Goal: Information Seeking & Learning: Learn about a topic

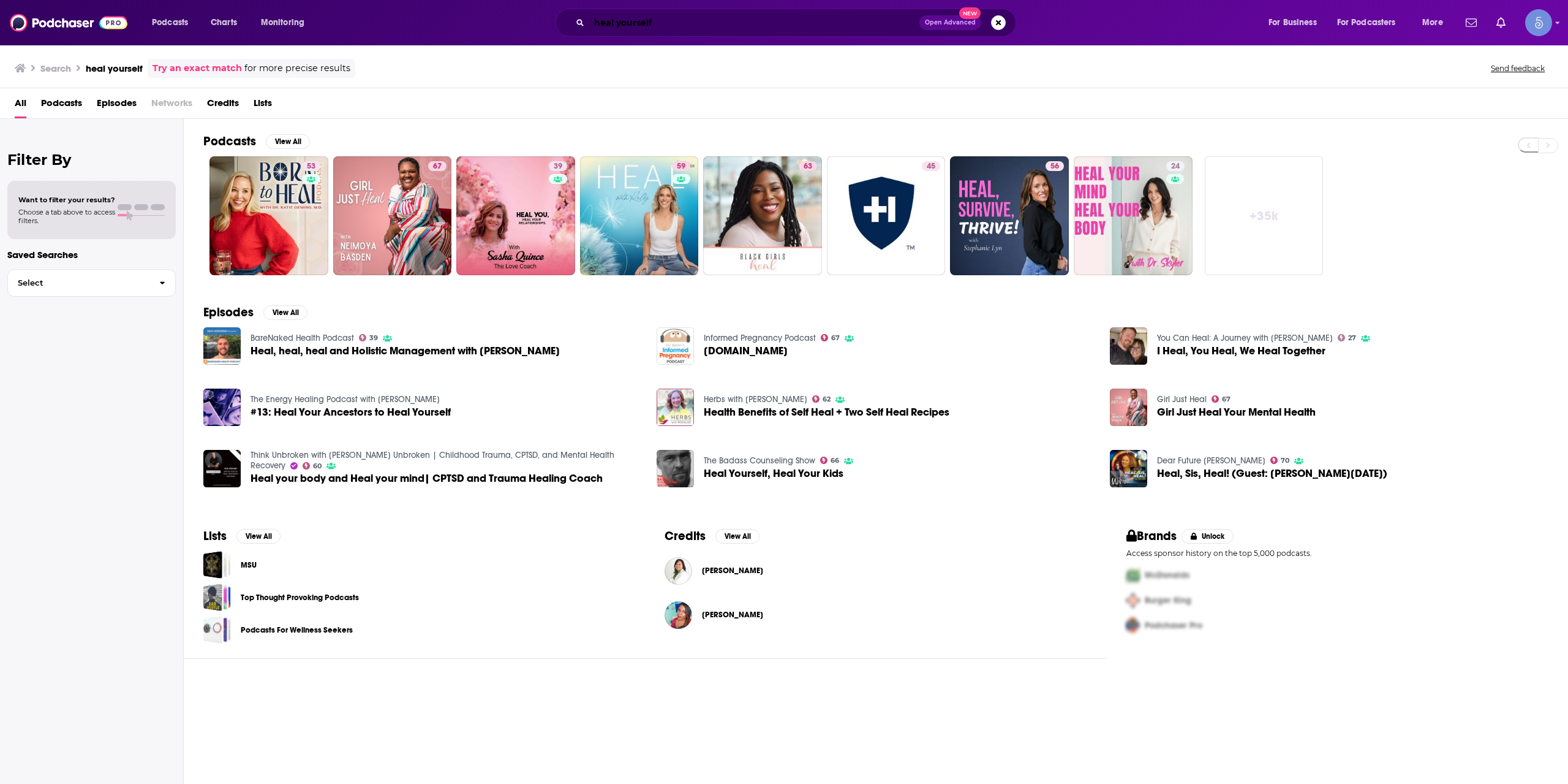
click at [666, 20] on input "heal yourself" at bounding box center [753, 23] width 330 height 19
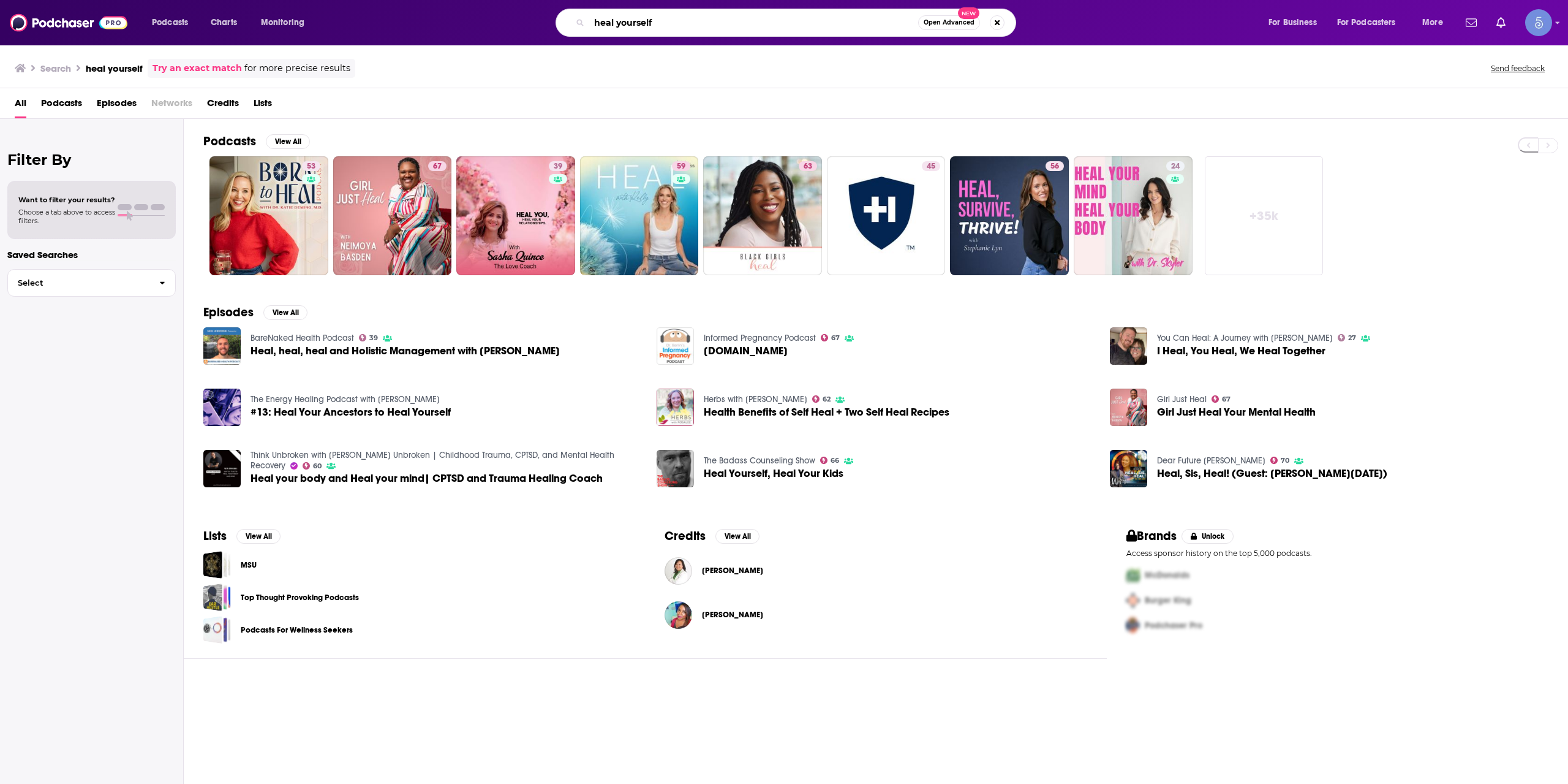
click at [666, 20] on input "heal yourself" at bounding box center [753, 23] width 329 height 19
click at [761, 19] on input "heal yourself" at bounding box center [753, 23] width 329 height 19
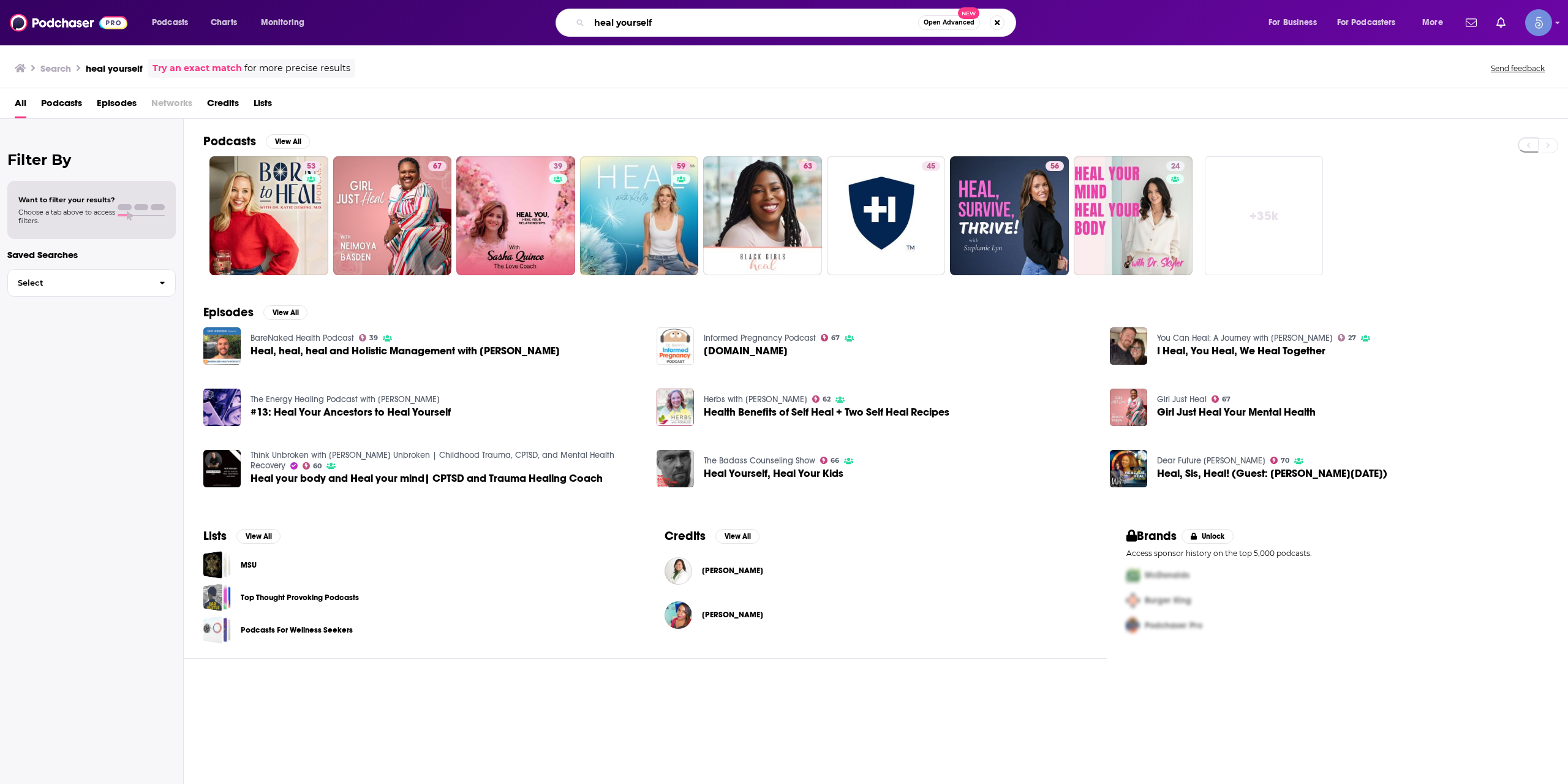
paste input "Let's Talk Near Death"
type input "Let's Talk Near Death"
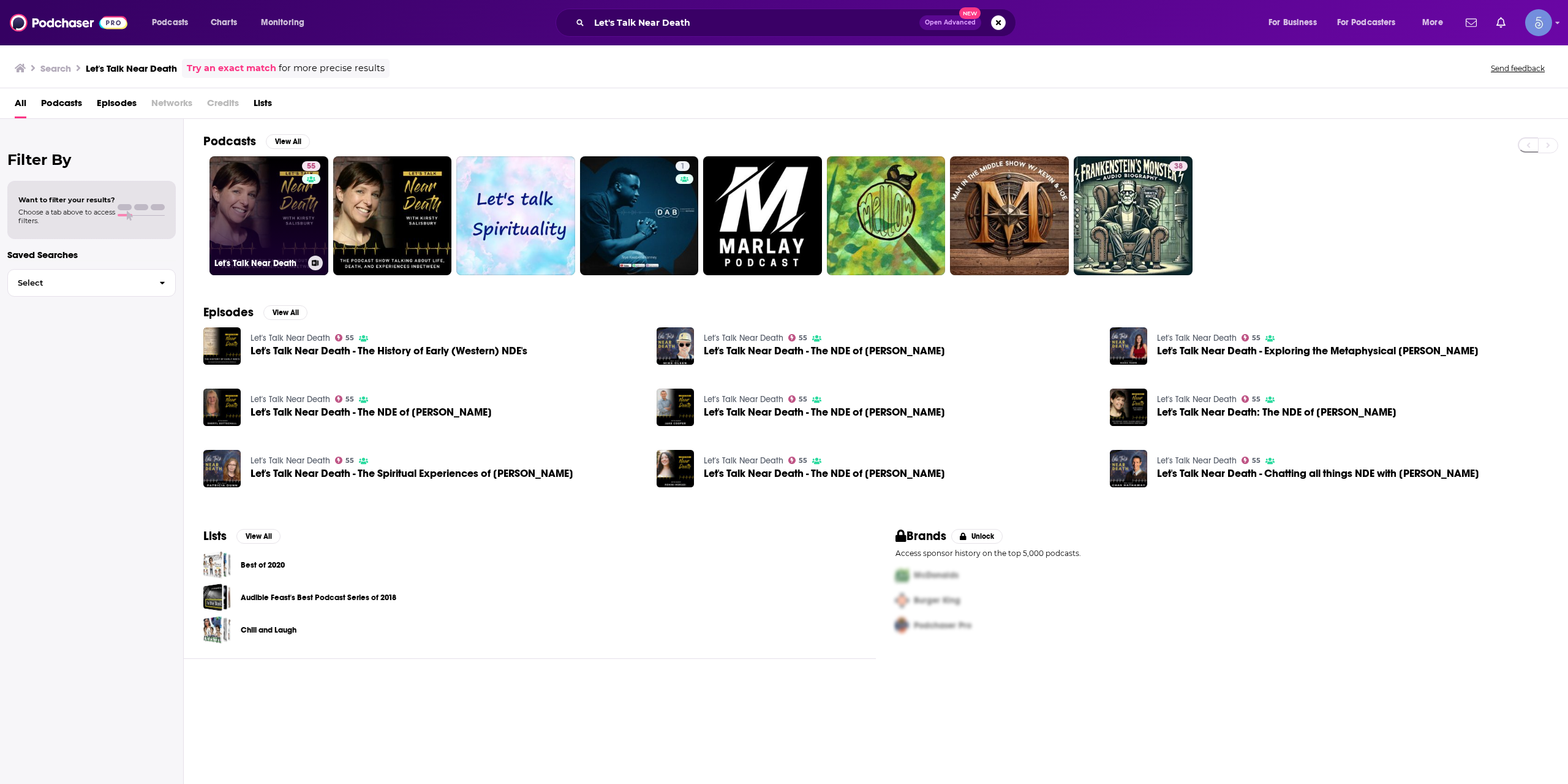
click at [249, 208] on link "55 Let's Talk Near Death" at bounding box center [269, 216] width 119 height 119
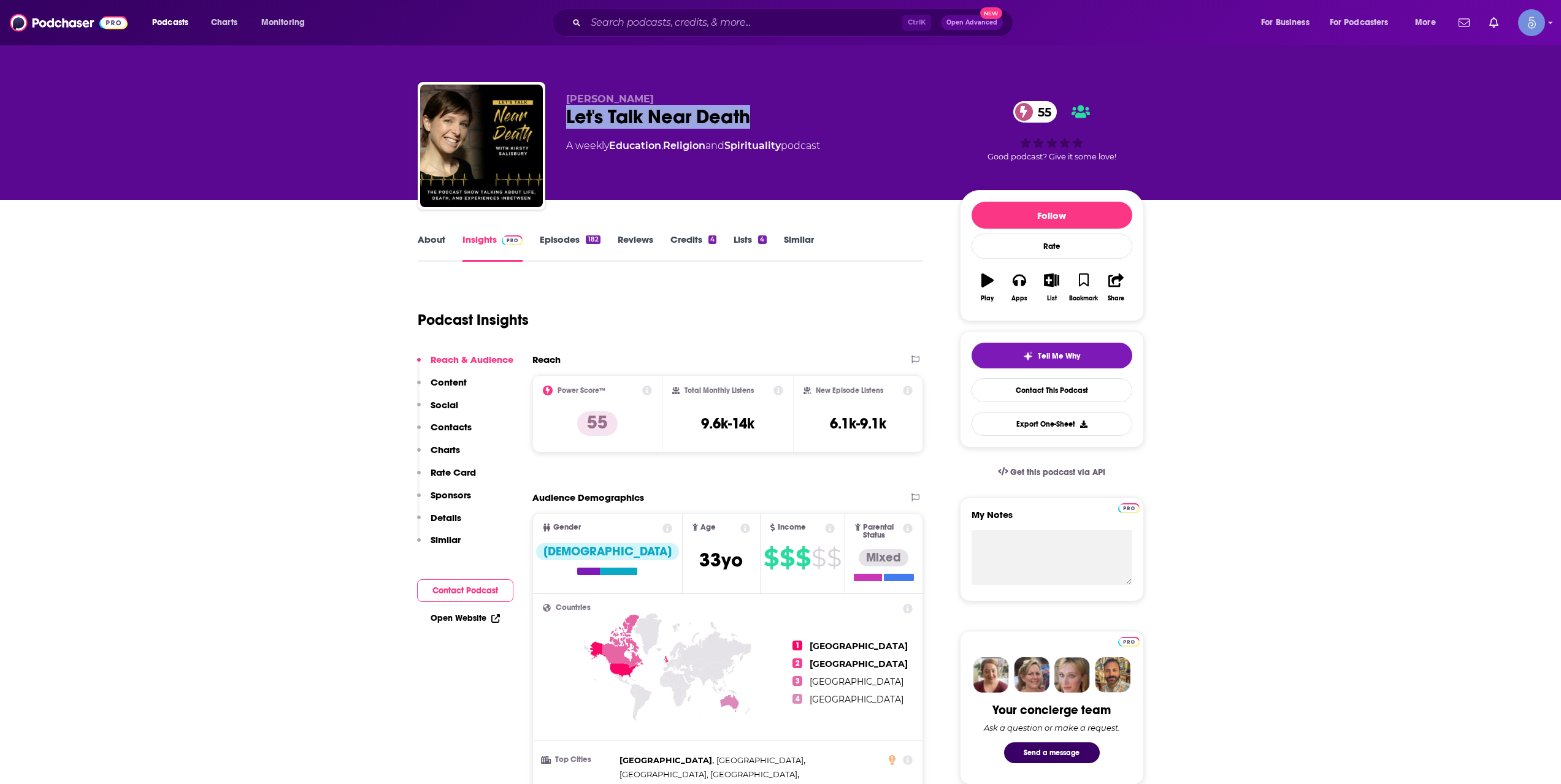
drag, startPoint x: 760, startPoint y: 112, endPoint x: 553, endPoint y: 105, distance: 207.1
click at [550, 105] on div "[PERSON_NAME] Let's Talk Near Death 55 A weekly Education , Religion and Spirit…" at bounding box center [781, 149] width 726 height 133
copy h2 "Let's Talk Near Death"
click at [695, 40] on div "Podcasts Charts Monitoring Ctrl K Open Advanced New For Business For Podcasters…" at bounding box center [780, 22] width 1561 height 45
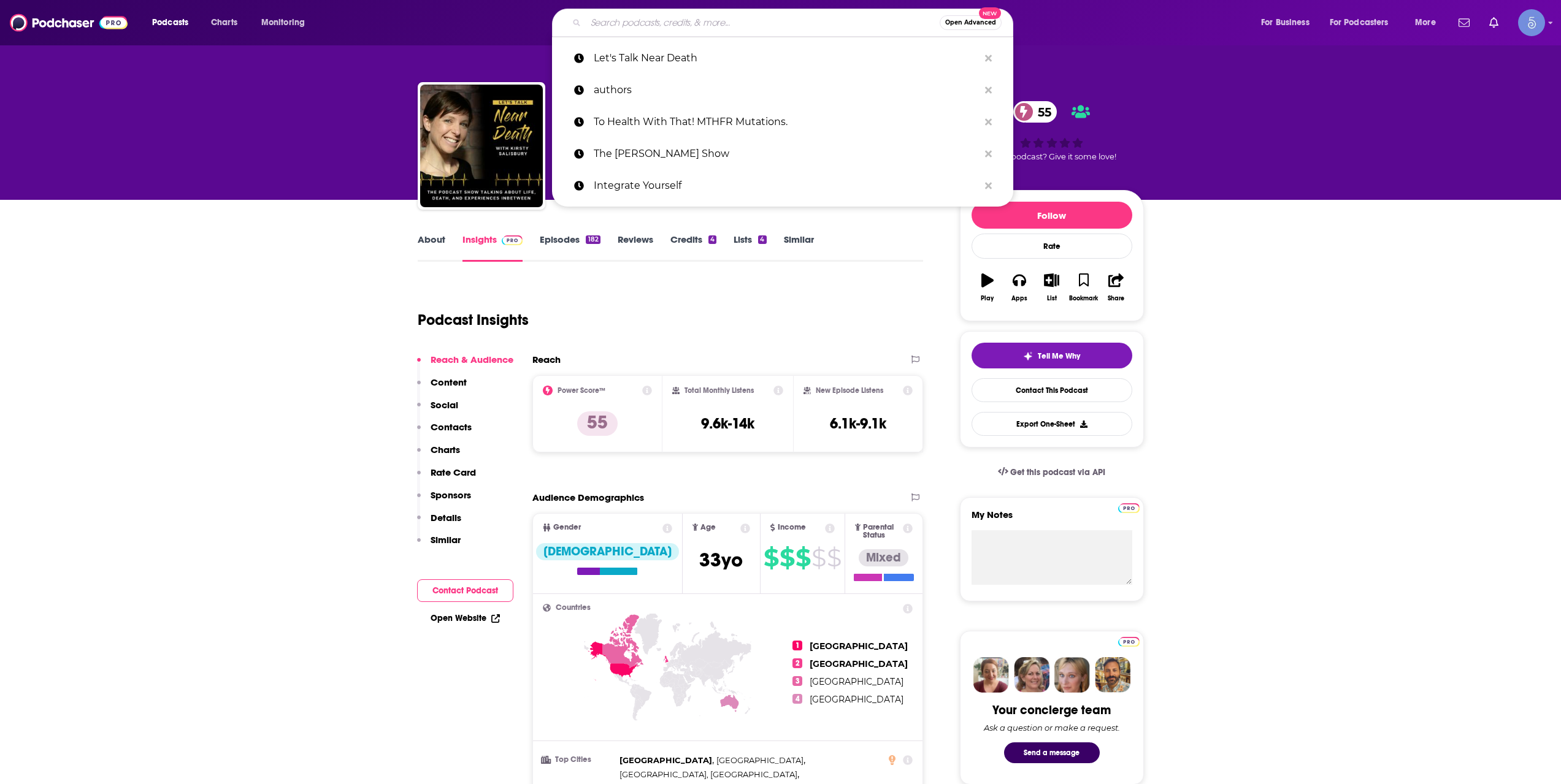
click at [699, 30] on input "Search podcasts, credits, & more..." at bounding box center [762, 23] width 354 height 19
paste input "Do Explain with [PERSON_NAME]"
type input "Do Explain with [PERSON_NAME]"
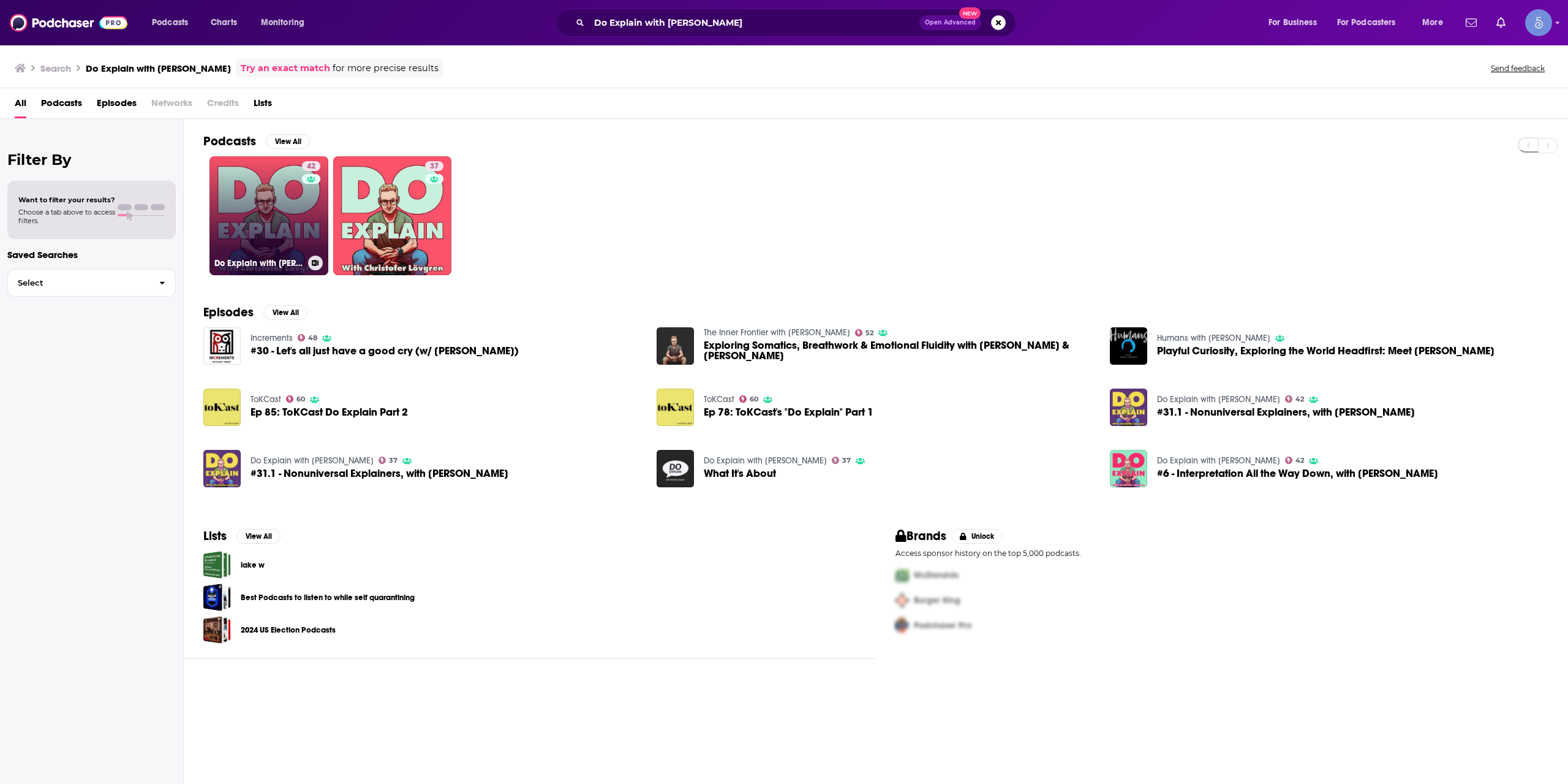
click at [278, 207] on link "42 Do Explain with [PERSON_NAME]" at bounding box center [269, 216] width 119 height 119
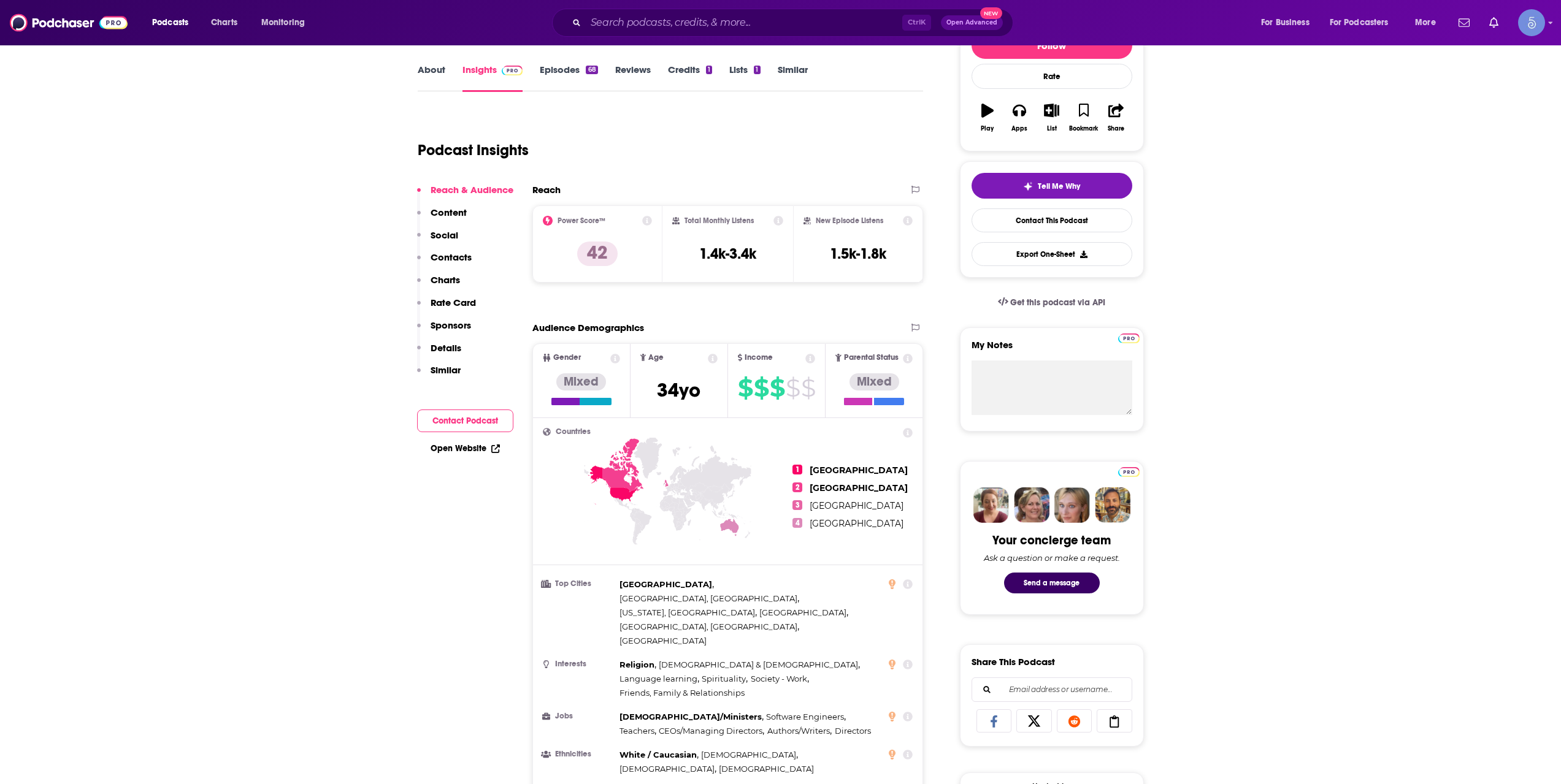
scroll to position [204, 0]
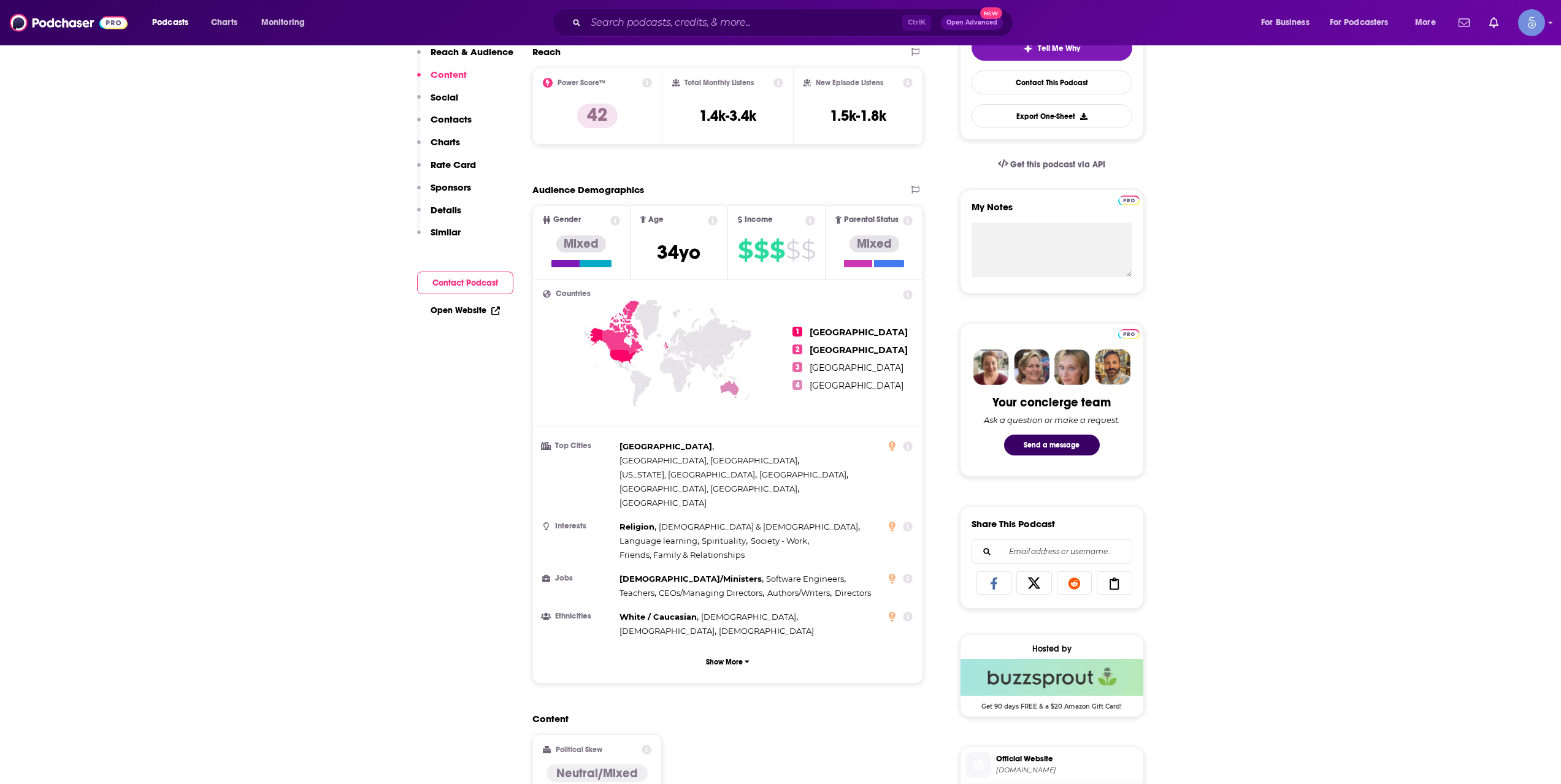
scroll to position [0, 0]
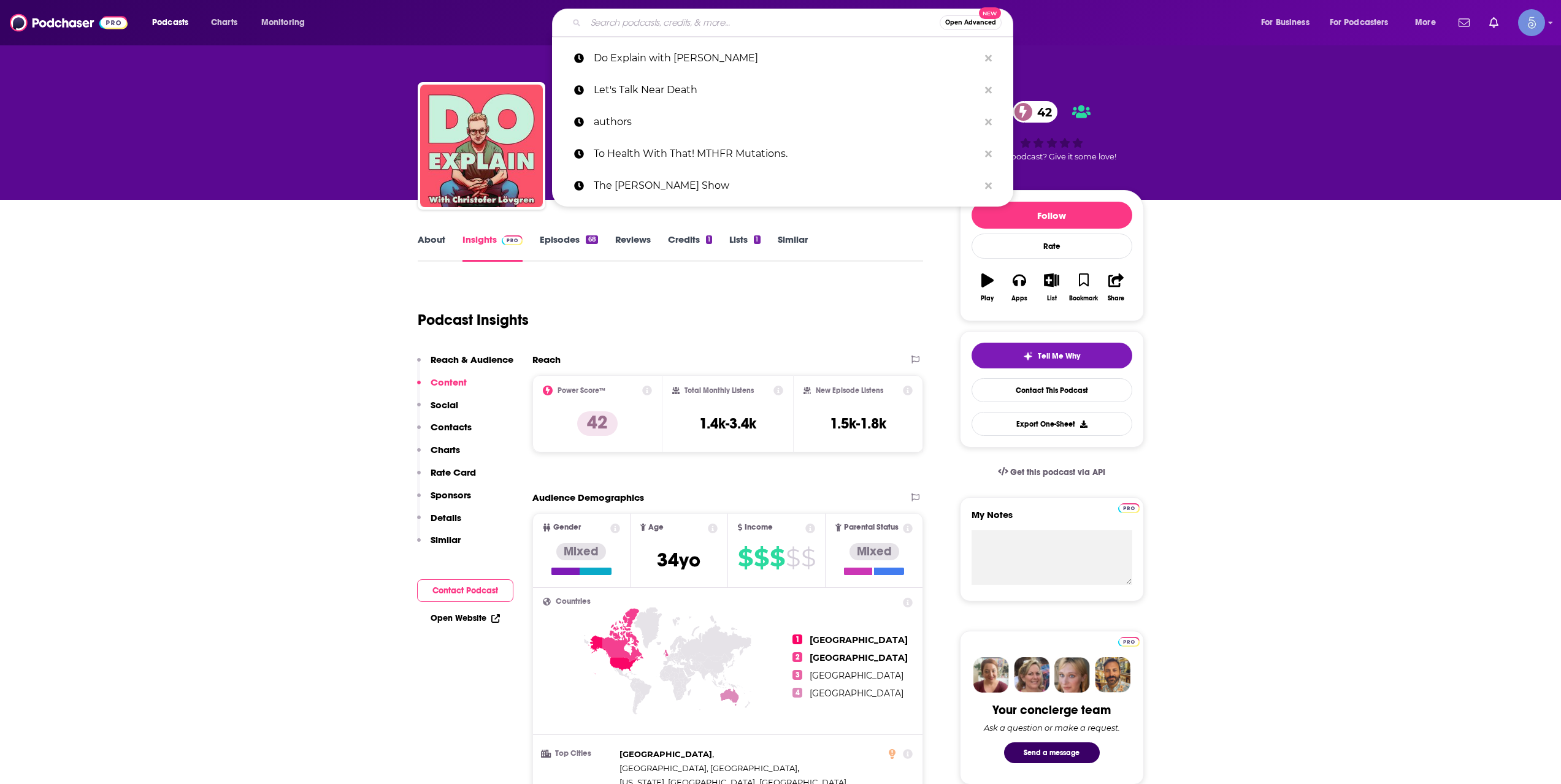
click at [661, 17] on input "Search podcasts, credits, & more..." at bounding box center [762, 23] width 354 height 19
paste input "Empowering Astrology with [PERSON_NAME]"
type input "Empowering Astrology with [PERSON_NAME]"
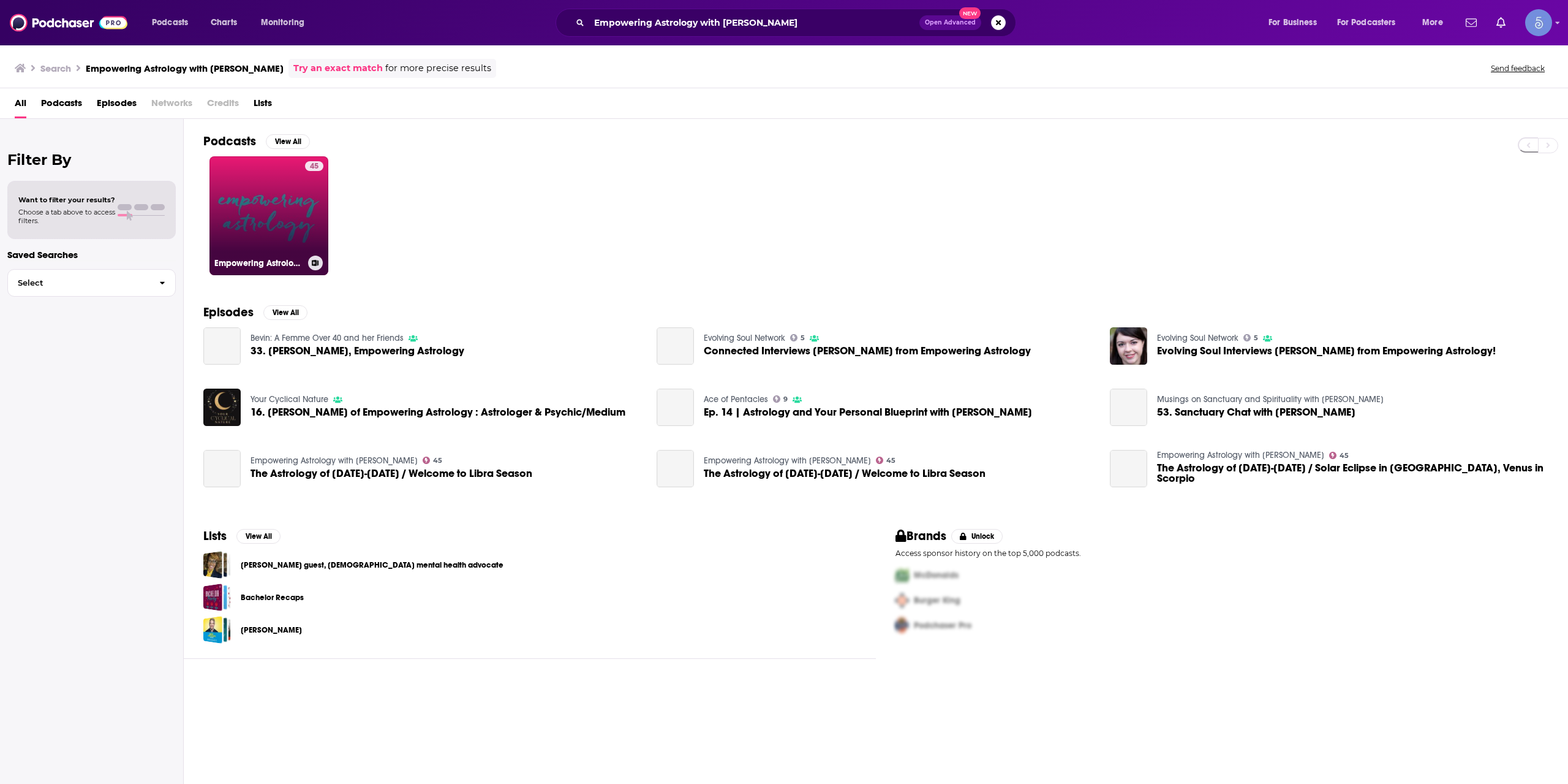
click at [259, 203] on link "45 Empowering Astrology with [PERSON_NAME]" at bounding box center [269, 216] width 119 height 119
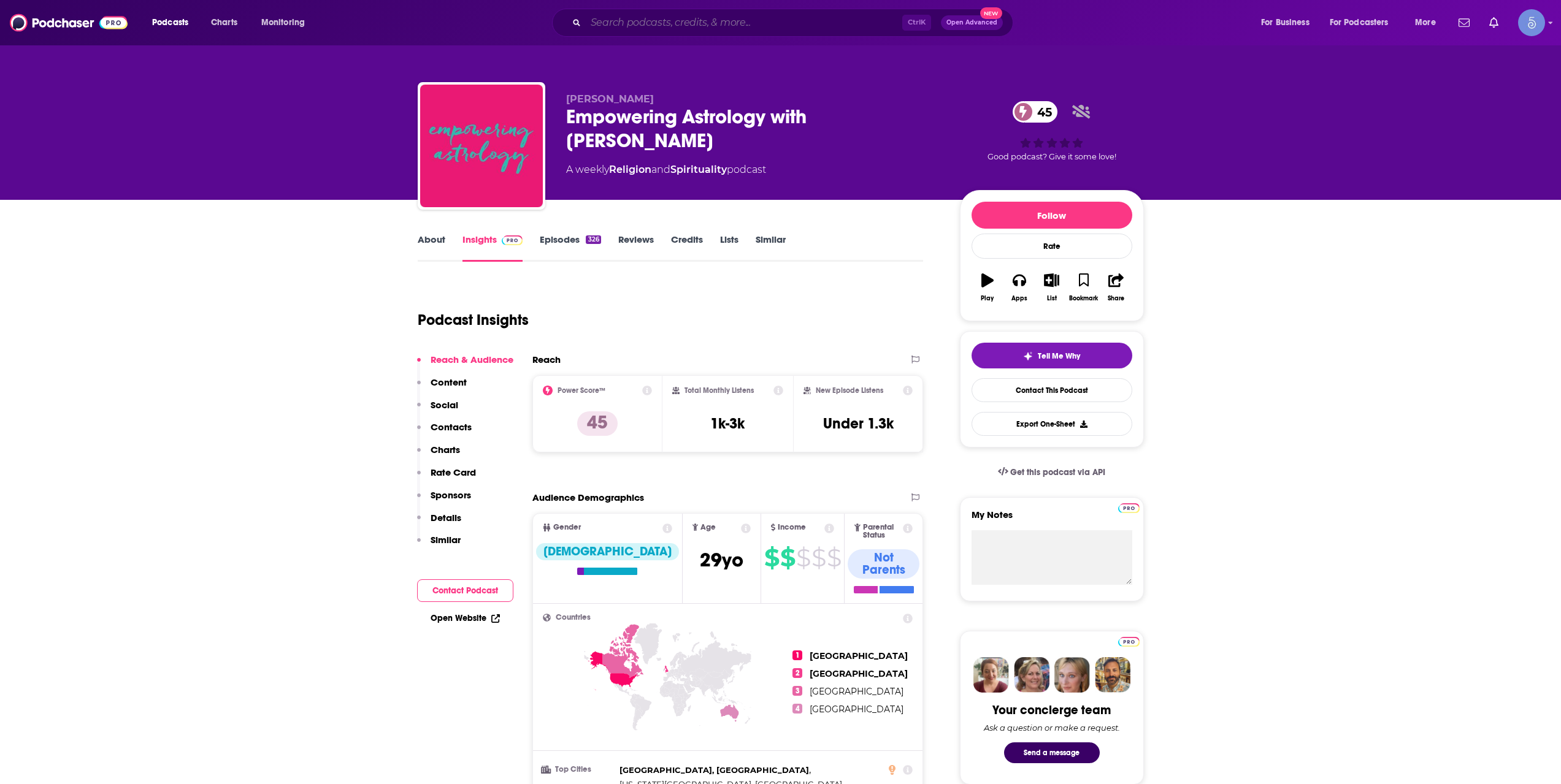
click at [628, 25] on input "Search podcasts, credits, & more..." at bounding box center [743, 23] width 316 height 19
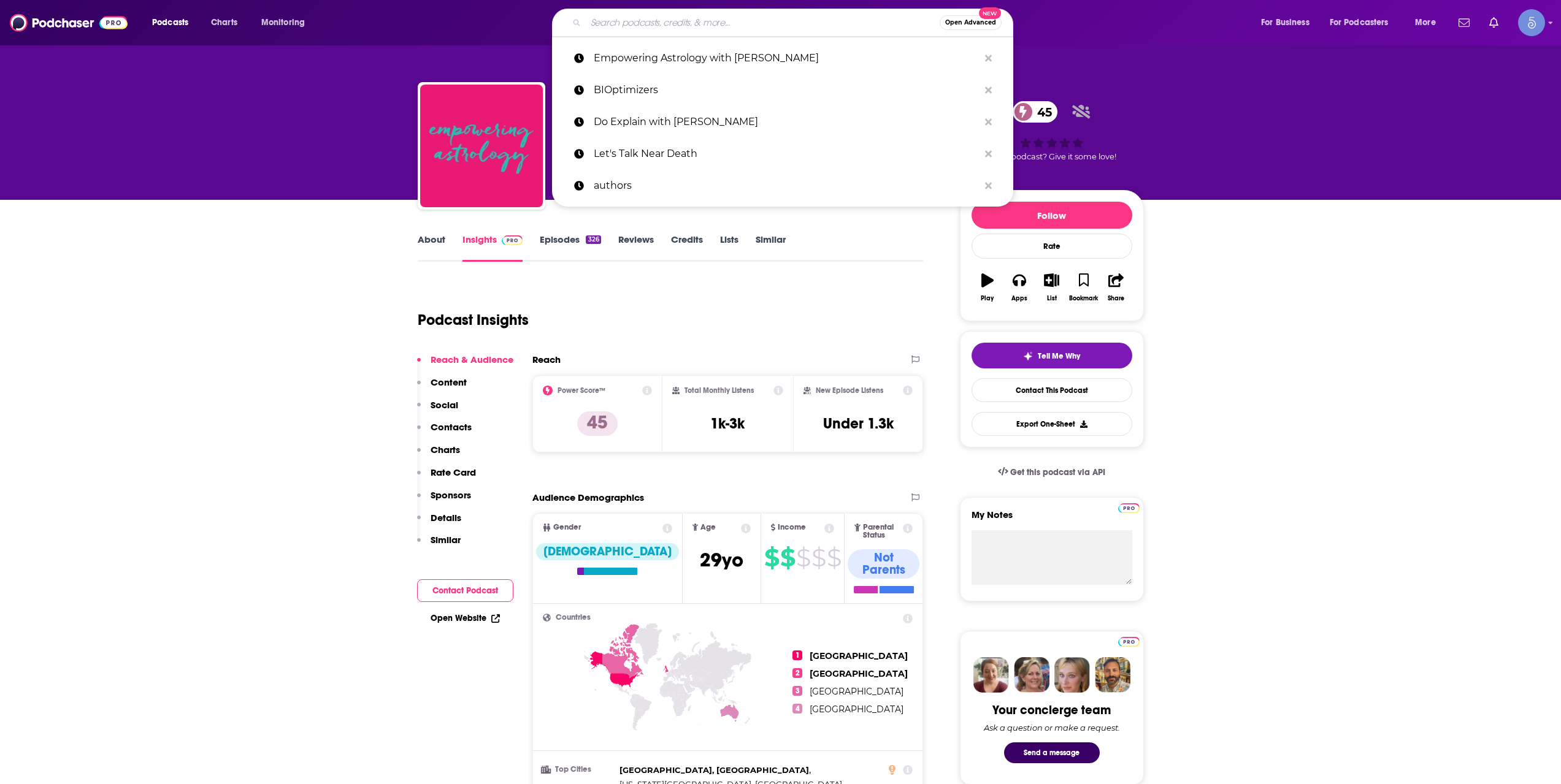
paste input "Life Living Itself"
type input "Life Living Itself"
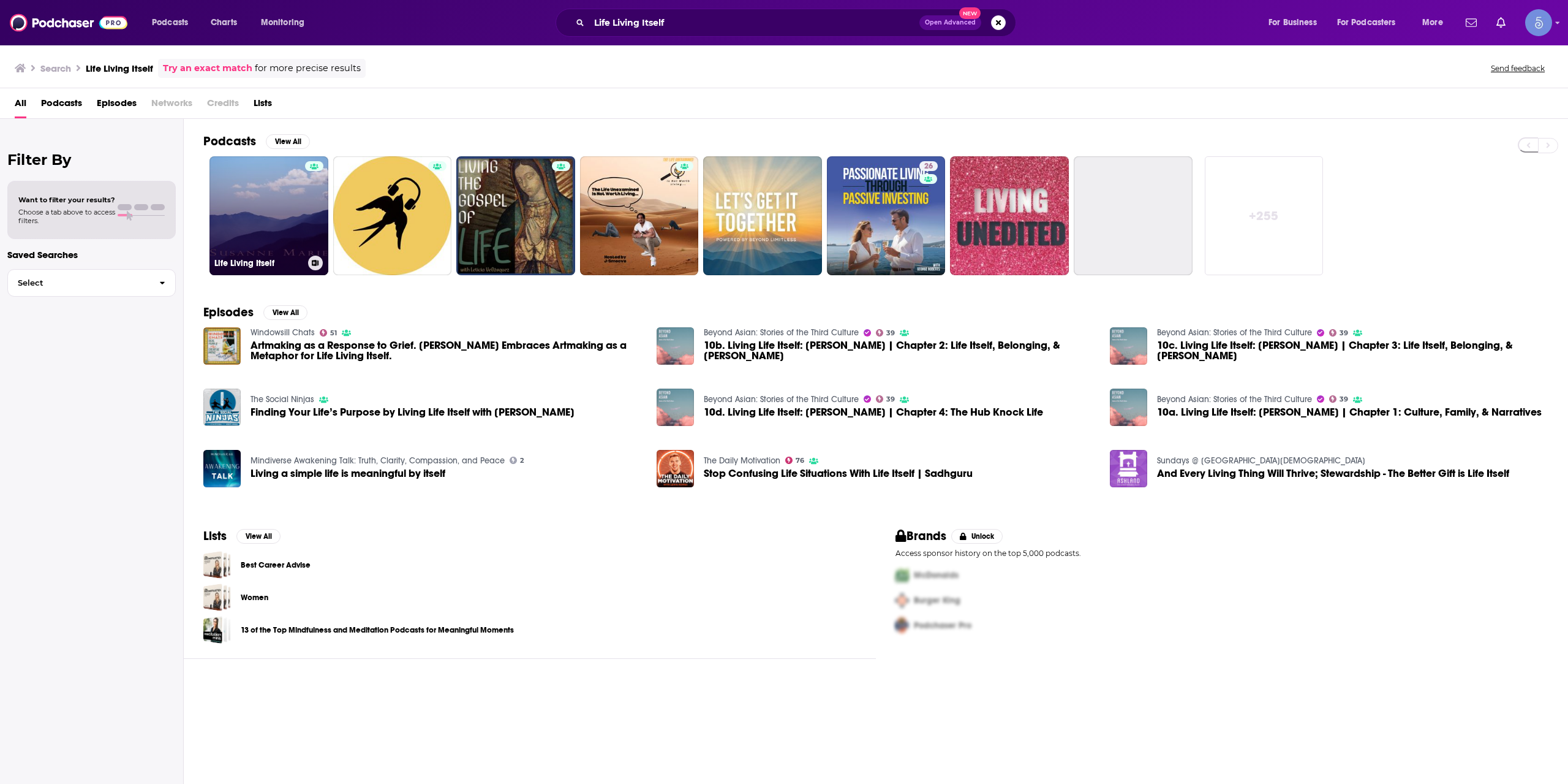
click at [287, 204] on link "Life Living Itself" at bounding box center [269, 216] width 119 height 119
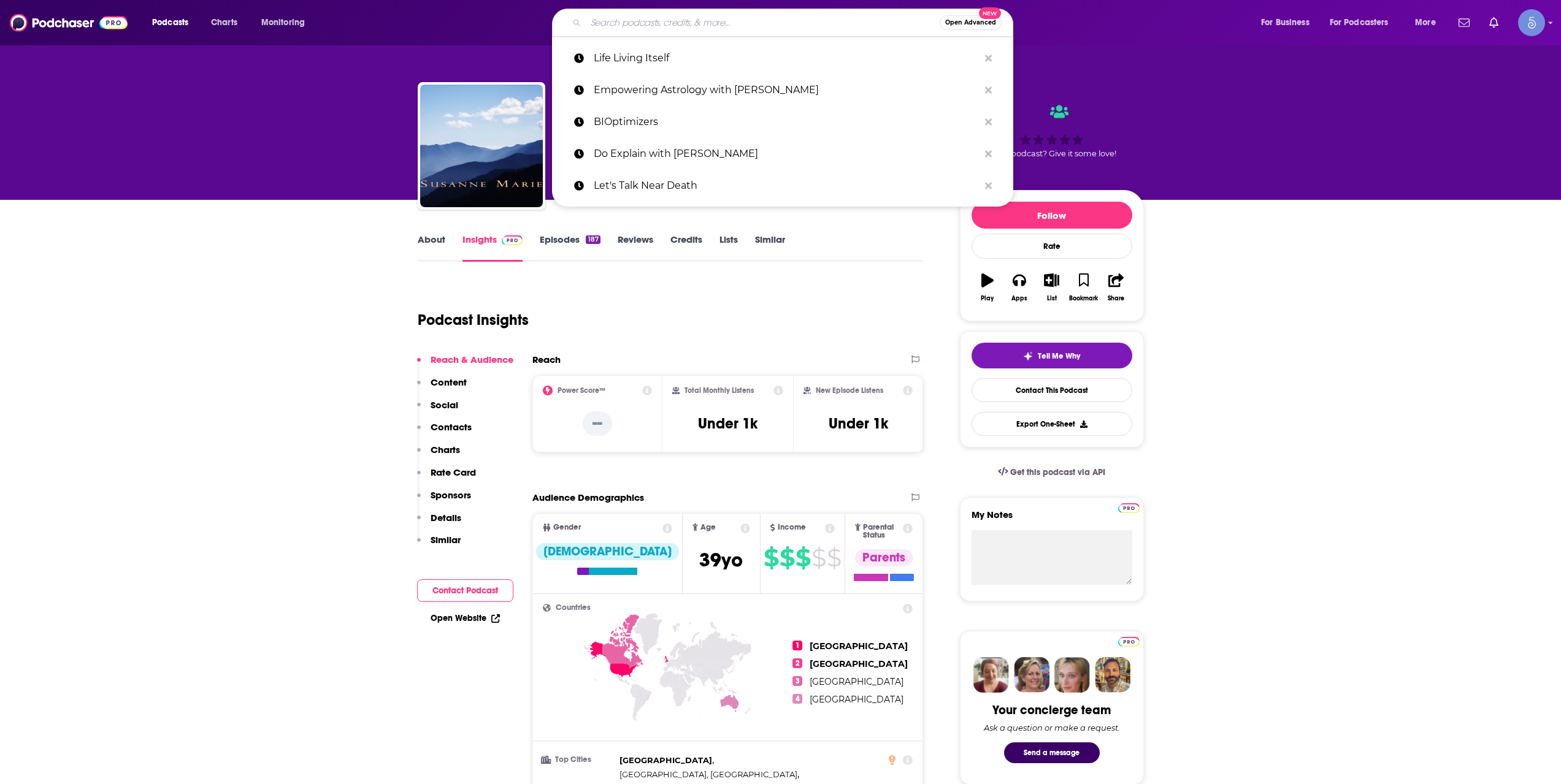
click at [625, 13] on input "Search podcasts, credits, & more..." at bounding box center [762, 23] width 354 height 19
paste input "Inside The Epicenter With [PERSON_NAME]"
type input "Inside The Epicenter With [PERSON_NAME]"
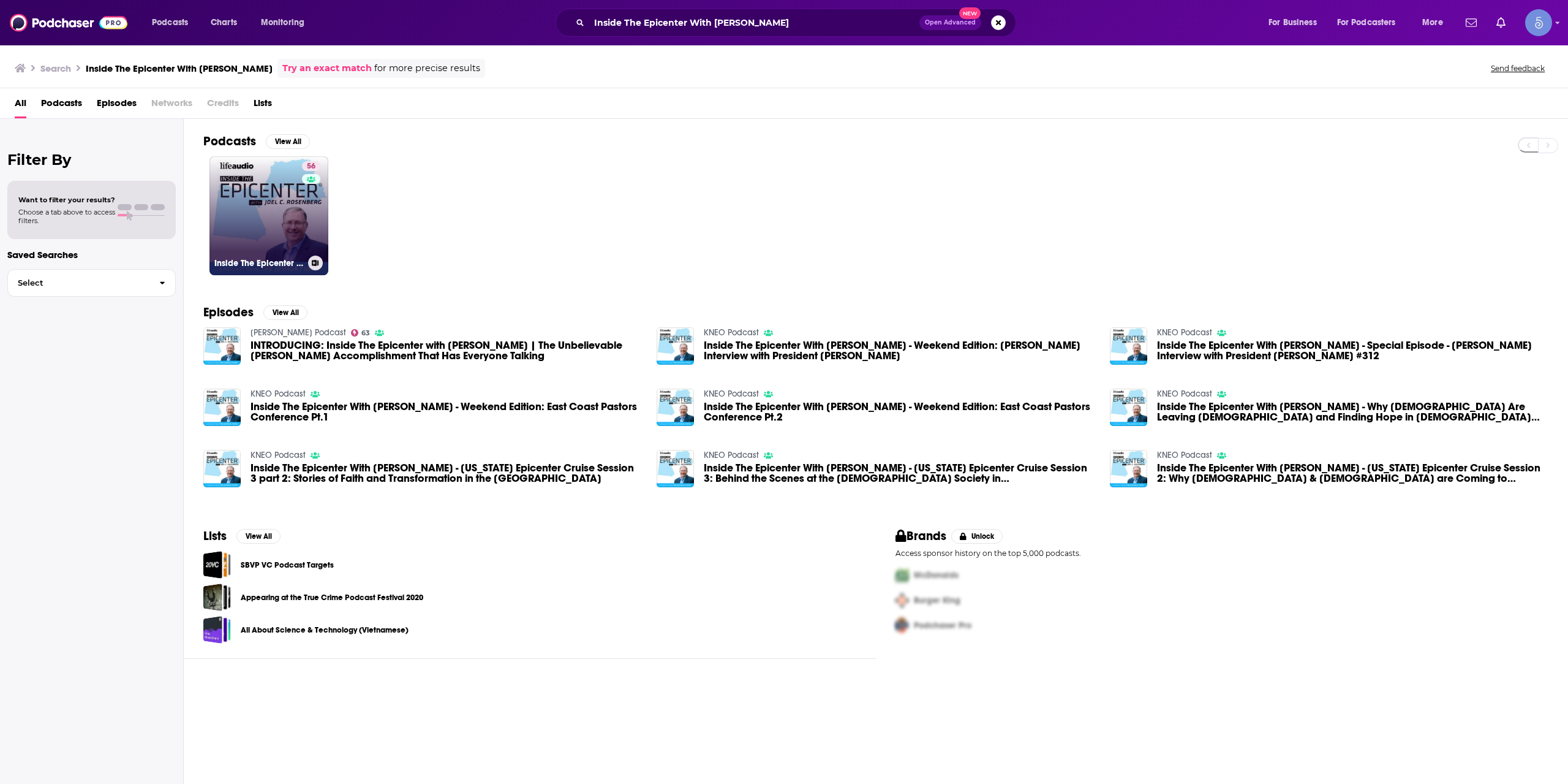
click at [264, 221] on link "56 Inside The Epicenter With [PERSON_NAME]" at bounding box center [269, 216] width 119 height 119
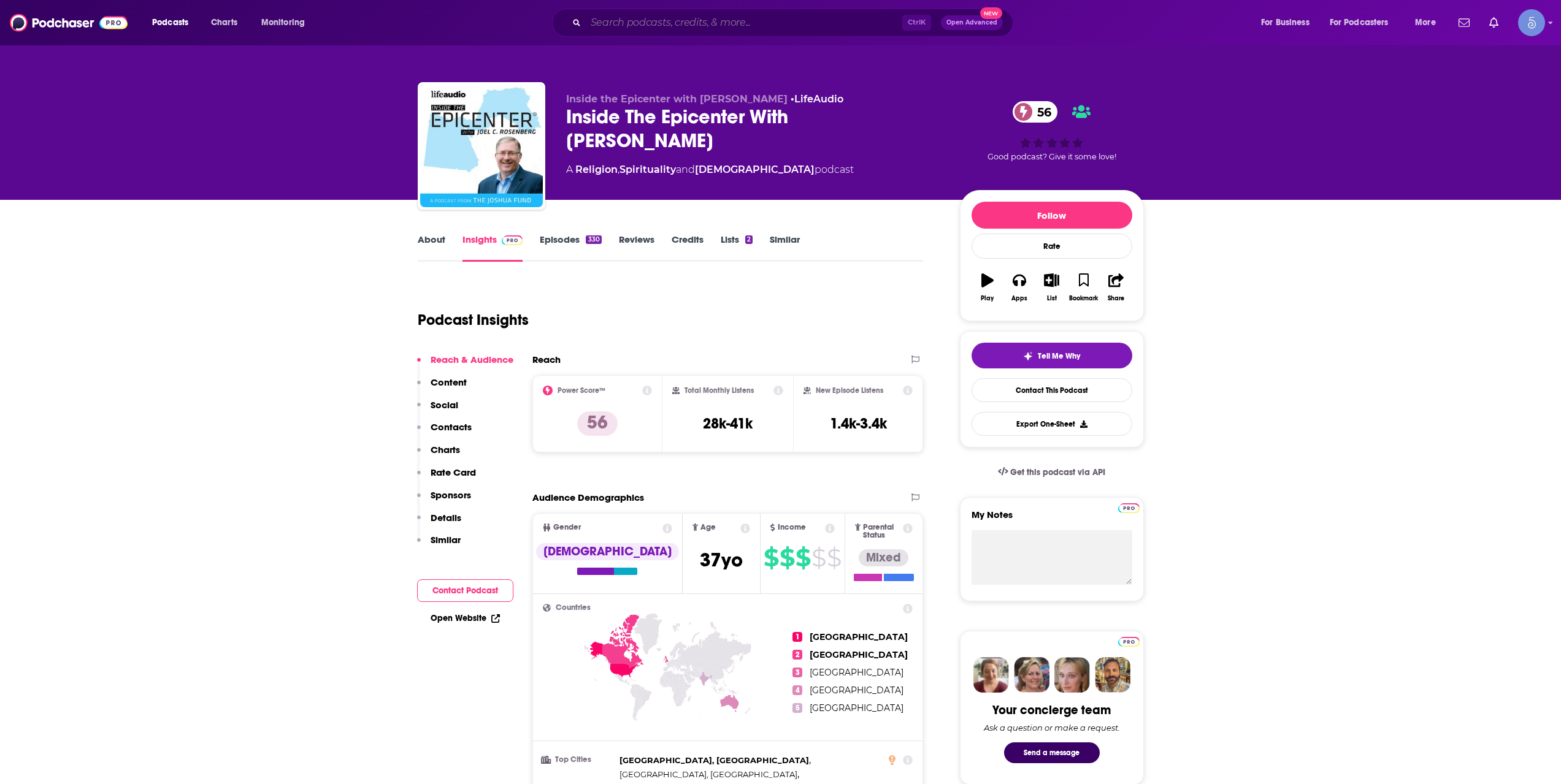
click at [633, 19] on input "Search podcasts, credits, & more..." at bounding box center [743, 23] width 316 height 19
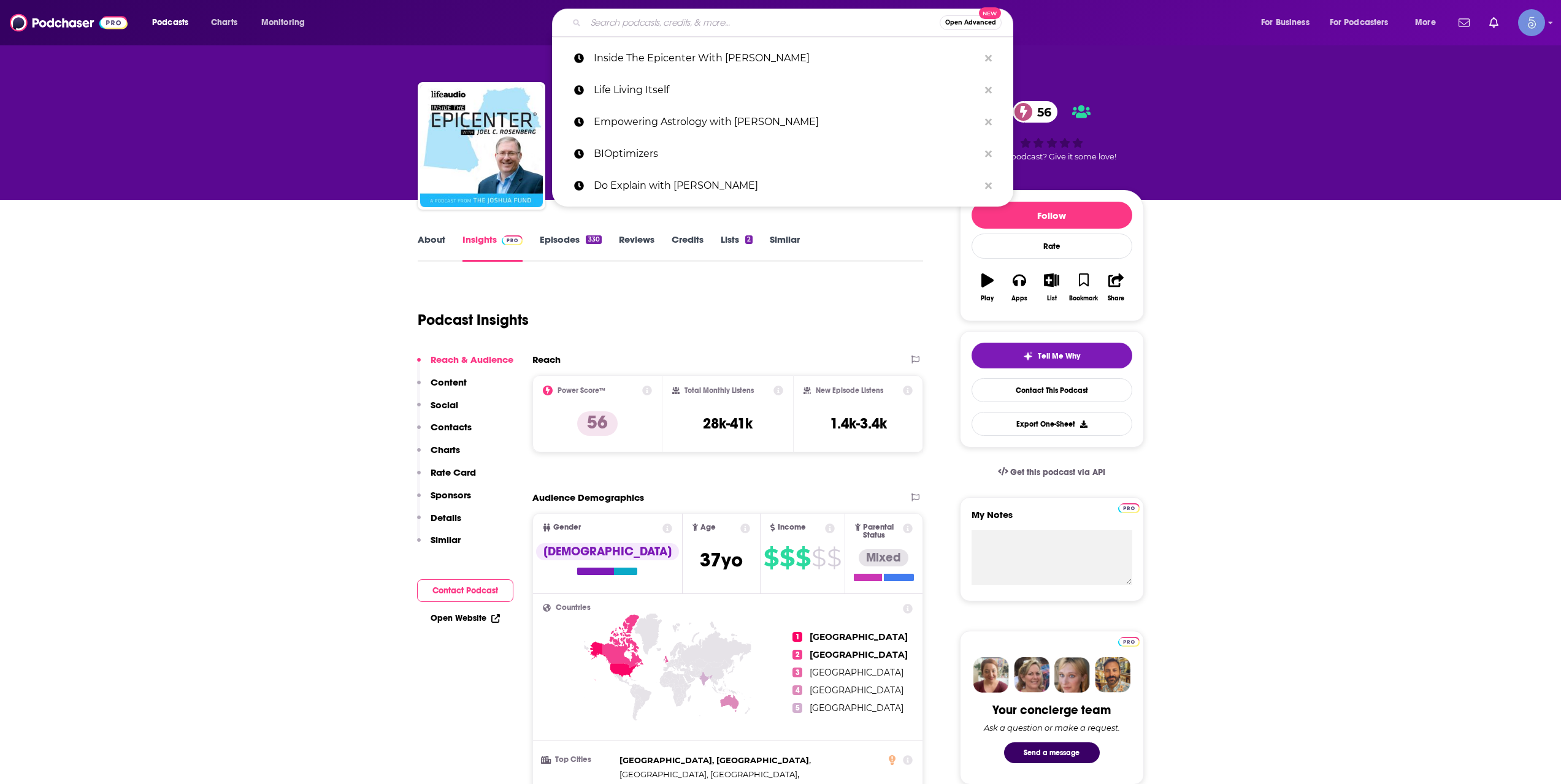
paste input "Past Lives with [PERSON_NAME]"
type input "Past Lives with [PERSON_NAME]"
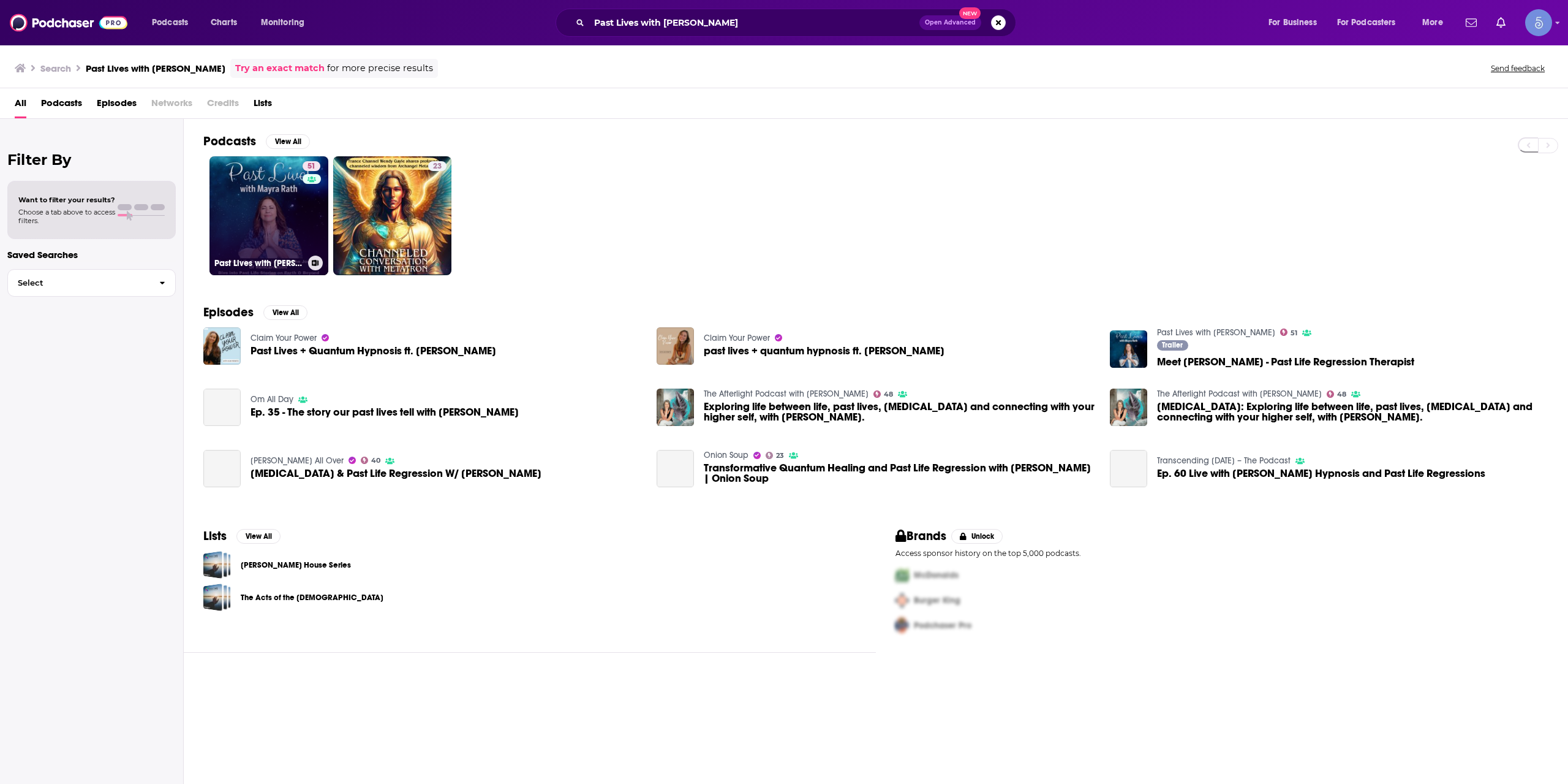
click at [276, 217] on link "51 Past Lives with [PERSON_NAME]" at bounding box center [269, 216] width 119 height 119
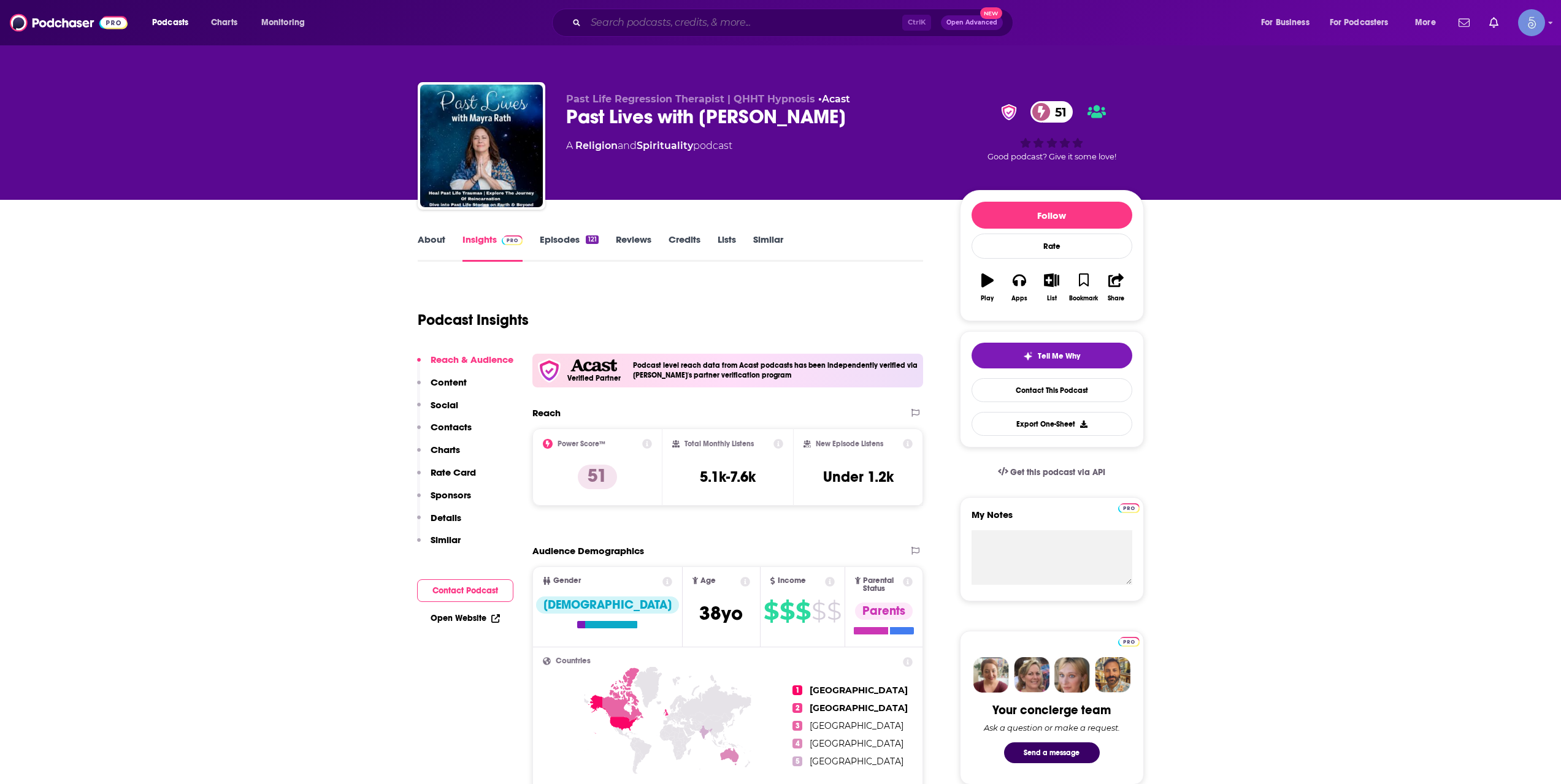
click at [645, 31] on input "Search podcasts, credits, & more..." at bounding box center [743, 23] width 316 height 19
paste input "Be Here Now Network Guest Podcast"
type input "Be Here Now Network Guest Podcast"
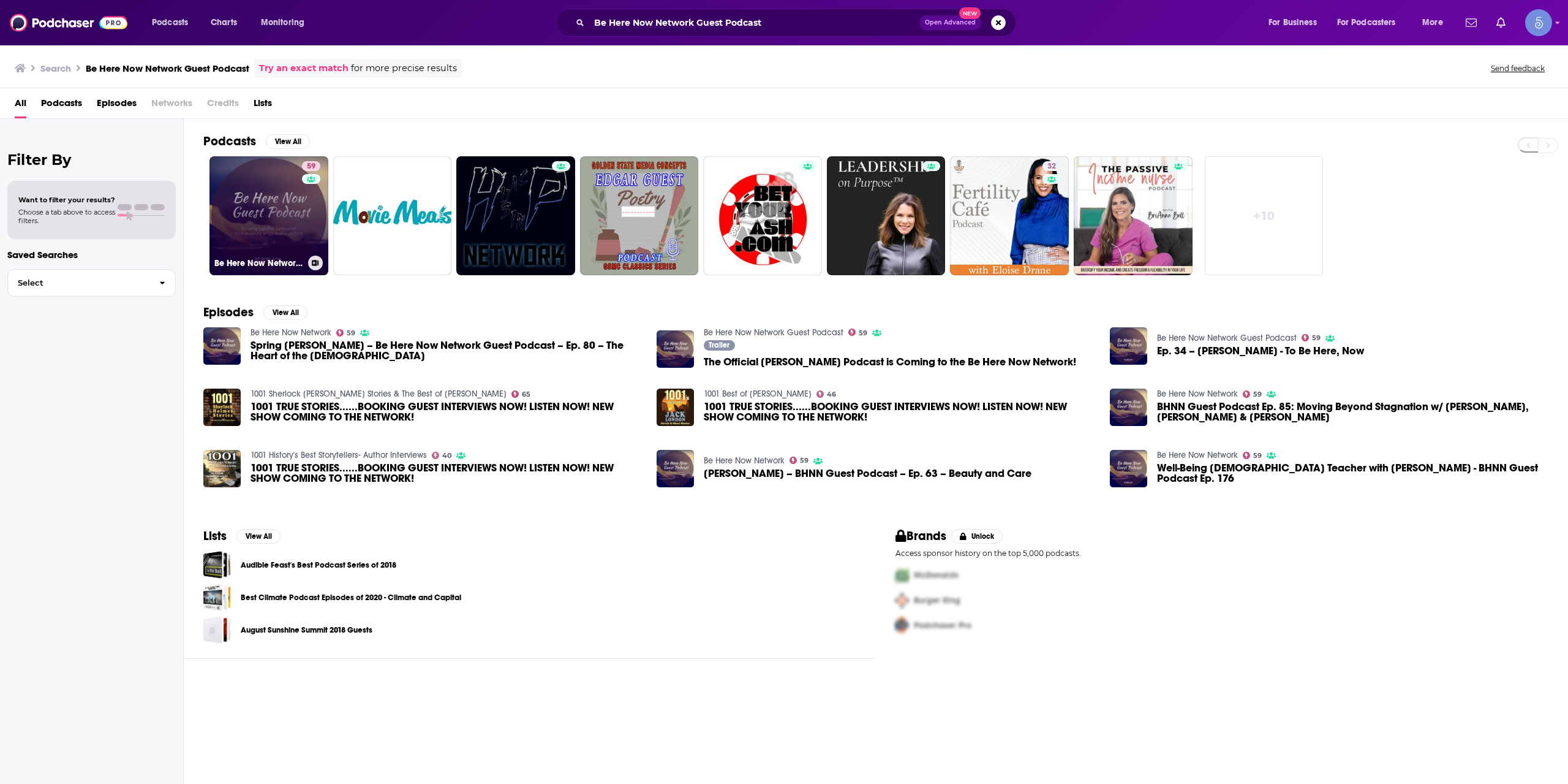
click at [282, 196] on link "59 Be Here Now Network Guest Podcast" at bounding box center [269, 216] width 119 height 119
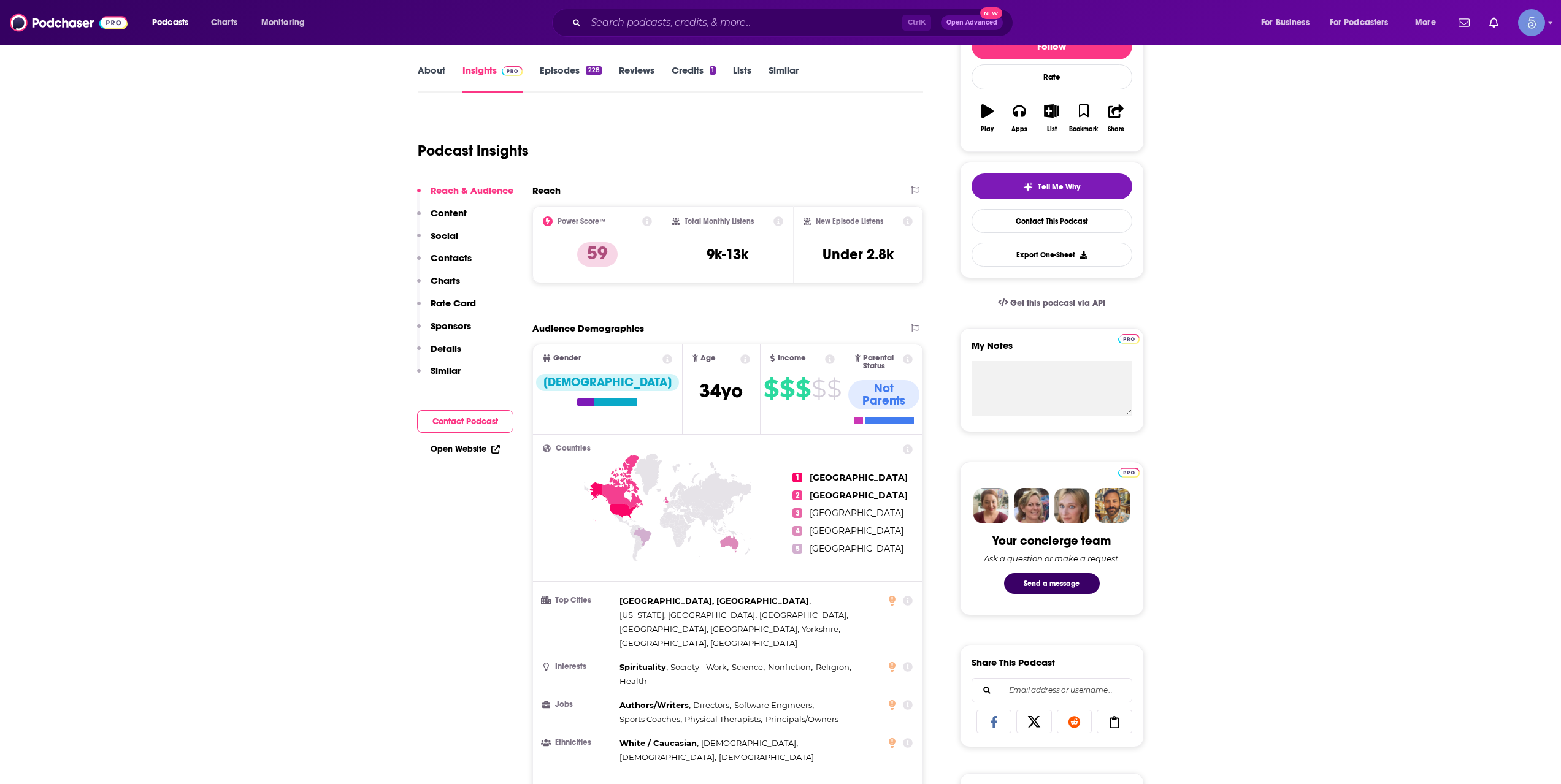
scroll to position [204, 0]
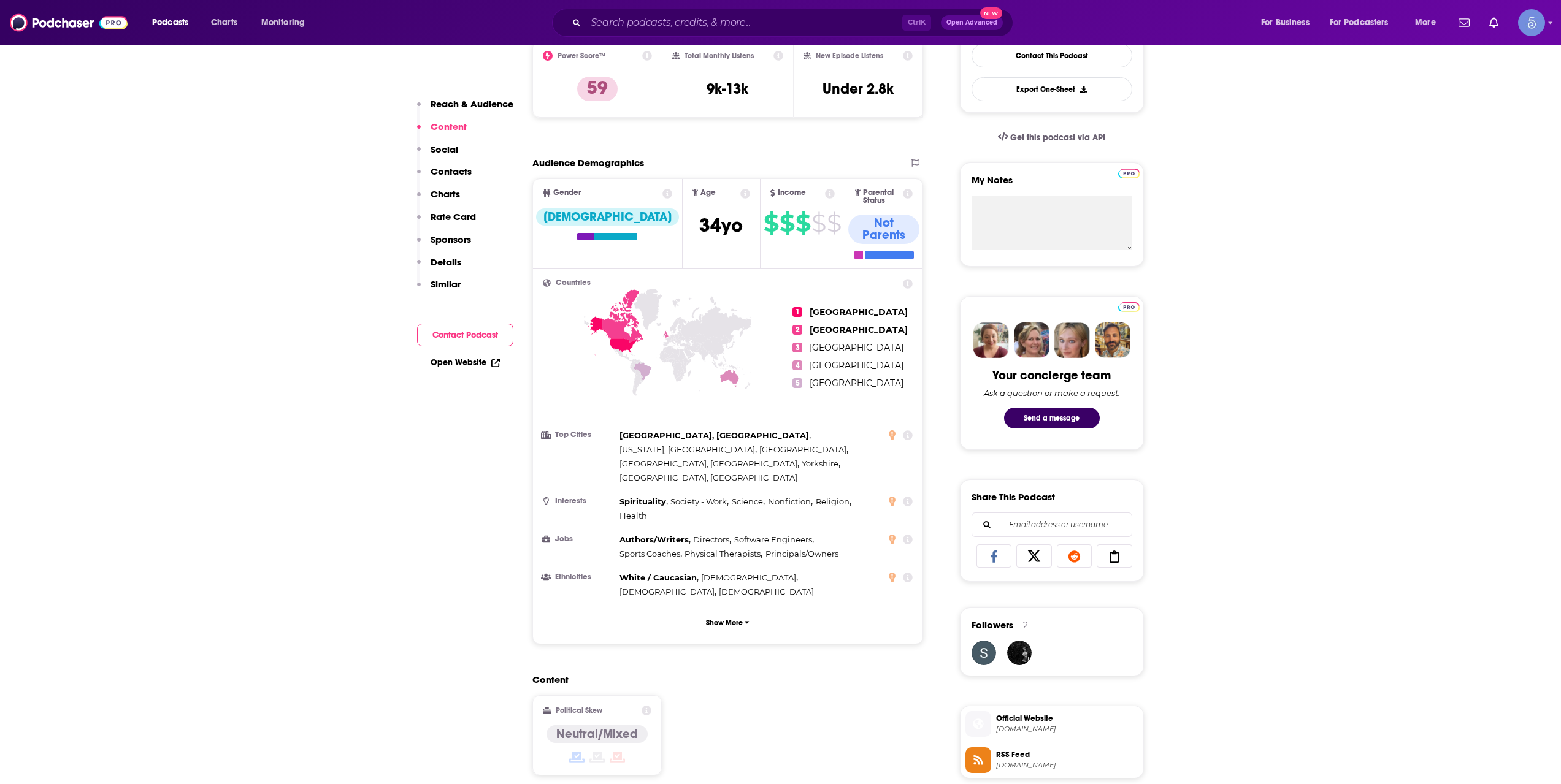
scroll to position [0, 0]
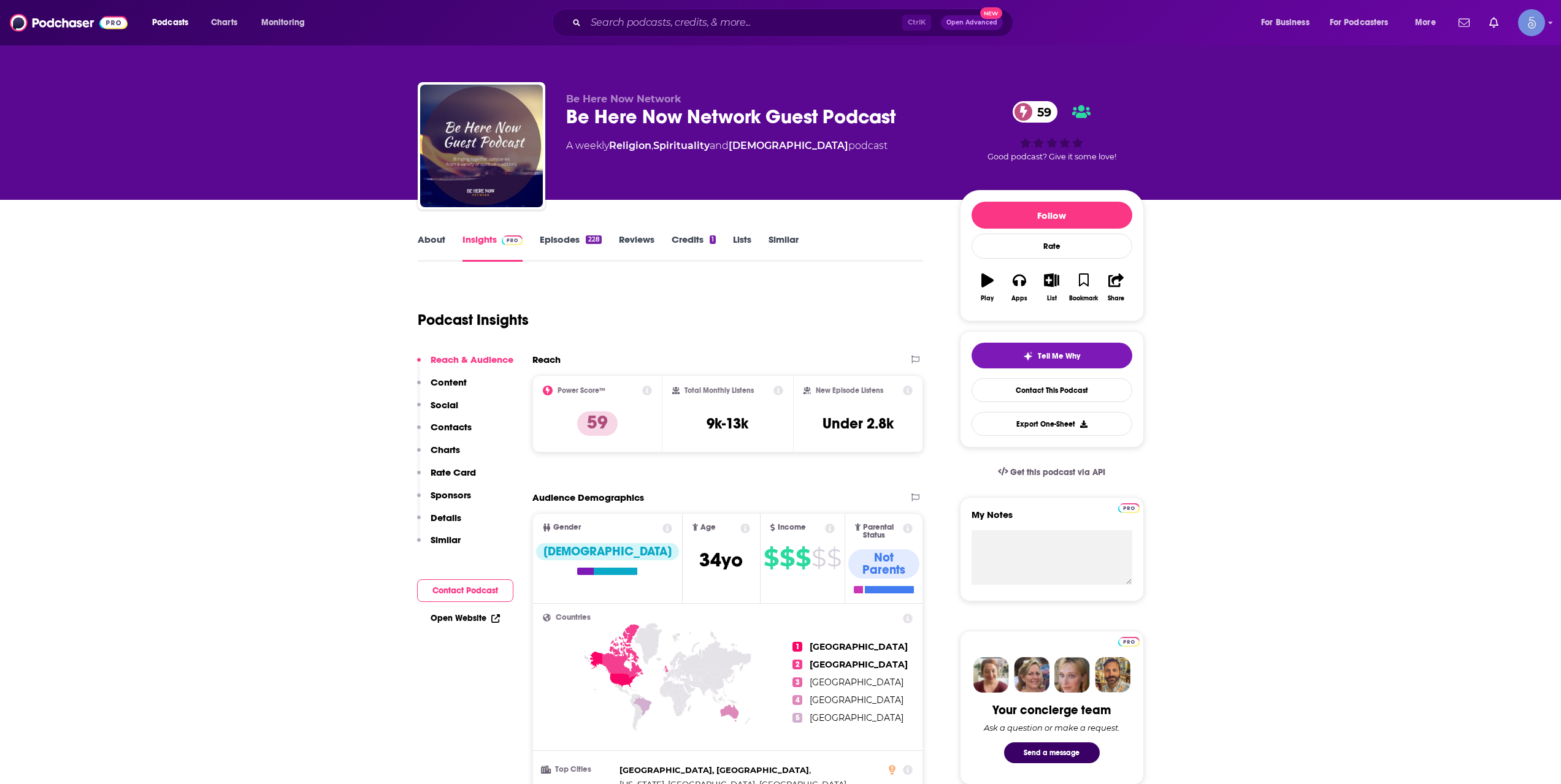
drag, startPoint x: 624, startPoint y: 42, endPoint x: 639, endPoint y: 27, distance: 21.2
click at [625, 41] on div "Podcasts Charts Monitoring Ctrl K Open Advanced New For Business For Podcasters…" at bounding box center [780, 22] width 1561 height 45
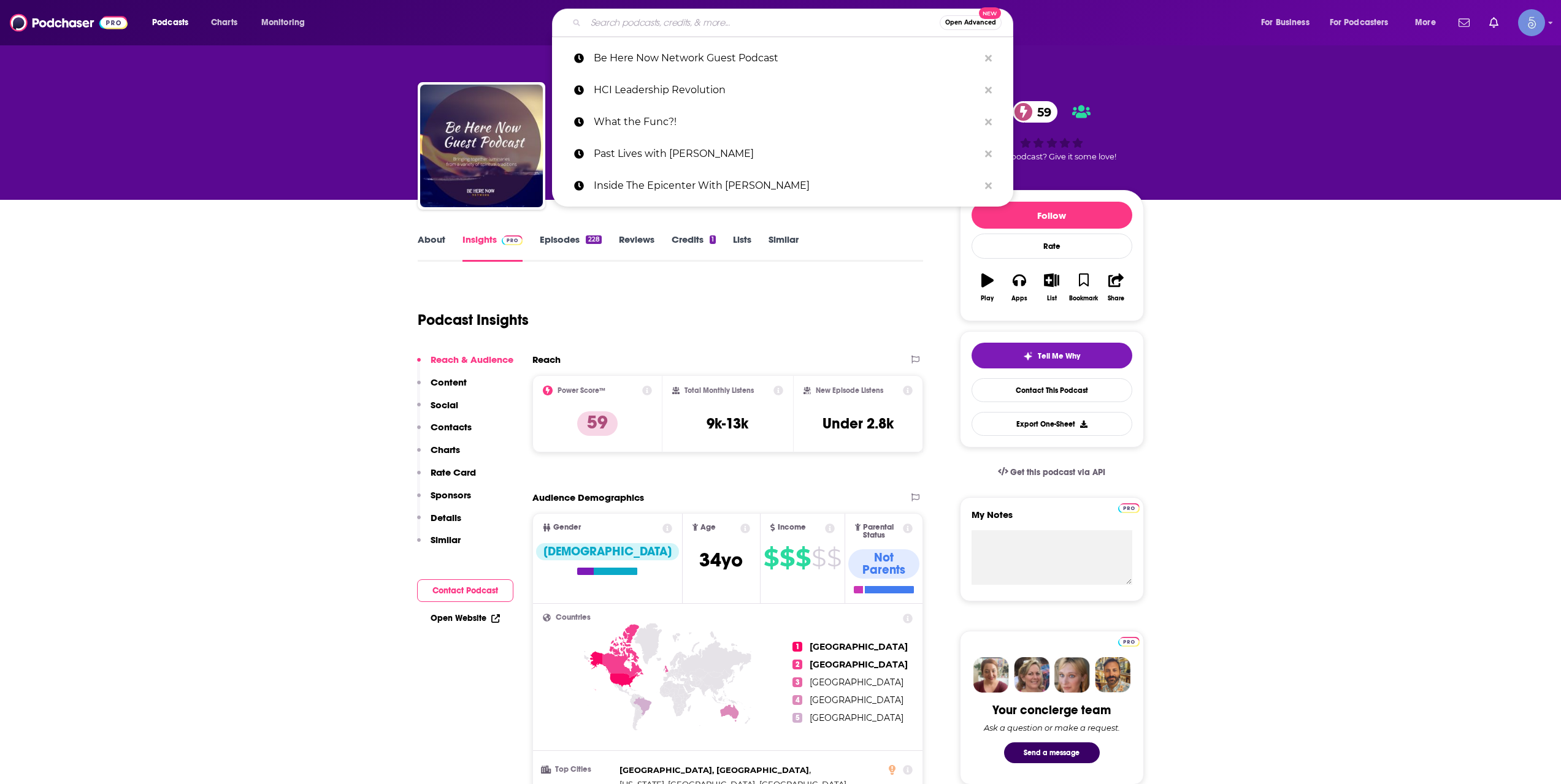
click at [639, 27] on input "Search podcasts, credits, & more..." at bounding box center [762, 23] width 354 height 19
paste input "The Divine Masculine podcast"
type input "The Divine Masculine podcast"
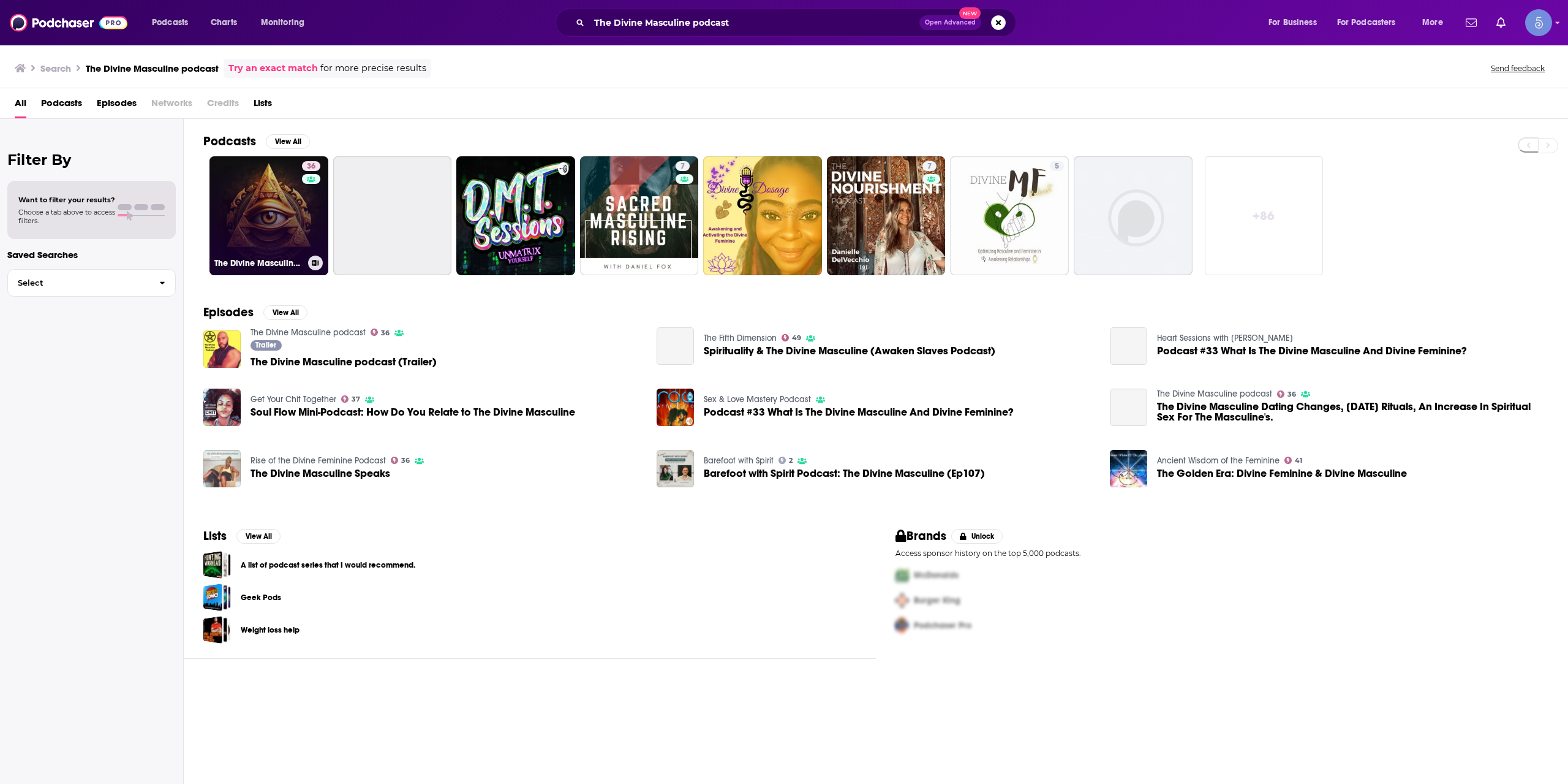
click at [275, 226] on link "36 The Divine Masculine podcast" at bounding box center [269, 216] width 119 height 119
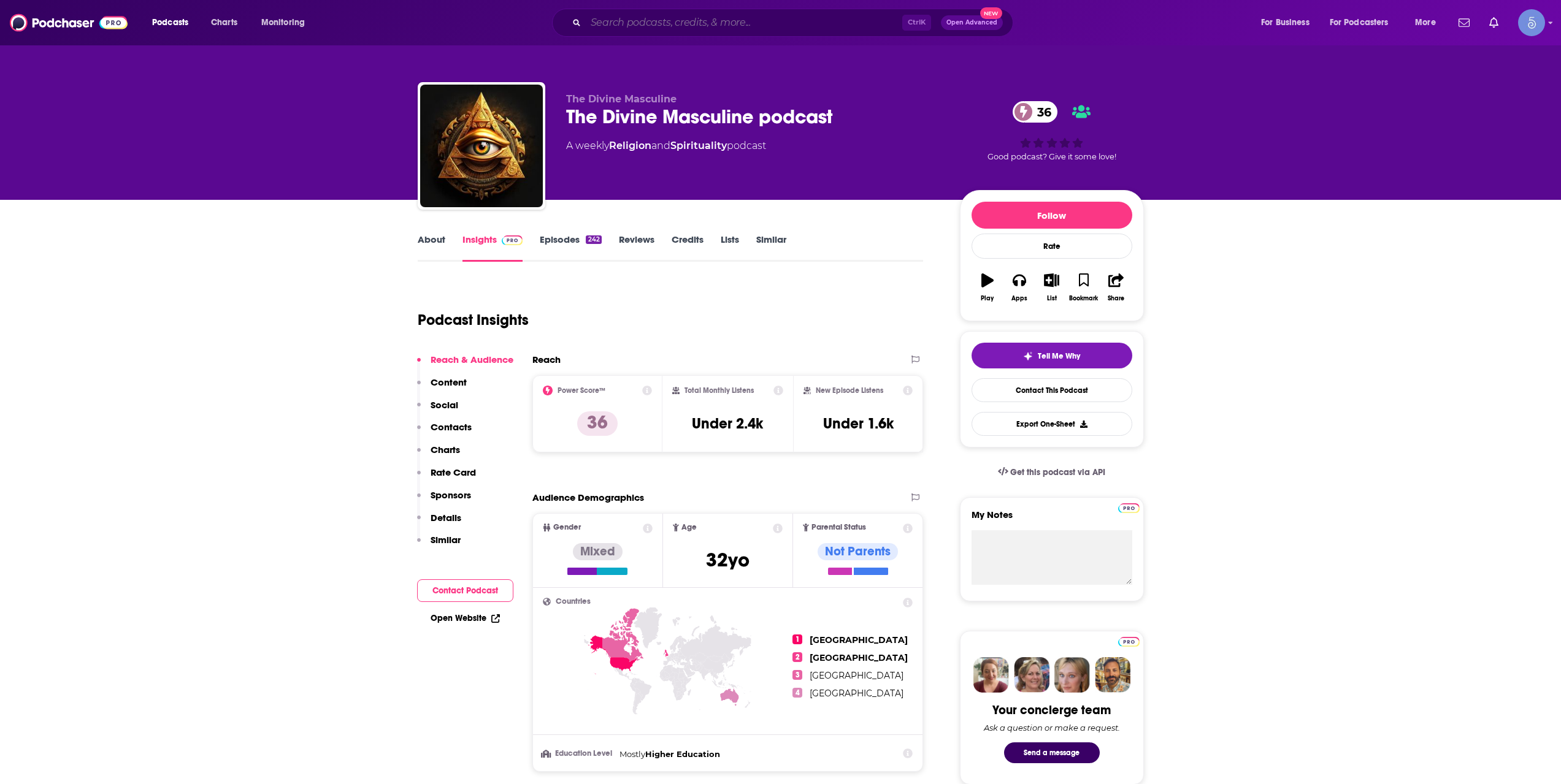
click at [675, 17] on input "Search podcasts, credits, & more..." at bounding box center [743, 23] width 316 height 19
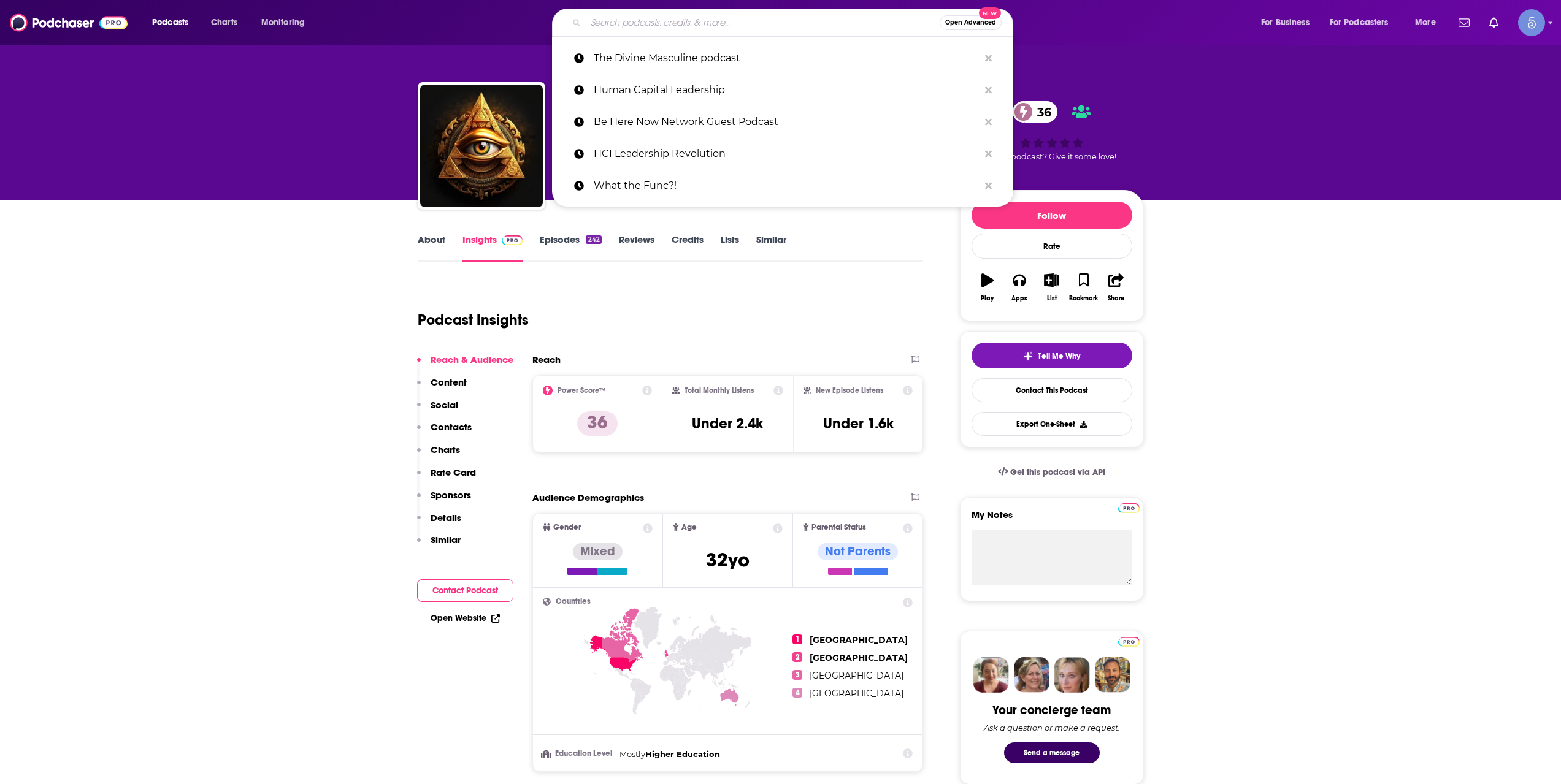
paste input "The Psychedelic Integration Podcast"
type input "The Psychedelic Integration Podcast"
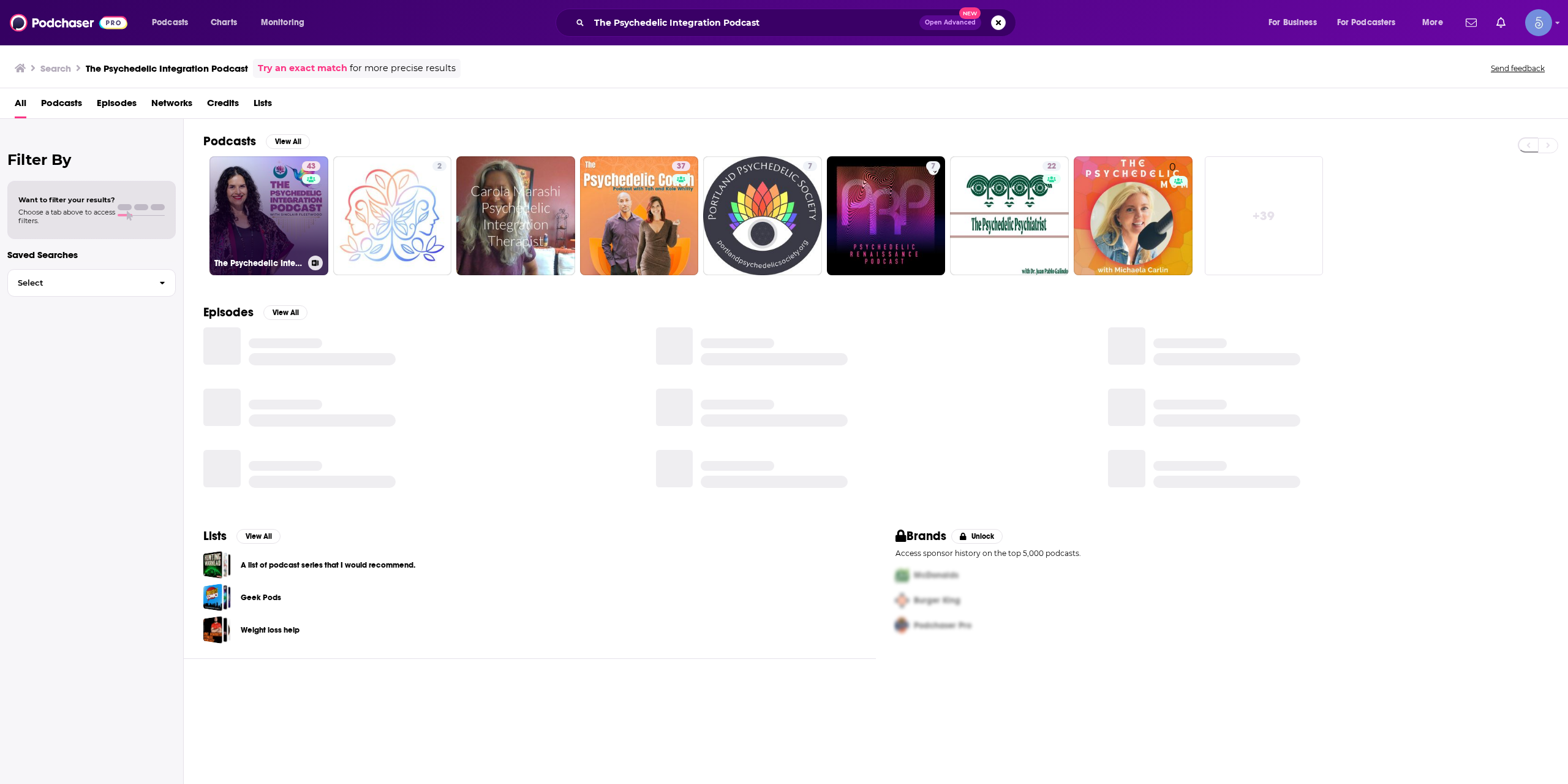
click at [256, 201] on link "43 The Psychedelic Integration Podcast" at bounding box center [269, 216] width 119 height 119
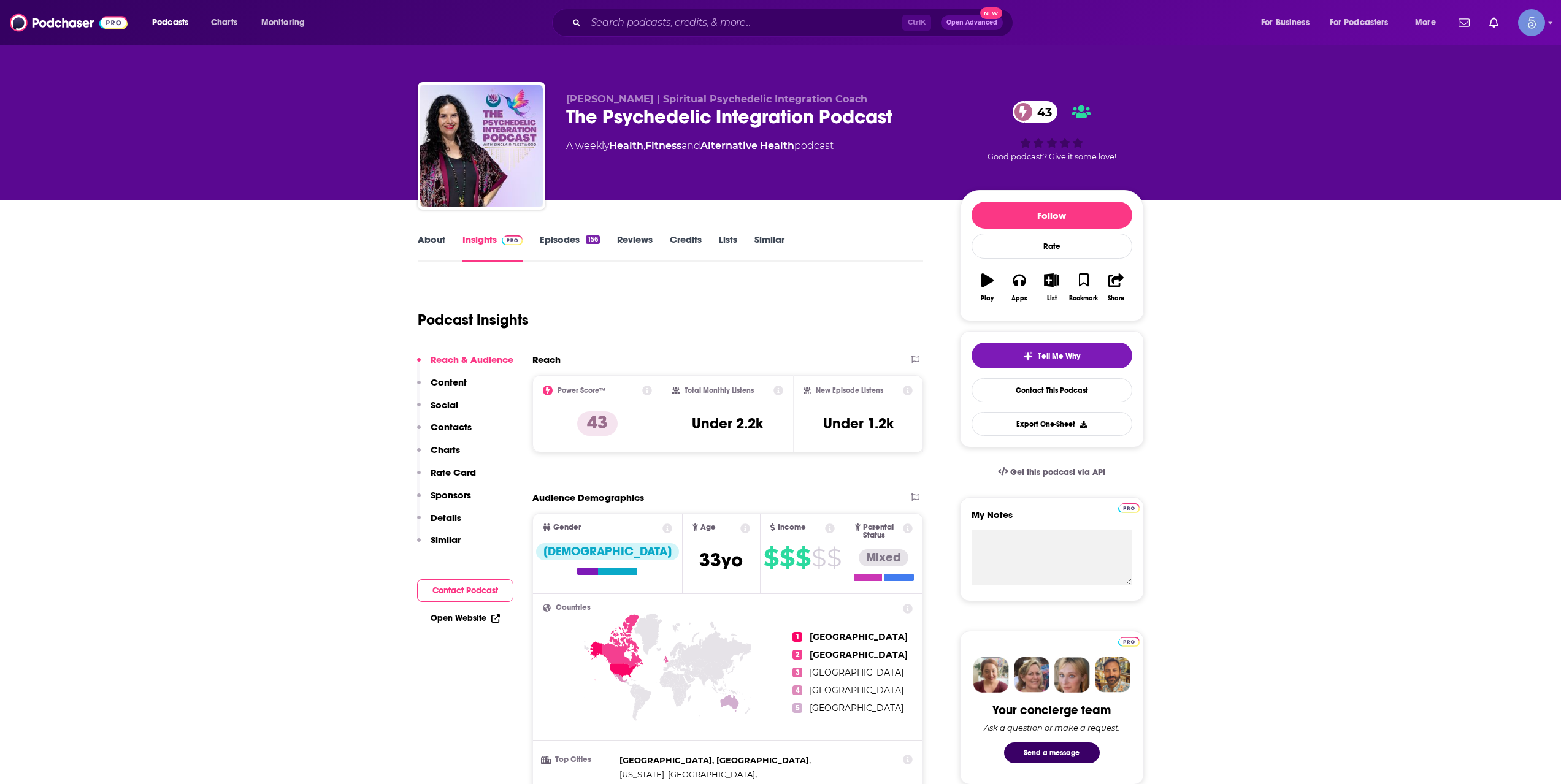
drag, startPoint x: 690, startPoint y: 42, endPoint x: 692, endPoint y: 19, distance: 23.1
click at [692, 22] on div "Podcasts Charts Monitoring Ctrl K Open Advanced New For Business For Podcasters…" at bounding box center [780, 22] width 1561 height 45
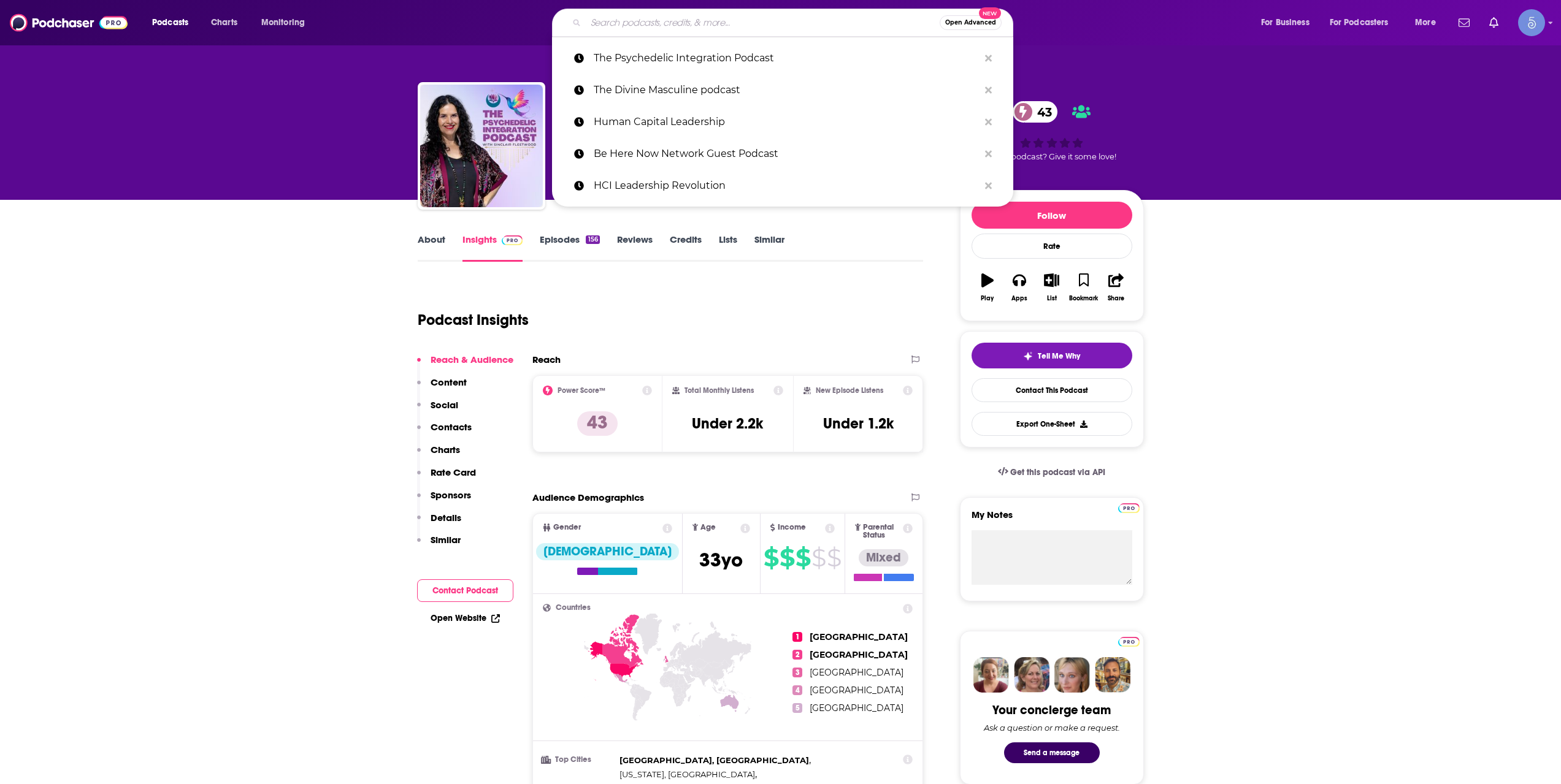
click at [692, 19] on input "Search podcasts, credits, & more..." at bounding box center [762, 23] width 354 height 19
paste input "Trueface"
type input "Trueface"
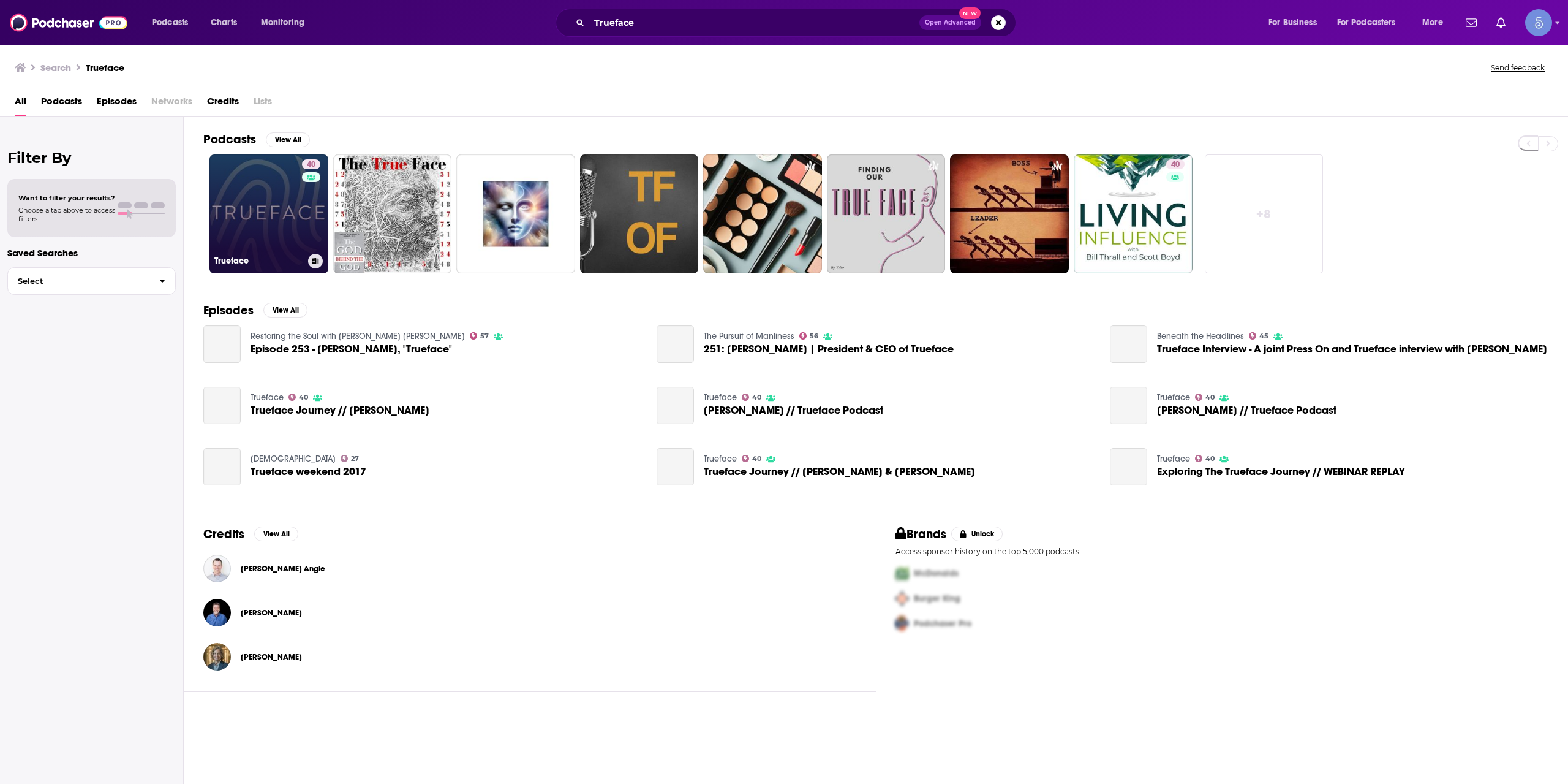
click at [251, 204] on link "40 Trueface" at bounding box center [269, 214] width 119 height 119
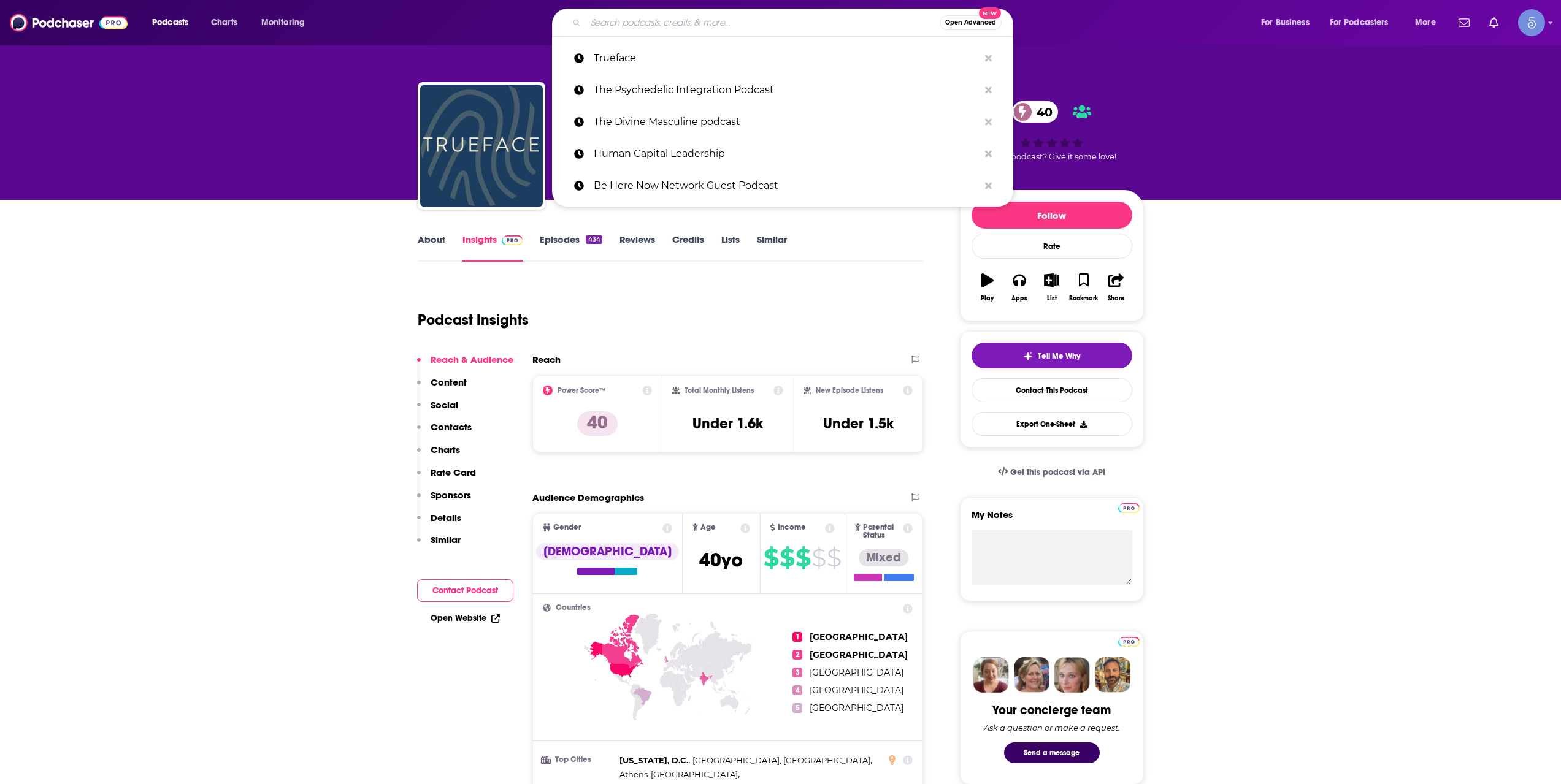
click at [666, 19] on input "Search podcasts, credits, & more..." at bounding box center [762, 23] width 354 height 19
paste input "[DEMOGRAPHIC_DATA] Mysteries"
type input "[DEMOGRAPHIC_DATA] Mysteries"
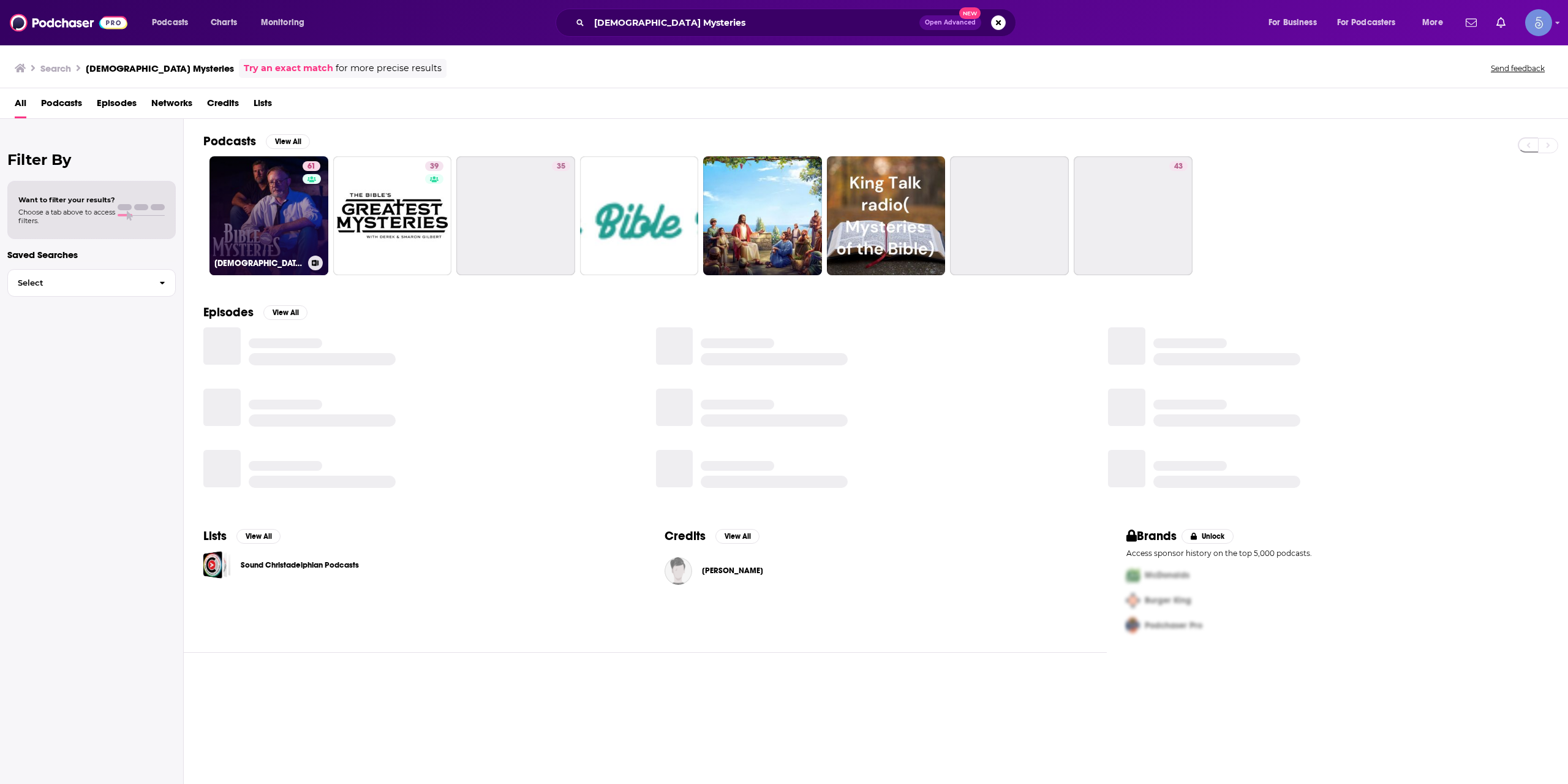
click at [238, 230] on link "61 [DEMOGRAPHIC_DATA] Mysteries" at bounding box center [269, 216] width 119 height 119
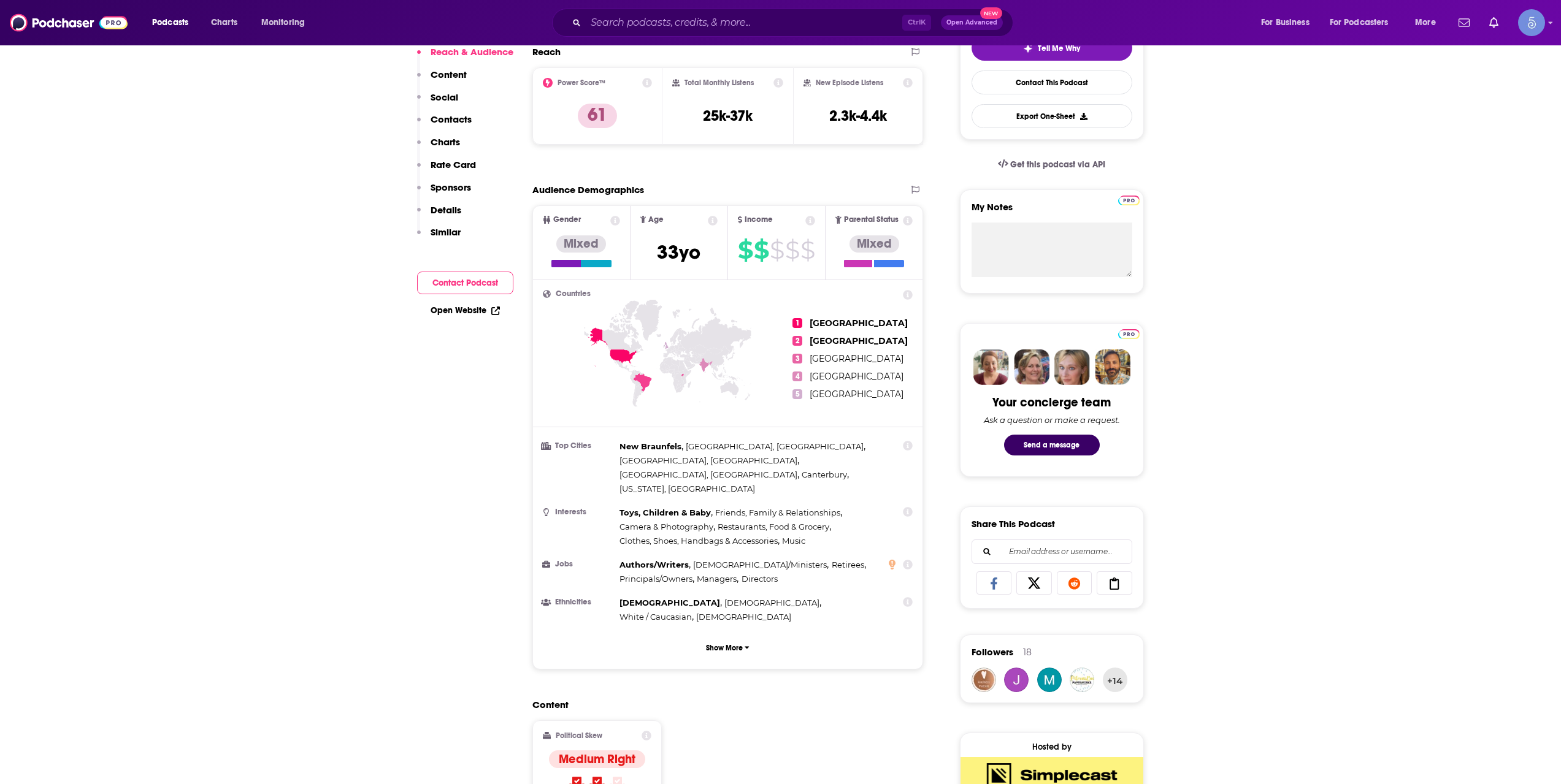
scroll to position [613, 0]
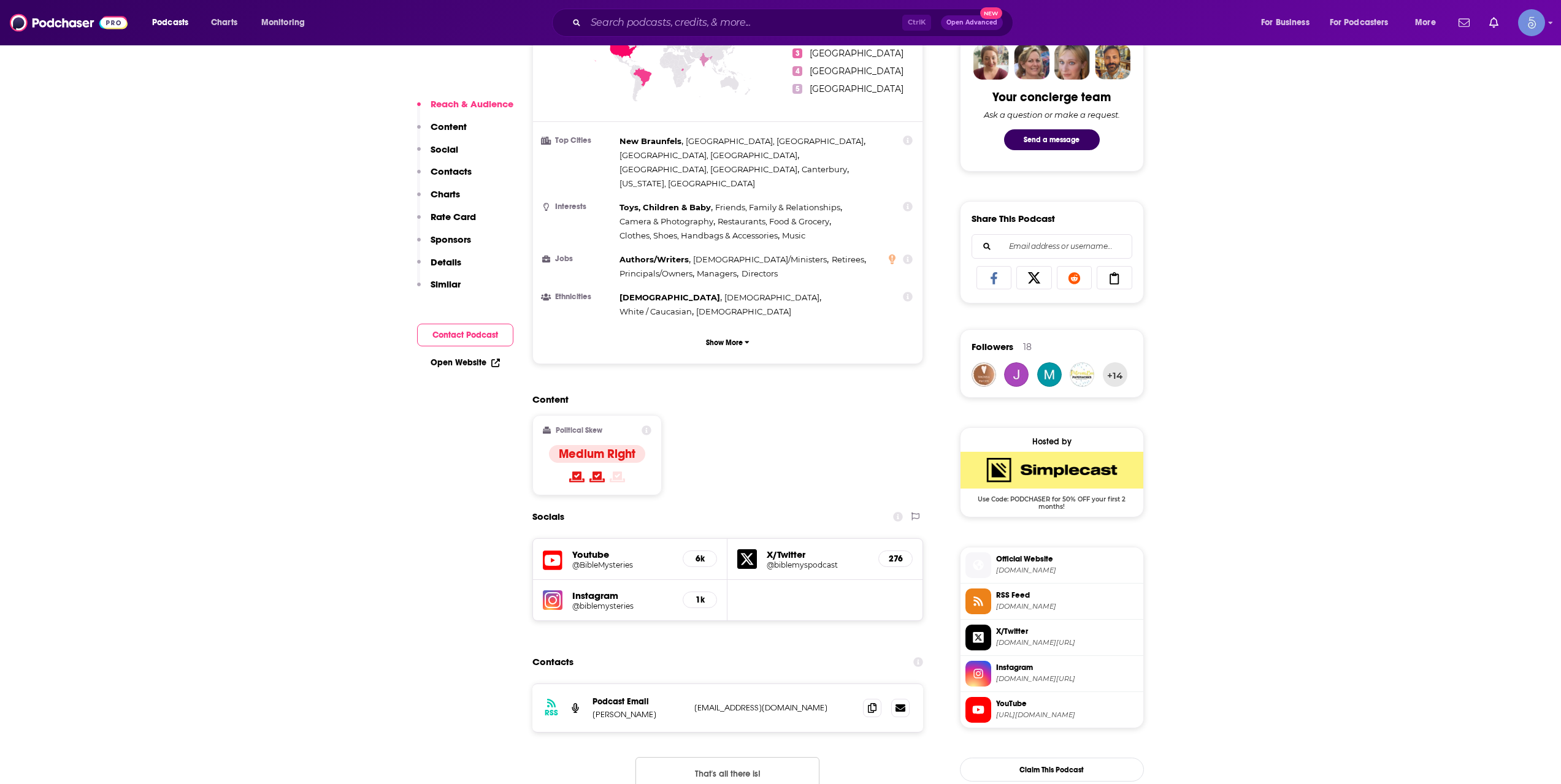
click at [707, 39] on div "Podcasts Charts Monitoring Ctrl K Open Advanced New For Business For Podcasters…" at bounding box center [780, 22] width 1561 height 45
click at [710, 22] on input "Search podcasts, credits, & more..." at bounding box center [743, 23] width 316 height 19
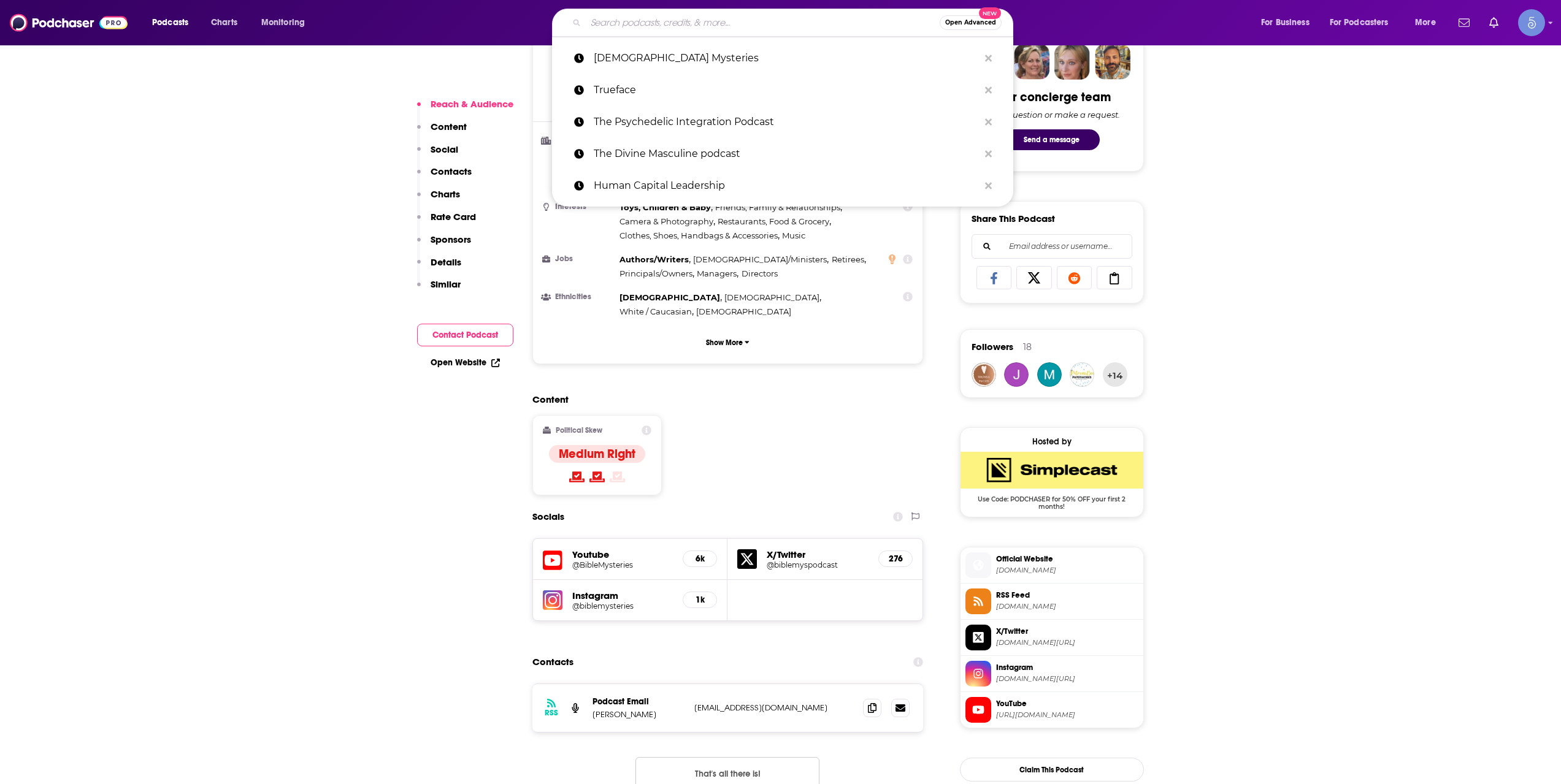
paste input "[PERSON_NAME]"
type input "[PERSON_NAME]"
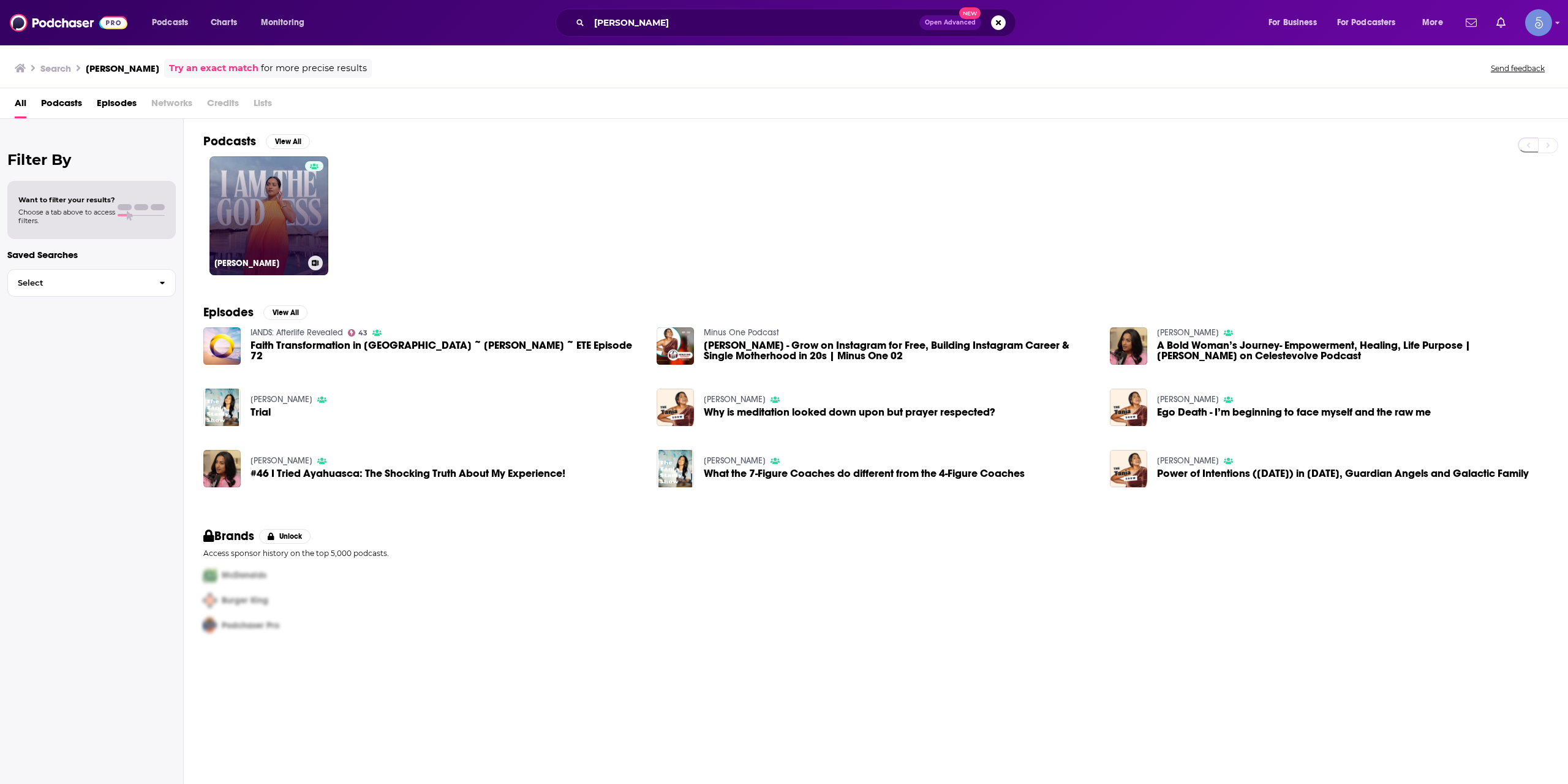
click at [272, 233] on link "[PERSON_NAME]" at bounding box center [269, 216] width 119 height 119
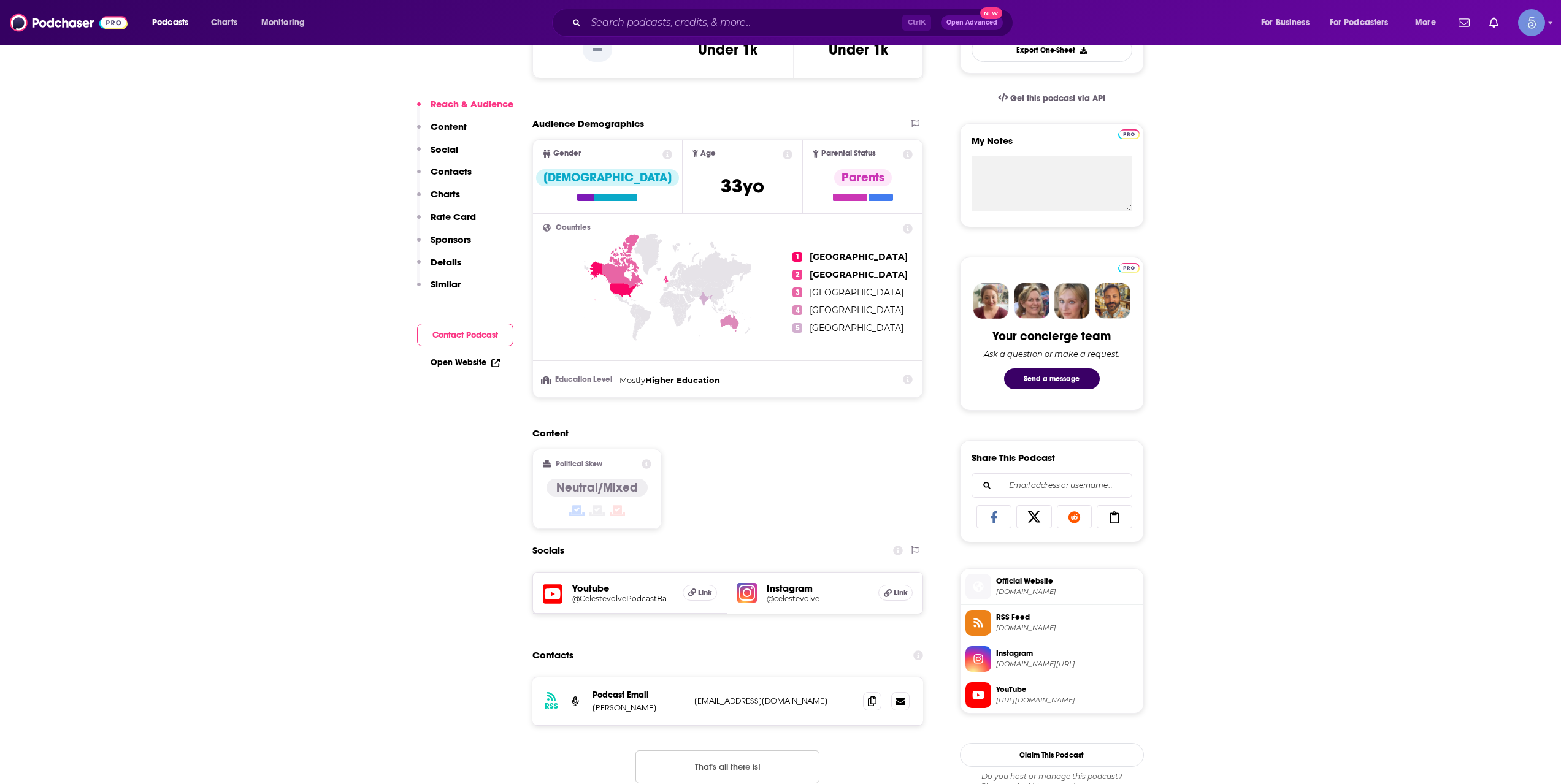
scroll to position [409, 0]
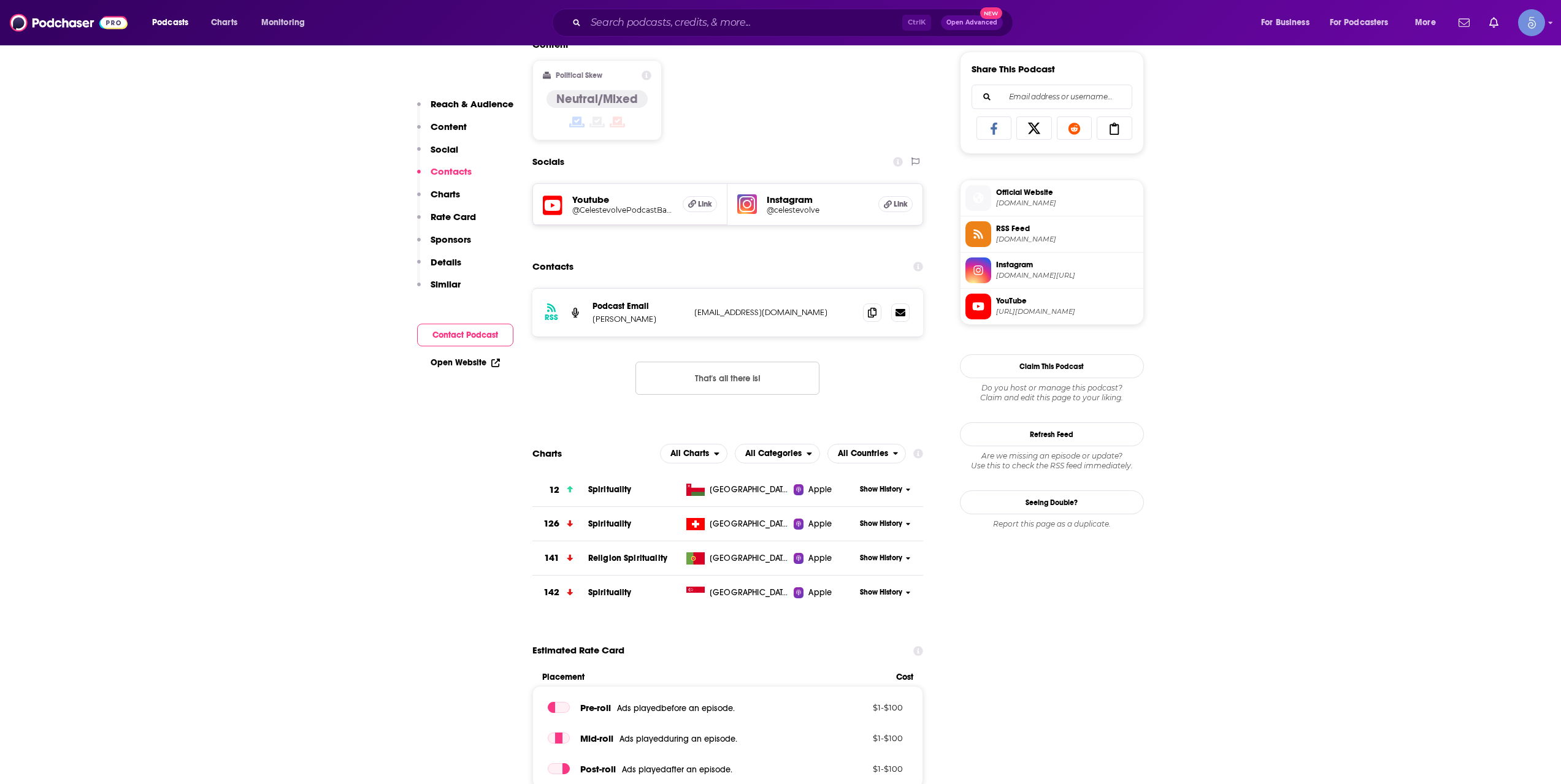
scroll to position [817, 0]
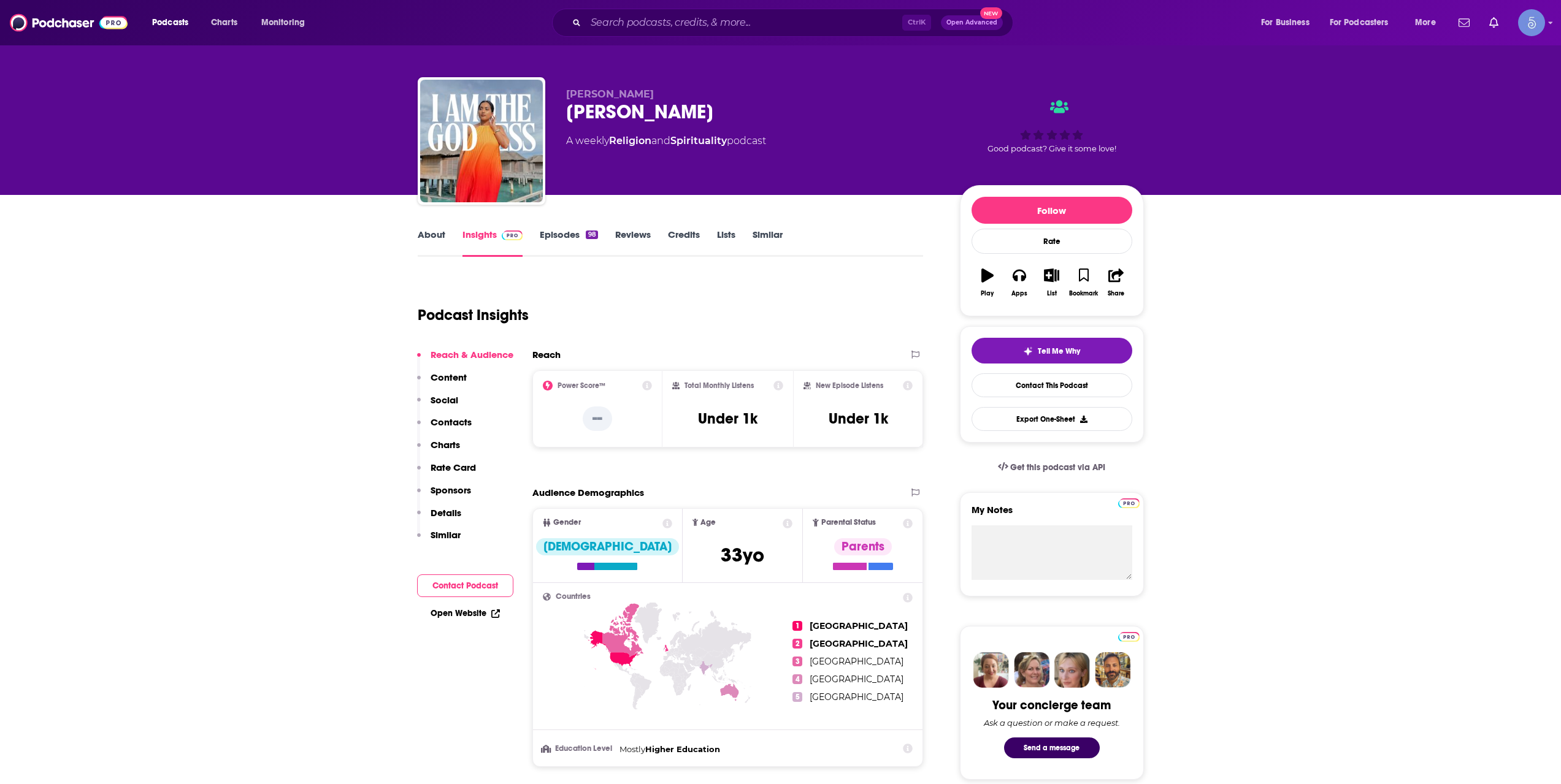
scroll to position [0, 0]
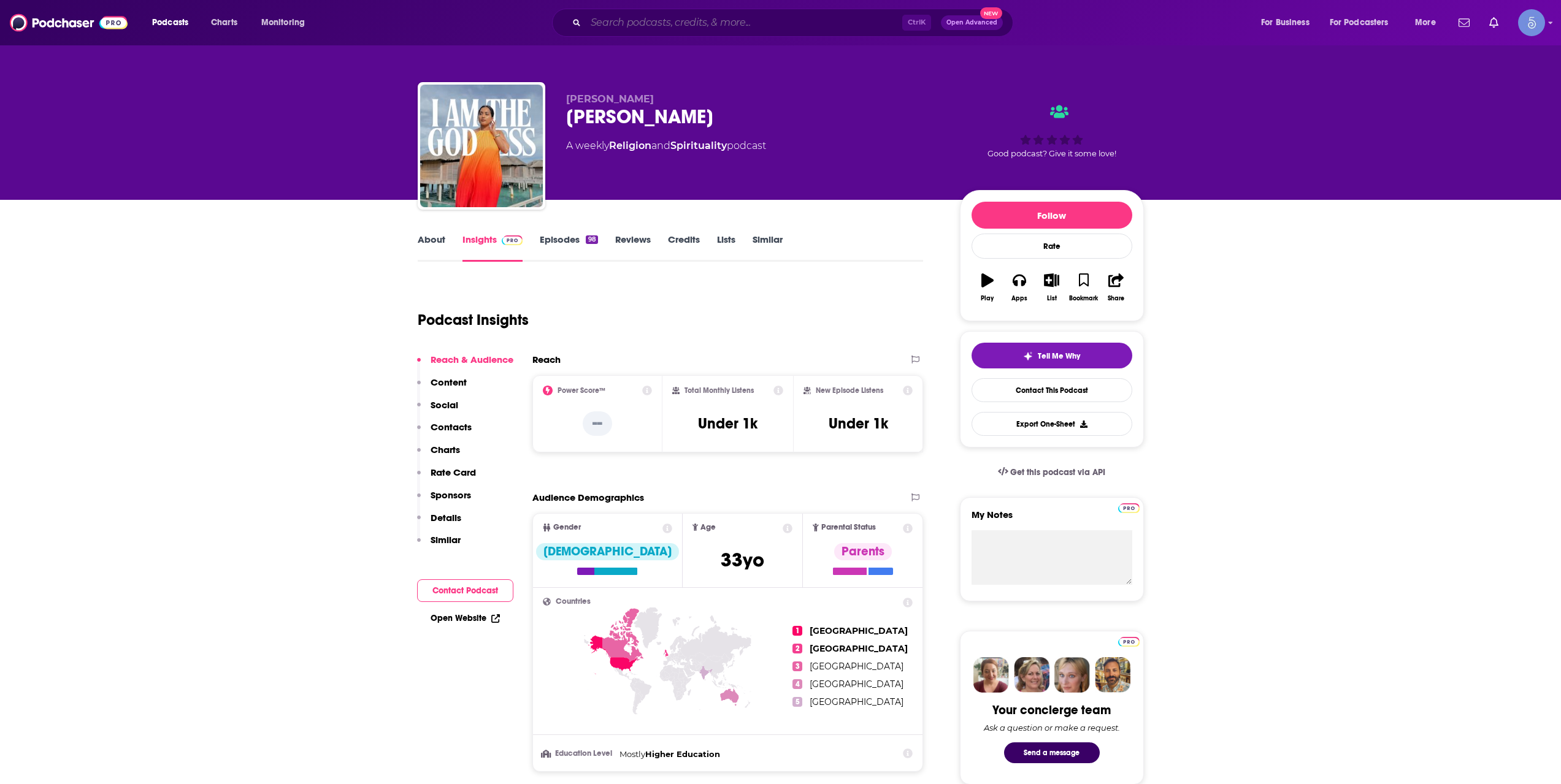
click at [717, 29] on input "Search podcasts, credits, & more..." at bounding box center [743, 23] width 316 height 19
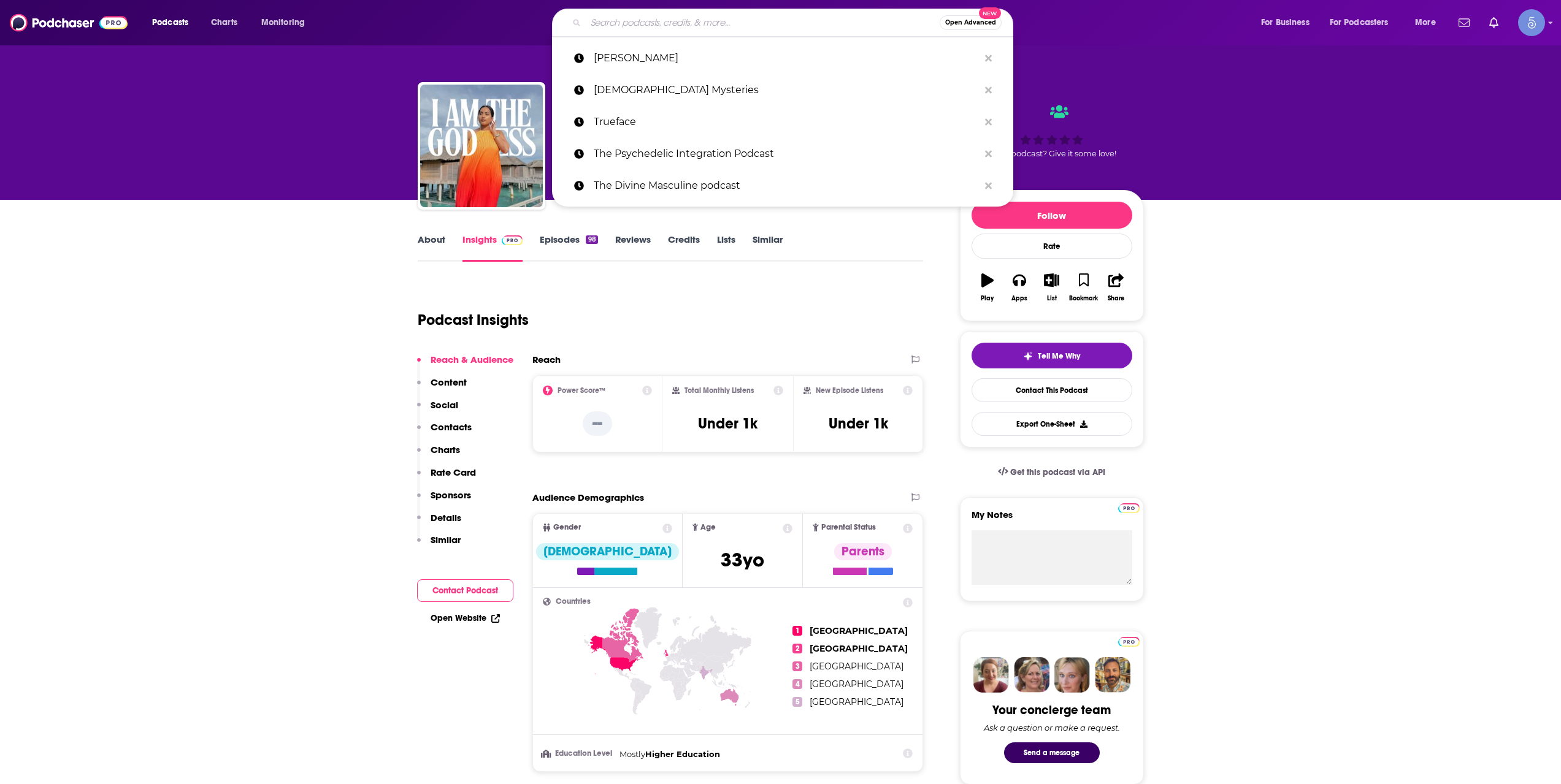
paste input "The [PERSON_NAME] Show"
type input "The [PERSON_NAME] Show"
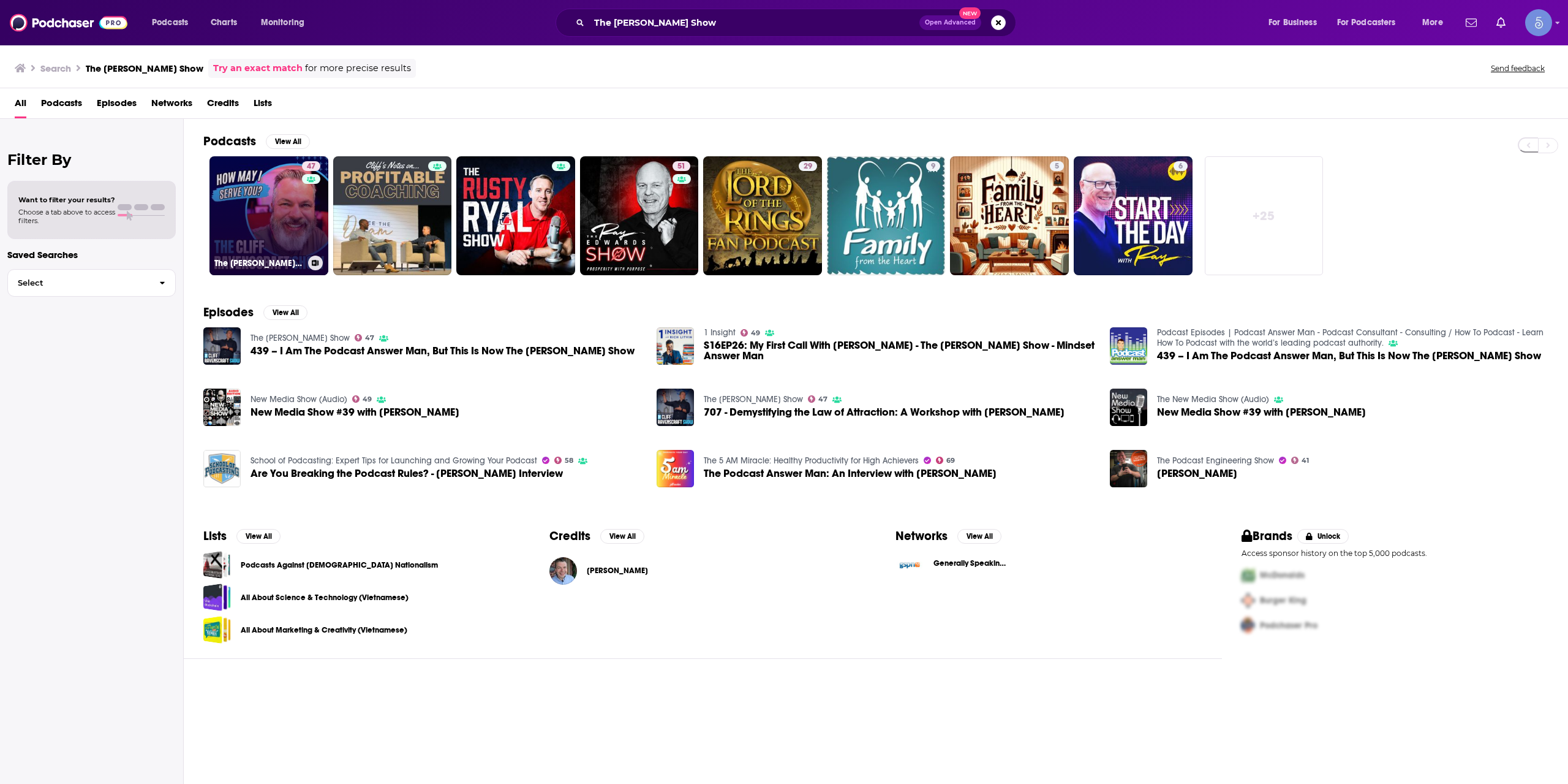
click at [307, 206] on div "47" at bounding box center [312, 208] width 21 height 95
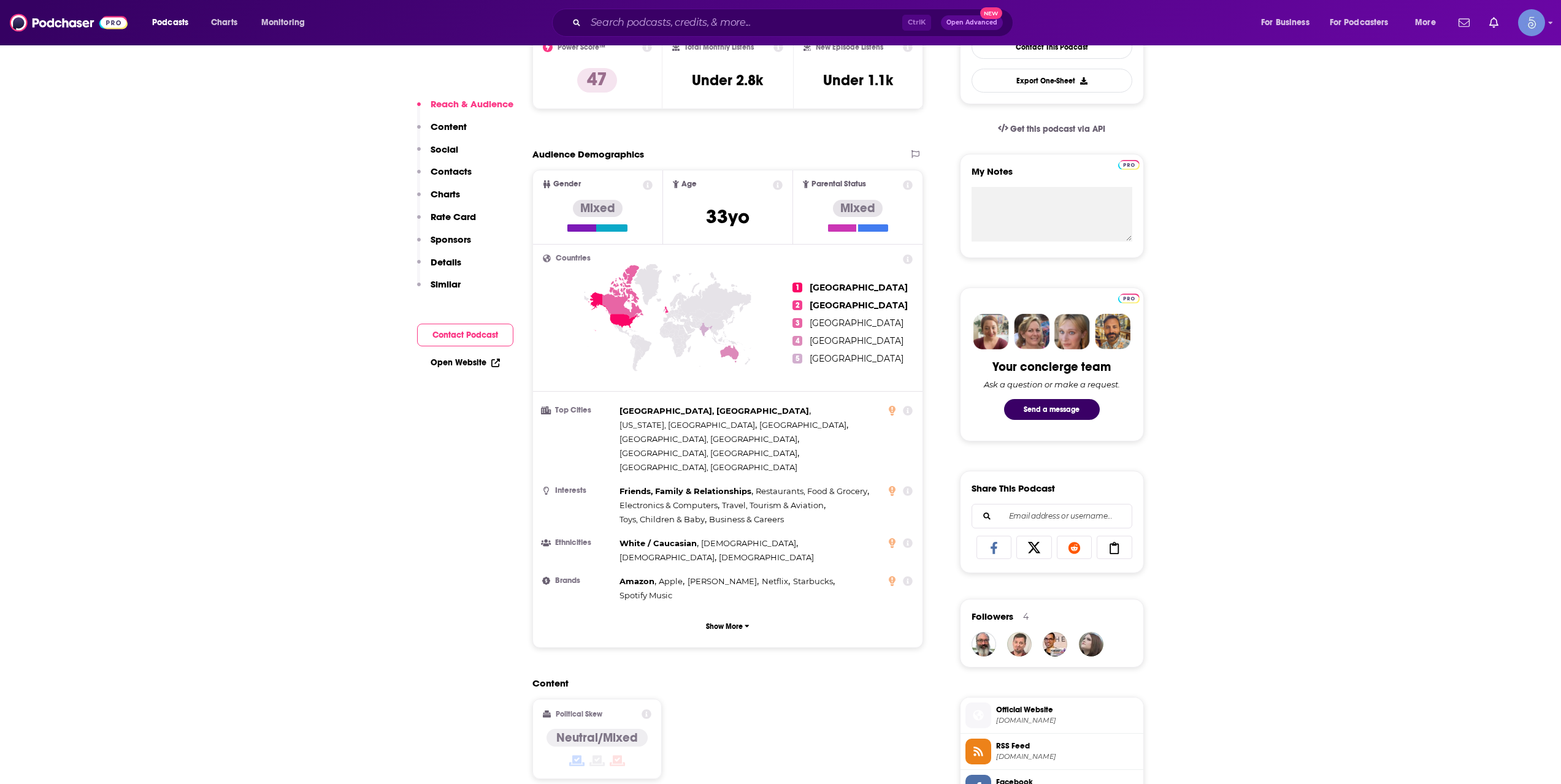
scroll to position [613, 0]
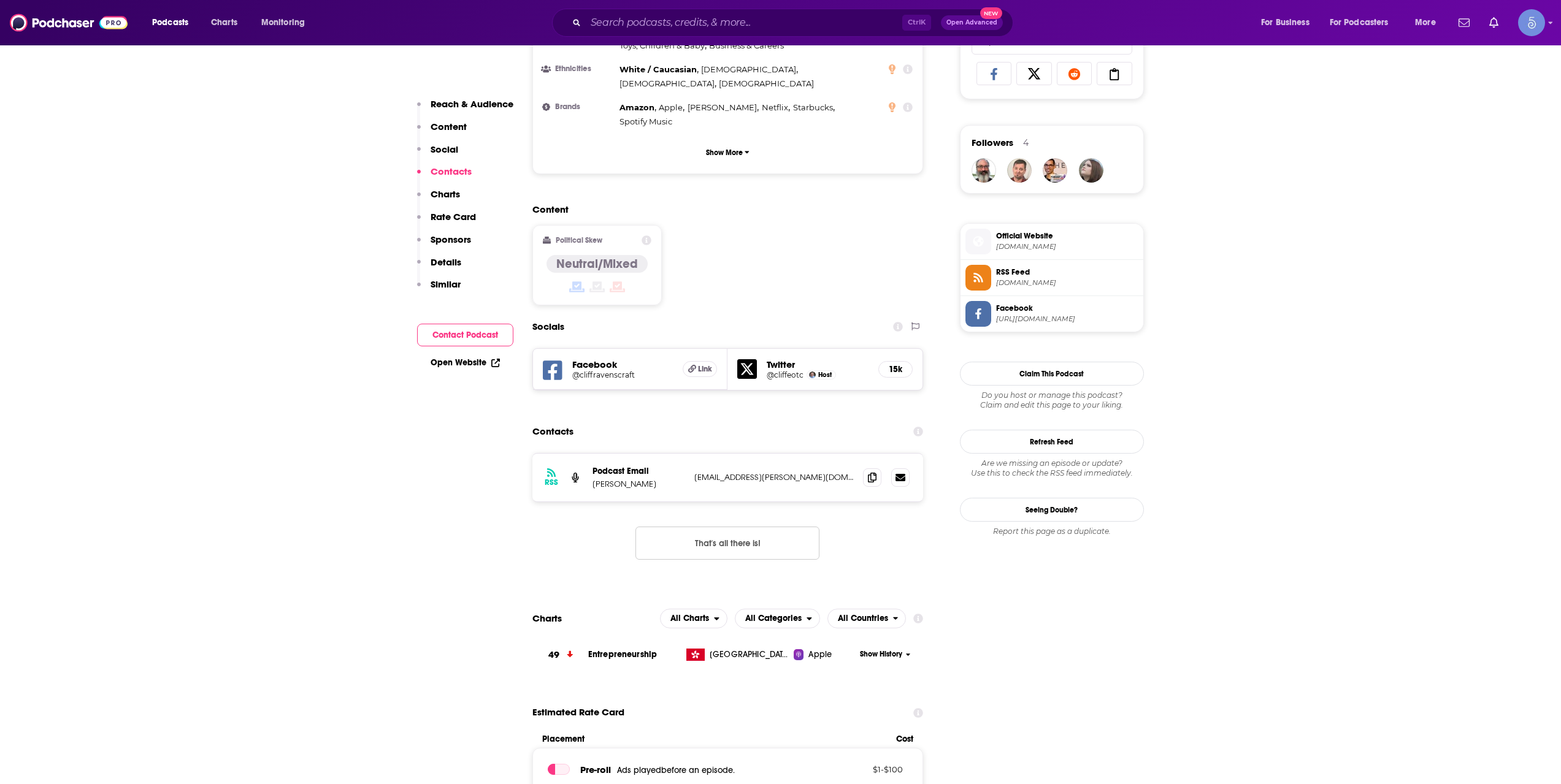
scroll to position [1022, 0]
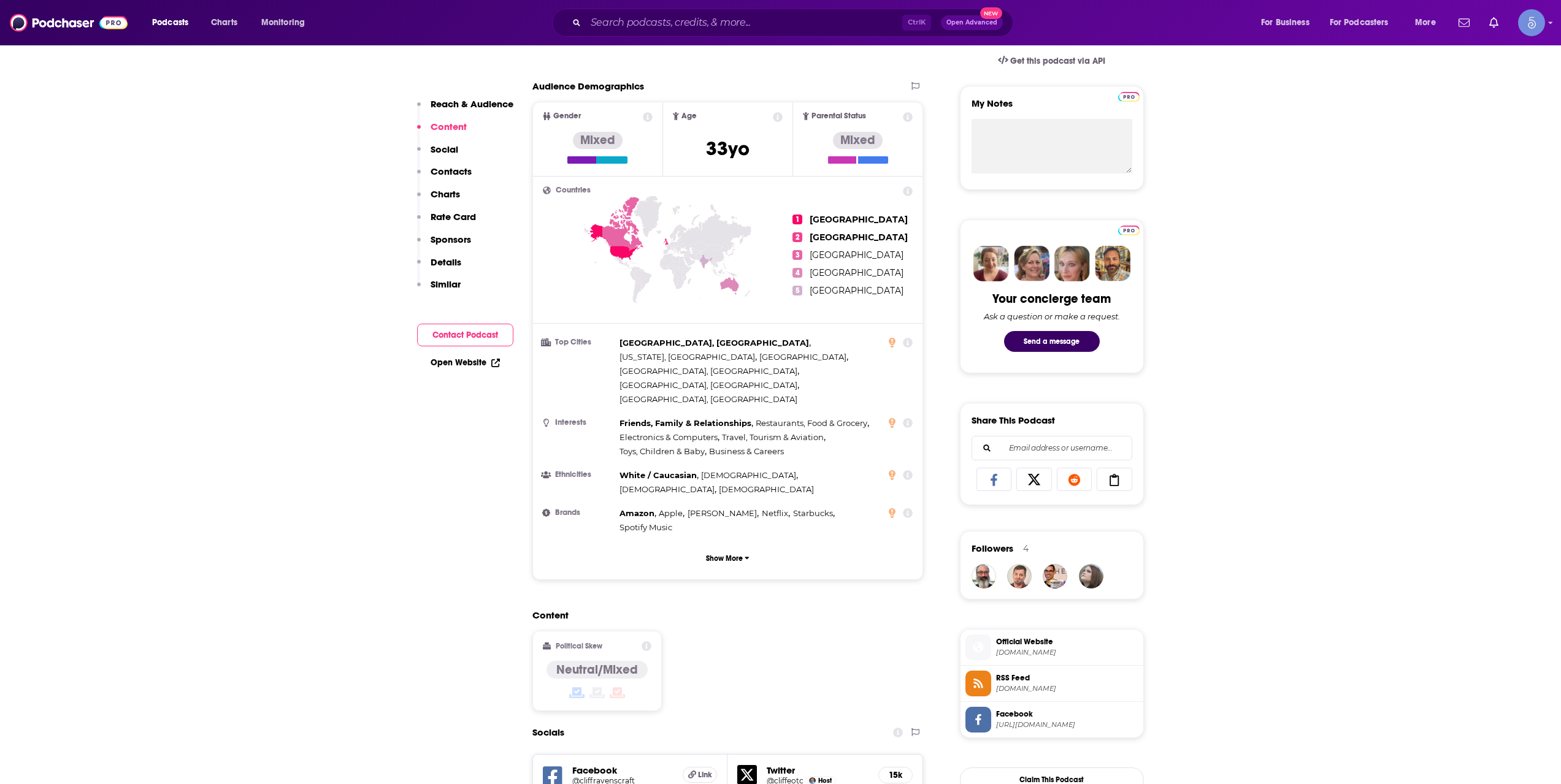
scroll to position [0, 0]
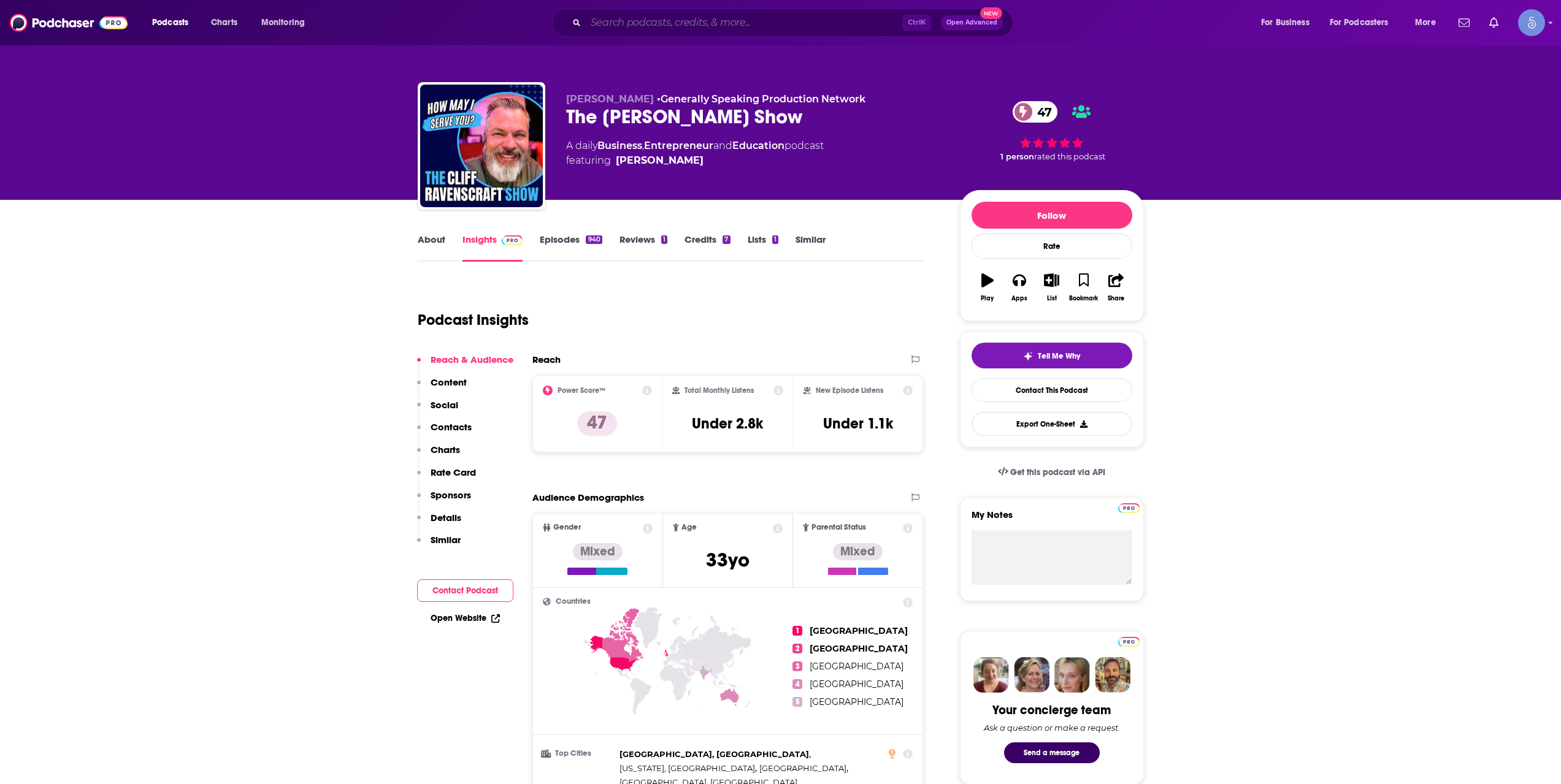
click at [702, 19] on input "Search podcasts, credits, & more..." at bounding box center [743, 23] width 316 height 19
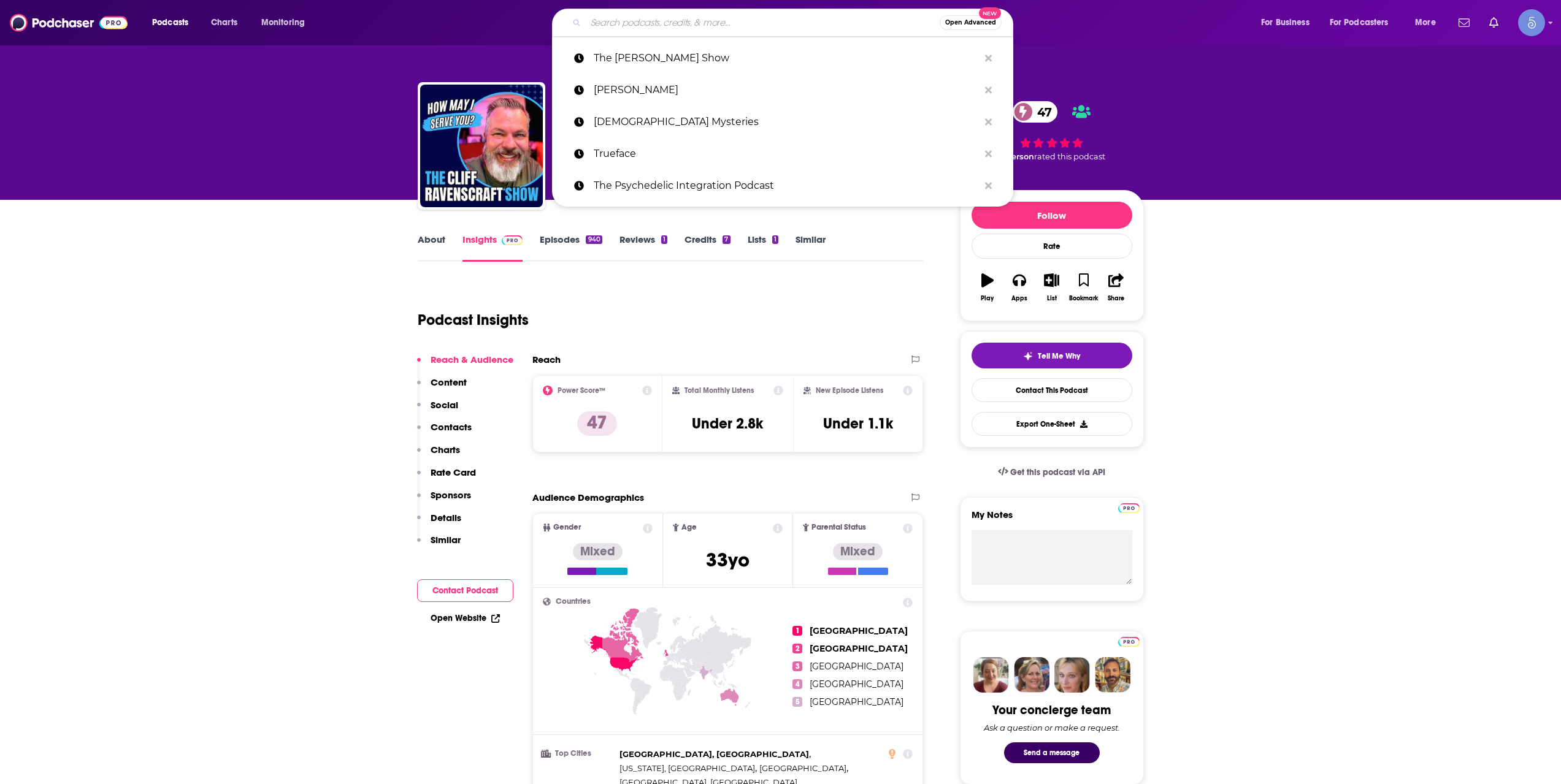
paste input "I'm Hormonal"
type input "I'm Hormonal"
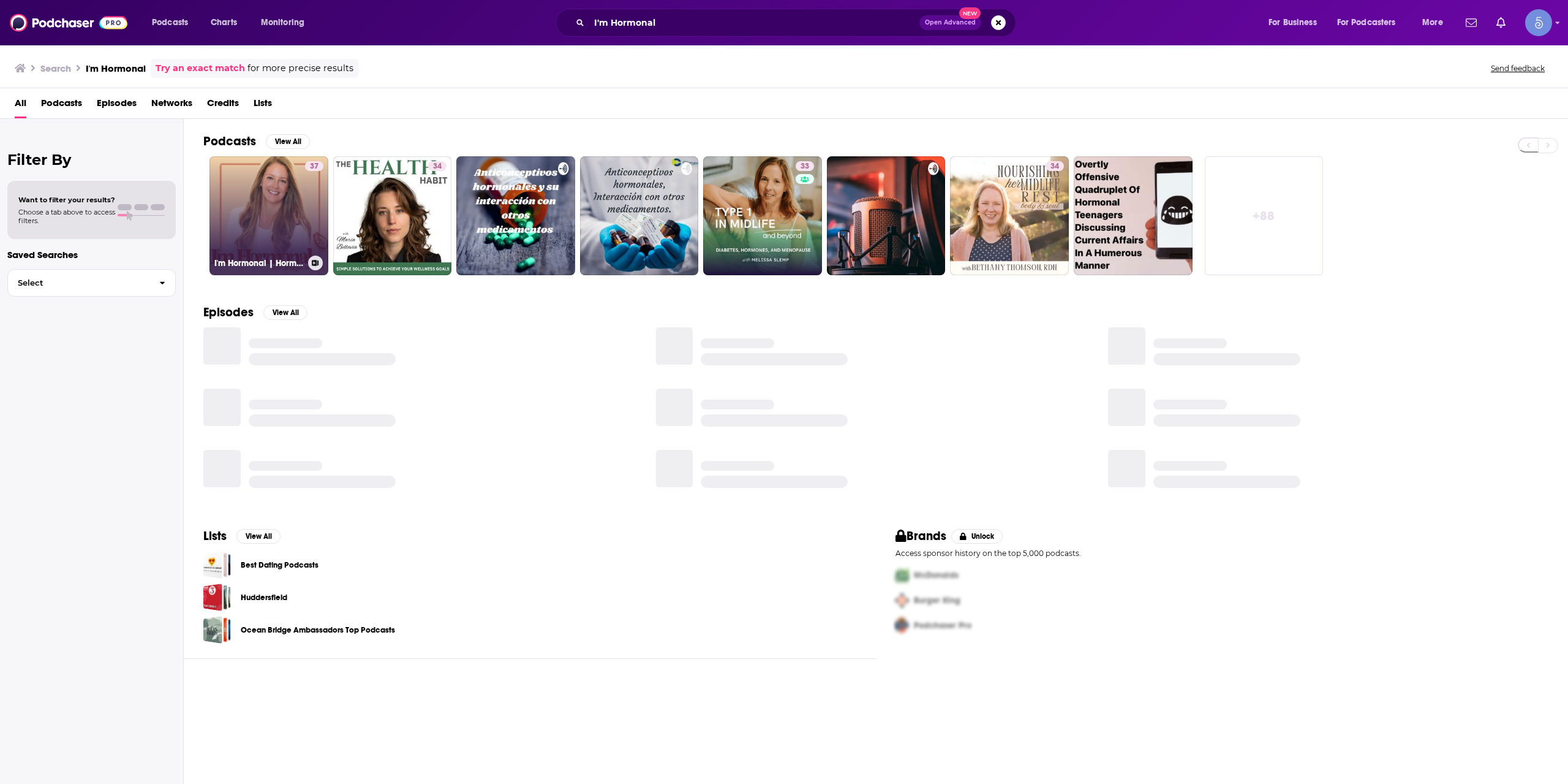
click at [280, 211] on link "37 I'm Hormonal | Hormone balance, gut health & nutrition insights" at bounding box center [269, 216] width 119 height 119
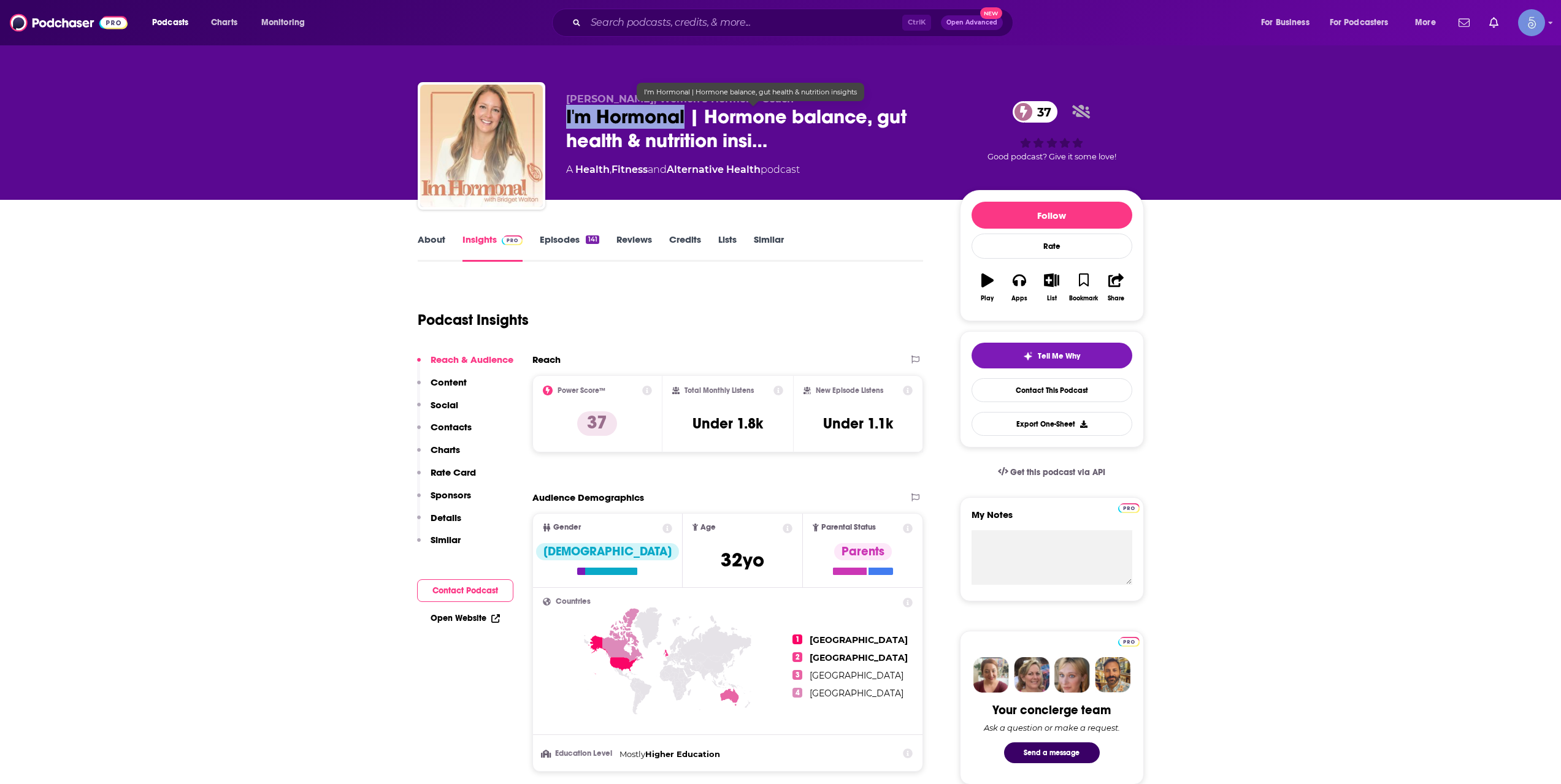
drag, startPoint x: 556, startPoint y: 117, endPoint x: 685, endPoint y: 115, distance: 129.0
click at [685, 115] on div "[PERSON_NAME], Women's Hormone Coach I'm Hormonal | Hormone balance, gut health…" at bounding box center [781, 149] width 726 height 133
copy h2 "I'm Hormonal"
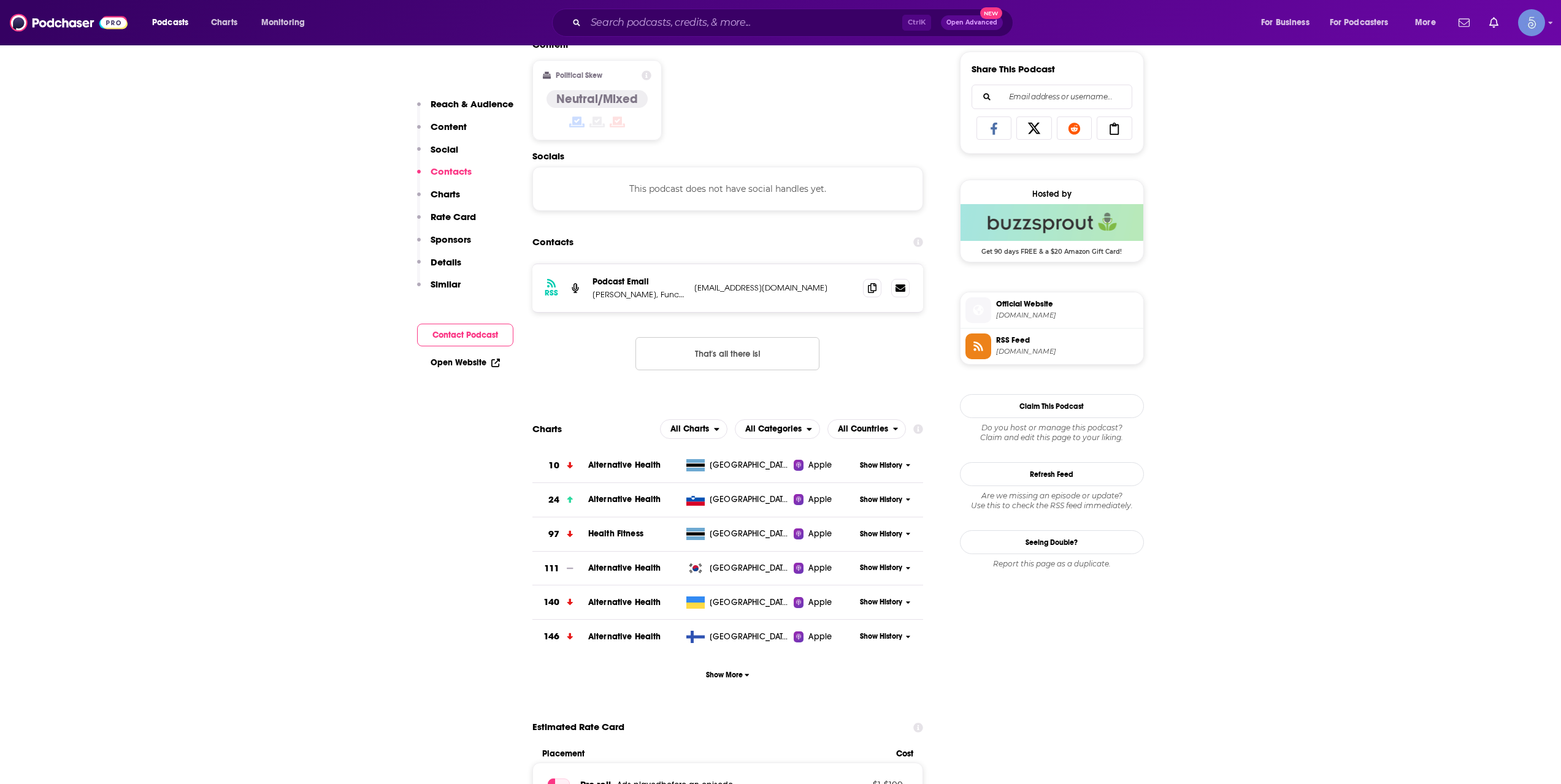
scroll to position [817, 0]
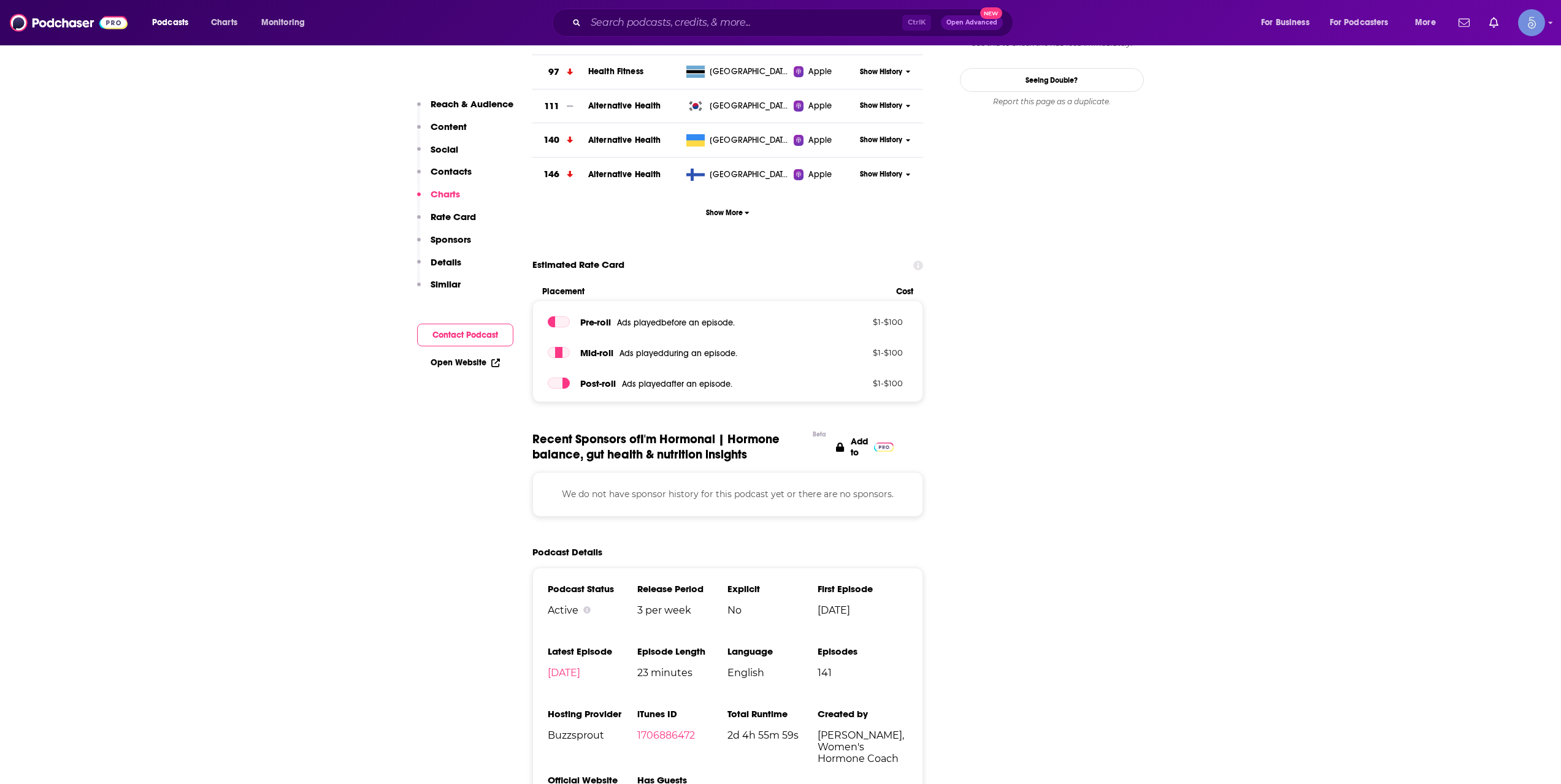
scroll to position [1226, 0]
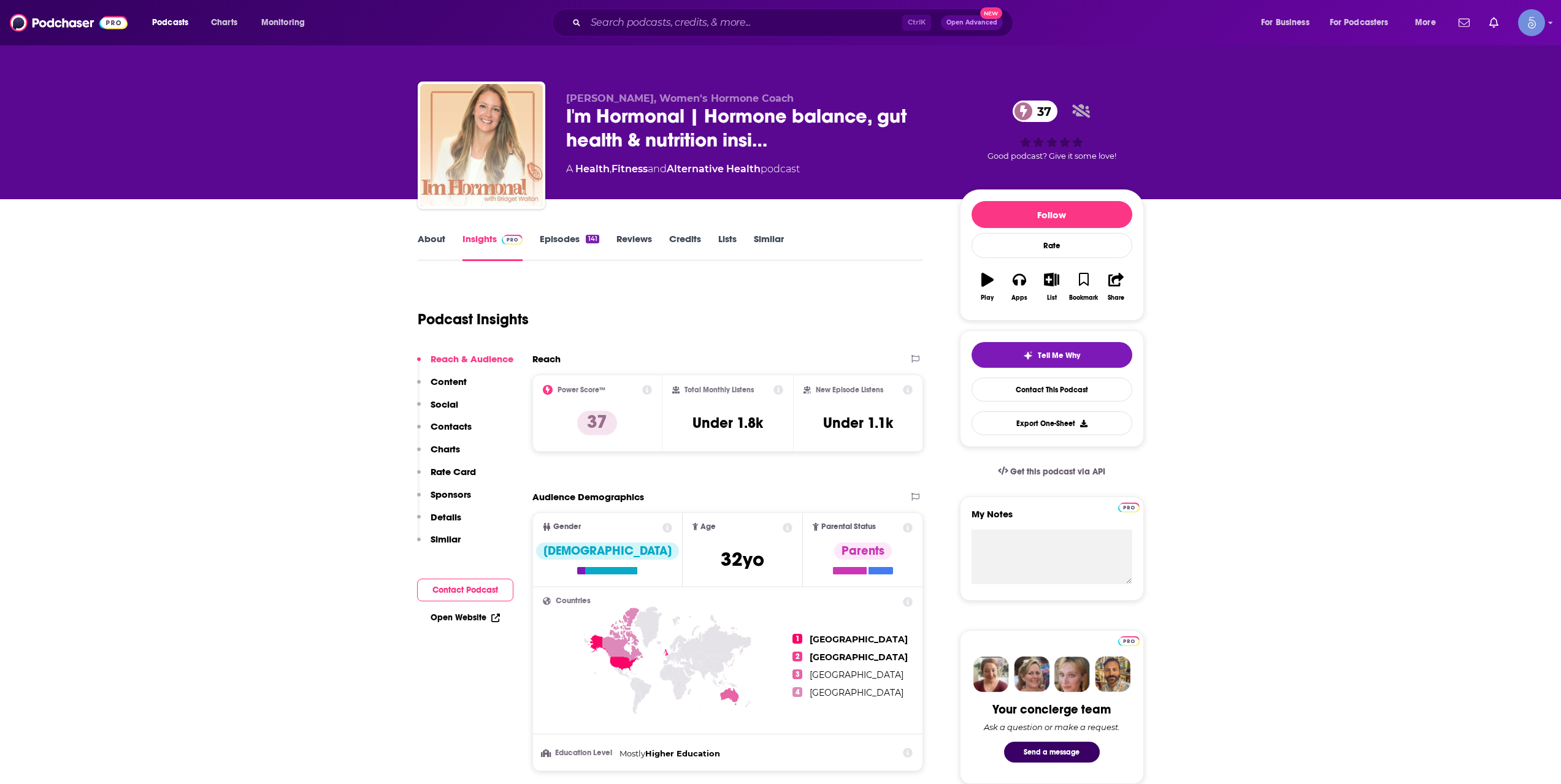
scroll to position [0, 0]
click at [584, 249] on link "Episodes 141" at bounding box center [569, 248] width 58 height 28
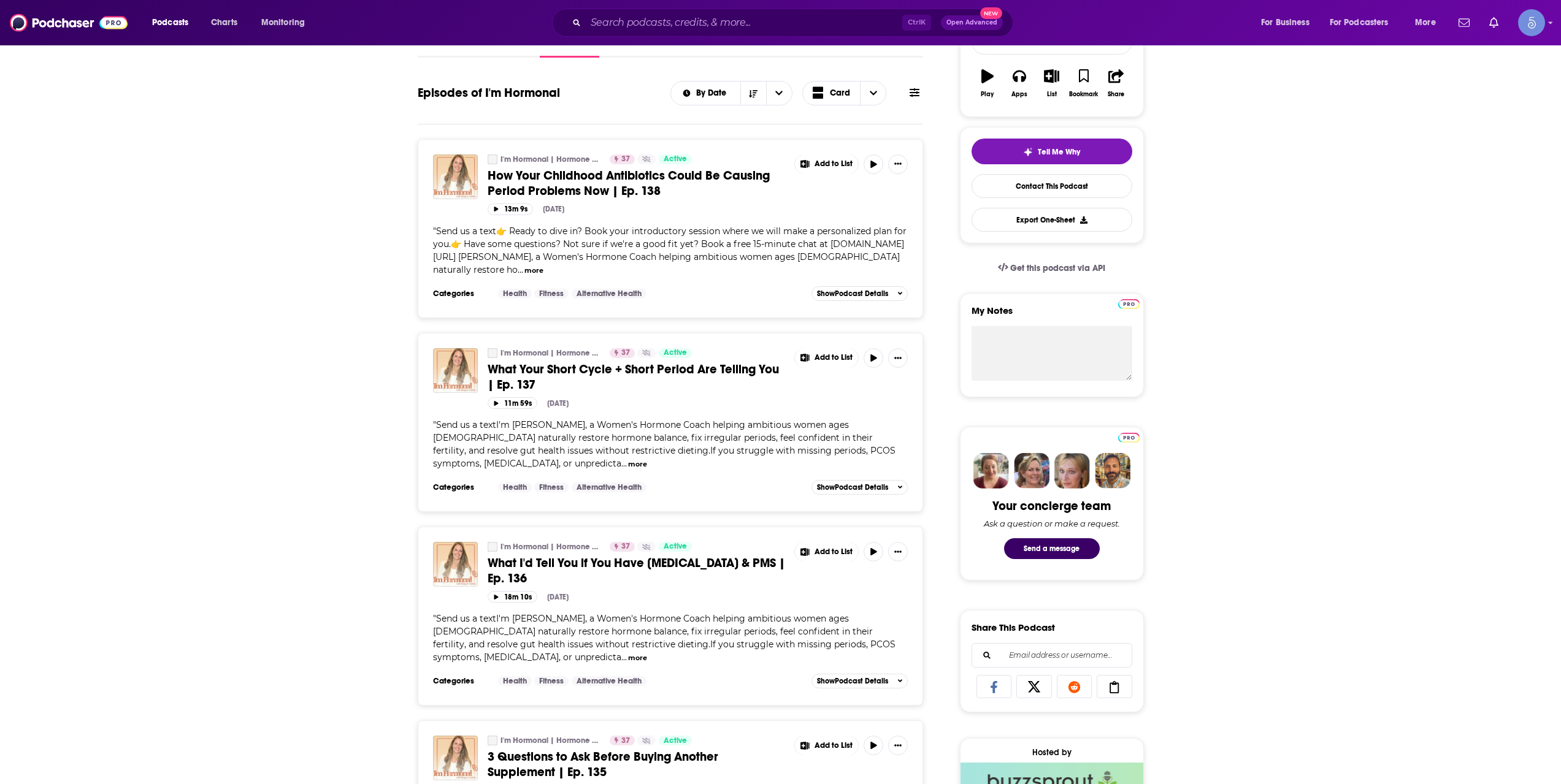
scroll to position [409, 0]
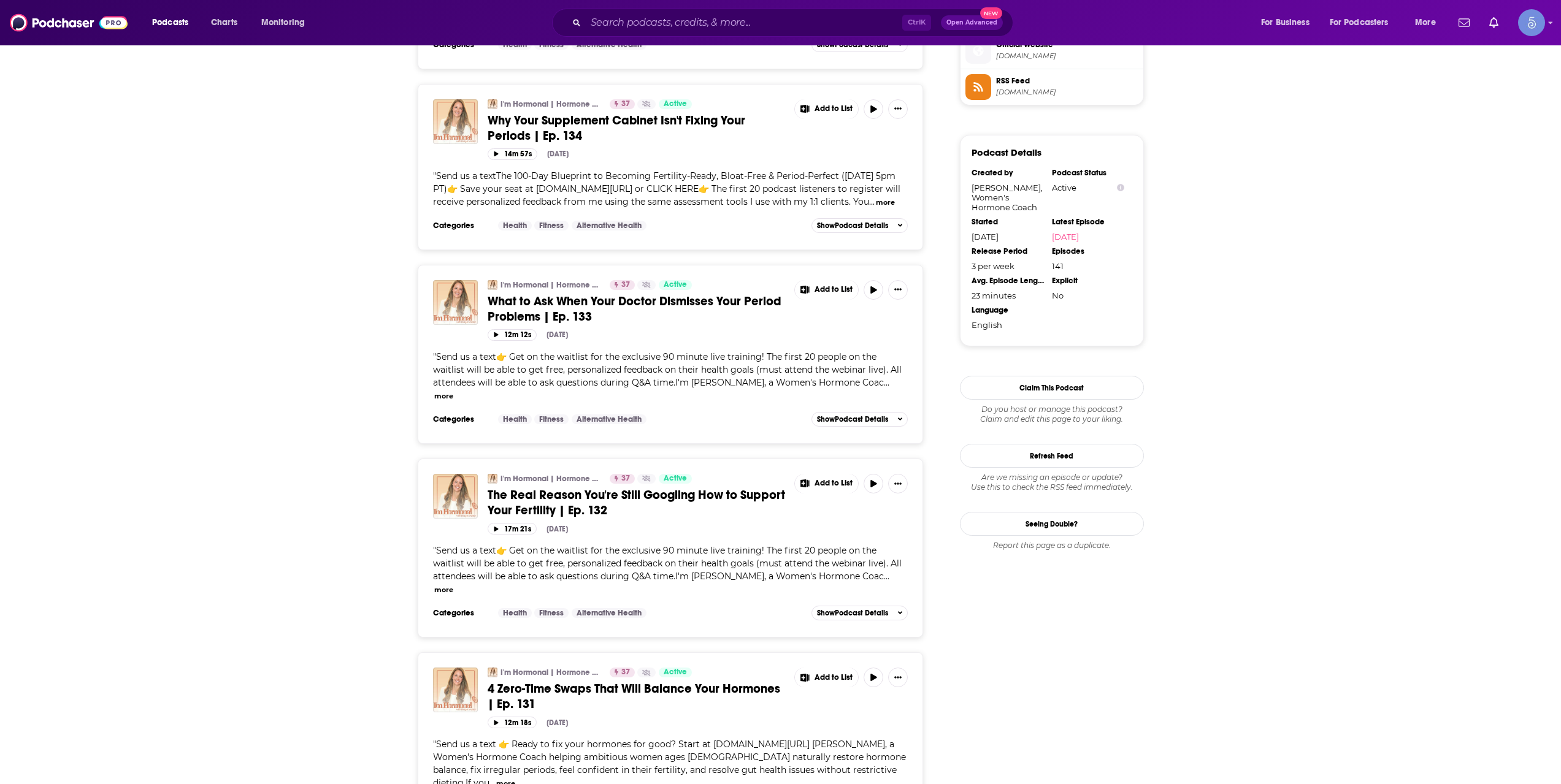
scroll to position [1226, 0]
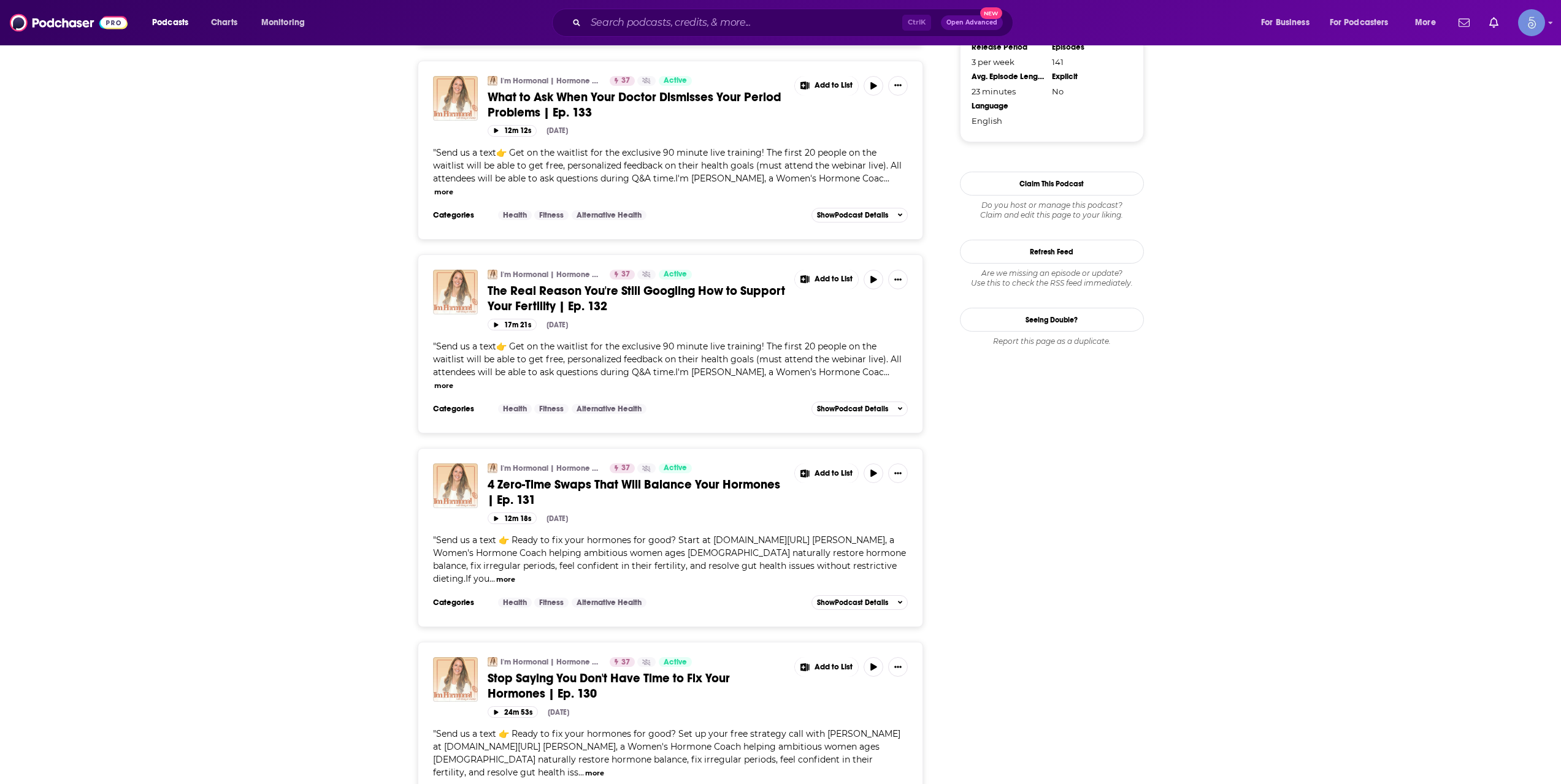
click at [682, 7] on div "Podcasts Charts Monitoring Ctrl K Open Advanced New For Business For Podcasters…" at bounding box center [780, 22] width 1561 height 45
click at [687, 12] on div "Ctrl K Open Advanced New" at bounding box center [782, 23] width 461 height 28
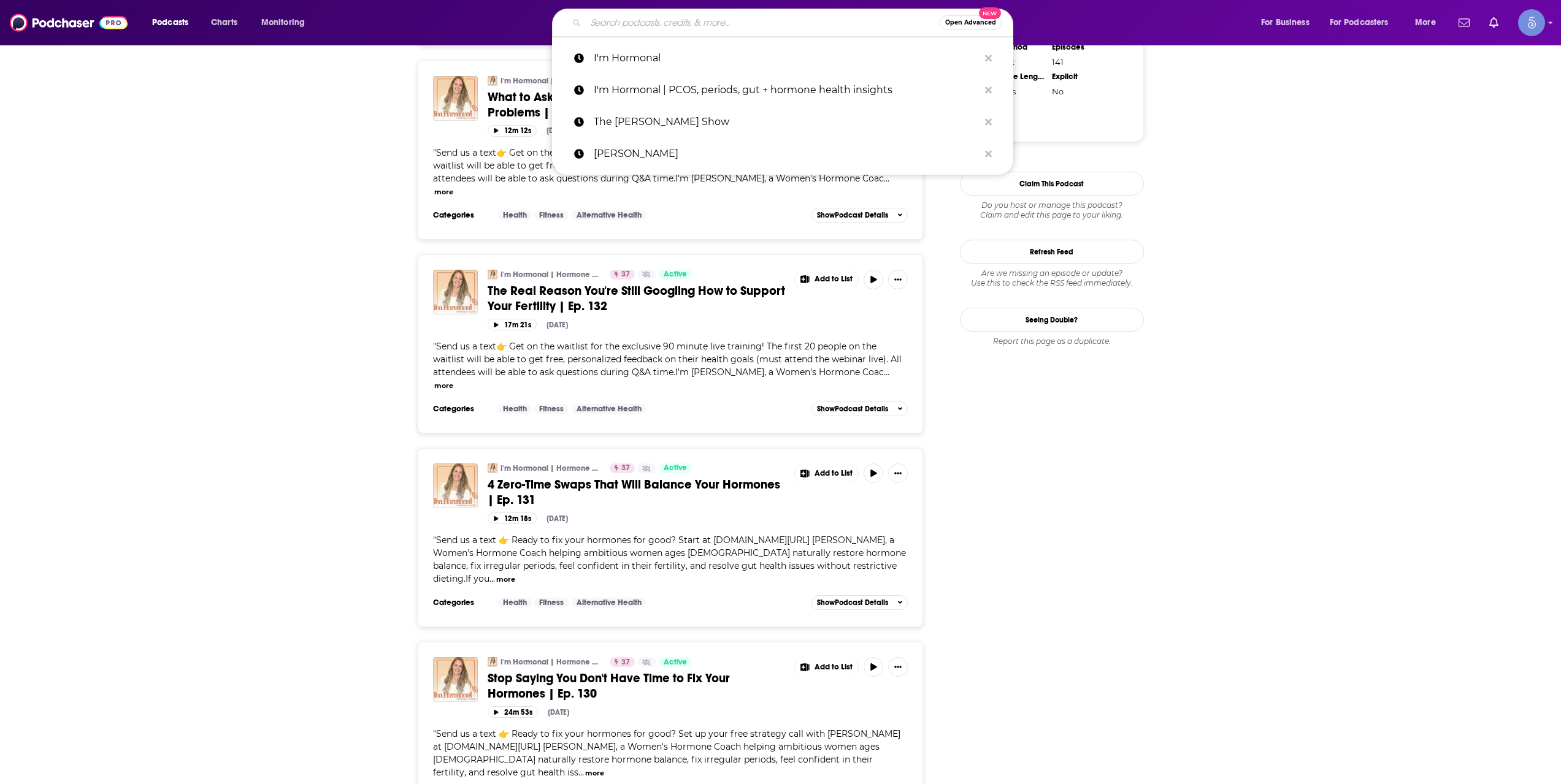
click at [695, 19] on input "Search podcasts, credits, & more..." at bounding box center [762, 23] width 354 height 19
paste input "Uncover Your Magic"
type input "Uncover Your Magic"
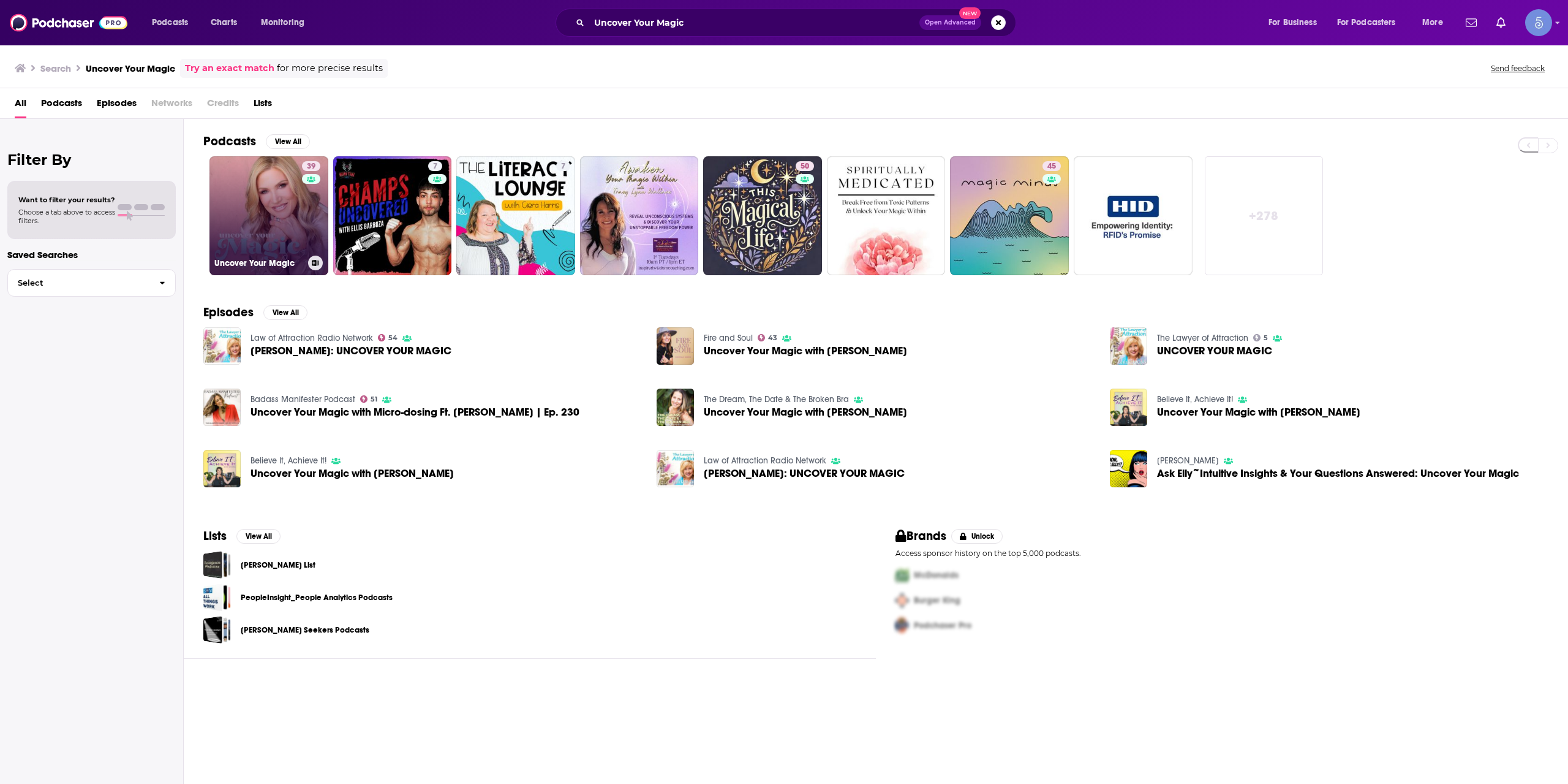
click at [258, 225] on link "39 Uncover Your Magic" at bounding box center [269, 216] width 119 height 119
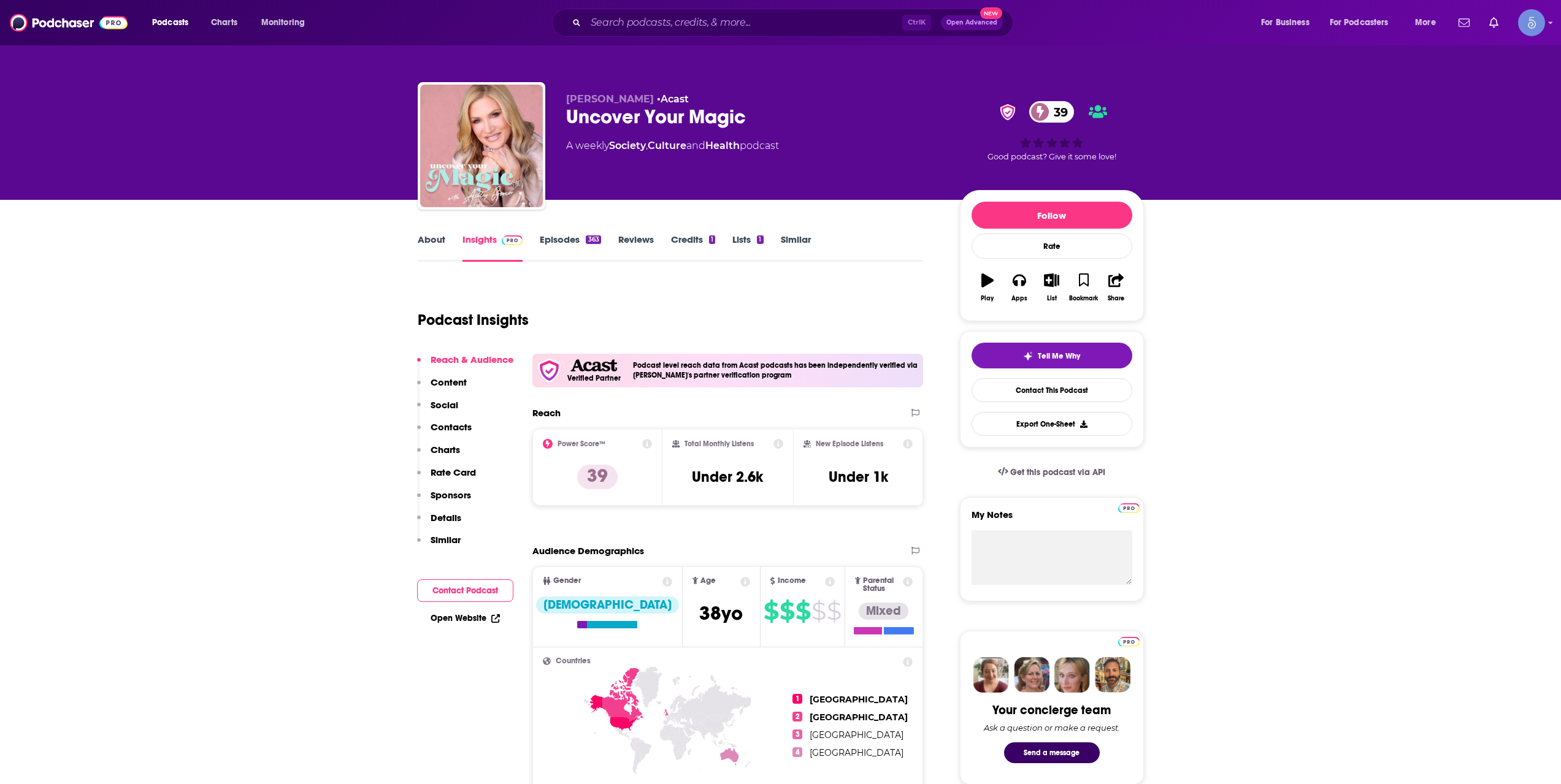
scroll to position [204, 0]
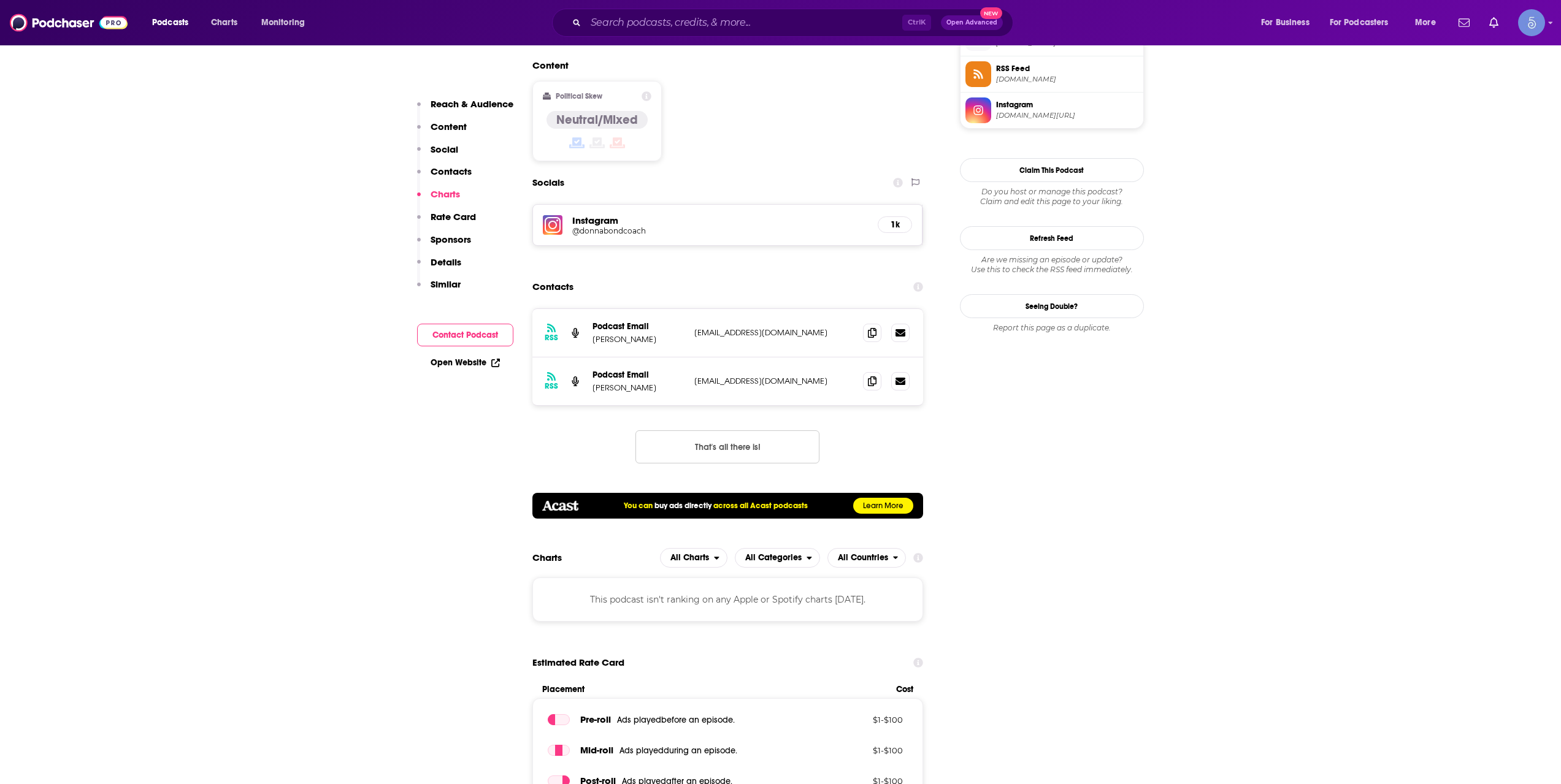
scroll to position [817, 0]
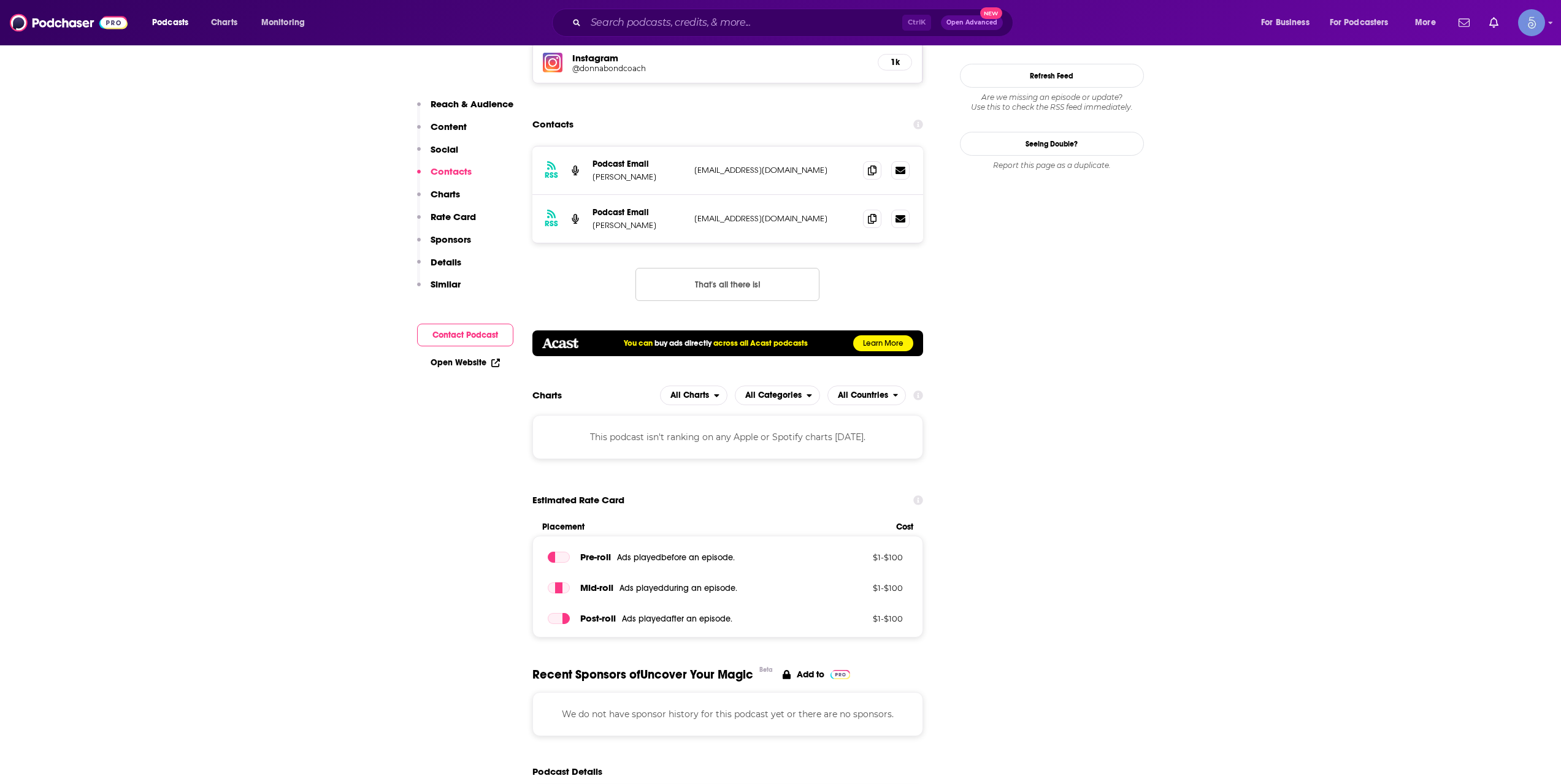
scroll to position [1226, 0]
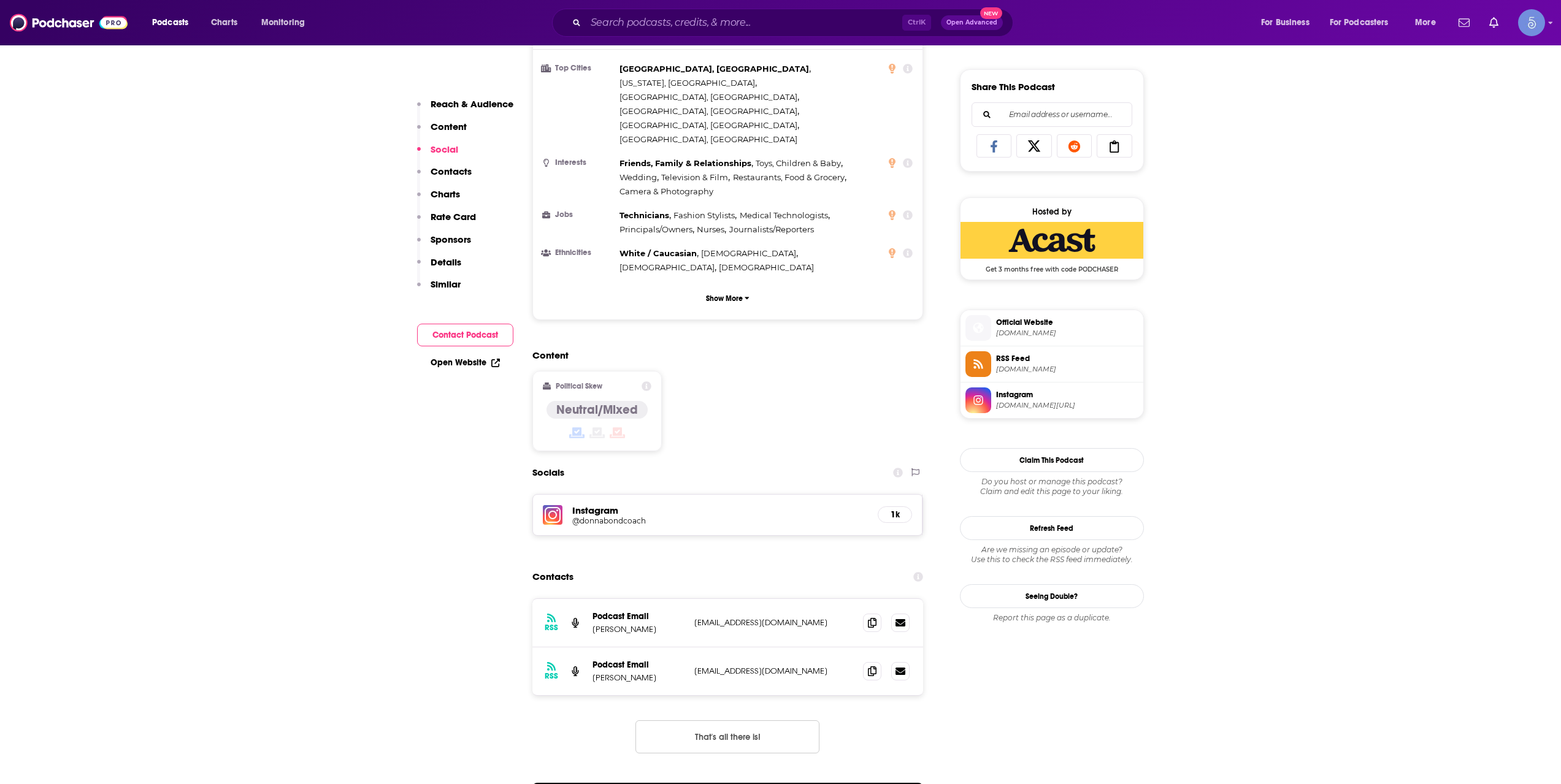
scroll to position [0, 0]
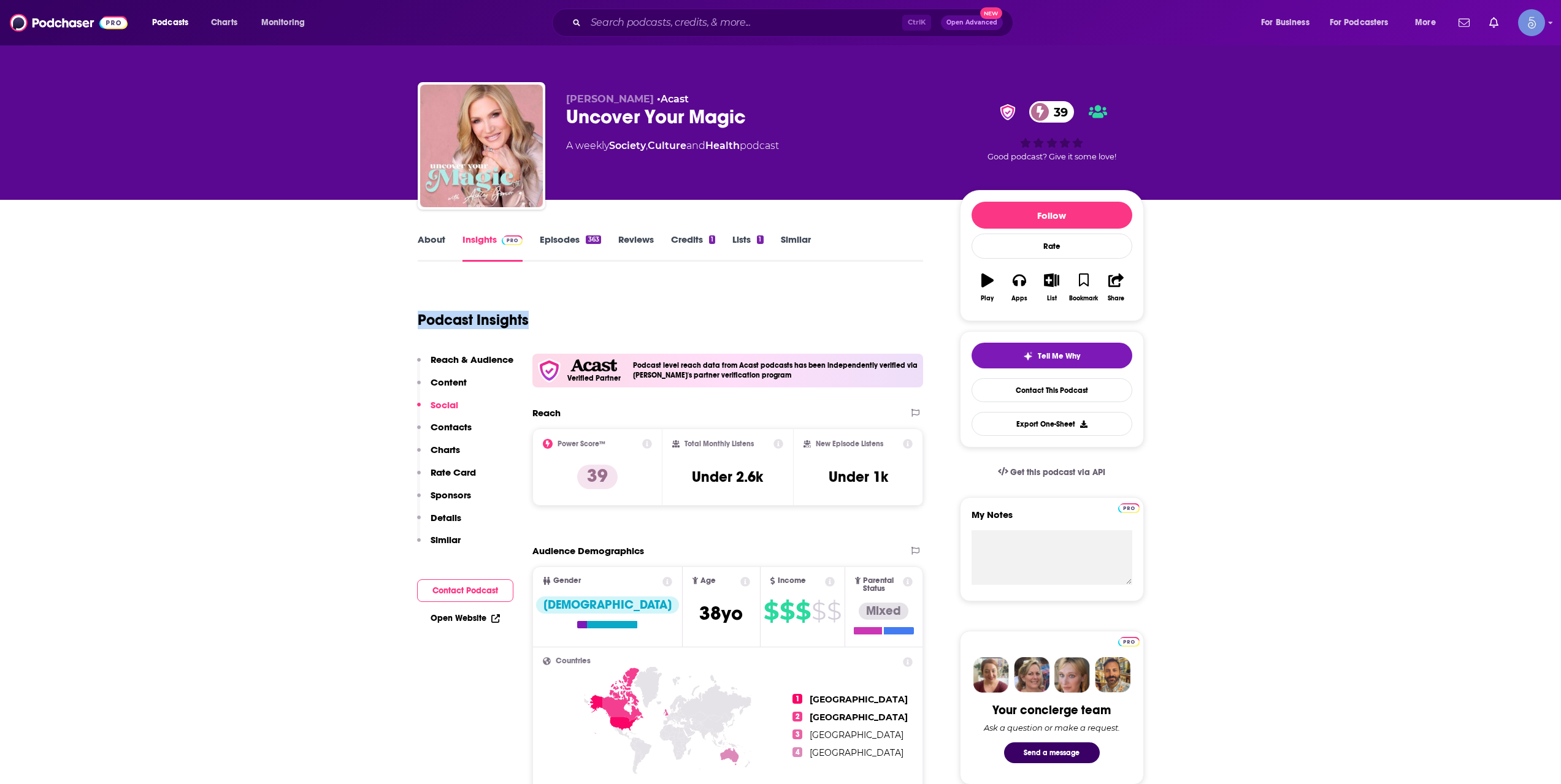
drag, startPoint x: 452, startPoint y: 324, endPoint x: 415, endPoint y: 320, distance: 37.2
drag, startPoint x: 415, startPoint y: 320, endPoint x: 534, endPoint y: 326, distance: 119.2
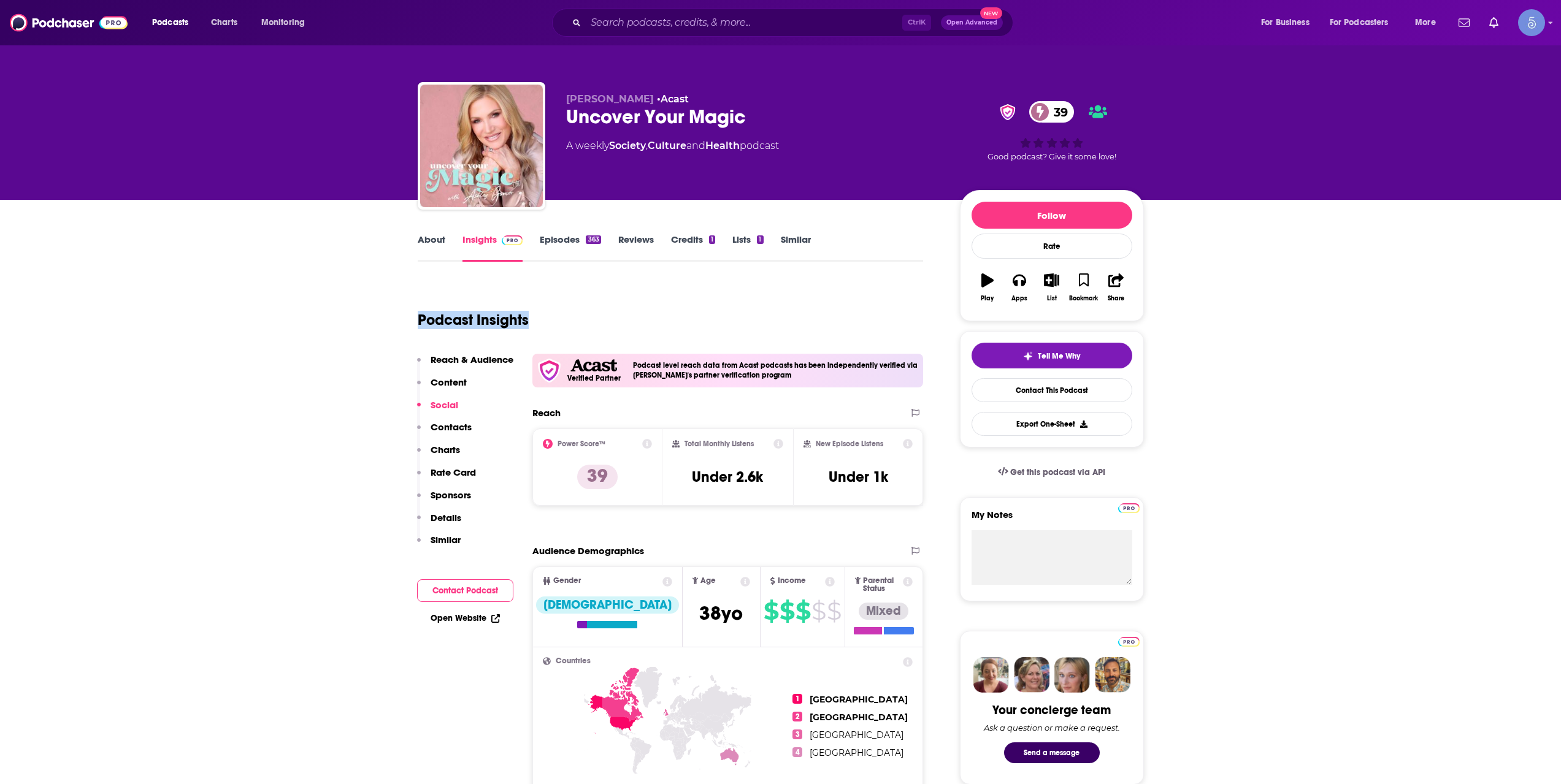
click at [534, 326] on div "Podcast Insights" at bounding box center [666, 312] width 496 height 63
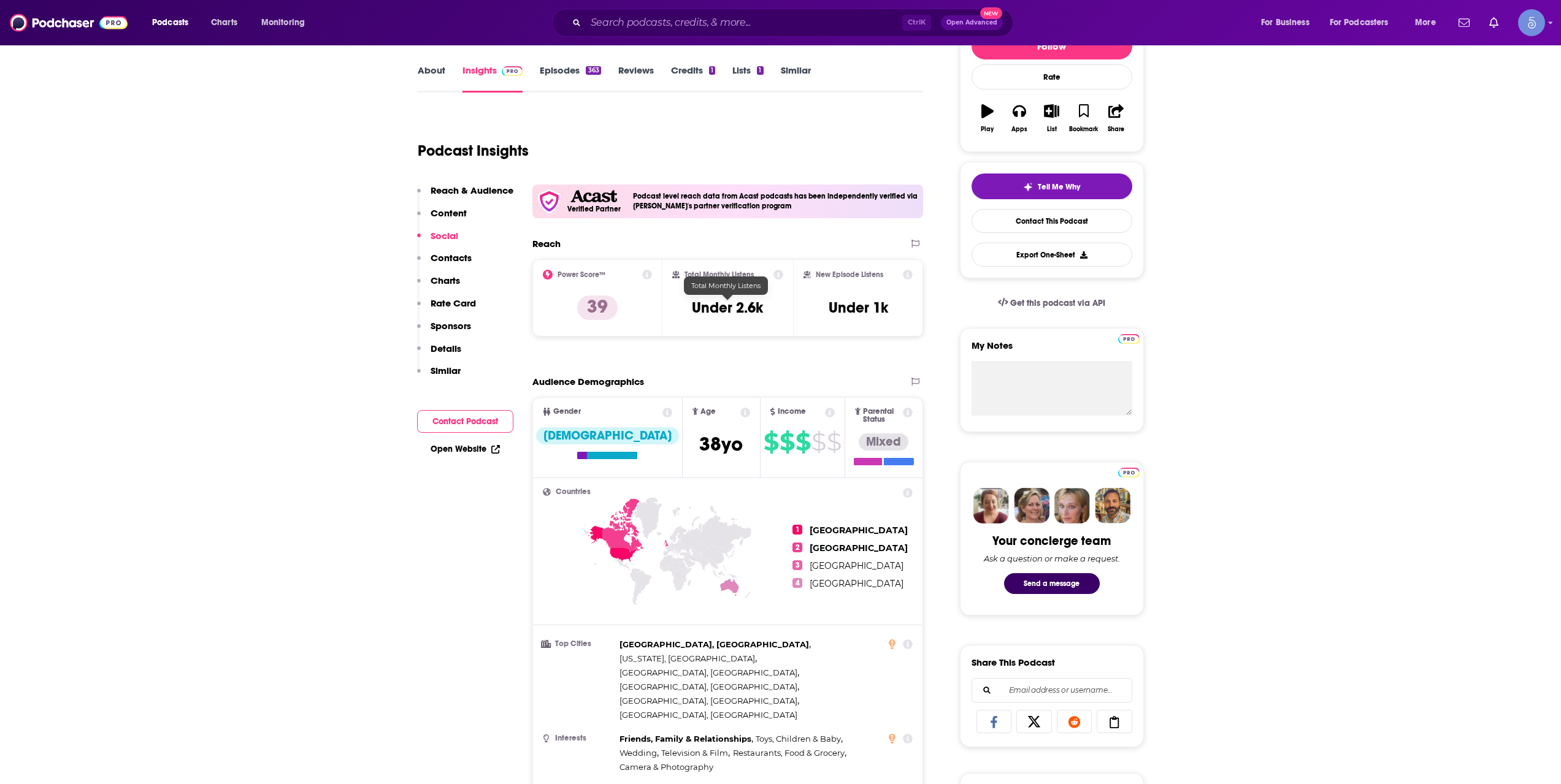
scroll to position [204, 0]
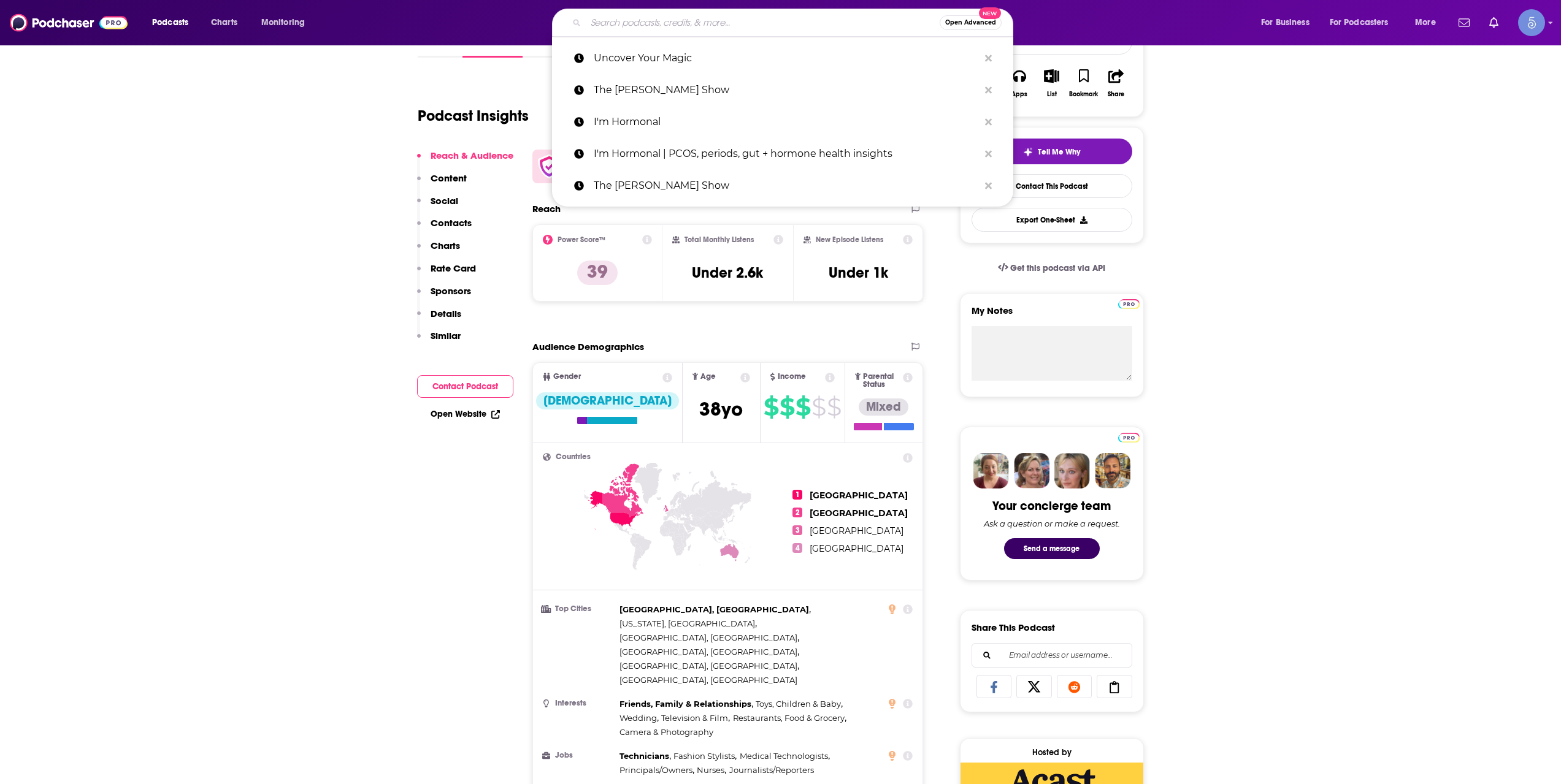
click at [636, 32] on input "Search podcasts, credits, & more..." at bounding box center [762, 23] width 354 height 19
paste input "The [PERSON_NAME] Show"
type input "The [PERSON_NAME] Show"
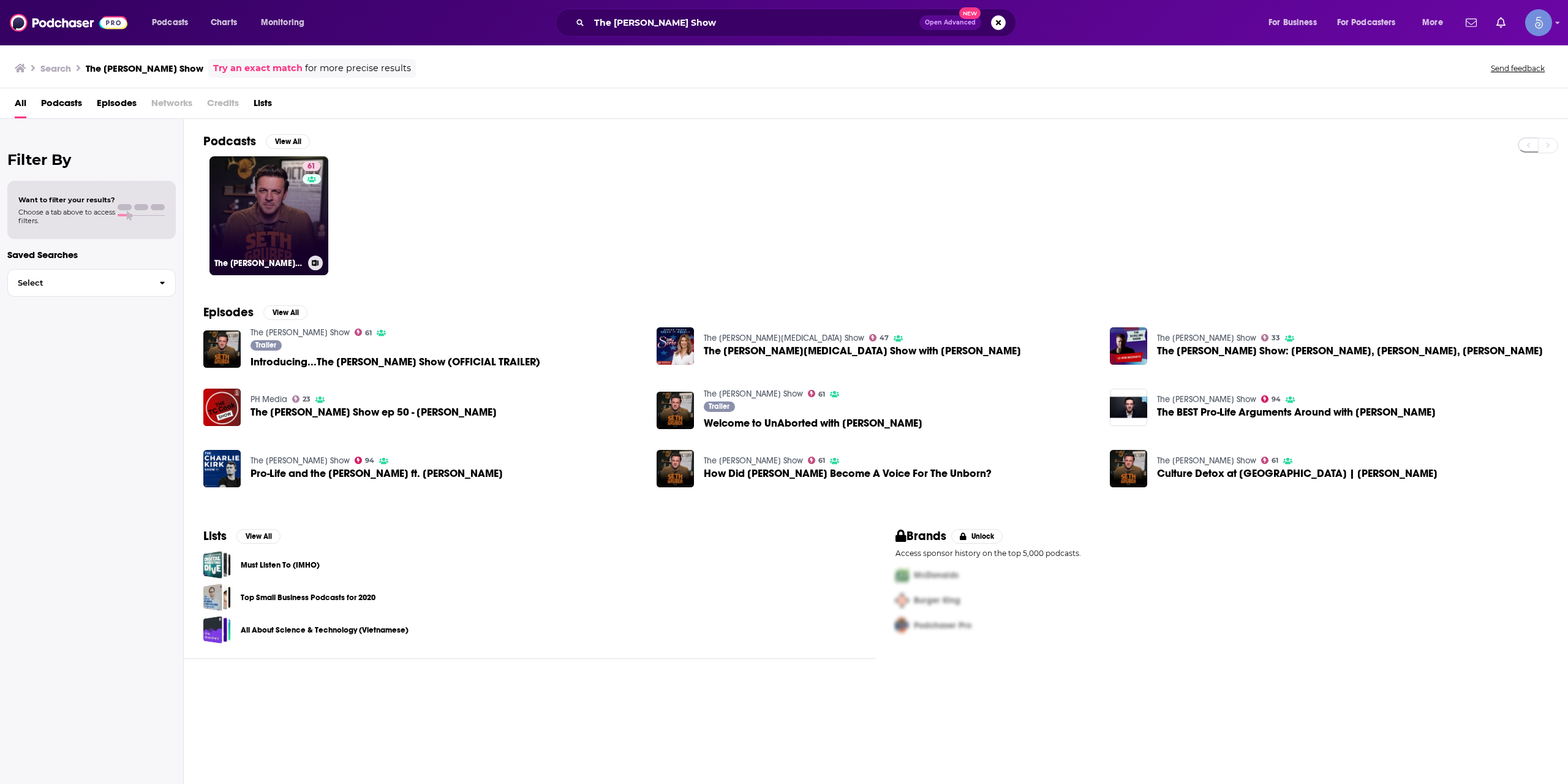
click at [292, 222] on link "61 The [PERSON_NAME] Show" at bounding box center [269, 216] width 119 height 119
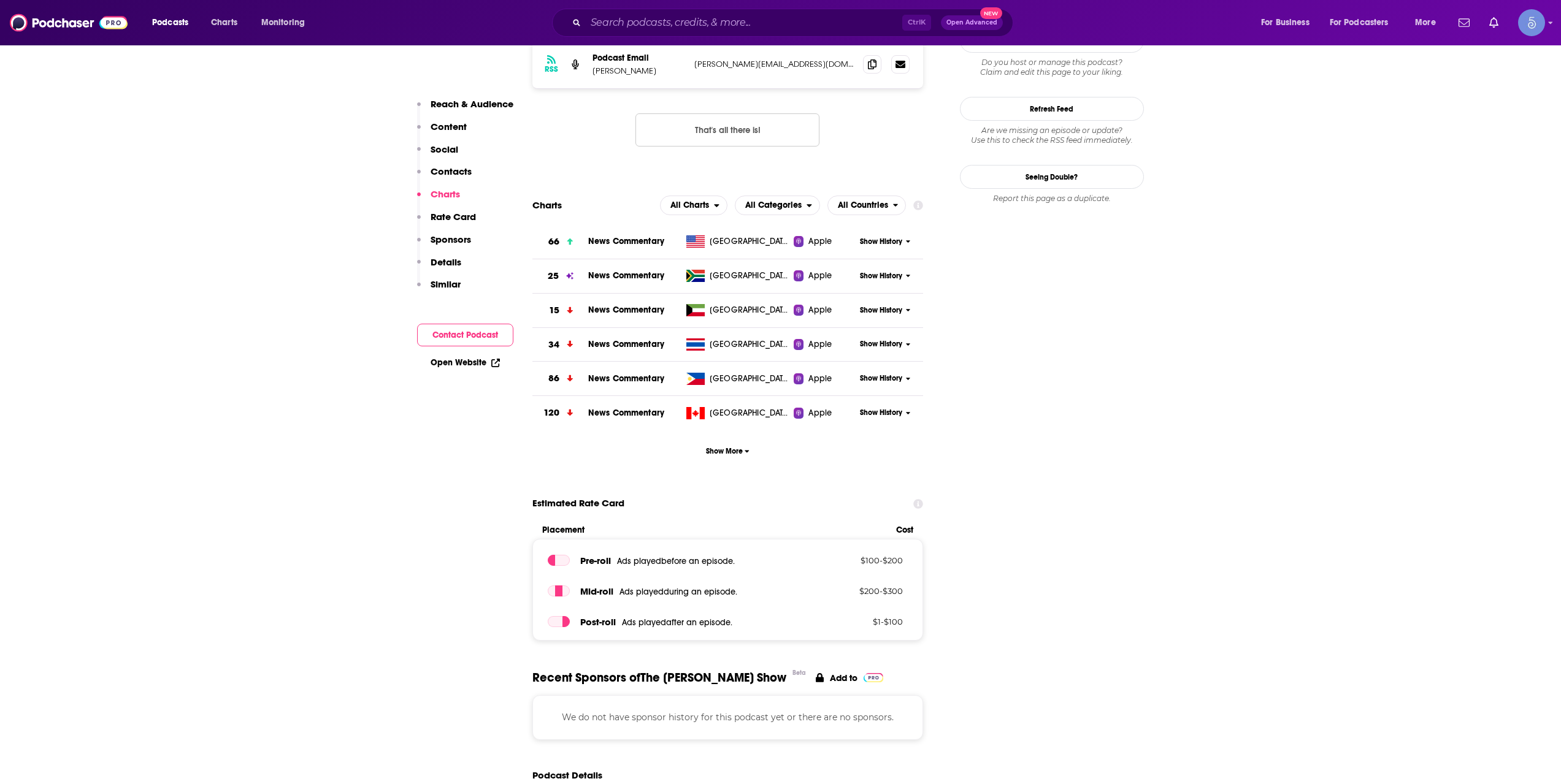
scroll to position [1430, 0]
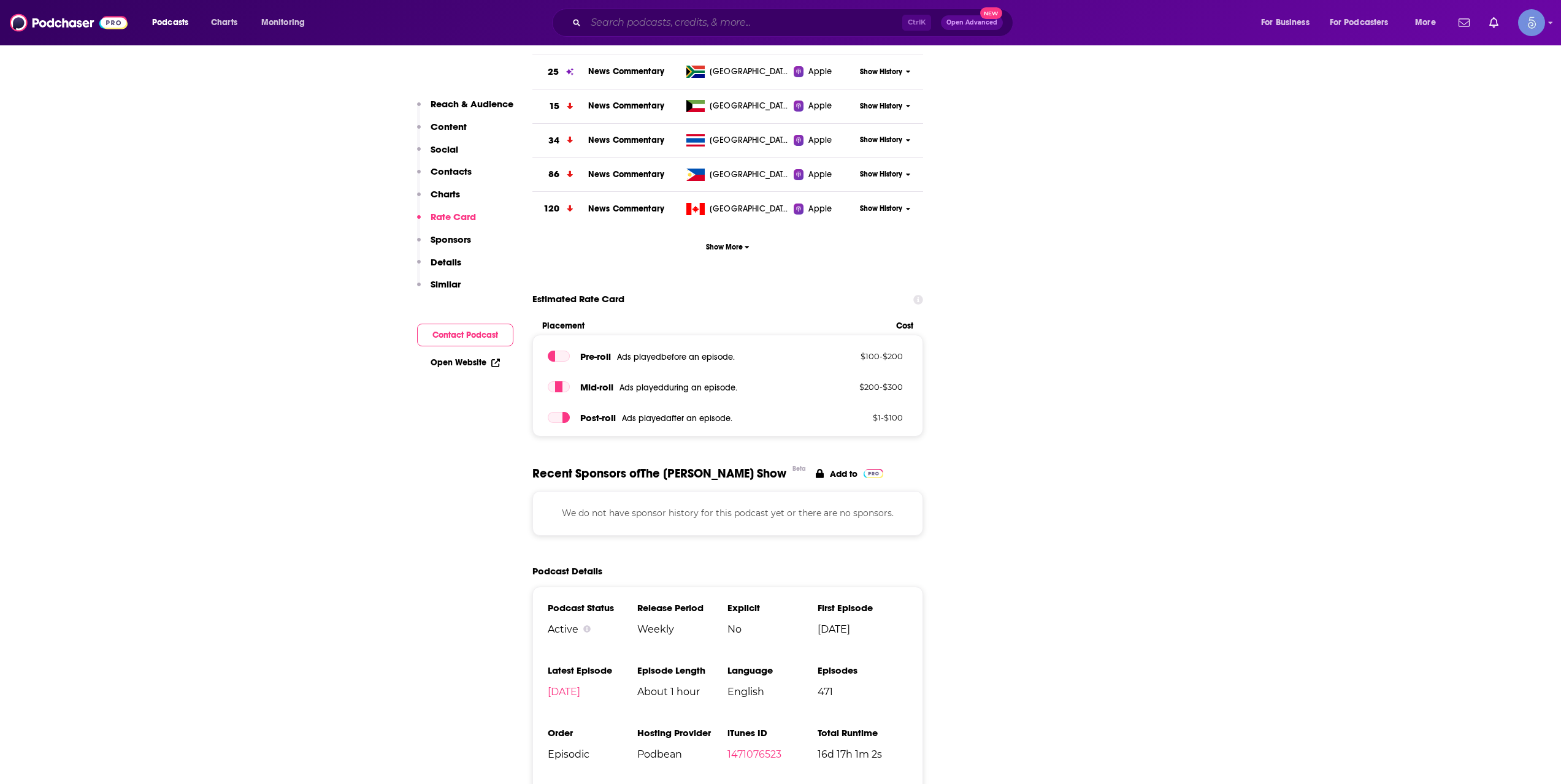
click at [668, 19] on input "Search podcasts, credits, & more..." at bounding box center [743, 23] width 316 height 19
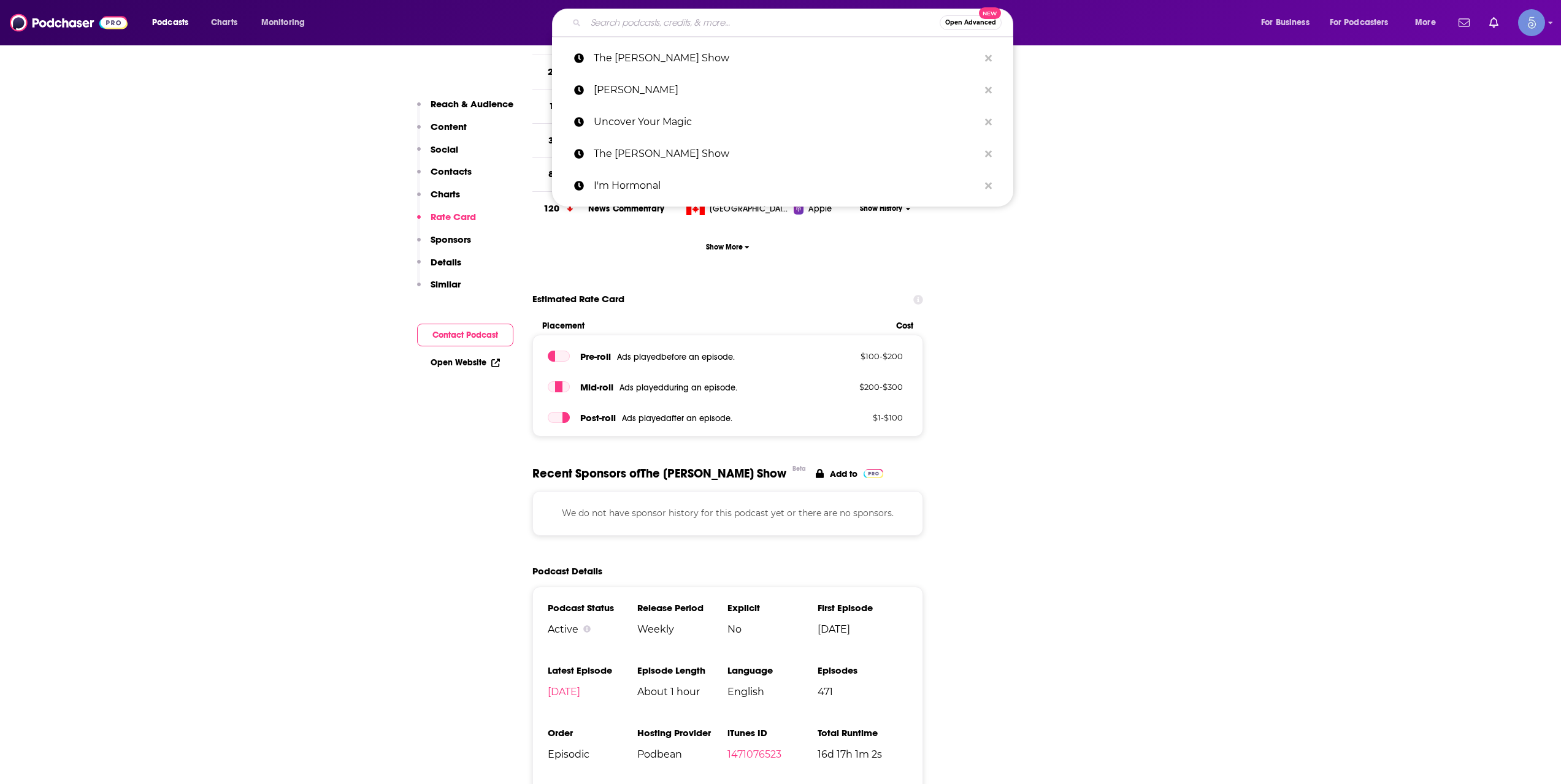
paste input "Inspired Conversations with [PERSON_NAME]"
type input "Inspired Conversations with [PERSON_NAME]"
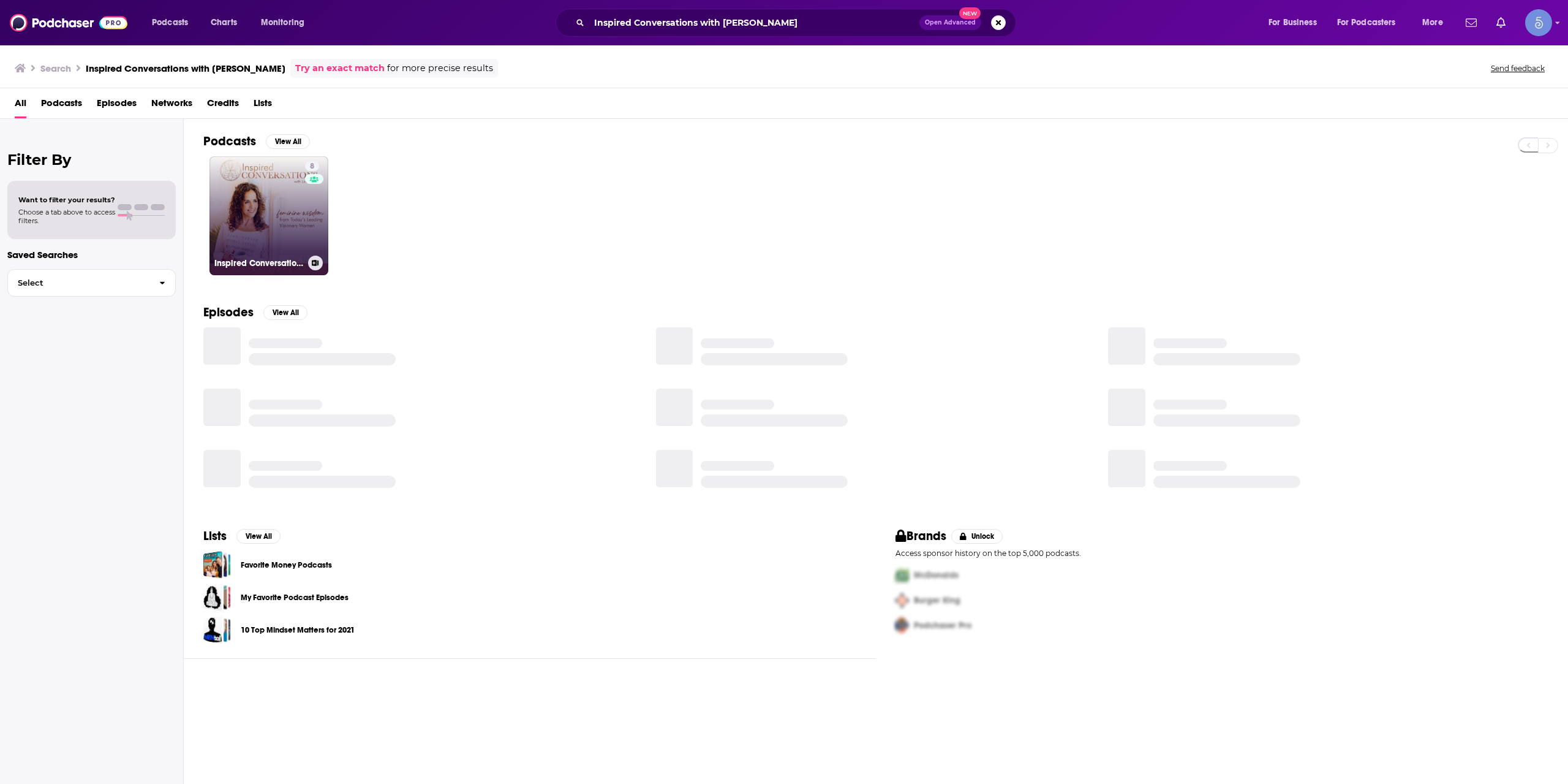
click at [310, 220] on div "8" at bounding box center [314, 208] width 19 height 95
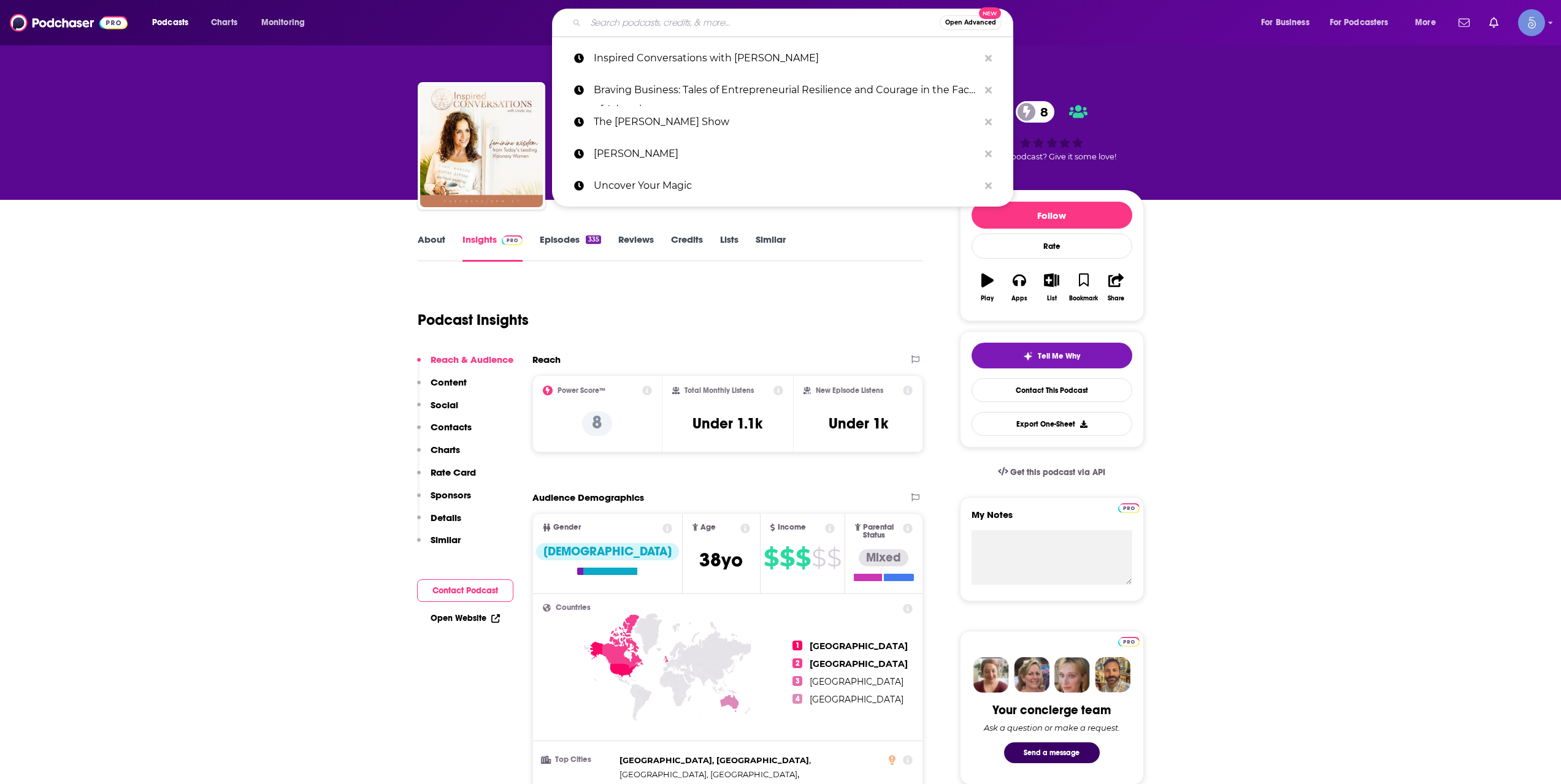
click at [669, 19] on input "Search podcasts, credits, & more..." at bounding box center [762, 23] width 354 height 19
paste input "Holy Culture Radio"
type input "Holy Culture Radio"
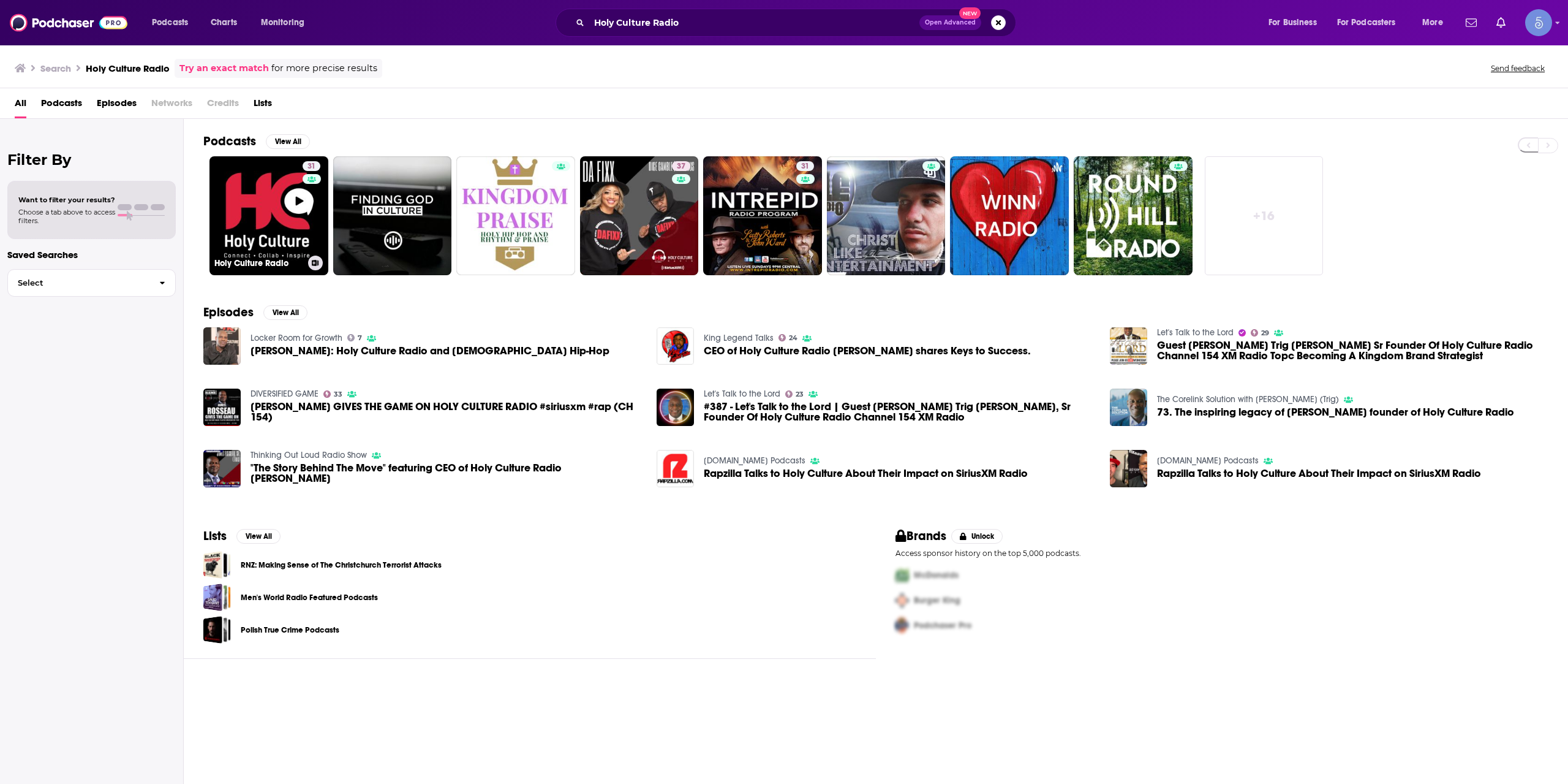
click at [289, 211] on link "31 Holy Culture Radio" at bounding box center [269, 216] width 119 height 119
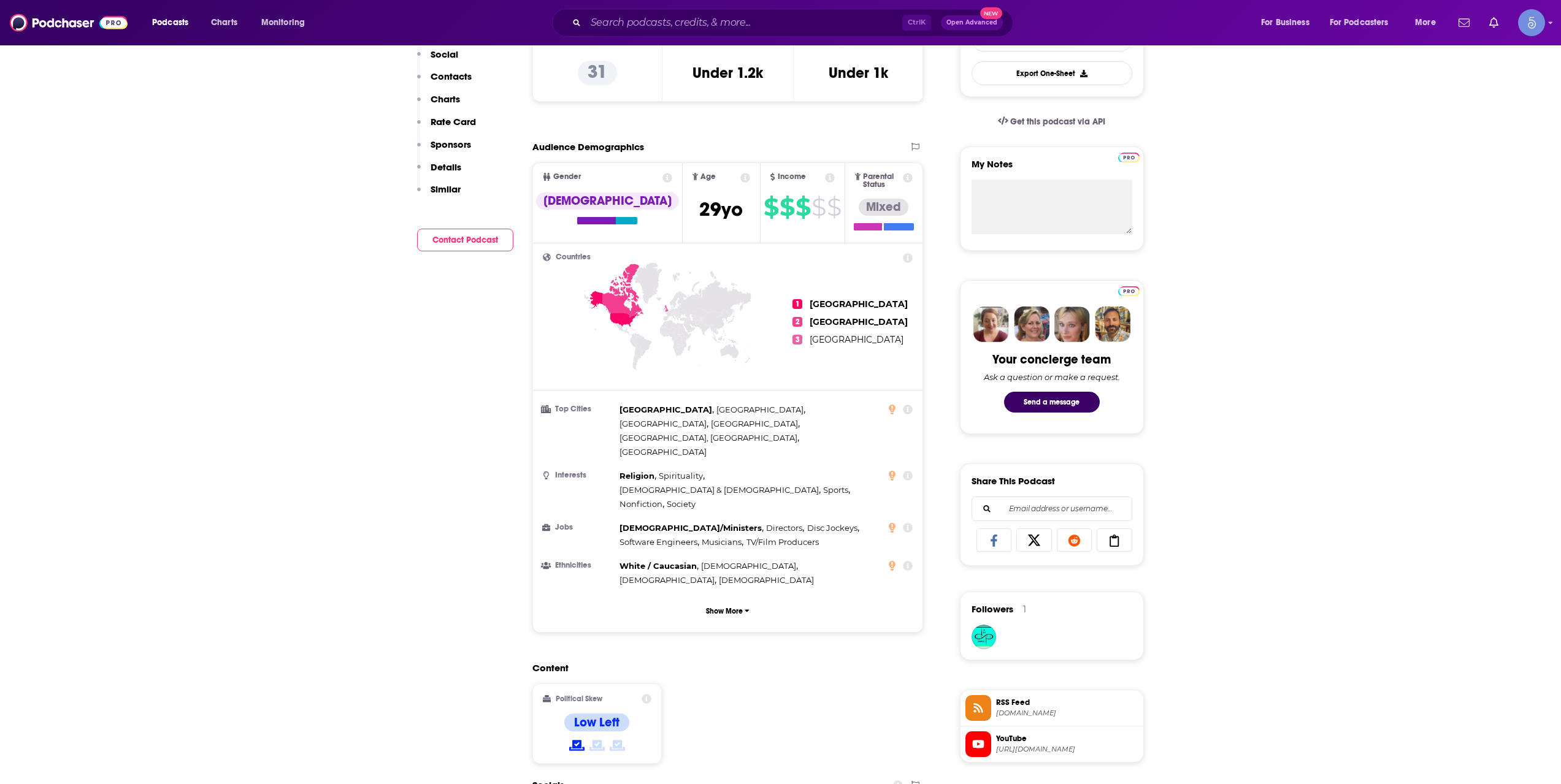
scroll to position [613, 0]
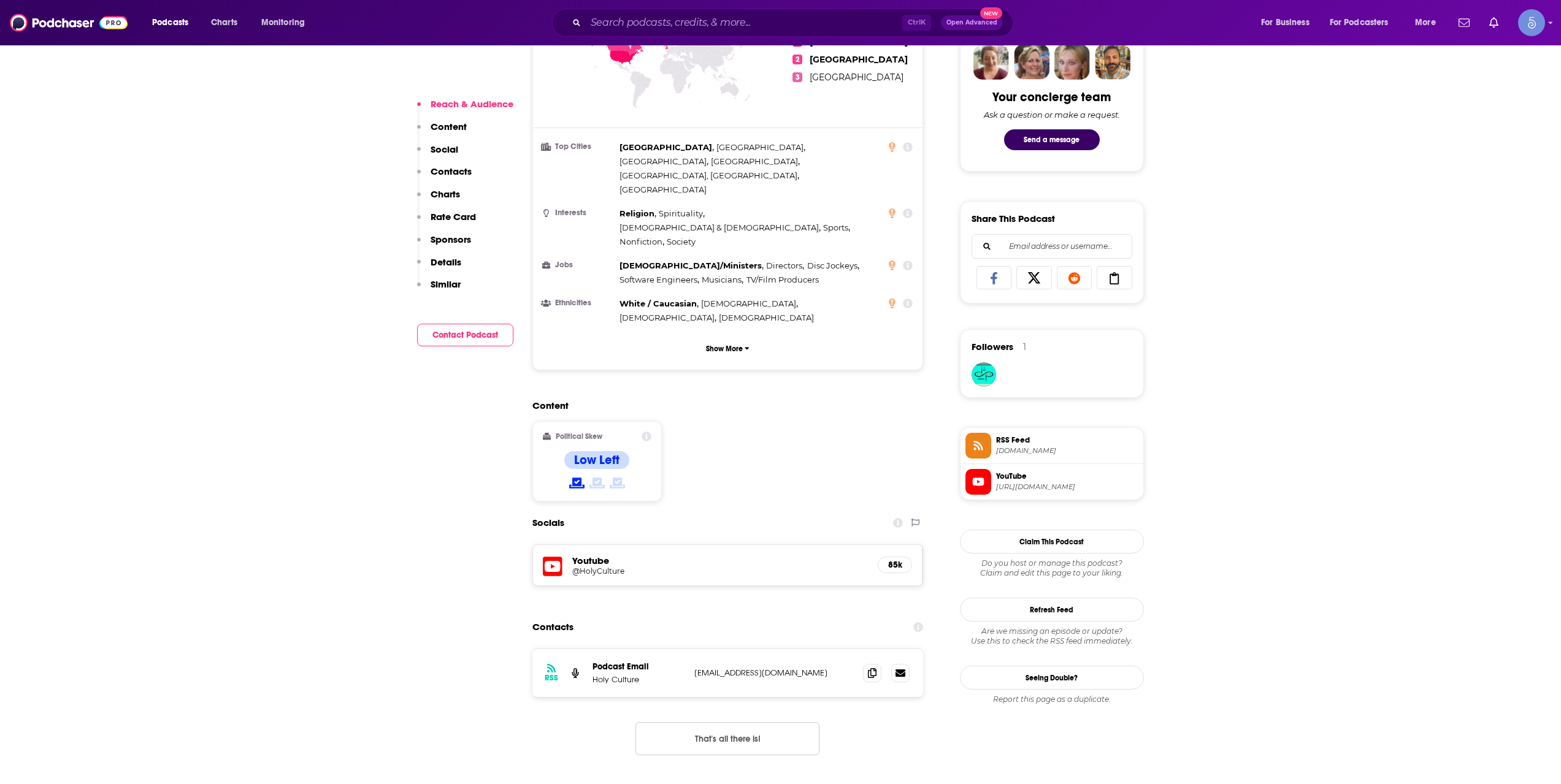
click at [690, 12] on div "Ctrl K Open Advanced New" at bounding box center [782, 23] width 461 height 28
click at [703, 17] on input "Search podcasts, credits, & more..." at bounding box center [743, 23] width 316 height 19
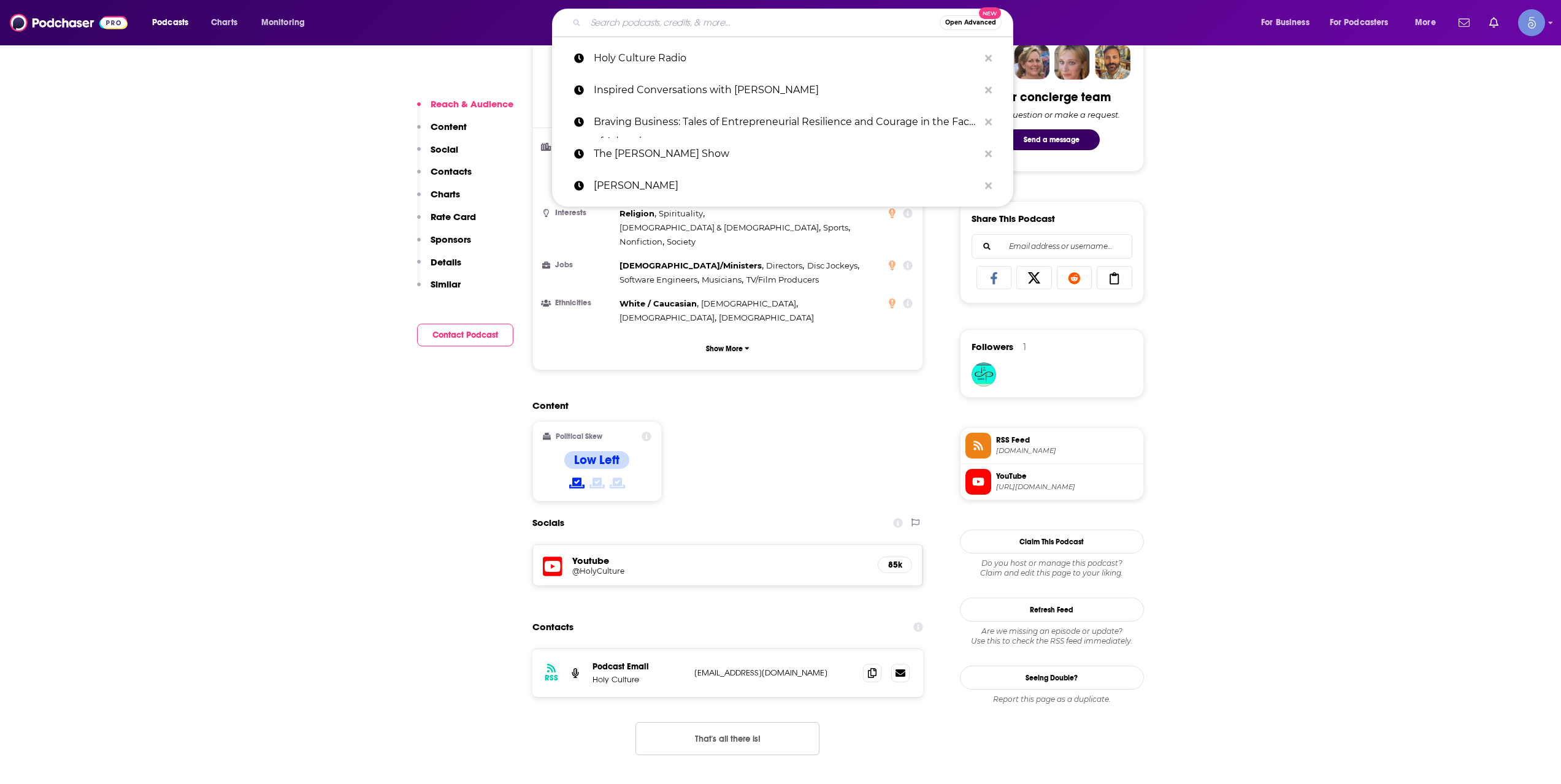
paste input "Soulfulvalley Podcast"
type input "Soulfulvalley Podcast"
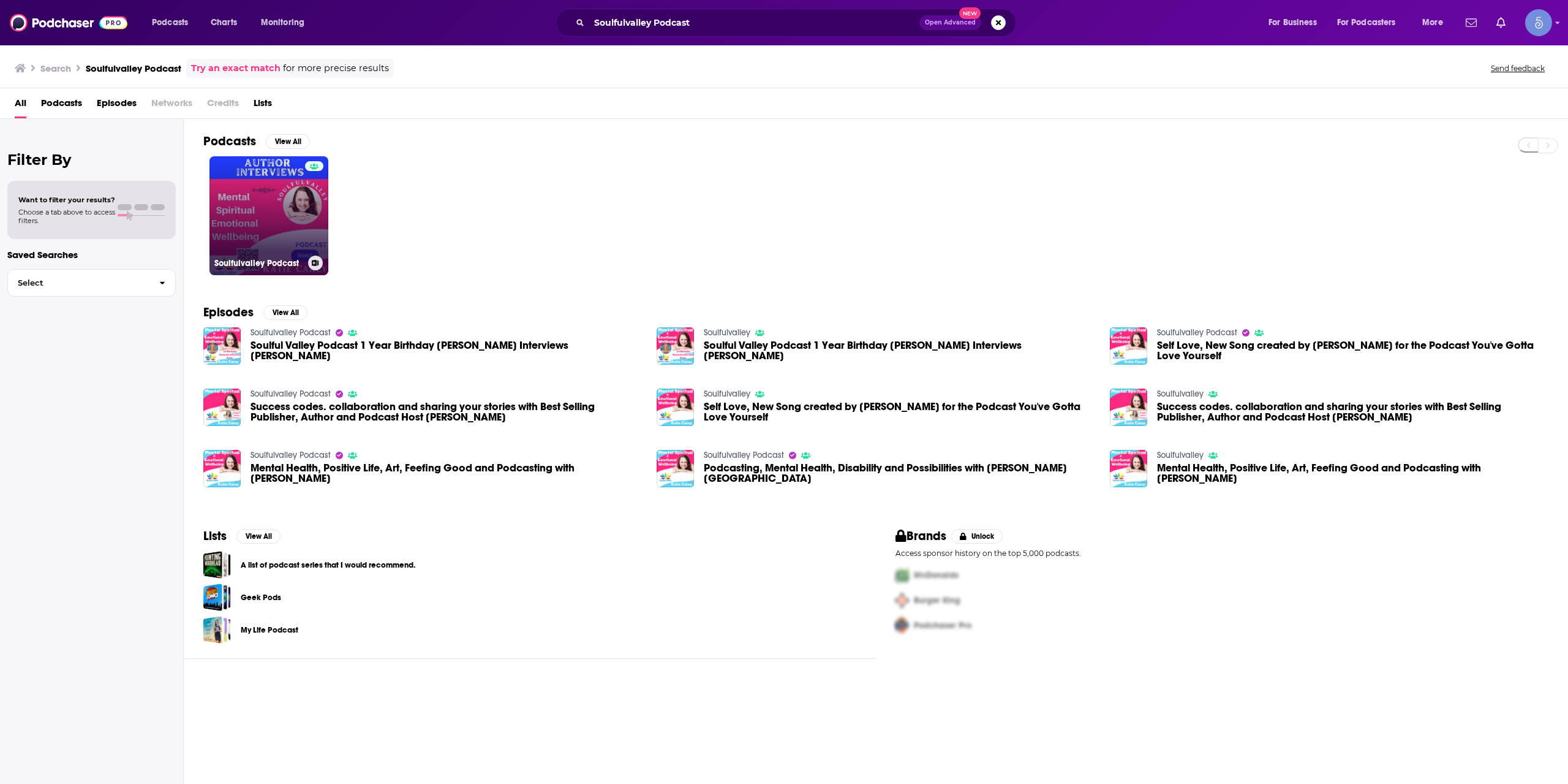
click at [280, 211] on link "Soulfulvalley Podcast" at bounding box center [269, 216] width 119 height 119
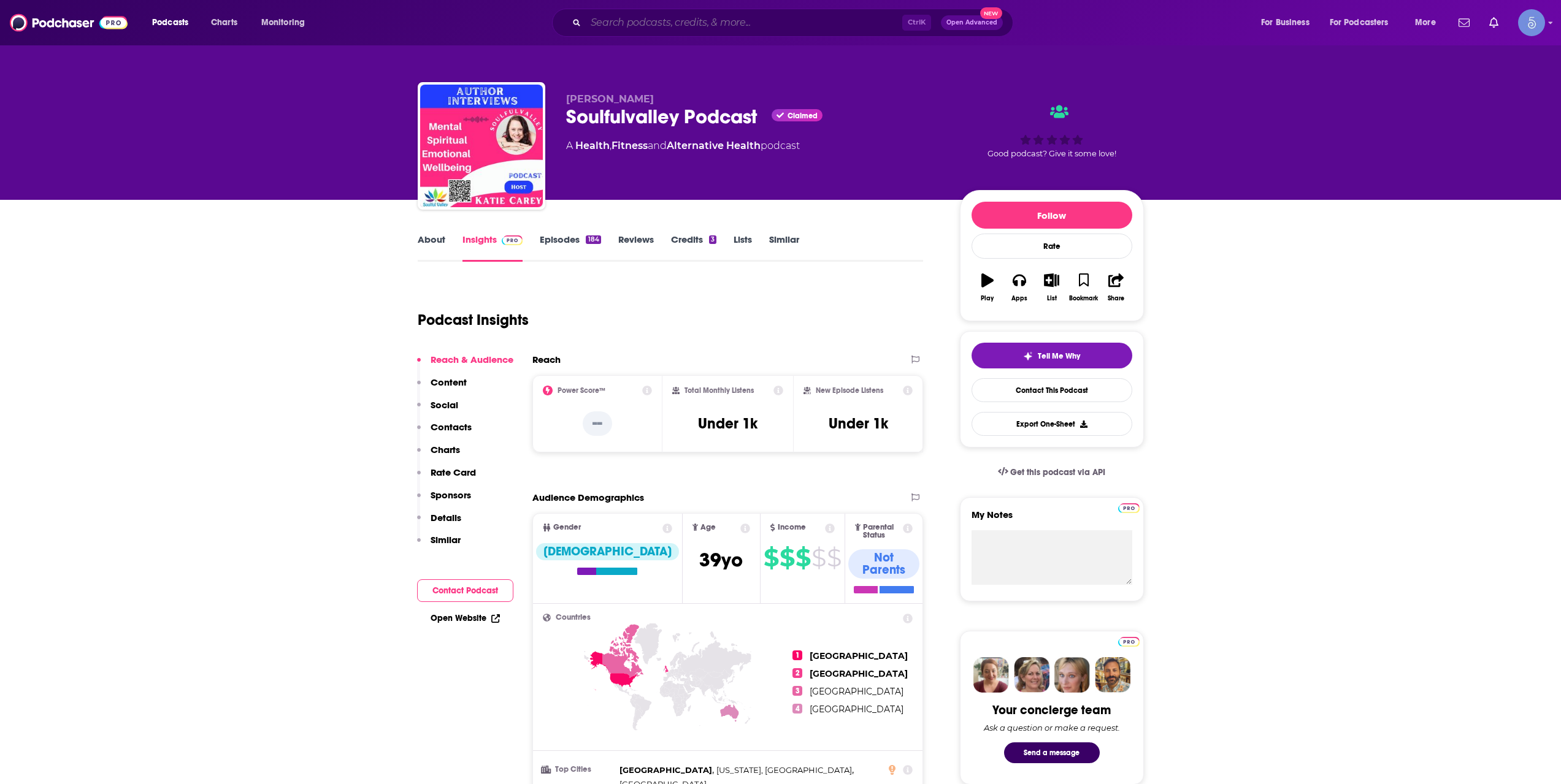
click at [652, 25] on input "Search podcasts, credits, & more..." at bounding box center [743, 23] width 316 height 19
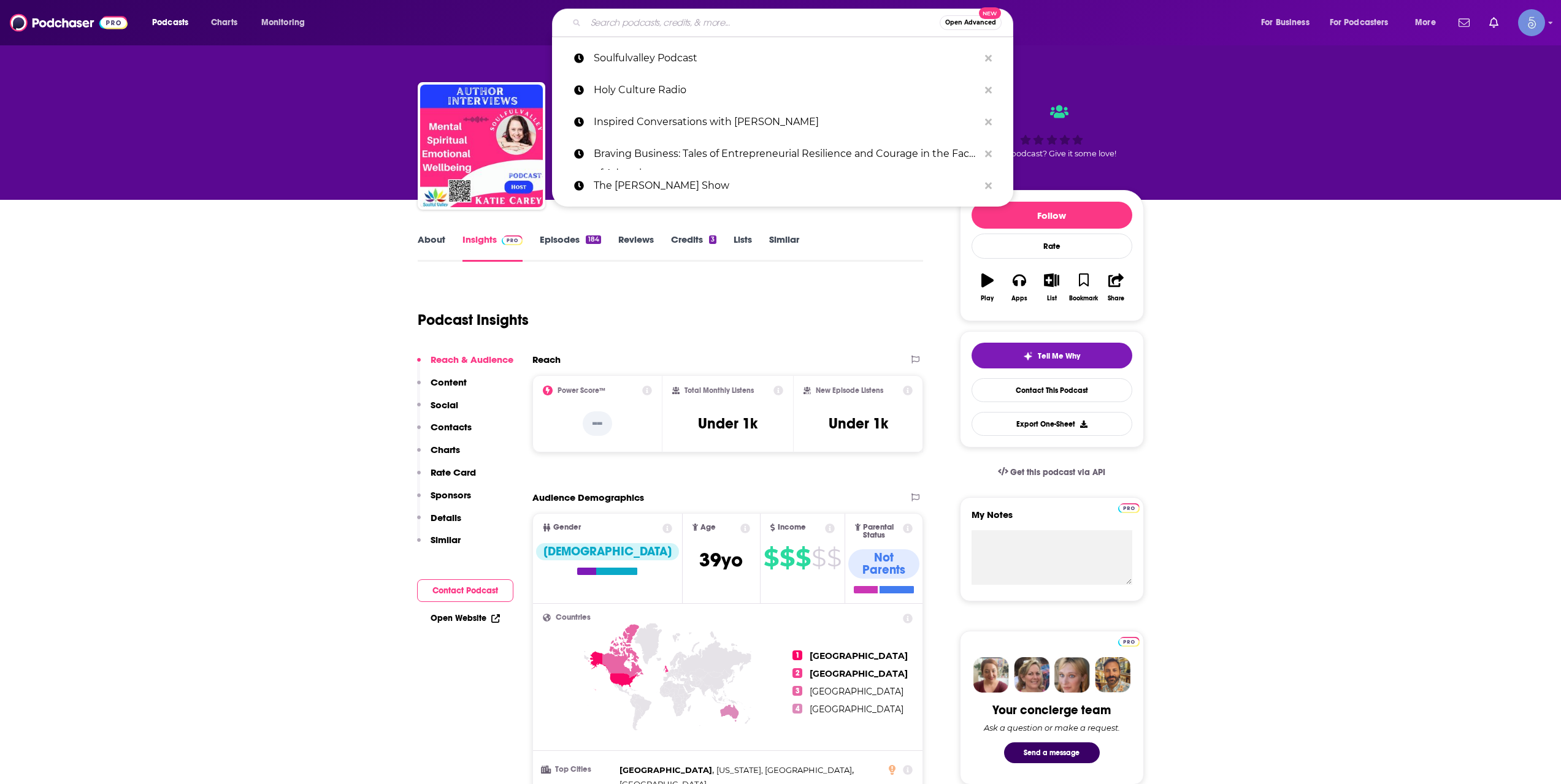
paste input "[PERSON_NAME]"
type input "[PERSON_NAME]"
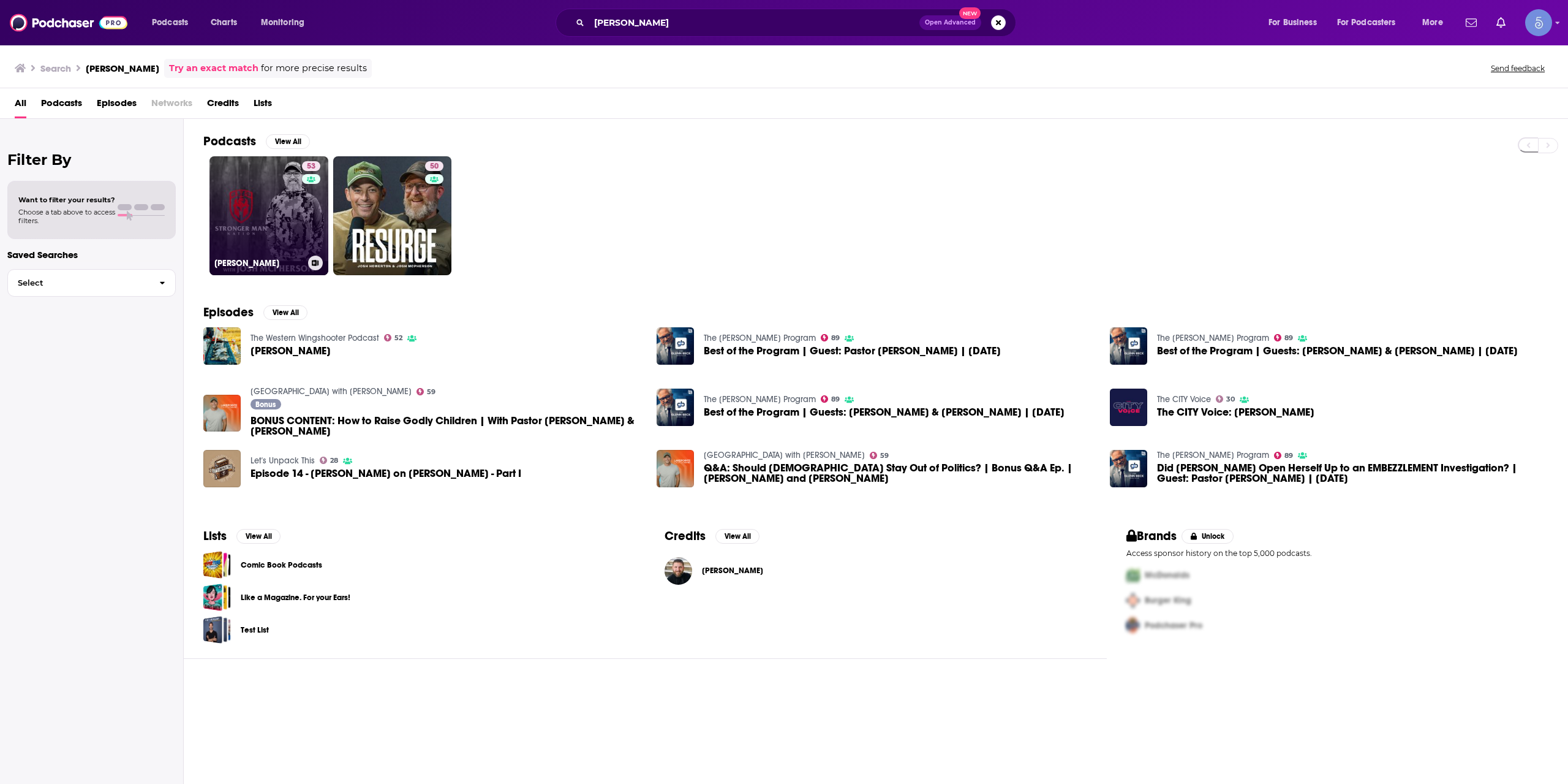
click at [277, 222] on link "53 [PERSON_NAME]" at bounding box center [269, 216] width 119 height 119
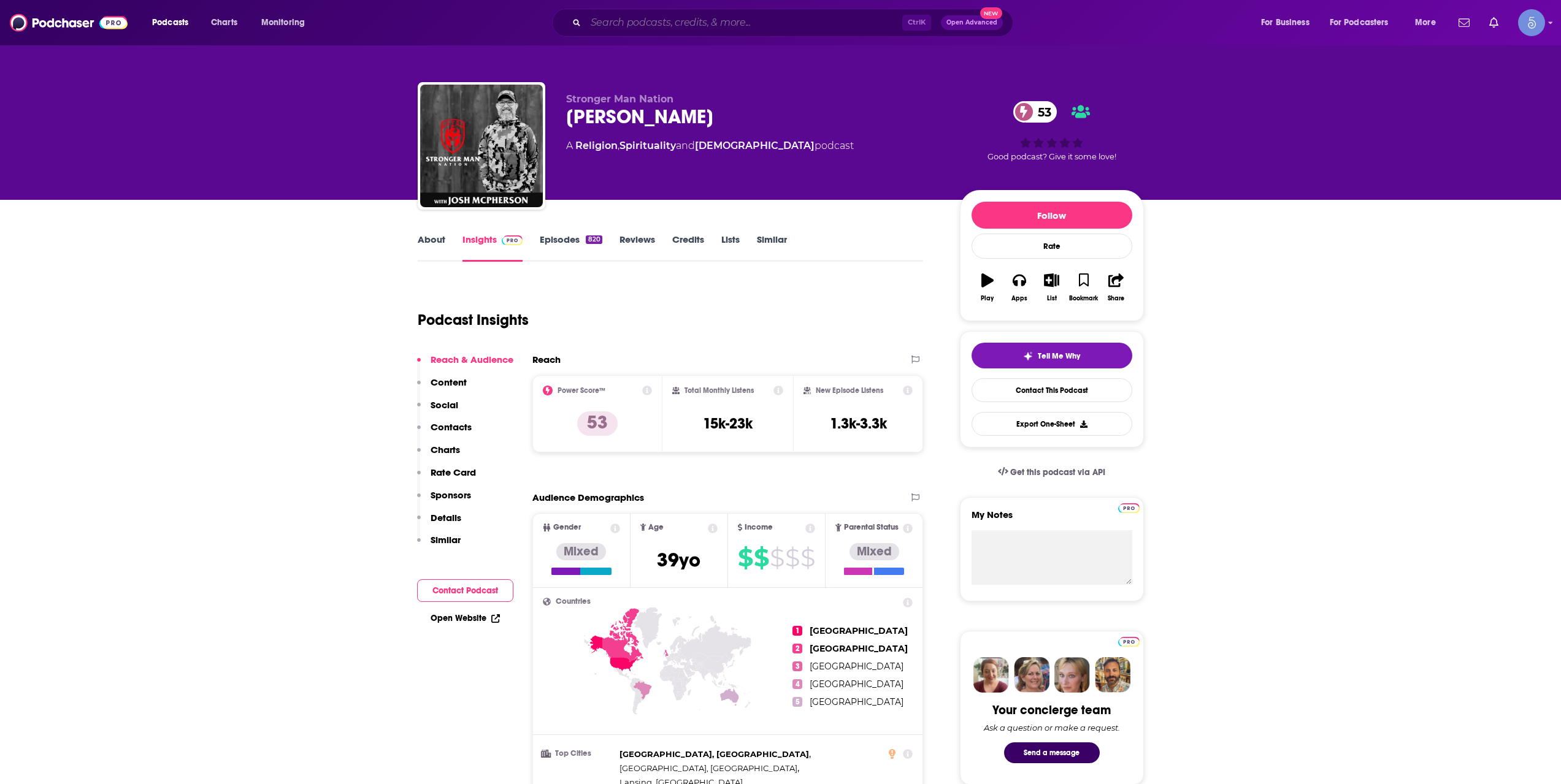
click at [683, 13] on input "Search podcasts, credits, & more..." at bounding box center [743, 23] width 316 height 19
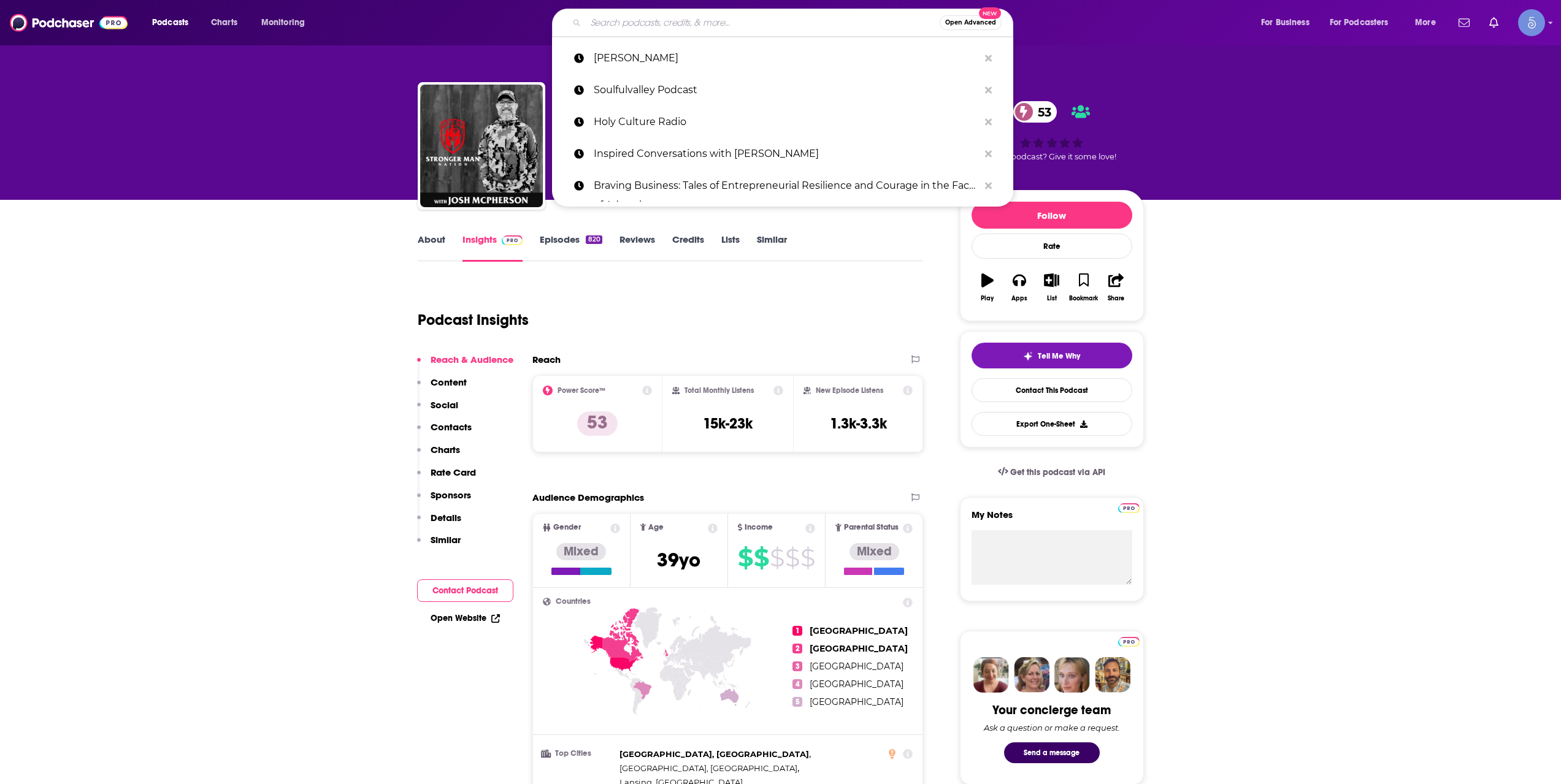
paste input "Life Illuminated"
type input "Life Illuminated"
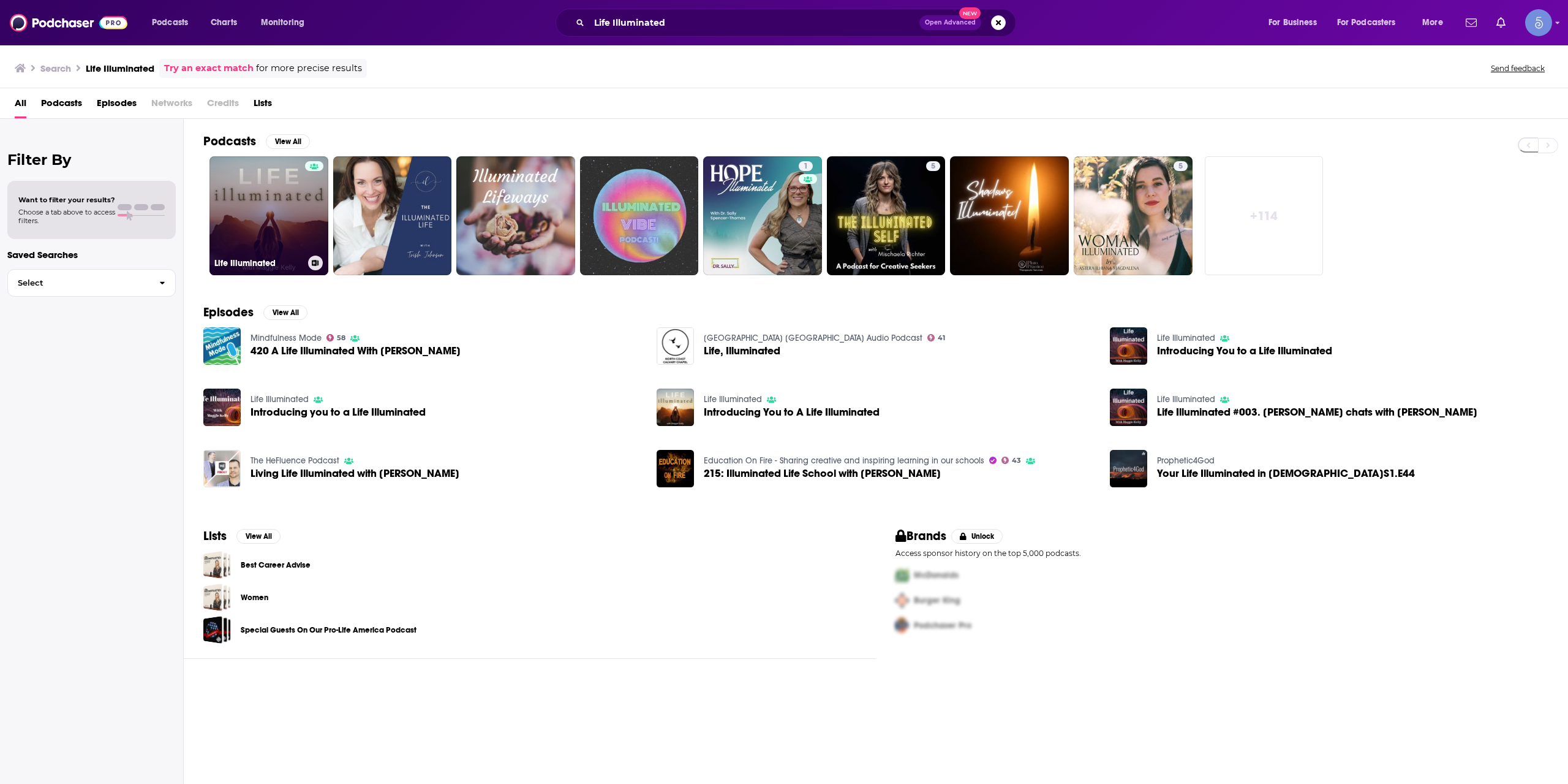
click at [276, 208] on link "Life Illuminated" at bounding box center [269, 216] width 119 height 119
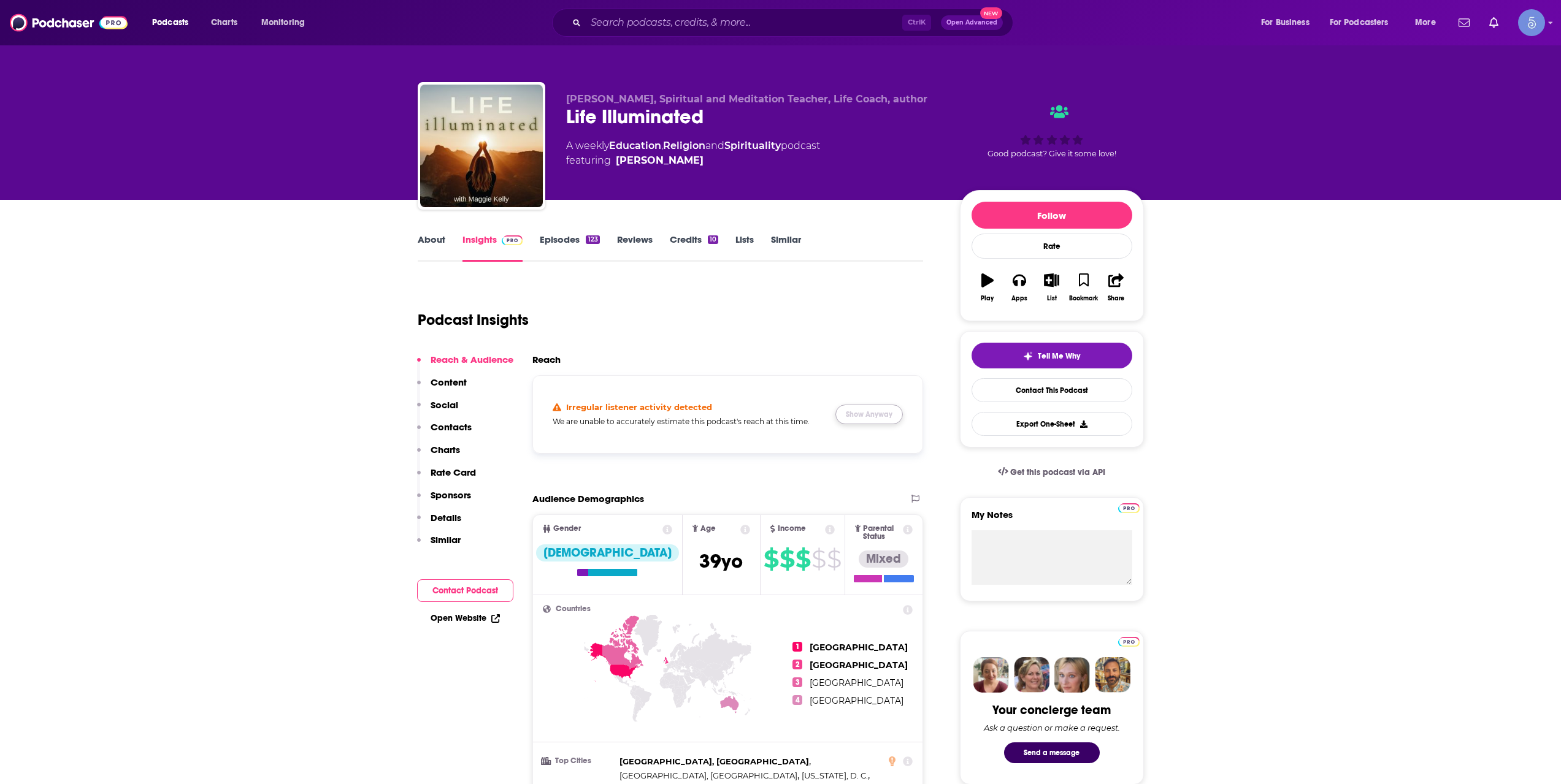
click at [868, 419] on button "Show Anyway" at bounding box center [869, 414] width 67 height 19
click at [634, 39] on div "Podcasts Charts Monitoring Ctrl K Open Advanced New For Business For Podcasters…" at bounding box center [780, 22] width 1561 height 45
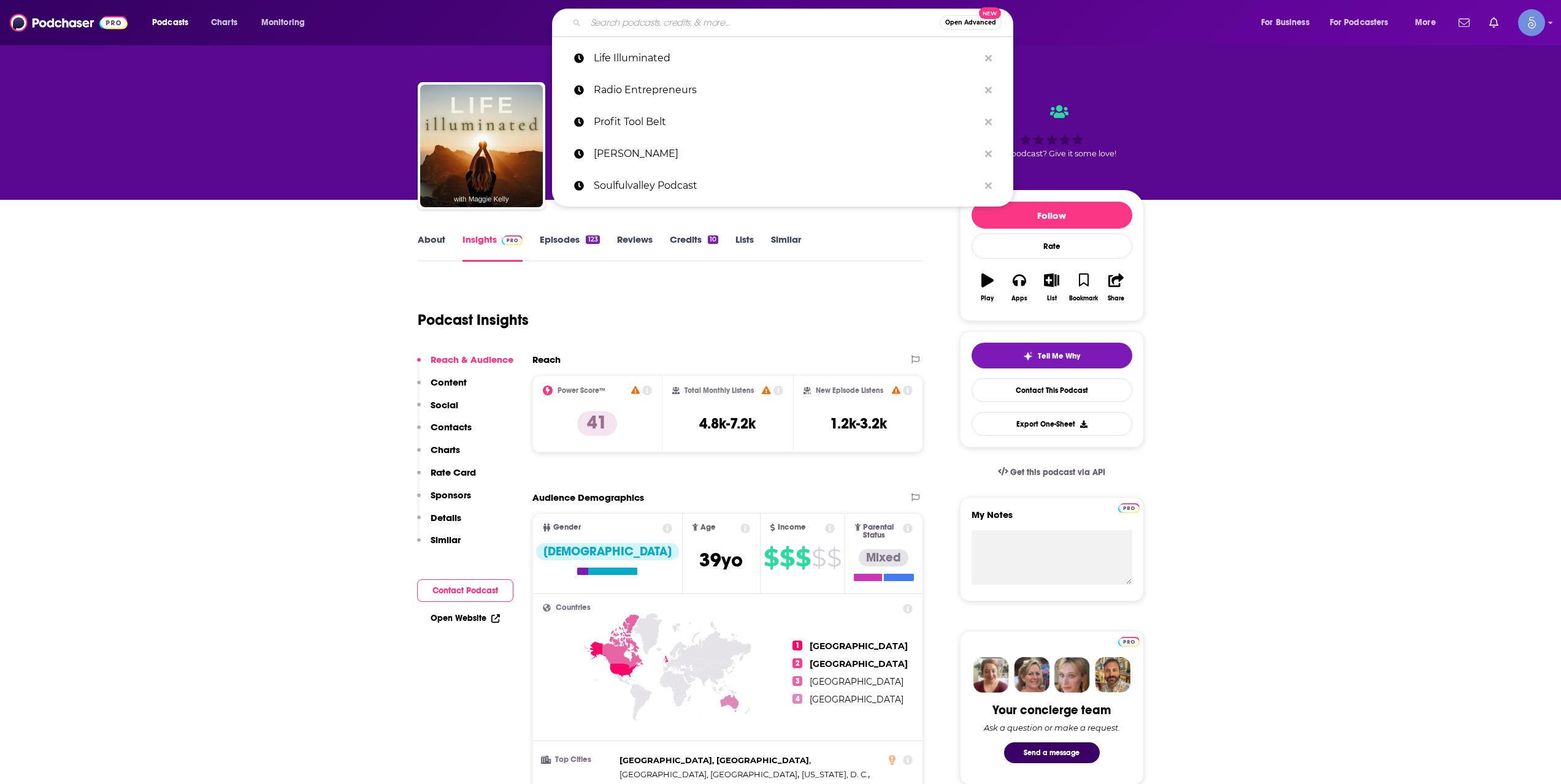
click at [647, 28] on input "Search podcasts, credits, & more..." at bounding box center [762, 23] width 354 height 19
paste input "Soul Nectar Show with [PERSON_NAME] Hummingbird"
type input "Soul Nectar Show with [PERSON_NAME] Hummingbird"
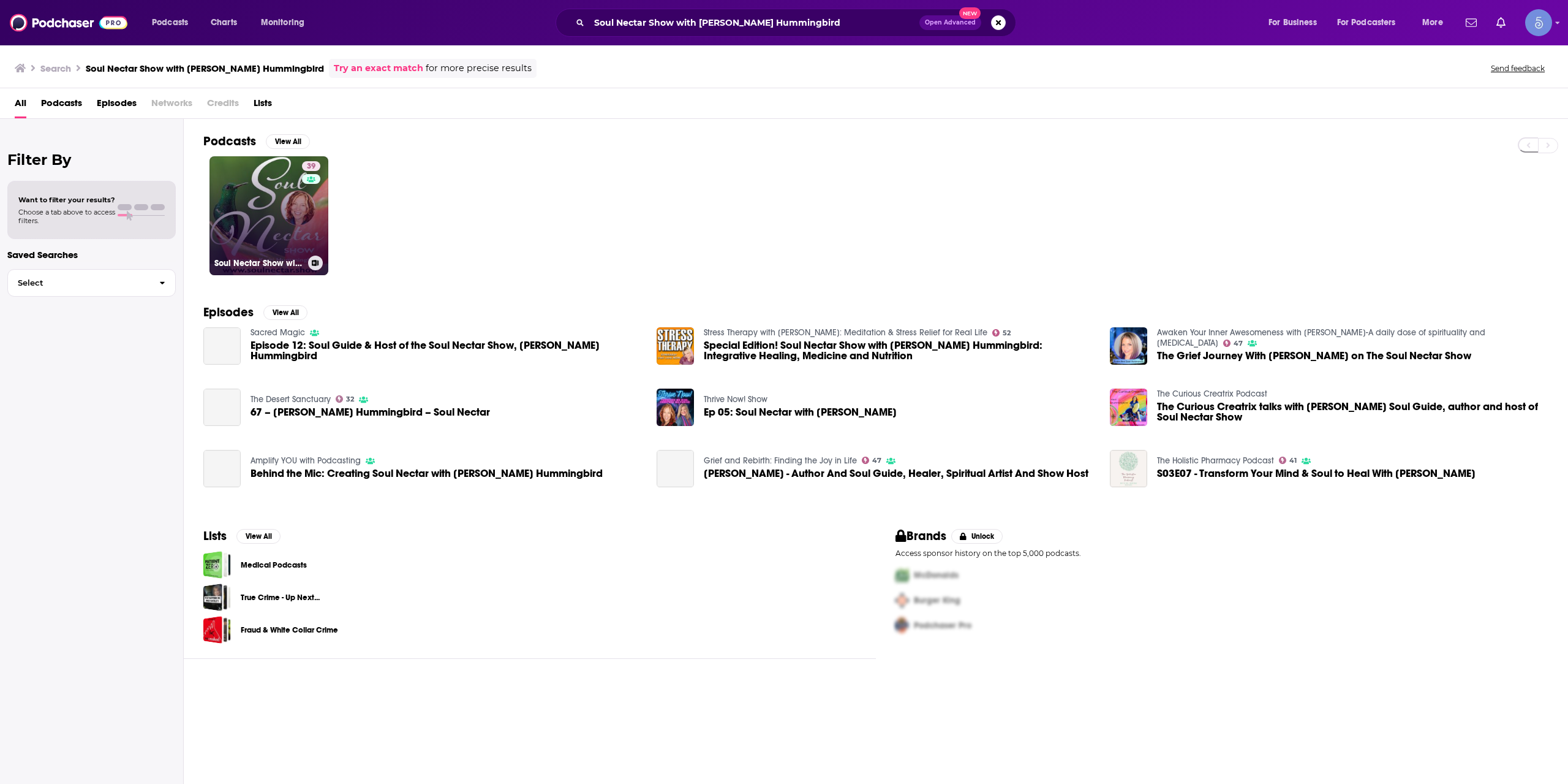
click at [294, 214] on link "39 Soul Nectar Show with [PERSON_NAME] Hummingbird" at bounding box center [269, 216] width 119 height 119
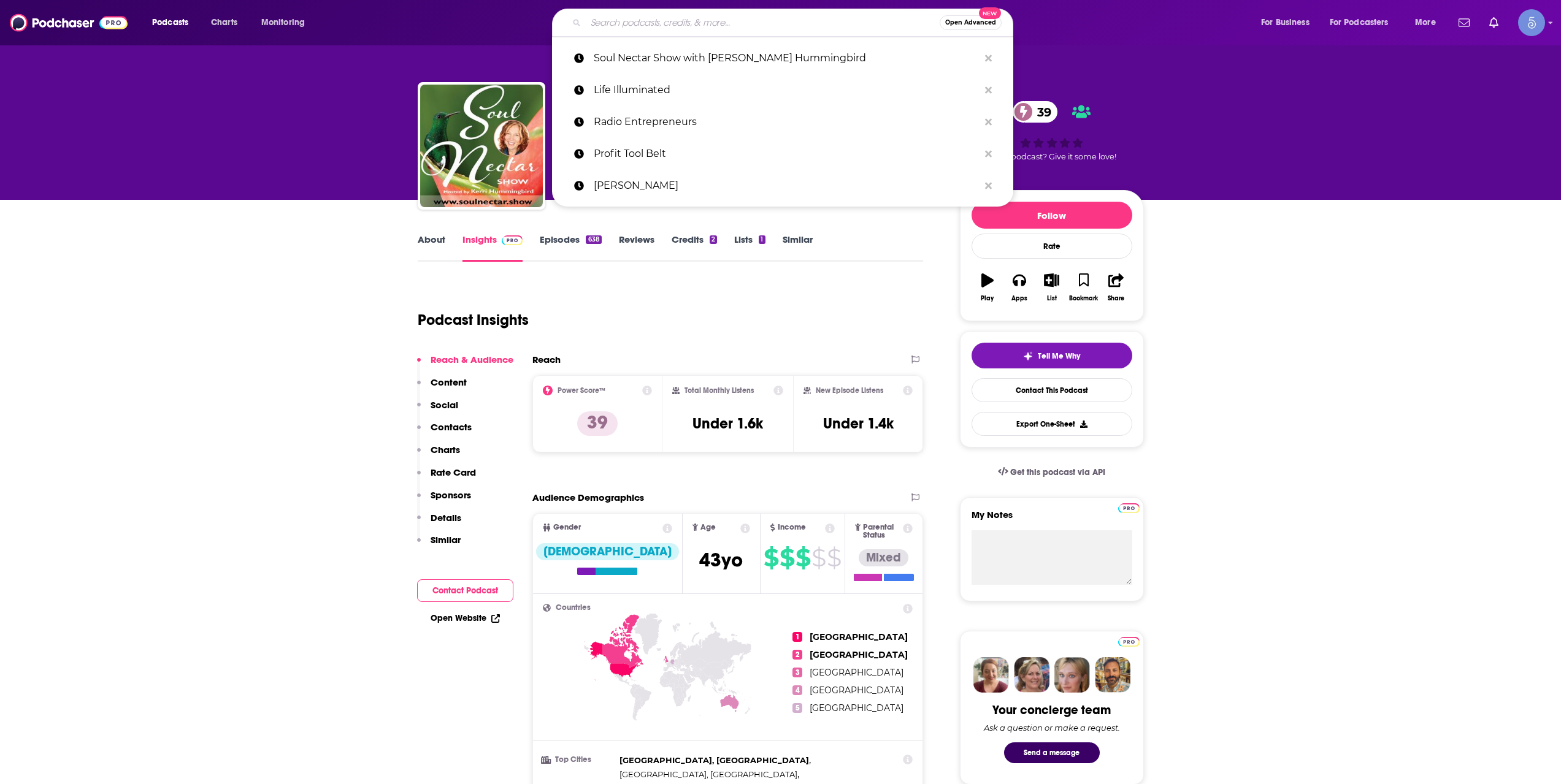
click at [639, 24] on input "Search podcasts, credits, & more..." at bounding box center [762, 23] width 354 height 19
paste input "Encounter Underground"
type input "Encounter Underground"
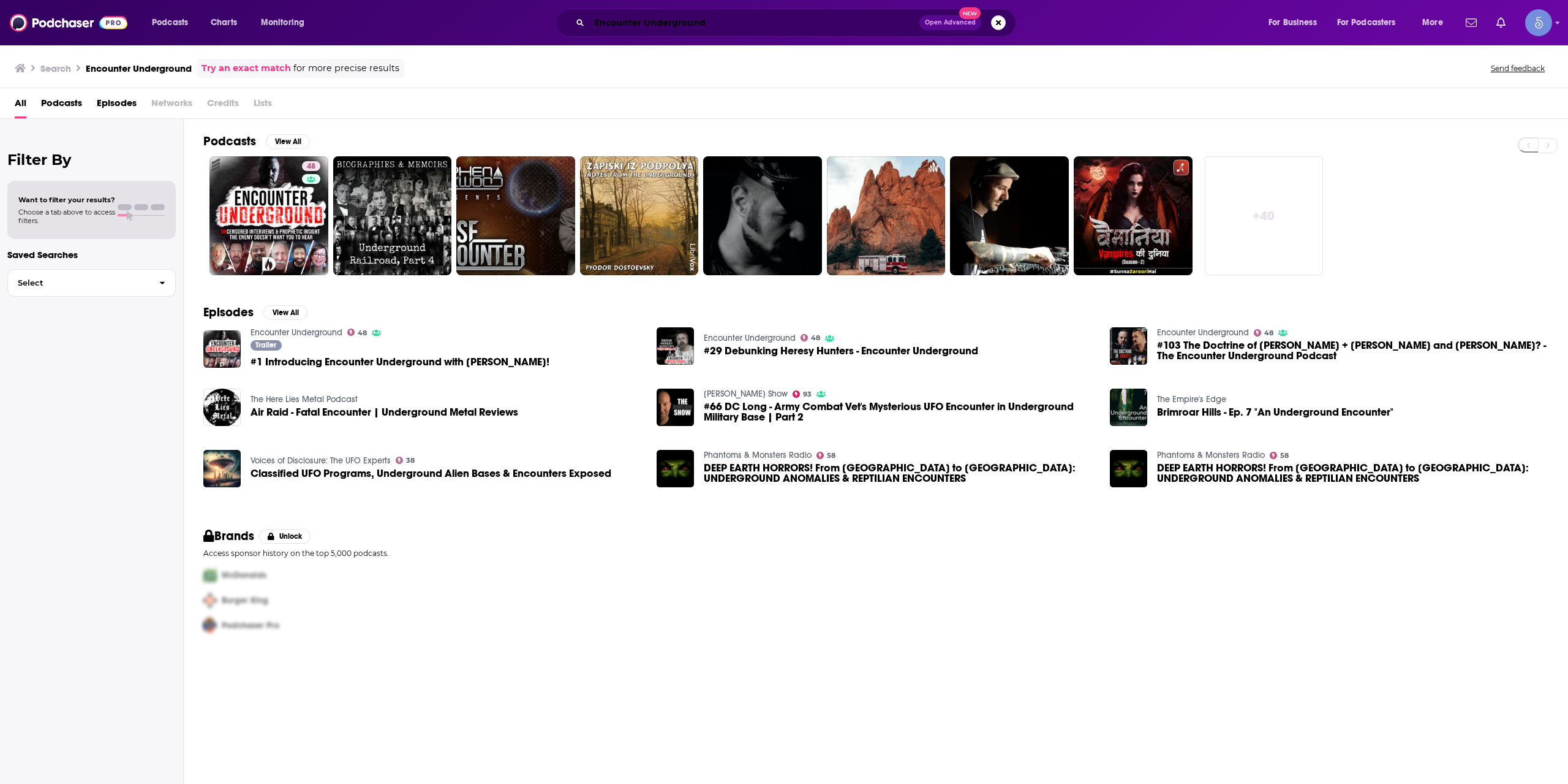
click at [715, 19] on input "Encounter Underground" at bounding box center [753, 23] width 330 height 19
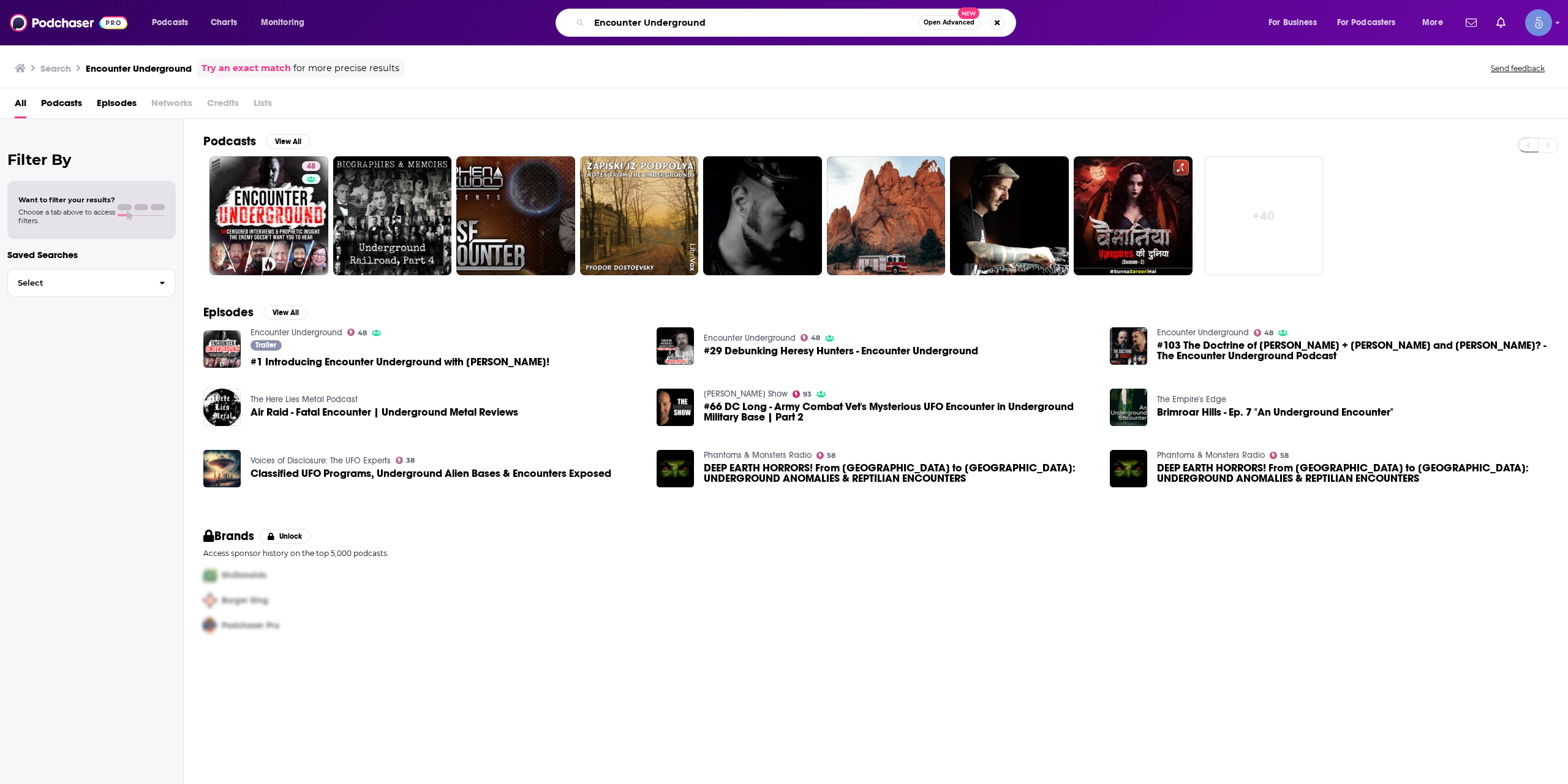
click at [715, 19] on input "Encounter Underground" at bounding box center [753, 23] width 329 height 19
click at [249, 199] on link "48 Encounter Underground" at bounding box center [269, 216] width 119 height 119
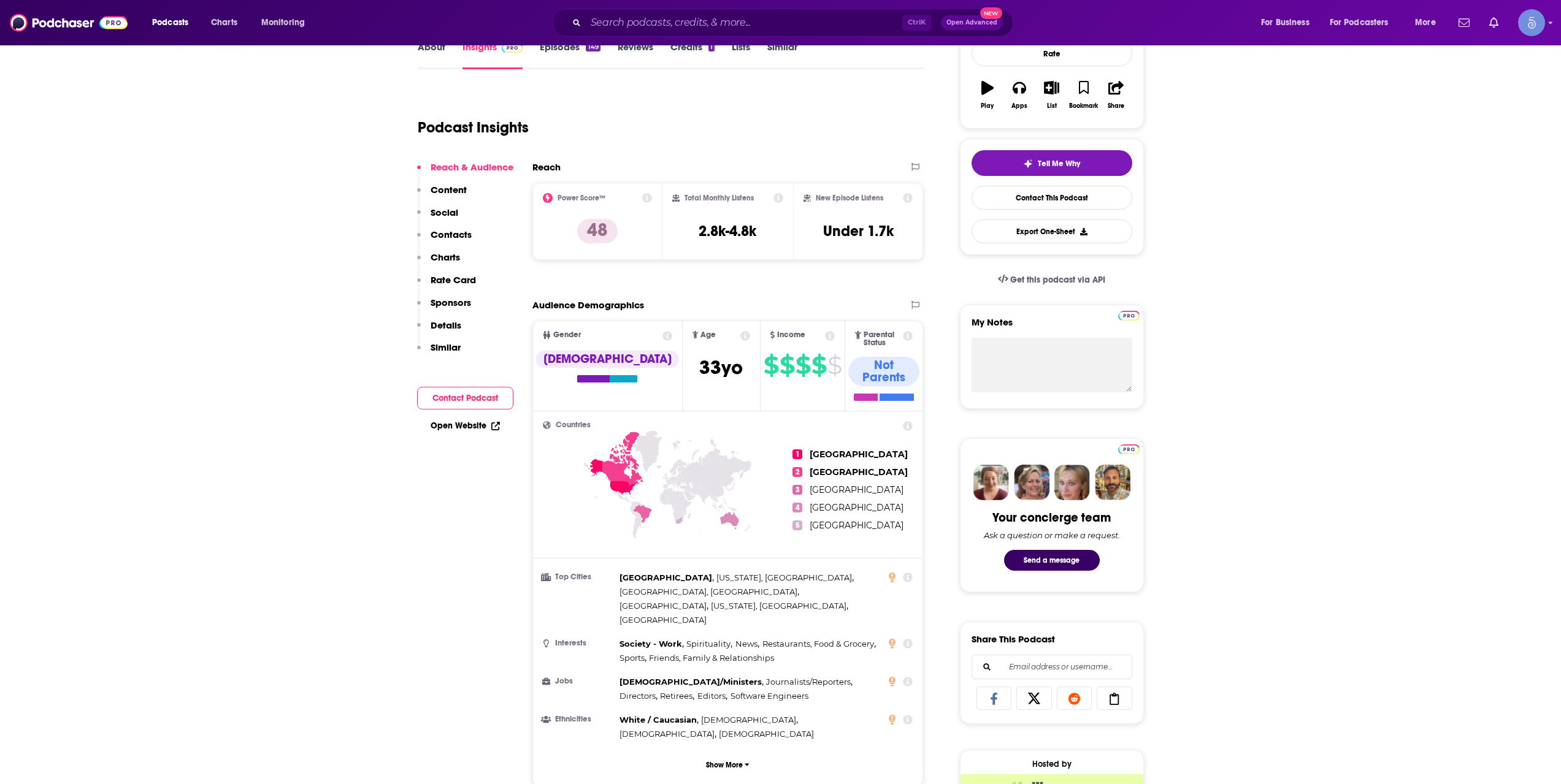
scroll to position [204, 0]
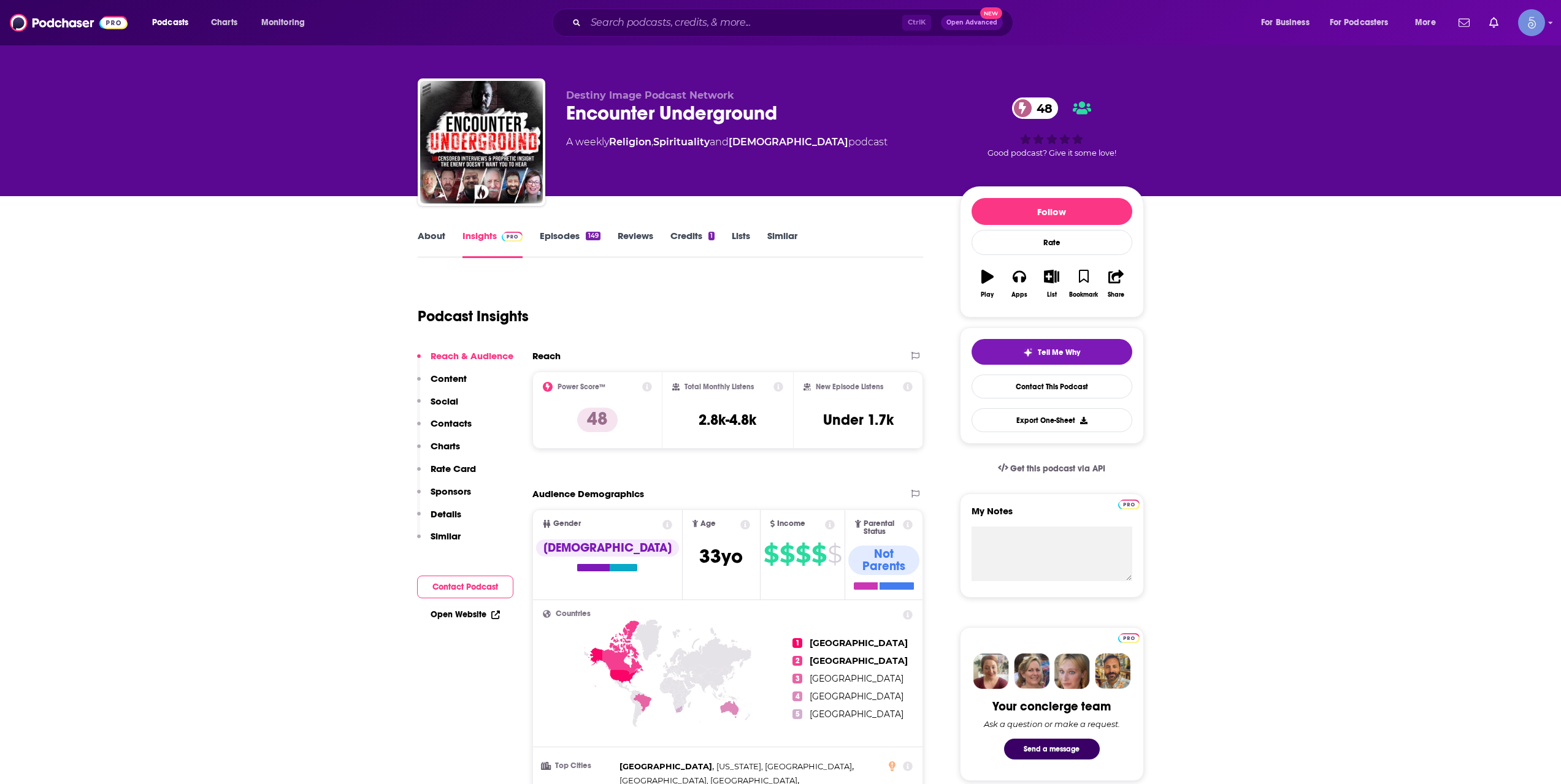
scroll to position [0, 0]
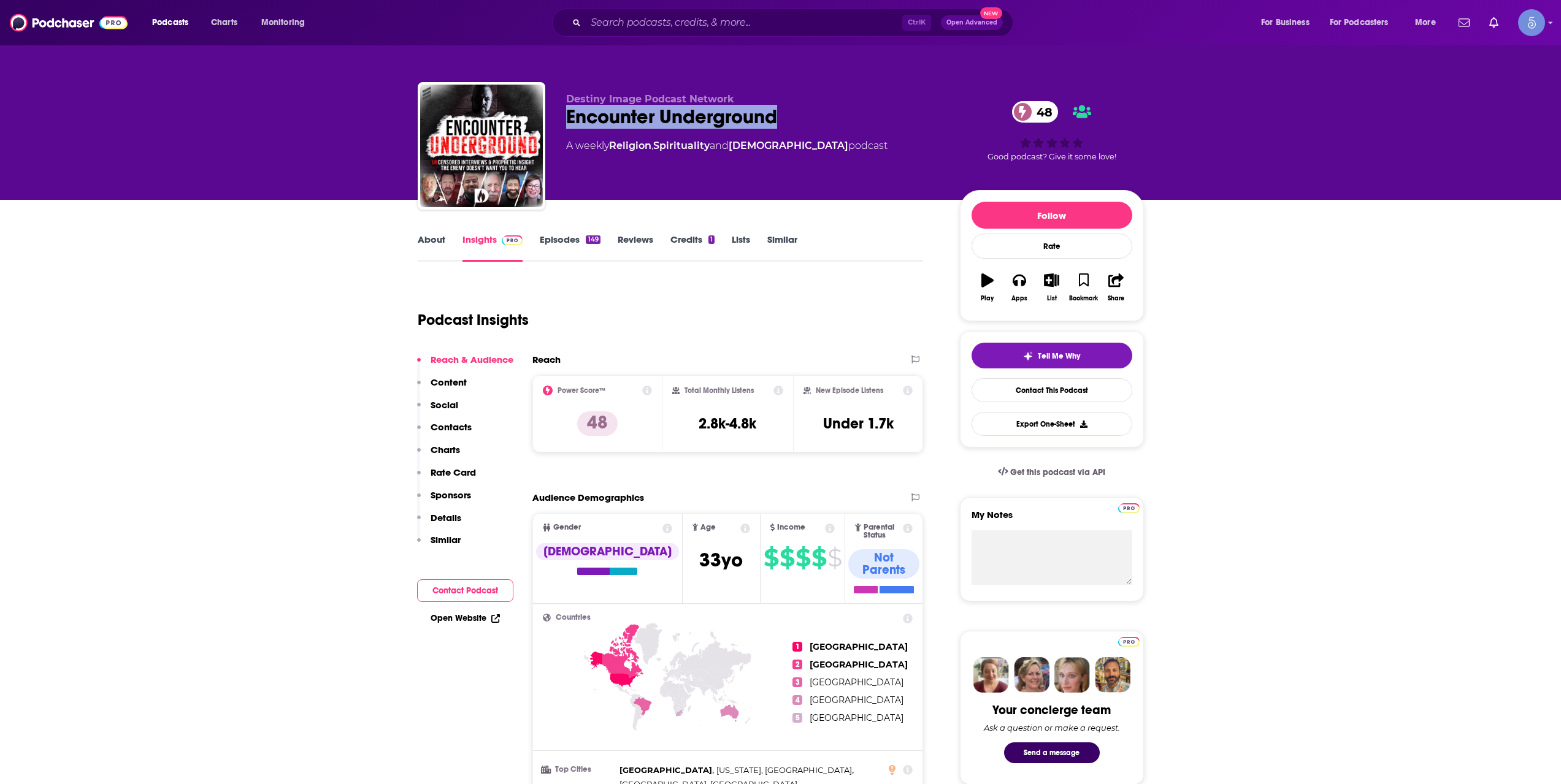
drag, startPoint x: 800, startPoint y: 112, endPoint x: 553, endPoint y: 108, distance: 247.0
click at [553, 108] on div "Destiny Image Podcast Network Encounter Underground 48 A weekly Religion , Spir…" at bounding box center [781, 149] width 726 height 133
copy h2 "Encounter Underground"
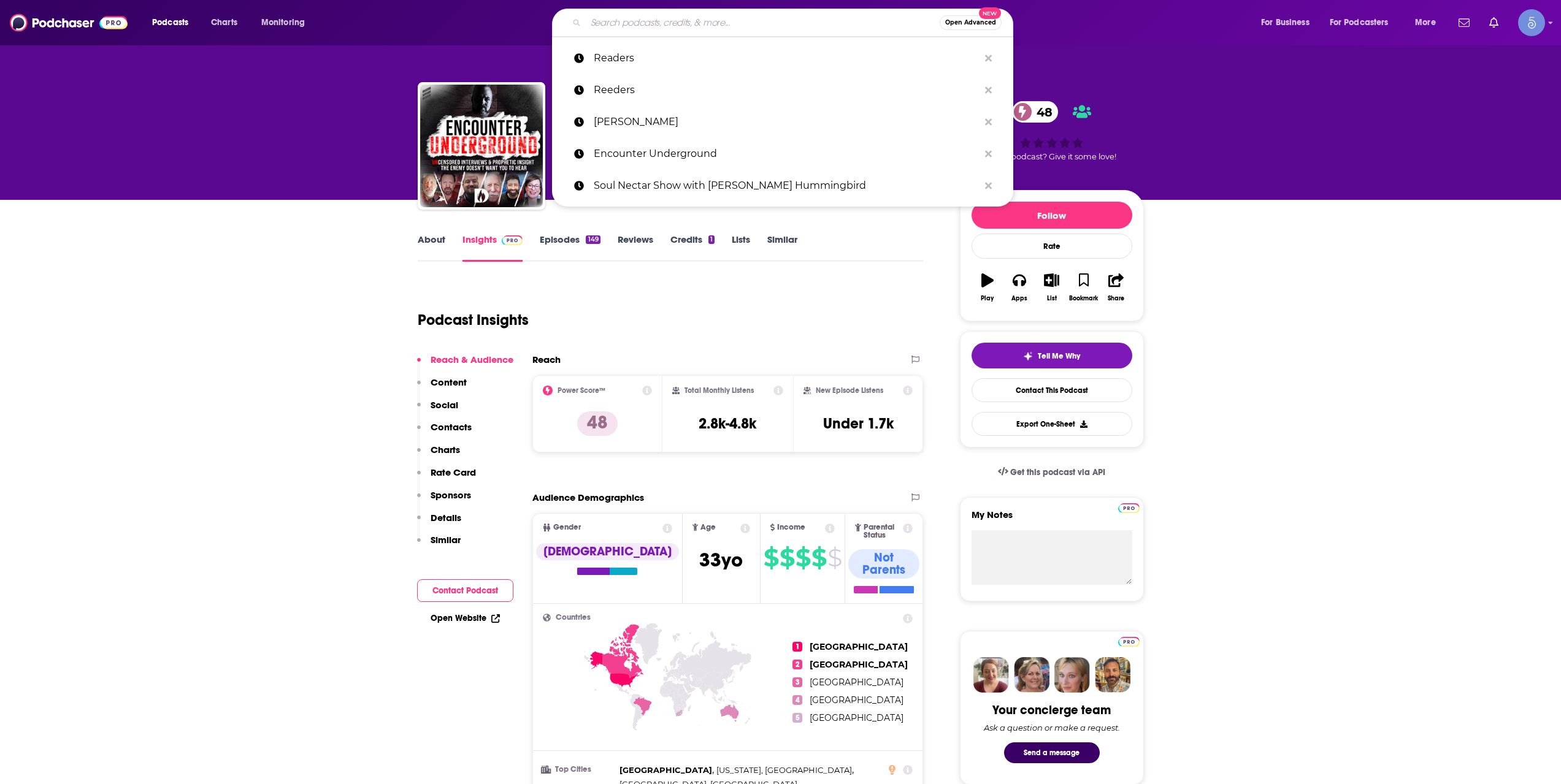
click at [643, 27] on input "Search podcasts, credits, & more..." at bounding box center [762, 23] width 354 height 19
paste input "Encounter Underground"
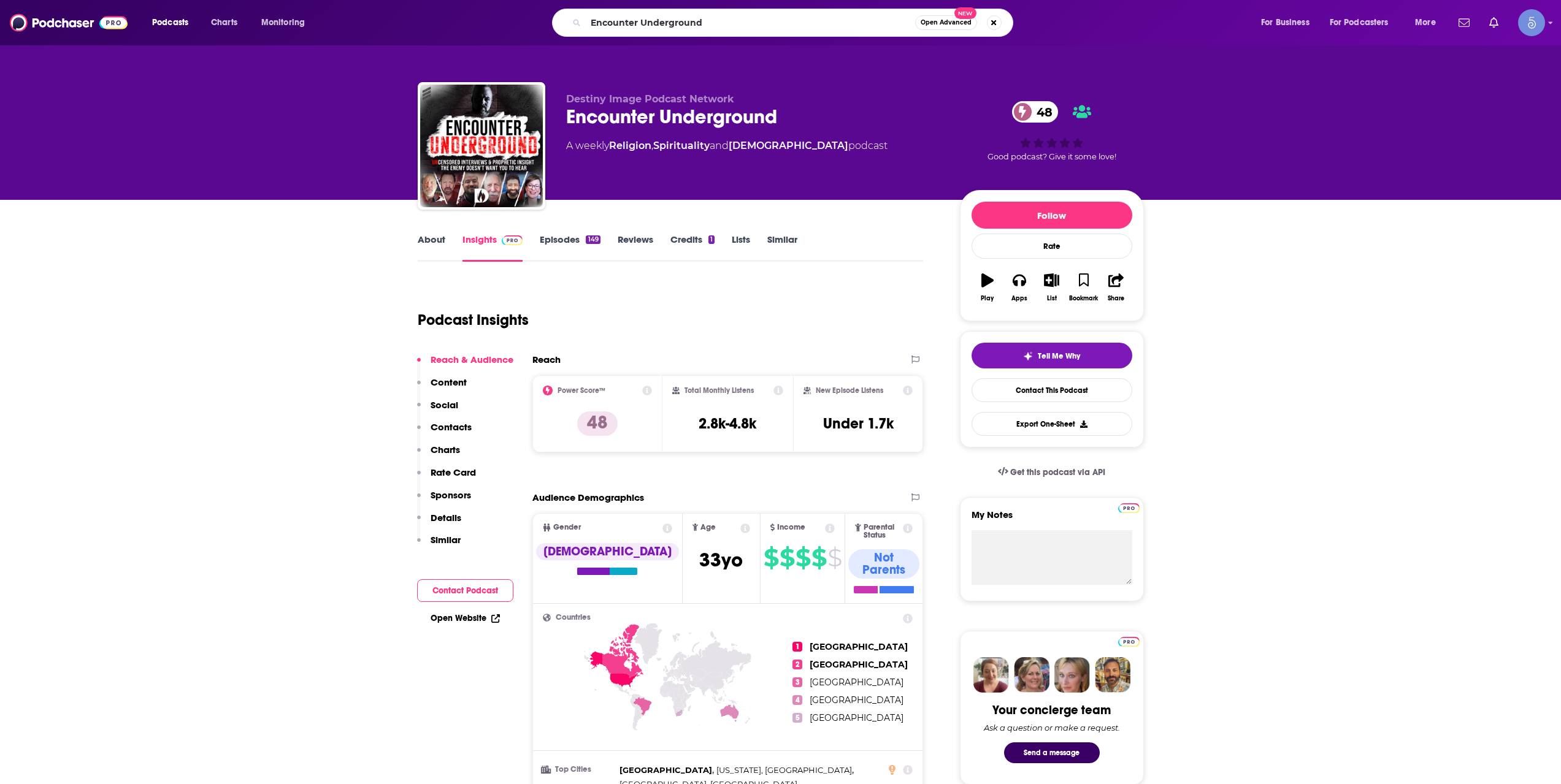
click at [657, 35] on div "Encounter Underground Open Advanced New" at bounding box center [782, 23] width 461 height 28
click at [657, 30] on input "Encounter Underground" at bounding box center [750, 23] width 329 height 19
paste input "Spirit Sisters - the podcast"
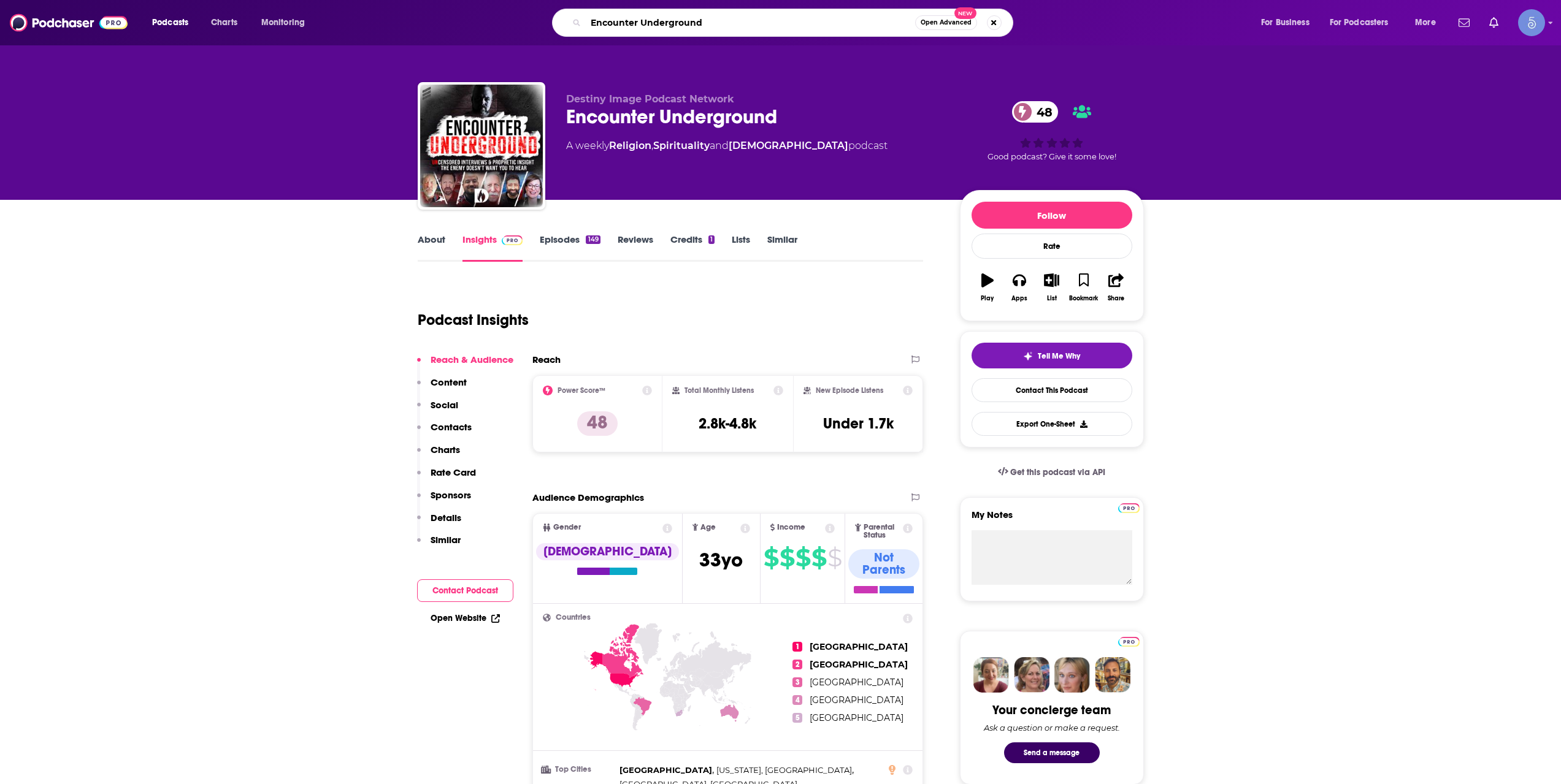
type input "Spirit Sisters - the podcast"
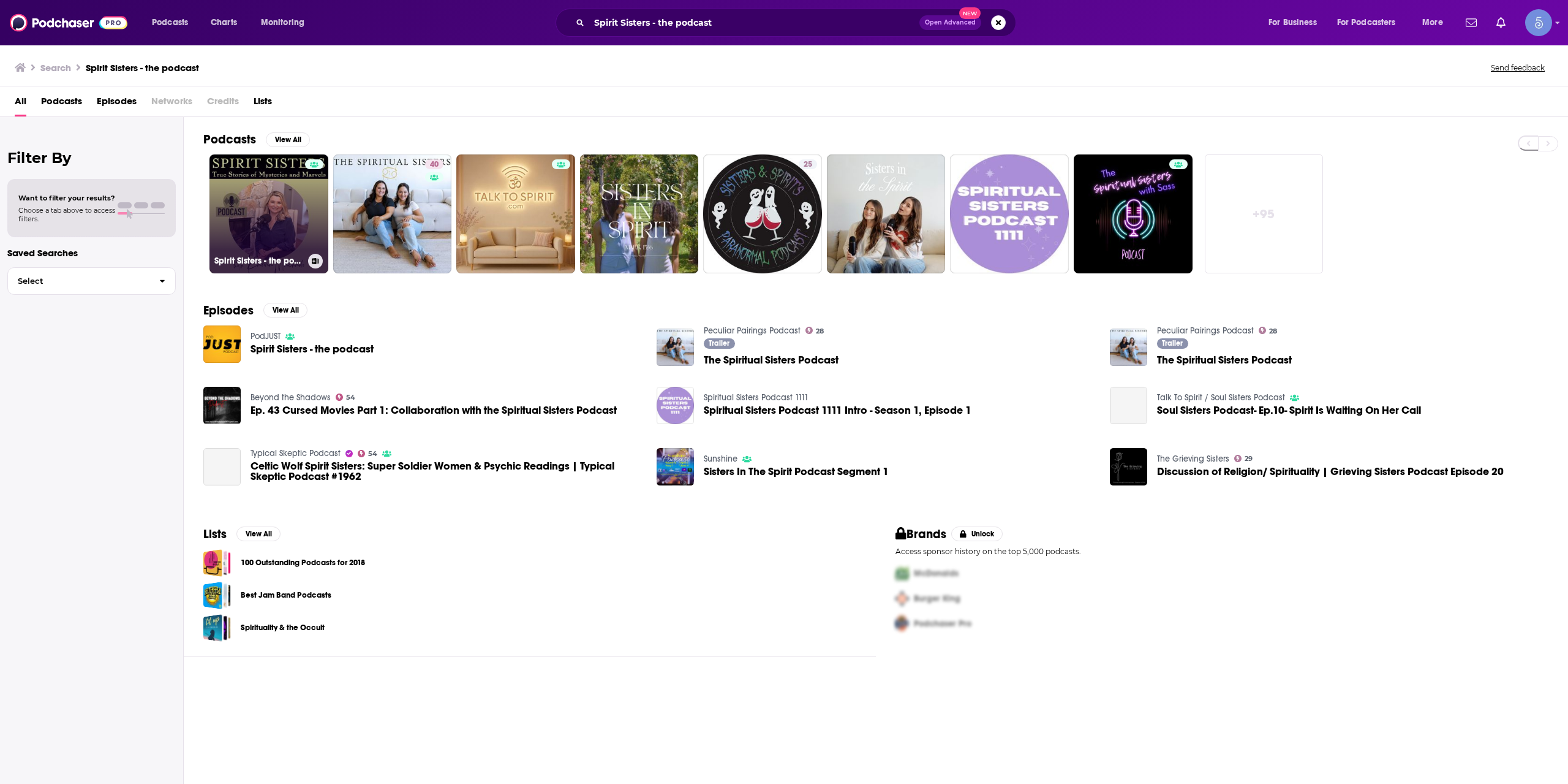
click at [290, 192] on link "Spirit Sisters - the podcast" at bounding box center [269, 214] width 119 height 119
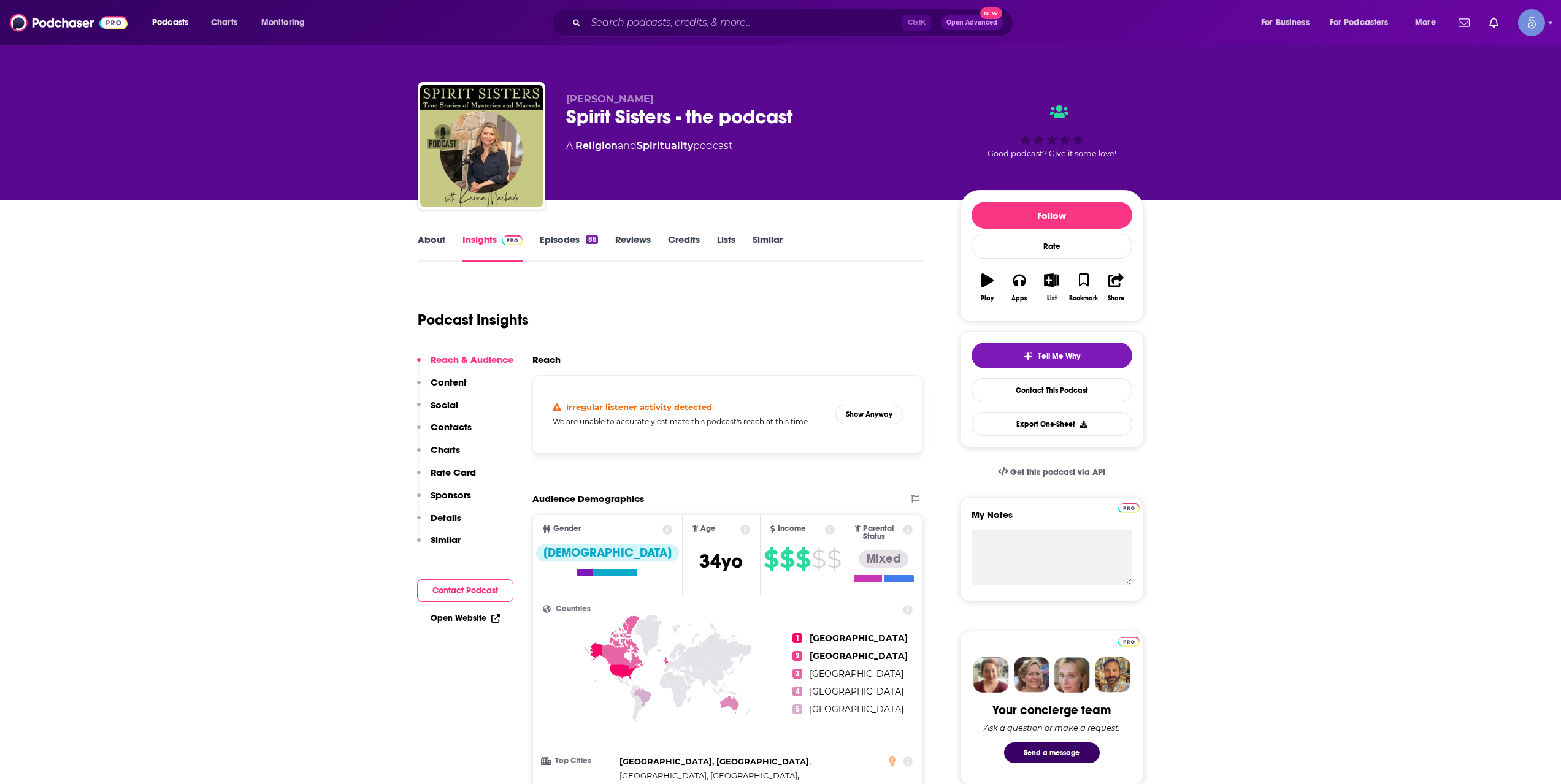
click at [873, 403] on div "Irregular listener activity detected We are unable to accurately estimate this …" at bounding box center [728, 414] width 370 height 58
click at [872, 421] on button "Show Anyway" at bounding box center [869, 414] width 67 height 19
click at [666, 18] on input "Search podcasts, credits, & more..." at bounding box center [743, 23] width 316 height 19
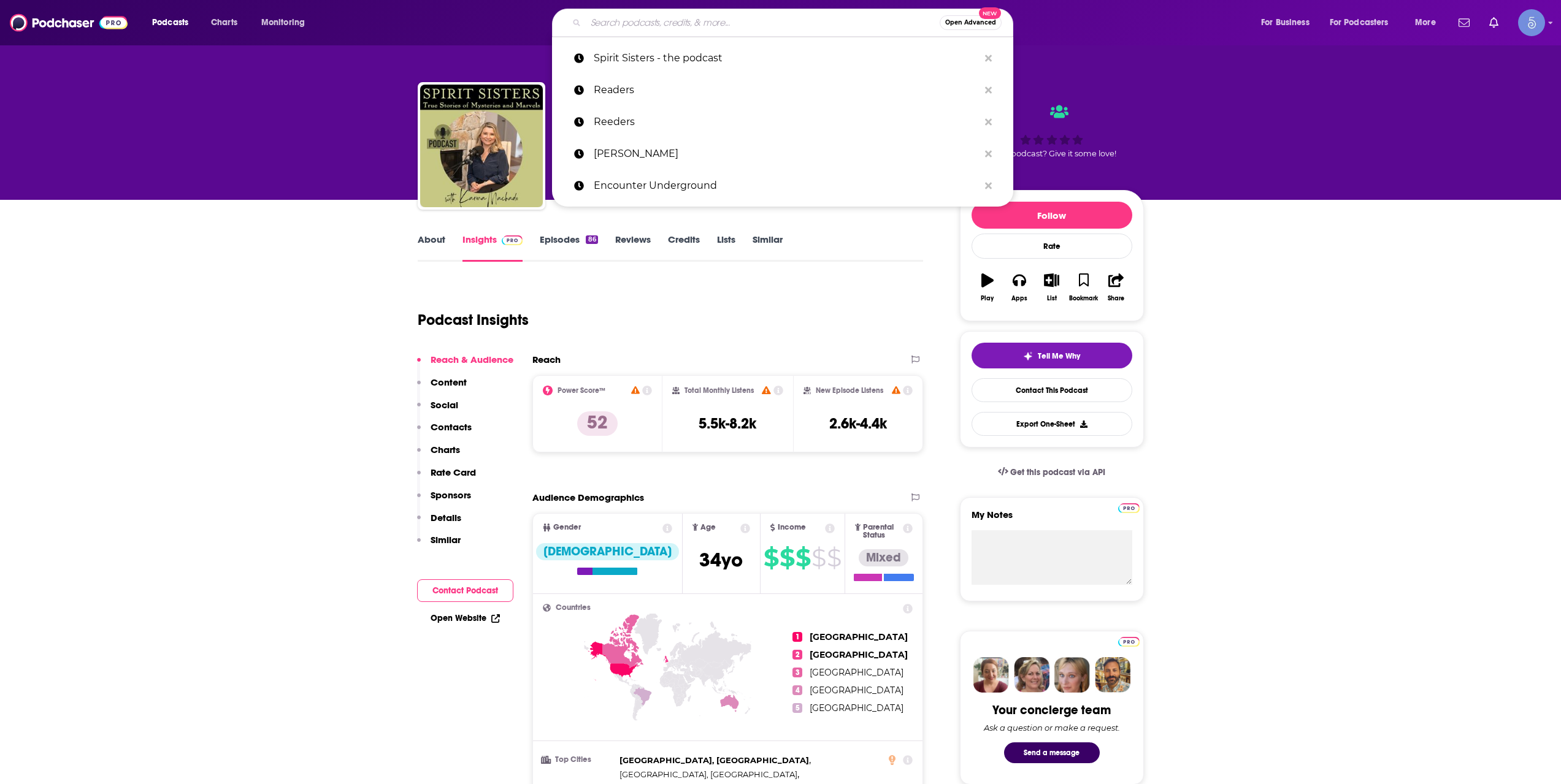
paste input "Become Who You Are"
type input "Become Who You Are"
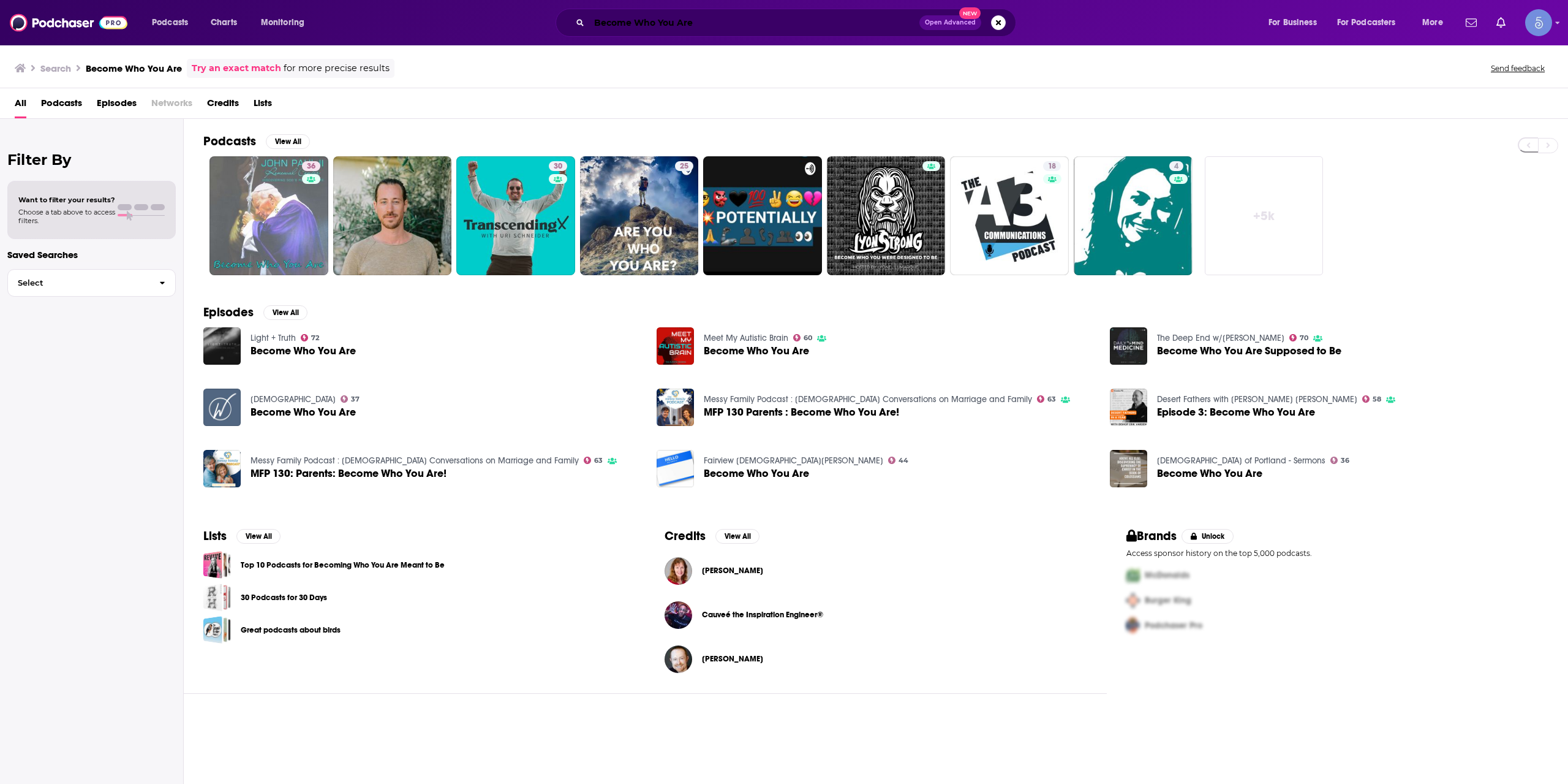
click at [699, 29] on input "Become Who You Are" at bounding box center [753, 23] width 330 height 19
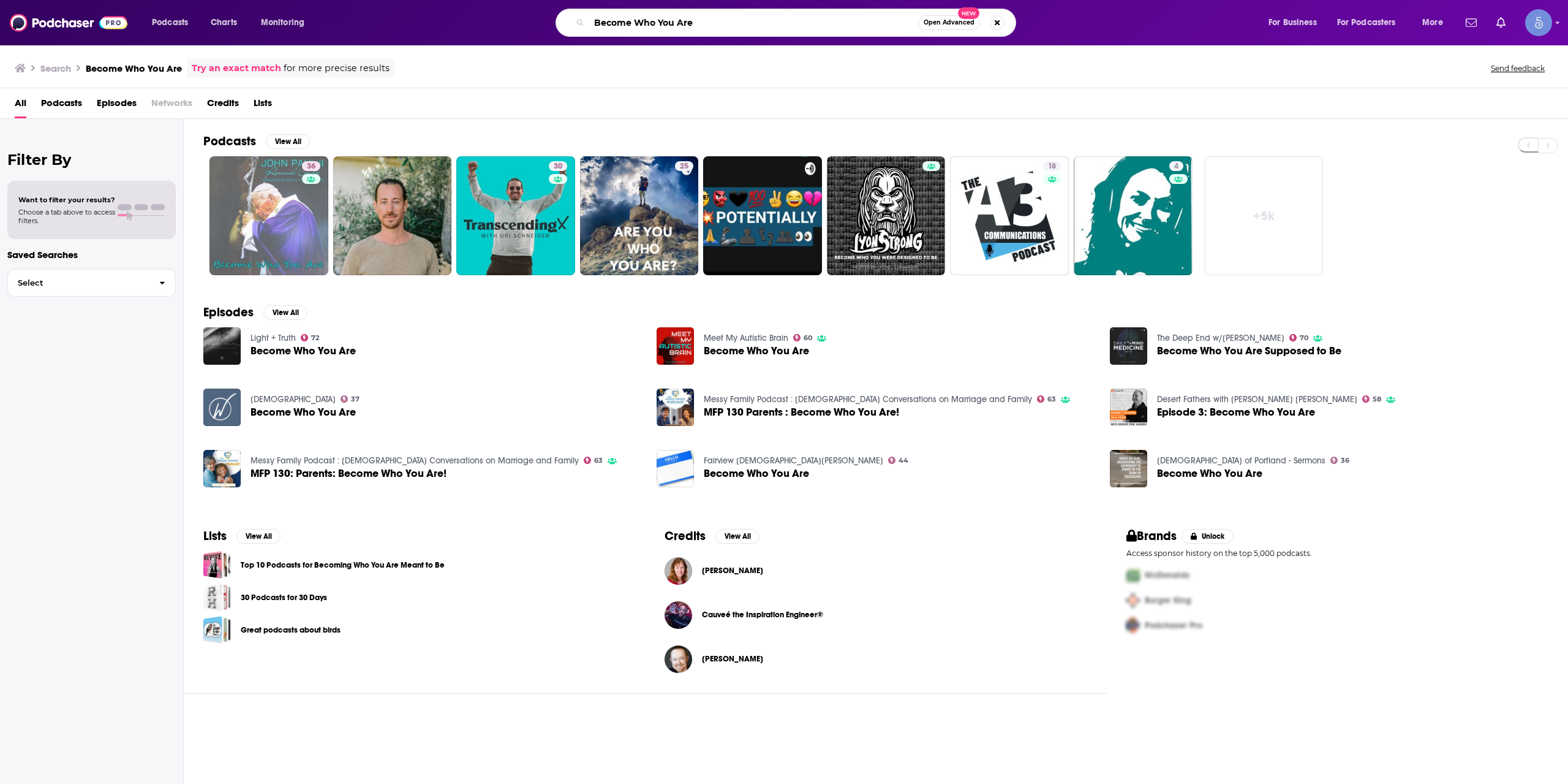
click at [699, 29] on input "Become Who You Are" at bounding box center [753, 23] width 329 height 19
click at [699, 28] on input "Become Who You Are" at bounding box center [753, 23] width 329 height 19
paste input "Right Side Up Podcast with [PERSON_NAME]"
type input "Right Side Up Podcast with [PERSON_NAME]"
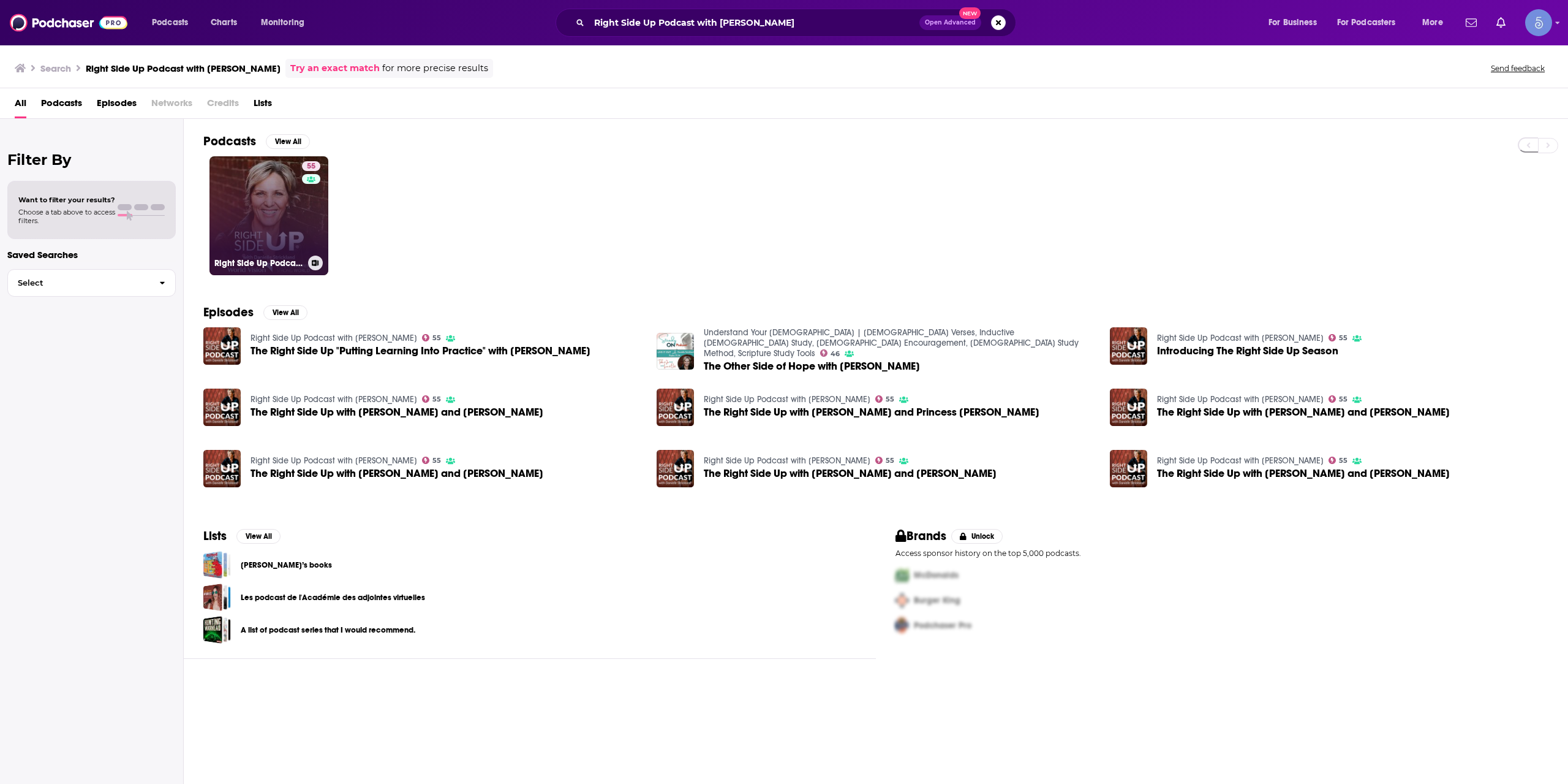
click at [256, 193] on link "55 Right Side Up Podcast with [PERSON_NAME]" at bounding box center [269, 216] width 119 height 119
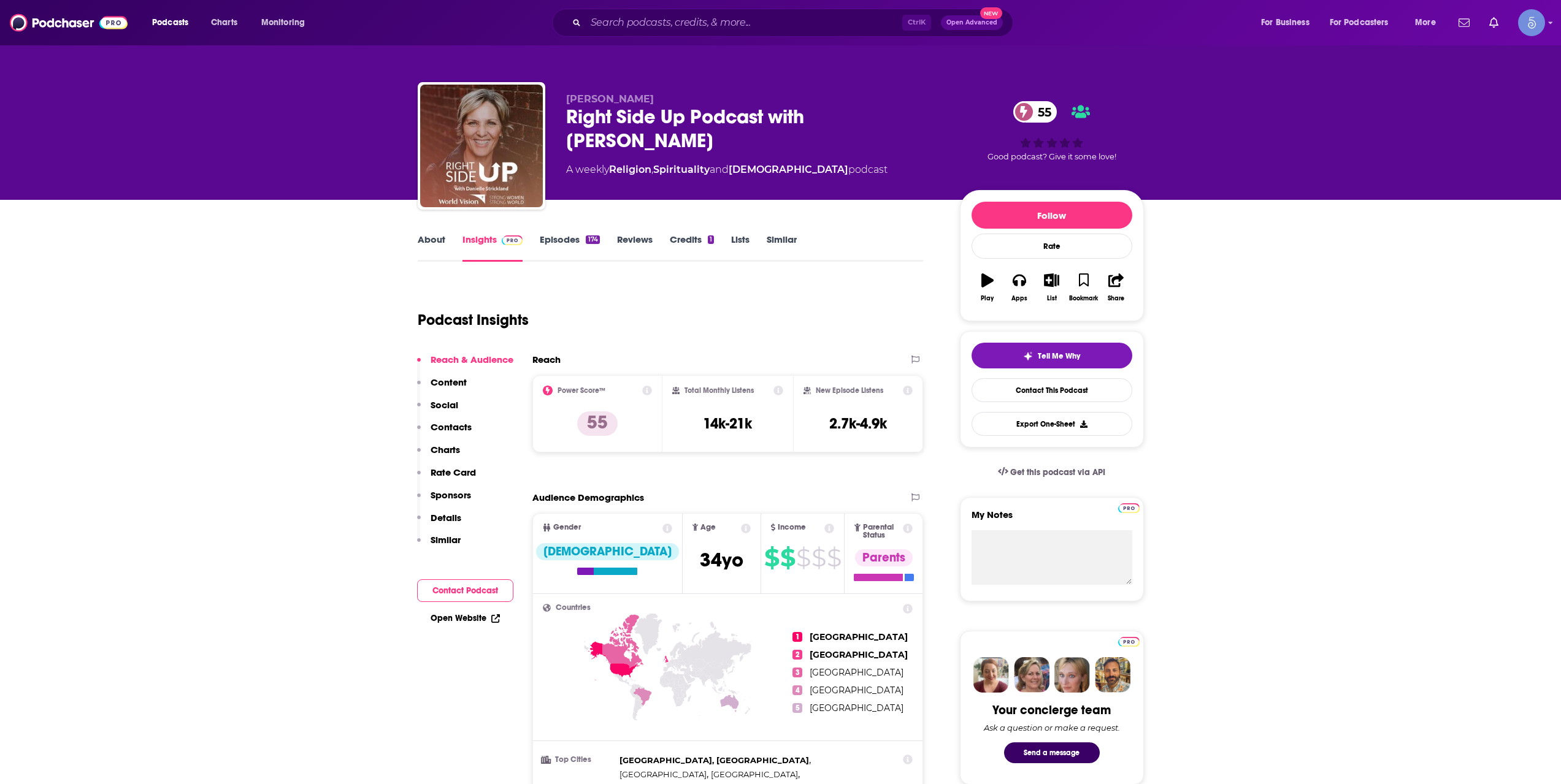
click at [738, 33] on div "Ctrl K Open Advanced New" at bounding box center [782, 23] width 461 height 28
click at [735, 16] on input "Search podcasts, credits, & more..." at bounding box center [743, 23] width 316 height 19
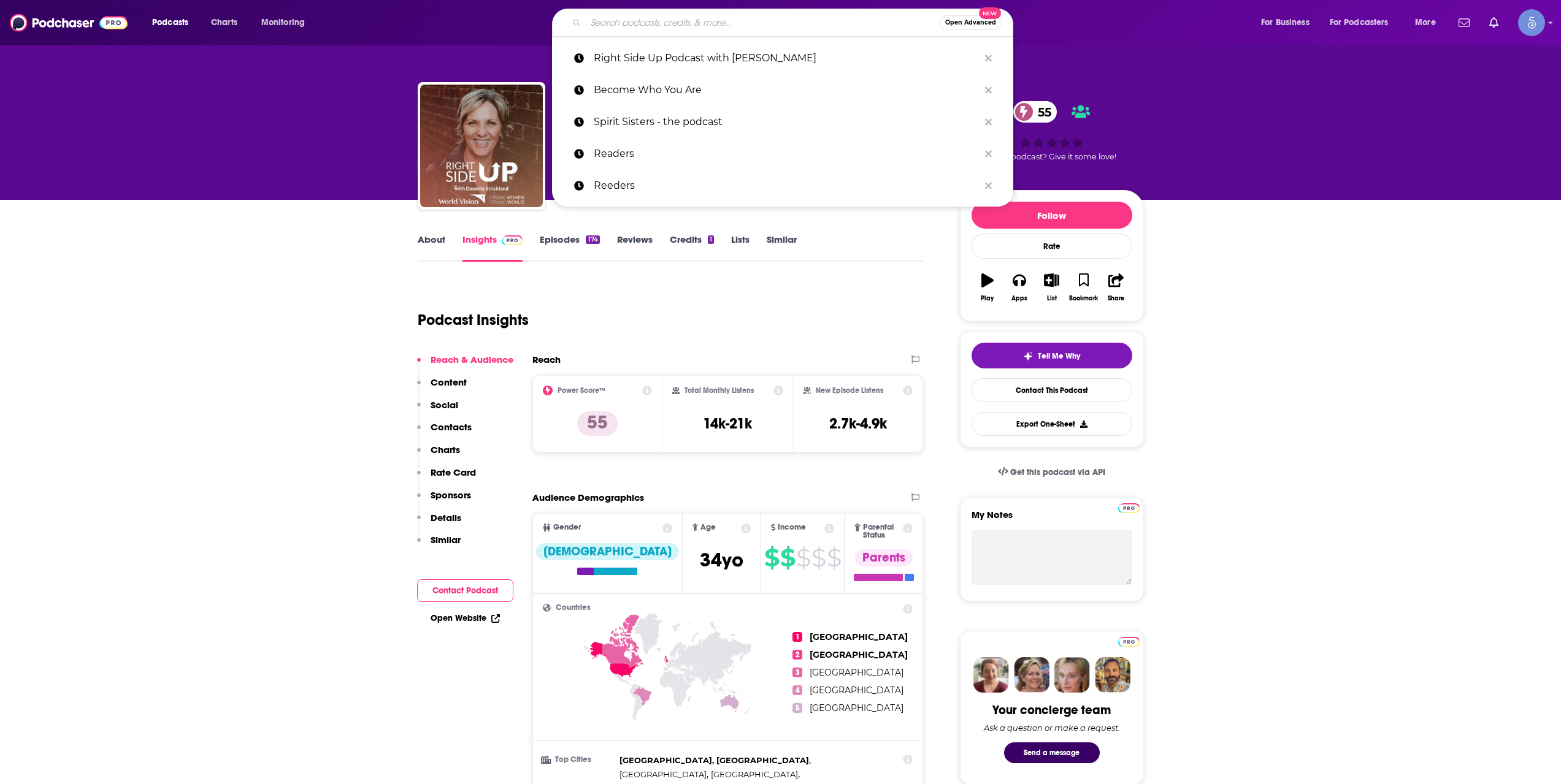
paste input "Personal Development Mastery"
type input "Personal Development Mastery"
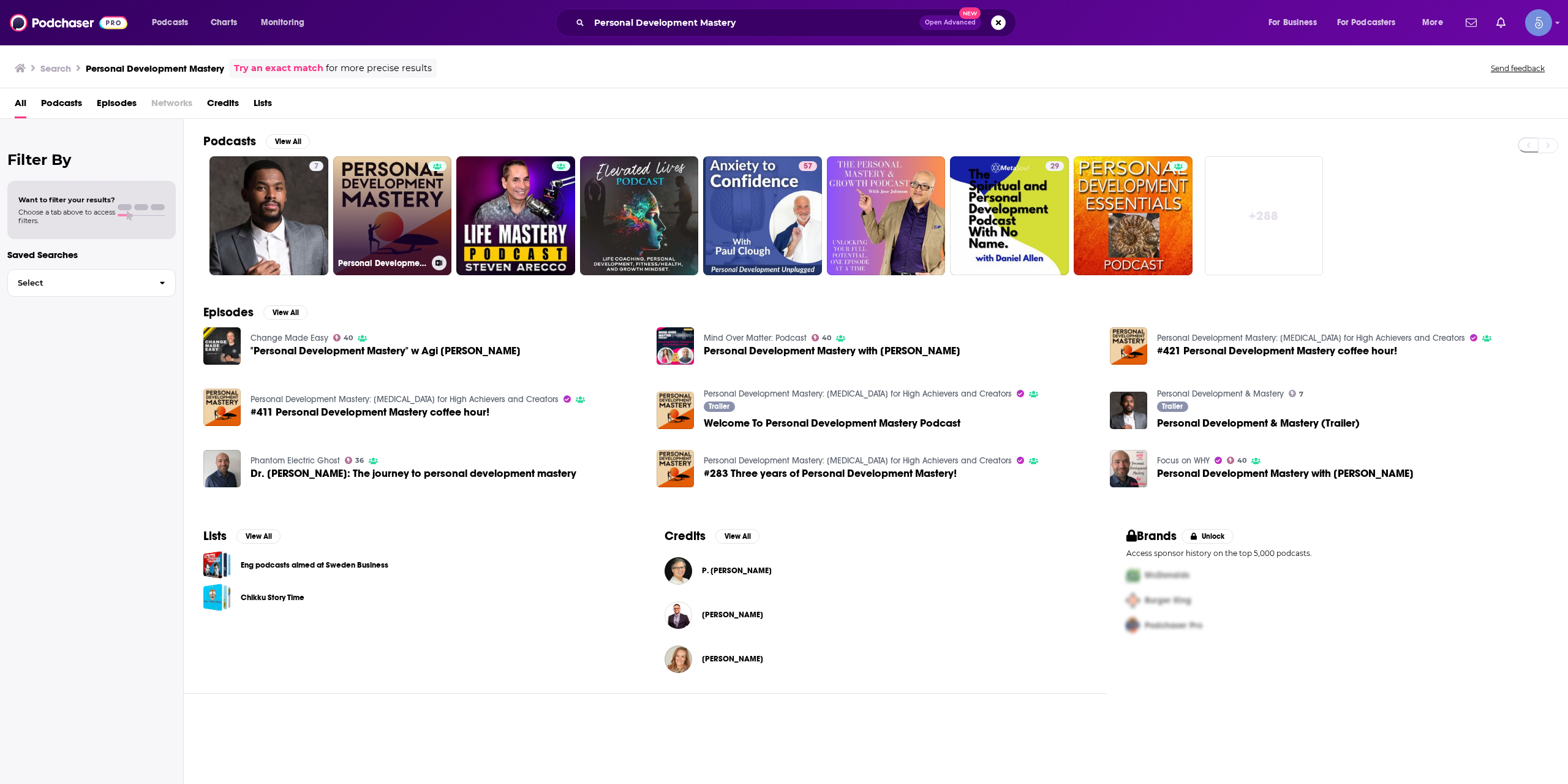
click at [403, 227] on link "Personal Development Mastery: [MEDICAL_DATA] for High Achievers and Creators" at bounding box center [393, 216] width 119 height 119
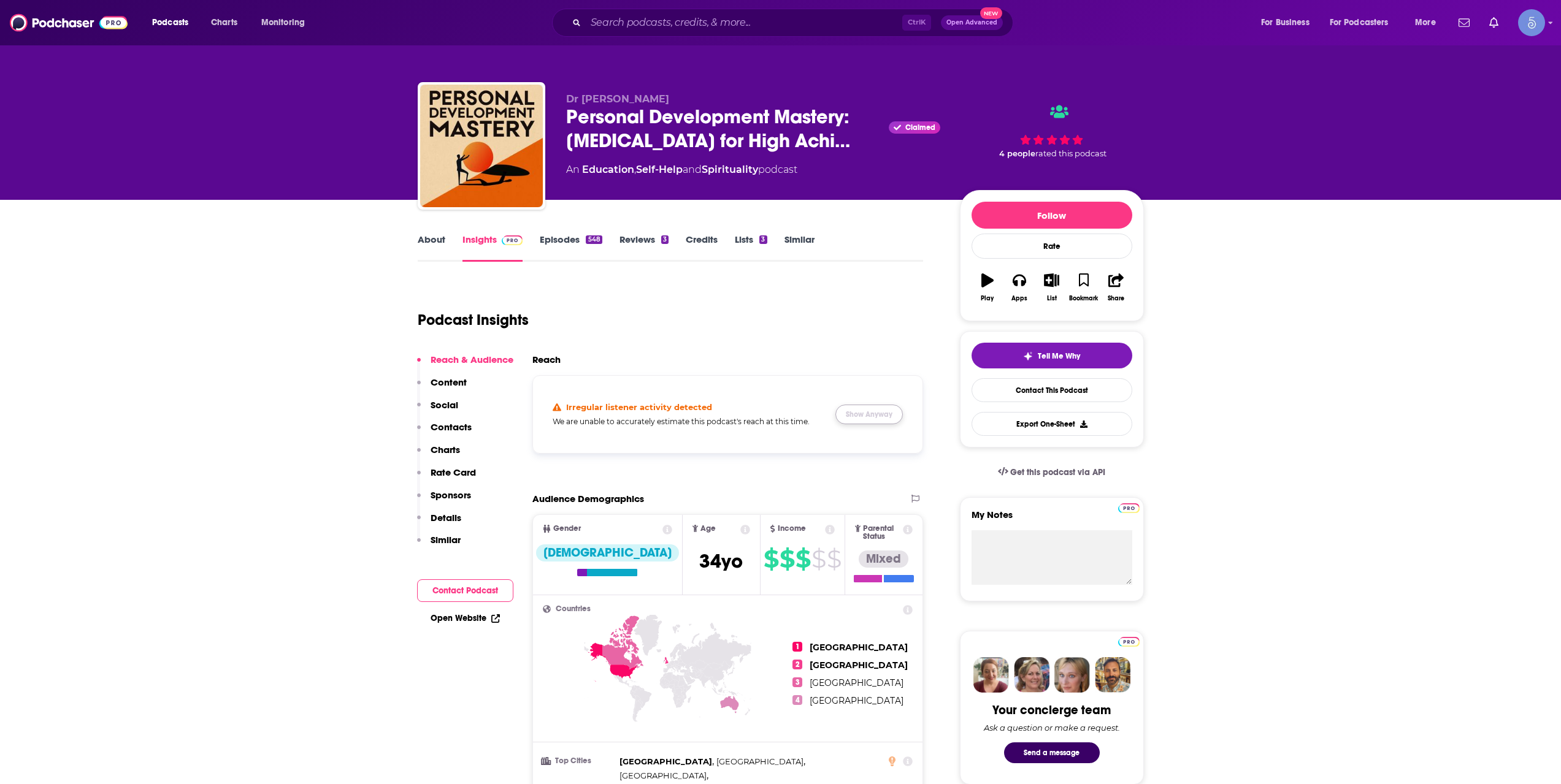
click at [897, 421] on button "Show Anyway" at bounding box center [869, 414] width 67 height 19
click at [631, 330] on div "Podcast Insights" at bounding box center [666, 312] width 496 height 63
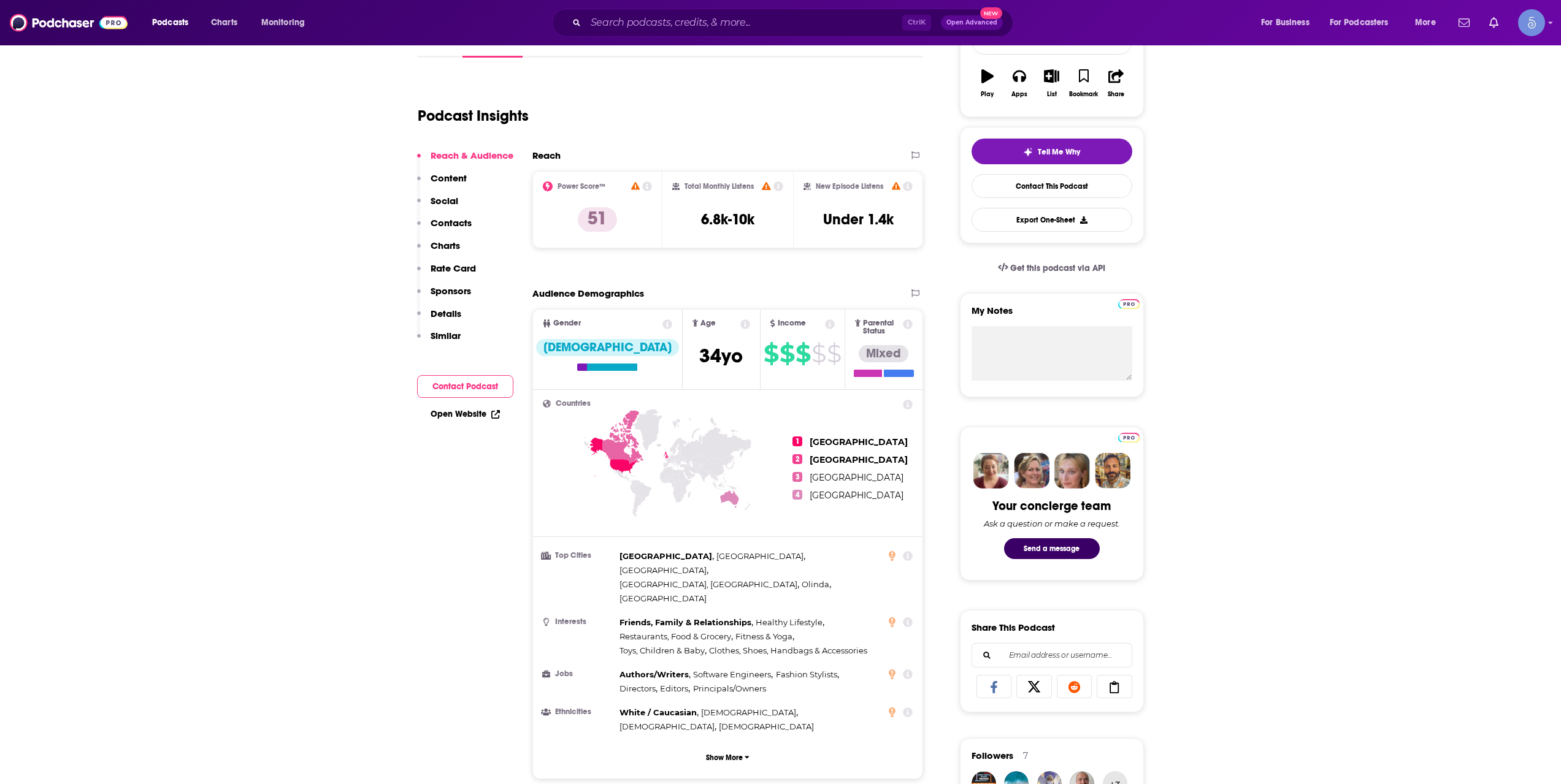
scroll to position [409, 0]
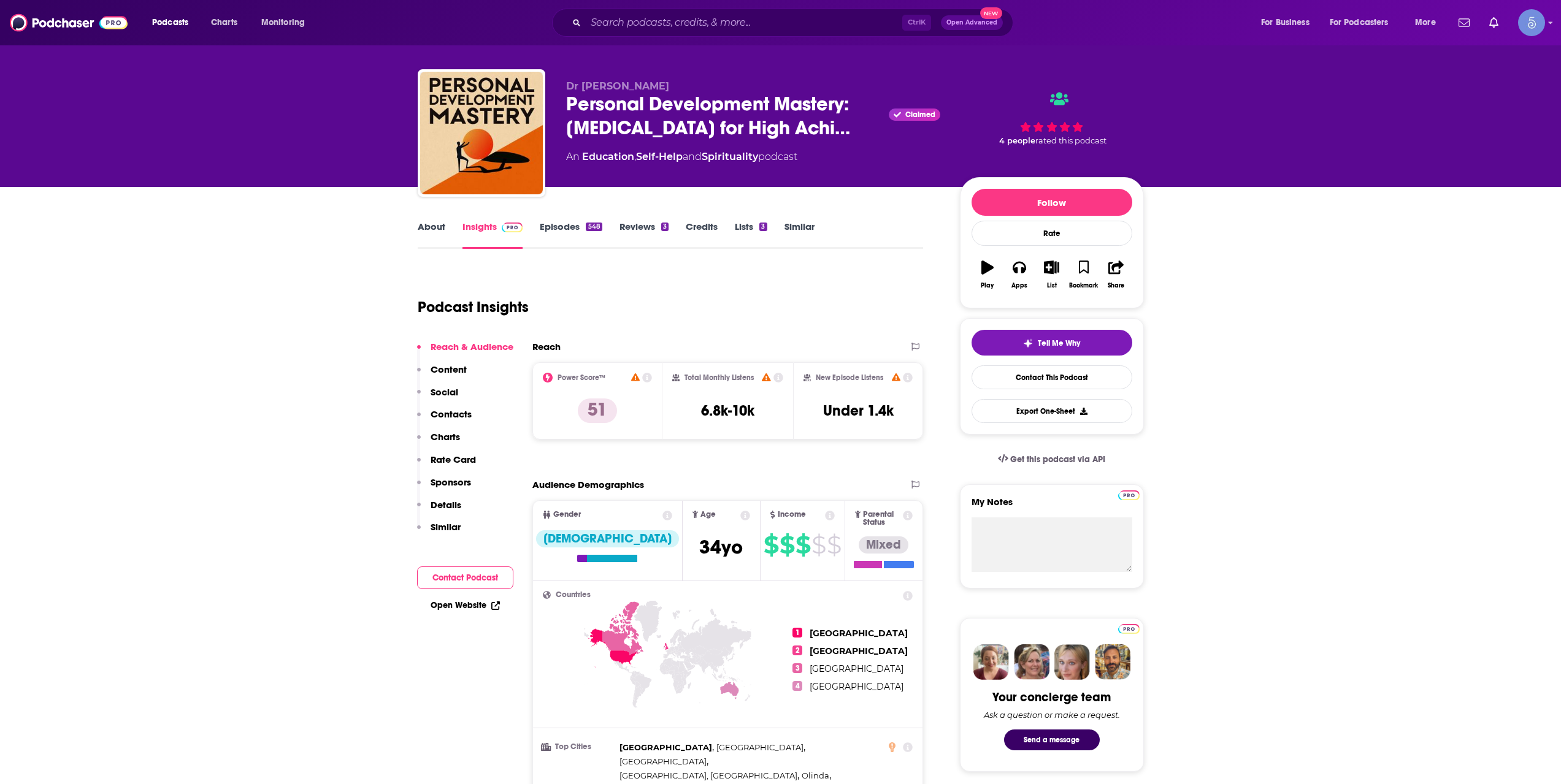
scroll to position [0, 0]
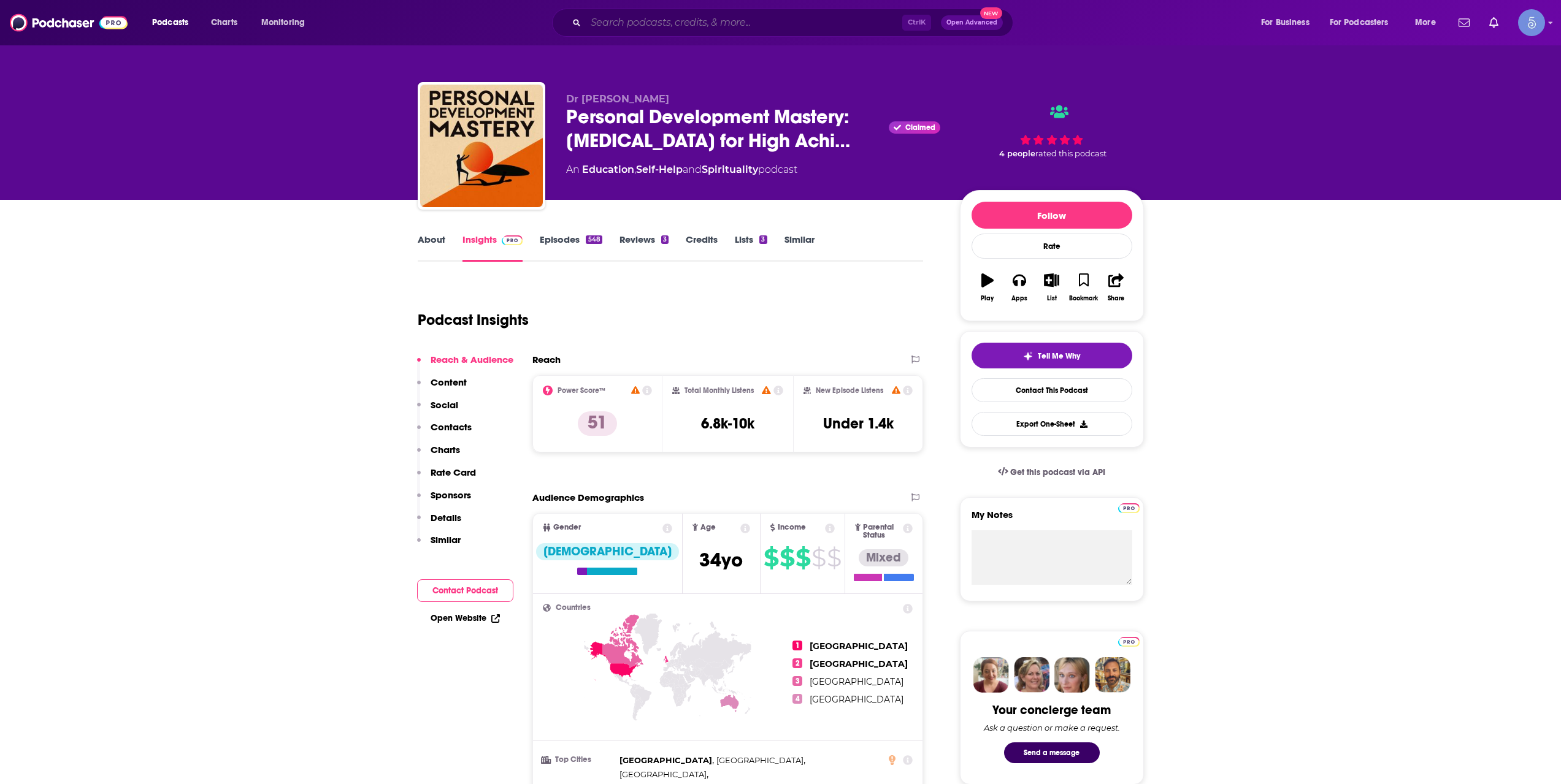
click at [777, 17] on input "Search podcasts, credits, & more..." at bounding box center [743, 23] width 316 height 19
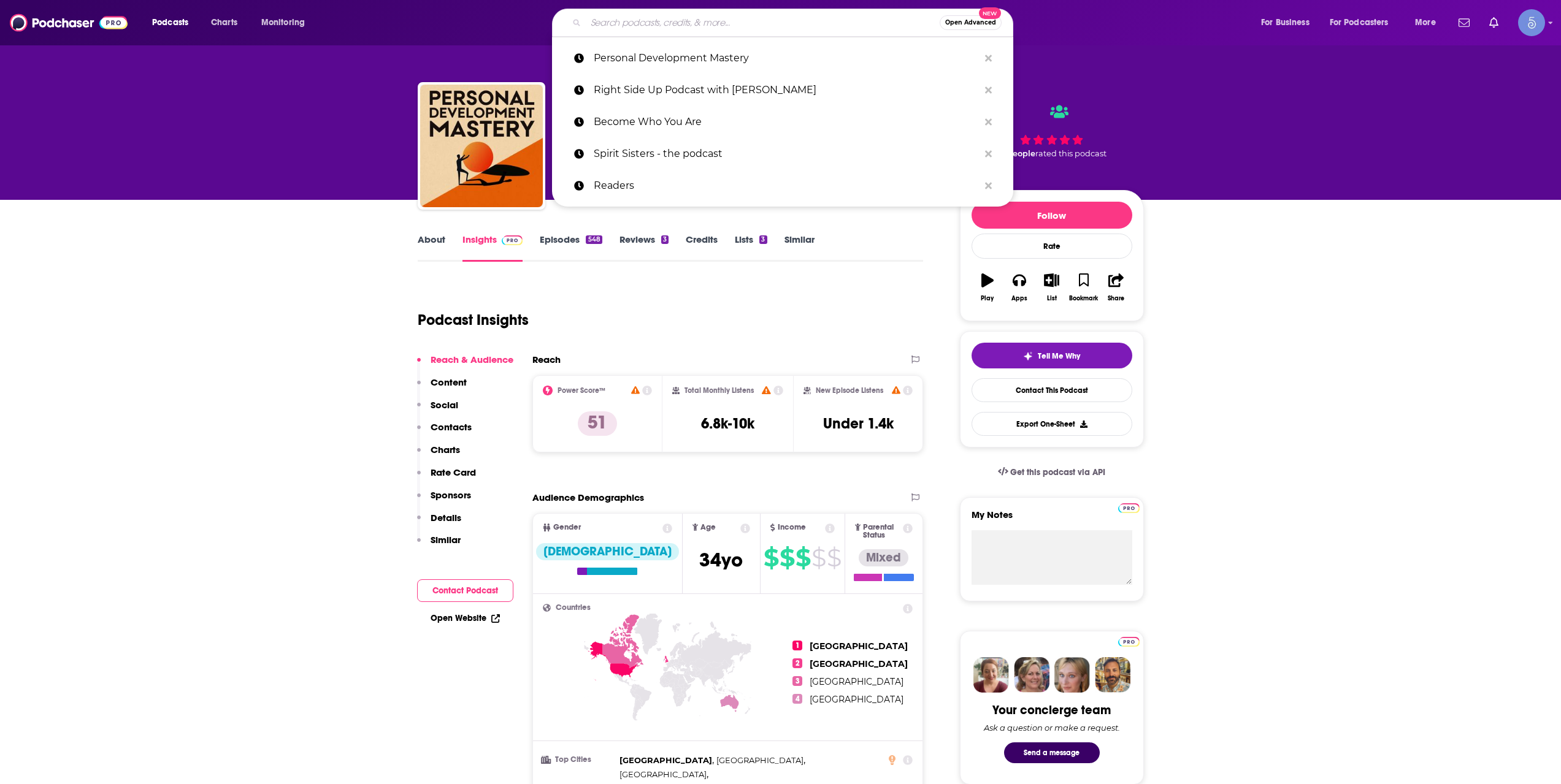
paste input "Luxury Unplugged Podcast"
type input "Luxury Unplugged Podcast"
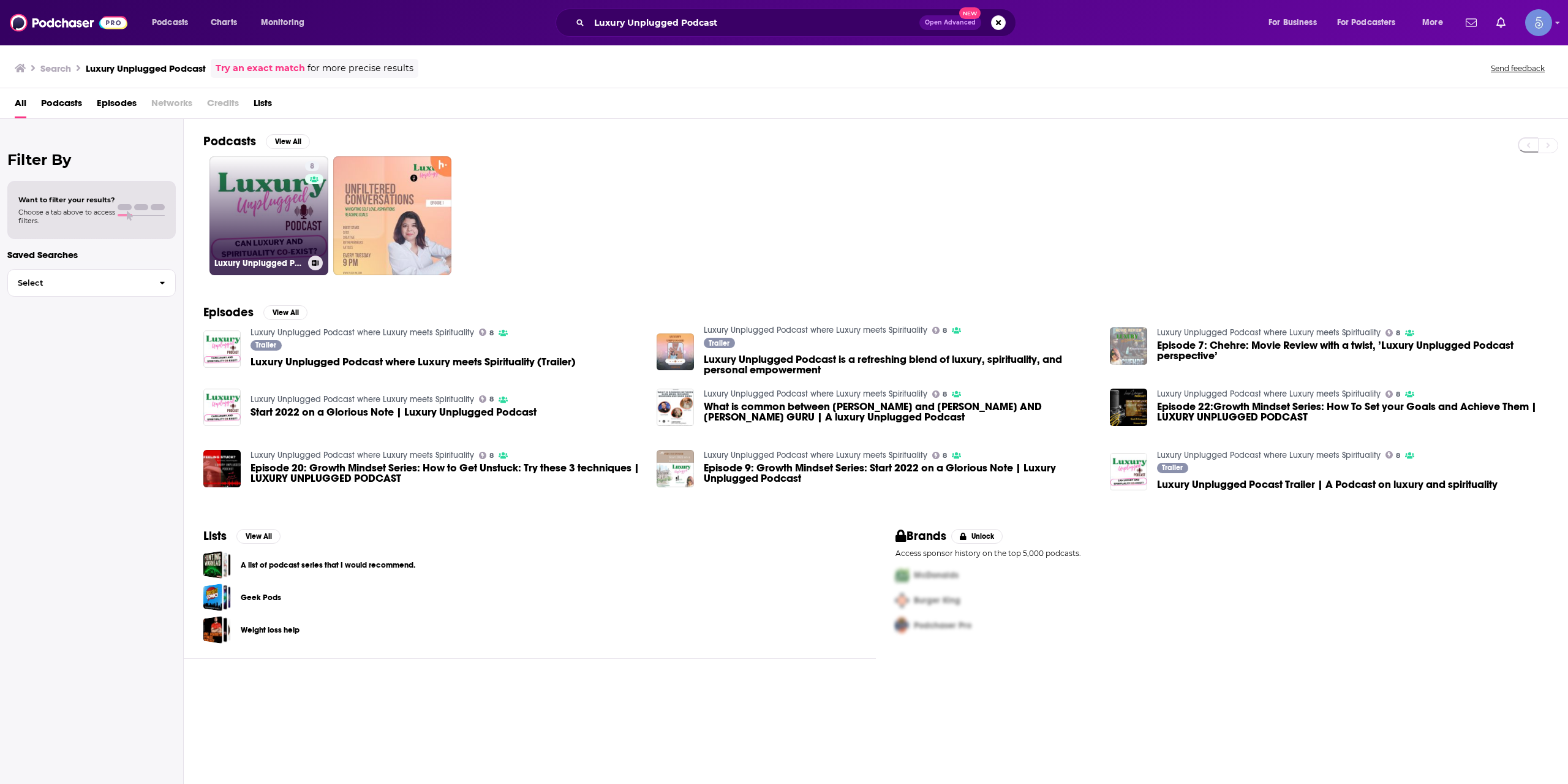
click at [266, 228] on link "8 Luxury Unplugged Podcast where Luxury meets Spirituality" at bounding box center [269, 216] width 119 height 119
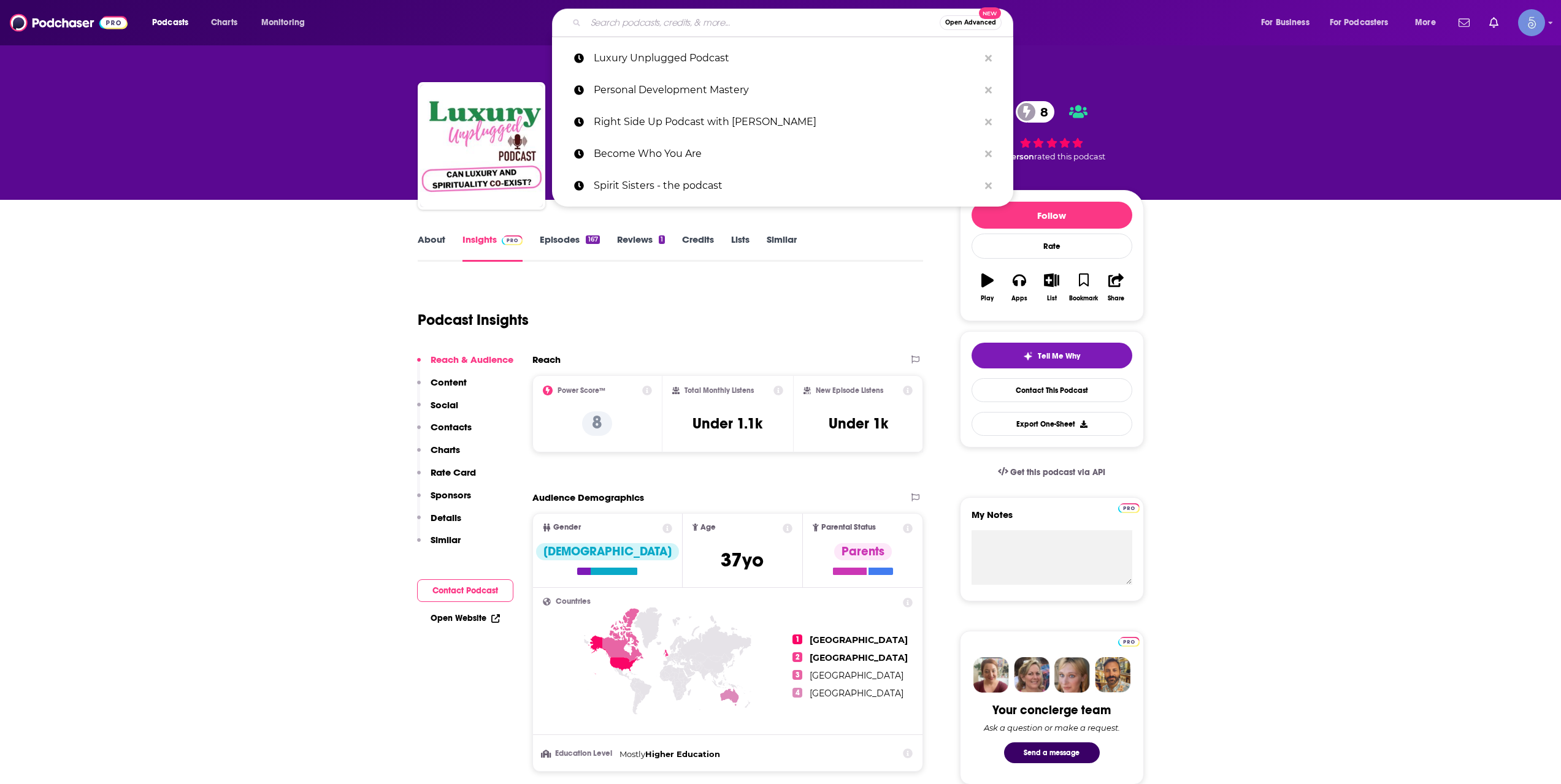
click at [715, 23] on input "Search podcasts, credits, & more..." at bounding box center [762, 23] width 354 height 19
paste input "The Untamed Soul"
type input "The Untamed Soul"
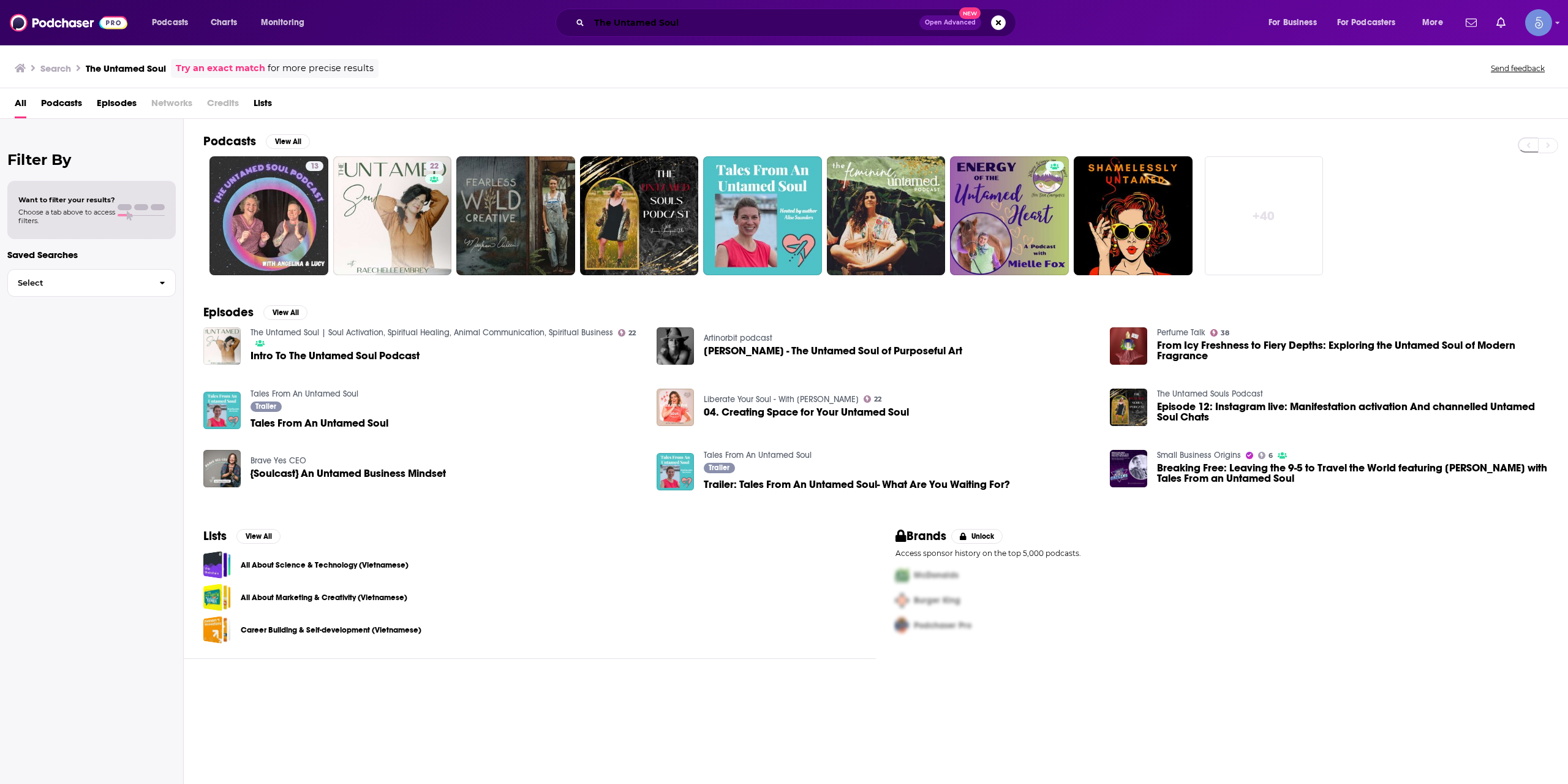
click at [784, 32] on input "The Untamed Soul" at bounding box center [753, 23] width 330 height 19
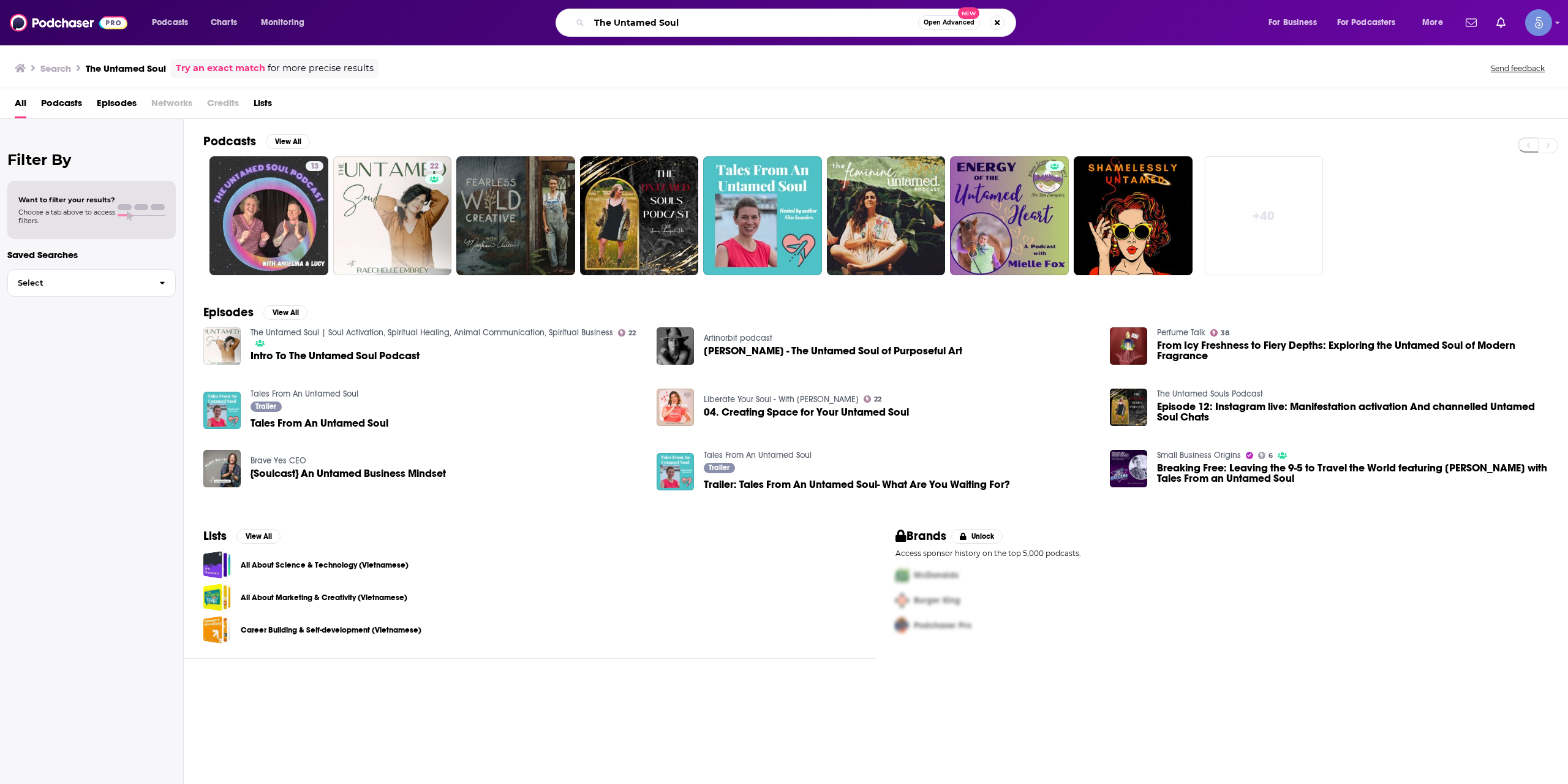
click at [784, 32] on input "The Untamed Soul" at bounding box center [753, 23] width 329 height 19
paste input "The Plant Yourself Podcast"
type input "The Plant Yourself Podcast"
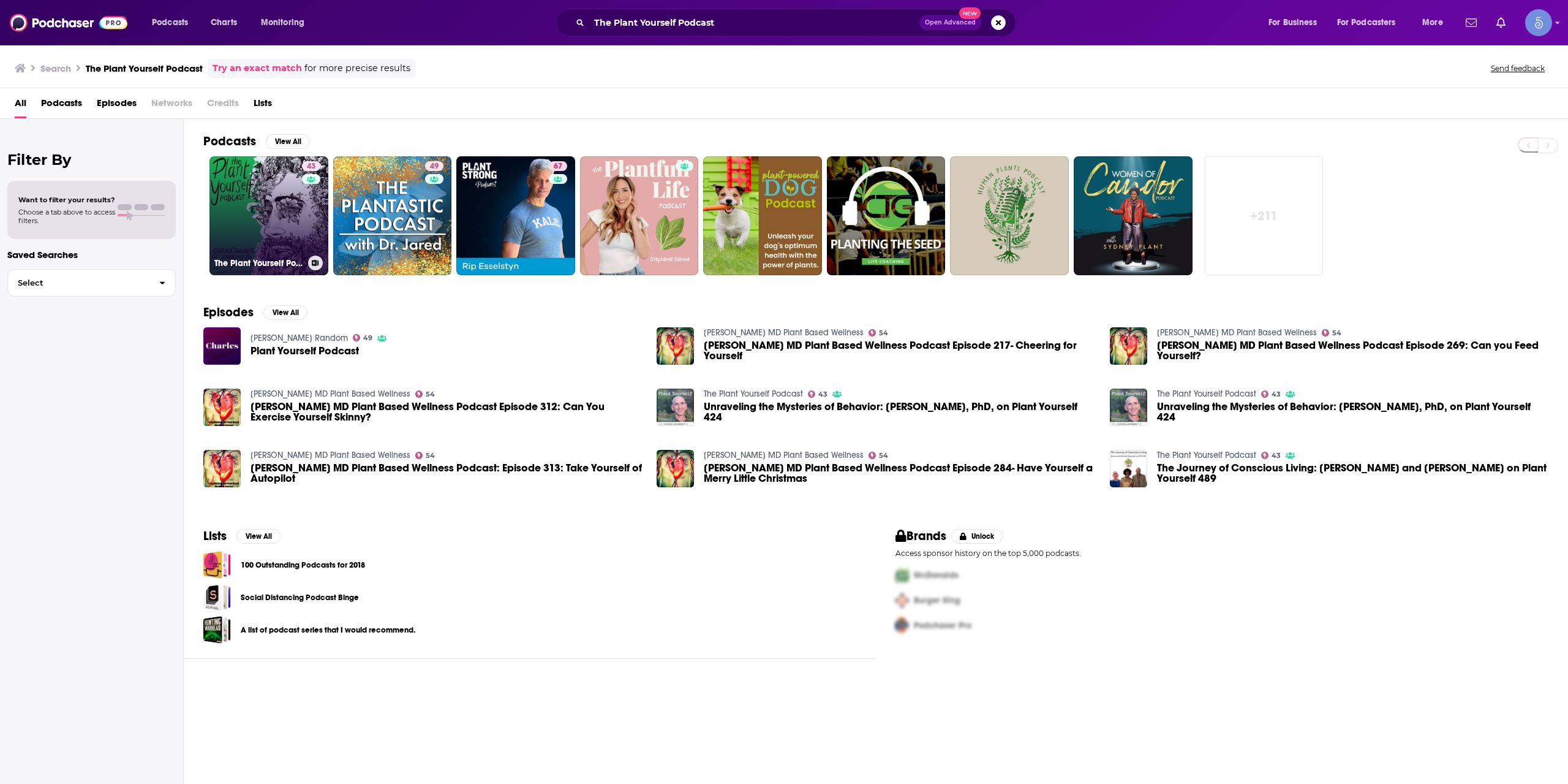
click at [274, 211] on link "43 The Plant Yourself Podcast" at bounding box center [269, 216] width 119 height 119
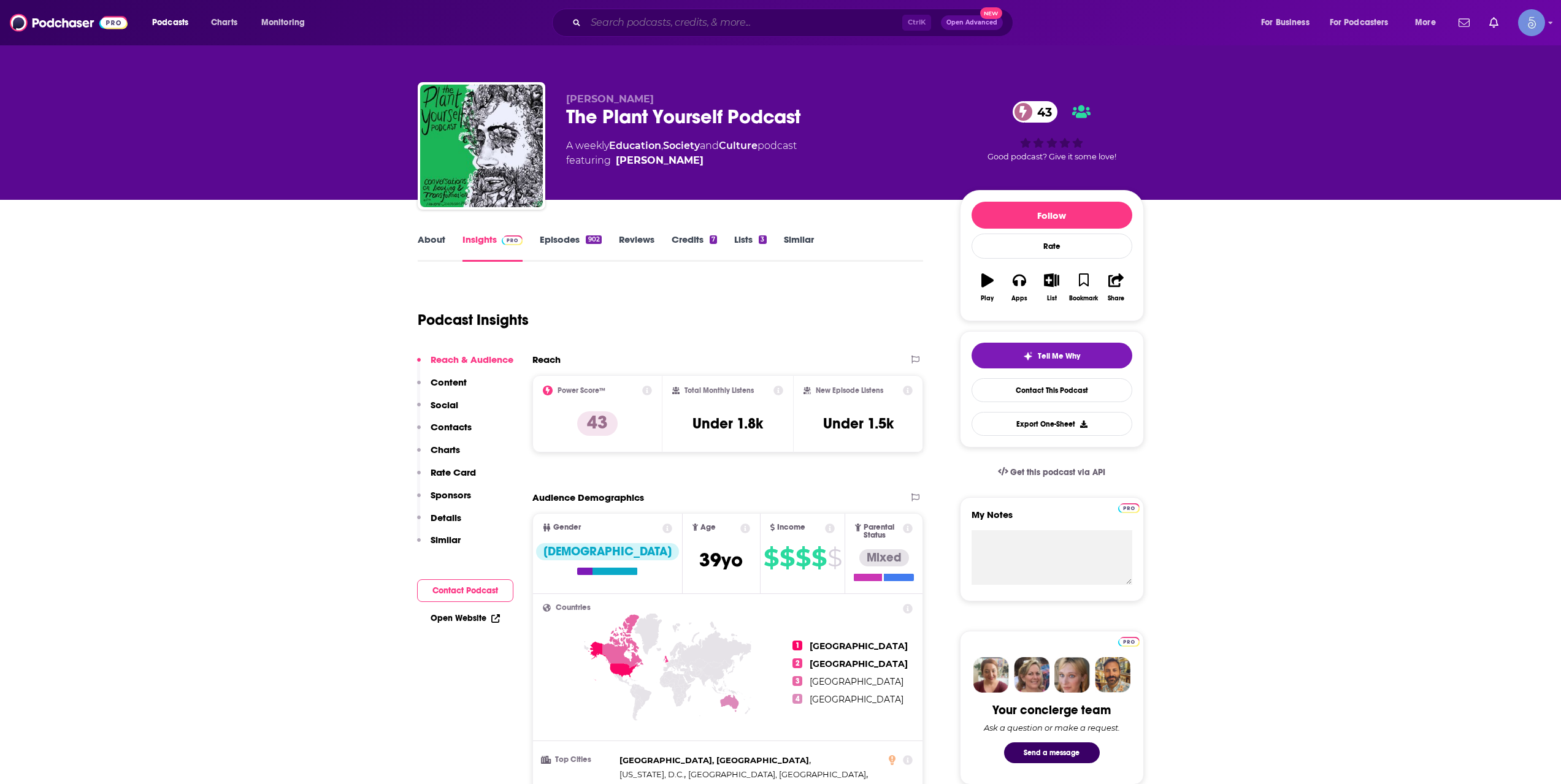
click at [685, 26] on input "Search podcasts, credits, & more..." at bounding box center [743, 23] width 316 height 19
paste input "The [PERSON_NAME] Show"
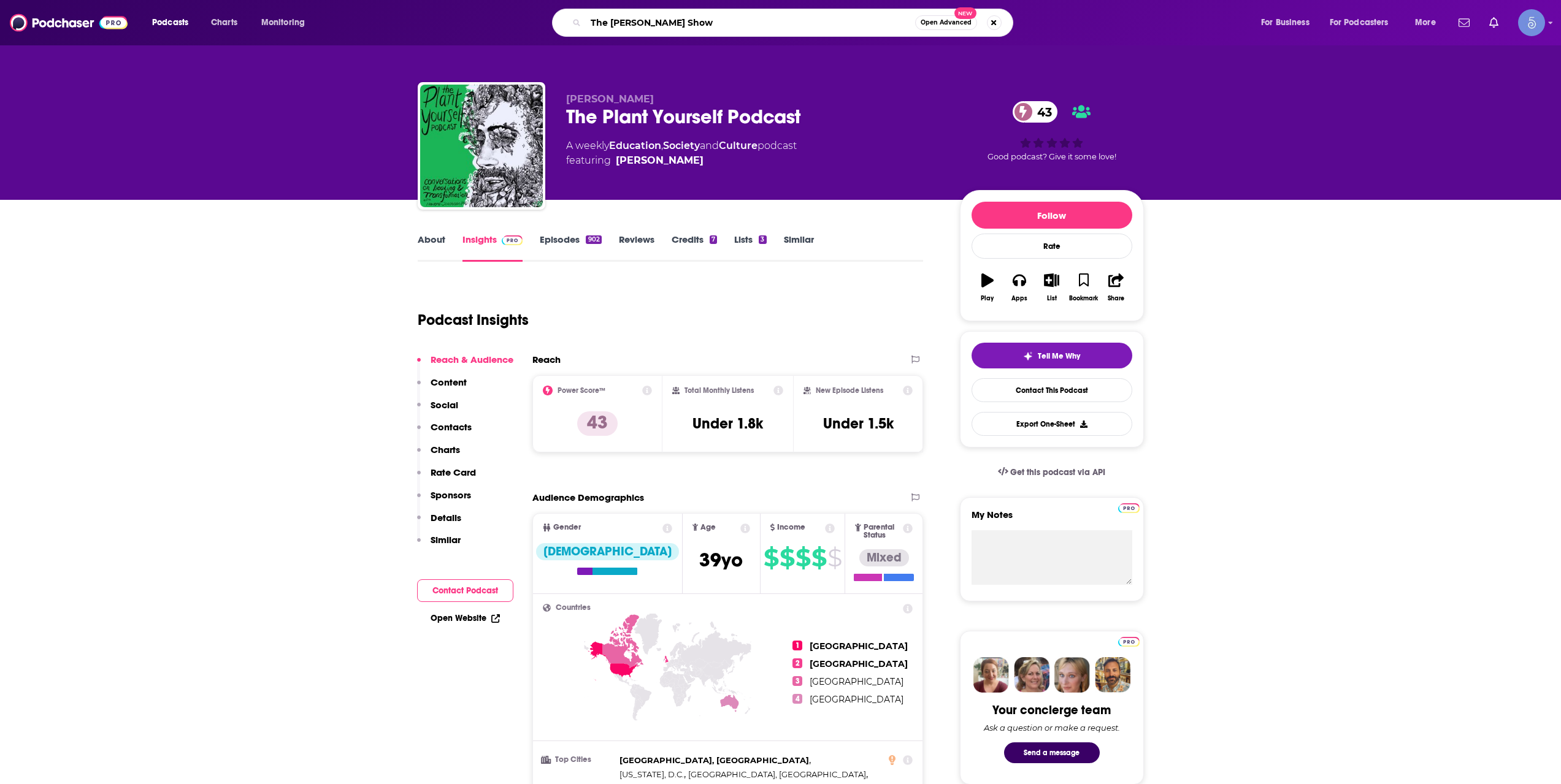
type input "The [PERSON_NAME] Show"
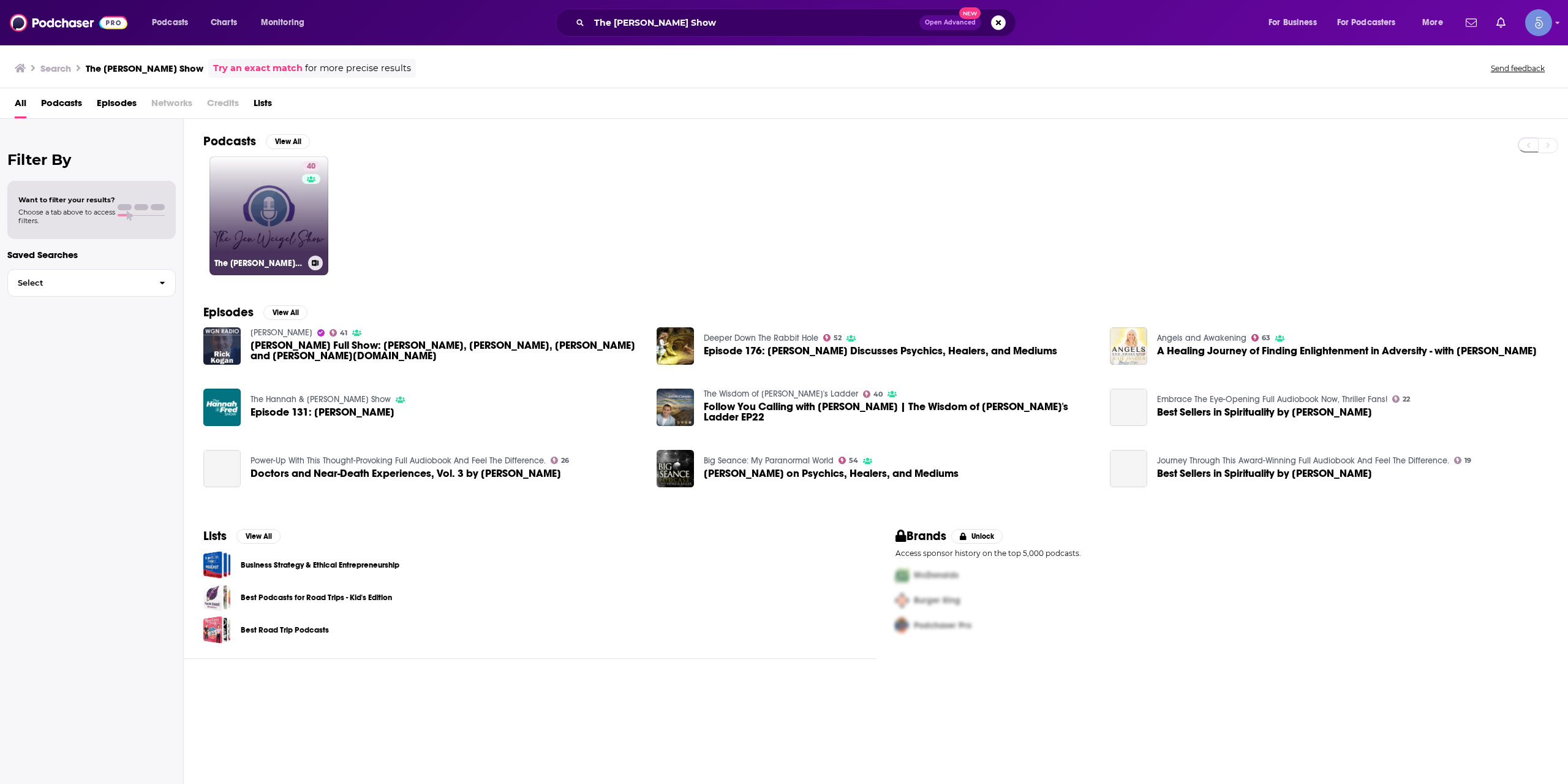
click at [229, 219] on link "40 The [PERSON_NAME] Show" at bounding box center [269, 216] width 119 height 119
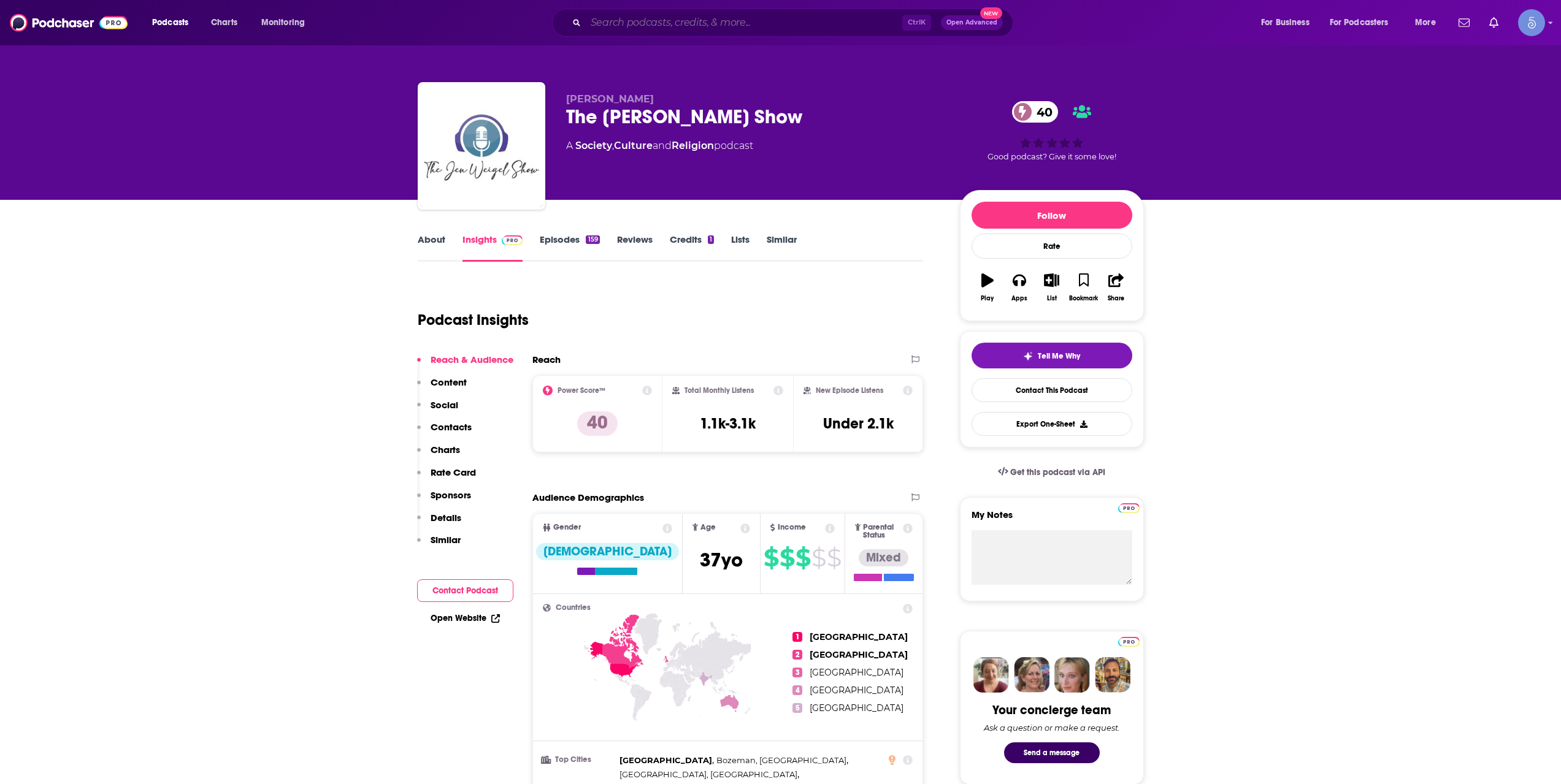
click at [792, 13] on input "Search podcasts, credits, & more..." at bounding box center [743, 23] width 316 height 19
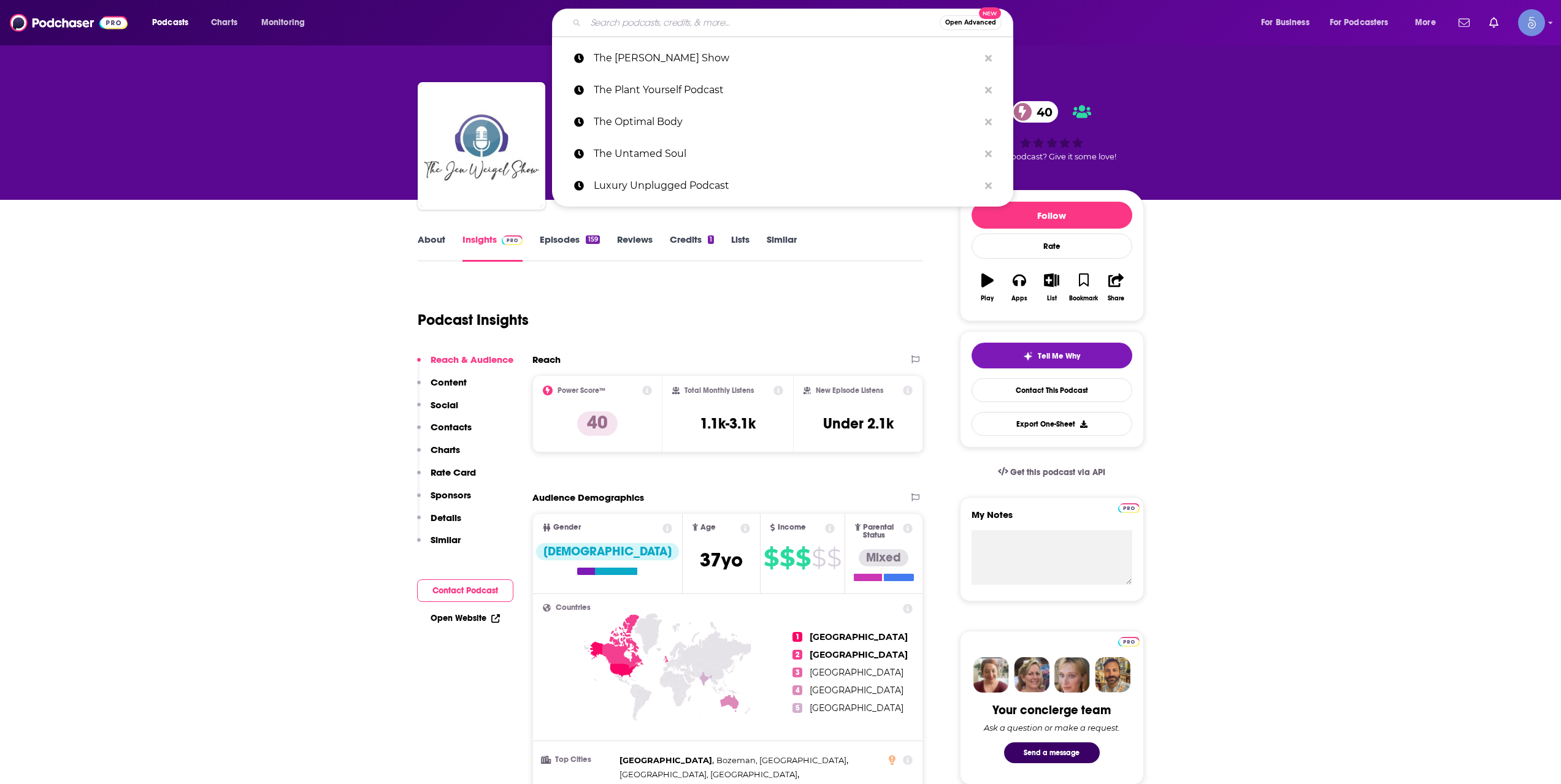
paste input "Deep Conversations Podcast"
type input "Deep Conversations Podcast"
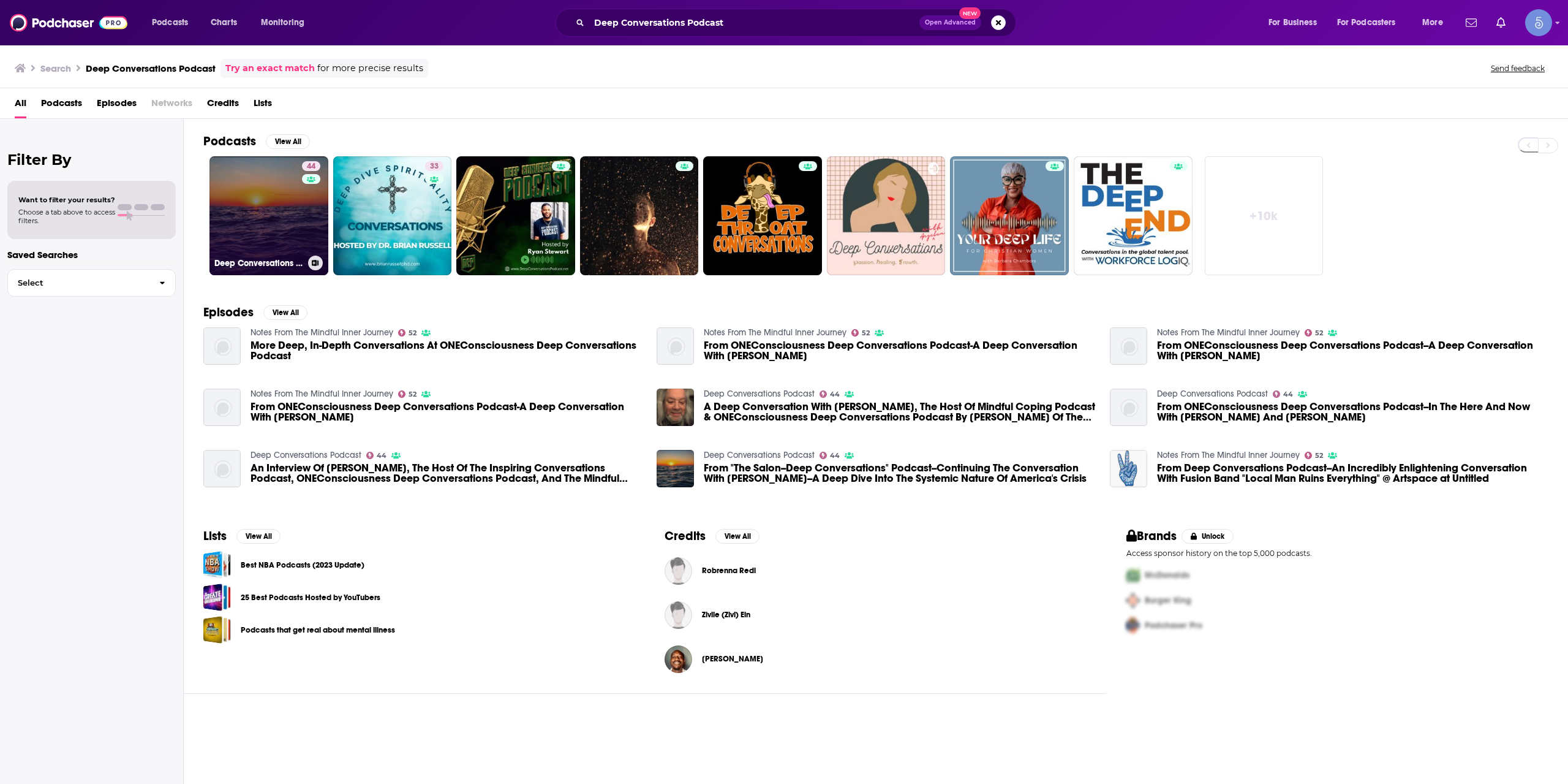
click at [225, 228] on link "44 Deep Conversations Podcast" at bounding box center [269, 216] width 119 height 119
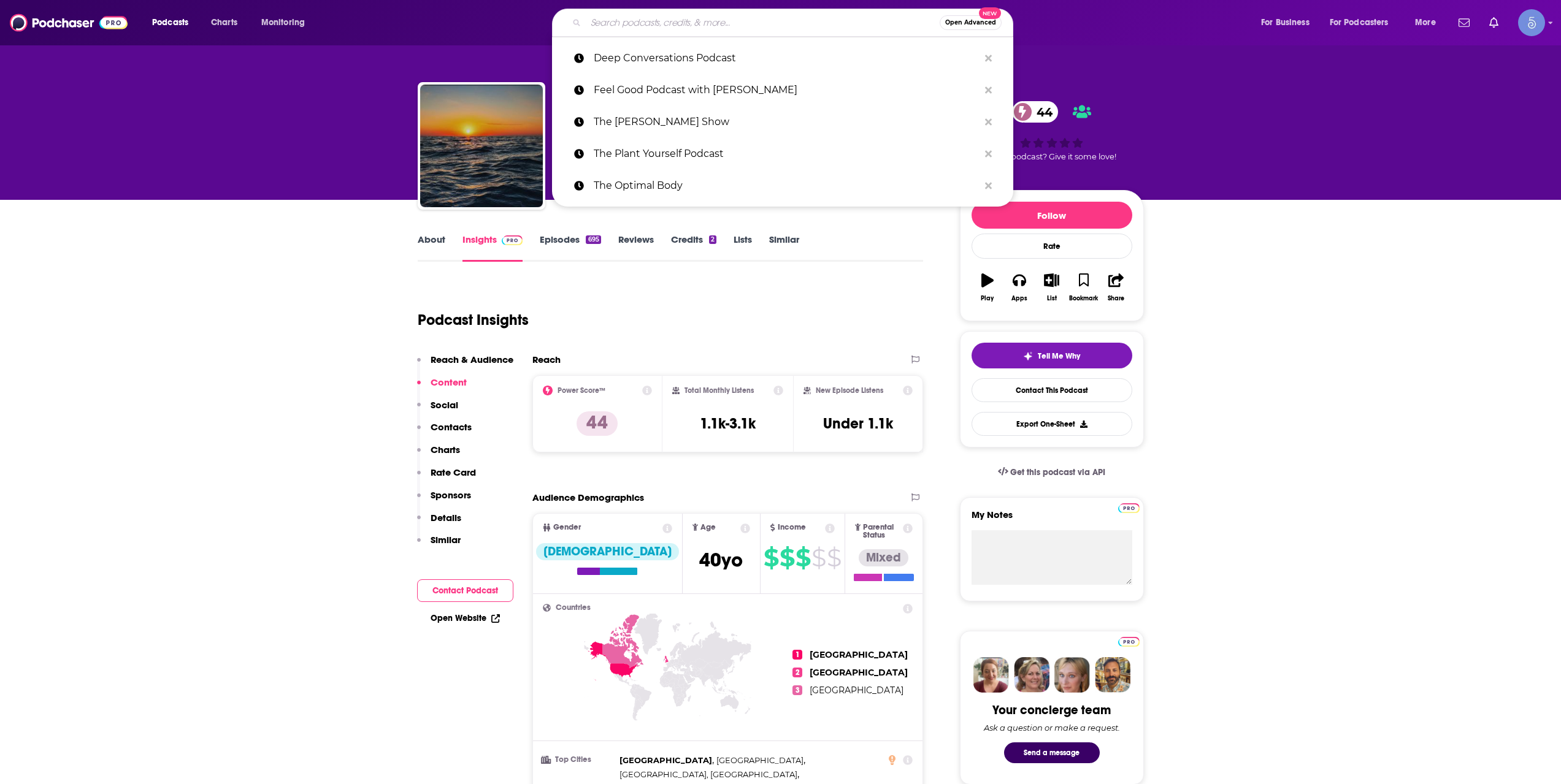
click at [784, 19] on input "Search podcasts, credits, & more..." at bounding box center [762, 23] width 354 height 19
paste input "Feminine Effect"
type input "Feminine Effect"
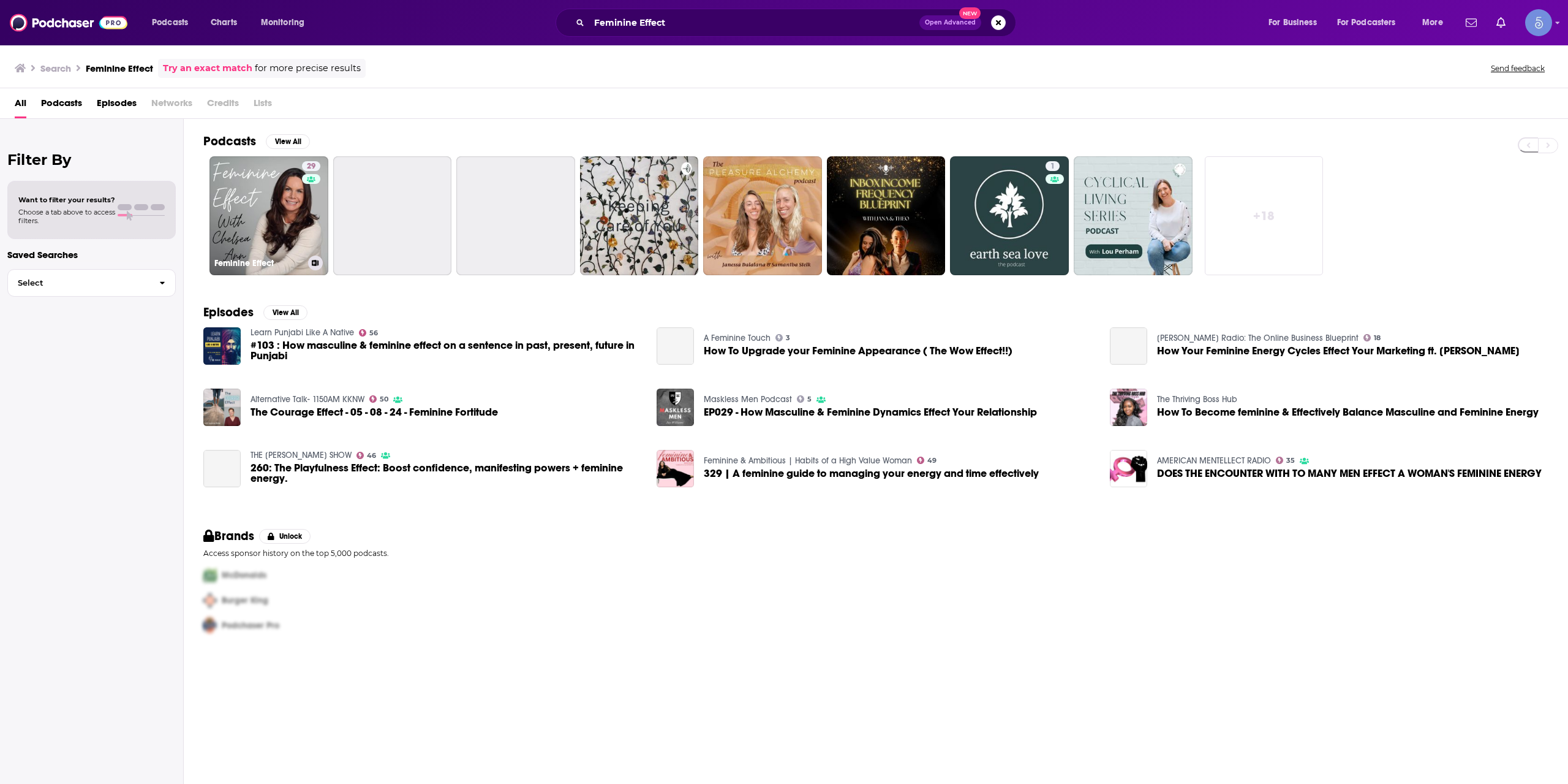
click at [294, 220] on link "29 Feminine Effect" at bounding box center [269, 216] width 119 height 119
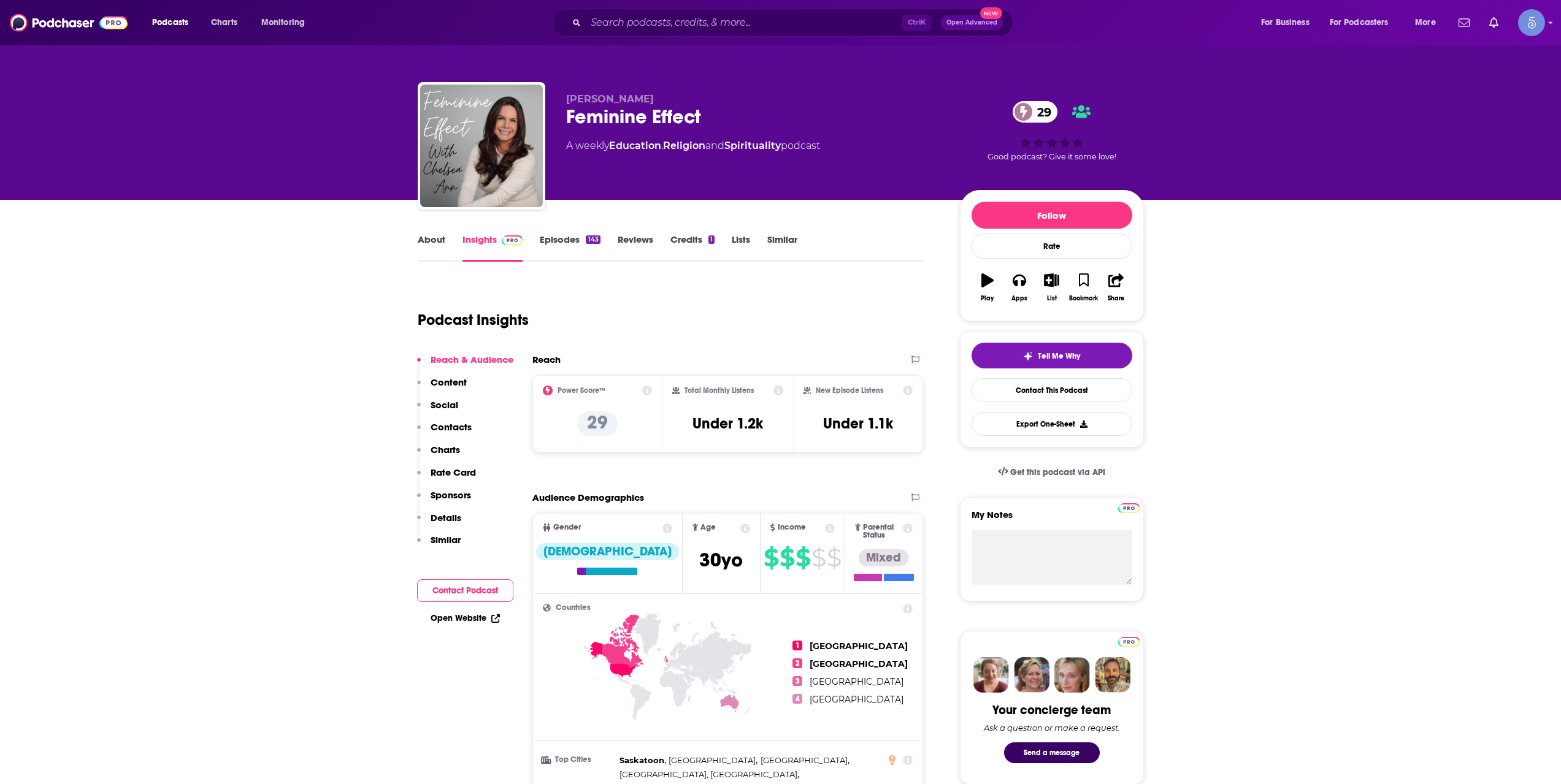
click at [668, 42] on div "Podcasts Charts Monitoring Ctrl K Open Advanced New For Business For Podcasters…" at bounding box center [780, 22] width 1561 height 45
click at [684, 22] on input "Search podcasts, credits, & more..." at bounding box center [743, 23] width 316 height 19
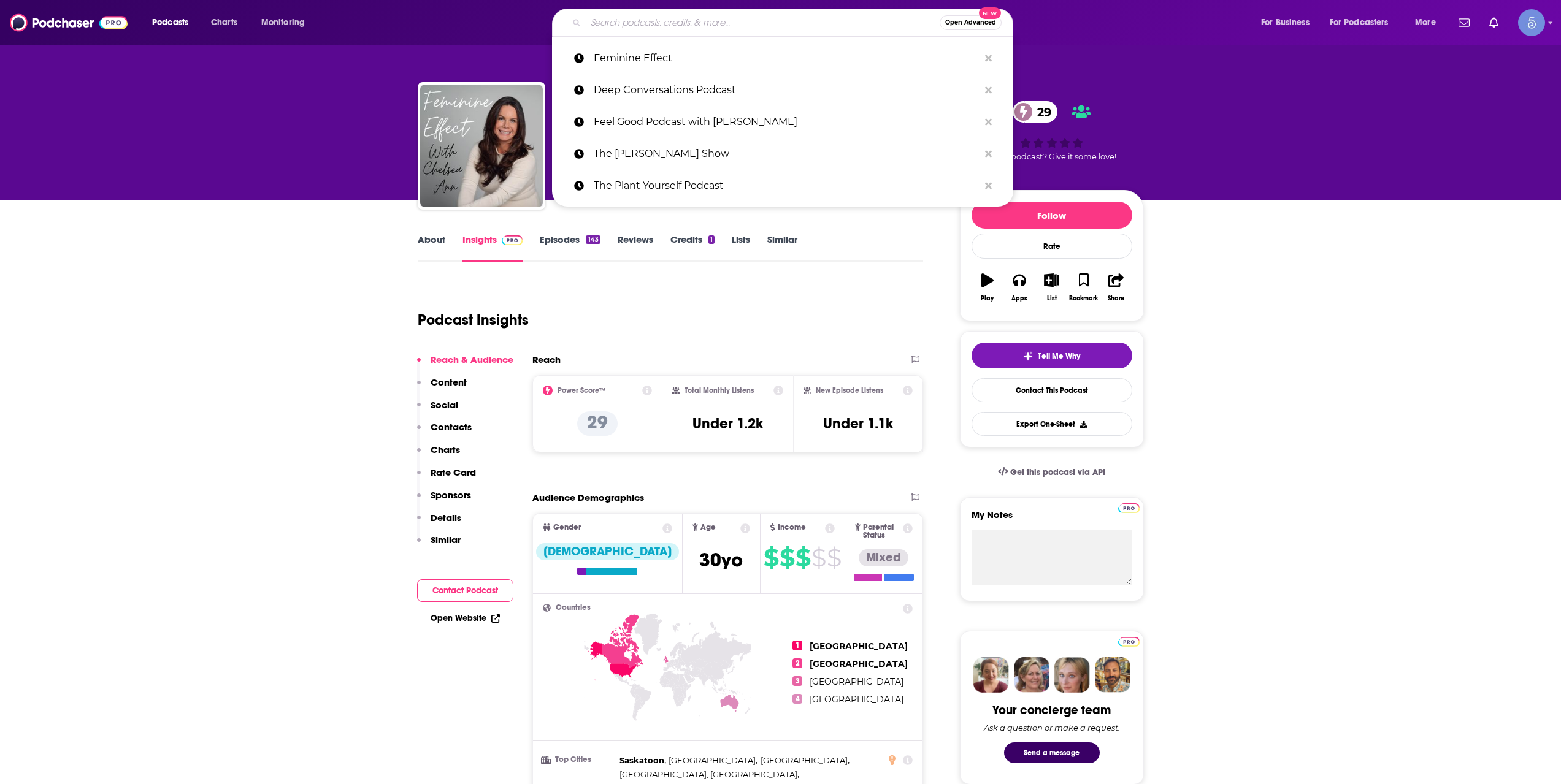
paste input "Spiritual Misfits Podcast"
type input "Spiritual Misfits Podcast"
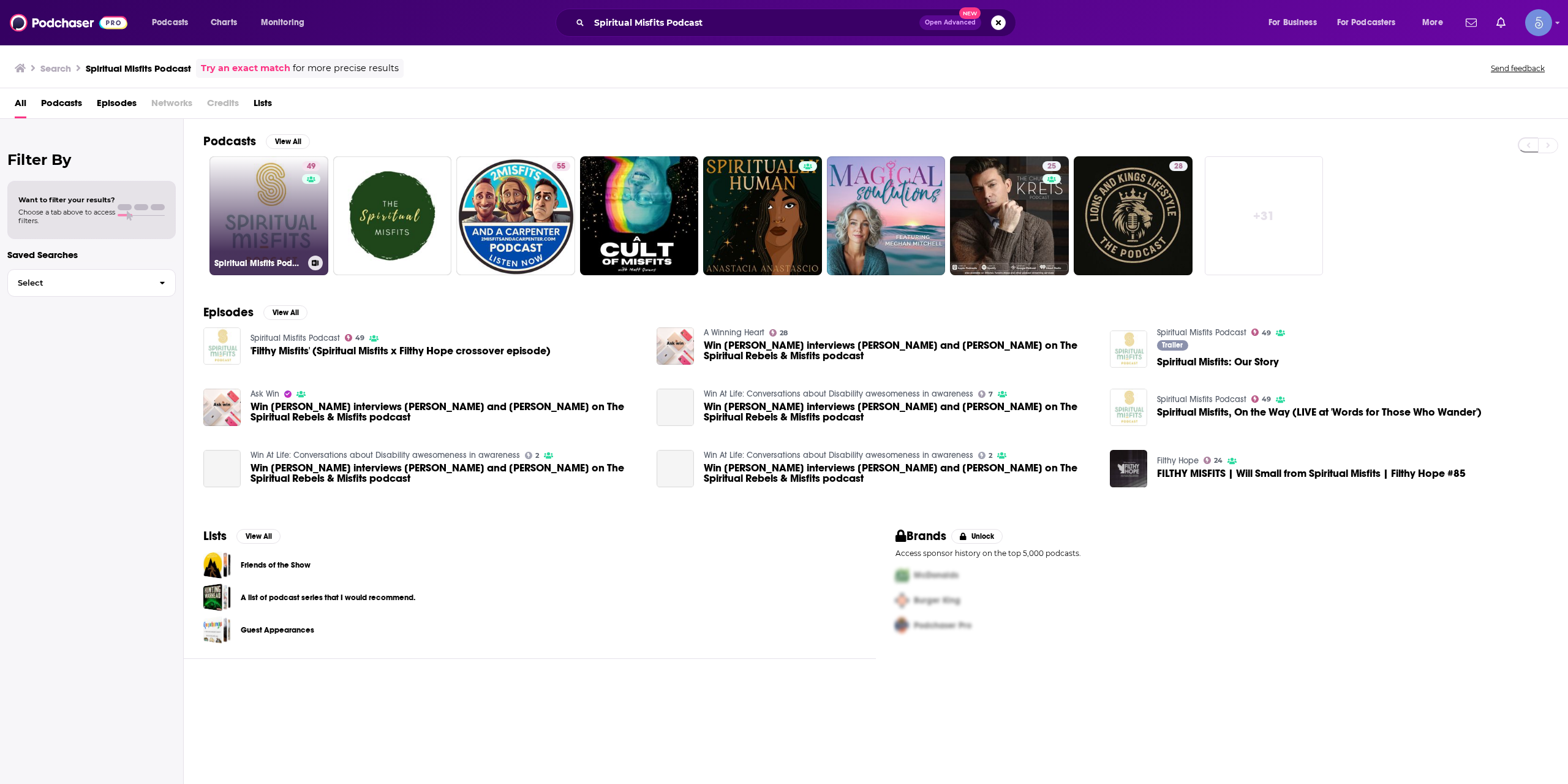
click at [272, 203] on link "49 Spiritual Misfits Podcast" at bounding box center [269, 216] width 119 height 119
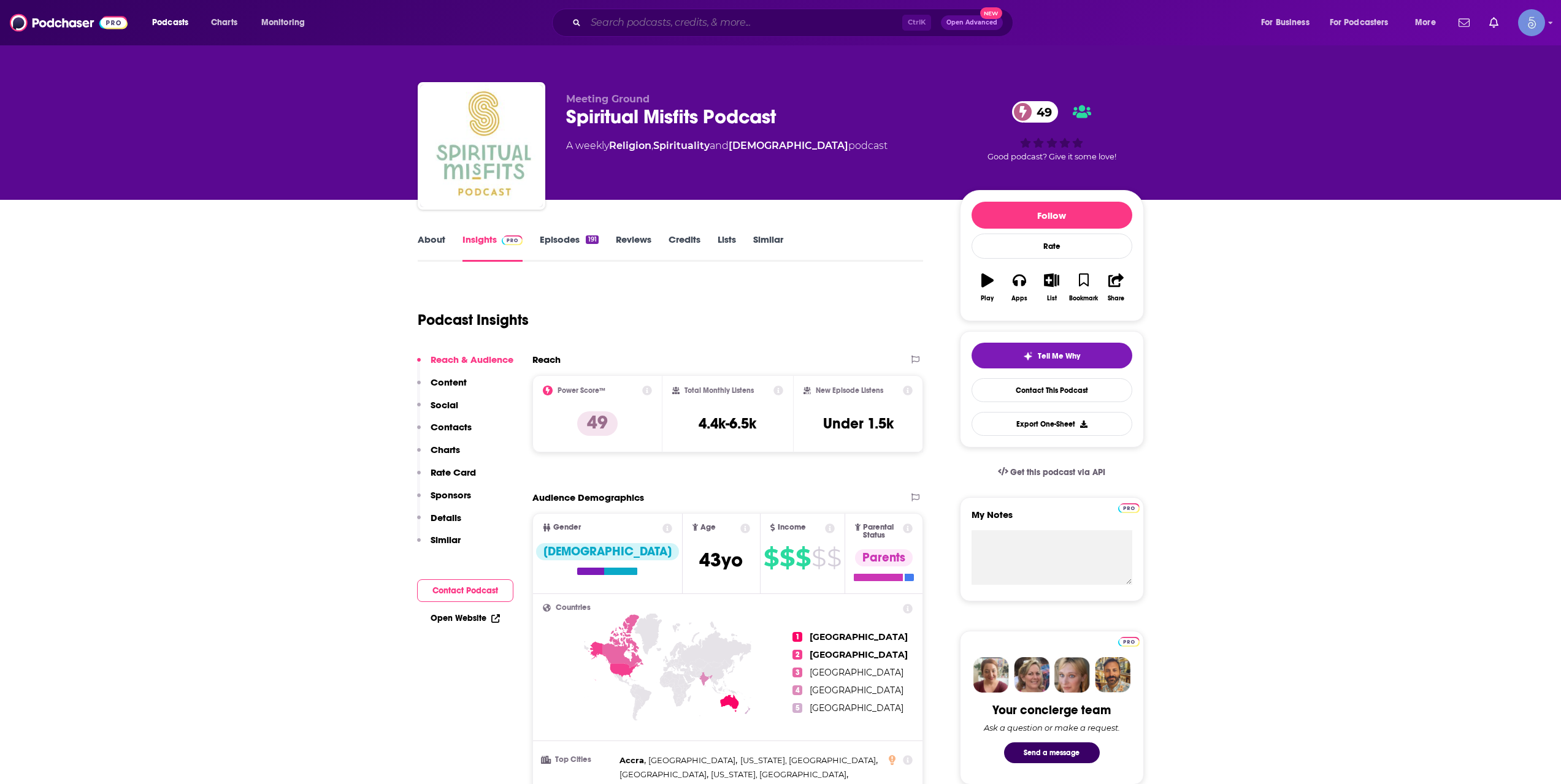
click at [790, 20] on input "Search podcasts, credits, & more..." at bounding box center [743, 23] width 316 height 19
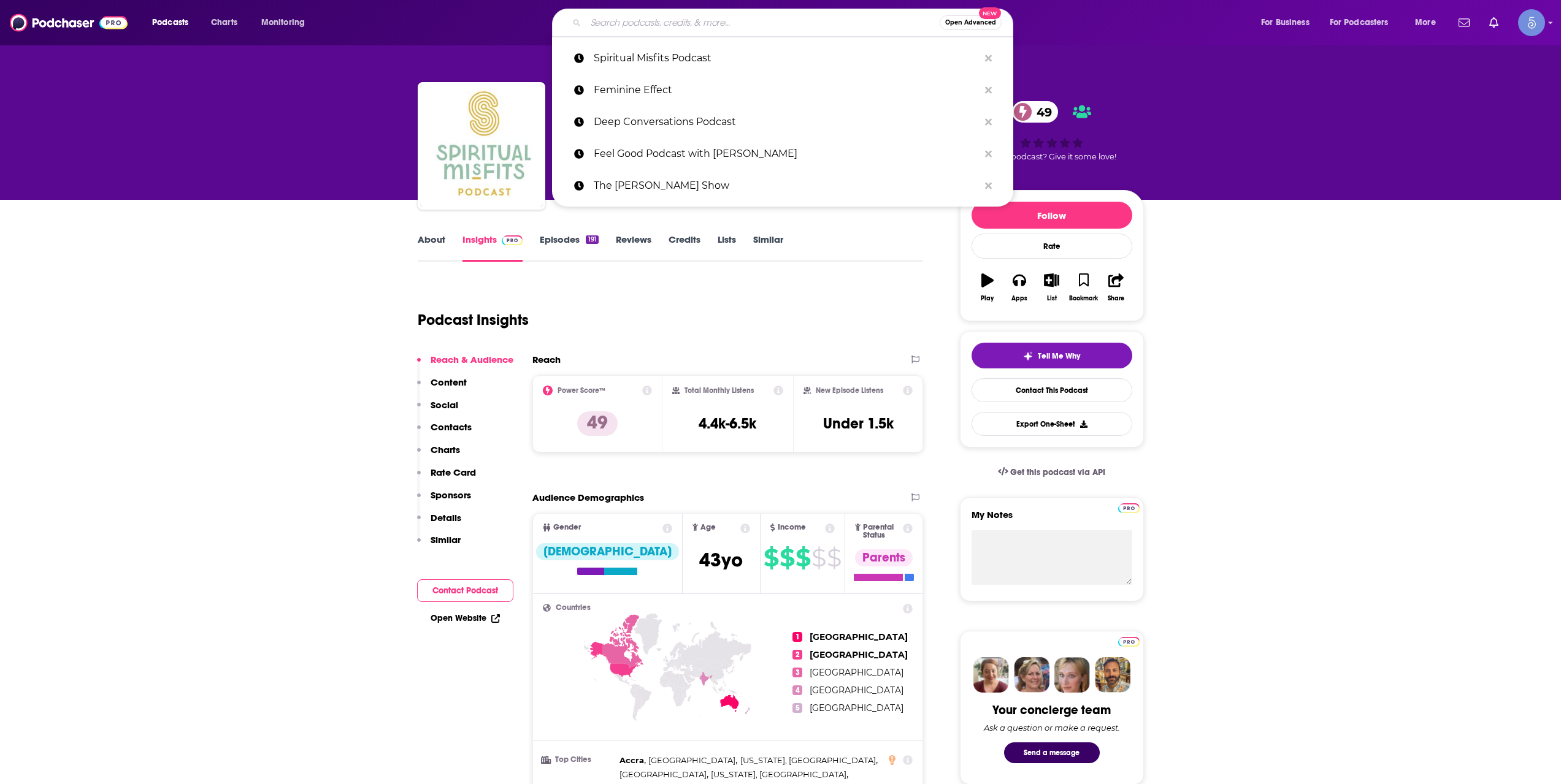
paste input "Harvesting Happiness"
type input "Harvesting Happiness"
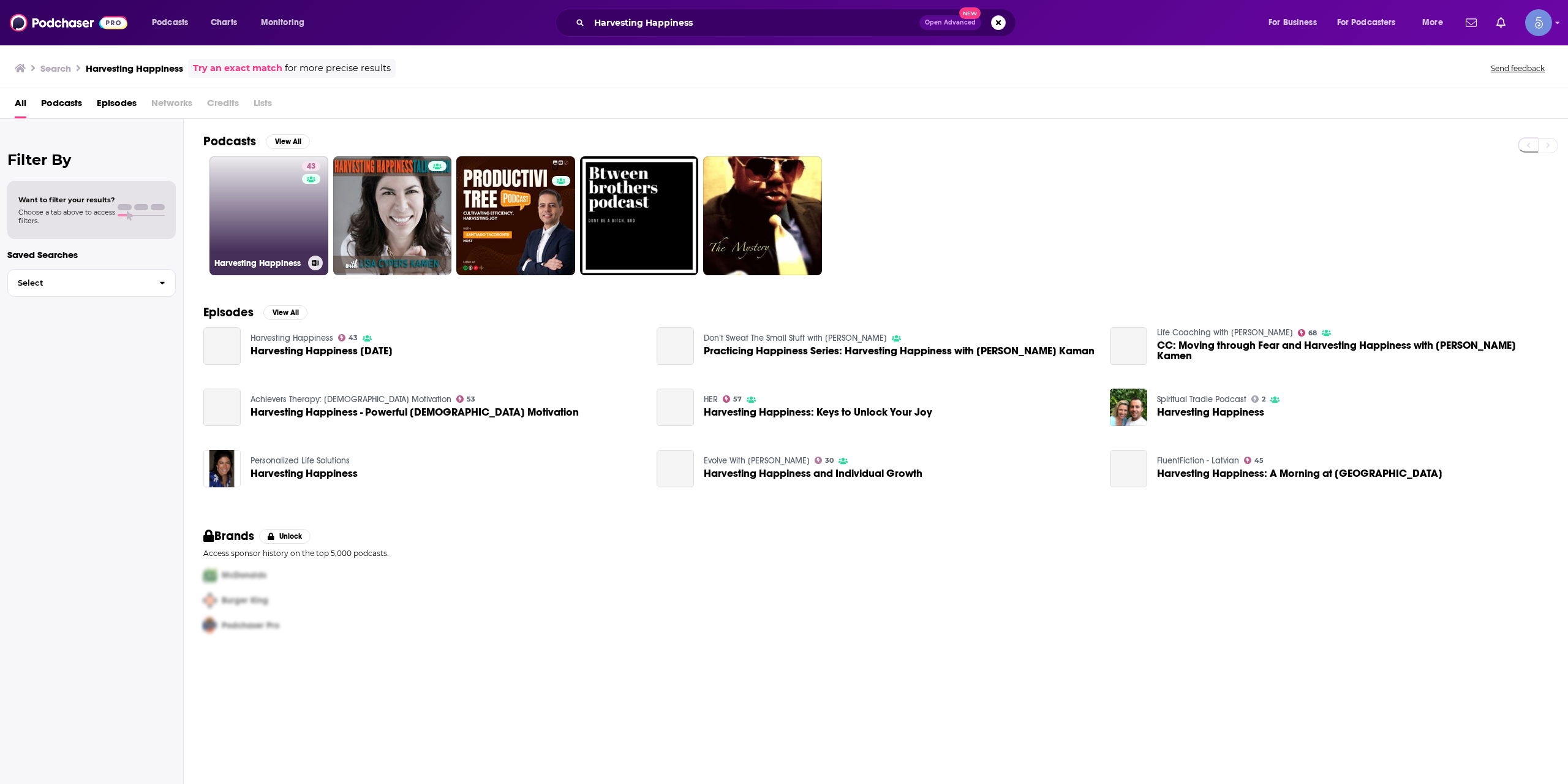
click at [249, 225] on link "43 Harvesting Happiness" at bounding box center [269, 216] width 119 height 119
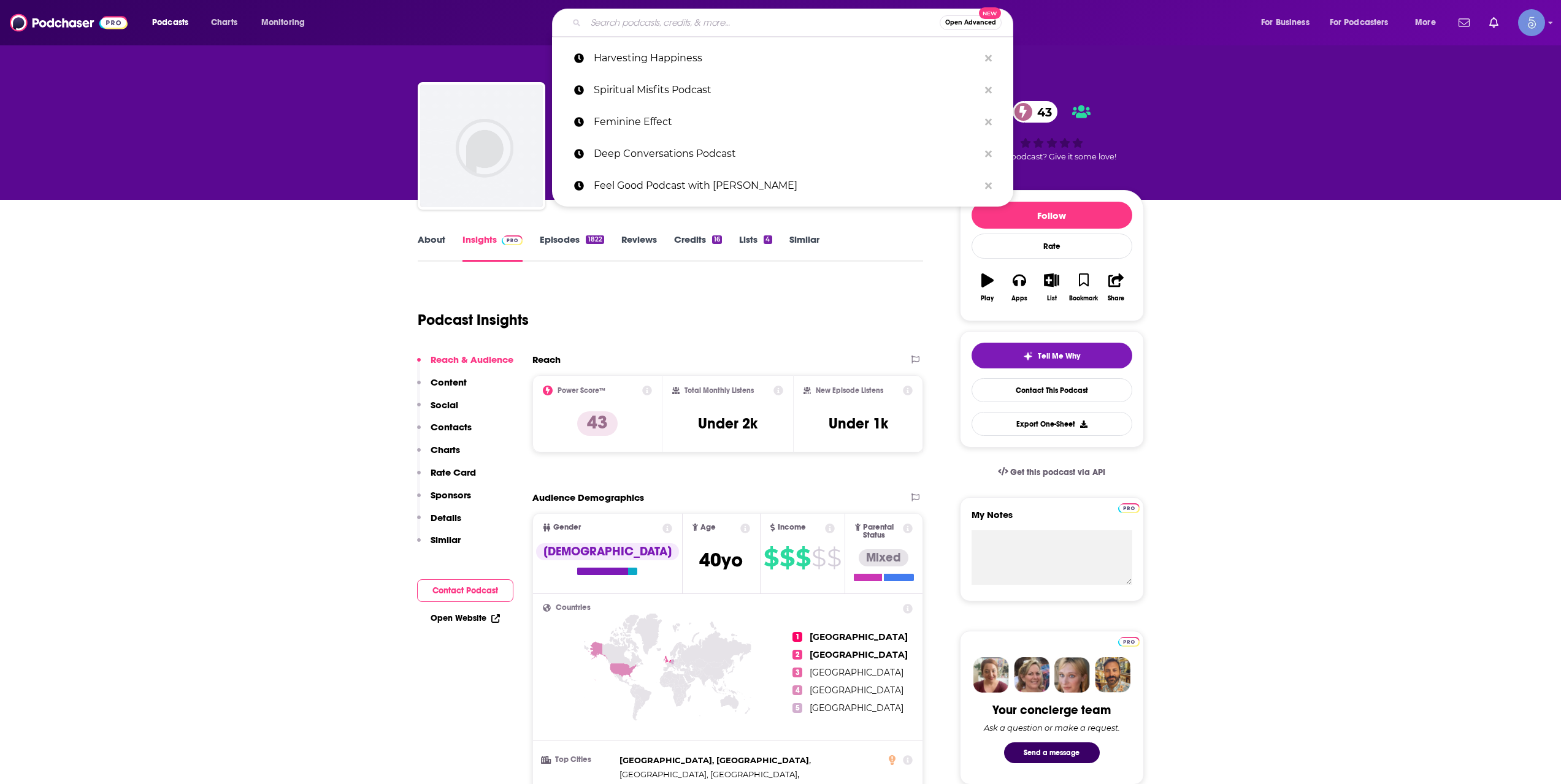
click at [806, 22] on input "Search podcasts, credits, & more..." at bounding box center [762, 23] width 354 height 19
paste input "Think Act Be Podcast"
type input "Think Act Be Podcast"
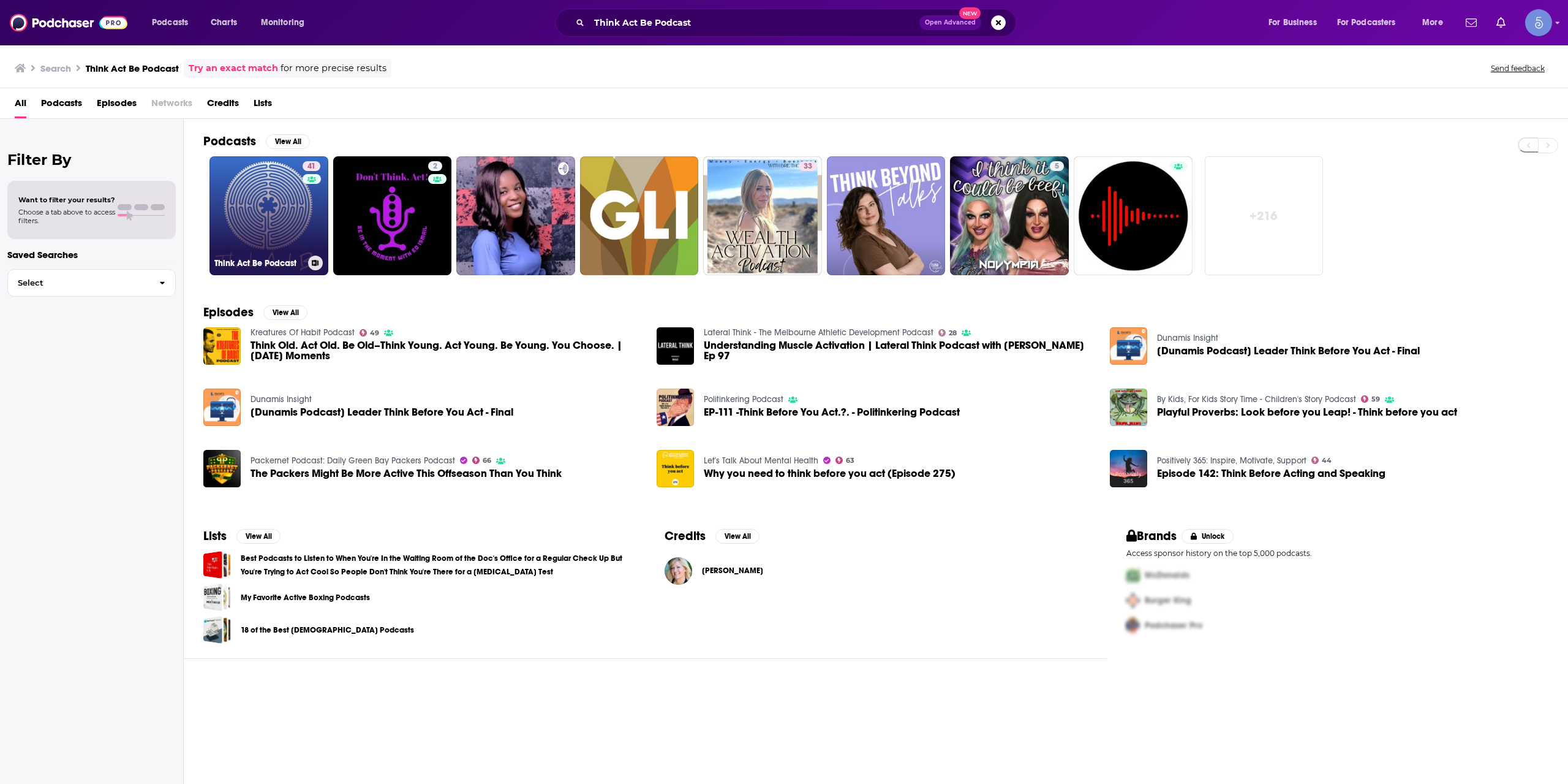
click at [298, 232] on link "41 Think Act Be Podcast" at bounding box center [269, 216] width 119 height 119
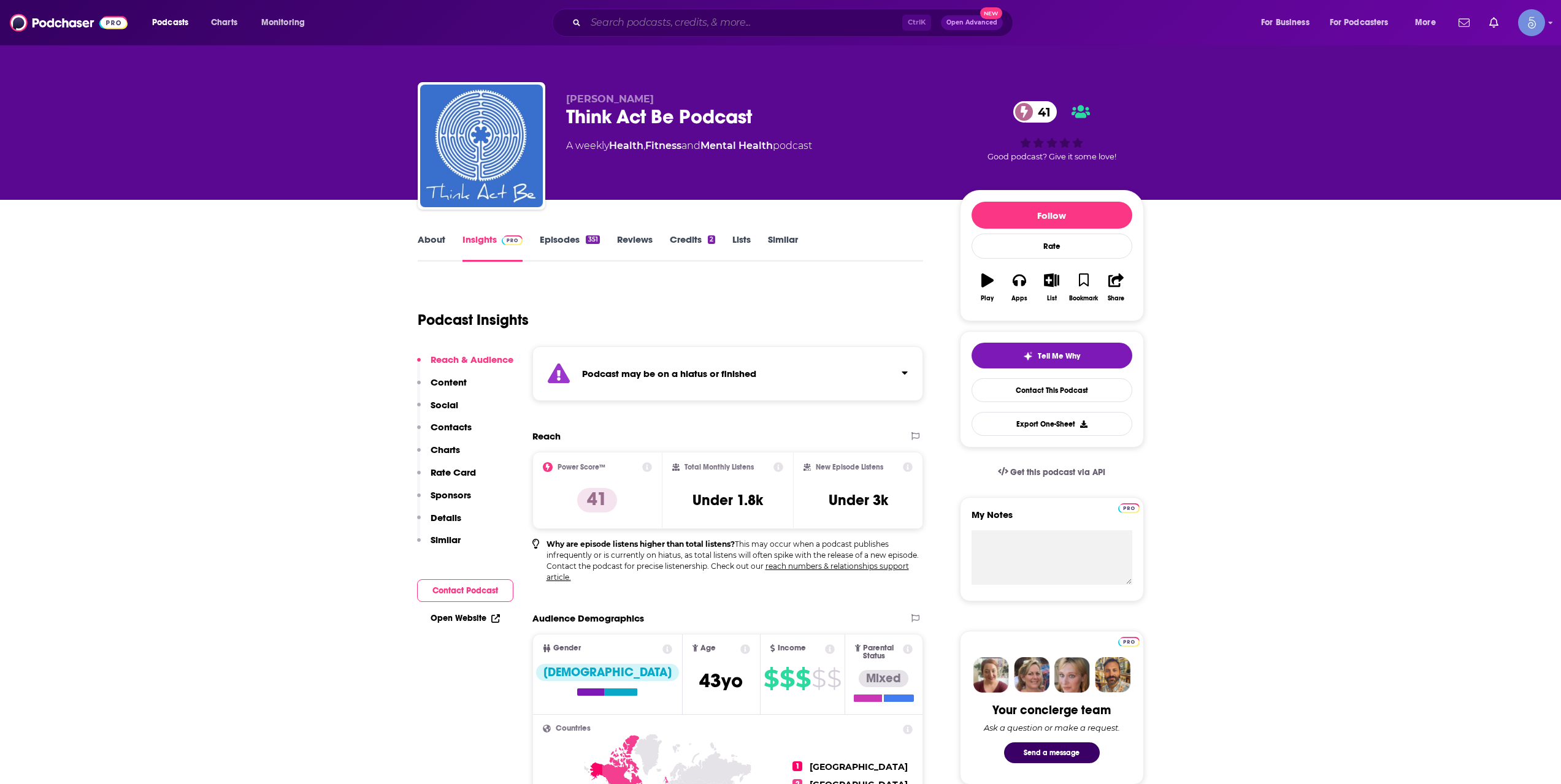
click at [723, 15] on input "Search podcasts, credits, & more..." at bounding box center [743, 23] width 316 height 19
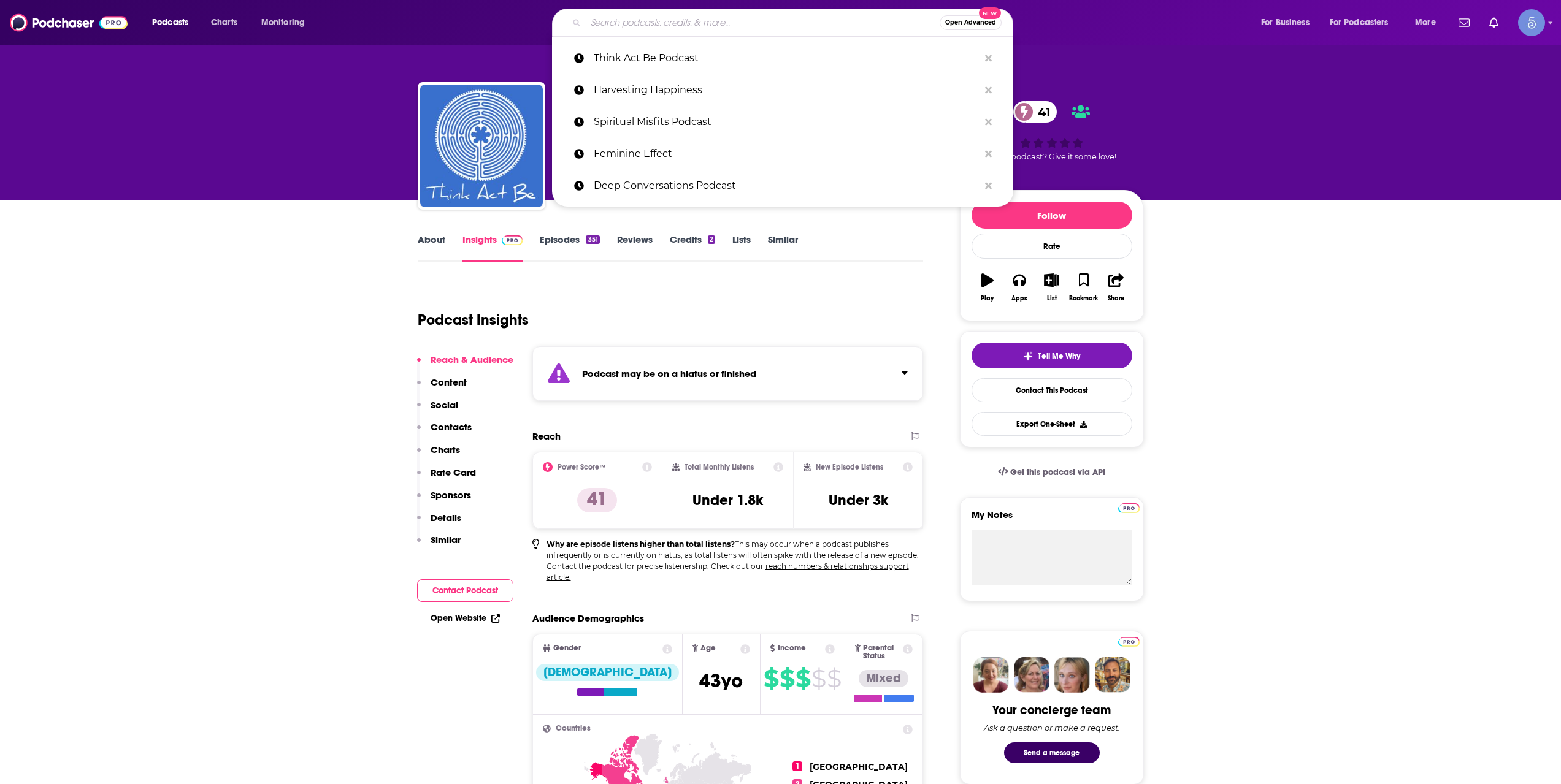
paste input "Together"
type input "Together"
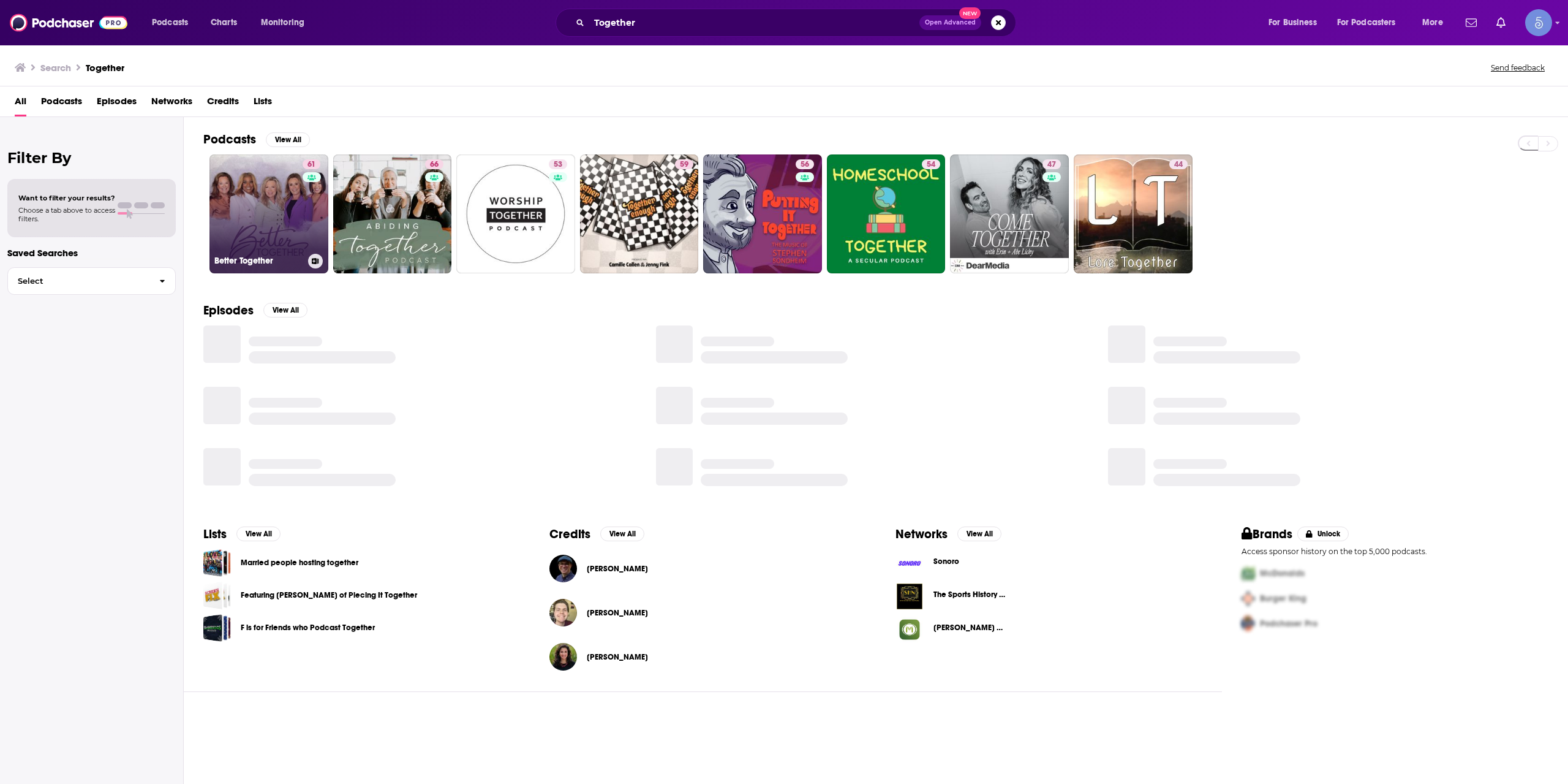
click at [304, 238] on div "61" at bounding box center [313, 206] width 21 height 95
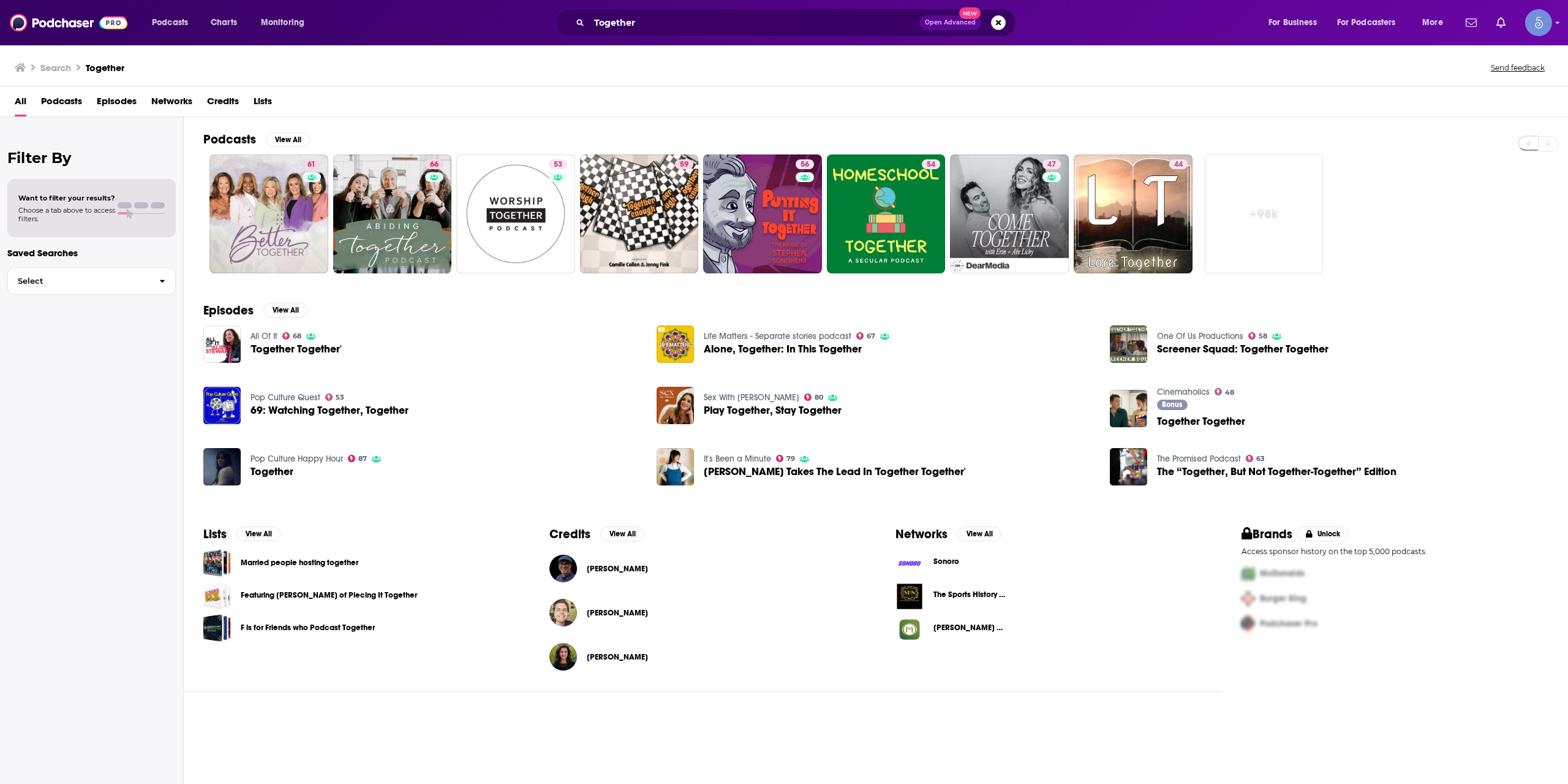
click at [762, 34] on div "Together Open Advanced New" at bounding box center [785, 23] width 461 height 28
click at [762, 27] on input "Together" at bounding box center [753, 23] width 330 height 19
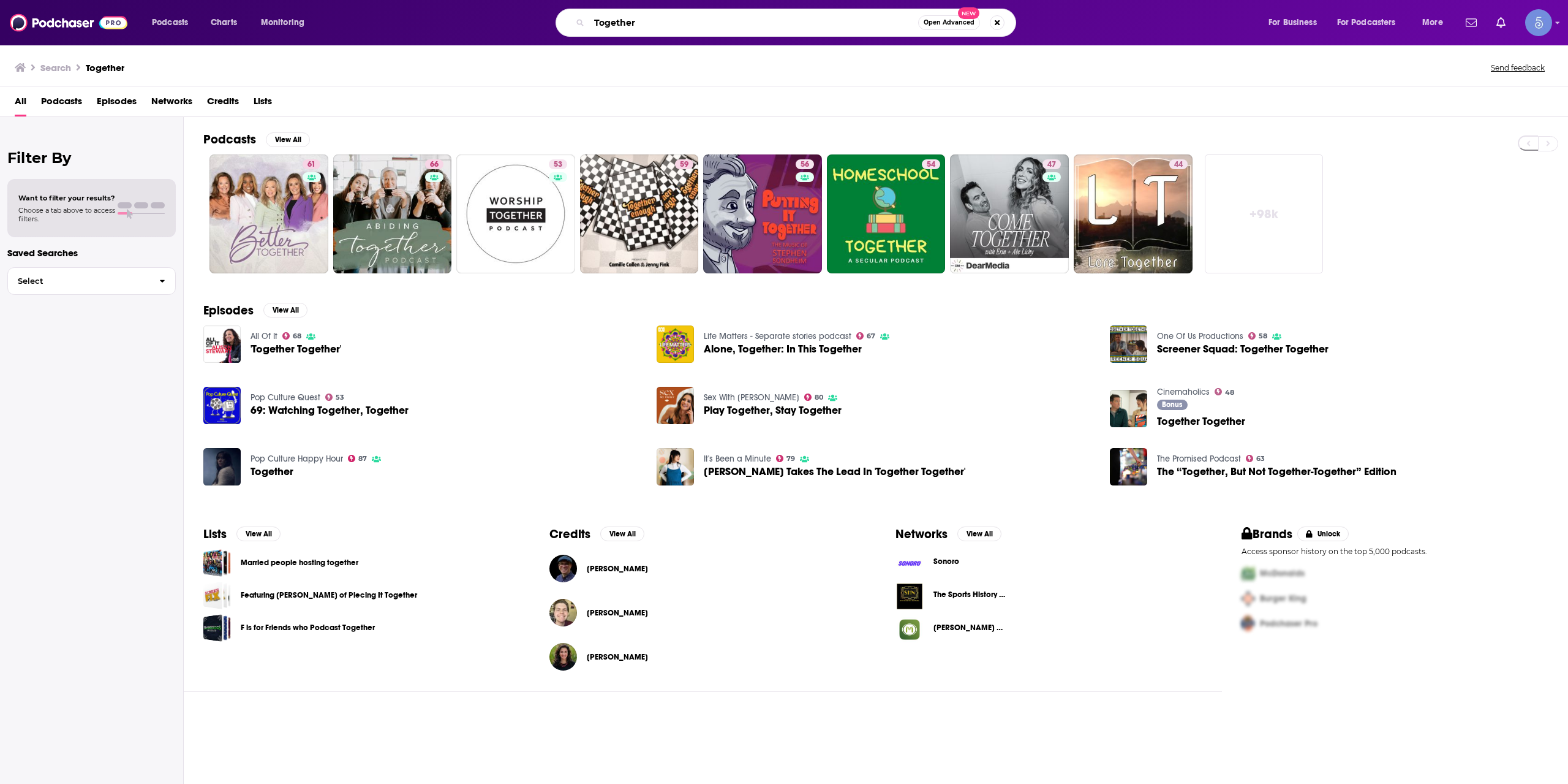
click at [762, 26] on input "Together" at bounding box center [753, 23] width 329 height 19
click at [763, 25] on input "Together" at bounding box center [753, 23] width 329 height 19
paste input "Phantom Electric Ghost"
type input "Phantom Electric Ghost"
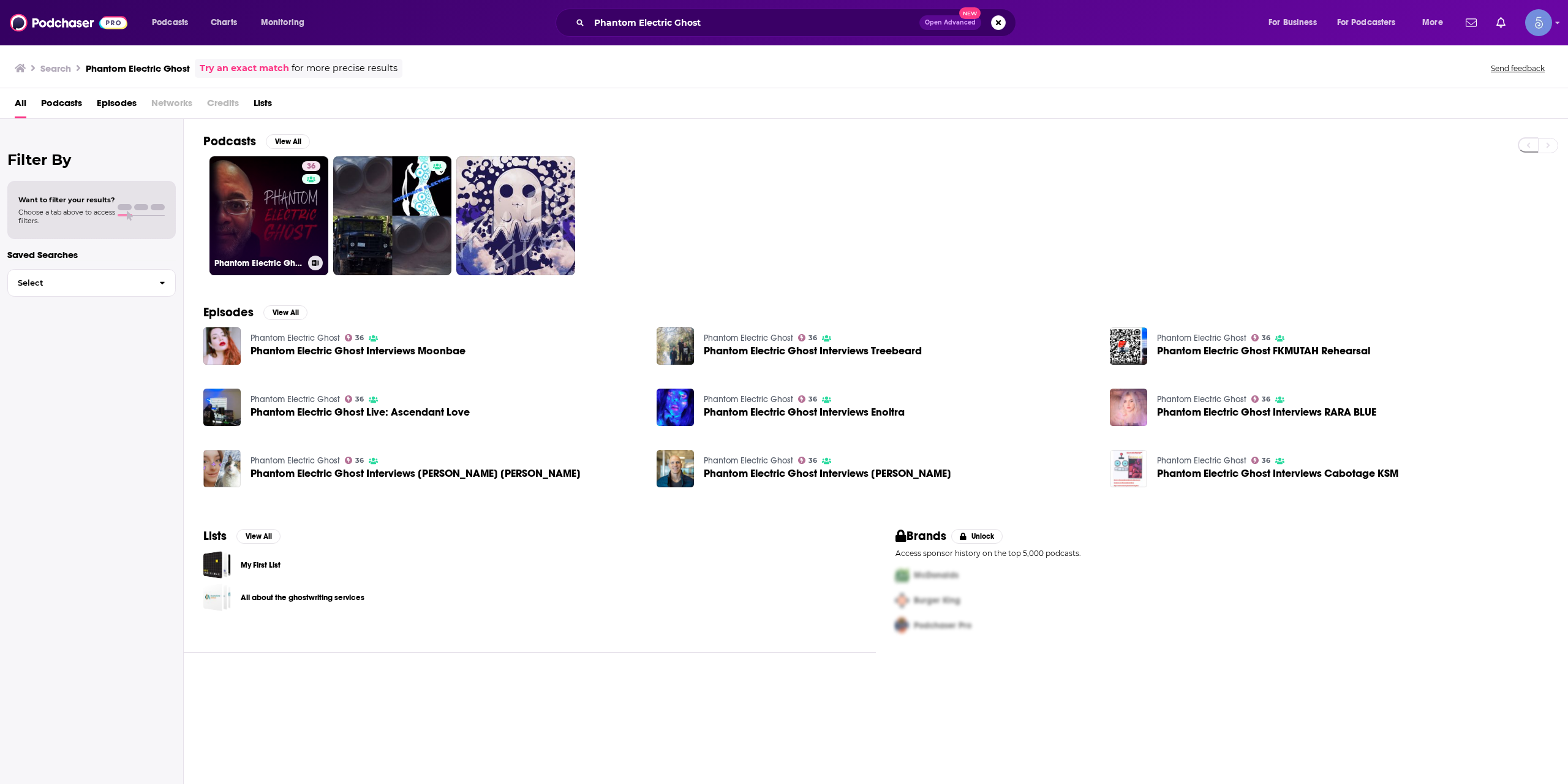
click at [264, 254] on link "36 Phantom Electric Ghost" at bounding box center [269, 216] width 119 height 119
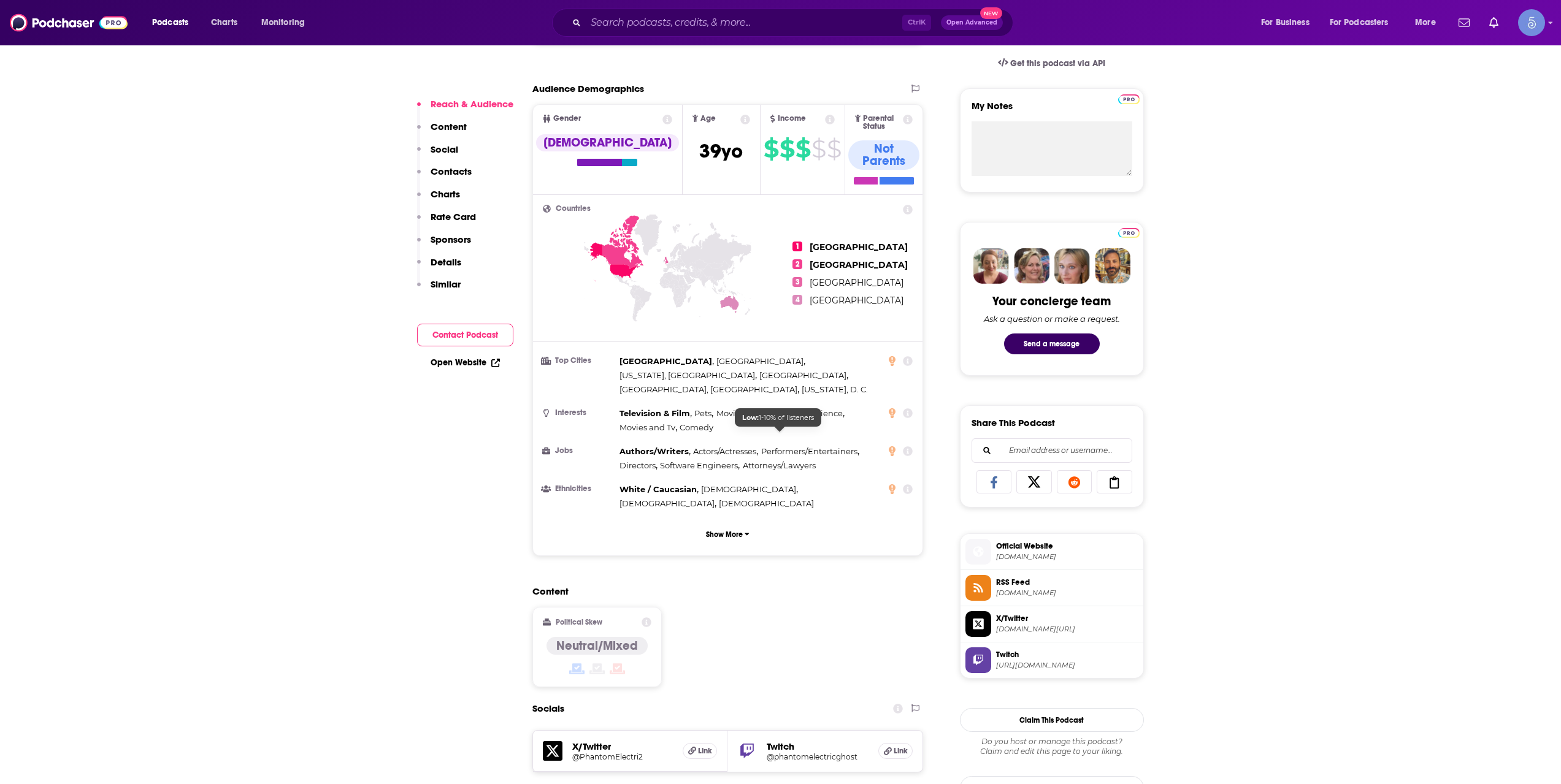
scroll to position [613, 0]
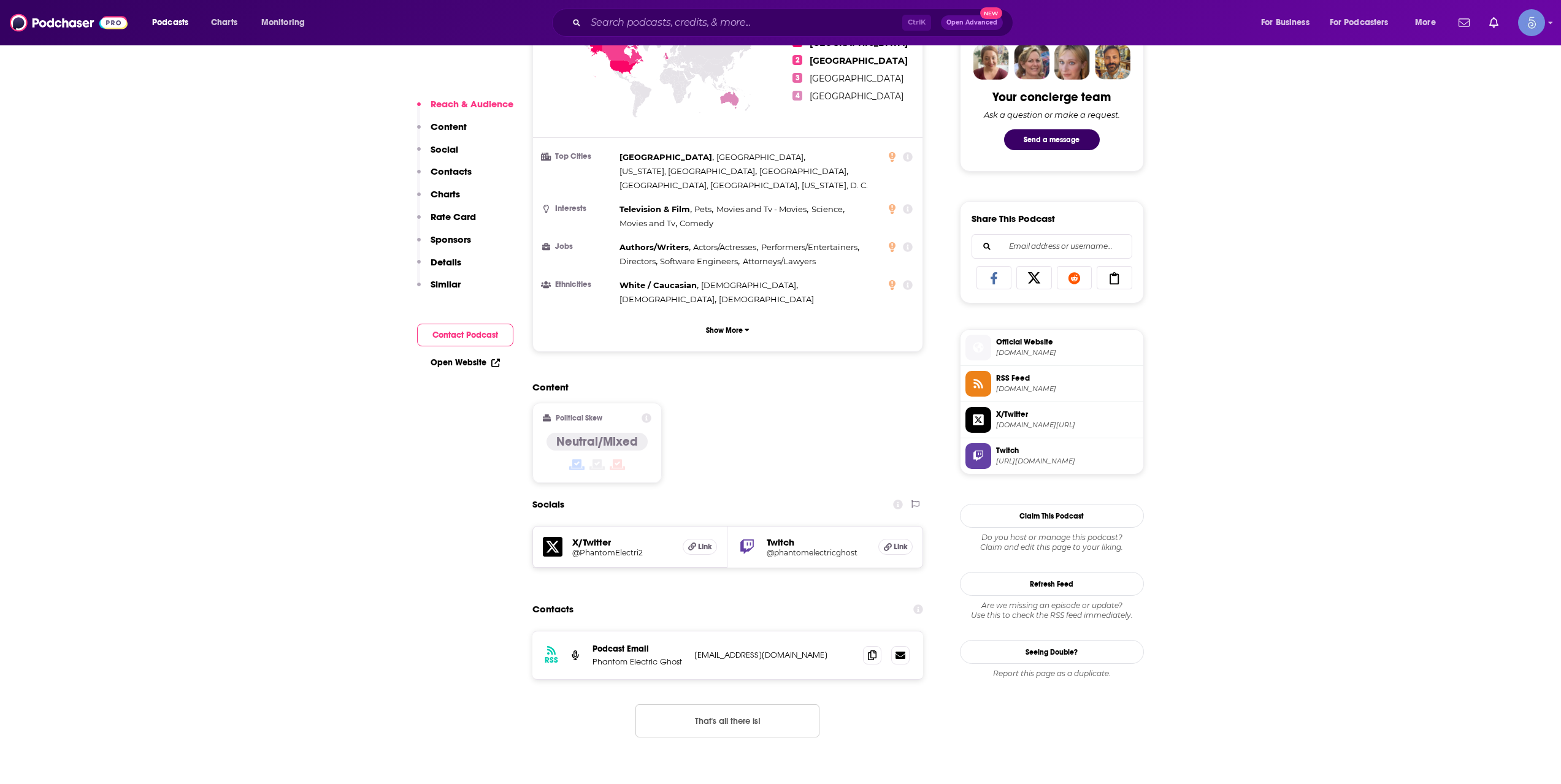
click at [831, 437] on div "Content Political Skew Neutral/Mixed" at bounding box center [728, 437] width 391 height 111
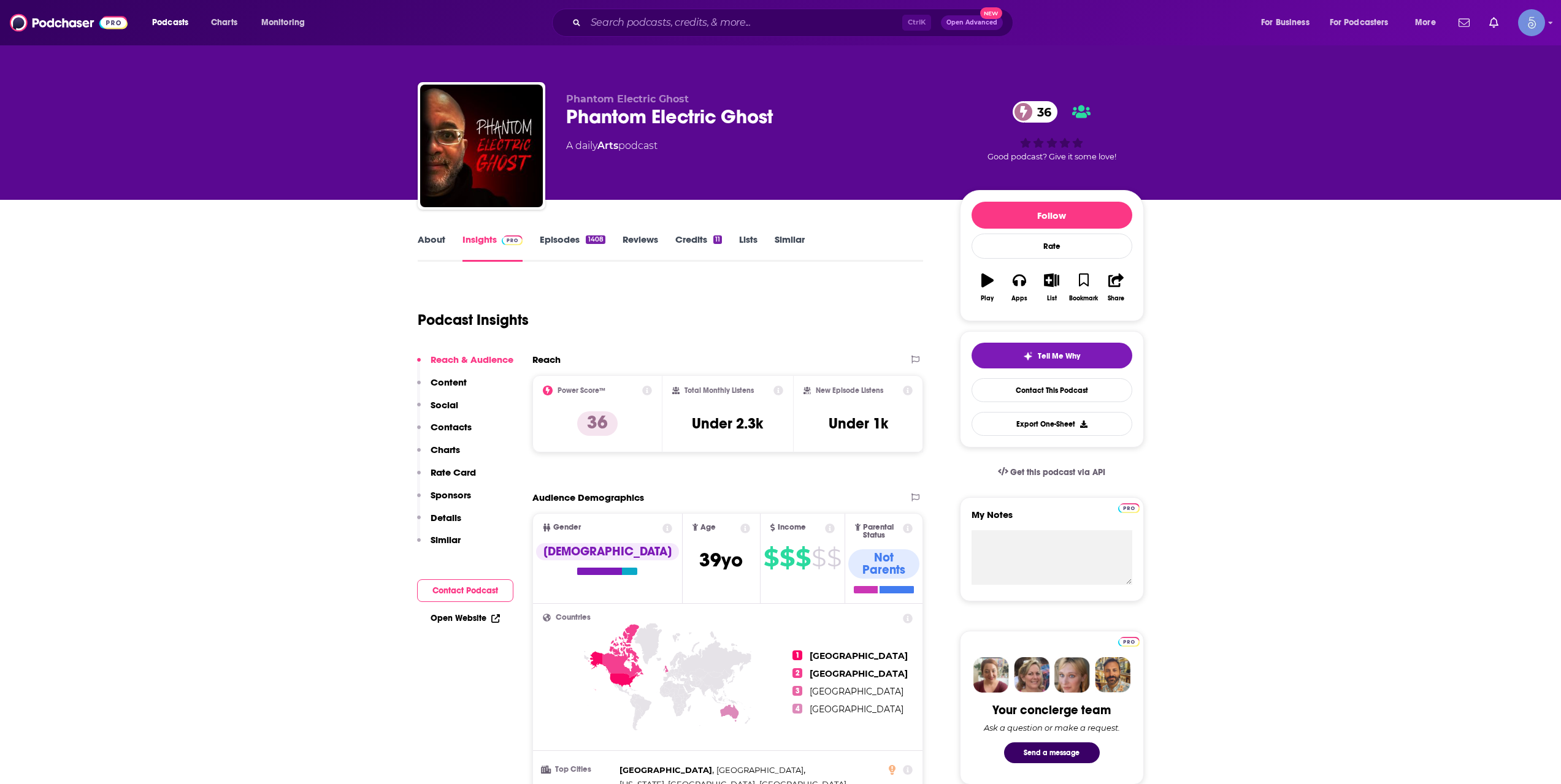
click at [781, 294] on div "Podcast Insights" at bounding box center [666, 312] width 496 height 63
click at [722, 22] on input "Search podcasts, credits, & more..." at bounding box center [743, 23] width 316 height 19
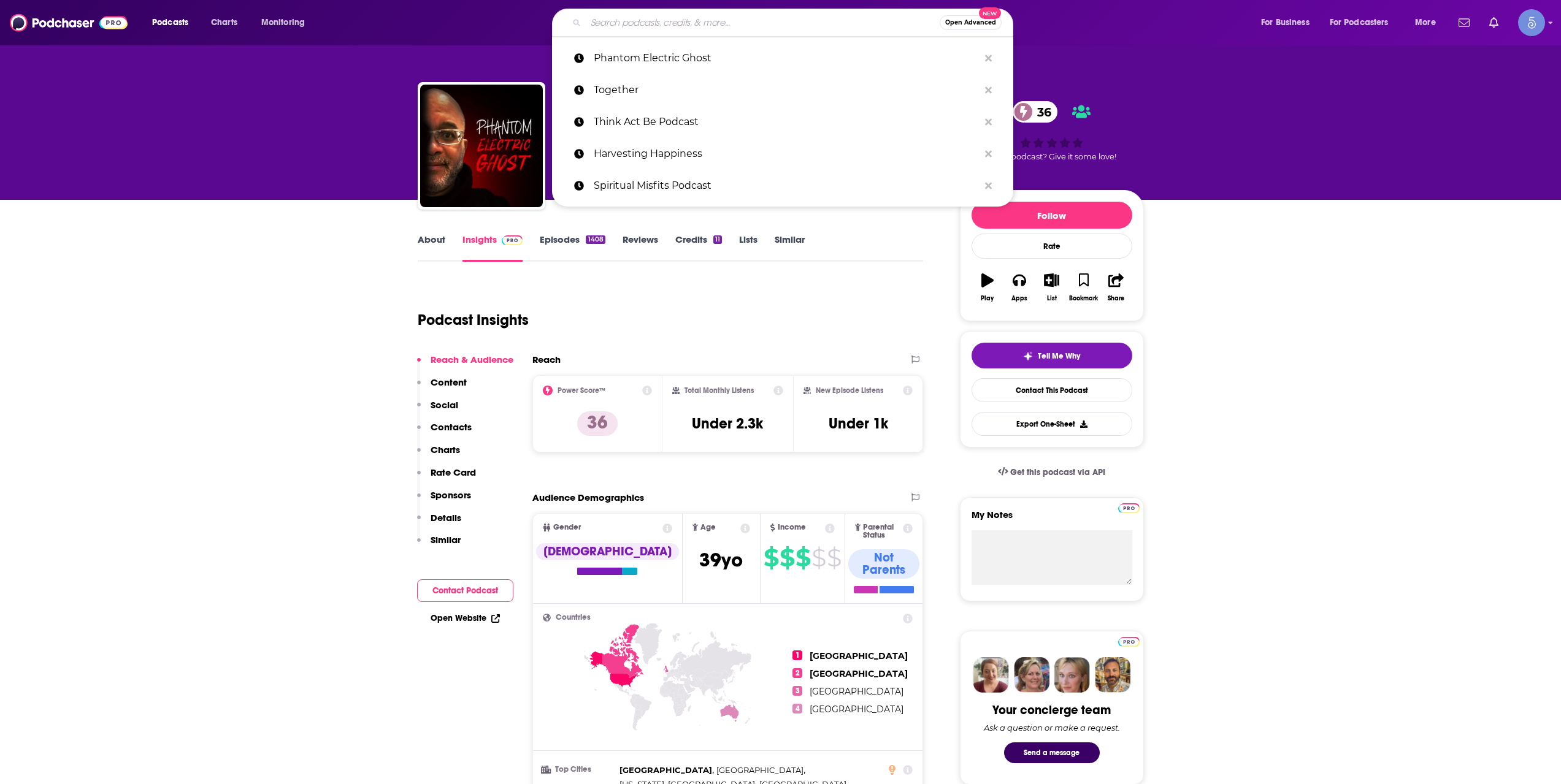
paste input "Coffee With [PERSON_NAME]"
type input "Coffee With [PERSON_NAME]"
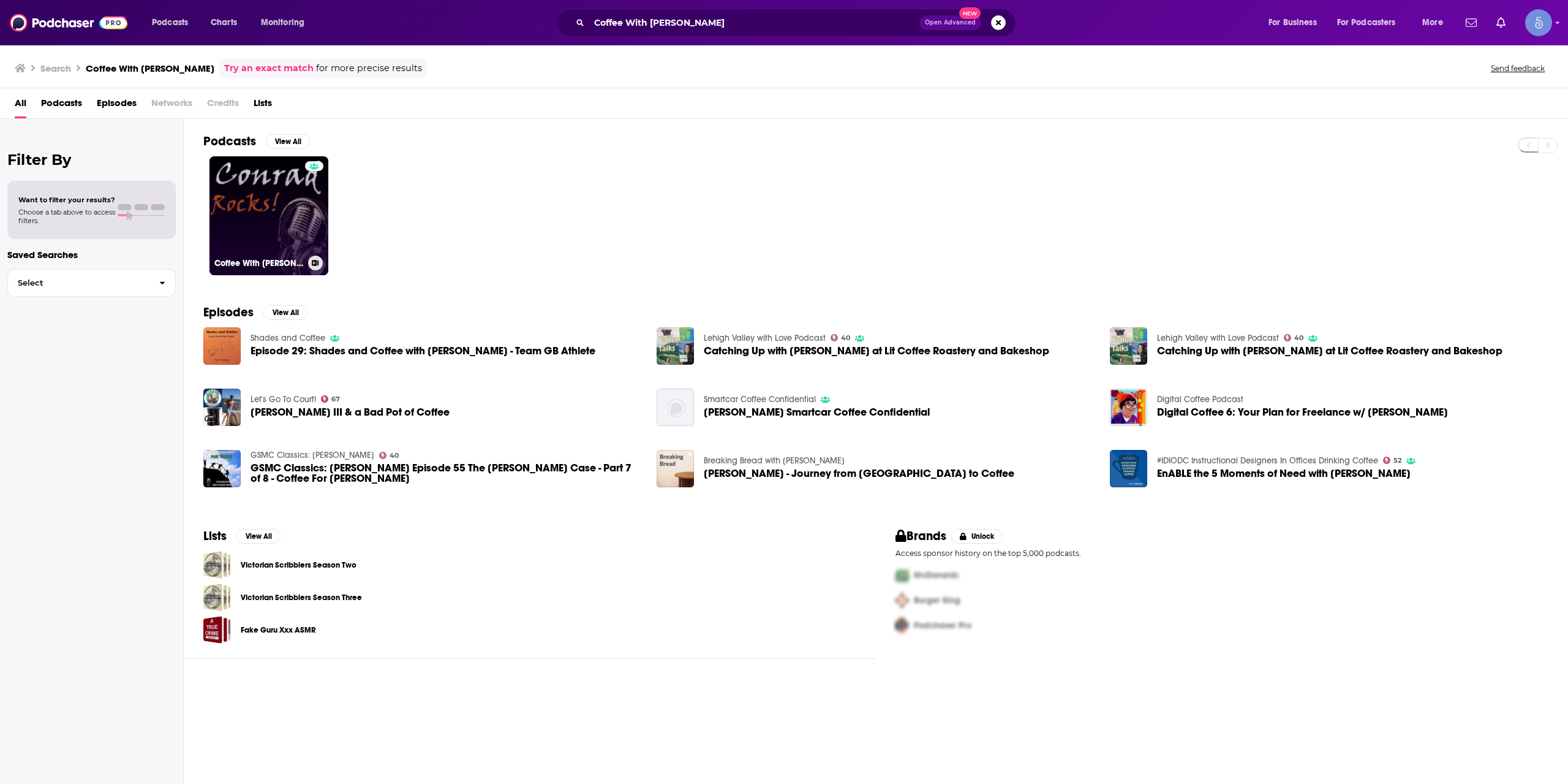
click at [294, 195] on link "Coffee With [PERSON_NAME]" at bounding box center [269, 216] width 119 height 119
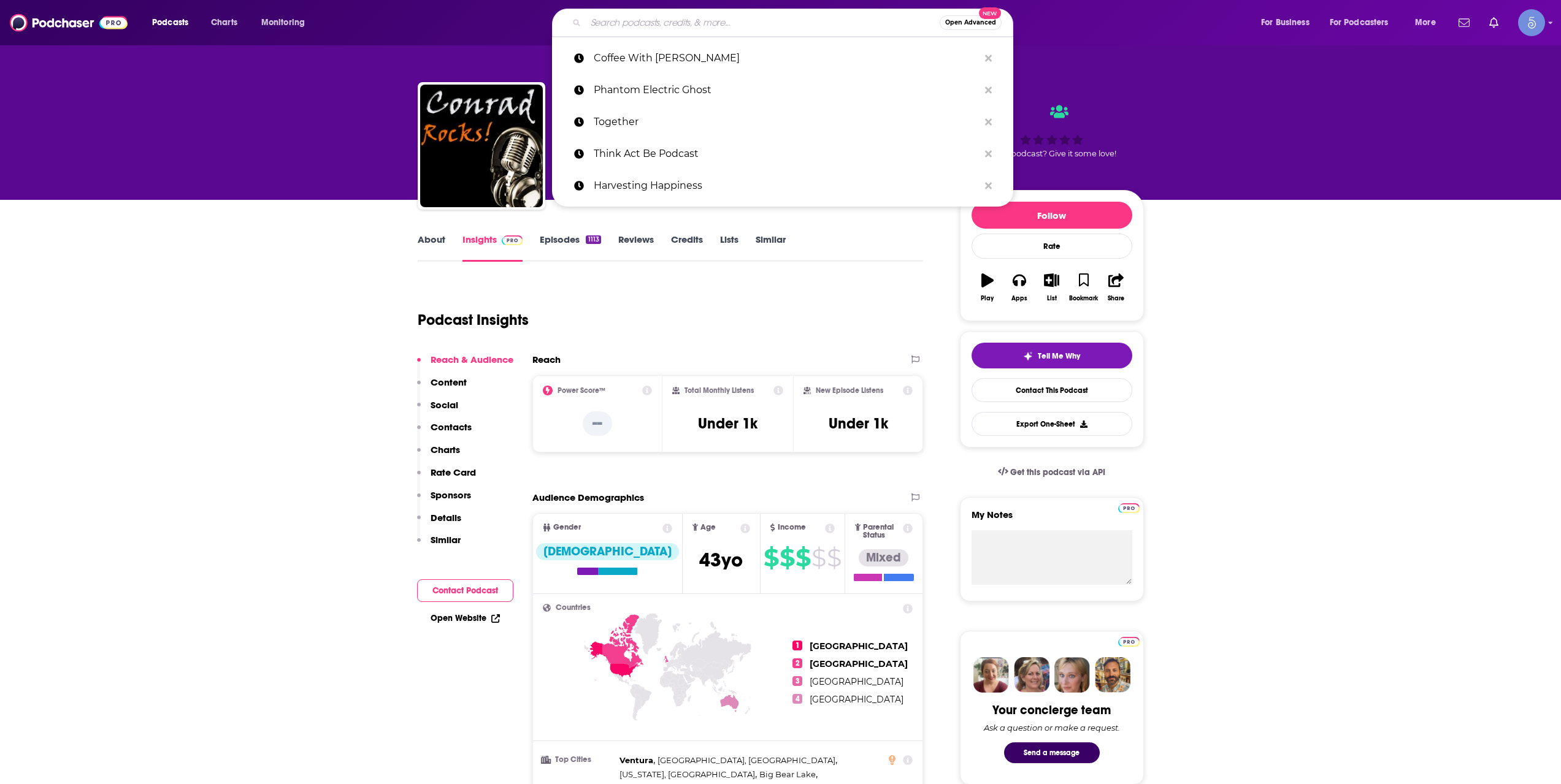
click at [749, 25] on input "Search podcasts, credits, & more..." at bounding box center [762, 23] width 354 height 19
paste input "LOH [DEMOGRAPHIC_DATA] Archive"
type input "LOH [DEMOGRAPHIC_DATA] Archive"
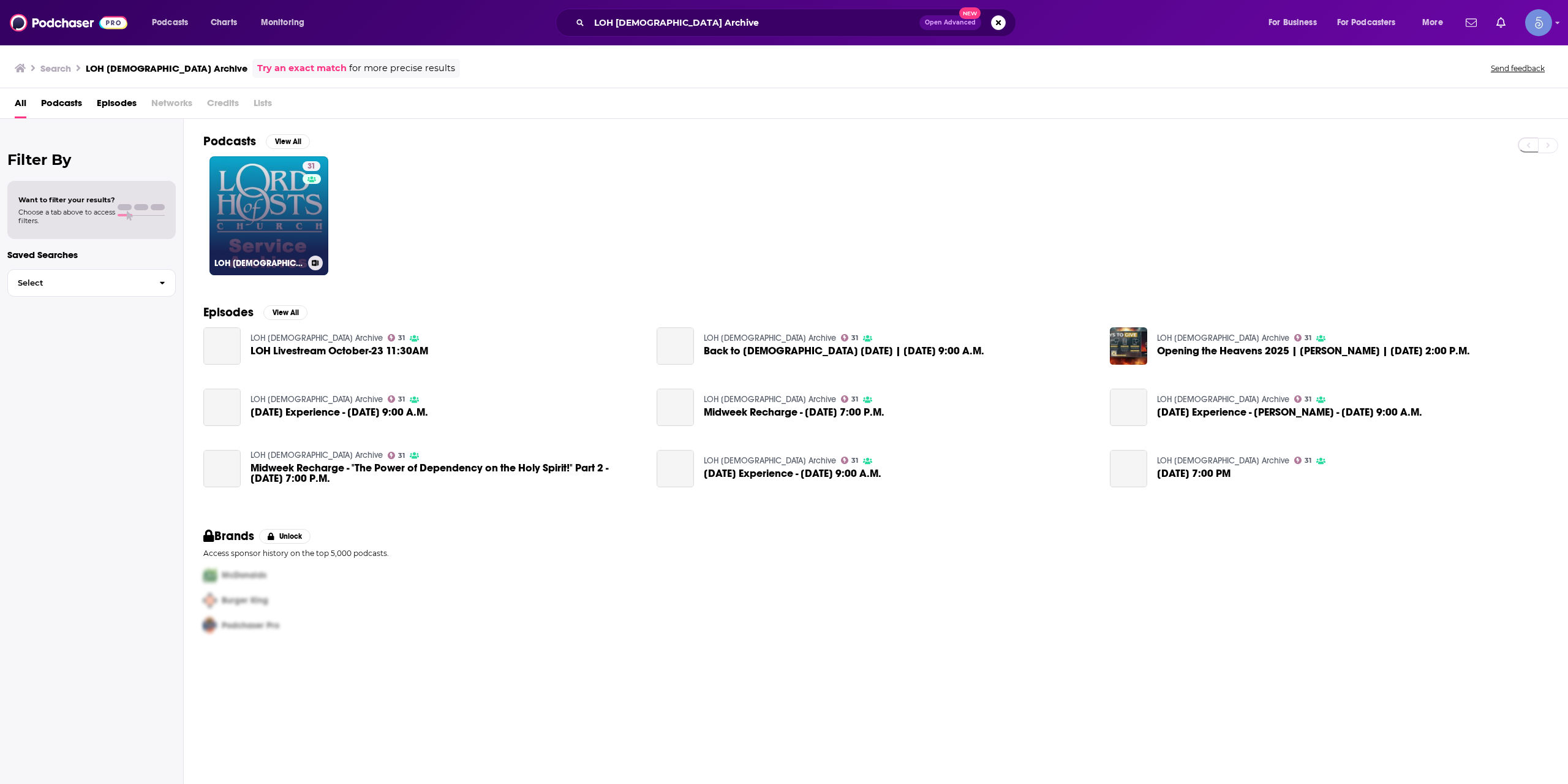
click at [284, 238] on link "31 LOH [DEMOGRAPHIC_DATA] Archive" at bounding box center [269, 216] width 119 height 119
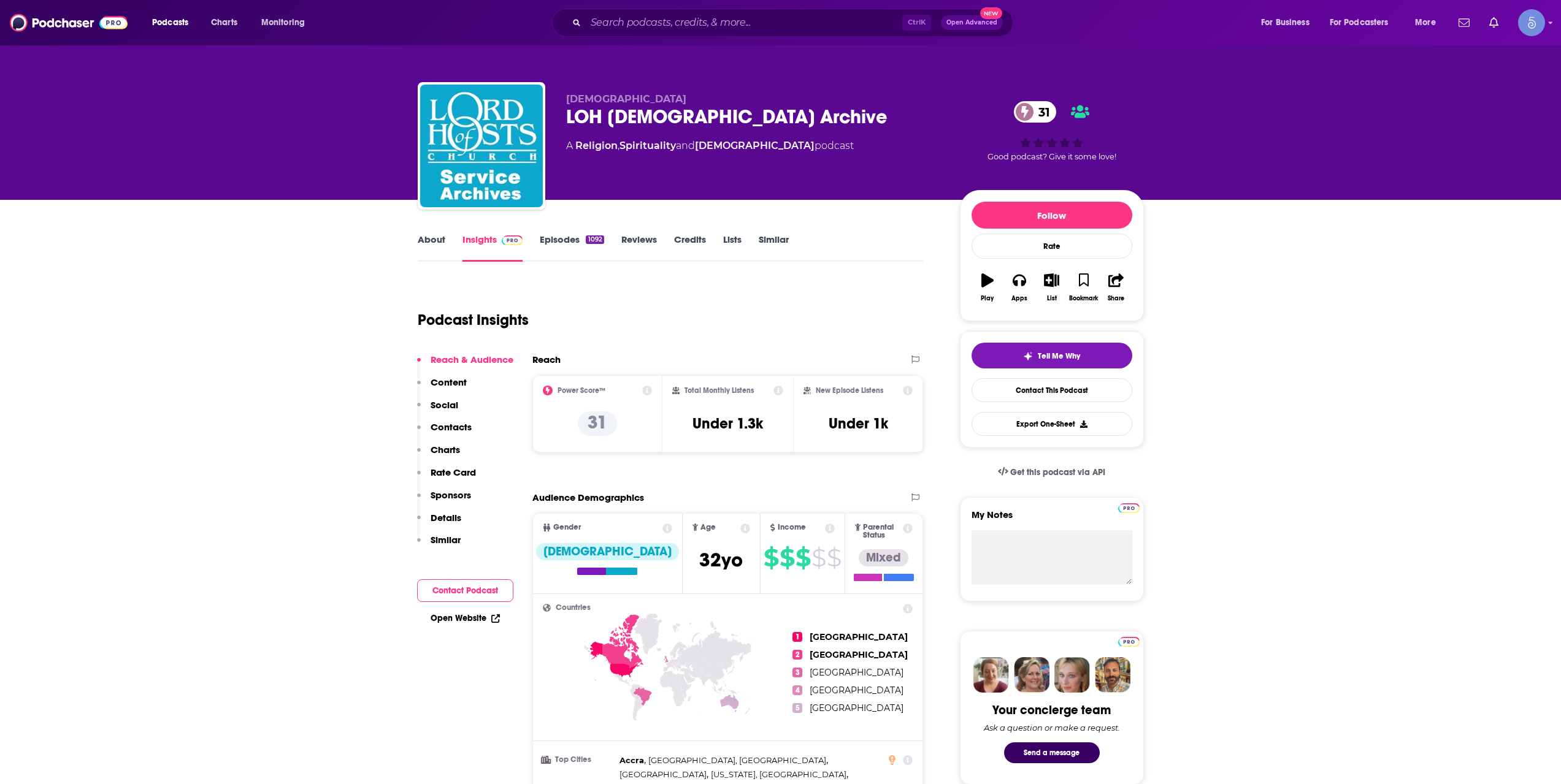
click at [771, 11] on div "Ctrl K Open Advanced New" at bounding box center [782, 23] width 461 height 28
click at [771, 20] on input "Search podcasts, credits, & more..." at bounding box center [743, 23] width 316 height 19
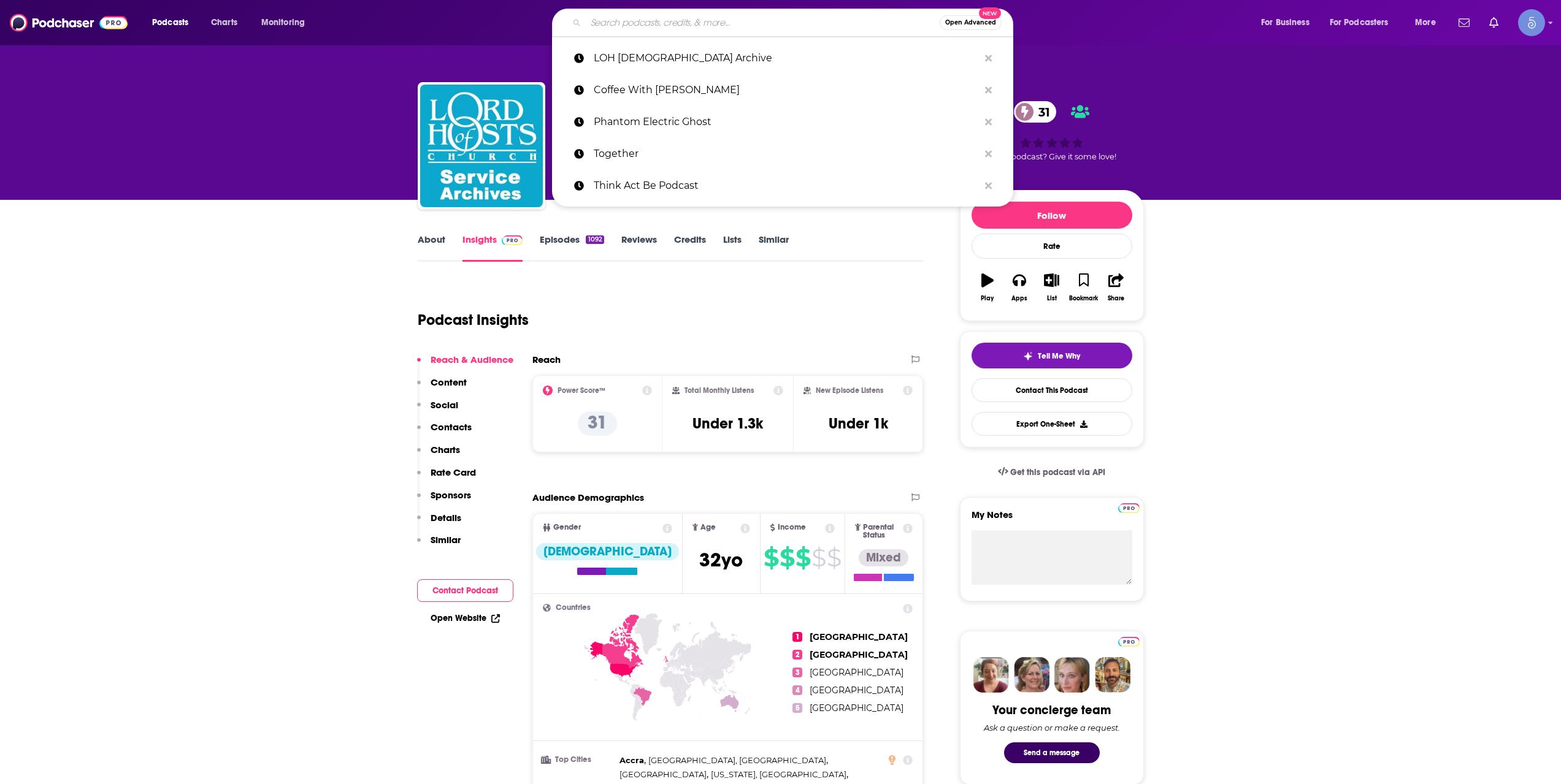
paste input "Rebel Spirit Radio"
type input "Rebel Spirit Radio"
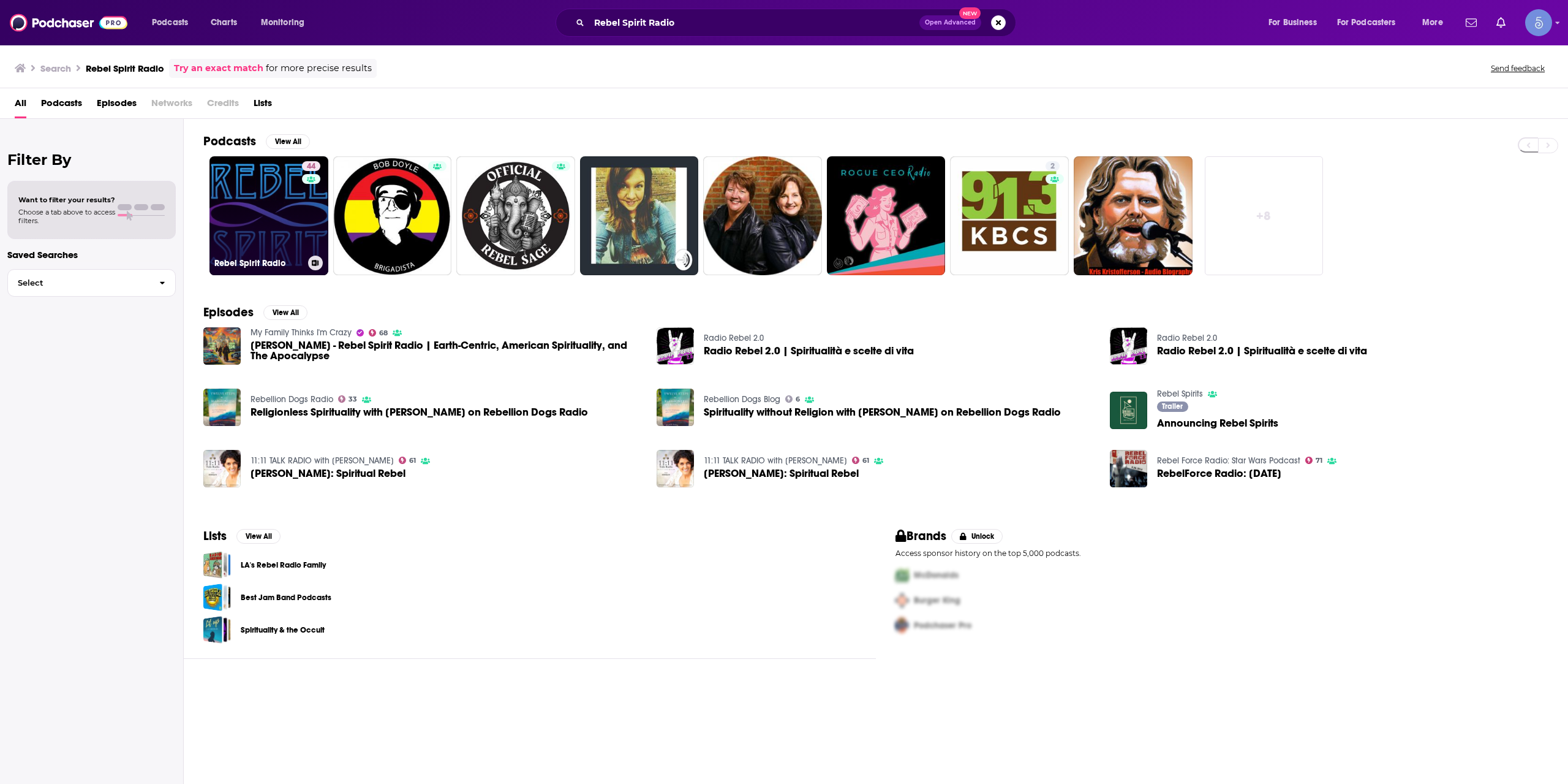
click at [268, 210] on link "44 Rebel Spirit Radio" at bounding box center [269, 216] width 119 height 119
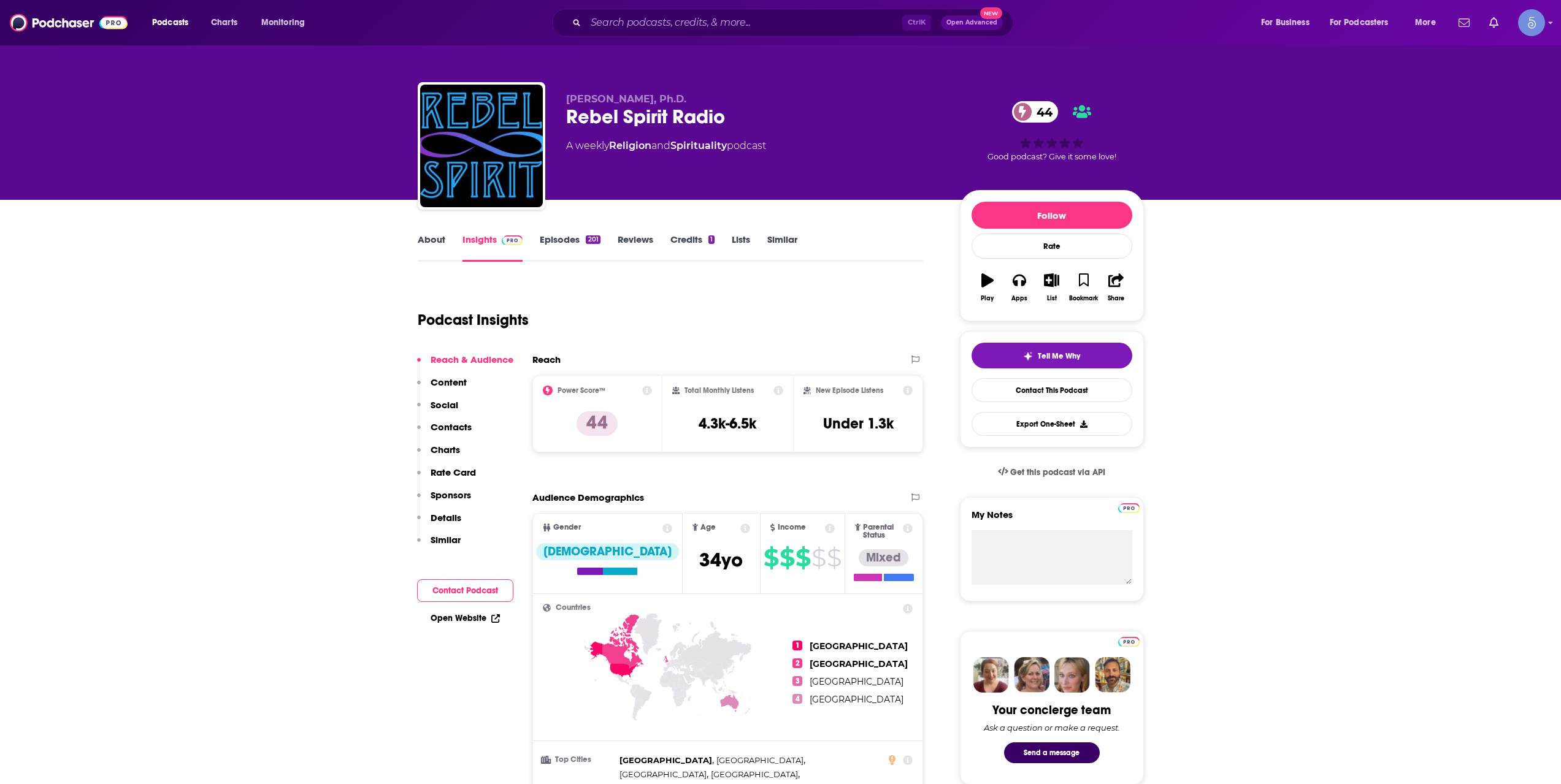
click at [625, 308] on div "Podcast Insights" at bounding box center [666, 312] width 496 height 63
click at [762, 13] on input "Search podcasts, credits, & more..." at bounding box center [743, 23] width 316 height 19
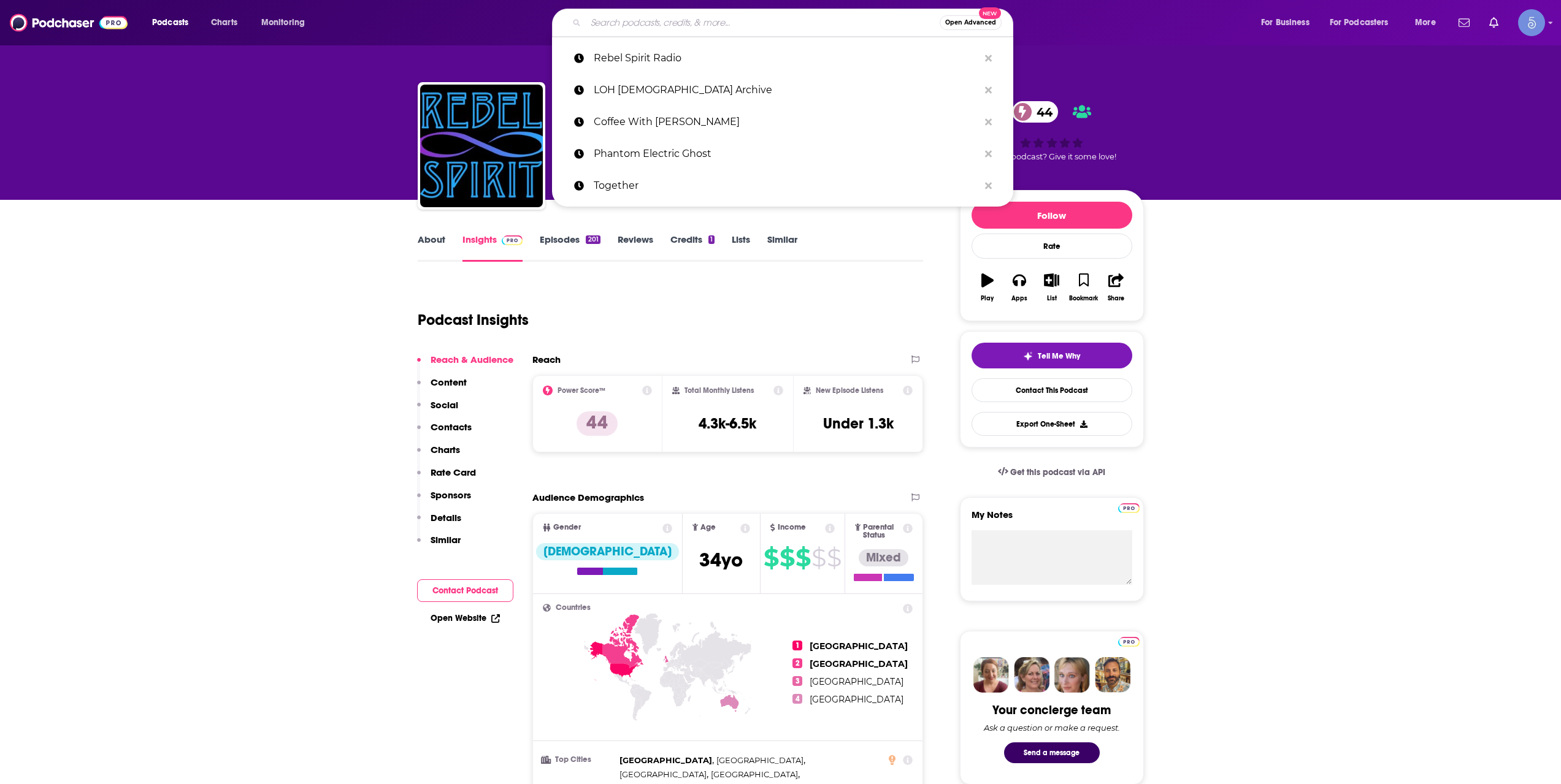
paste input "The Witching Hour with [PERSON_NAME]"
type input "The Witching Hour with [PERSON_NAME]"
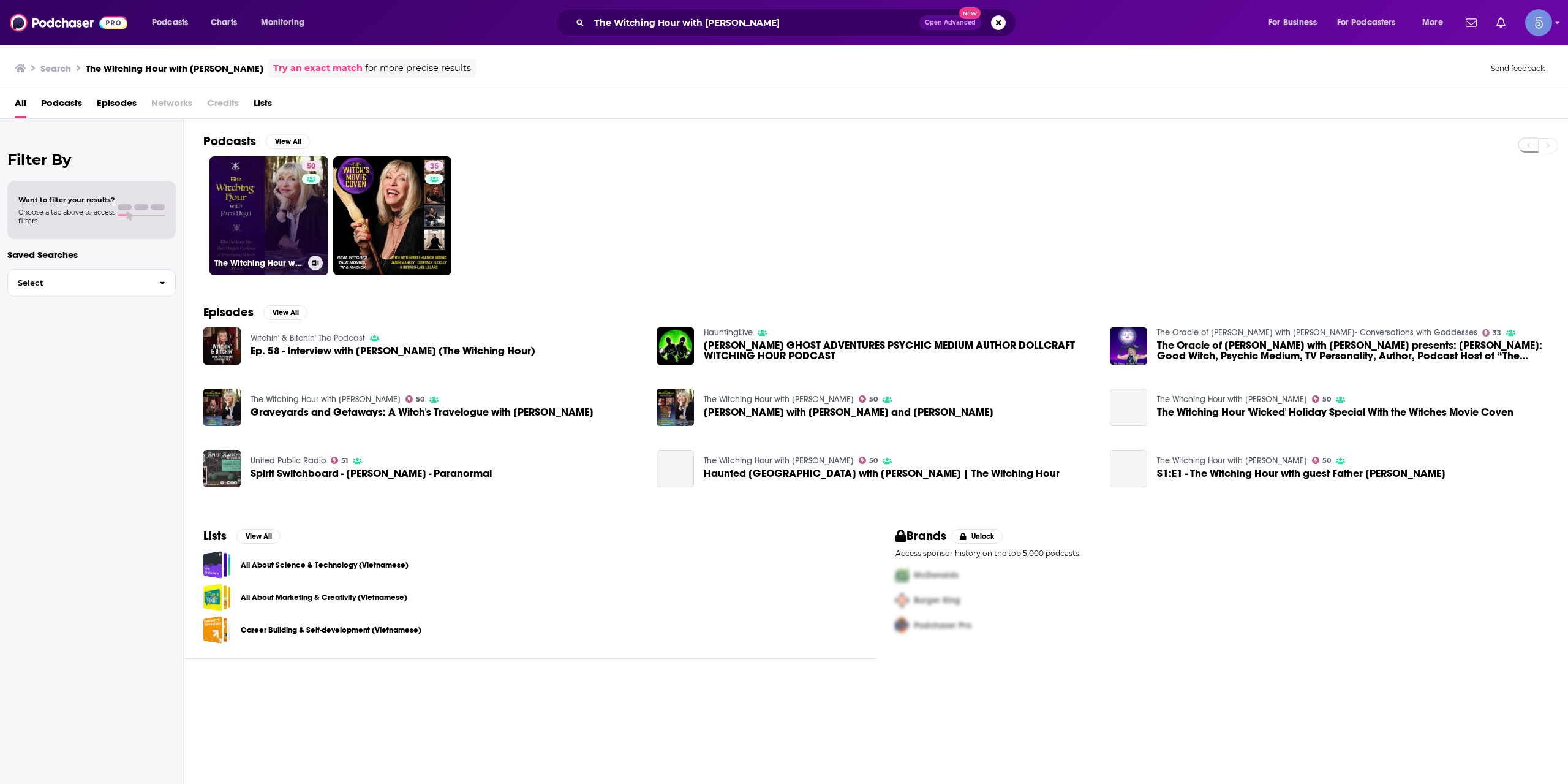
click at [279, 219] on link "50 The Witching Hour with [PERSON_NAME]" at bounding box center [269, 216] width 119 height 119
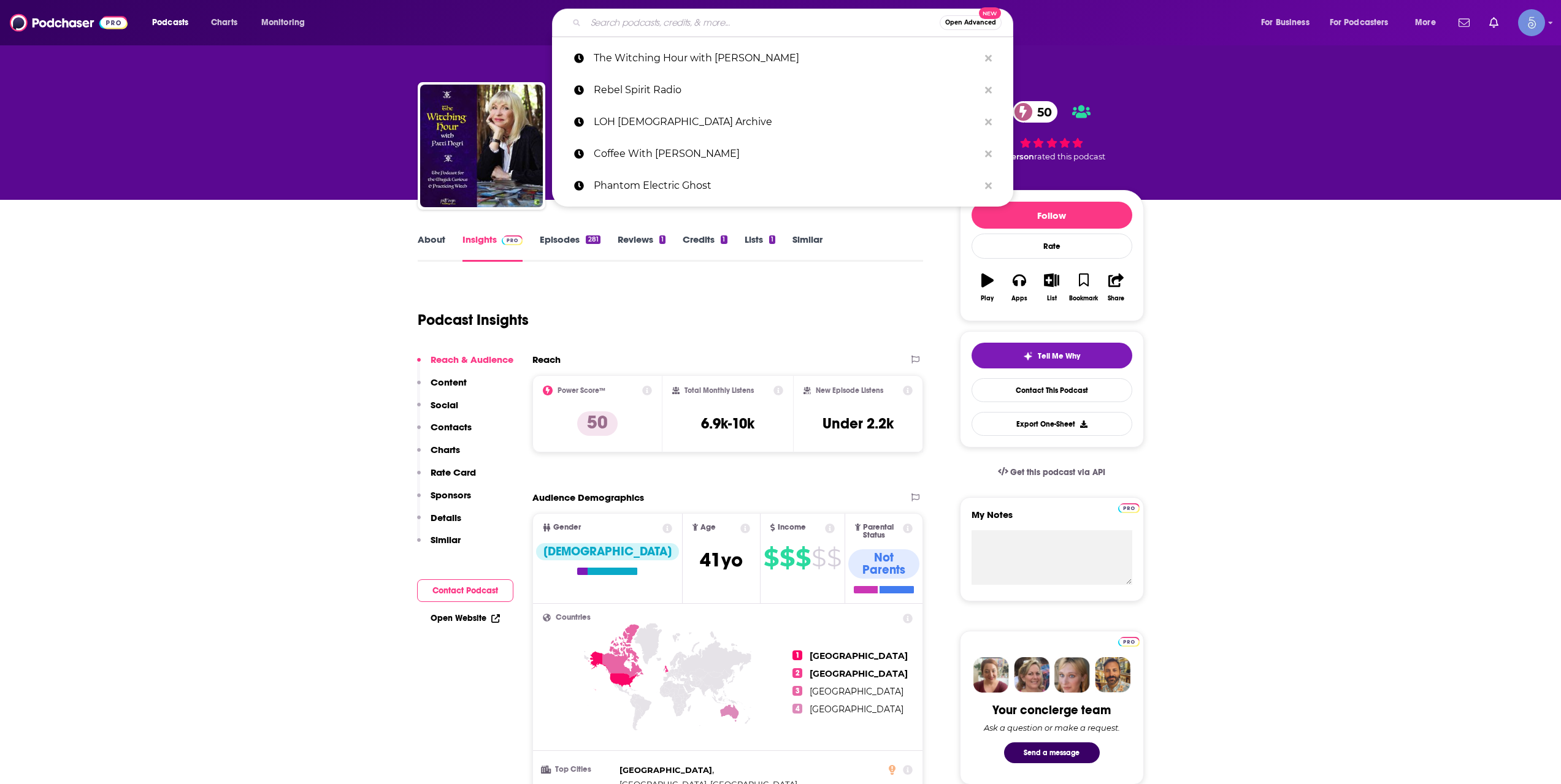
click at [772, 14] on input "Search podcasts, credits, & more..." at bounding box center [762, 23] width 354 height 19
paste input "Moments with [PERSON_NAME]"
type input "Moments with [PERSON_NAME]"
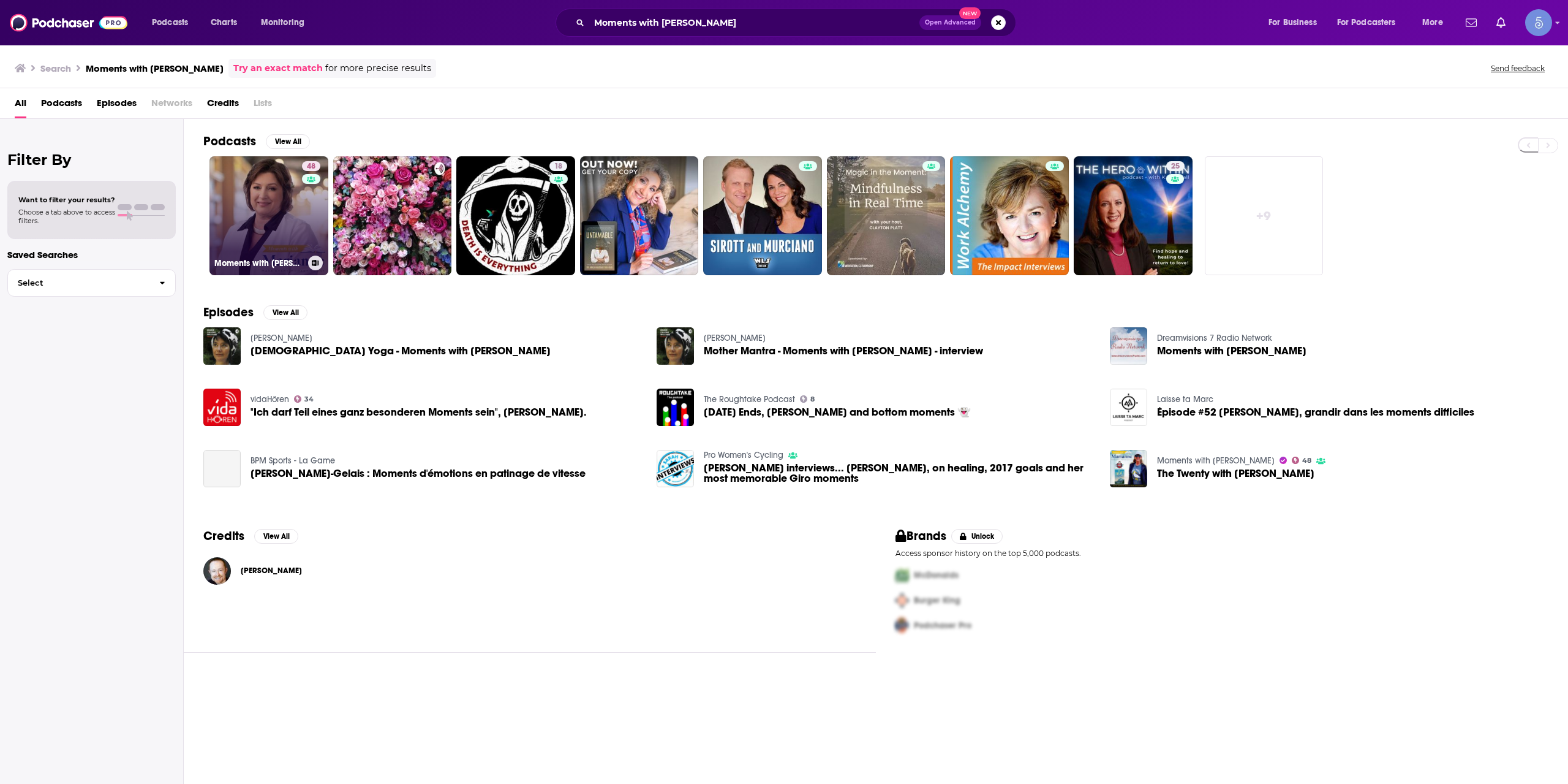
click at [275, 216] on link "48 Moments with [PERSON_NAME]" at bounding box center [269, 216] width 119 height 119
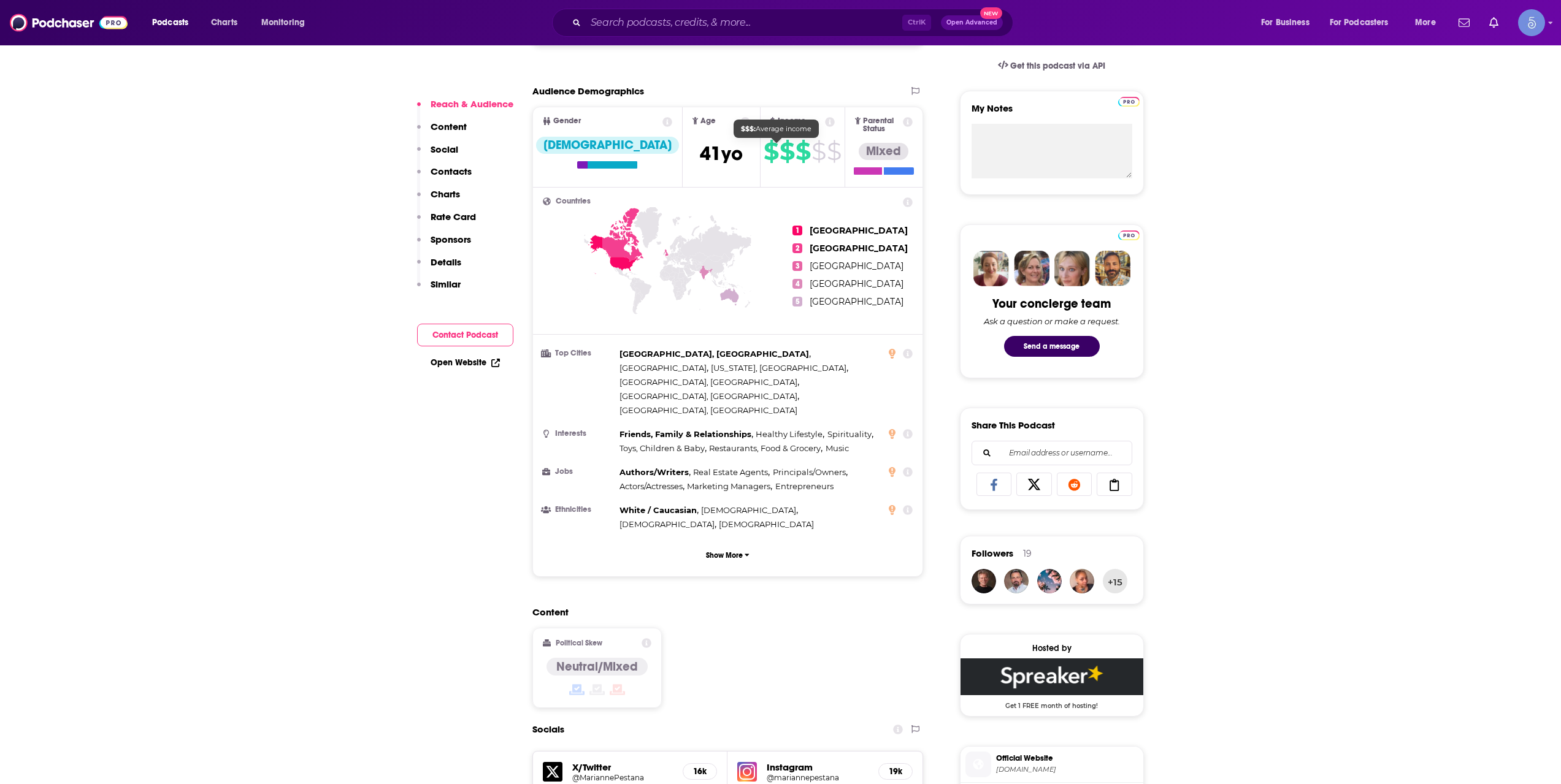
scroll to position [409, 0]
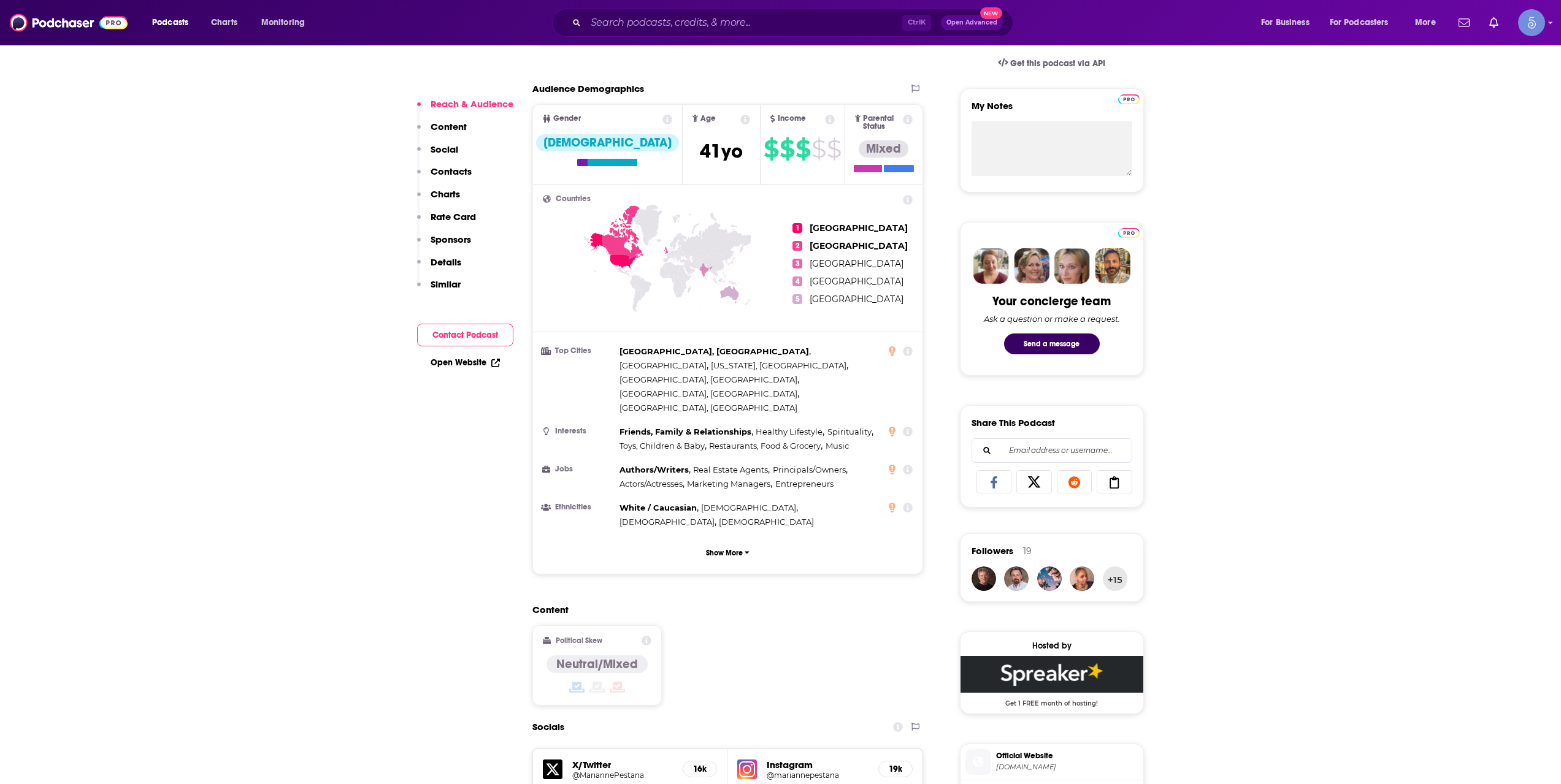
drag, startPoint x: 252, startPoint y: 431, endPoint x: 239, endPoint y: 419, distance: 17.7
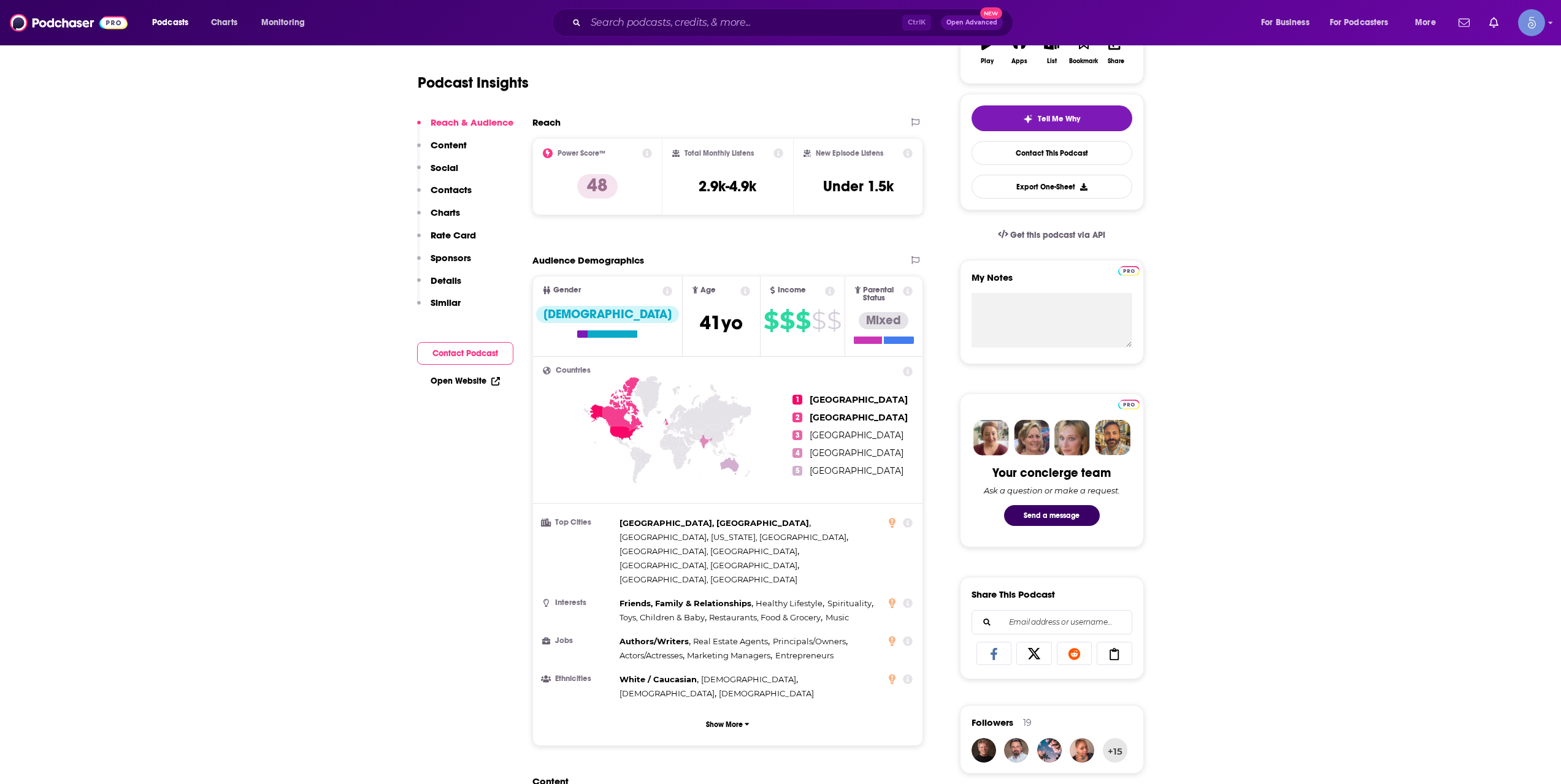
scroll to position [0, 0]
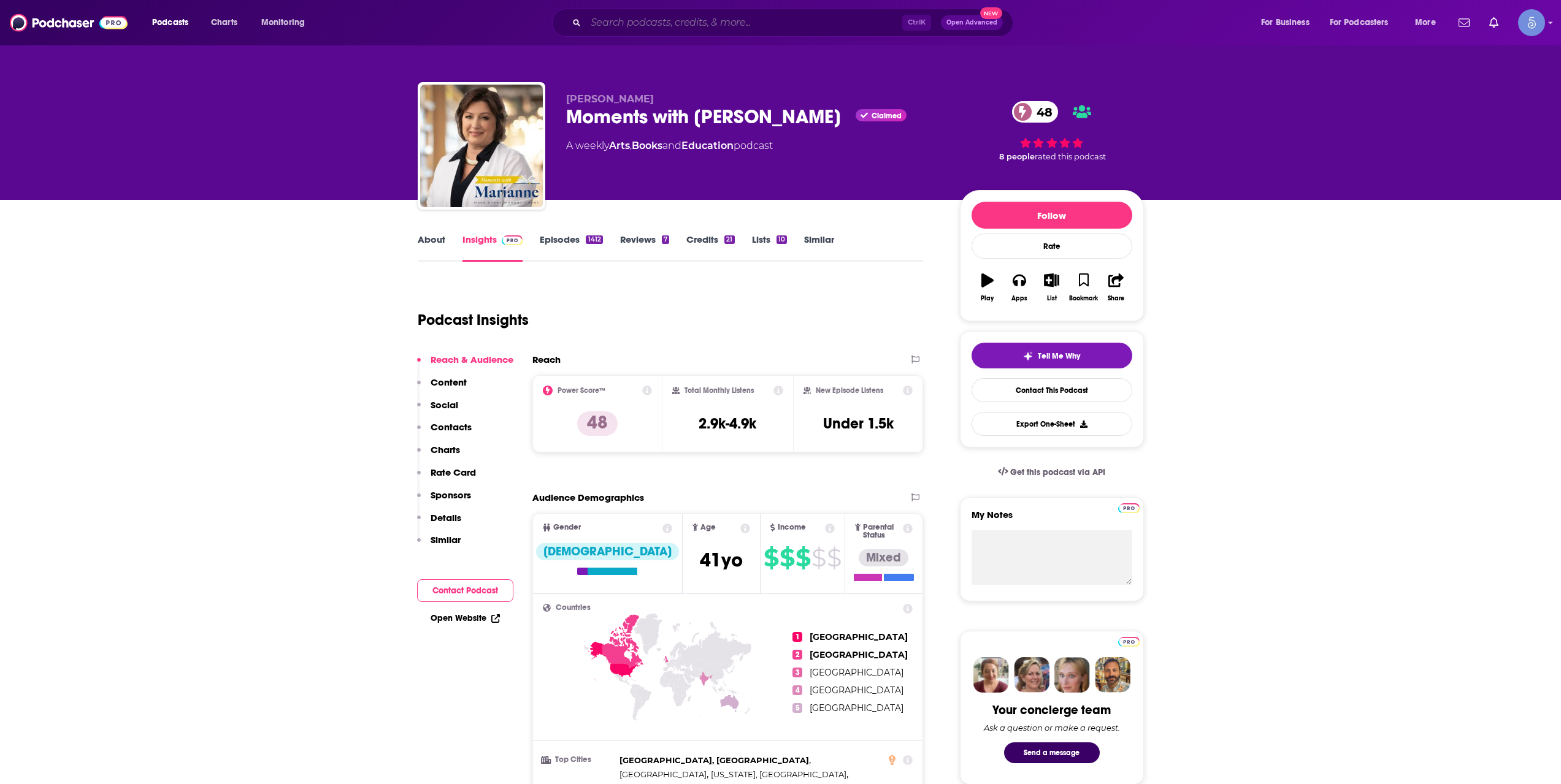
click at [721, 26] on input "Search podcasts, credits, & more..." at bounding box center [743, 23] width 316 height 19
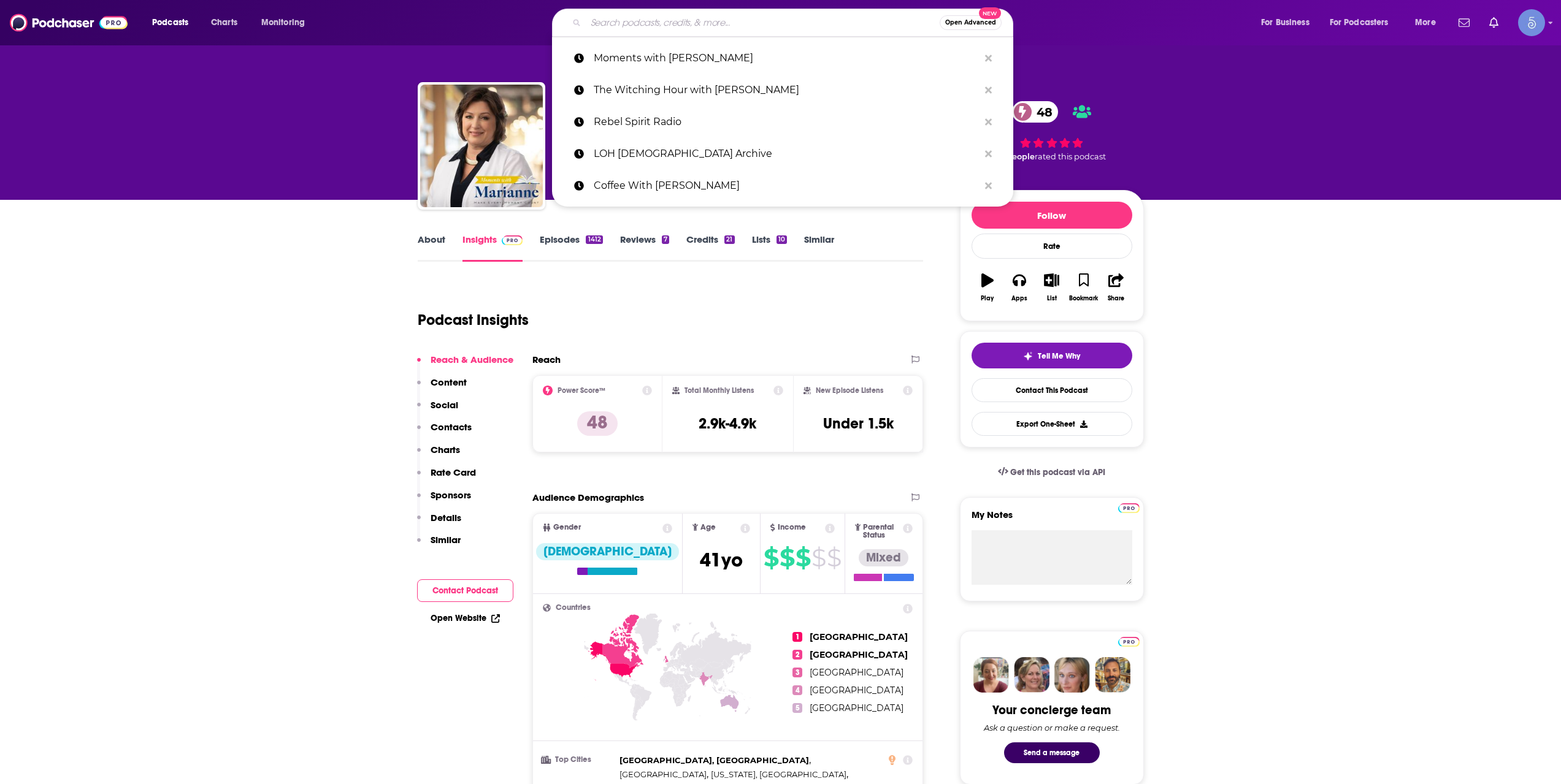
paste input "The Creativity and Consciousness Podcast with [PERSON_NAME]"
type input "The Creativity and Consciousness Podcast with [PERSON_NAME]"
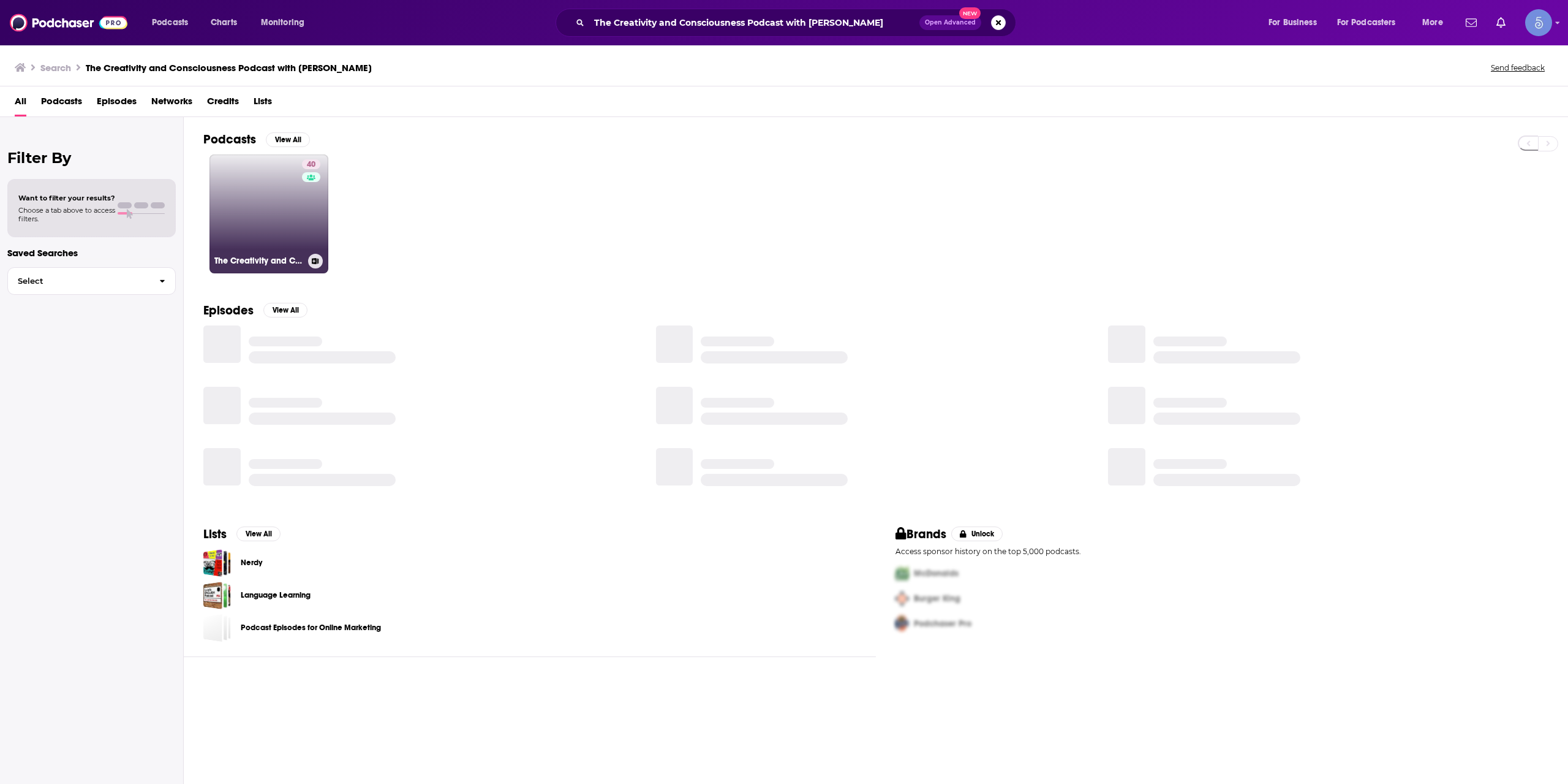
click at [302, 214] on div "40" at bounding box center [312, 206] width 21 height 95
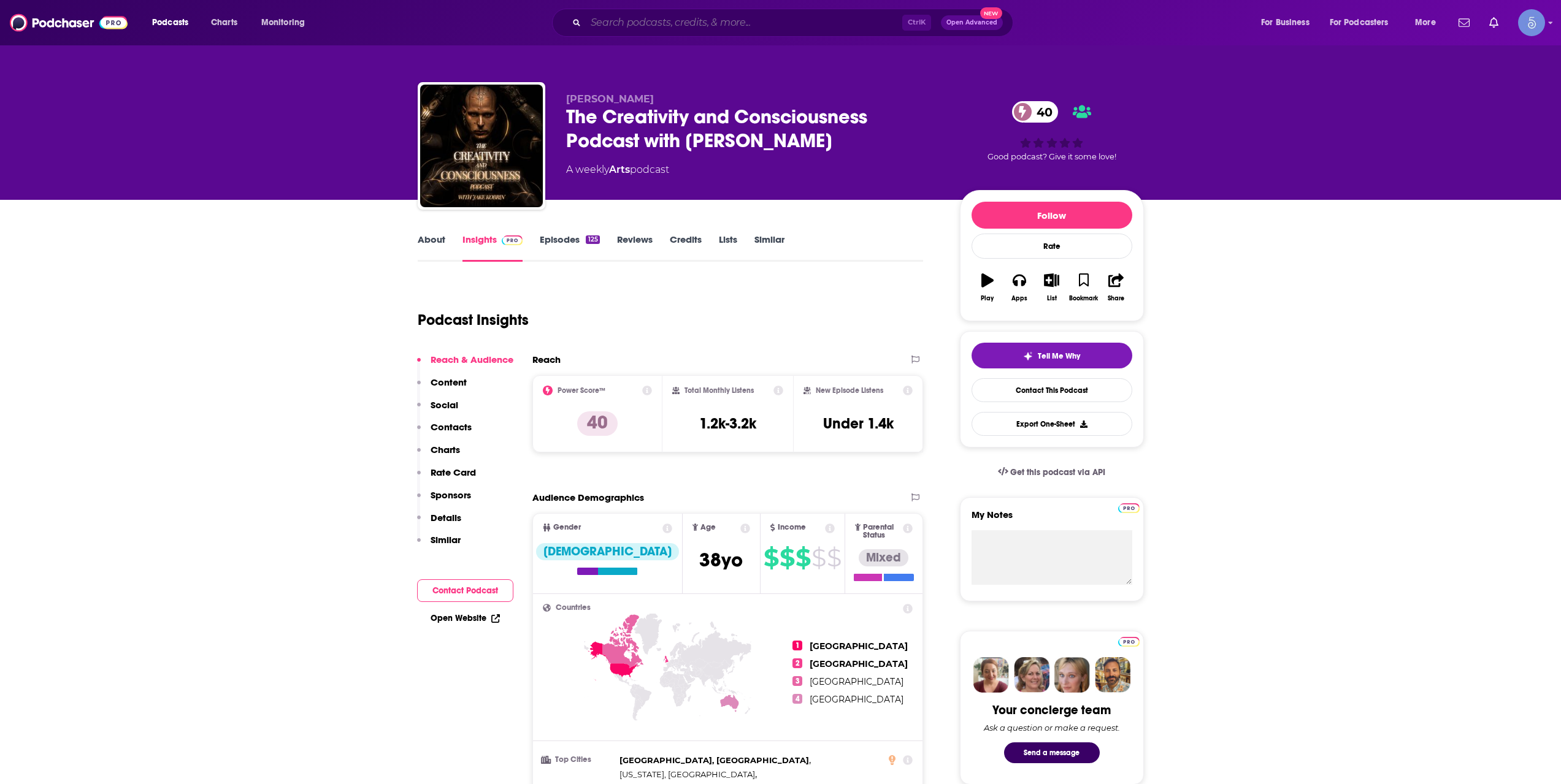
click at [761, 19] on input "Search podcasts, credits, & more..." at bounding box center [743, 23] width 316 height 19
paste input "CIIS Public Programs"
type input "CIIS Public Programs"
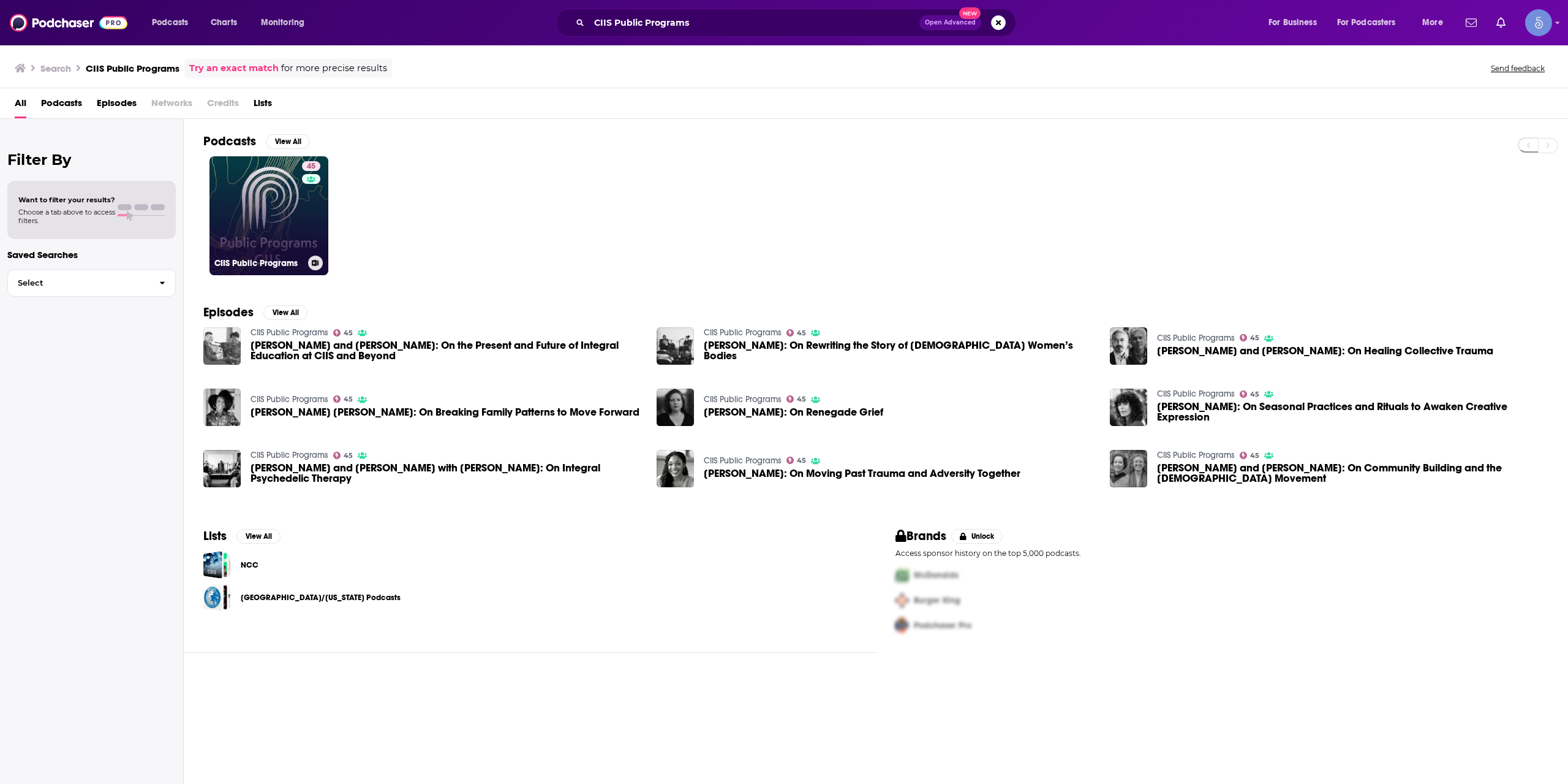
click at [283, 201] on link "45 CIIS Public Programs" at bounding box center [269, 216] width 119 height 119
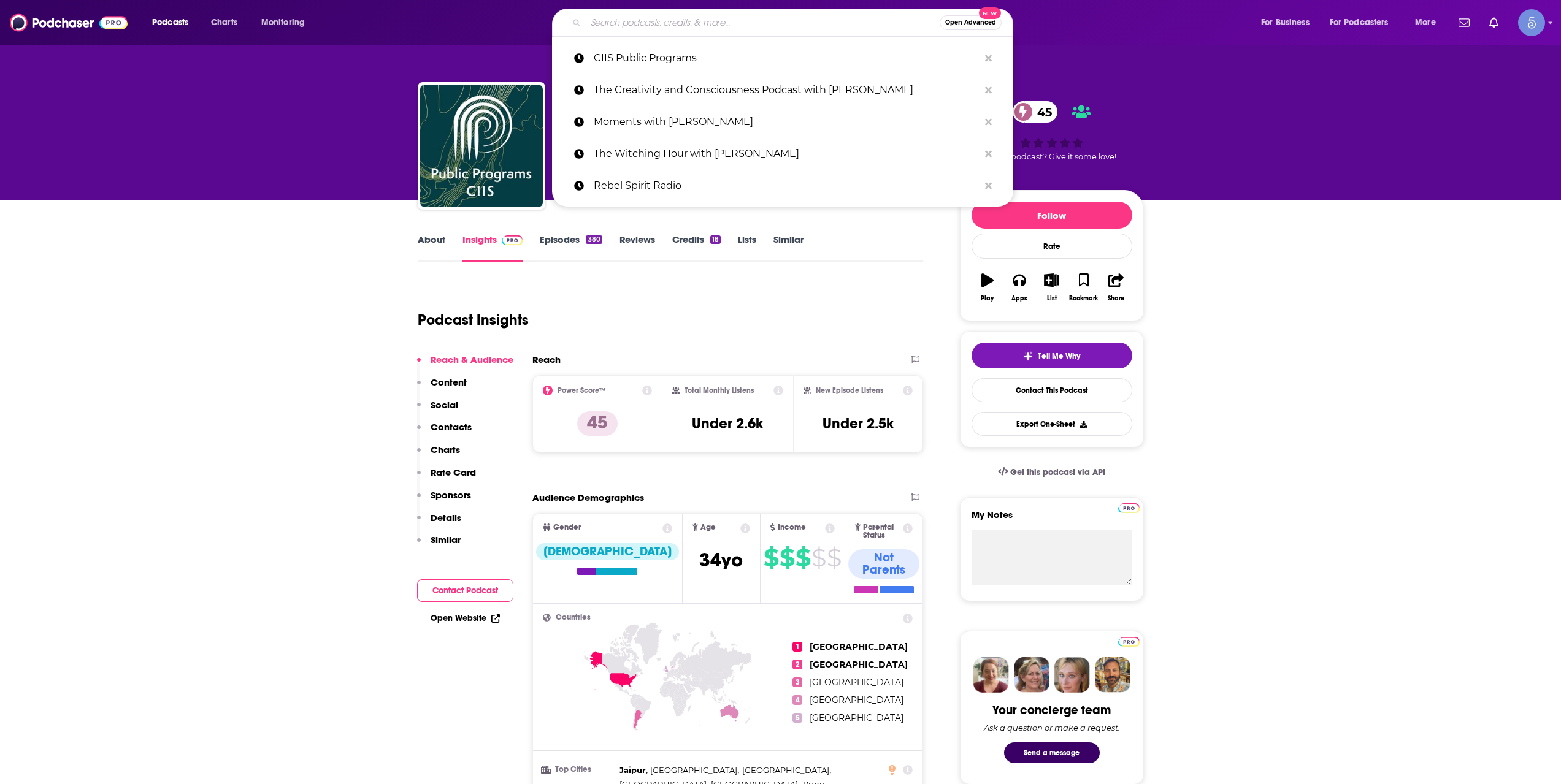
click at [765, 18] on input "Search podcasts, credits, & more..." at bounding box center [762, 23] width 354 height 19
paste input "Wealthy & Aligned by Human Design"
type input "Wealthy & Aligned by Human Design"
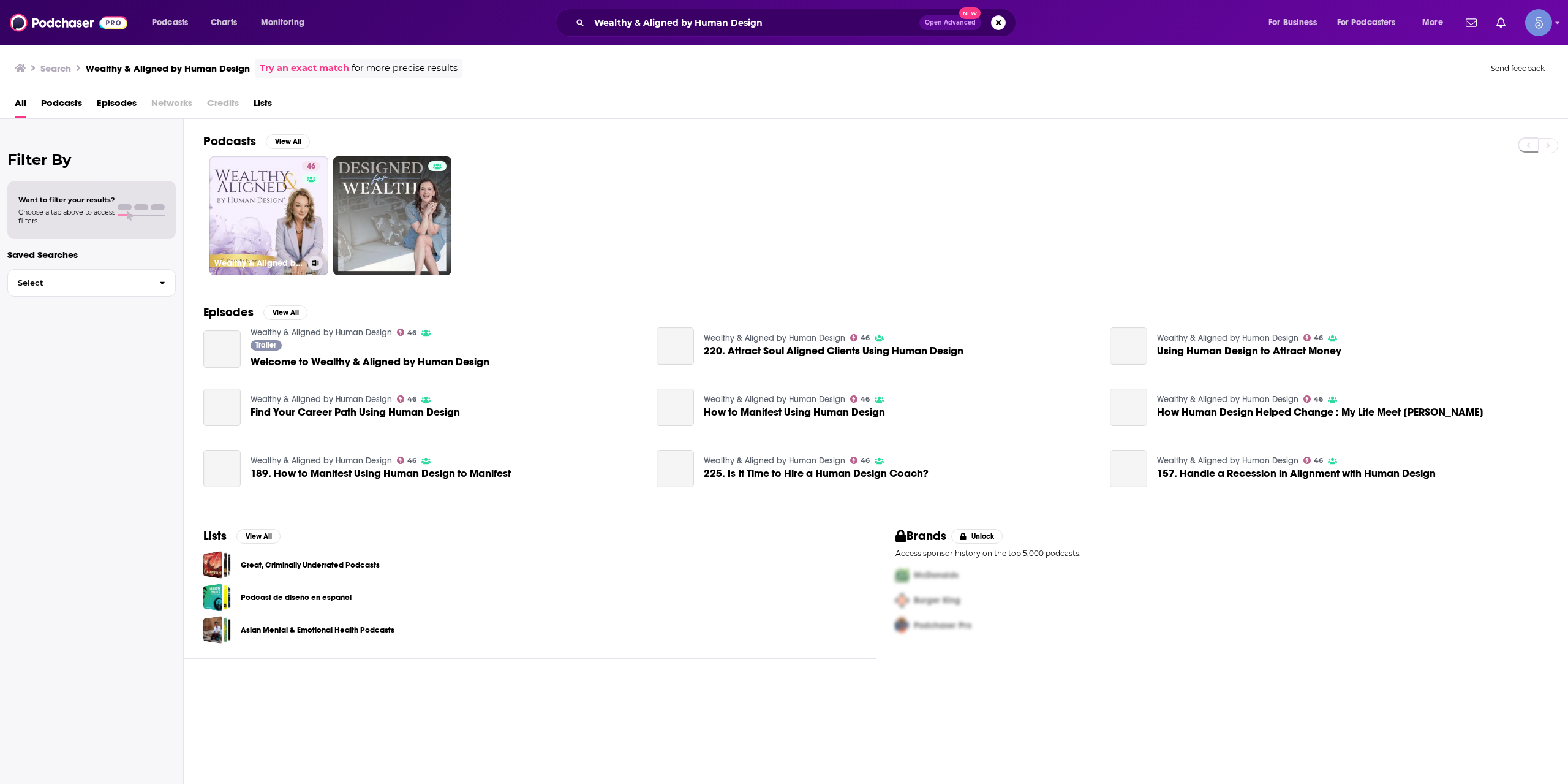
click at [287, 212] on link "46 Wealthy & Aligned by Human Design" at bounding box center [269, 216] width 119 height 119
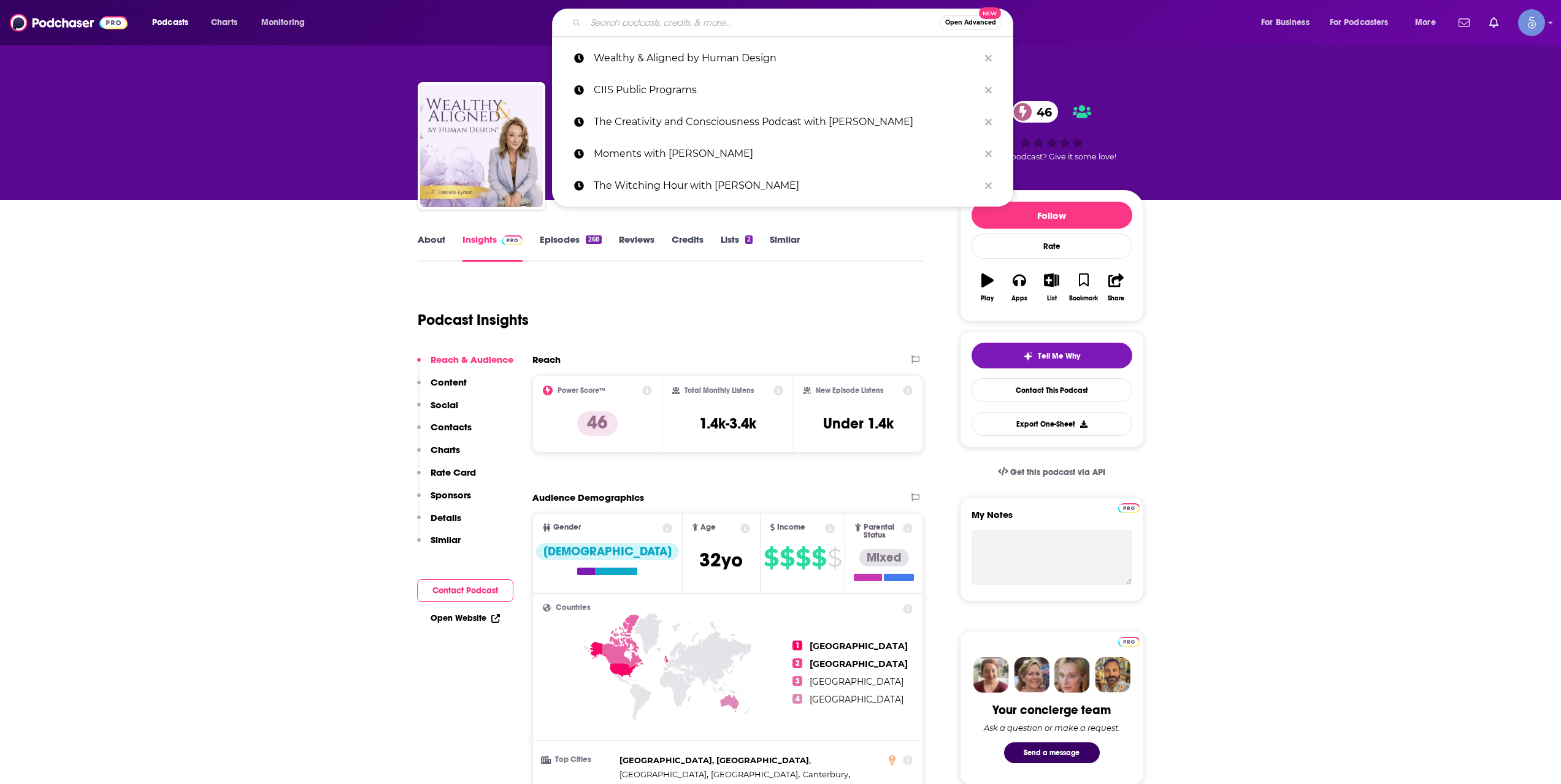
click at [675, 21] on input "Search podcasts, credits, & more..." at bounding box center [762, 23] width 354 height 19
paste input "Awaken the Healer Within with [PERSON_NAME]"
type input "Awaken the Healer Within with [PERSON_NAME]"
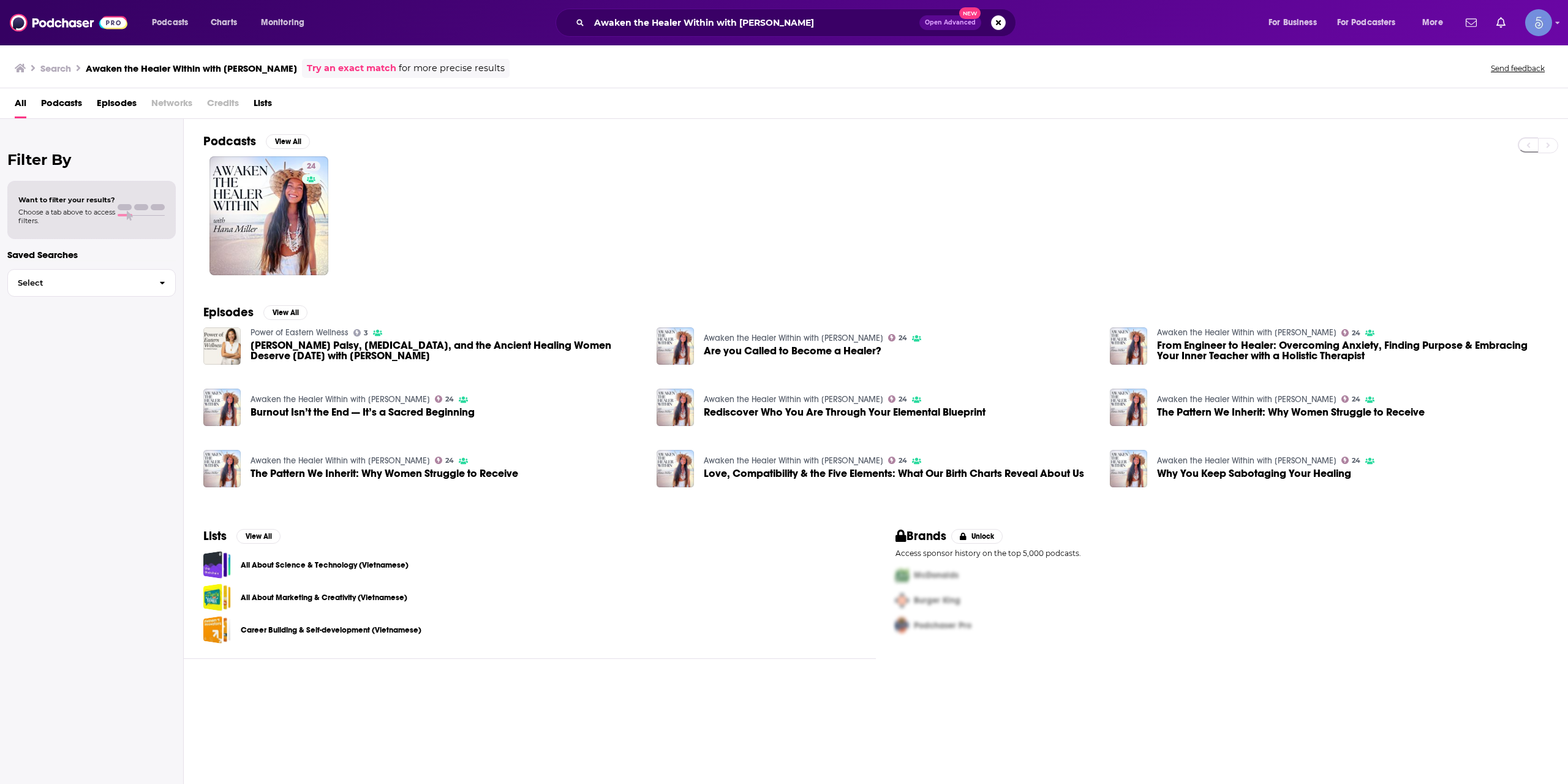
click at [692, 12] on div "Awaken the Healer Within with [PERSON_NAME] Open Advanced New" at bounding box center [785, 23] width 461 height 28
click at [670, 34] on div "Awaken the Healer Within with [PERSON_NAME] Open Advanced New" at bounding box center [785, 23] width 461 height 28
click at [670, 33] on div "Awaken the Healer Within with [PERSON_NAME] Open Advanced New" at bounding box center [785, 23] width 461 height 28
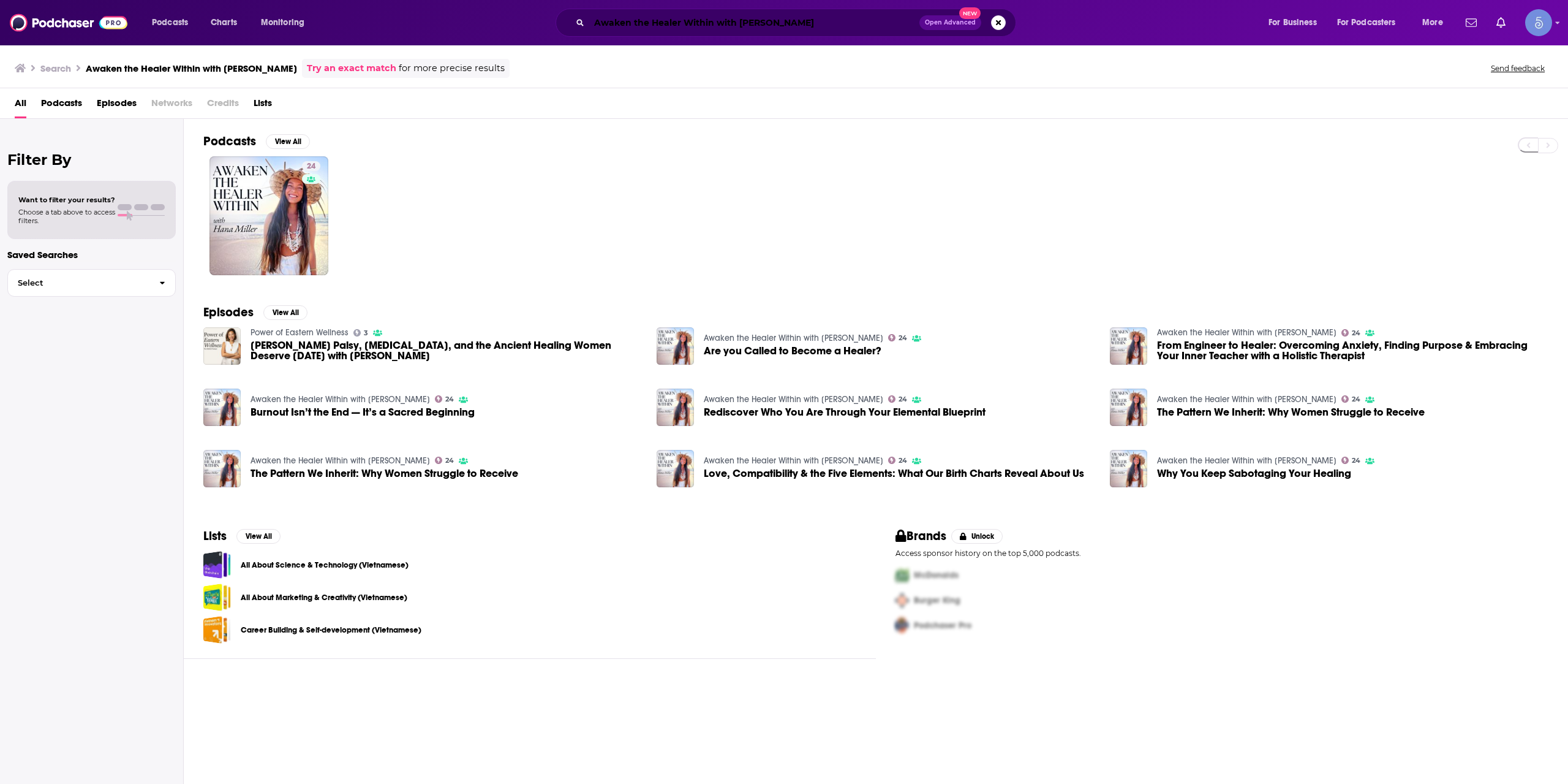
click at [669, 31] on input "Awaken the Healer Within with [PERSON_NAME]" at bounding box center [753, 23] width 330 height 19
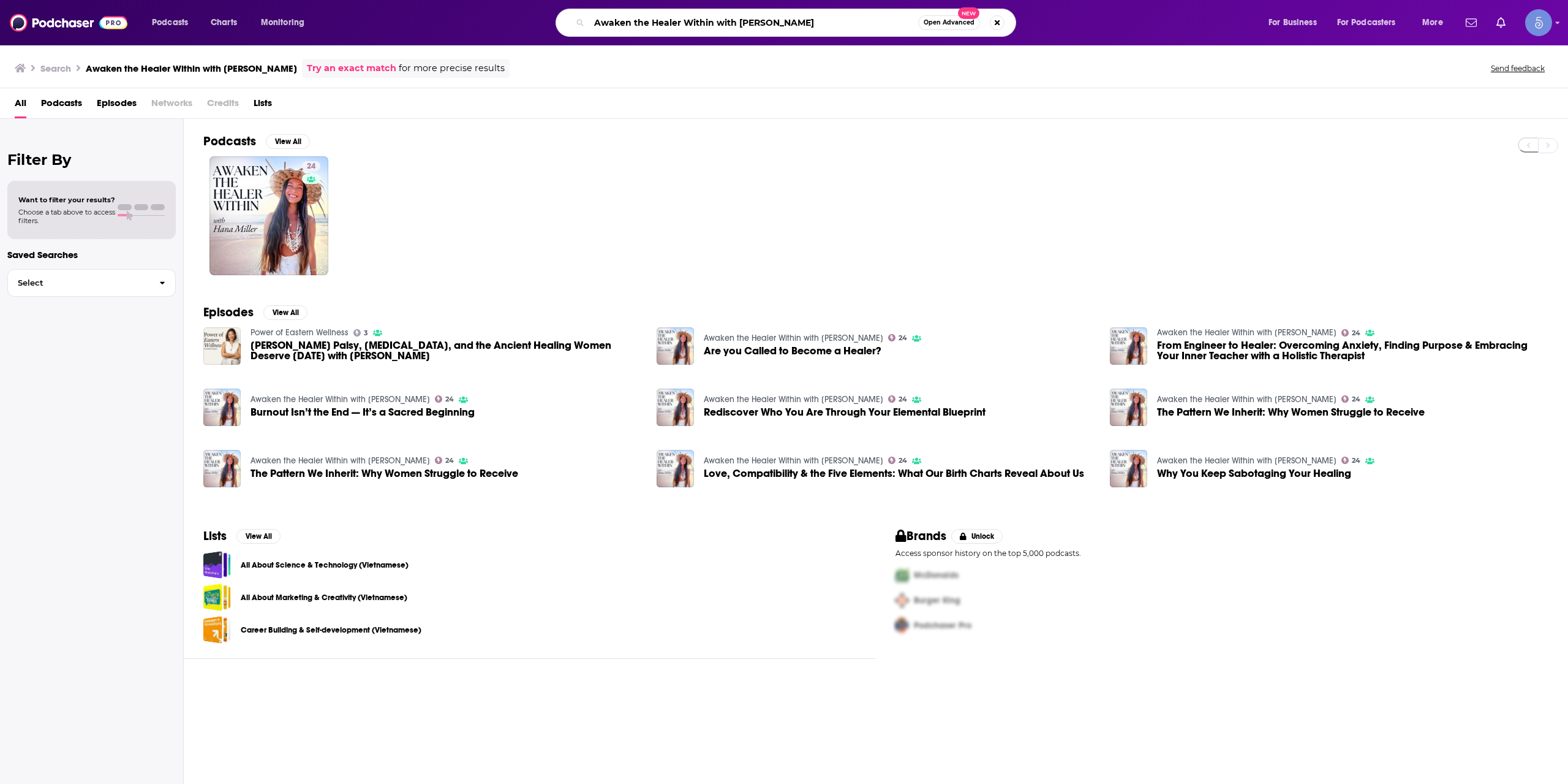
click at [669, 31] on input "Awaken the Healer Within with [PERSON_NAME]" at bounding box center [753, 23] width 329 height 19
paste input "The Intuitive Rising"
type input "The Intuitive Rising"
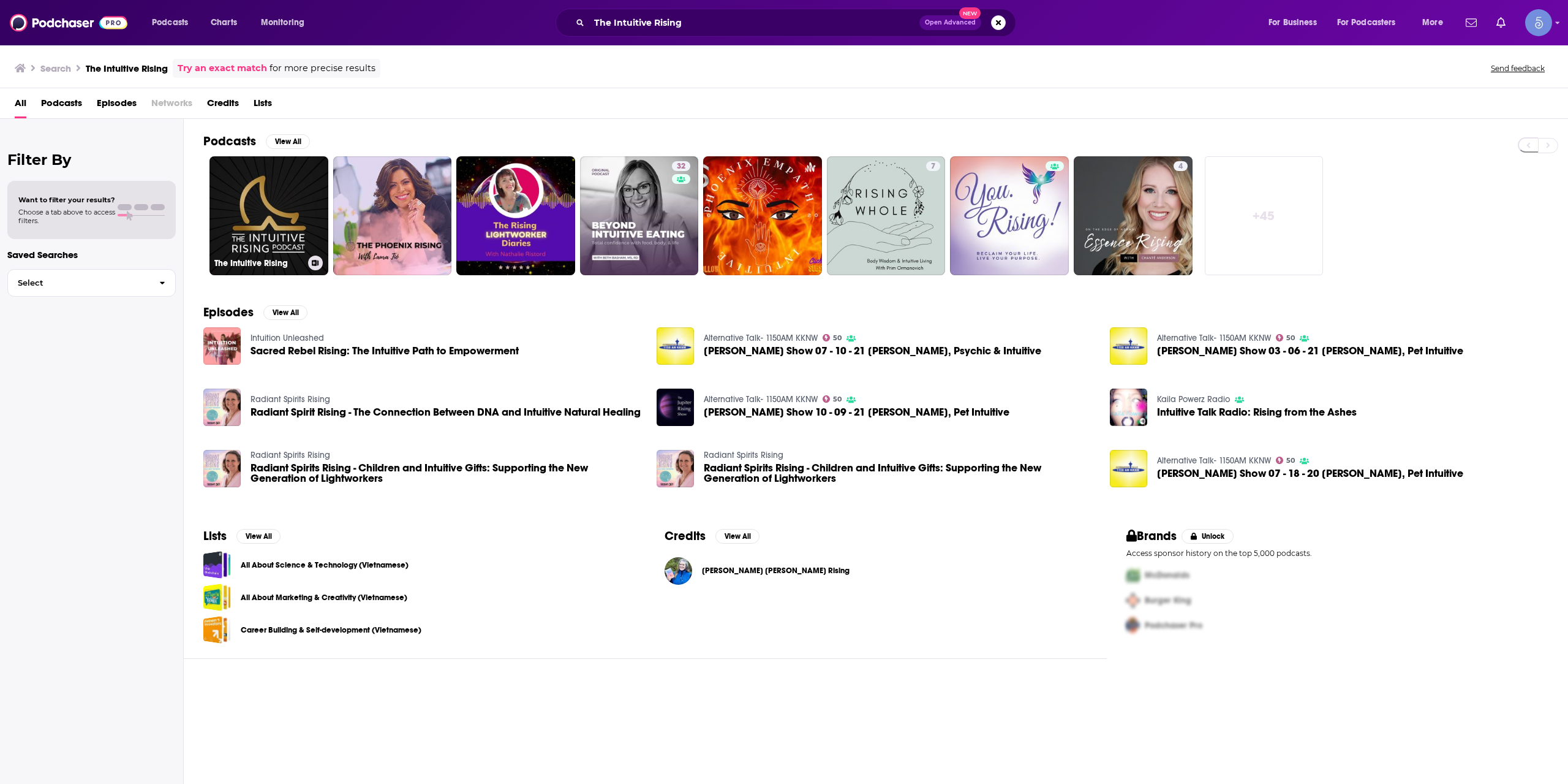
click at [290, 213] on link "The Intuitive Rising" at bounding box center [269, 216] width 119 height 119
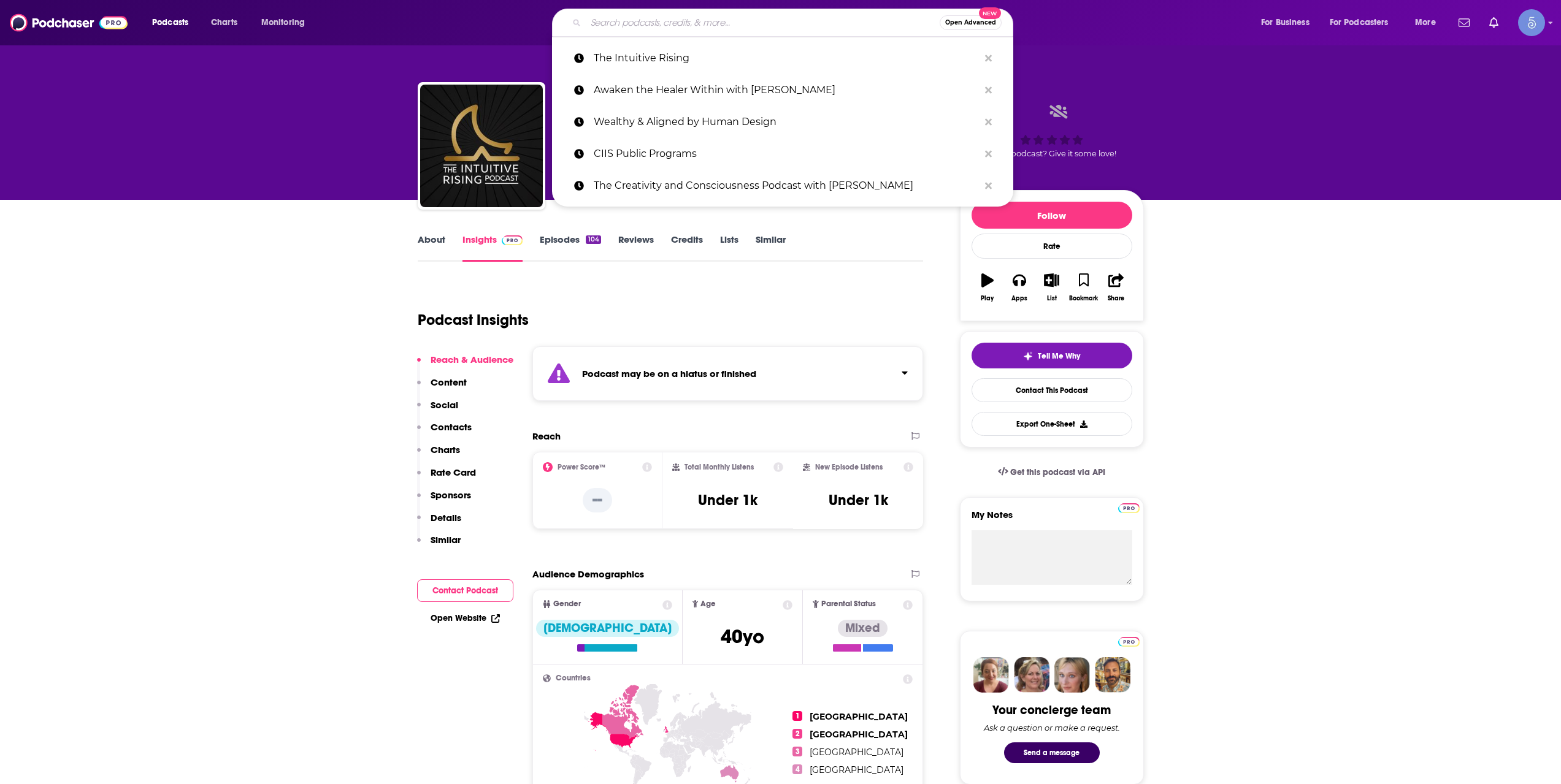
click at [691, 27] on input "Search podcasts, credits, & more..." at bounding box center [762, 23] width 354 height 19
paste input "Euphoric Evolution"
type input "Euphoric Evolution"
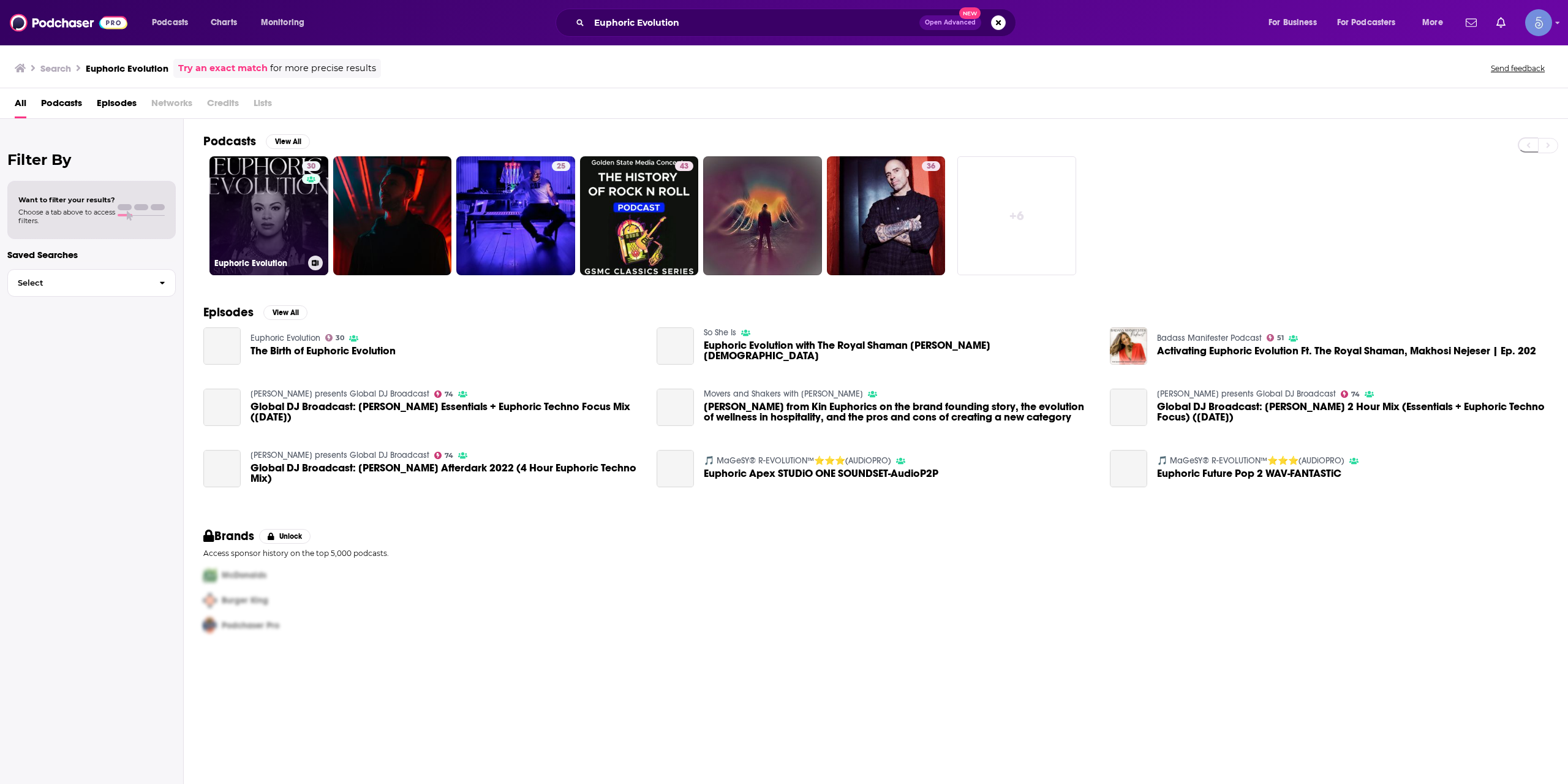
click at [296, 234] on link "30 Euphoric Evolution" at bounding box center [269, 216] width 119 height 119
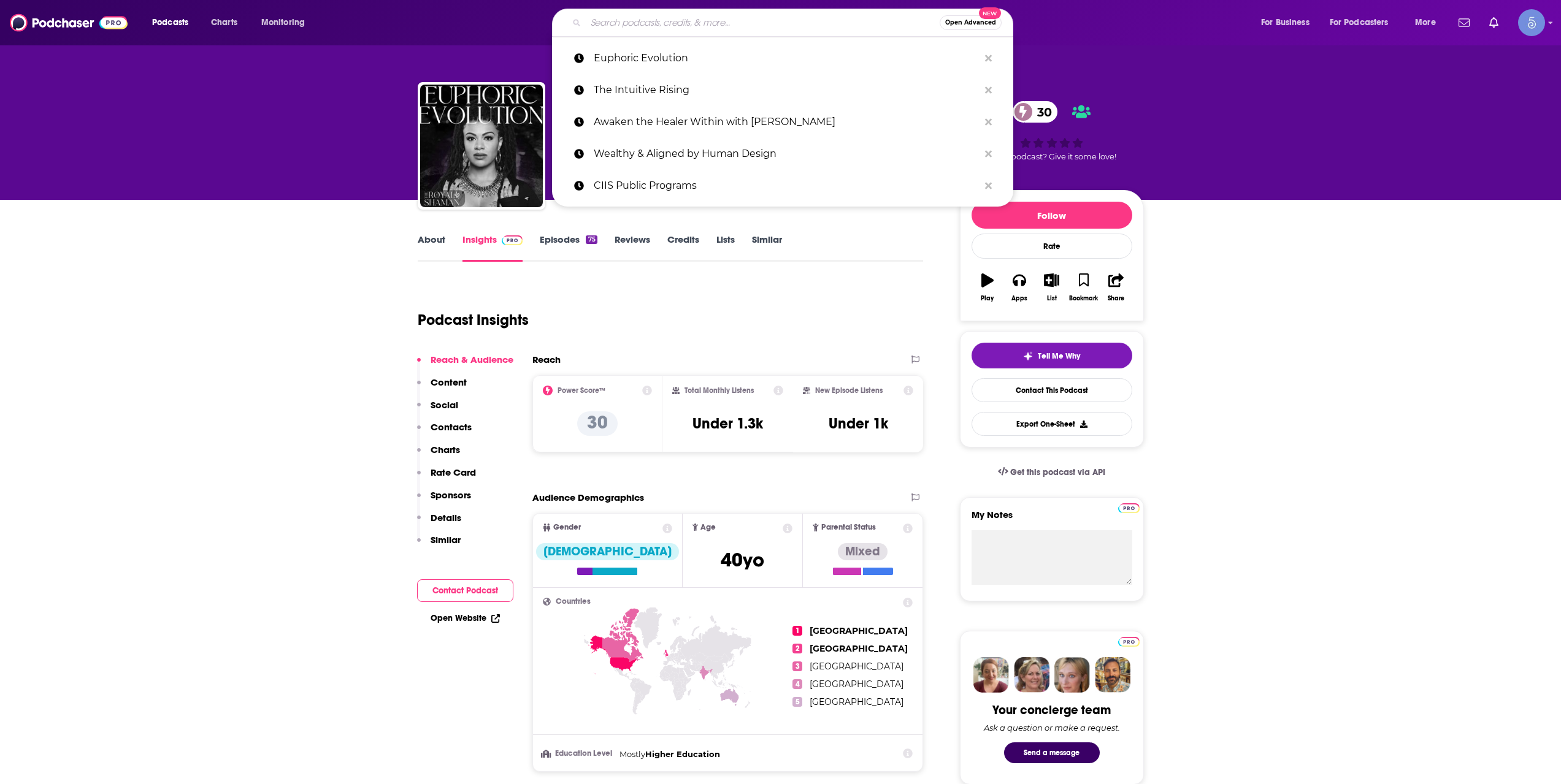
click at [686, 18] on input "Search podcasts, credits, & more..." at bounding box center [762, 23] width 354 height 19
paste input "Wild & Waking"
type input "Wild & Waking"
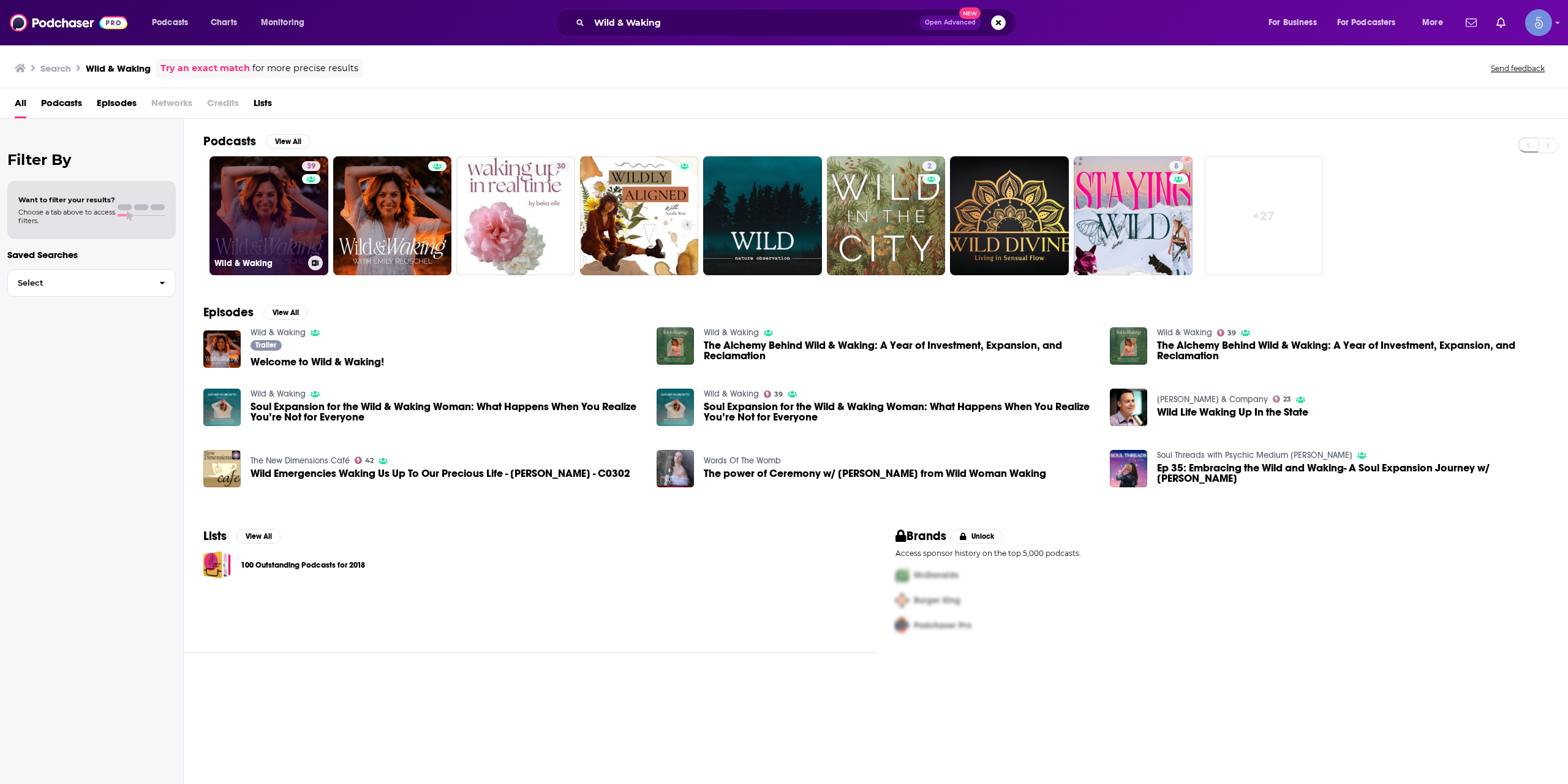
click at [290, 234] on link "39 Wild & Waking" at bounding box center [269, 216] width 119 height 119
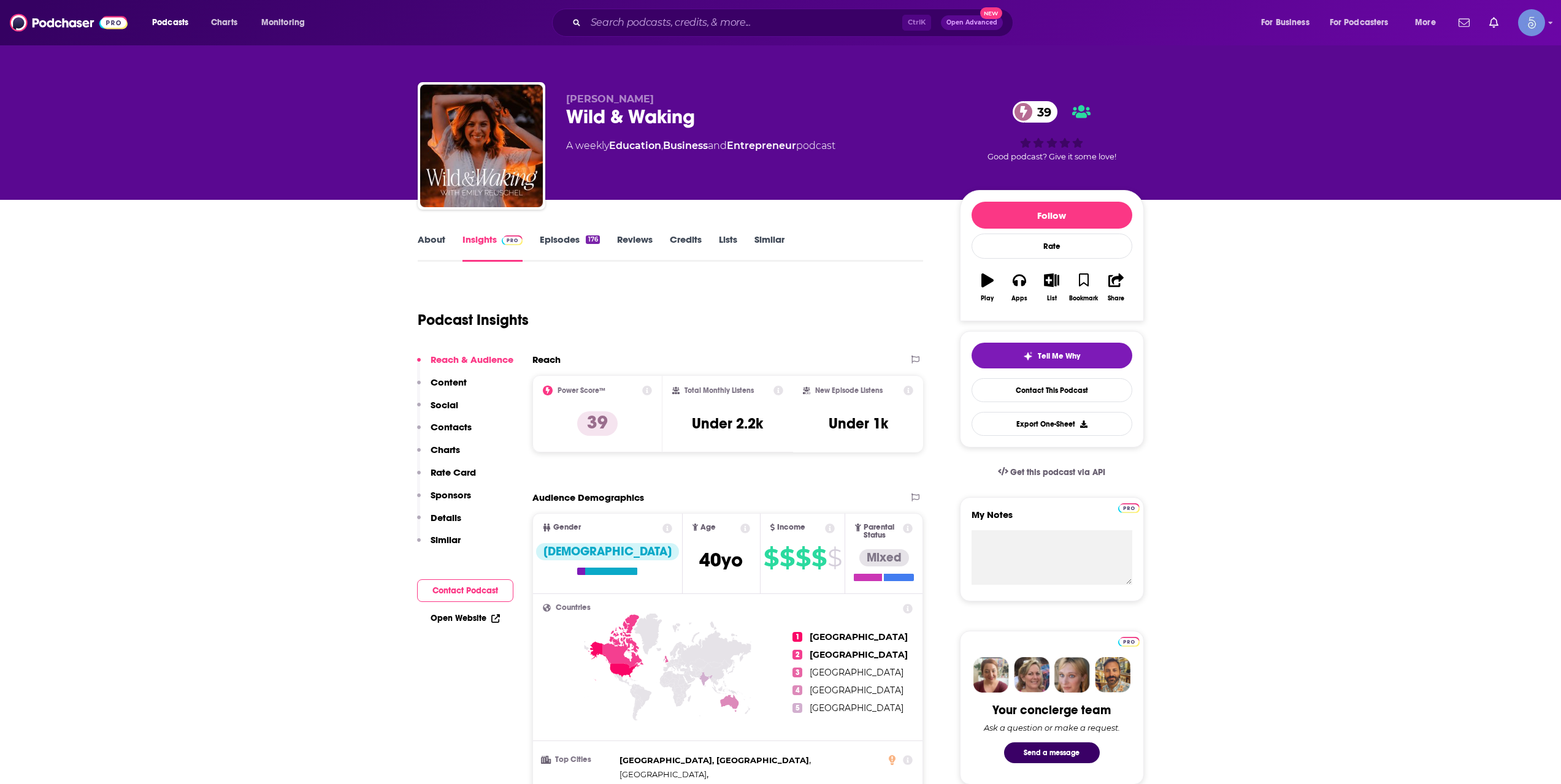
click at [706, 34] on div "Ctrl K Open Advanced New" at bounding box center [782, 23] width 461 height 28
click at [706, 27] on input "Search podcasts, credits, & more..." at bounding box center [743, 23] width 316 height 19
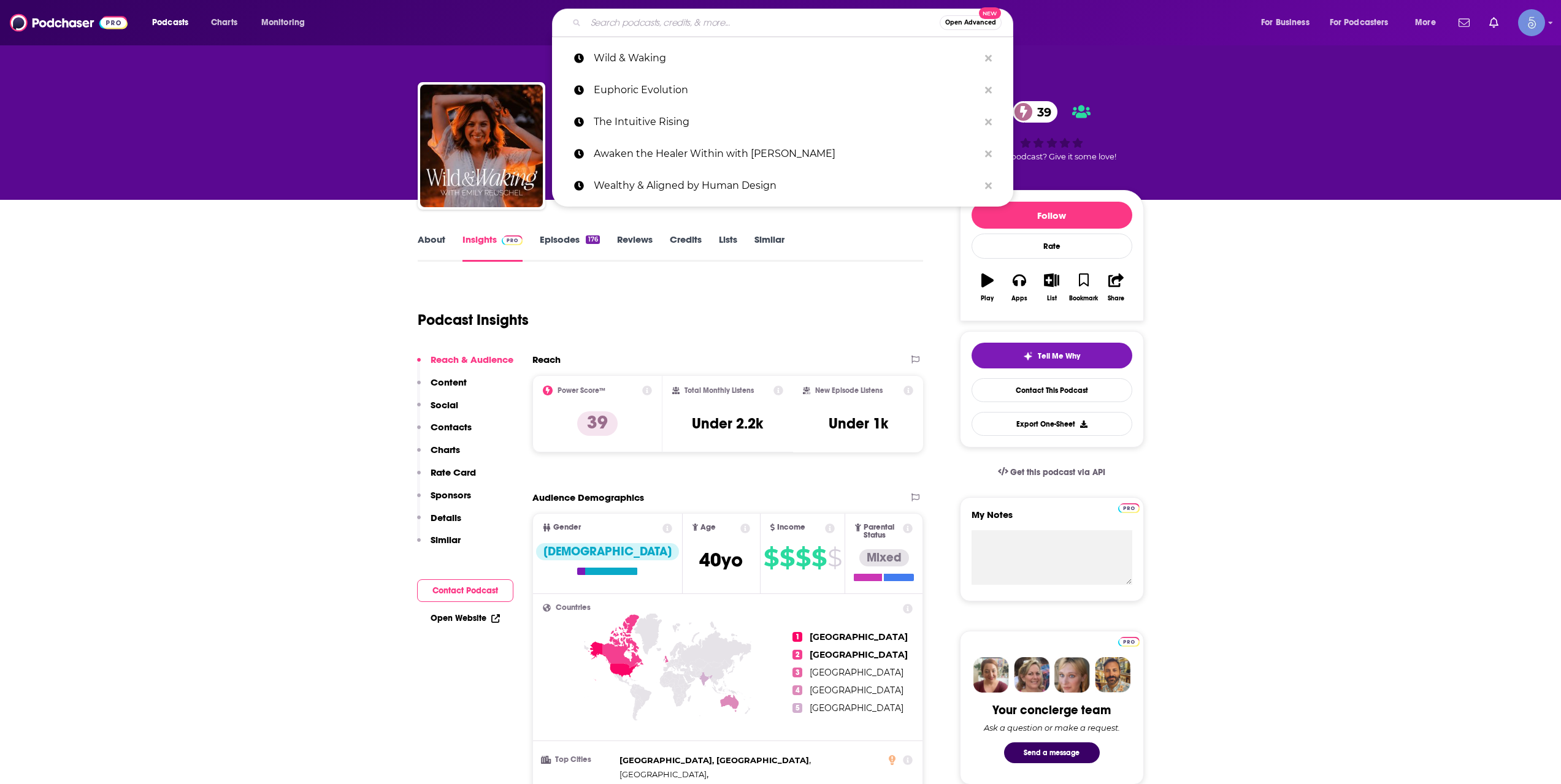
paste input "The Danielle Mercurio Show"
type input "The Danielle Mercurio Show"
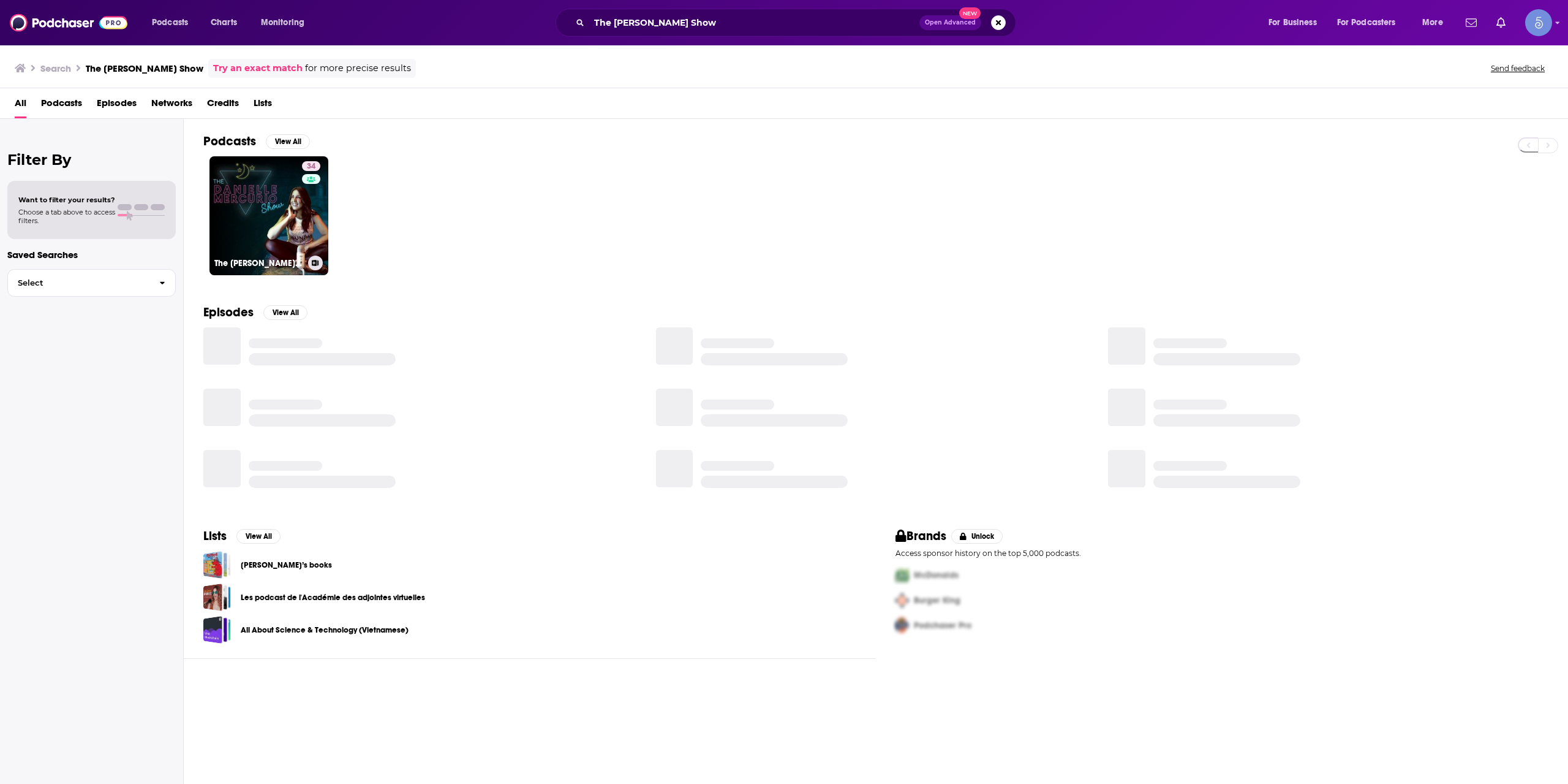
click at [290, 203] on link "34 The Danielle Mercurio Show" at bounding box center [269, 216] width 119 height 119
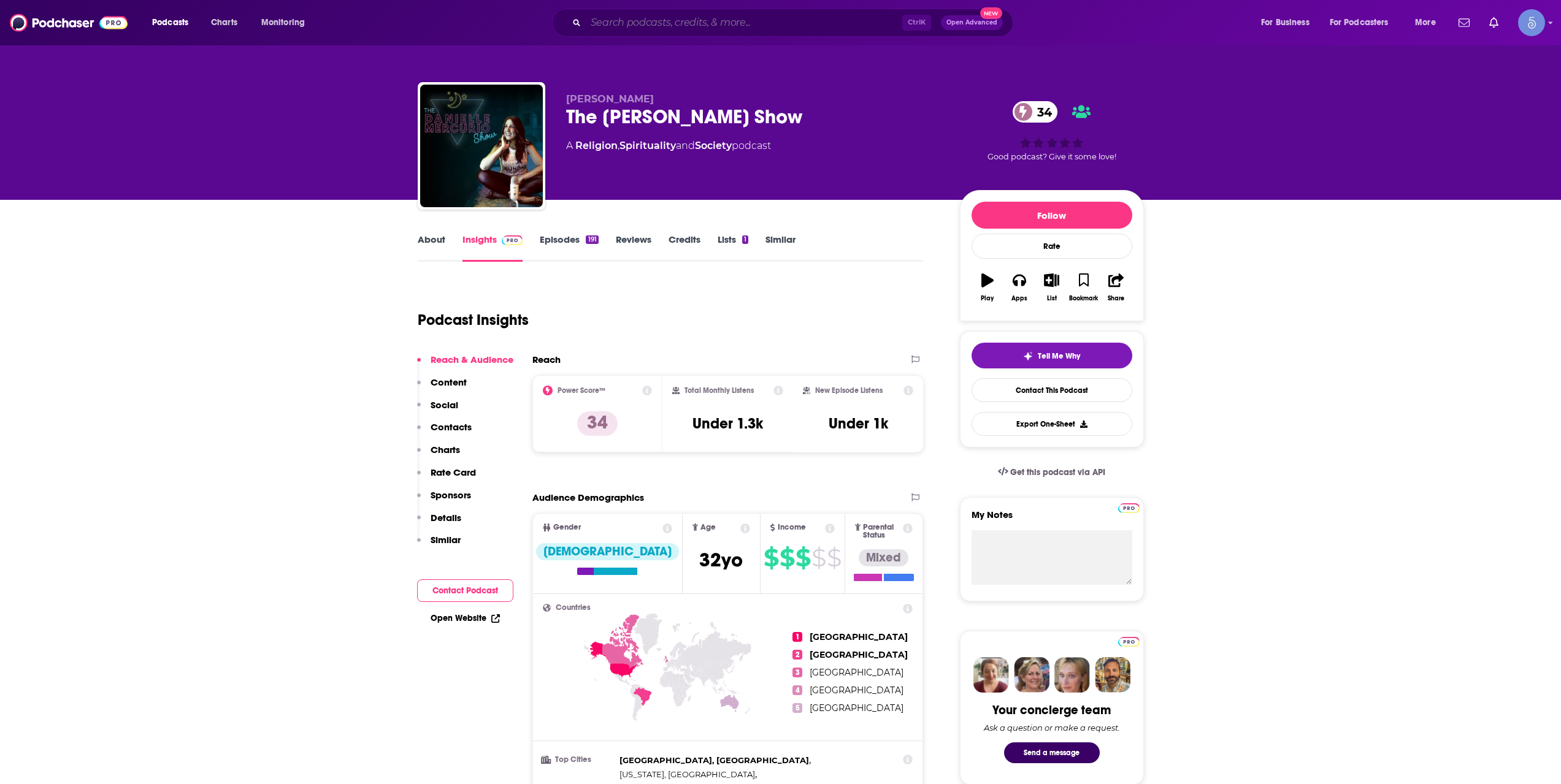
click at [729, 23] on input "Search podcasts, credits, & more..." at bounding box center [743, 23] width 316 height 19
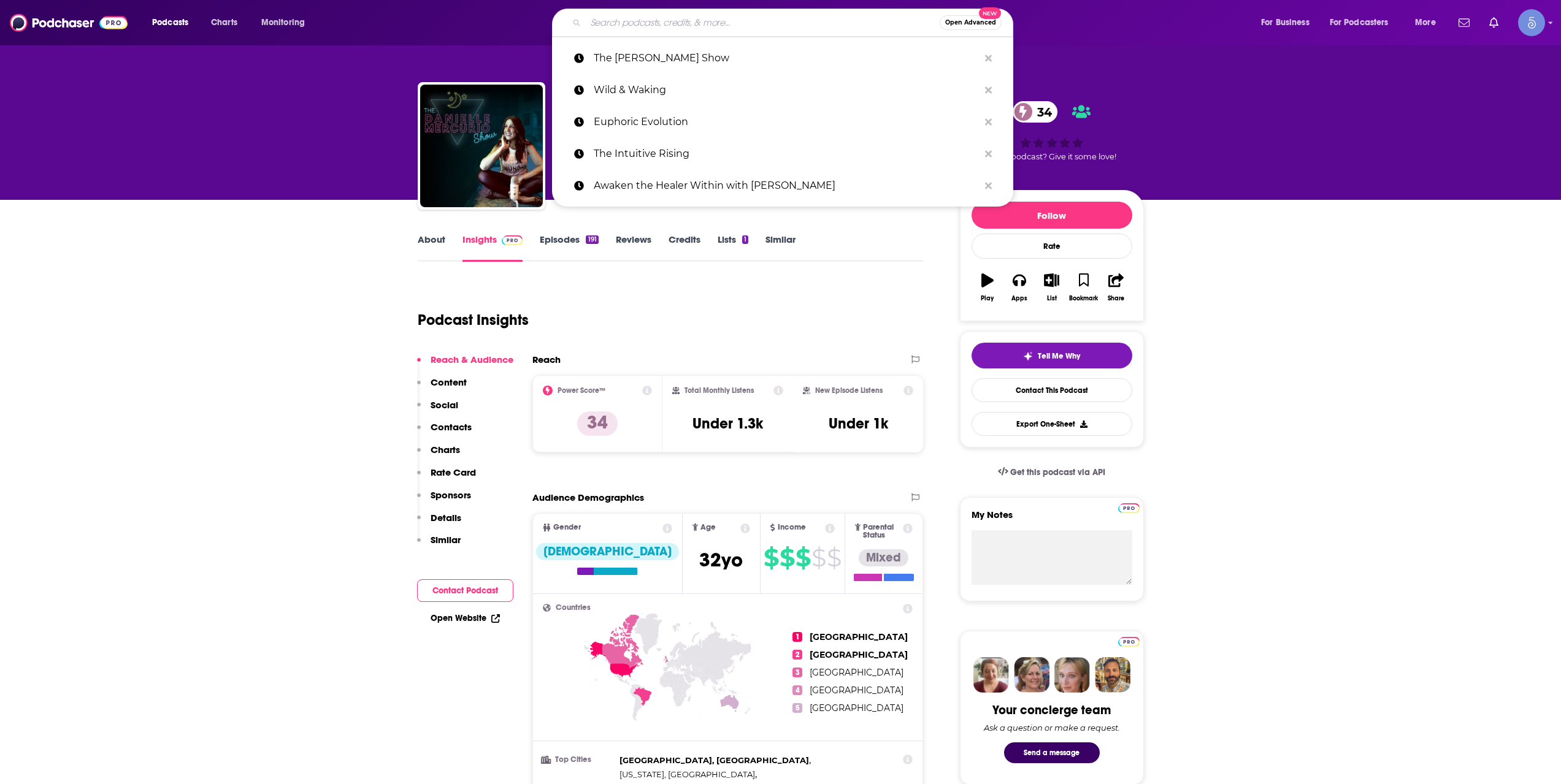
paste input "The Reluctant Medium"
type input "The Reluctant Medium"
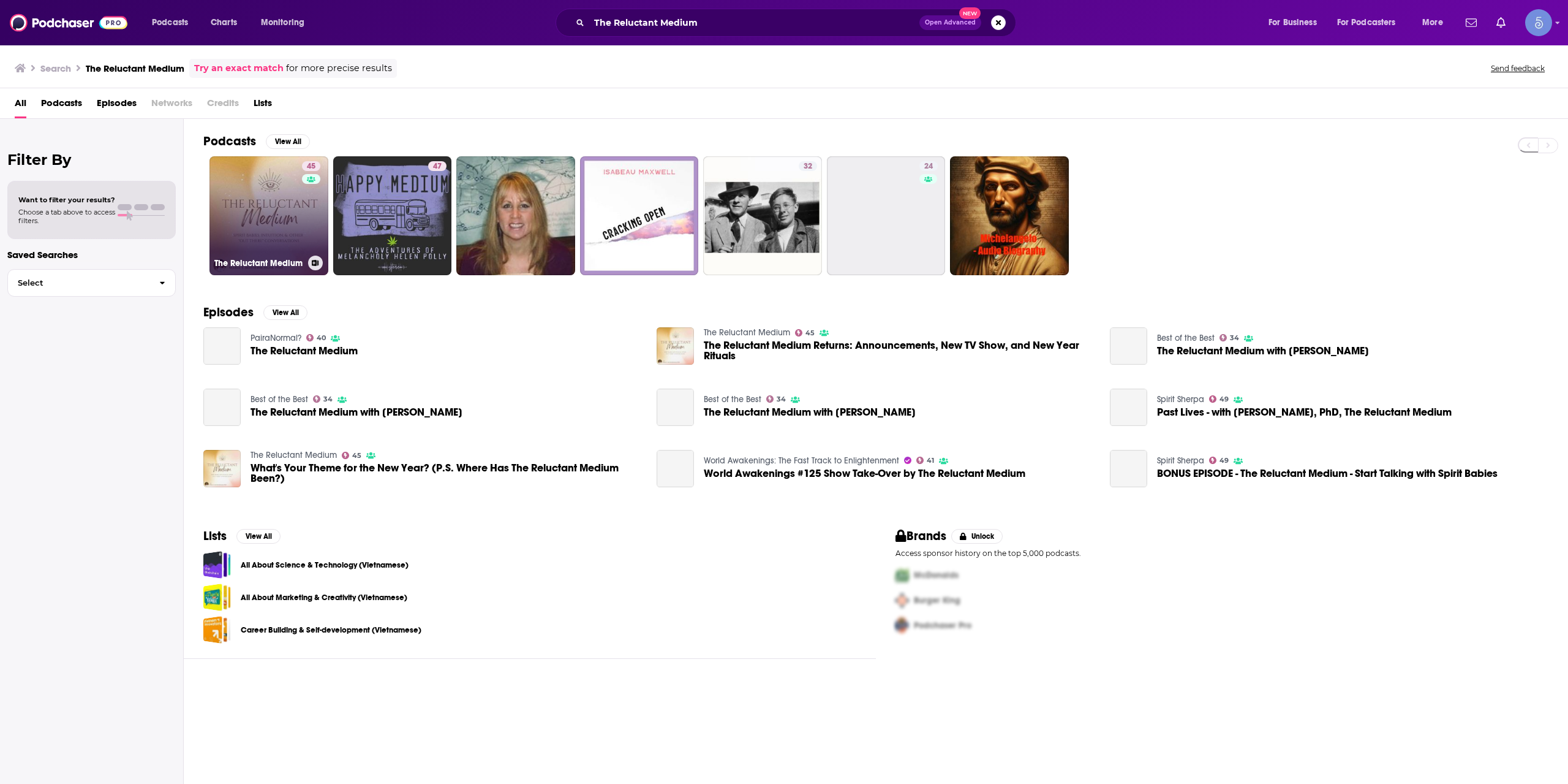
click at [302, 227] on div "45" at bounding box center [312, 208] width 21 height 95
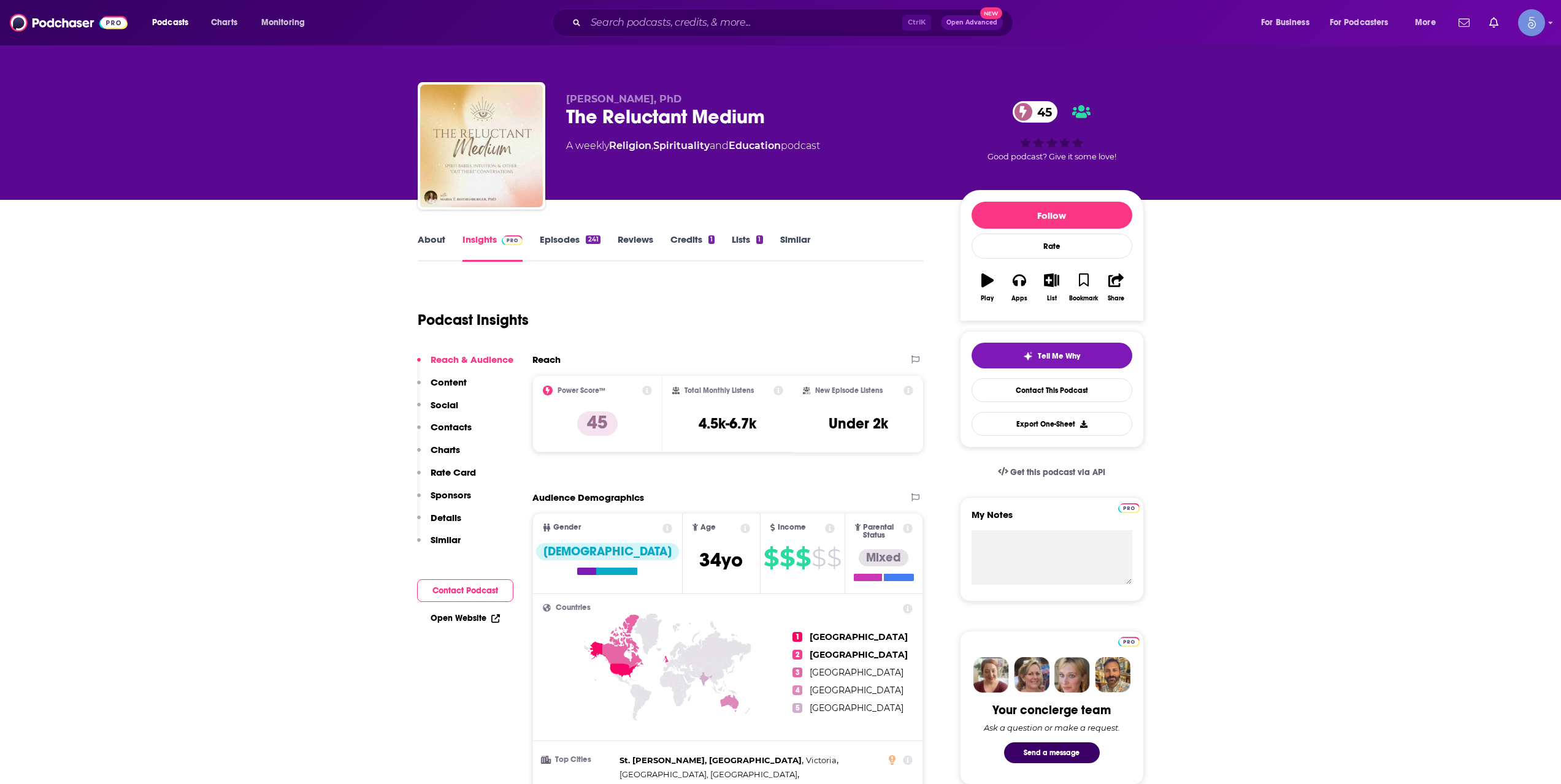
click at [647, 42] on div "Podcasts Charts Monitoring Ctrl K Open Advanced New For Business For Podcasters…" at bounding box center [780, 22] width 1561 height 45
click at [653, 36] on div "Podcasts Charts Monitoring Ctrl K Open Advanced New For Business For Podcasters…" at bounding box center [780, 22] width 1561 height 45
click at [656, 27] on input "Search podcasts, credits, & more..." at bounding box center [743, 23] width 316 height 19
paste input "The Jack Moses Podcast"
type input "The Jack Moses Podcast"
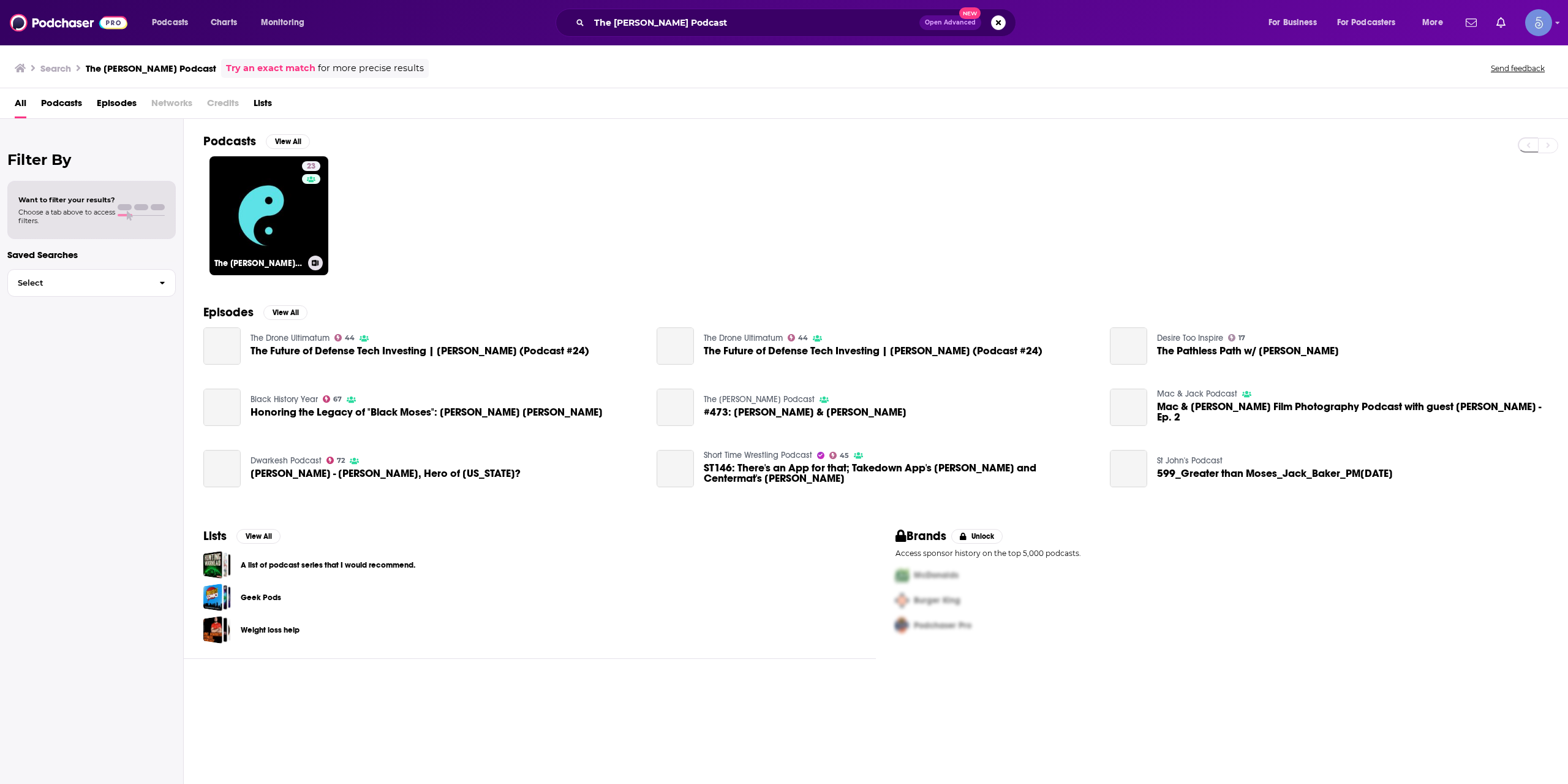
click at [276, 225] on link "23 The Jack Moses Podcast" at bounding box center [269, 216] width 119 height 119
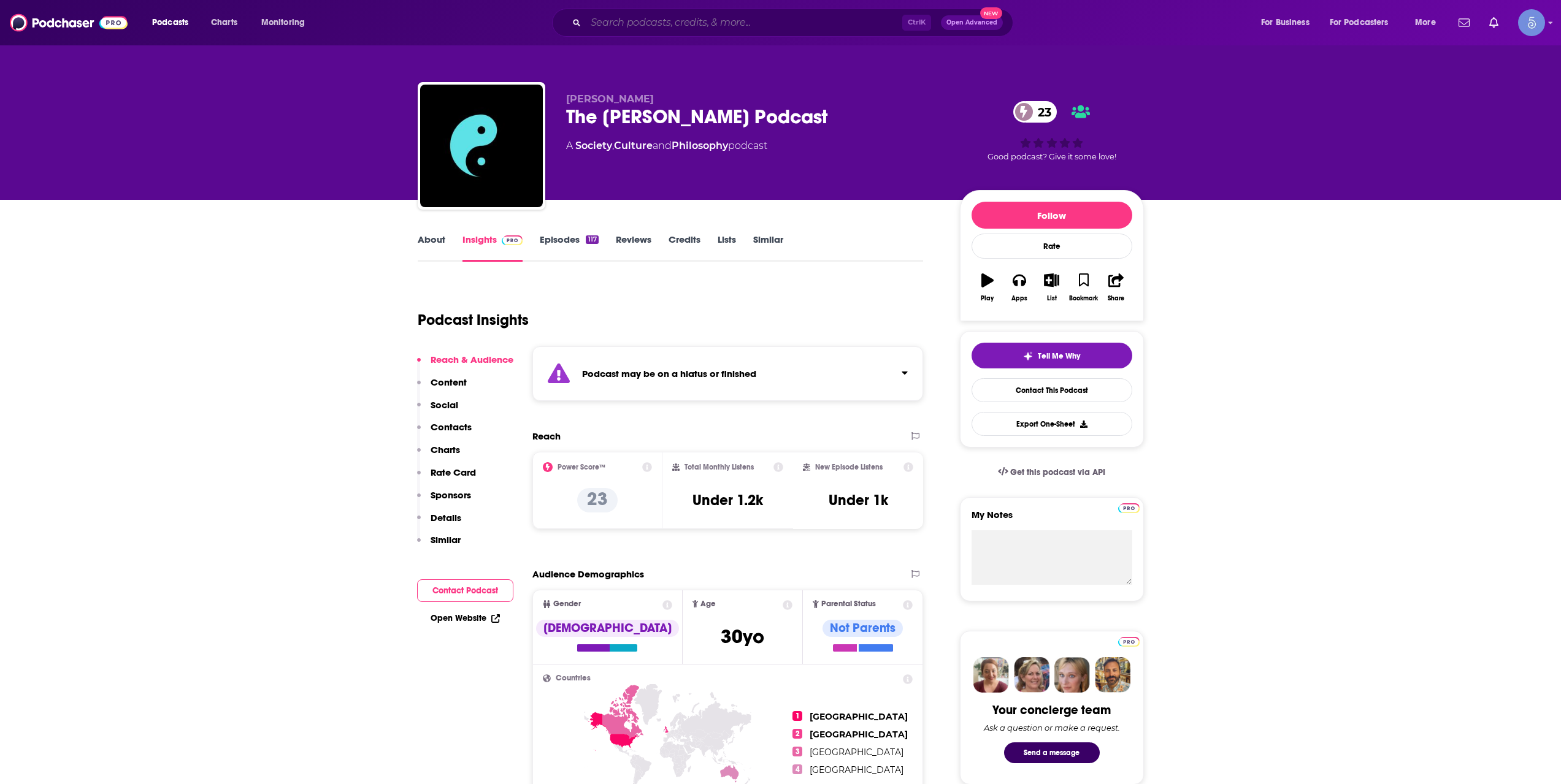
click at [679, 19] on input "Search podcasts, credits, & more..." at bounding box center [743, 23] width 316 height 19
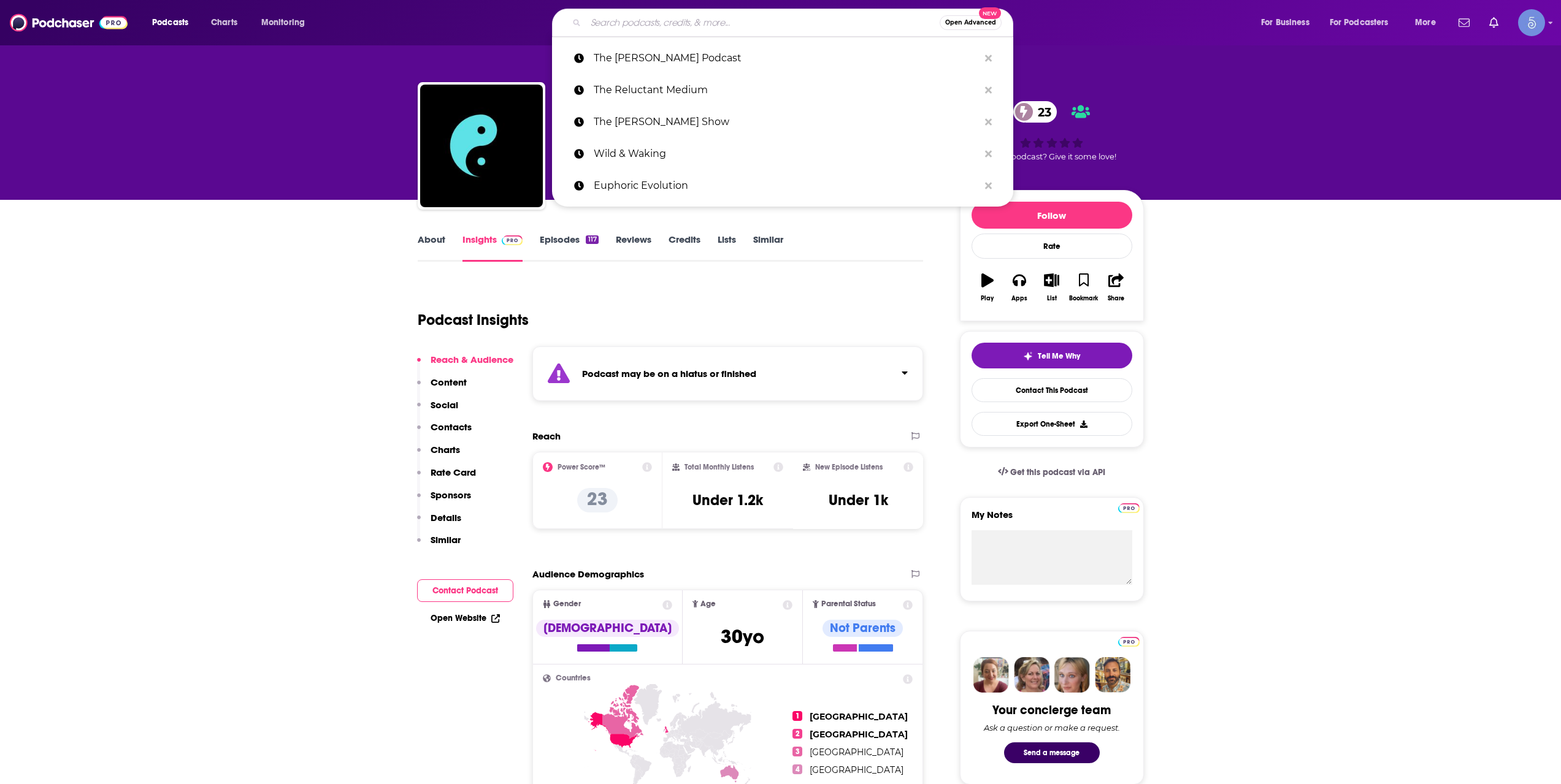
paste input "KindaSound"
type input "KindaSound"
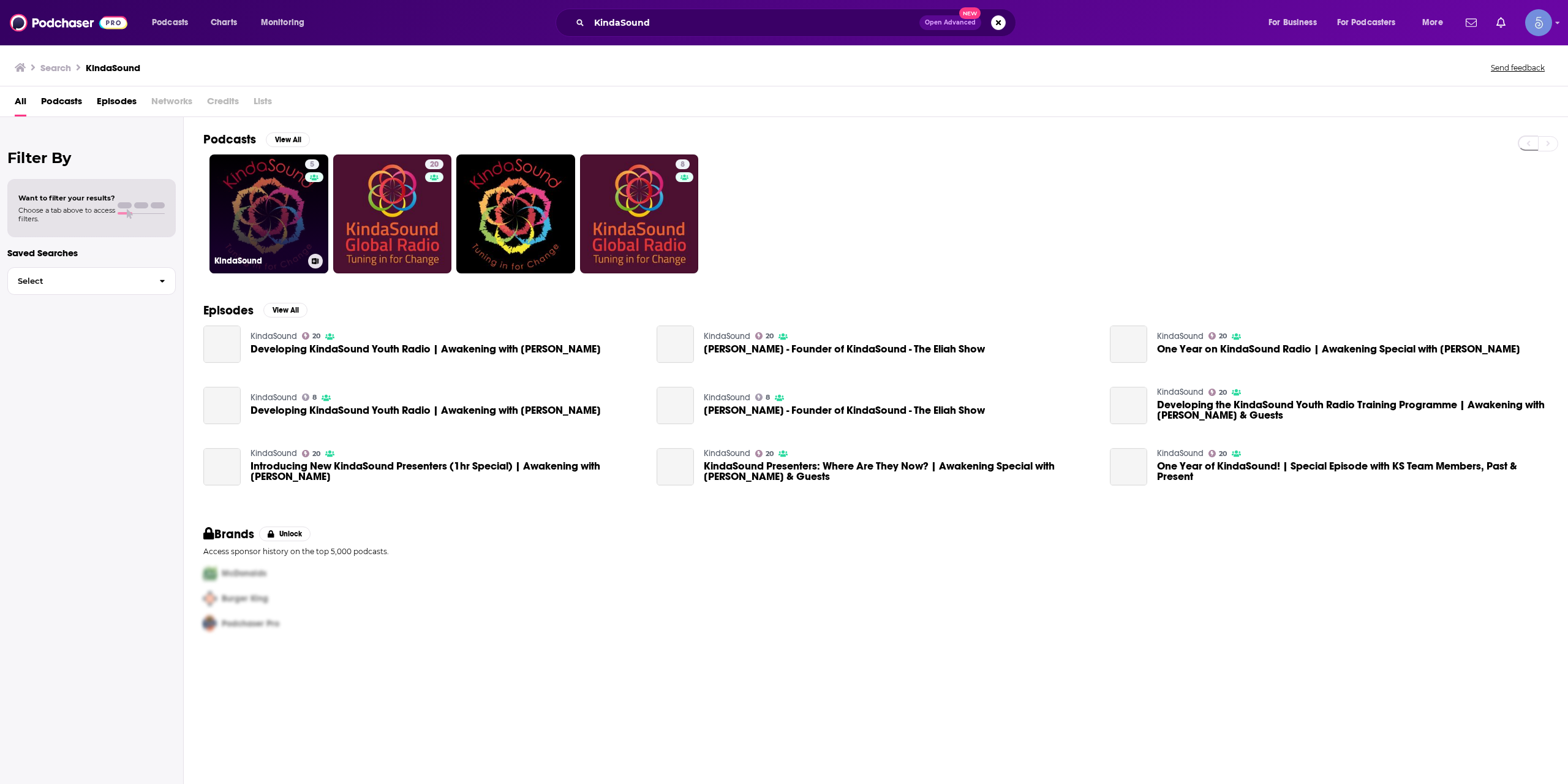
click at [260, 212] on link "5 KindaSound" at bounding box center [269, 214] width 119 height 119
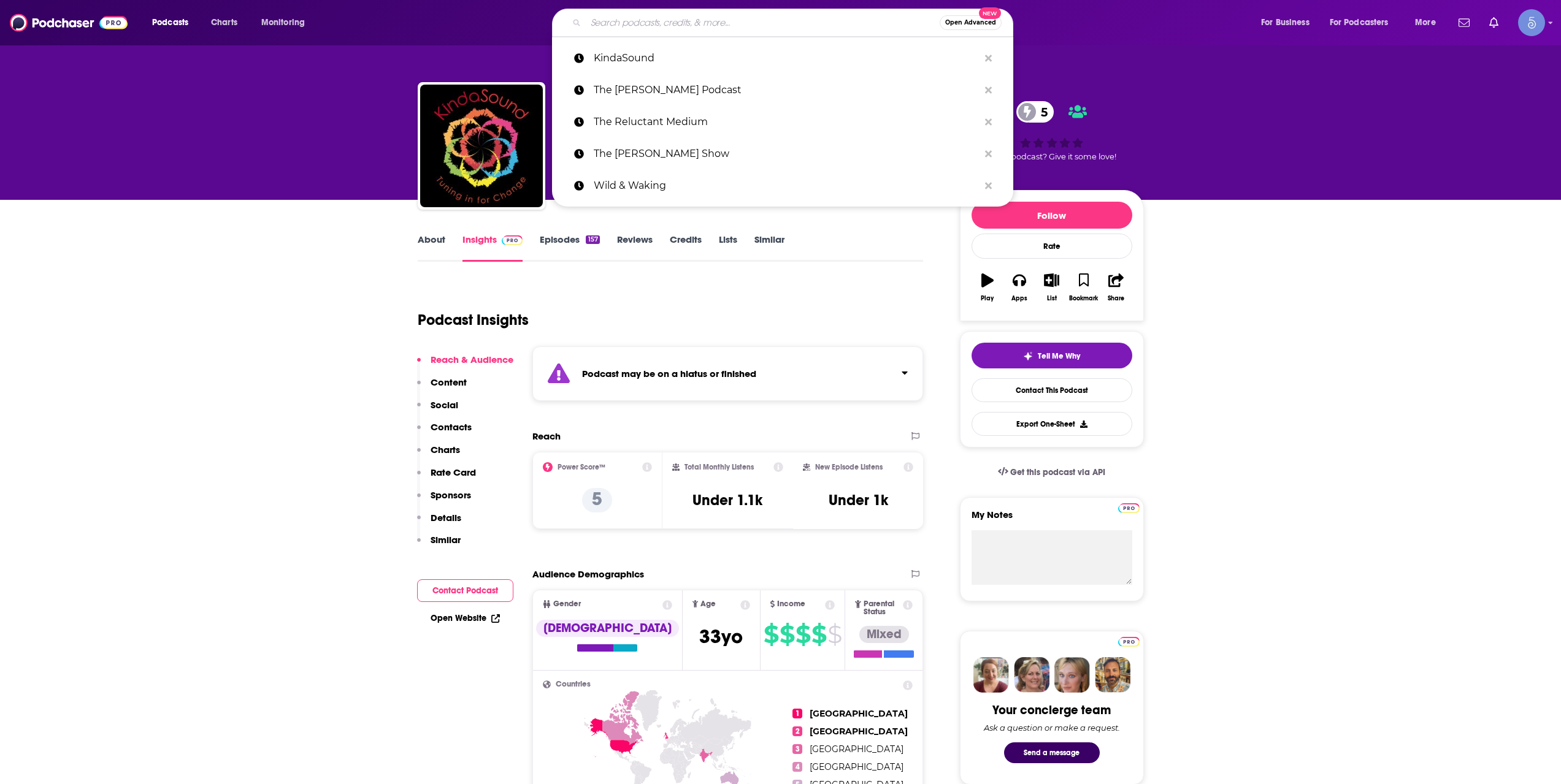
click at [658, 25] on input "Search podcasts, credits, & more..." at bounding box center [762, 23] width 354 height 19
paste input "It's OK to be spiritual"
type input "It's OK to be spiritual"
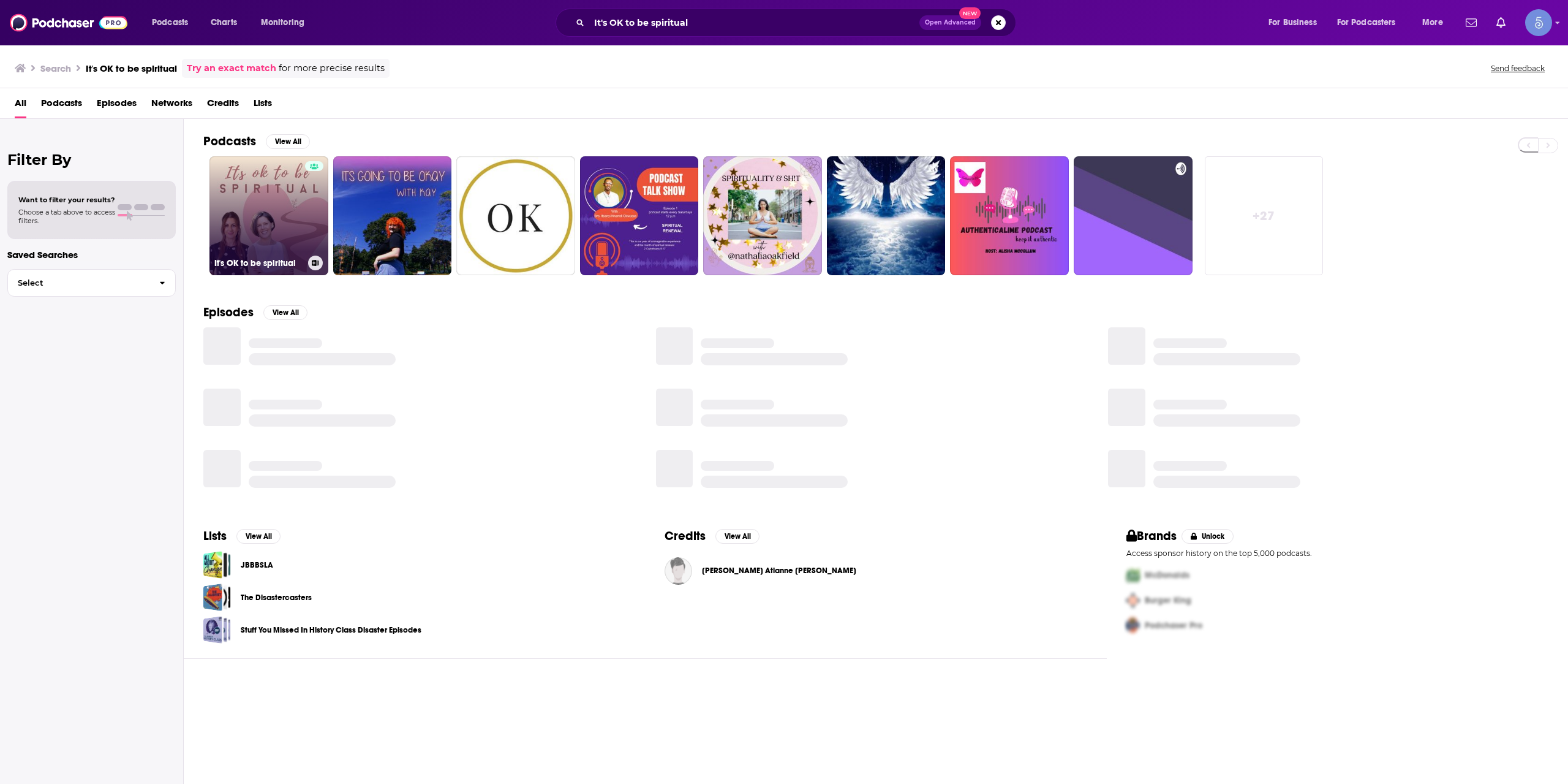
click at [270, 220] on link "It's OK to be spiritual" at bounding box center [269, 216] width 119 height 119
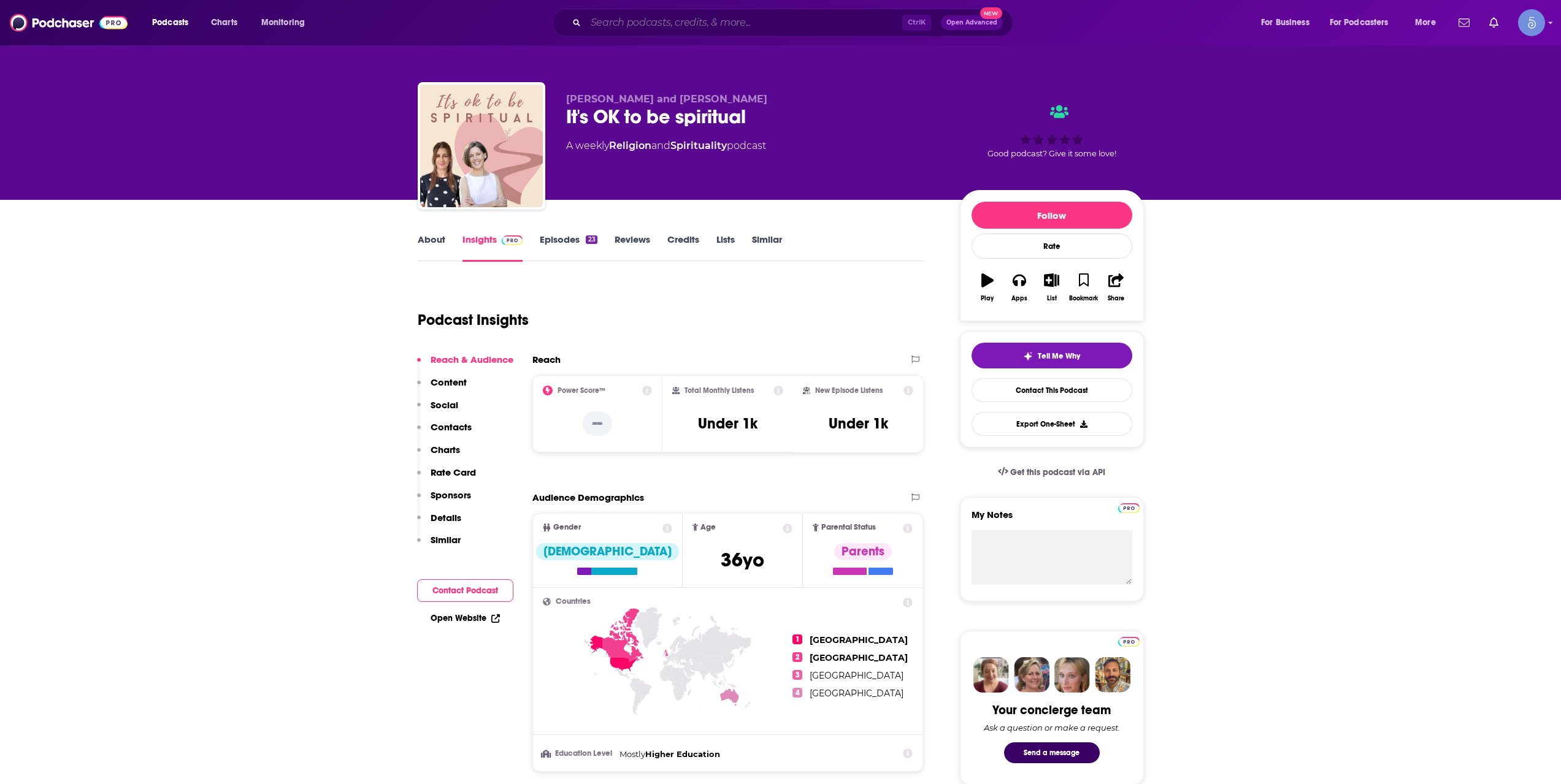
click at [676, 28] on input "Search podcasts, credits, & more..." at bounding box center [743, 23] width 316 height 19
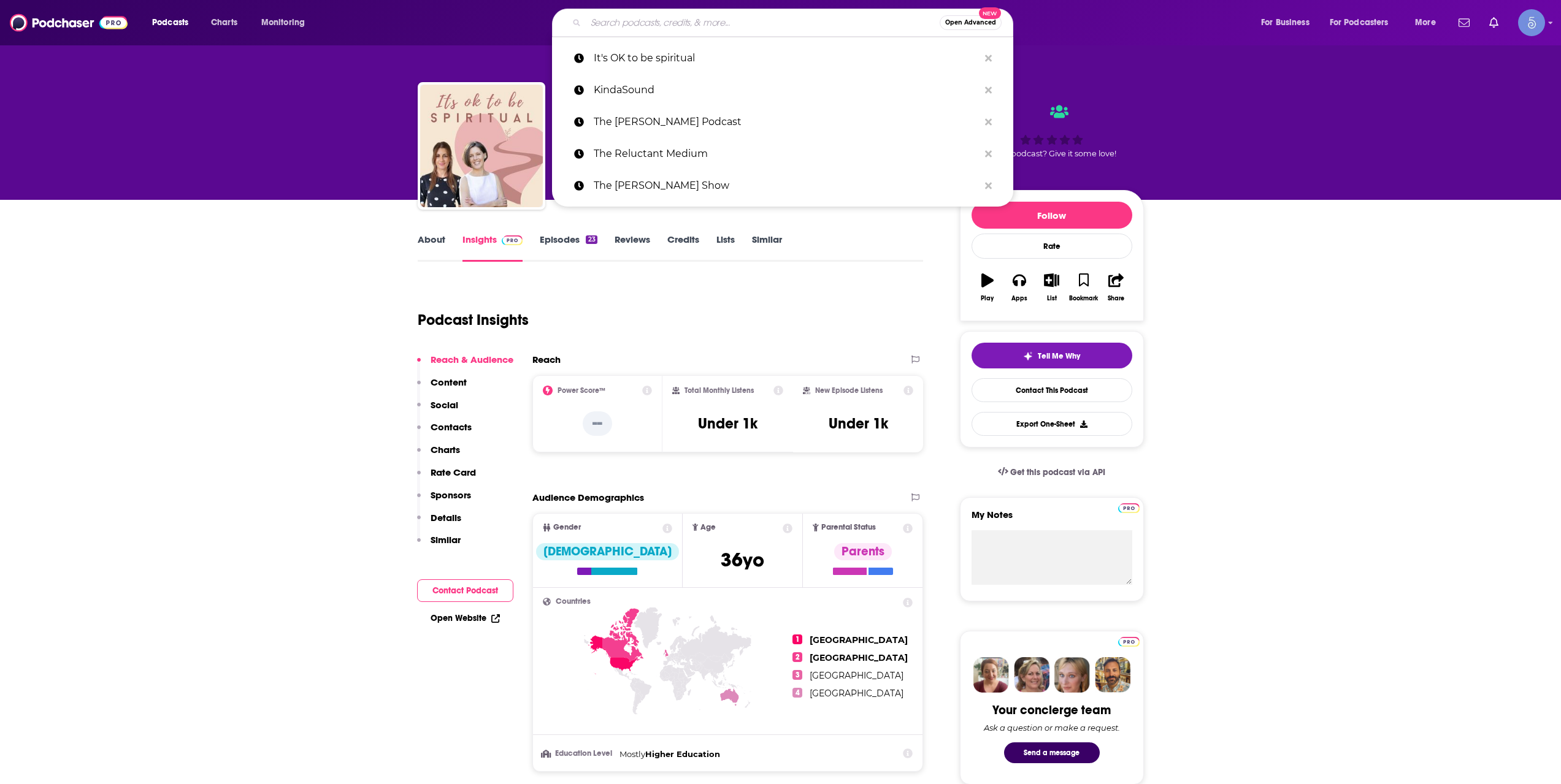
paste input "Witch Wednesdays"
type input "Witch Wednesdays"
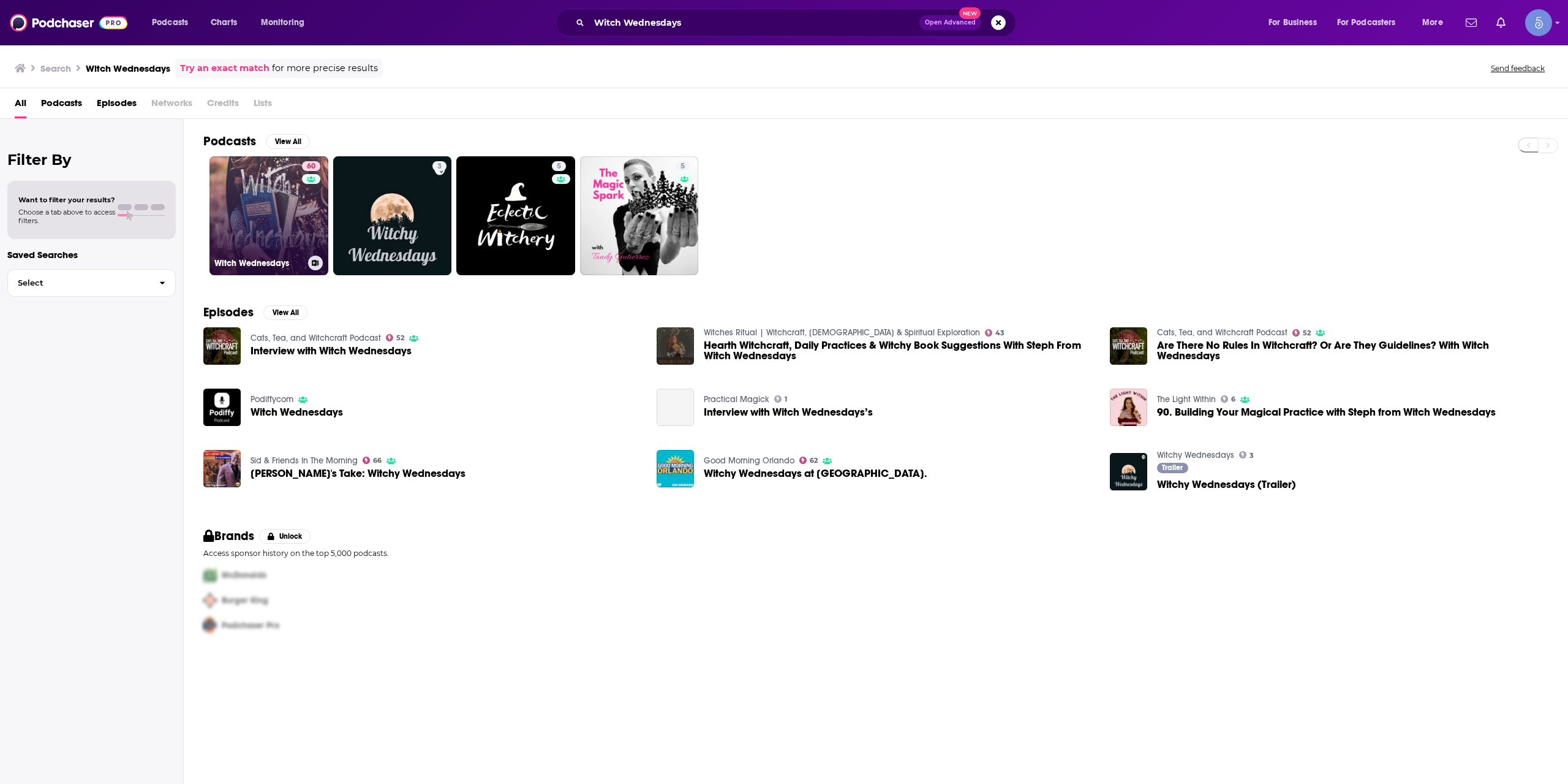
click at [257, 201] on link "60 Witch Wednesdays" at bounding box center [269, 216] width 119 height 119
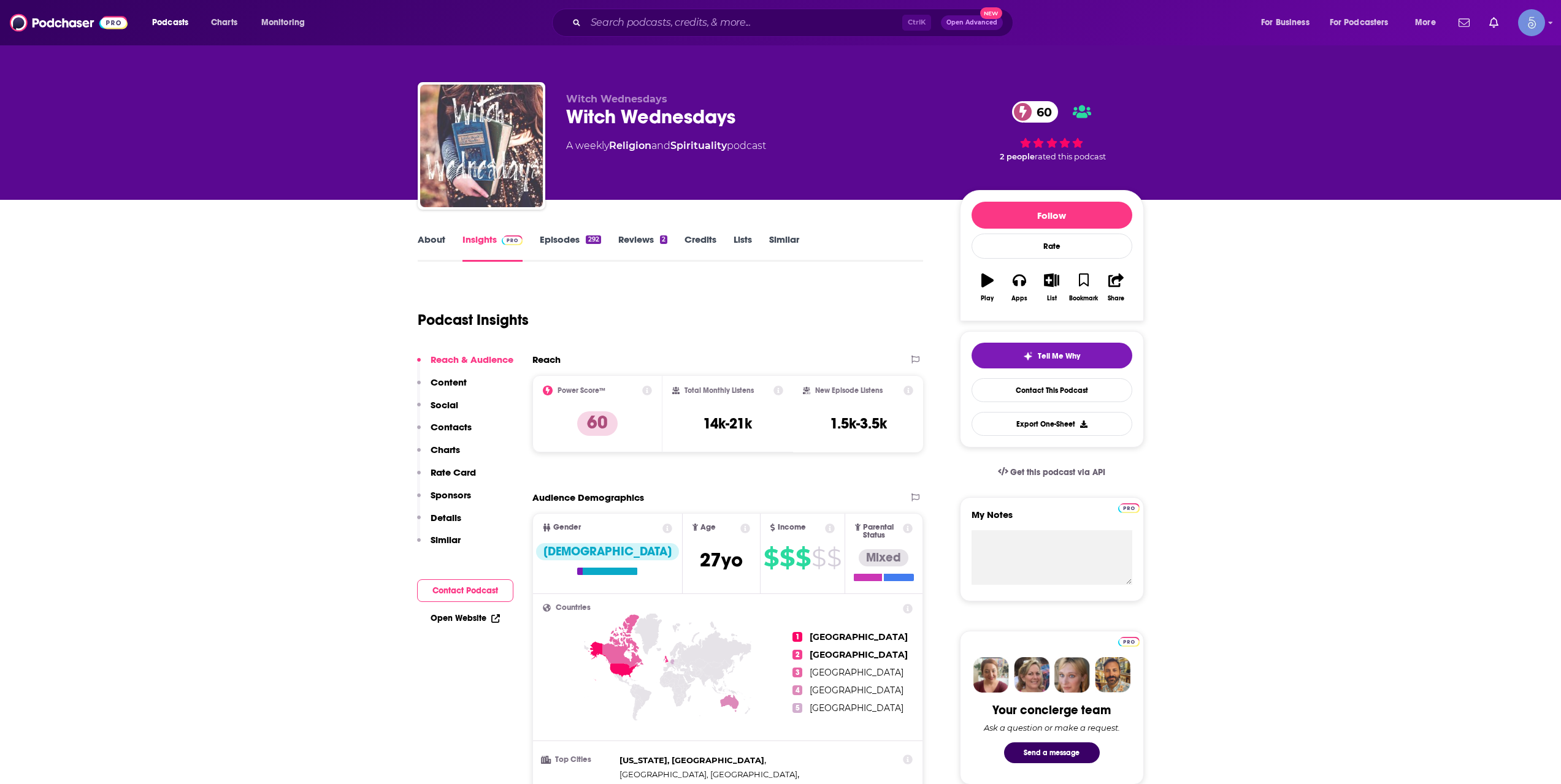
drag, startPoint x: 682, startPoint y: 35, endPoint x: 684, endPoint y: 23, distance: 12.2
click at [684, 34] on div "Ctrl K Open Advanced New" at bounding box center [782, 23] width 461 height 28
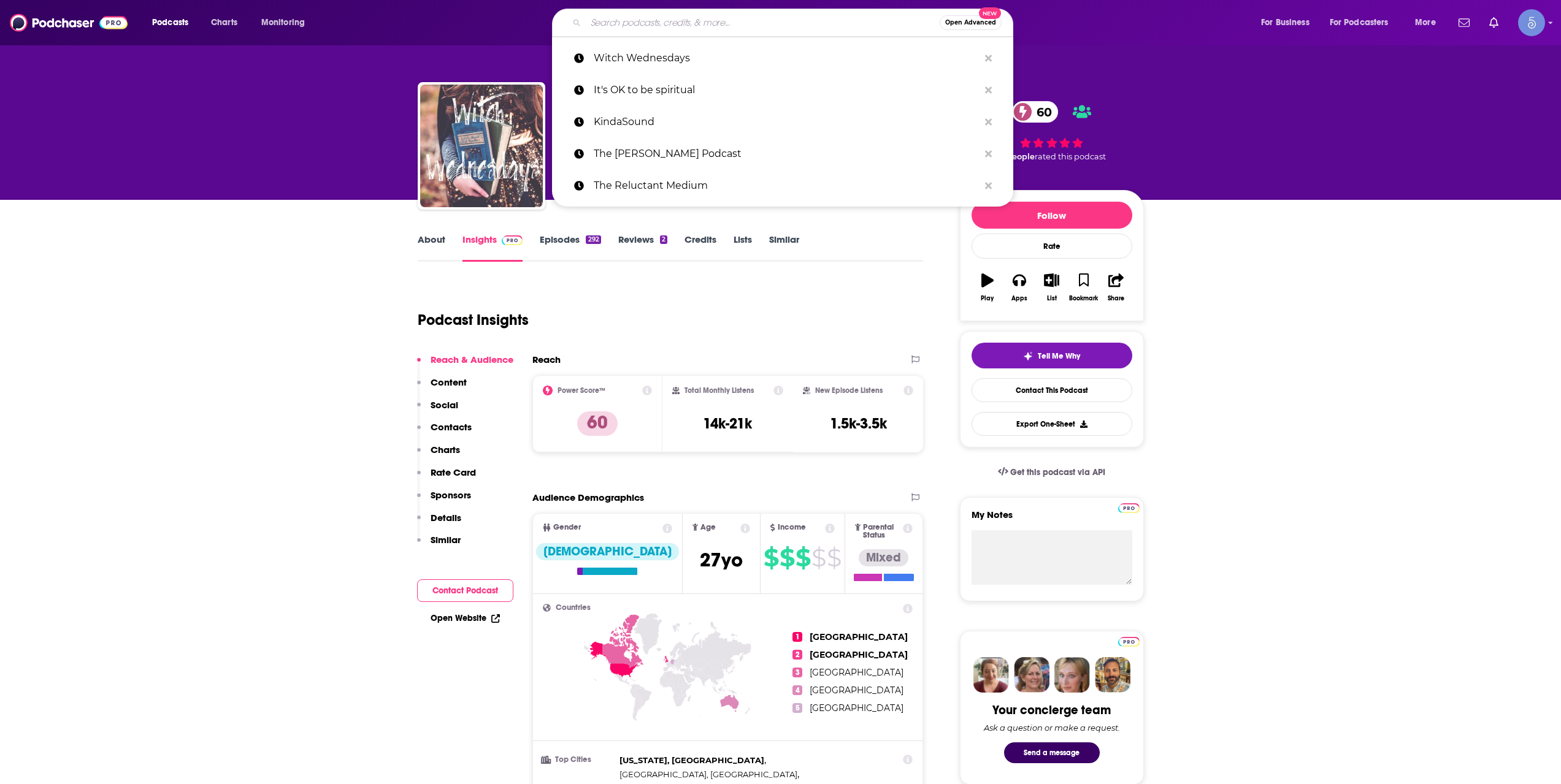
click at [684, 17] on input "Search podcasts, credits, & more..." at bounding box center [762, 23] width 354 height 19
paste input "Inner Life, Talks and Thoughts"
type input "Inner Life, Talks and Thoughts"
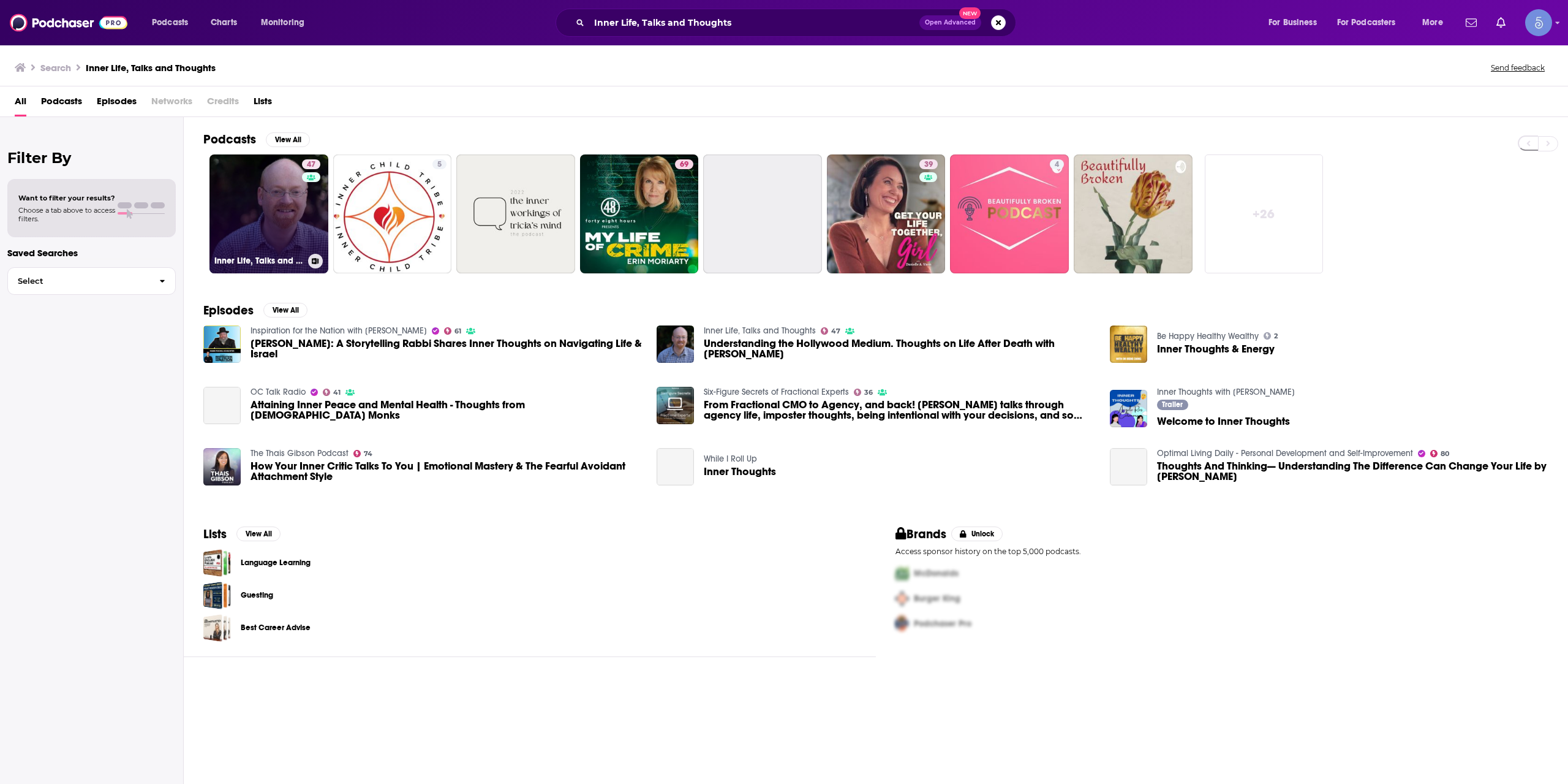
click at [298, 220] on link "47 Inner Life, Talks and Thoughts" at bounding box center [269, 214] width 119 height 119
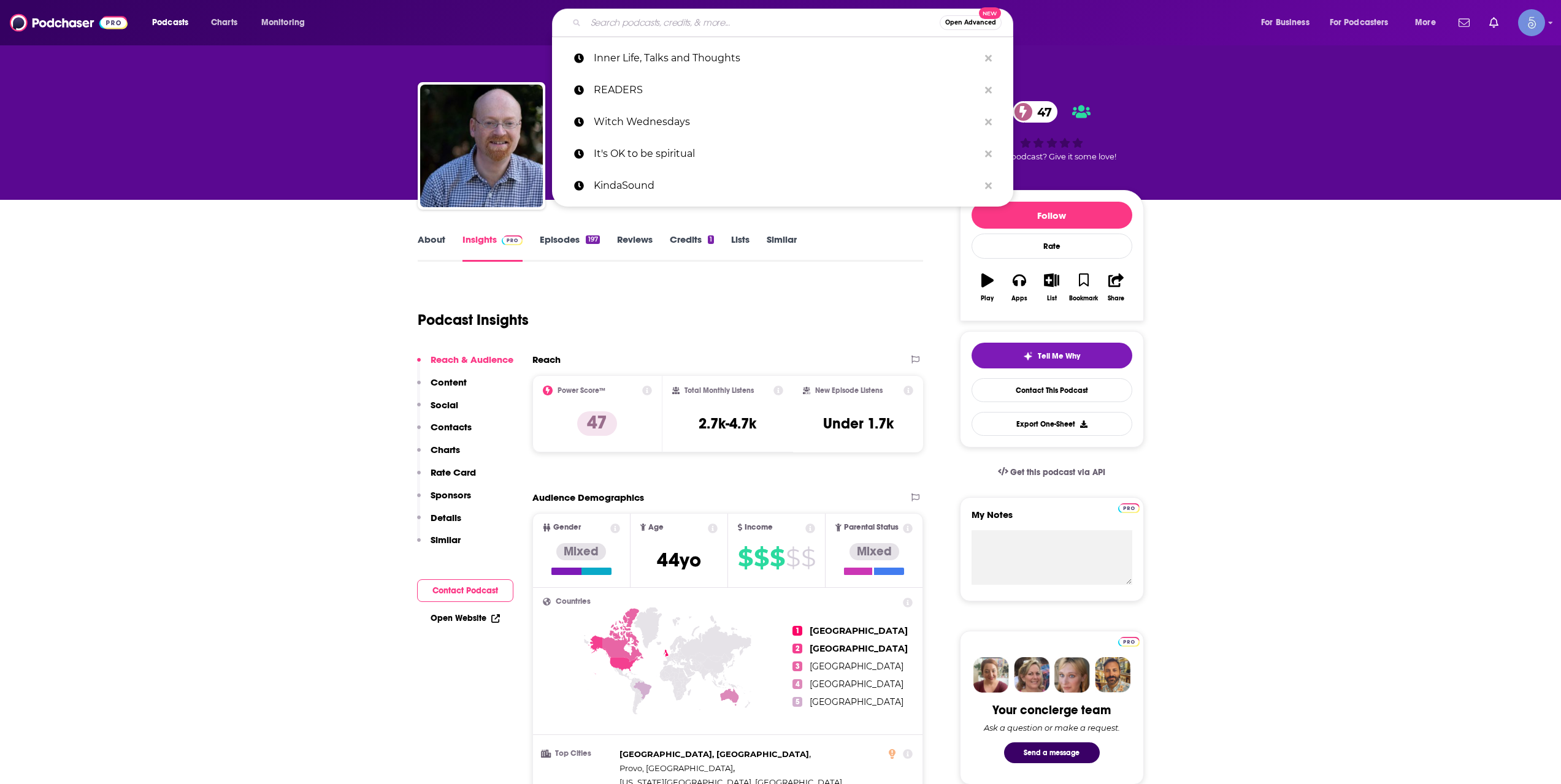
click at [754, 27] on input "Search podcasts, credits, & more..." at bounding box center [762, 23] width 354 height 19
paste input "Midnight, On Earth"
type input "Midnight, On Earth"
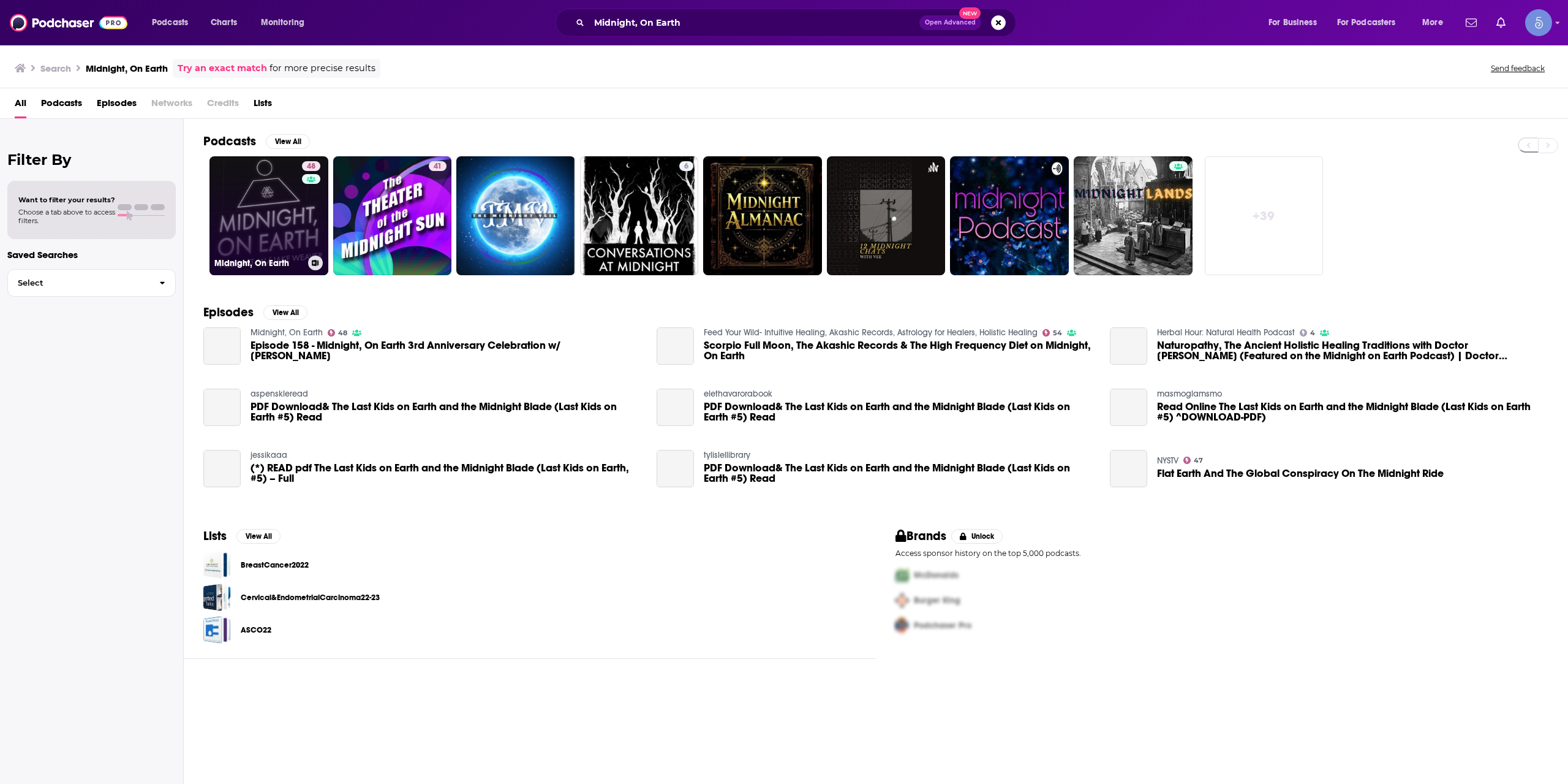
click at [282, 213] on link "48 Midnight, On Earth" at bounding box center [269, 216] width 119 height 119
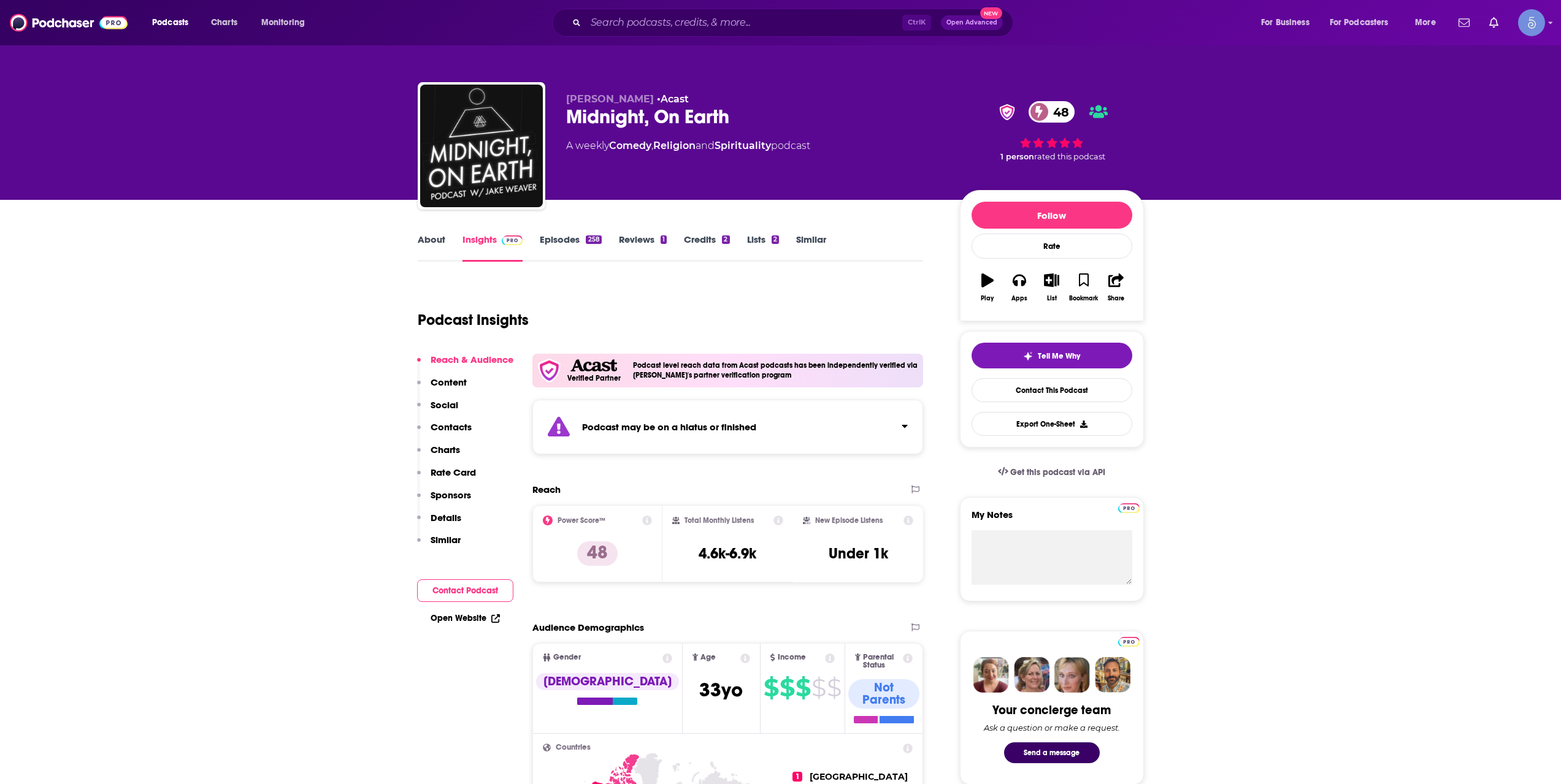
click at [435, 244] on link "About" at bounding box center [431, 248] width 27 height 28
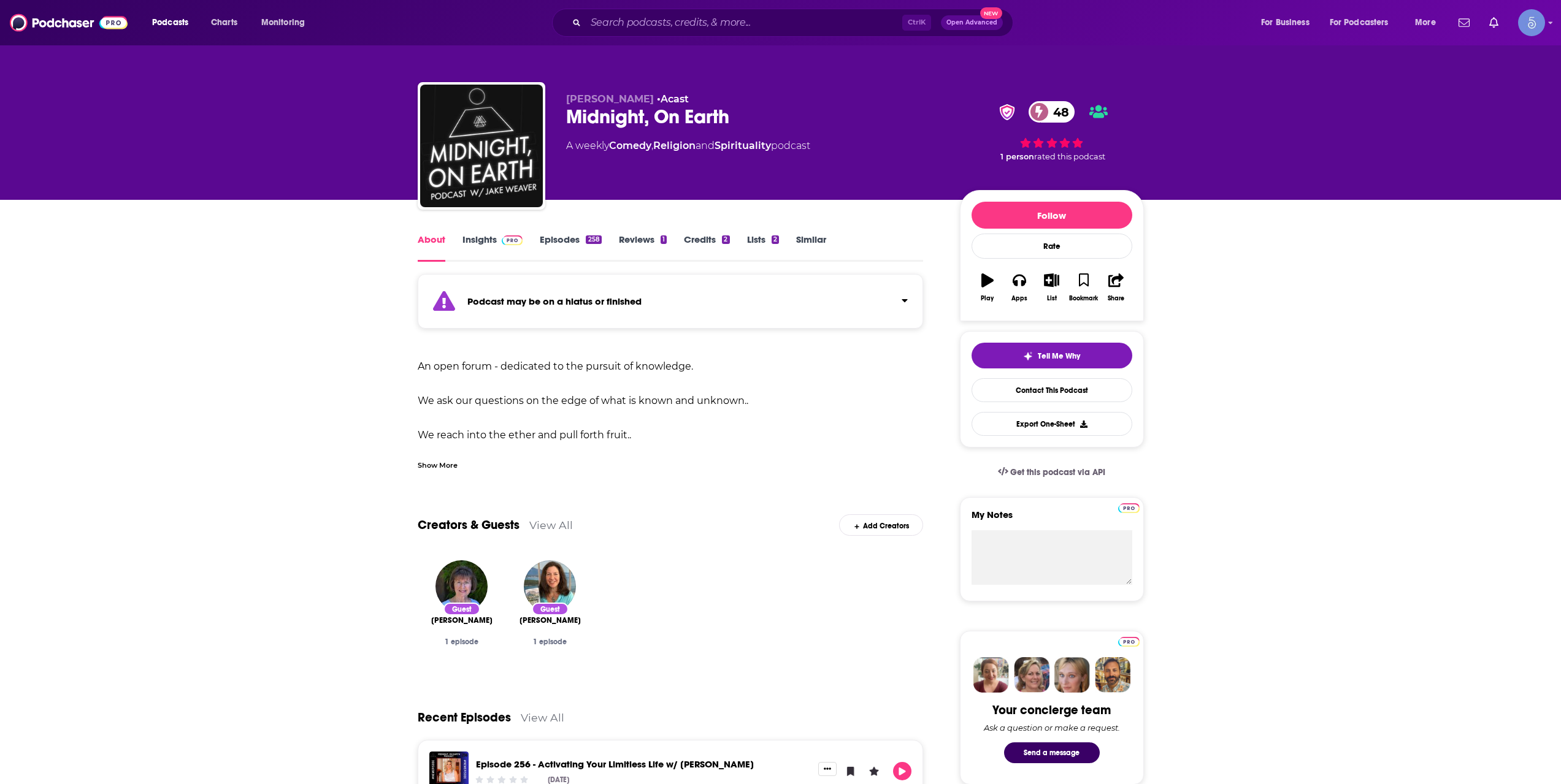
click at [449, 467] on div "Show More" at bounding box center [437, 464] width 40 height 12
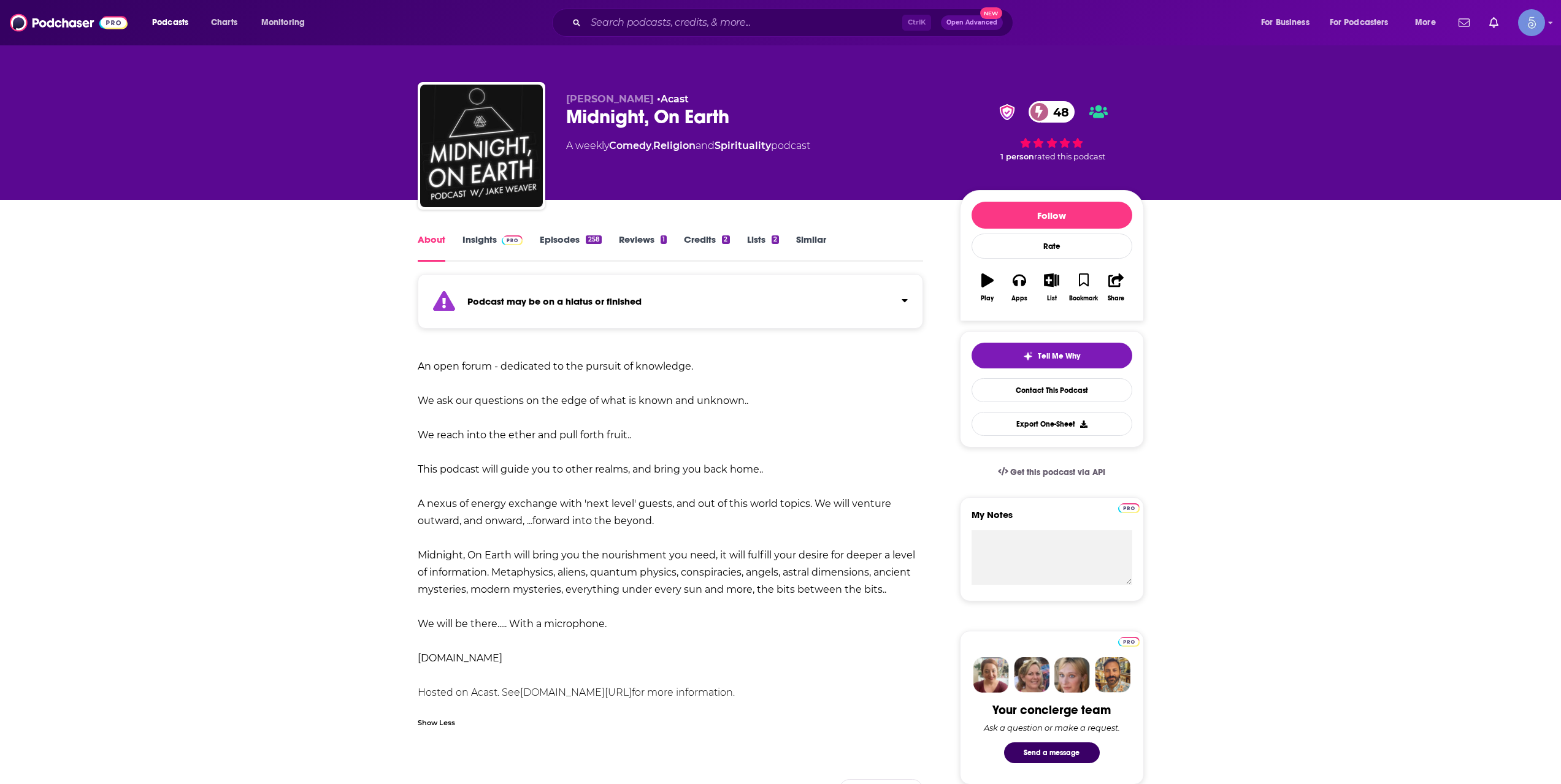
click at [507, 239] on img at bounding box center [513, 240] width 21 height 10
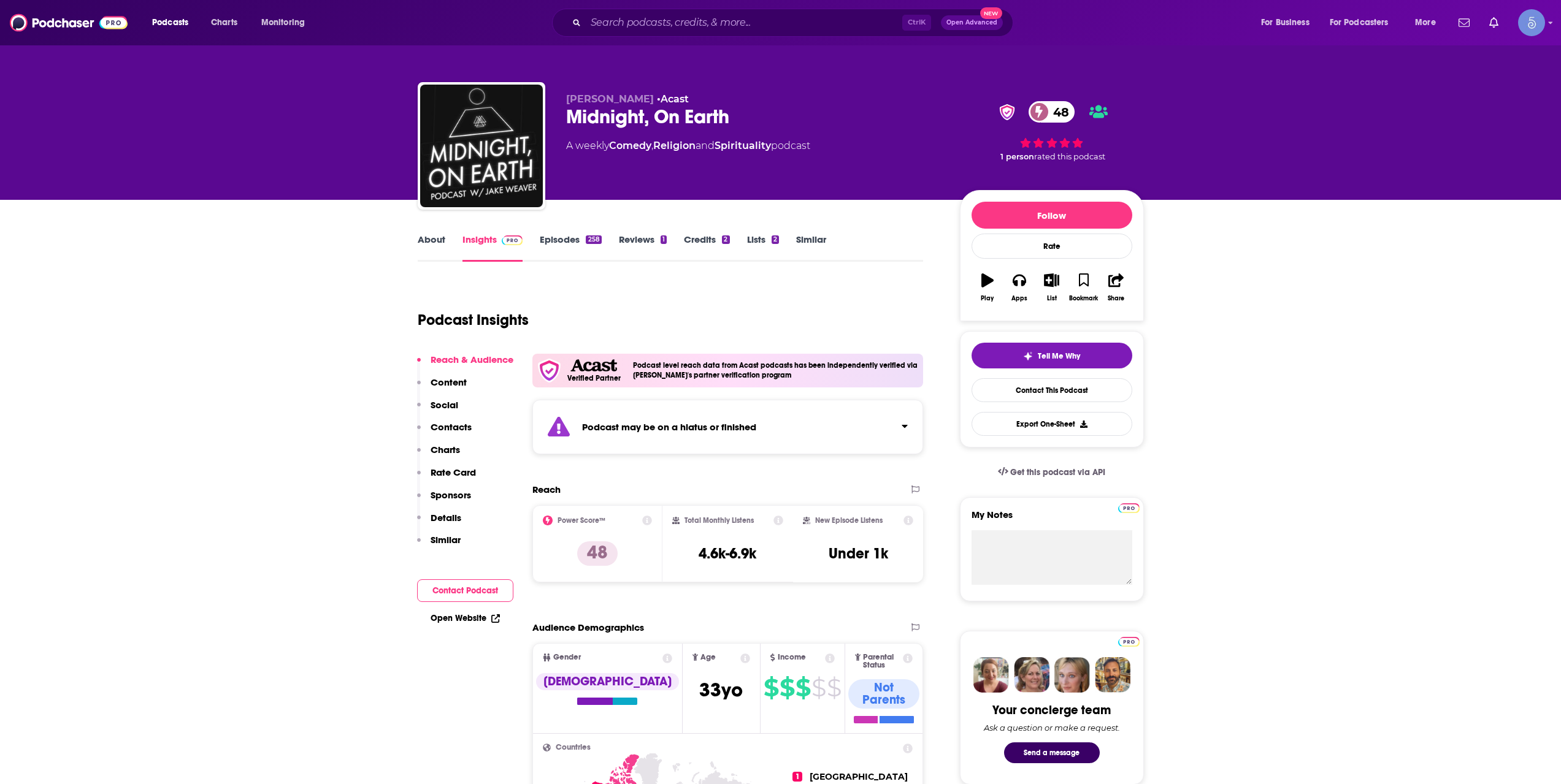
drag, startPoint x: 653, startPoint y: 53, endPoint x: 661, endPoint y: 27, distance: 27.2
click at [655, 49] on div "Jake Weaver • Acast Midnight, On Earth 48 A weekly Comedy , Religion and Spirit…" at bounding box center [780, 100] width 785 height 200
click at [661, 27] on input "Search podcasts, credits, & more..." at bounding box center [743, 23] width 316 height 19
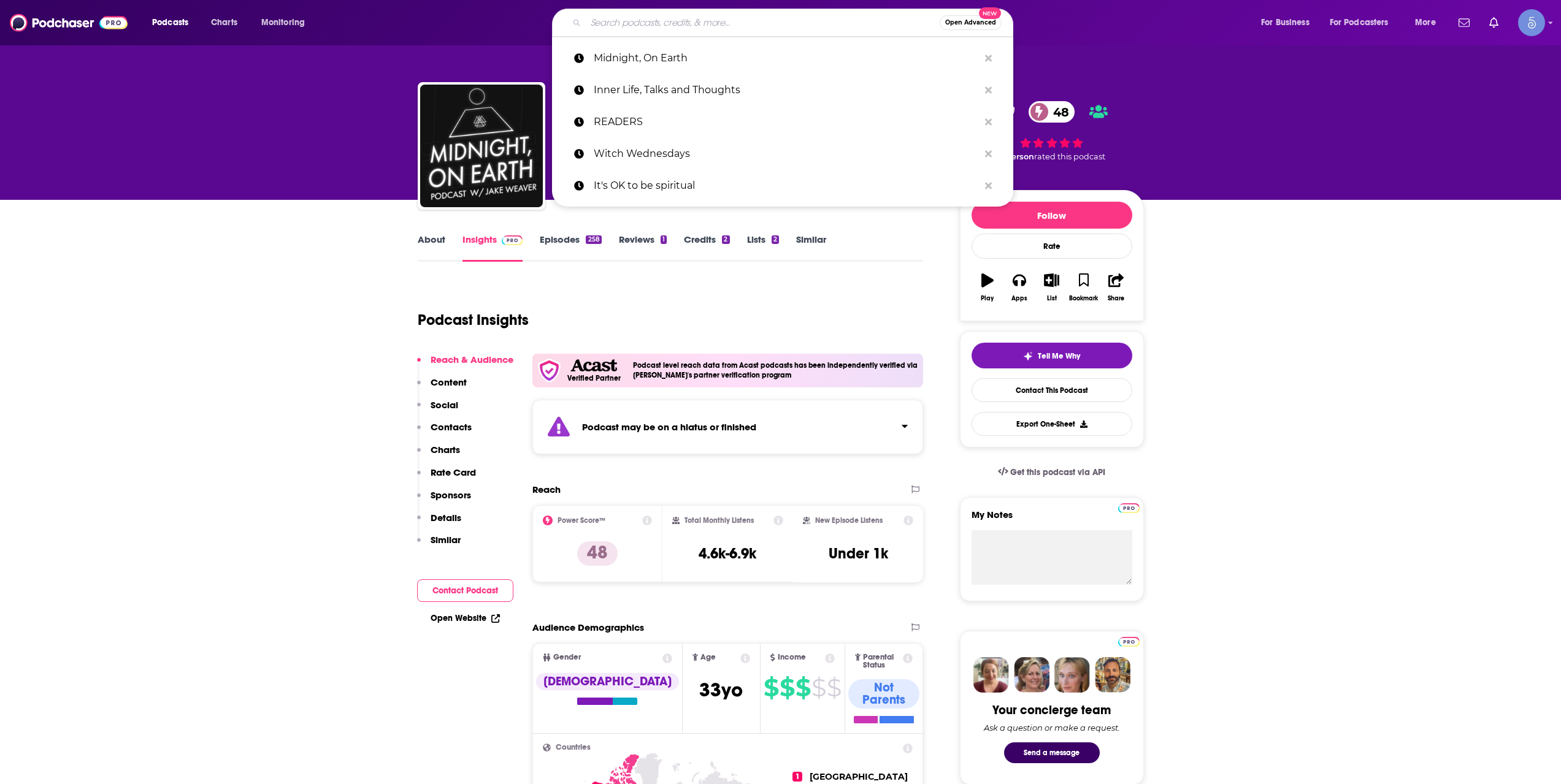
paste input "Smart Women Talk"
type input "Smart Women Talk"
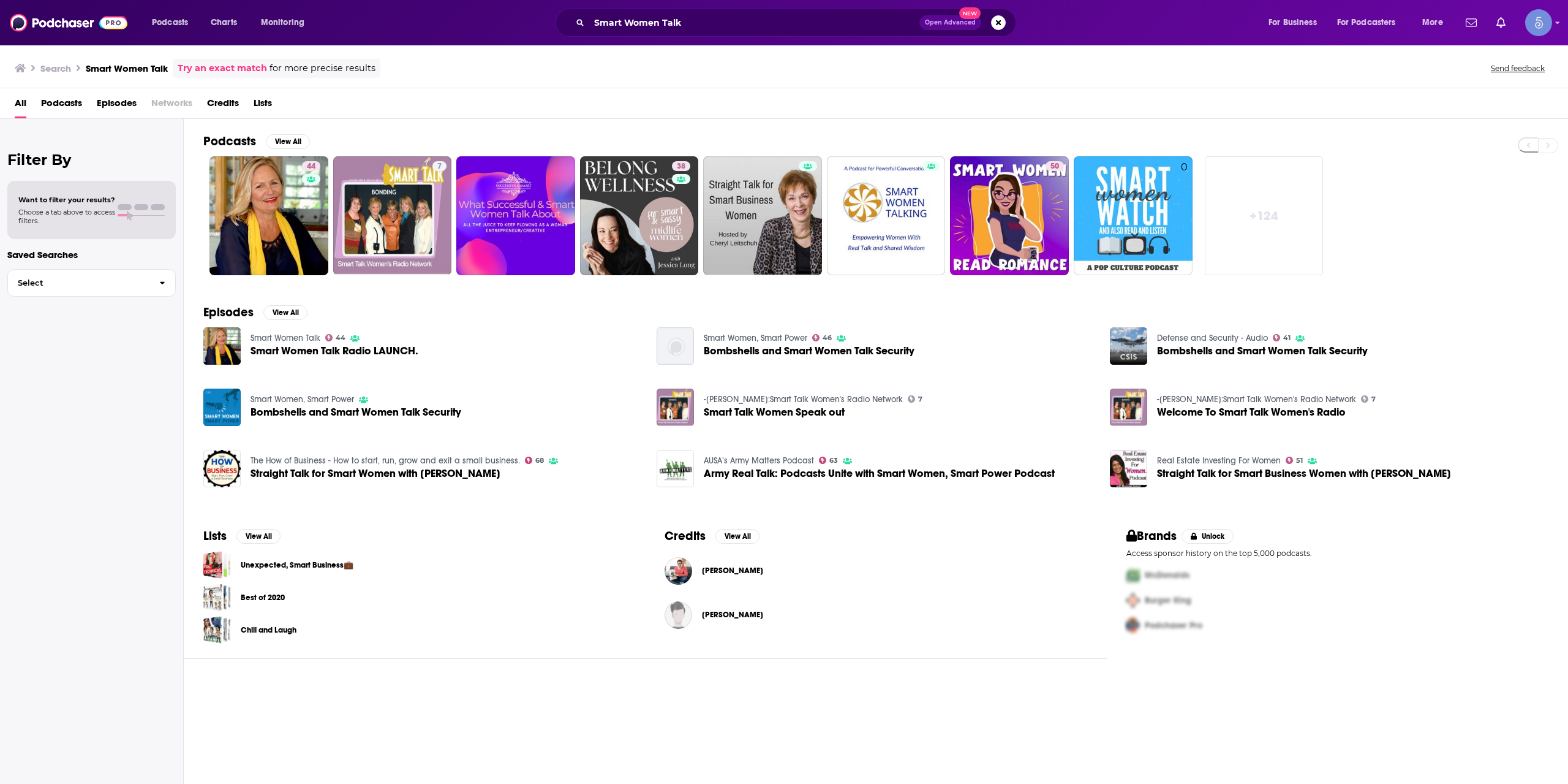
drag, startPoint x: 697, startPoint y: 695, endPoint x: 668, endPoint y: 692, distance: 29.2
click at [697, 695] on div "Podcasts View All 44 7 38 50 0 + 124 Episodes View All Smart Women Talk 44 Smar…" at bounding box center [876, 452] width 1384 height 667
click at [636, 29] on input "Smart Women Talk" at bounding box center [753, 23] width 330 height 19
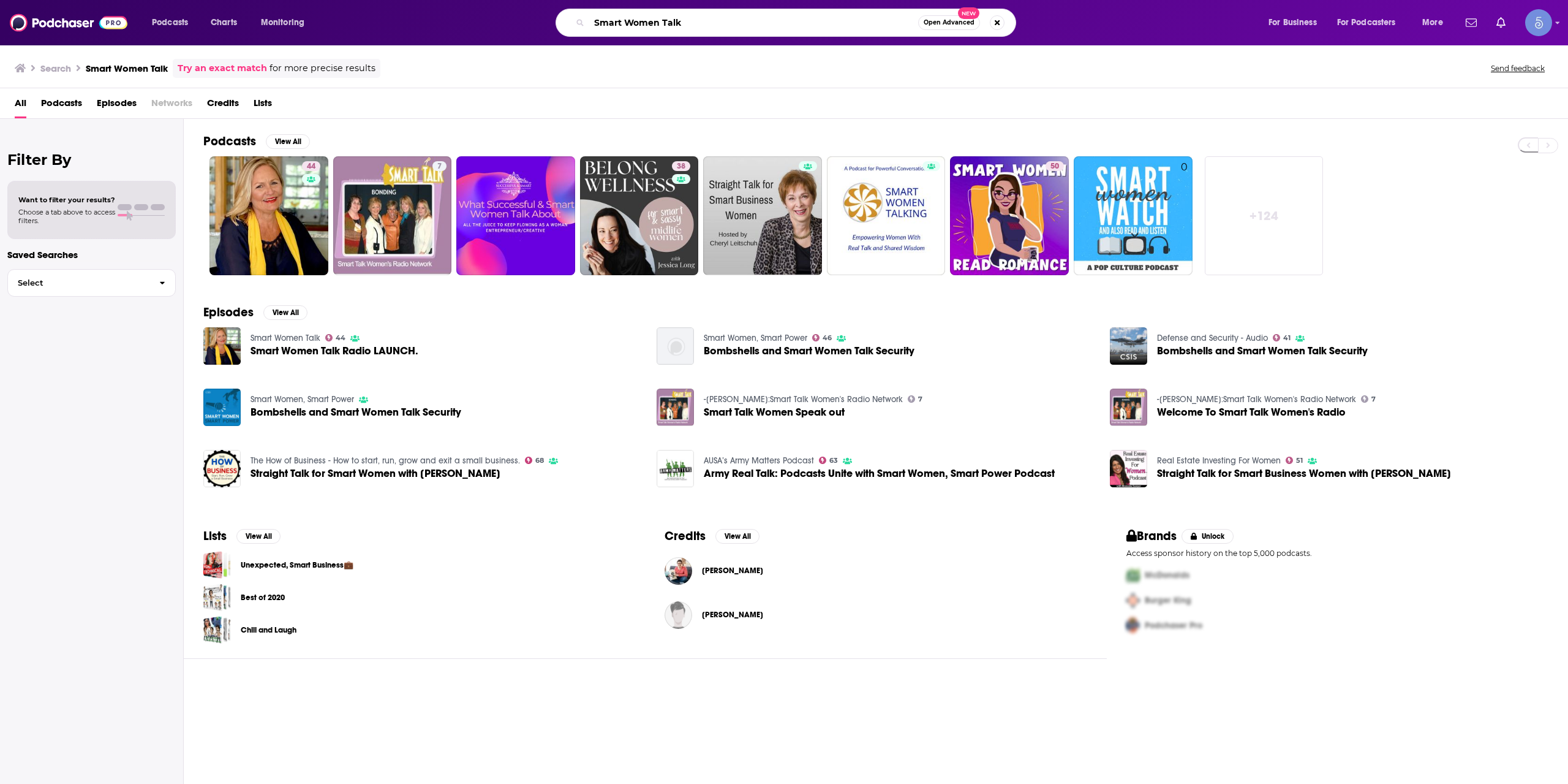
click at [636, 27] on input "Smart Women Talk" at bounding box center [753, 23] width 329 height 19
type input "rivkah & eda"
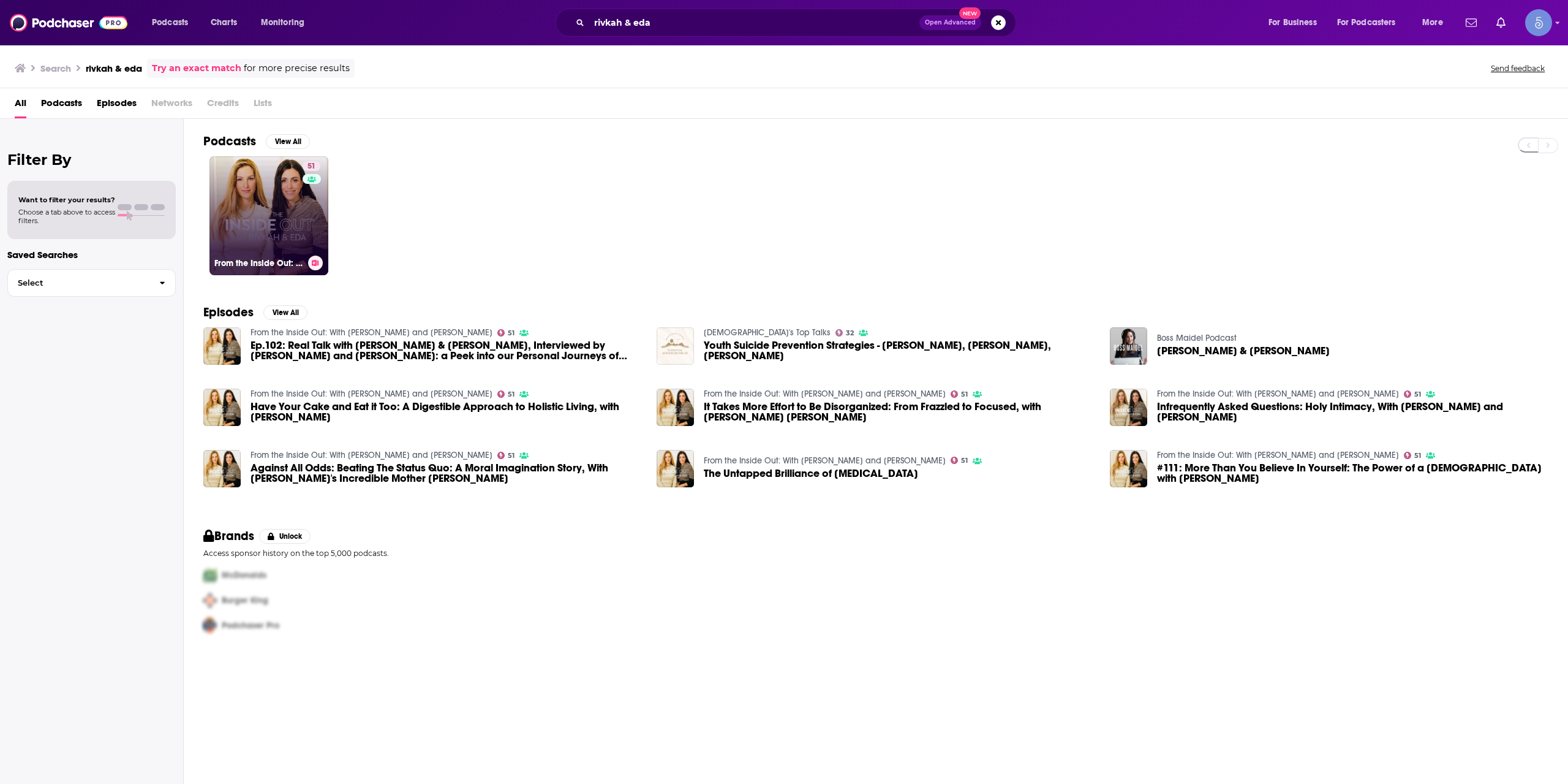
click at [286, 211] on link "51 From the Inside Out: With Rivkah Krinsky and Eda Schottenstein" at bounding box center [269, 216] width 119 height 119
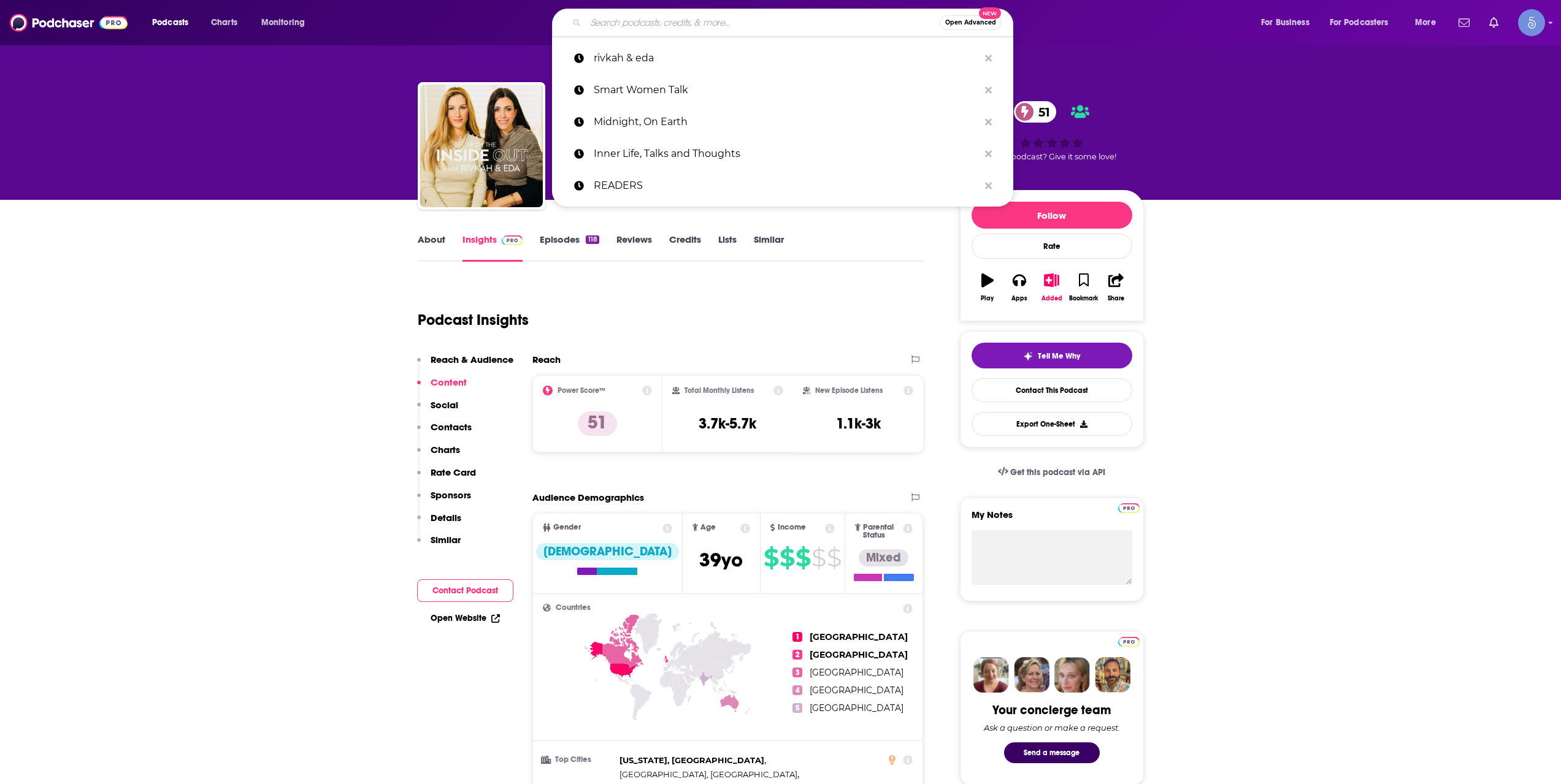
click at [633, 13] on input "Search podcasts, credits, & more..." at bounding box center [762, 23] width 354 height 19
paste input "The Begin Again Podcast"
type input "The Begin Again Podcast"
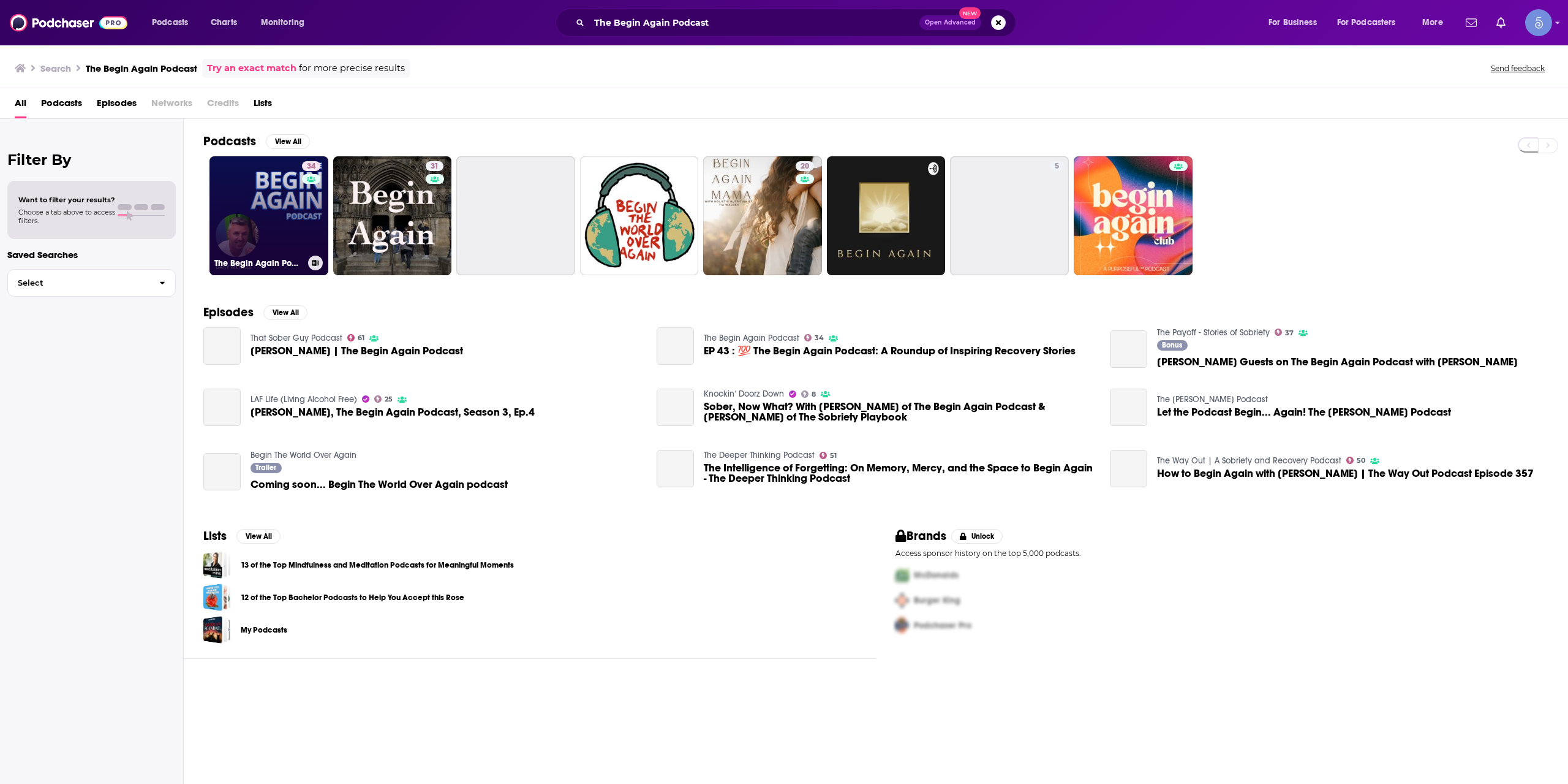
click at [275, 205] on link "34 The Begin Again Podcast" at bounding box center [269, 216] width 119 height 119
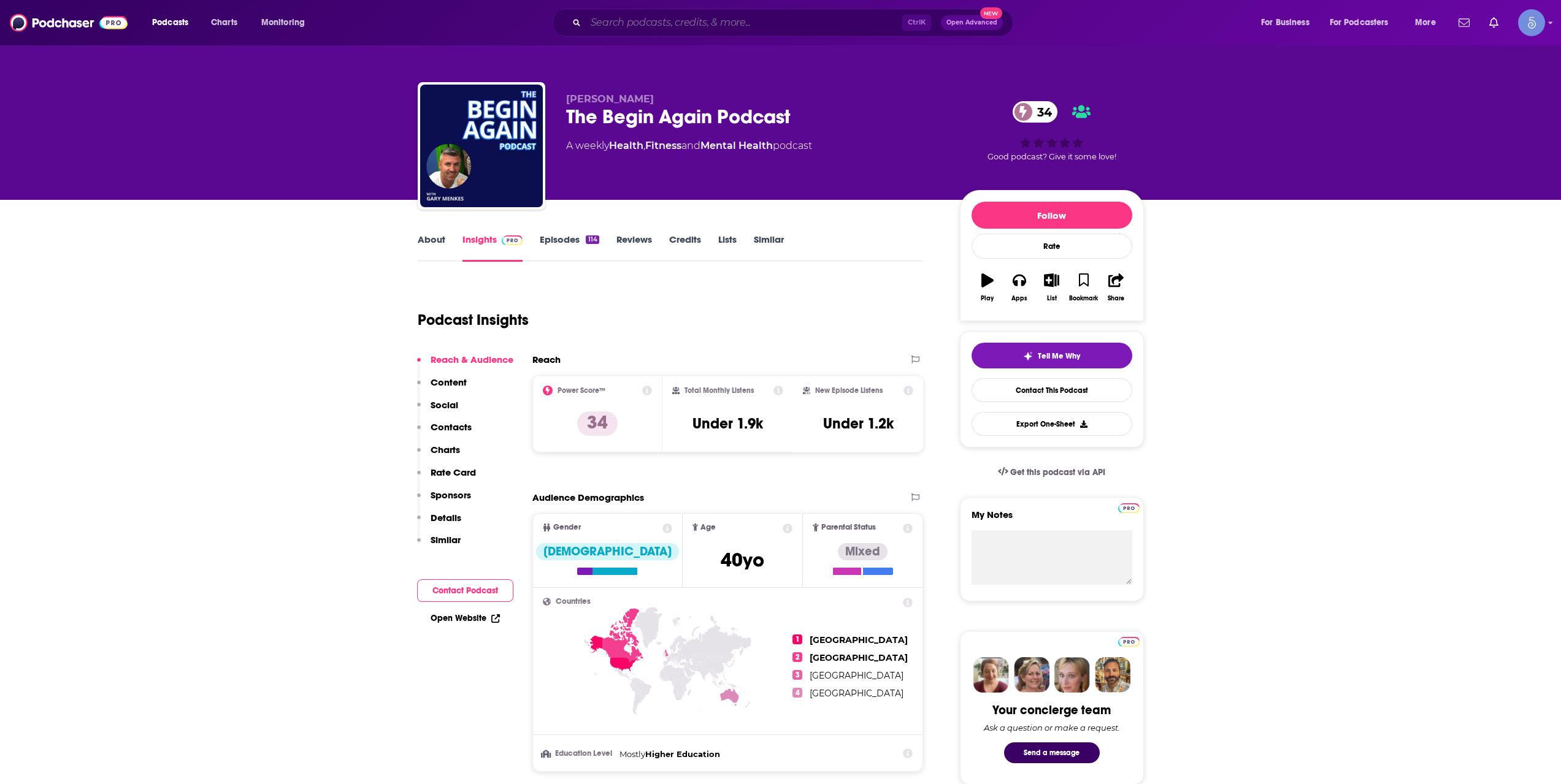
click at [606, 24] on input "Search podcasts, credits, & more..." at bounding box center [743, 23] width 316 height 19
paste input "Thee Quaker Podcast"
type input "Thee Quaker Podcast"
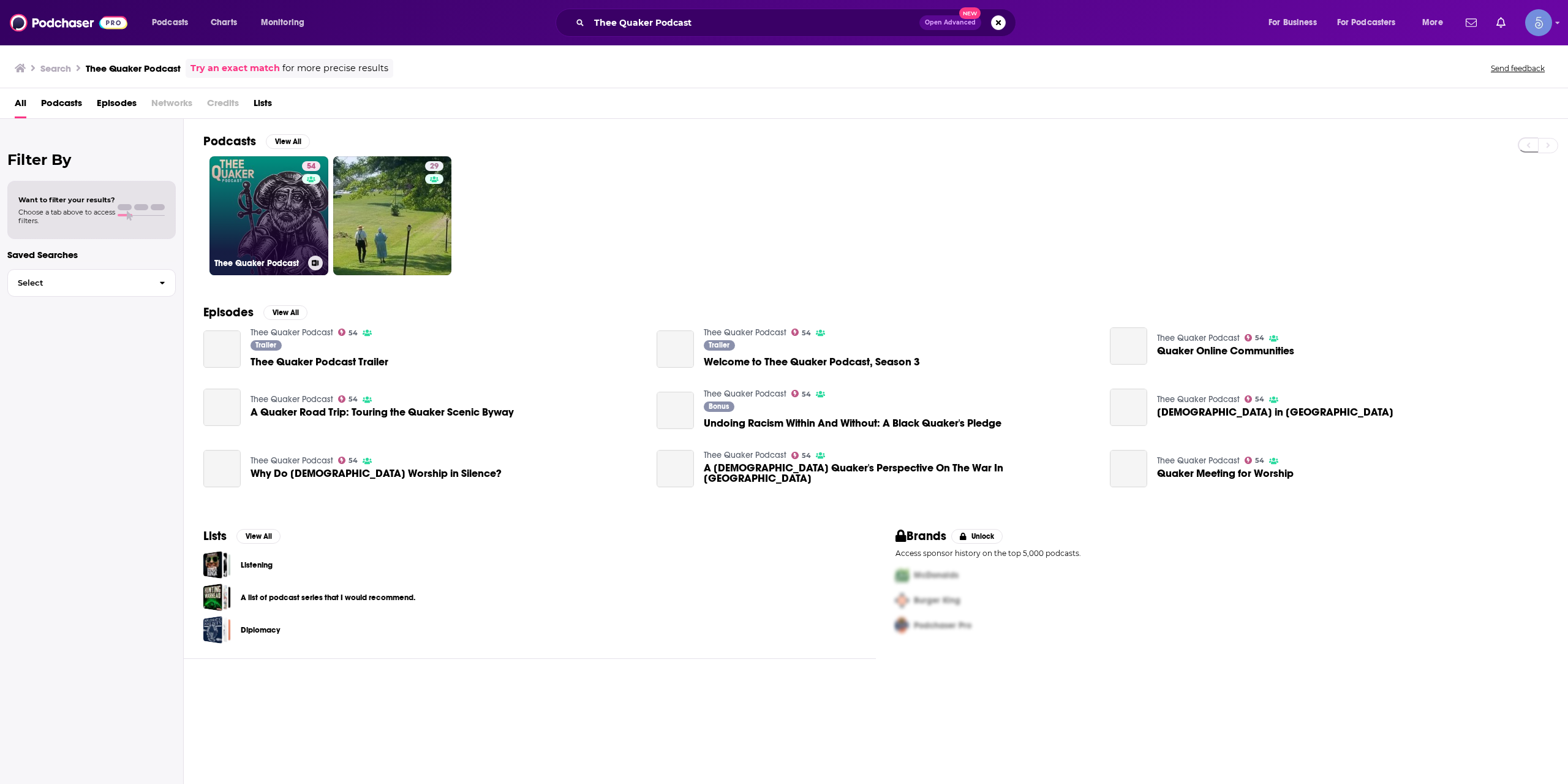
click at [301, 208] on link "54 Thee Quaker Podcast" at bounding box center [269, 216] width 119 height 119
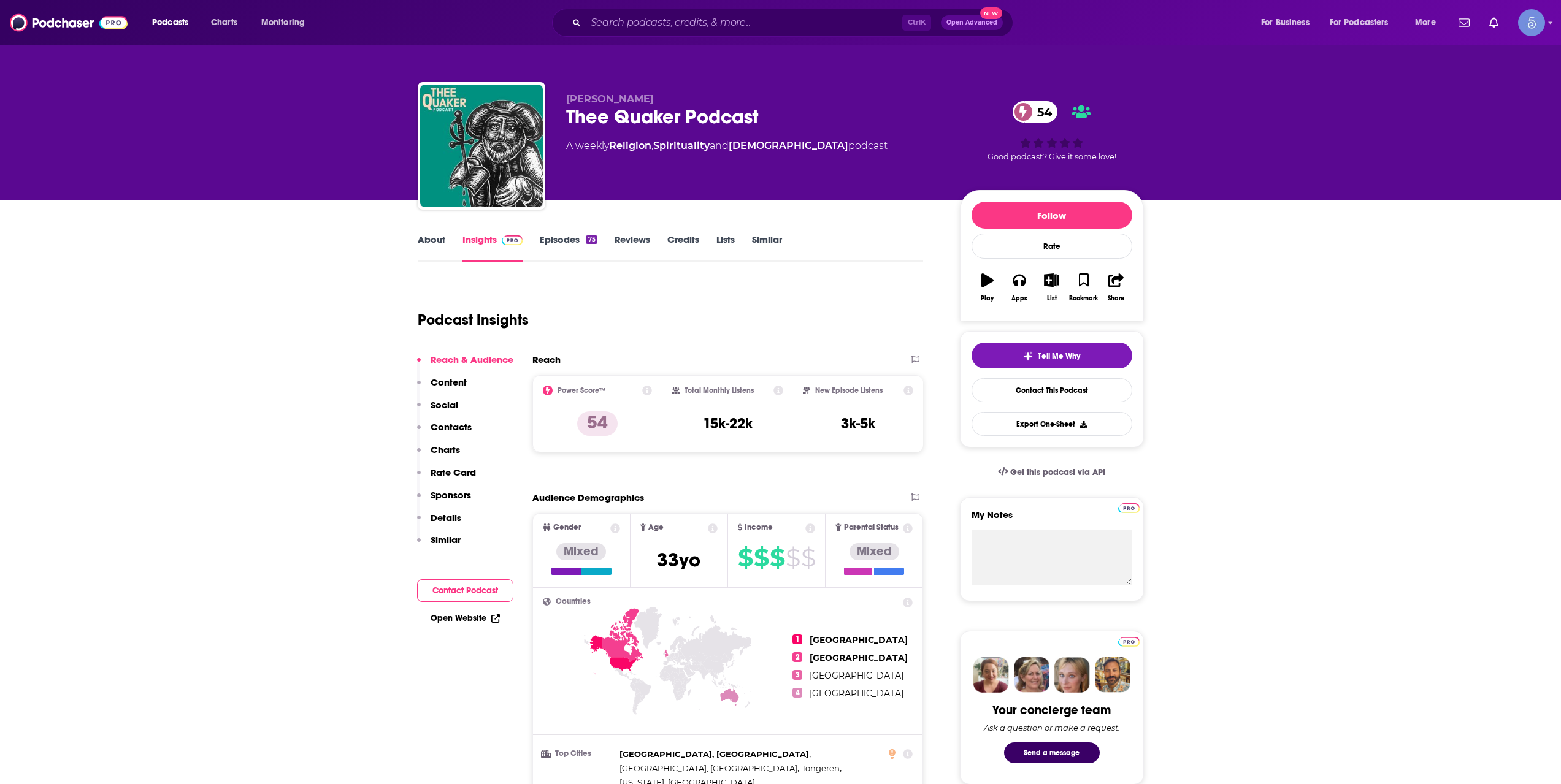
click at [424, 248] on link "About" at bounding box center [431, 248] width 27 height 28
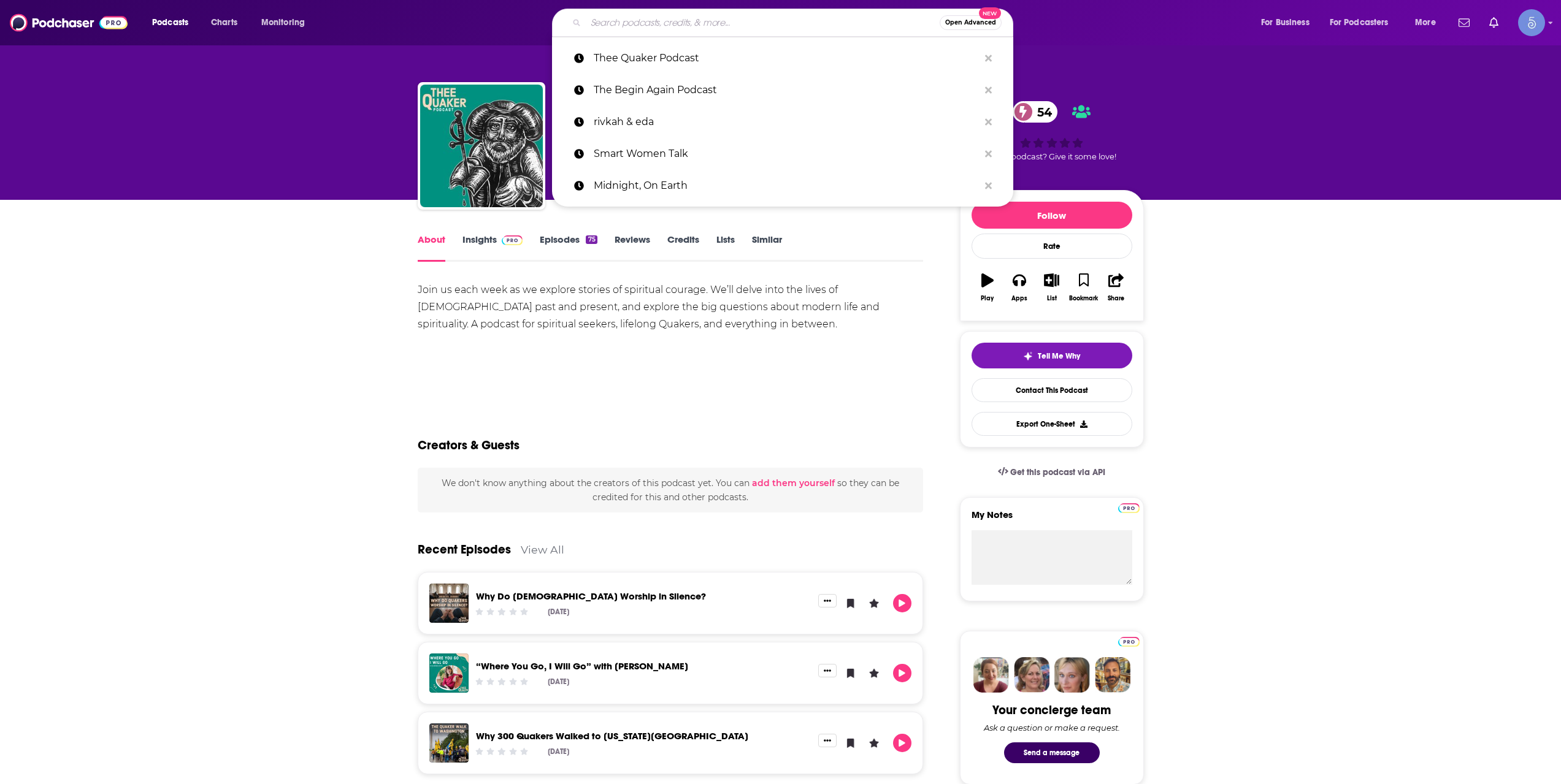
click at [670, 20] on input "Search podcasts, credits, & more..." at bounding box center [762, 23] width 354 height 19
paste input "EXOPOLITICS TODAY with Dr. Michael Salla"
type input "EXOPOLITICS TODAY with Dr. Michael Salla"
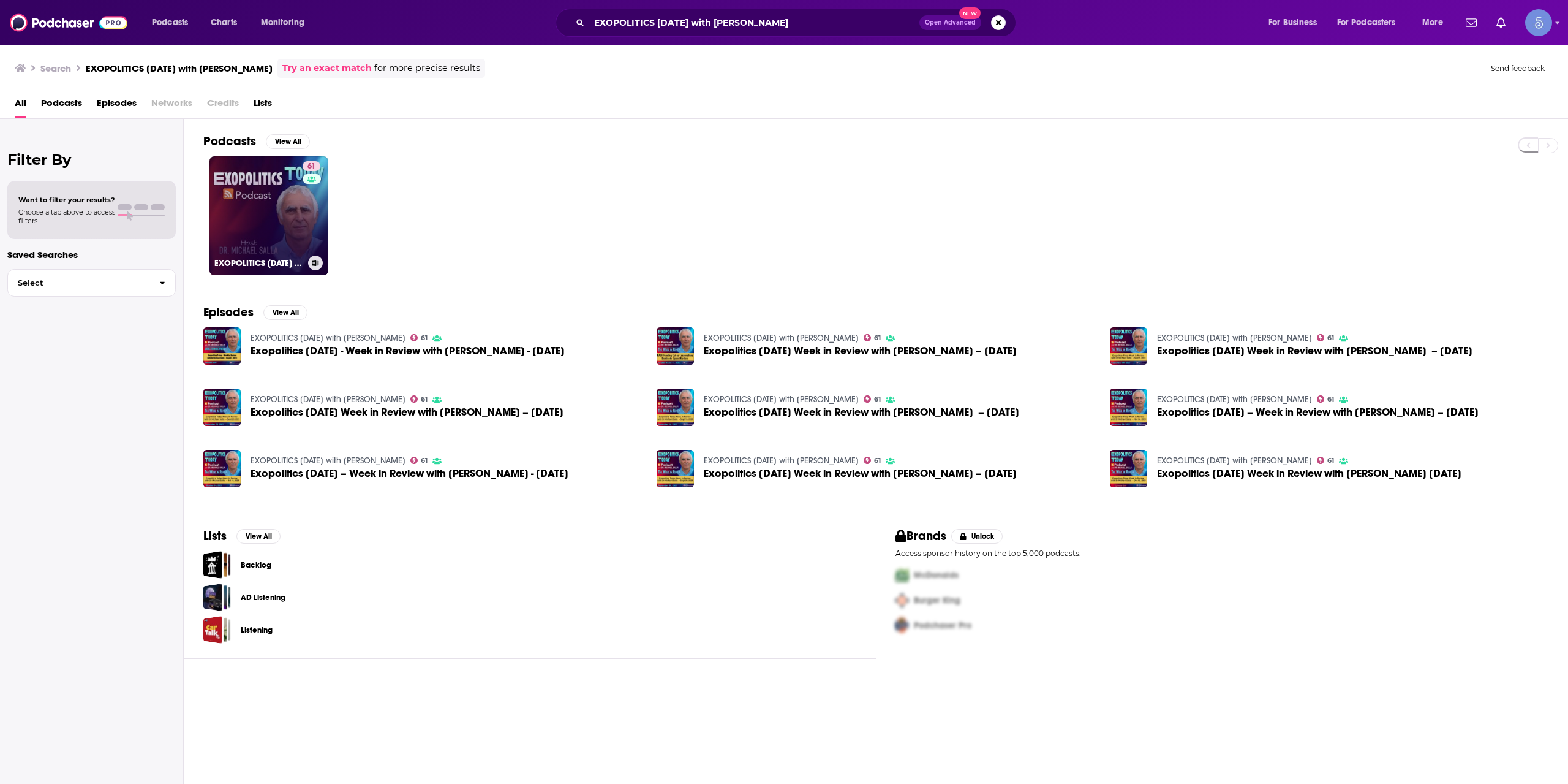
click at [302, 202] on link "61 EXOPOLITICS TODAY with Dr. Michael Salla" at bounding box center [269, 216] width 119 height 119
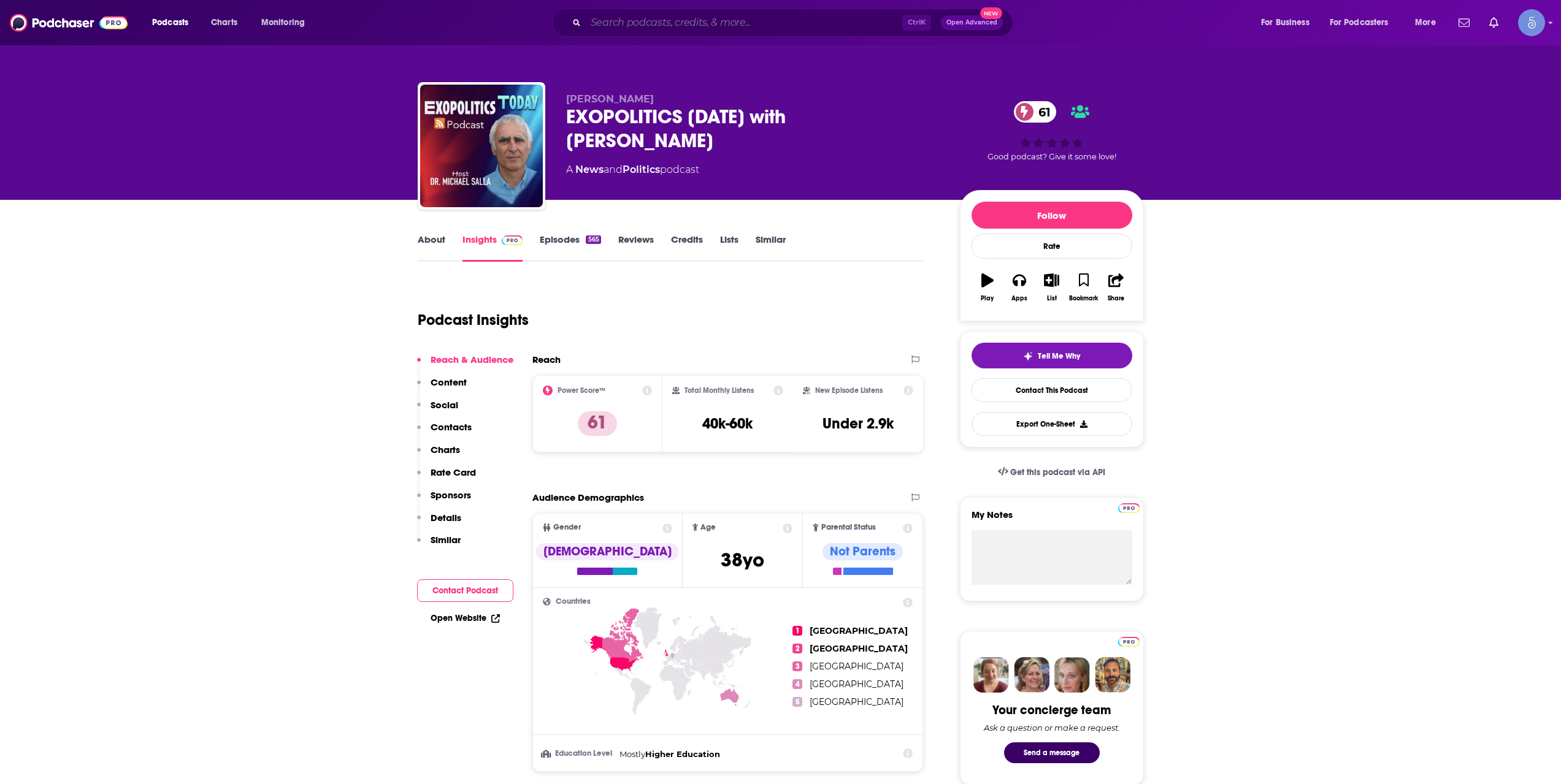
click at [666, 17] on input "Search podcasts, credits, & more..." at bounding box center [743, 23] width 316 height 19
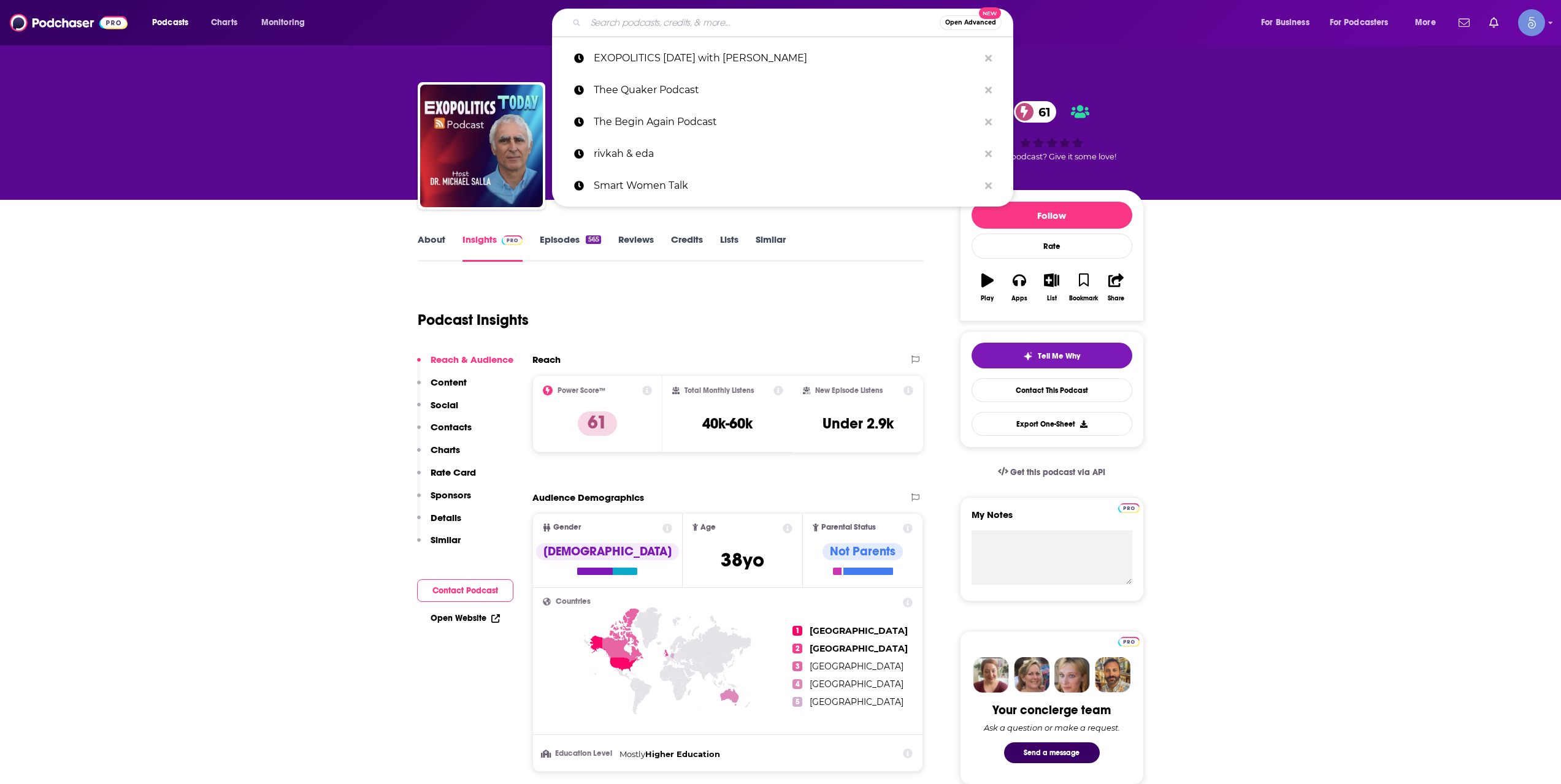
paste input "Listen, Learn & Love Hosted by Richard Ostler"
type input "Listen, Learn & Love Hosted by Richard Ostler"
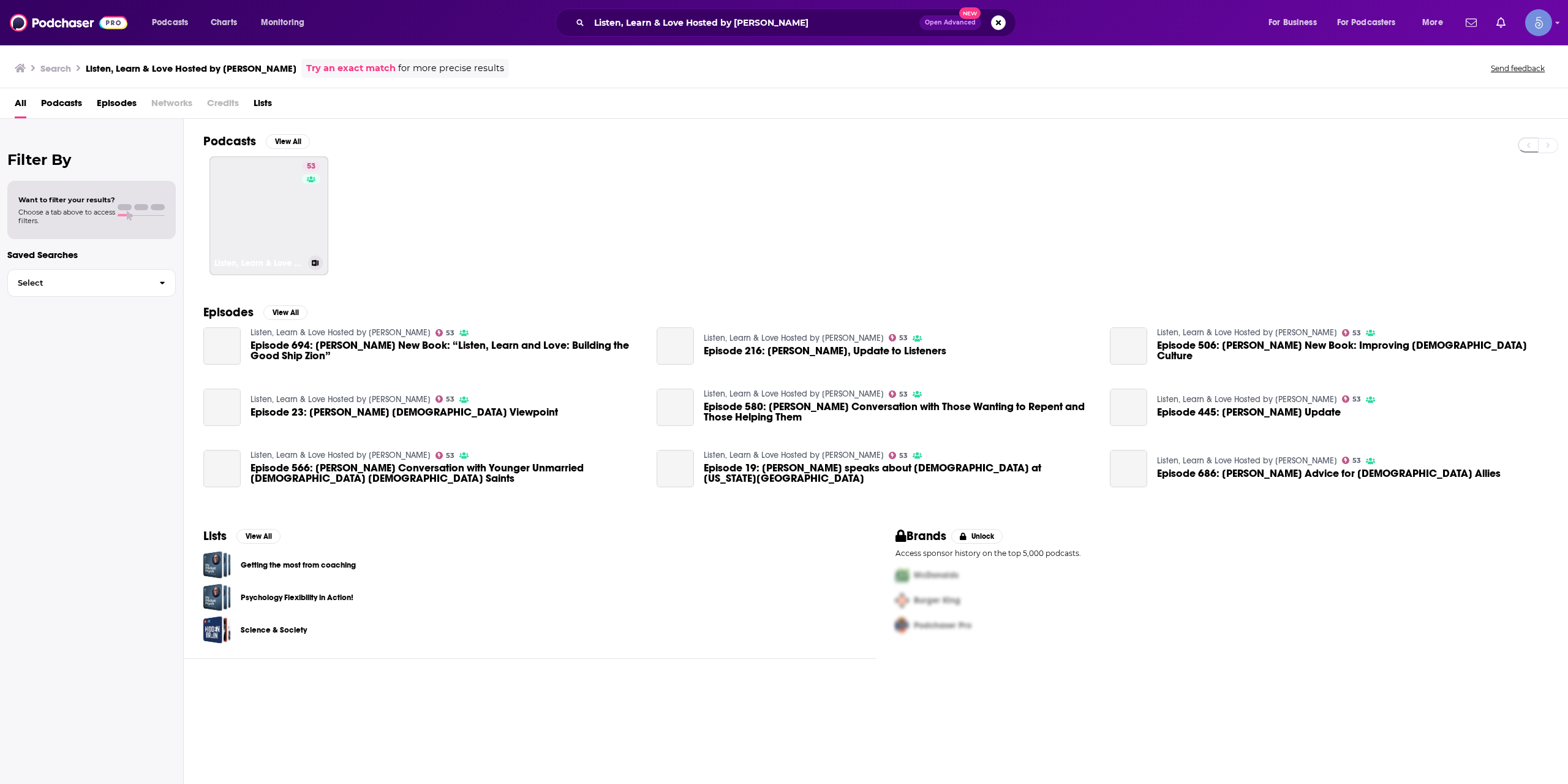
click at [289, 205] on link "53 Listen, Learn & Love Hosted by Richard Ostler" at bounding box center [269, 216] width 119 height 119
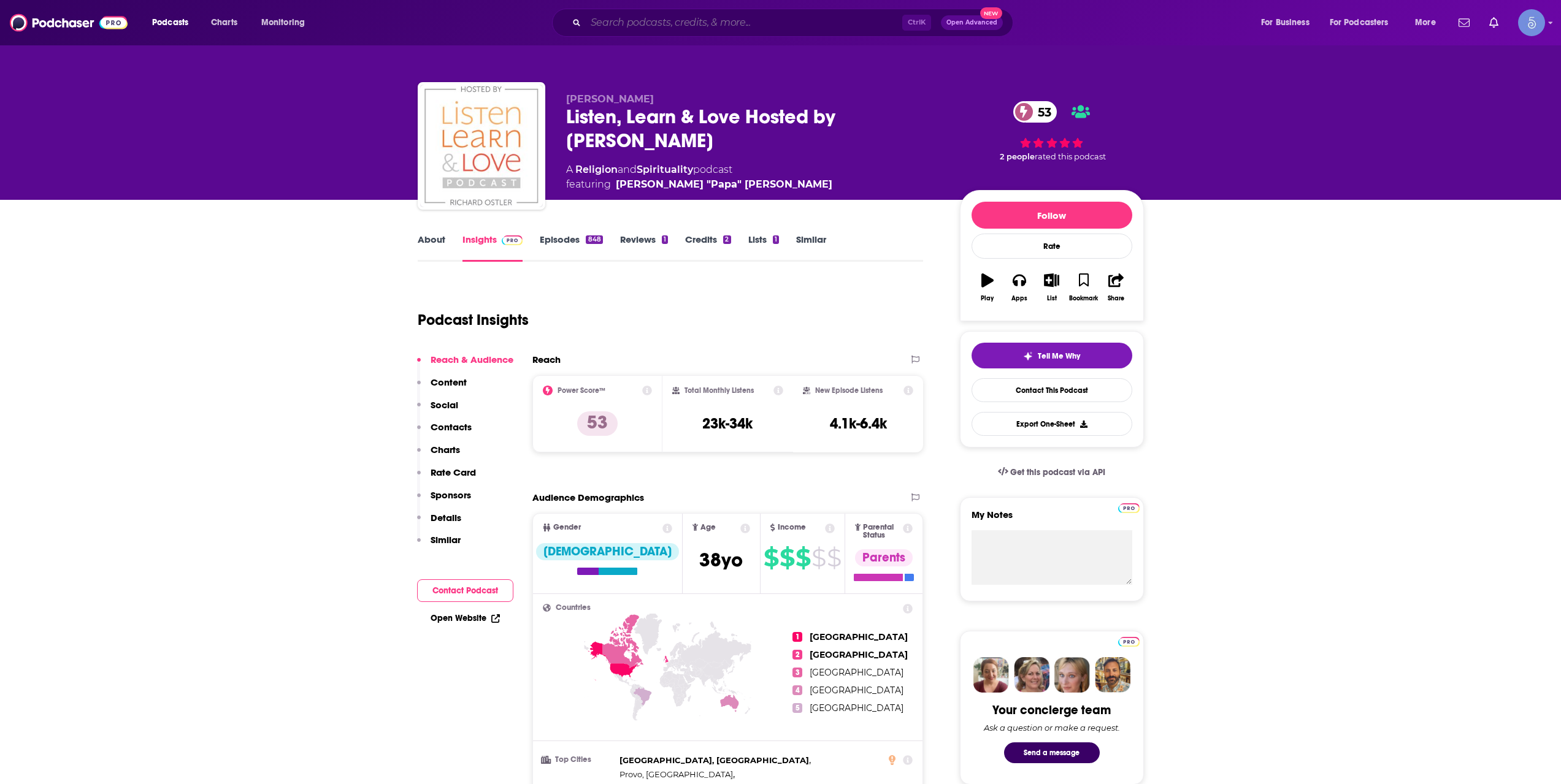
click at [668, 31] on input "Search podcasts, credits, & more..." at bounding box center [743, 23] width 316 height 19
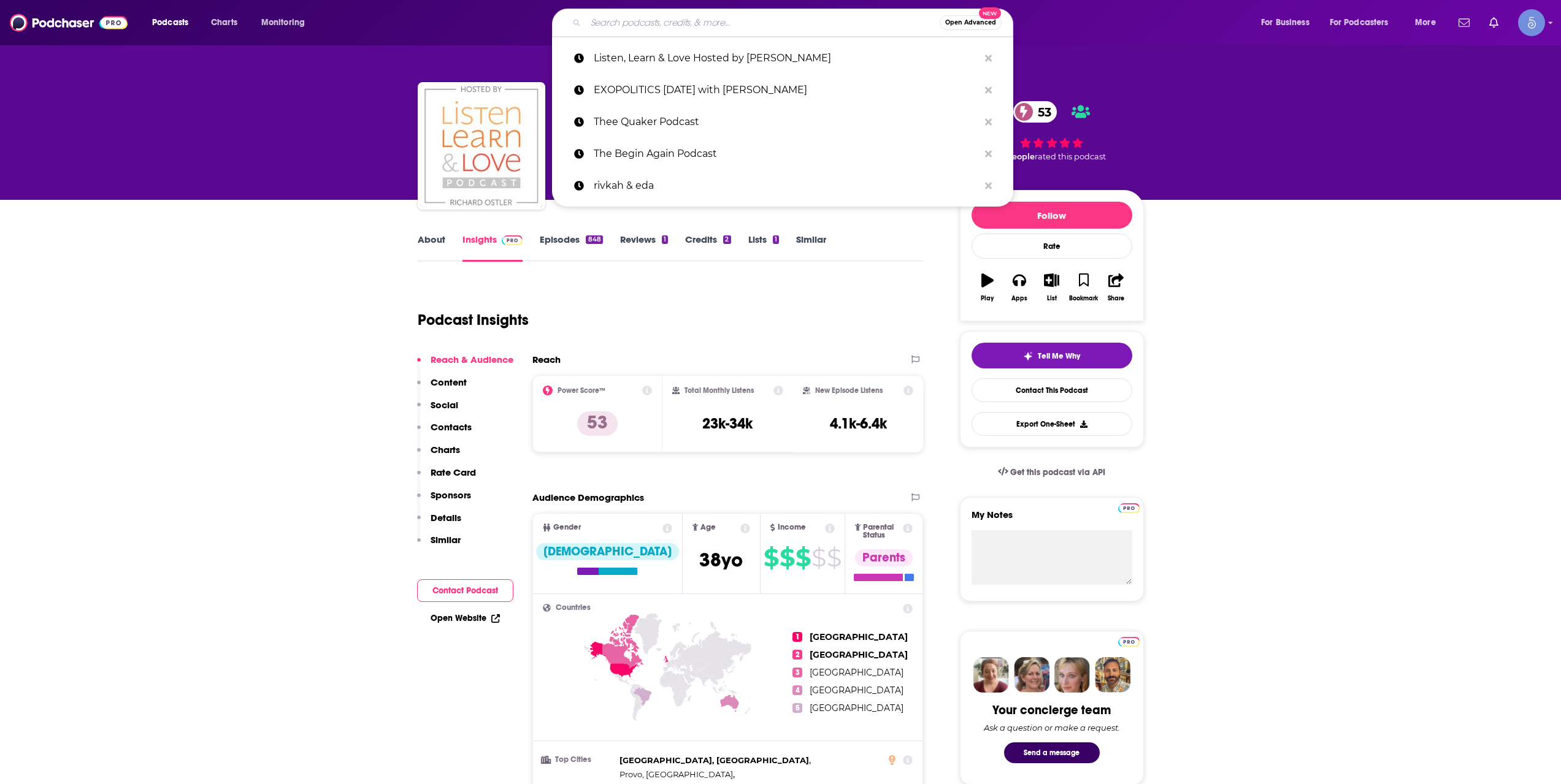
paste input "Jim Breuer's Breuniverse"
type input "Jim Breuer's Breuniverse"
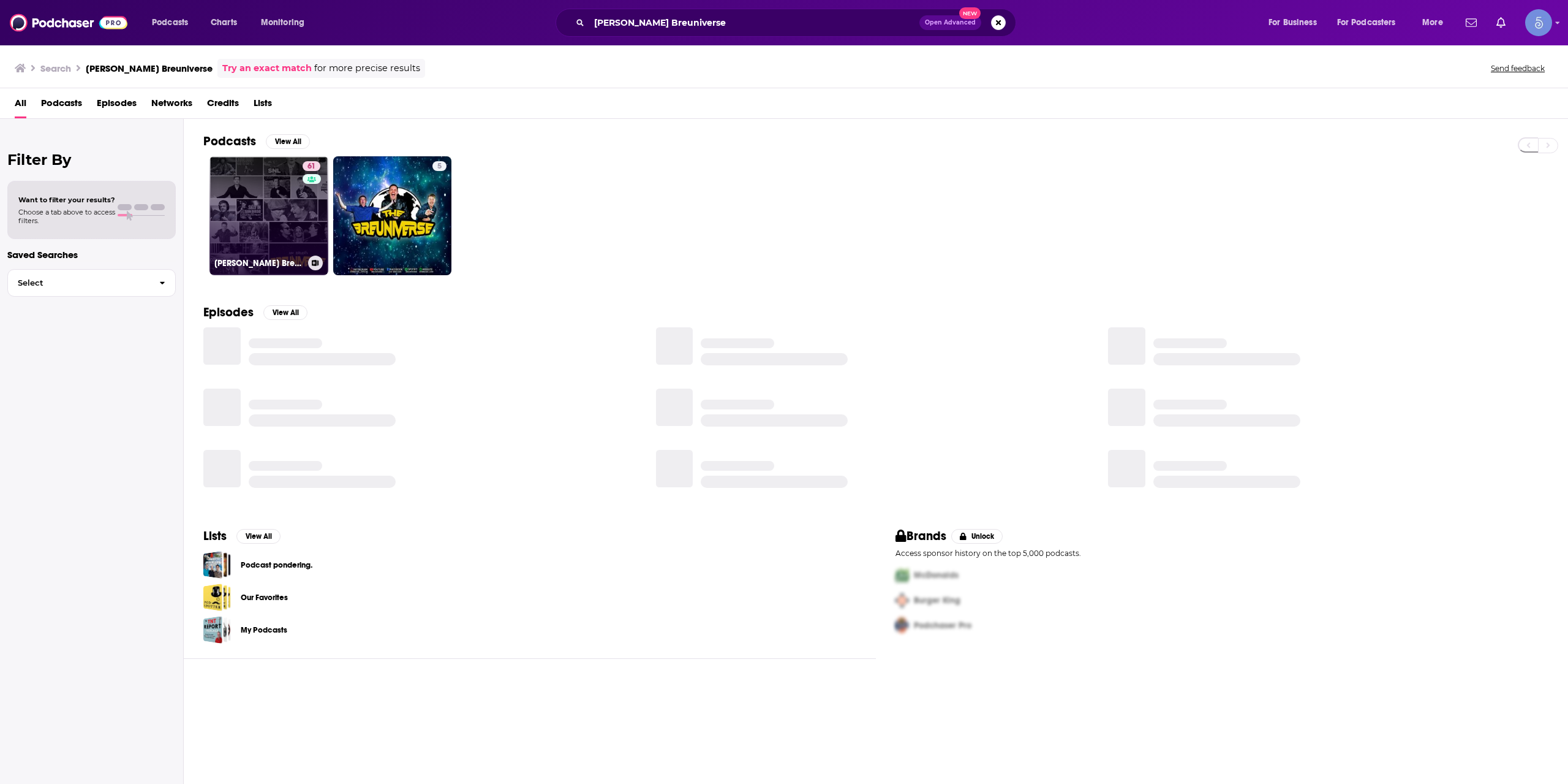
click at [292, 242] on link "61 Jim Breuer's Breuniverse" at bounding box center [269, 216] width 119 height 119
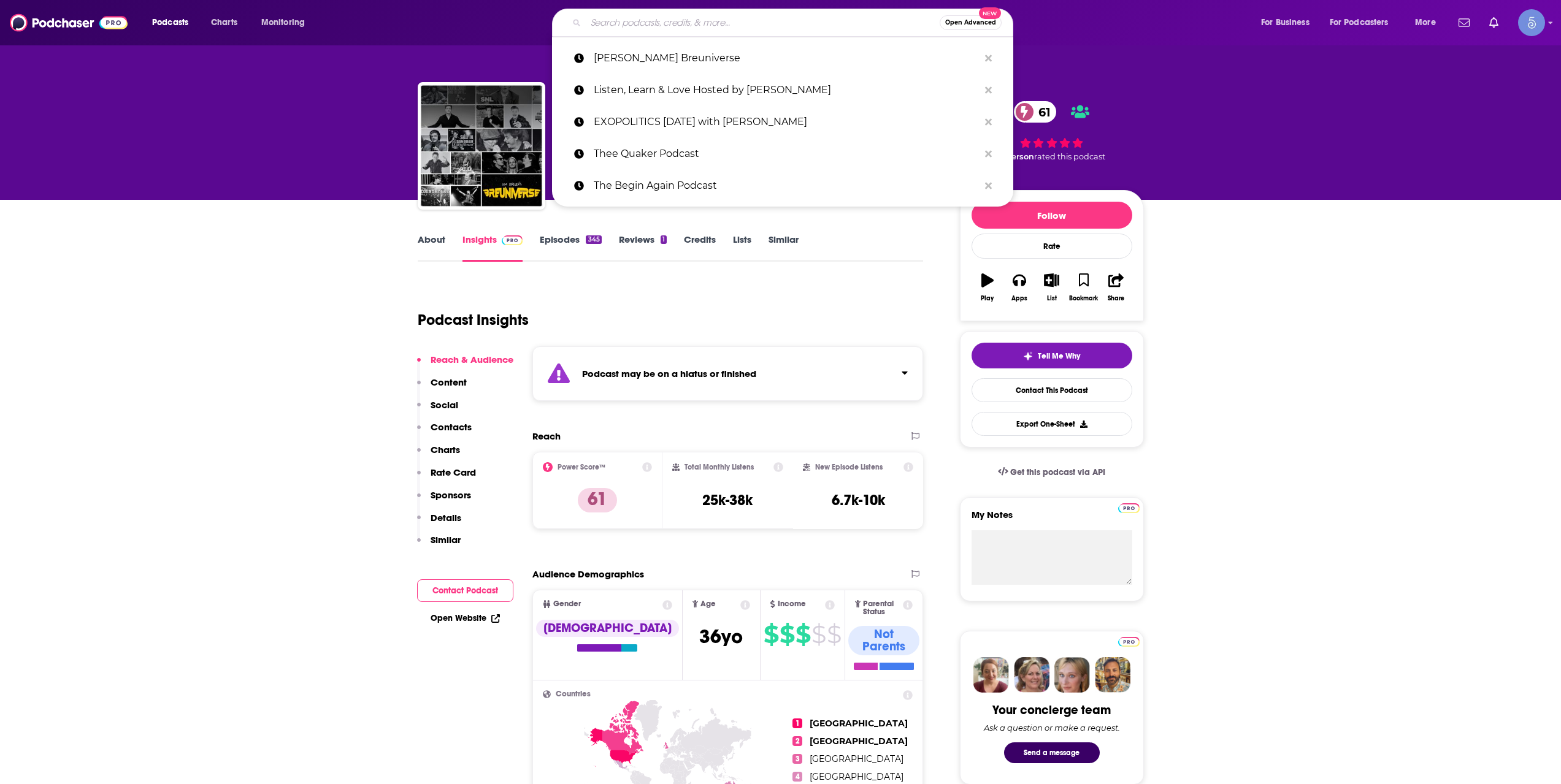
click at [657, 17] on input "Search podcasts, credits, & more..." at bounding box center [762, 23] width 354 height 19
paste input "The Abundance Journey"
type input "The Abundance Journey"
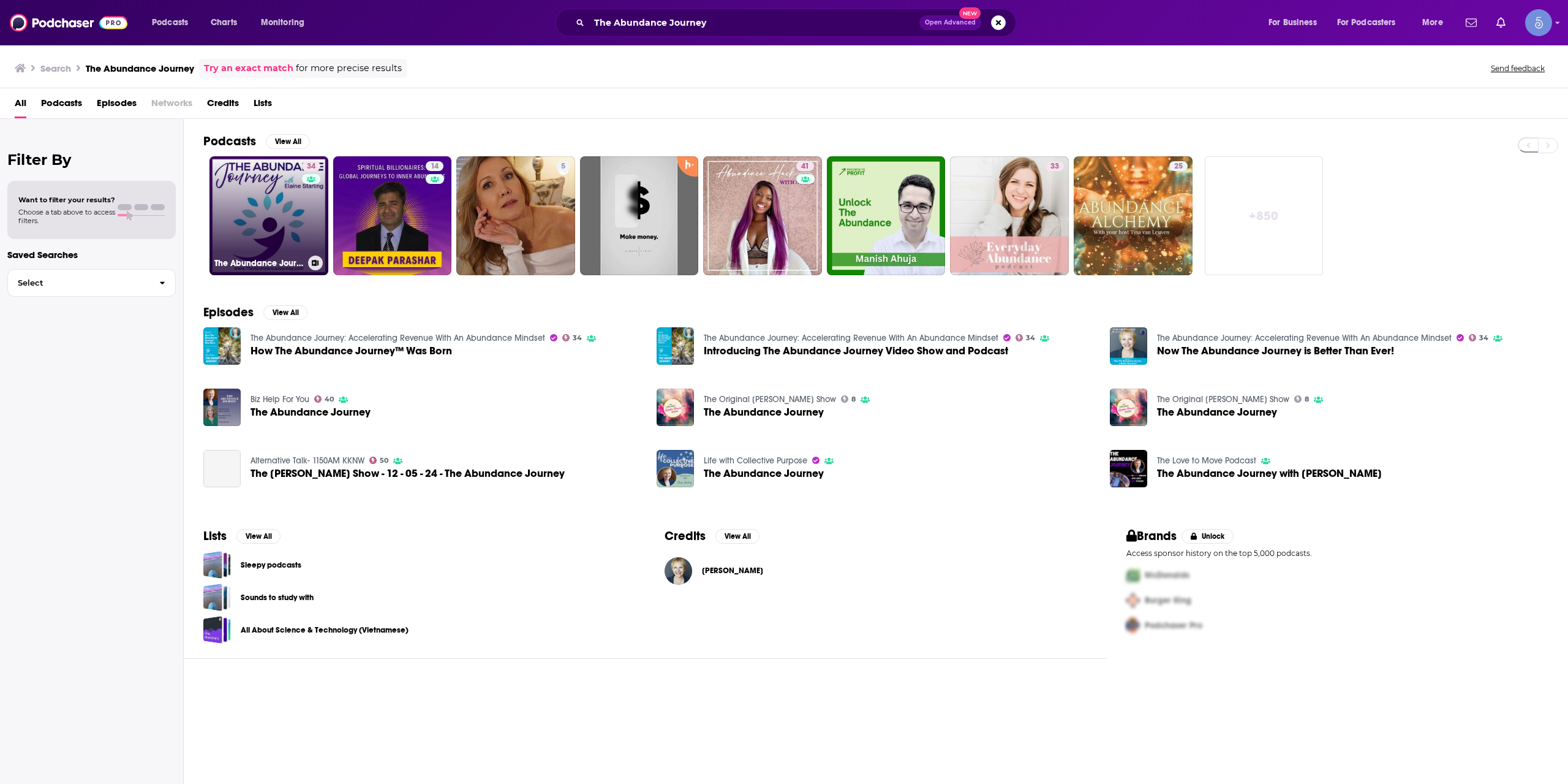
click at [279, 198] on link "34 The Abundance Journey: Accelerating Revenue With An Abundance Mindset" at bounding box center [269, 216] width 119 height 119
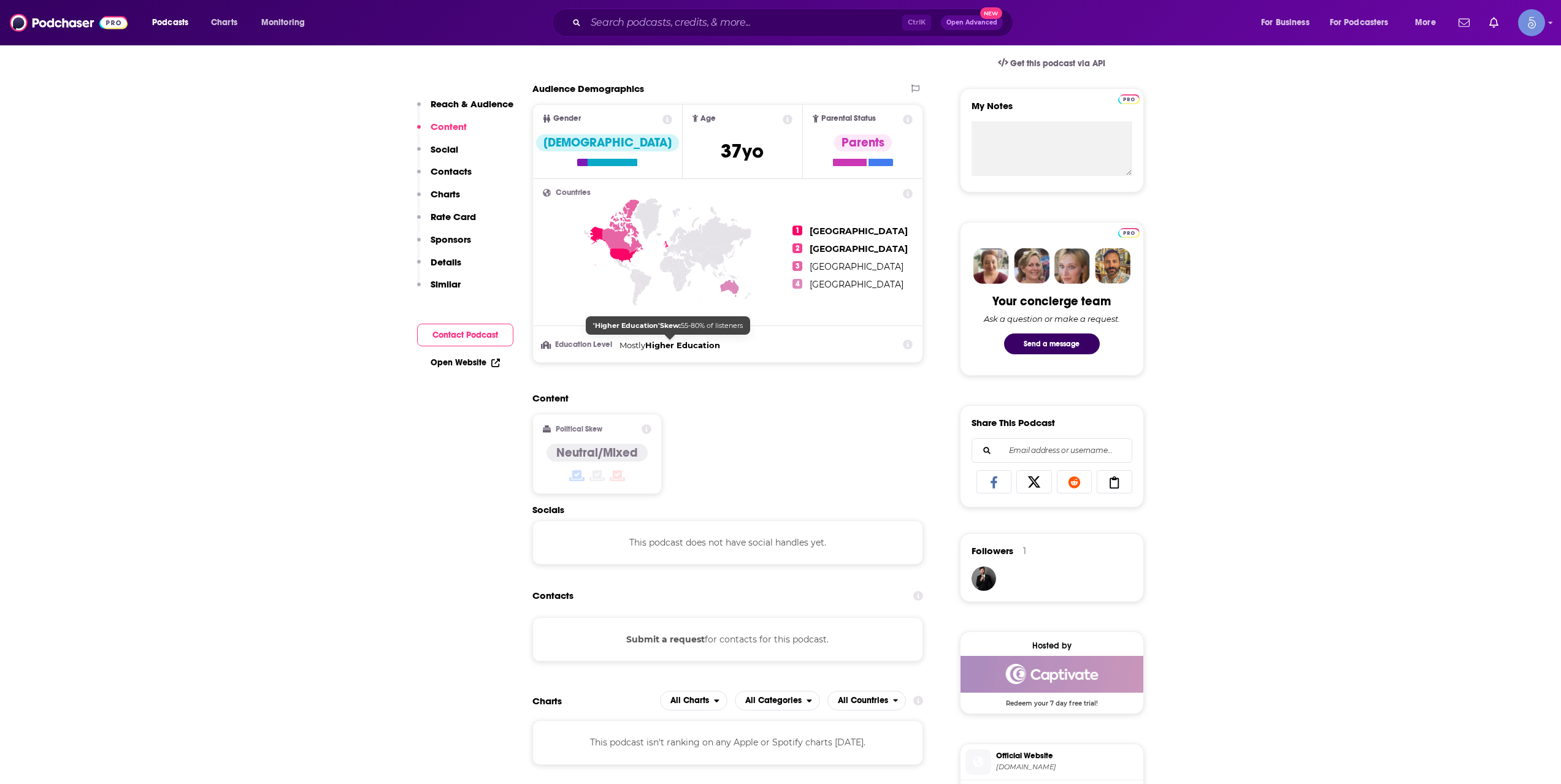
scroll to position [613, 0]
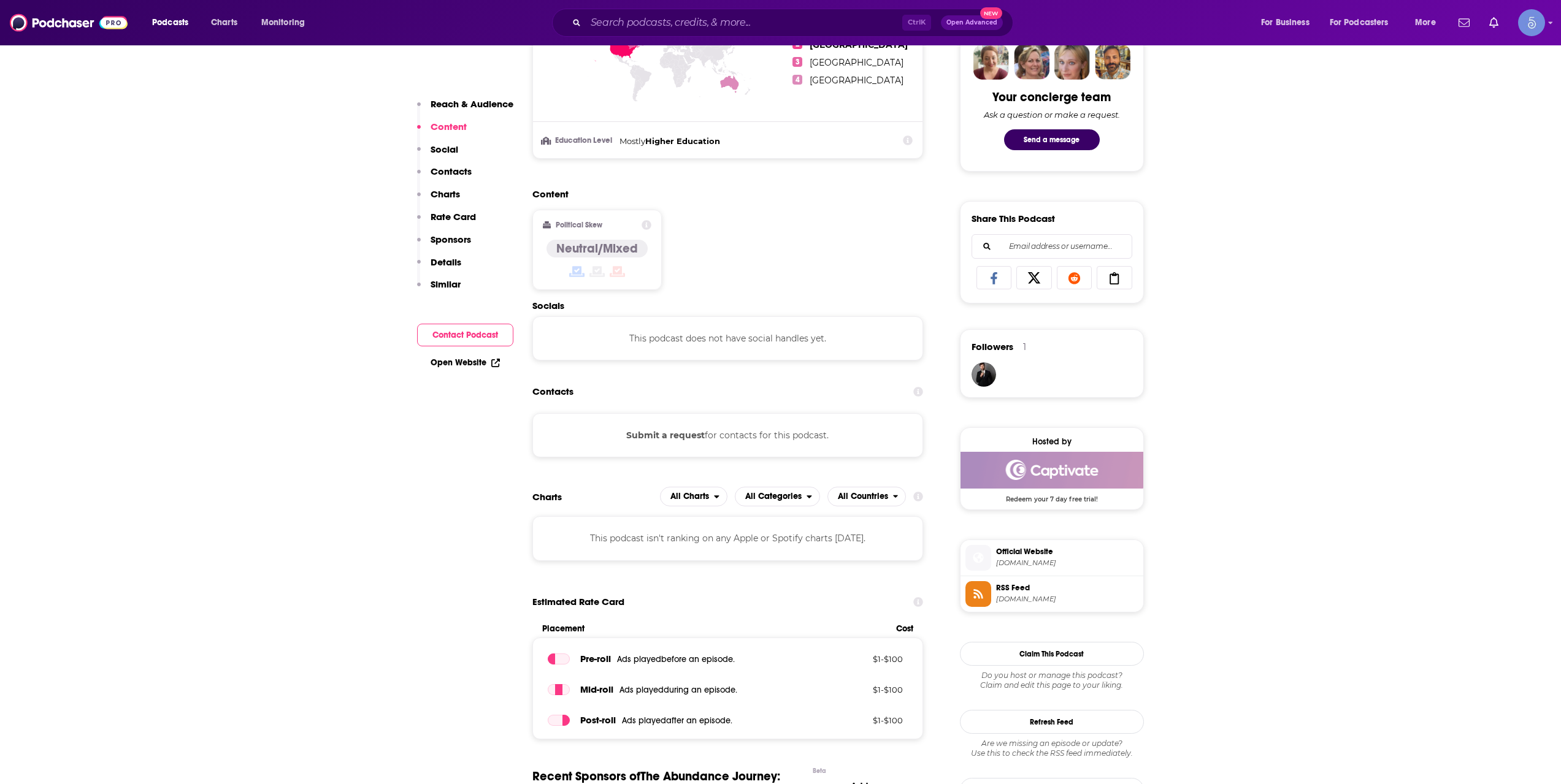
drag, startPoint x: 685, startPoint y: 31, endPoint x: 684, endPoint y: 18, distance: 13.0
click at [684, 18] on div "Podcasts Charts Monitoring Ctrl K Open Advanced New For Business For Podcasters…" at bounding box center [780, 22] width 1561 height 45
click at [684, 18] on input "Search podcasts, credits, & more..." at bounding box center [743, 23] width 316 height 19
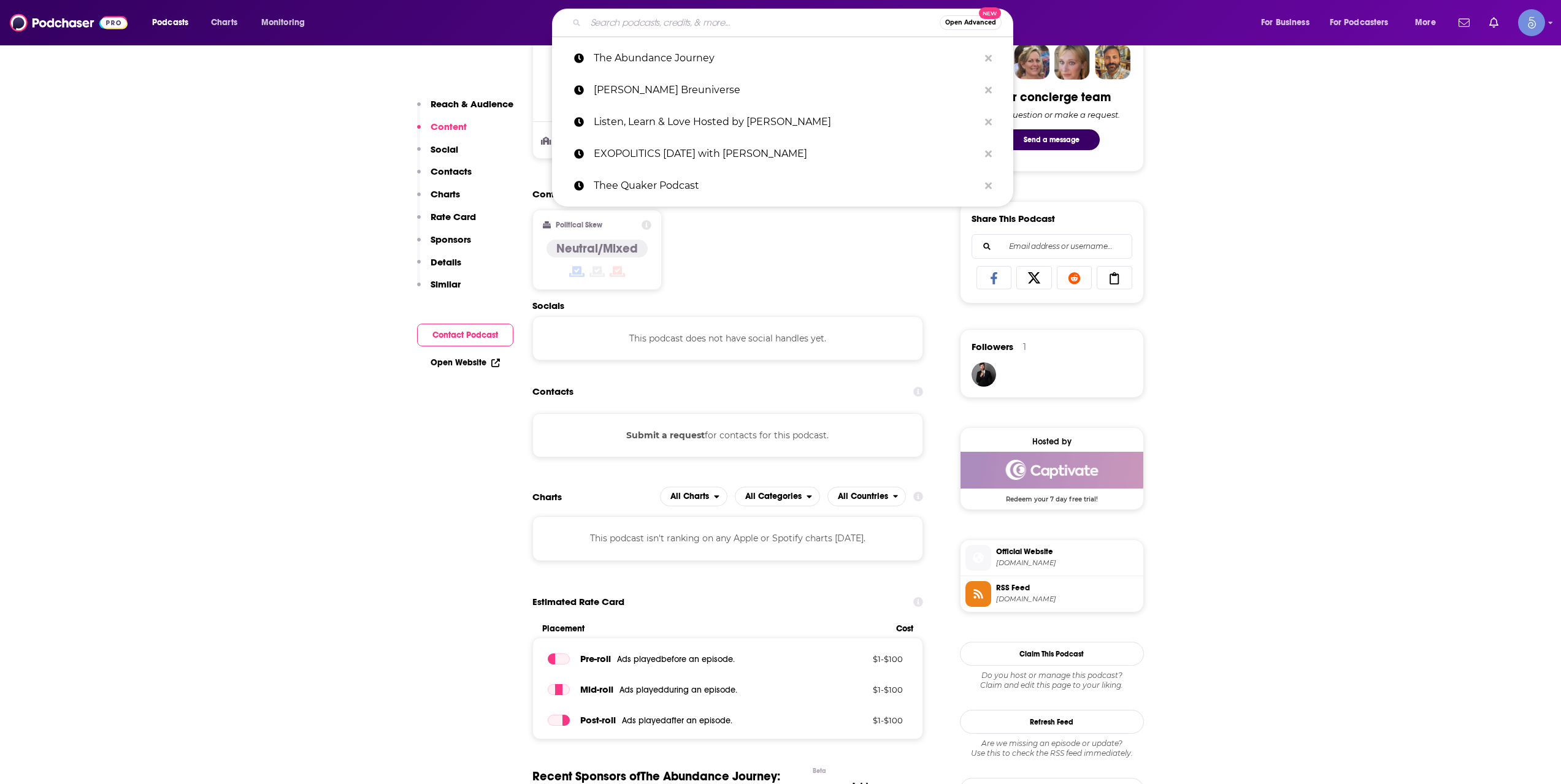
paste input "Spirit-Centered Business™"
type input "Spirit-Centered Business™"
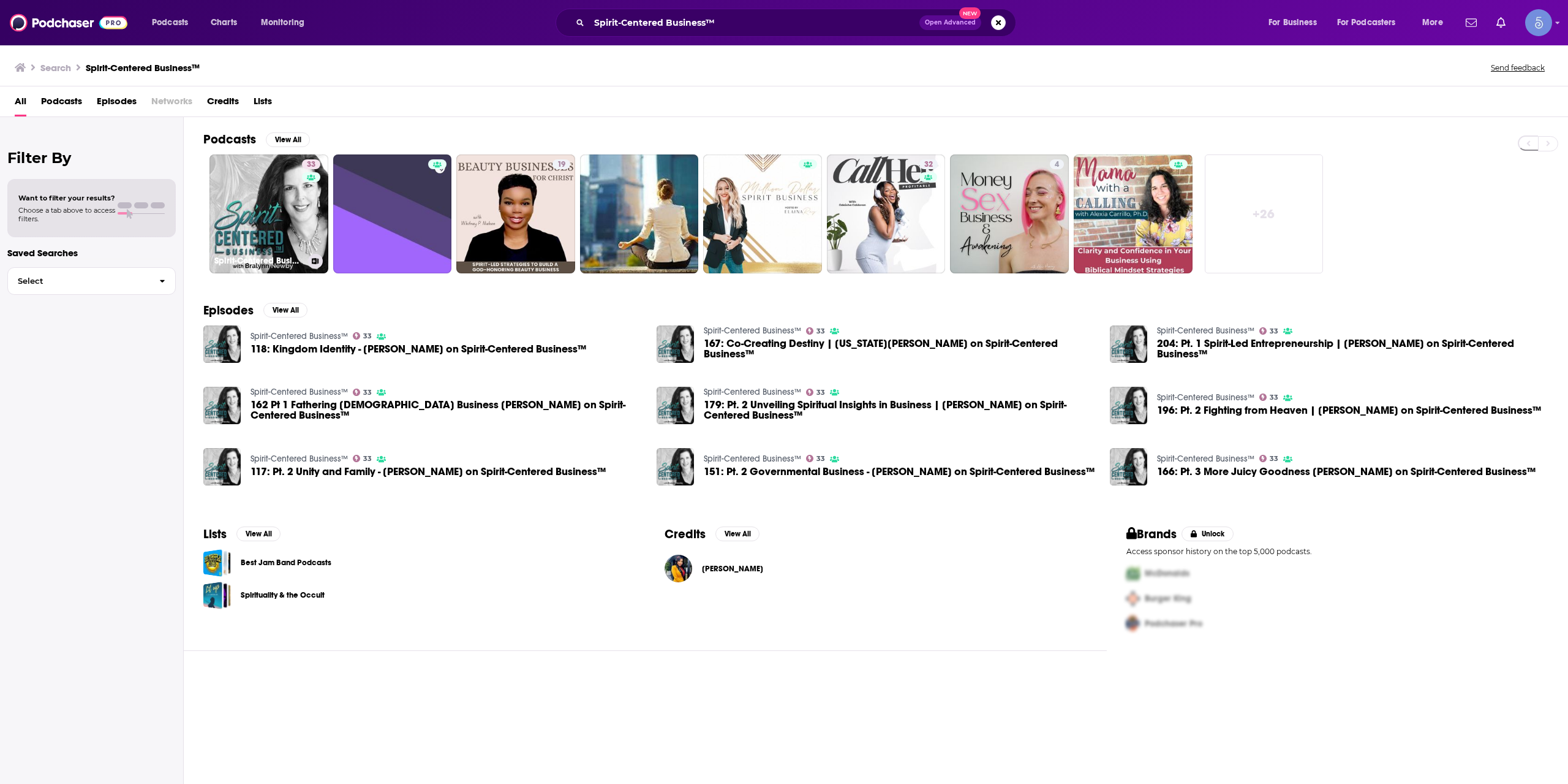
click at [282, 227] on link "33 Spirit-Centered Business™" at bounding box center [269, 214] width 119 height 119
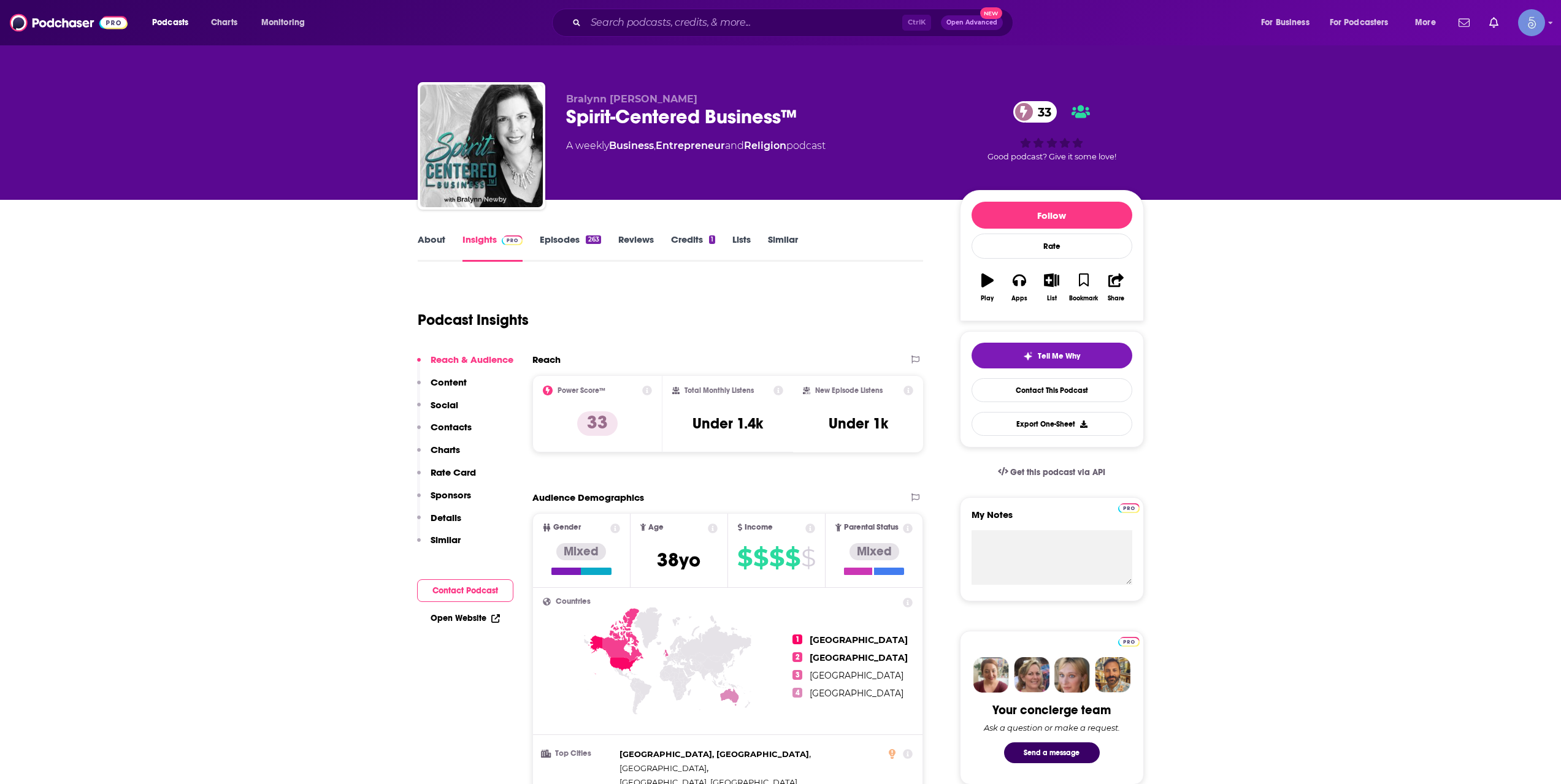
click at [707, 11] on div "Ctrl K Open Advanced New" at bounding box center [782, 23] width 461 height 28
click at [710, 21] on input "Search podcasts, credits, & more..." at bounding box center [743, 23] width 316 height 19
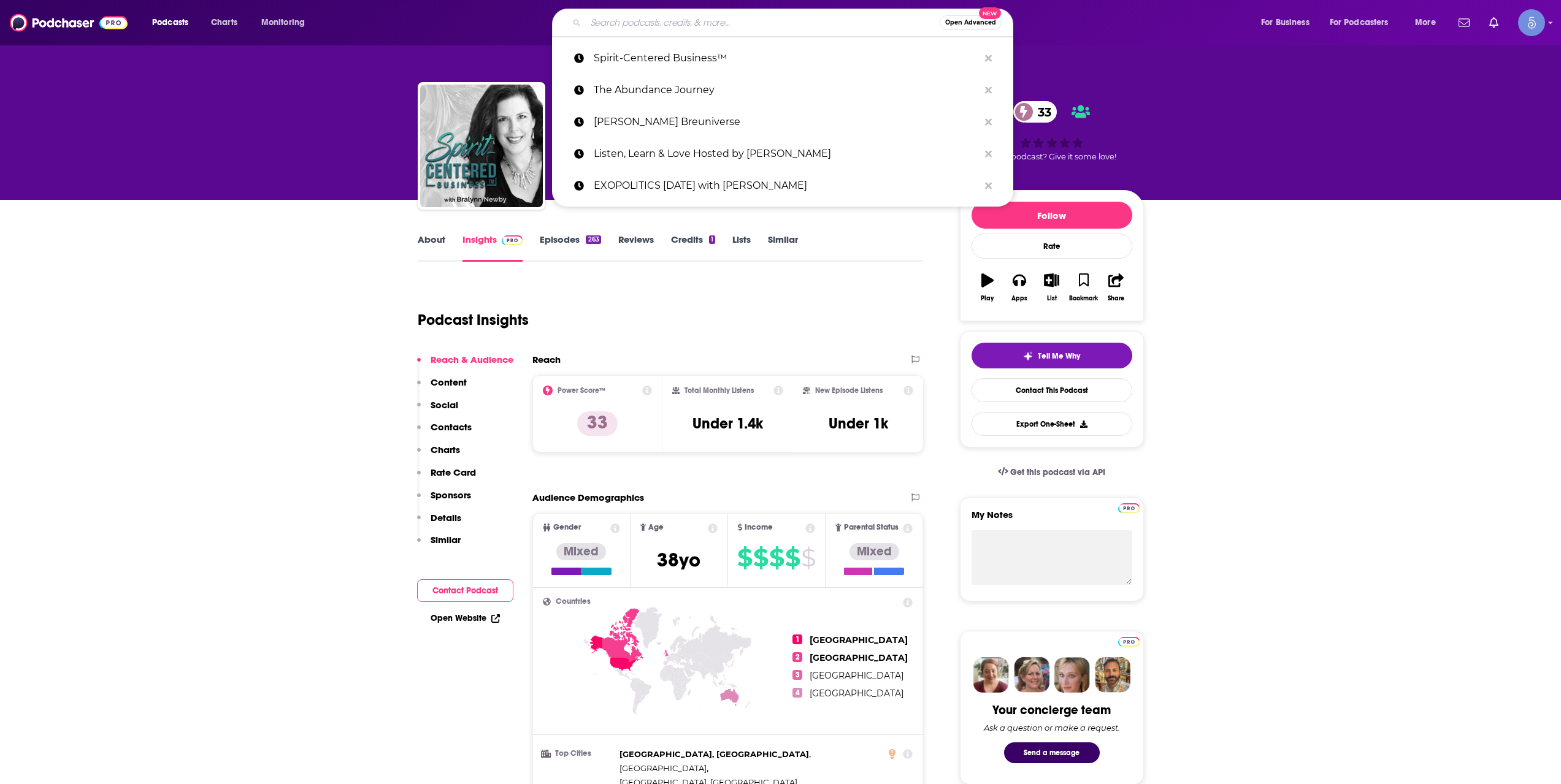
paste input "Raise Your Vibe & Heal"
type input "Raise Your Vibe & Heal"
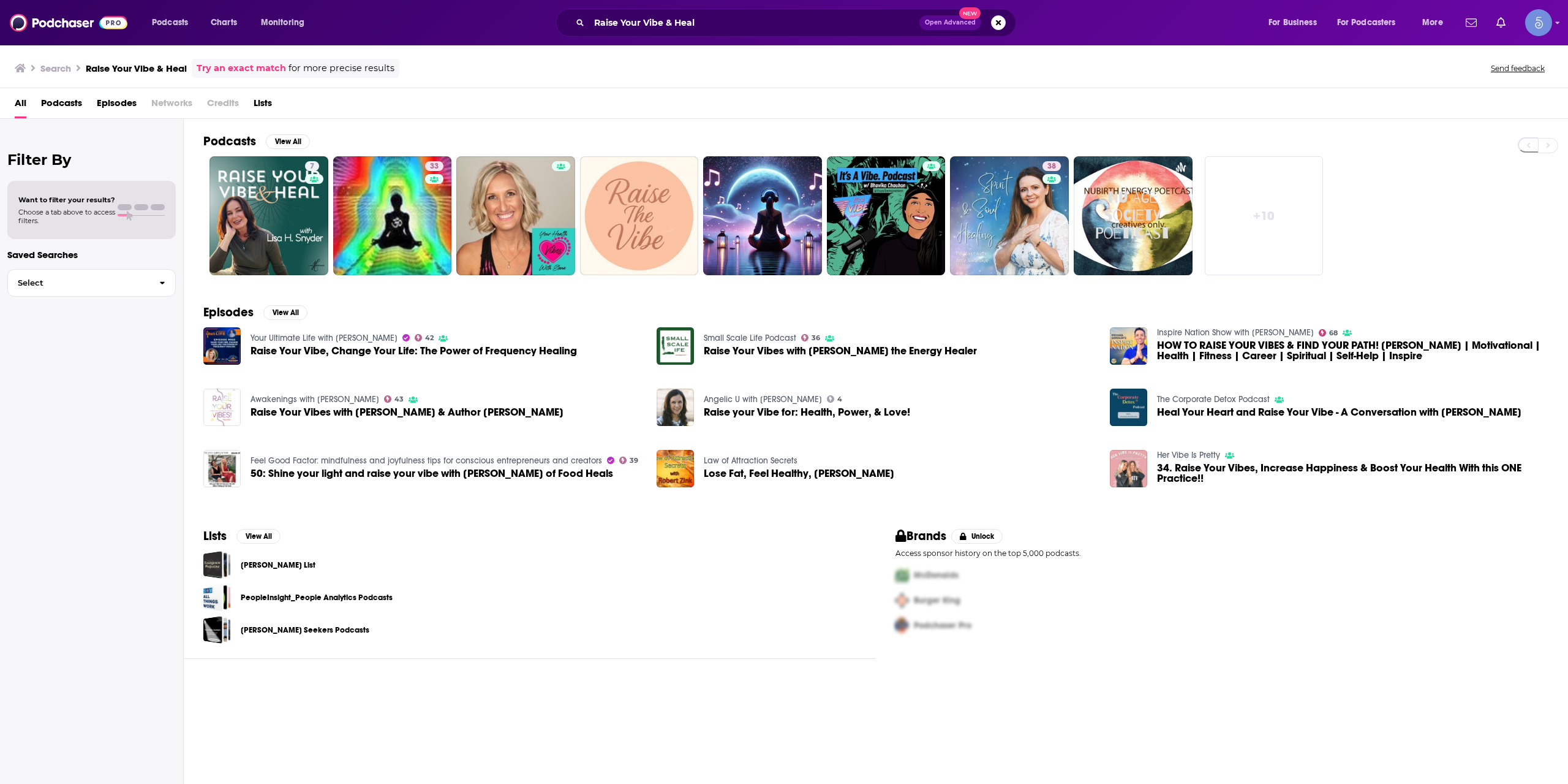
click at [656, 12] on div "Raise Your Vibe & Heal Open Advanced New" at bounding box center [785, 23] width 461 height 28
click at [657, 12] on div "Raise Your Vibe & Heal Open Advanced New" at bounding box center [785, 23] width 461 height 28
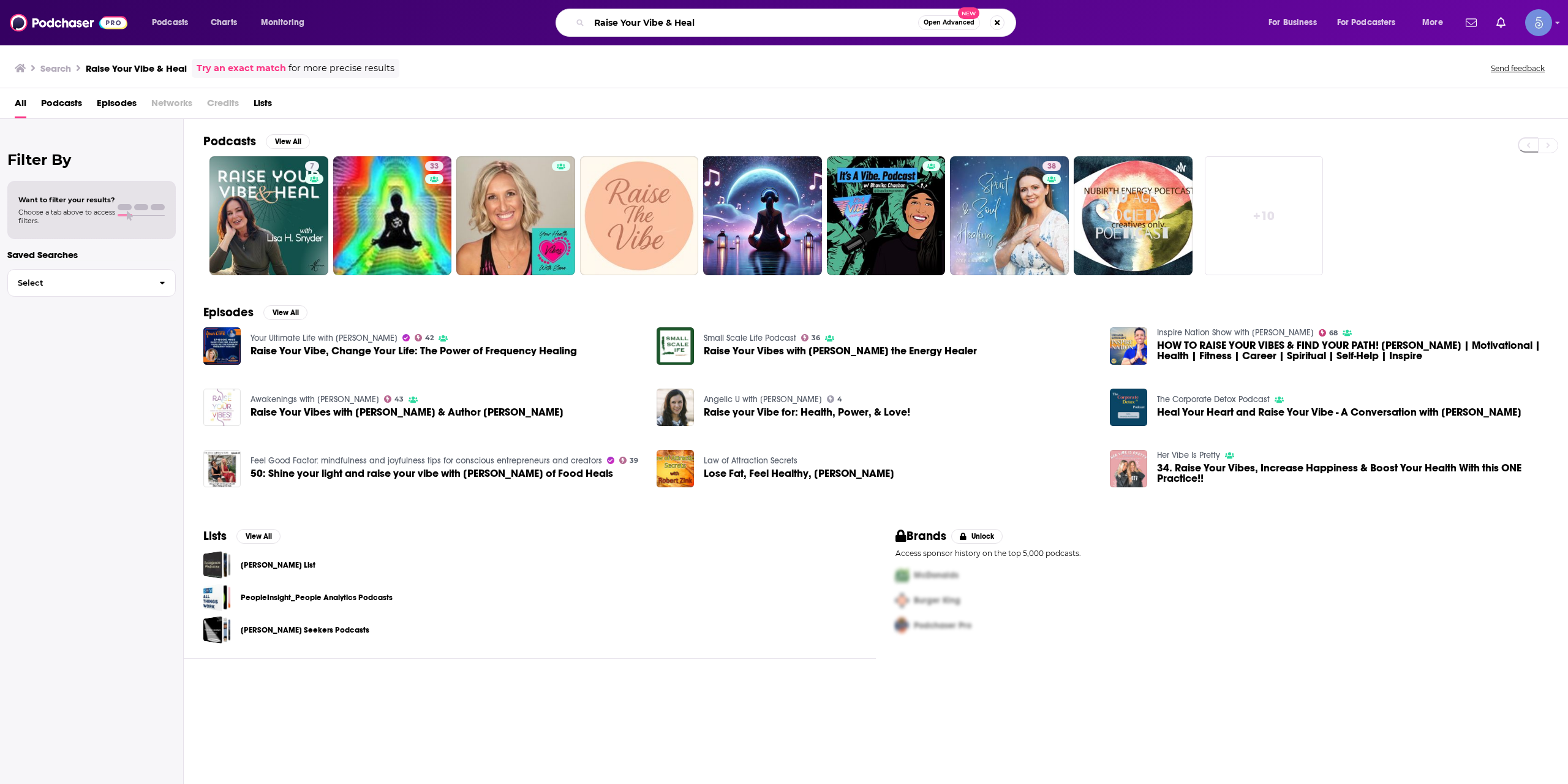
click at [656, 13] on input "Raise Your Vibe & Heal" at bounding box center [753, 23] width 329 height 19
paste input "Sound Health Options"
type input "Sound Health Options"
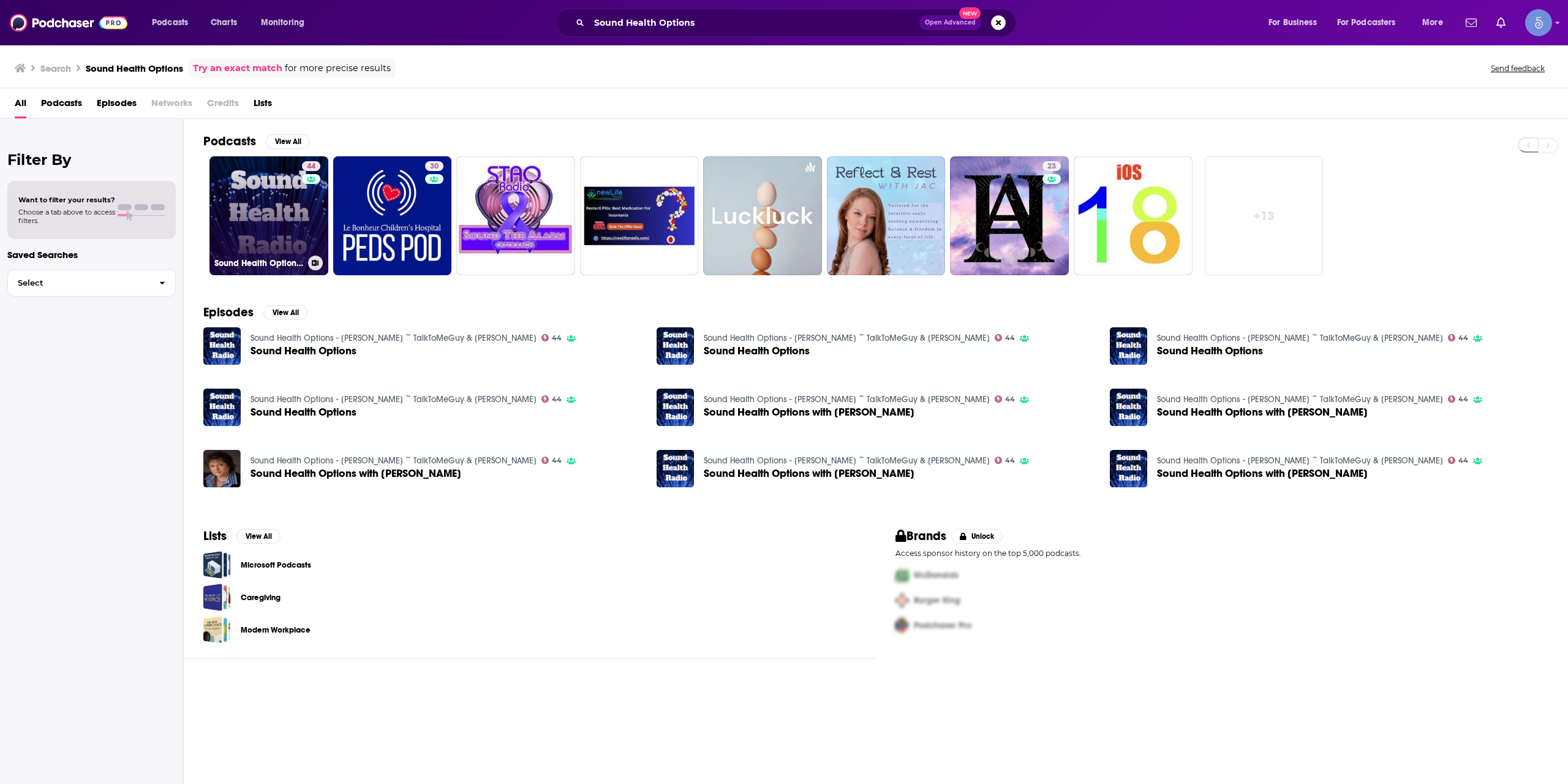
click at [310, 213] on div "44" at bounding box center [312, 208] width 21 height 95
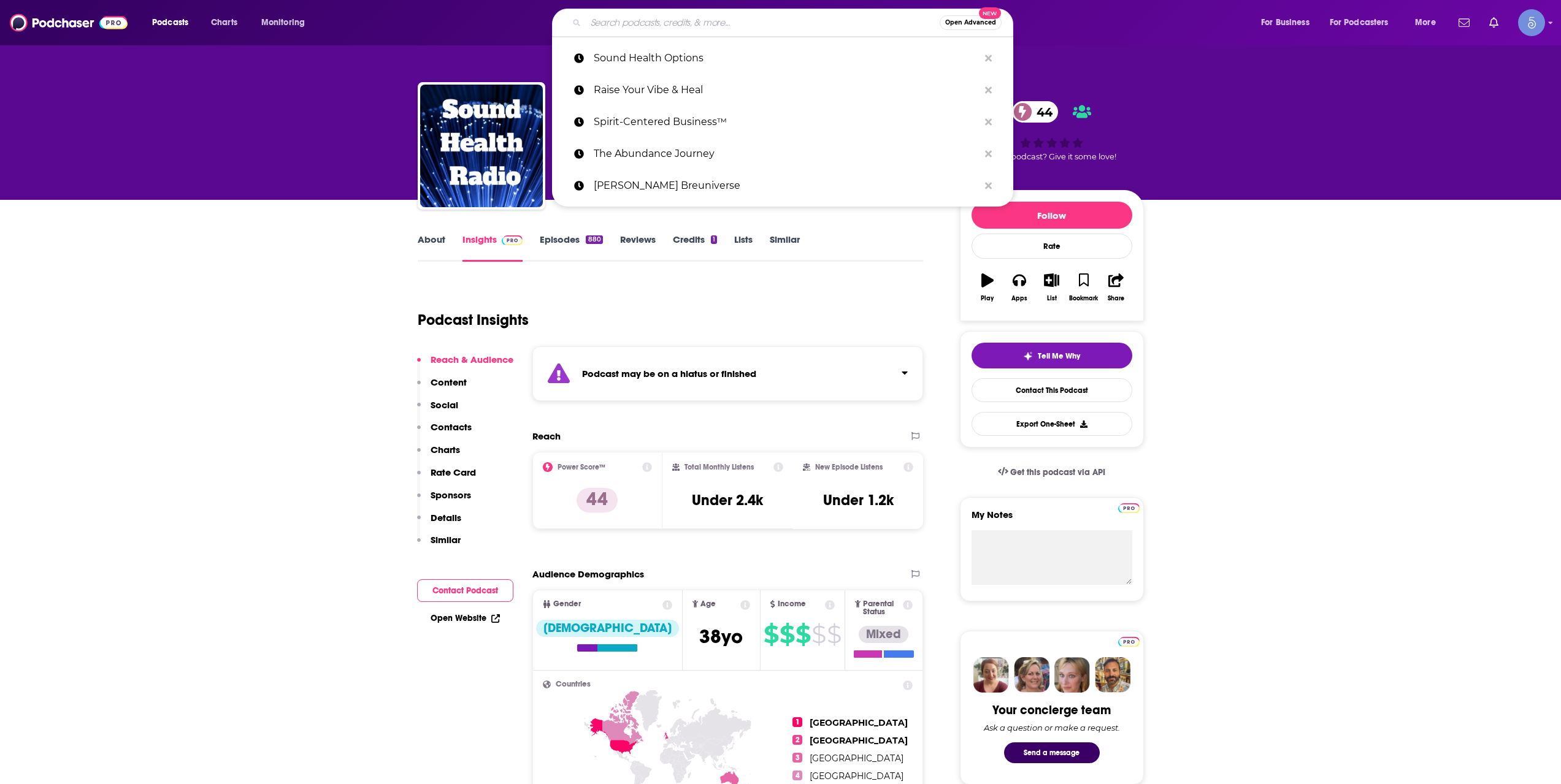
click at [649, 28] on input "Search podcasts, credits, & more..." at bounding box center [762, 23] width 354 height 19
paste input "The Sheila Zilinsky Show®"
type input "The Sheila Zilinsky Show®"
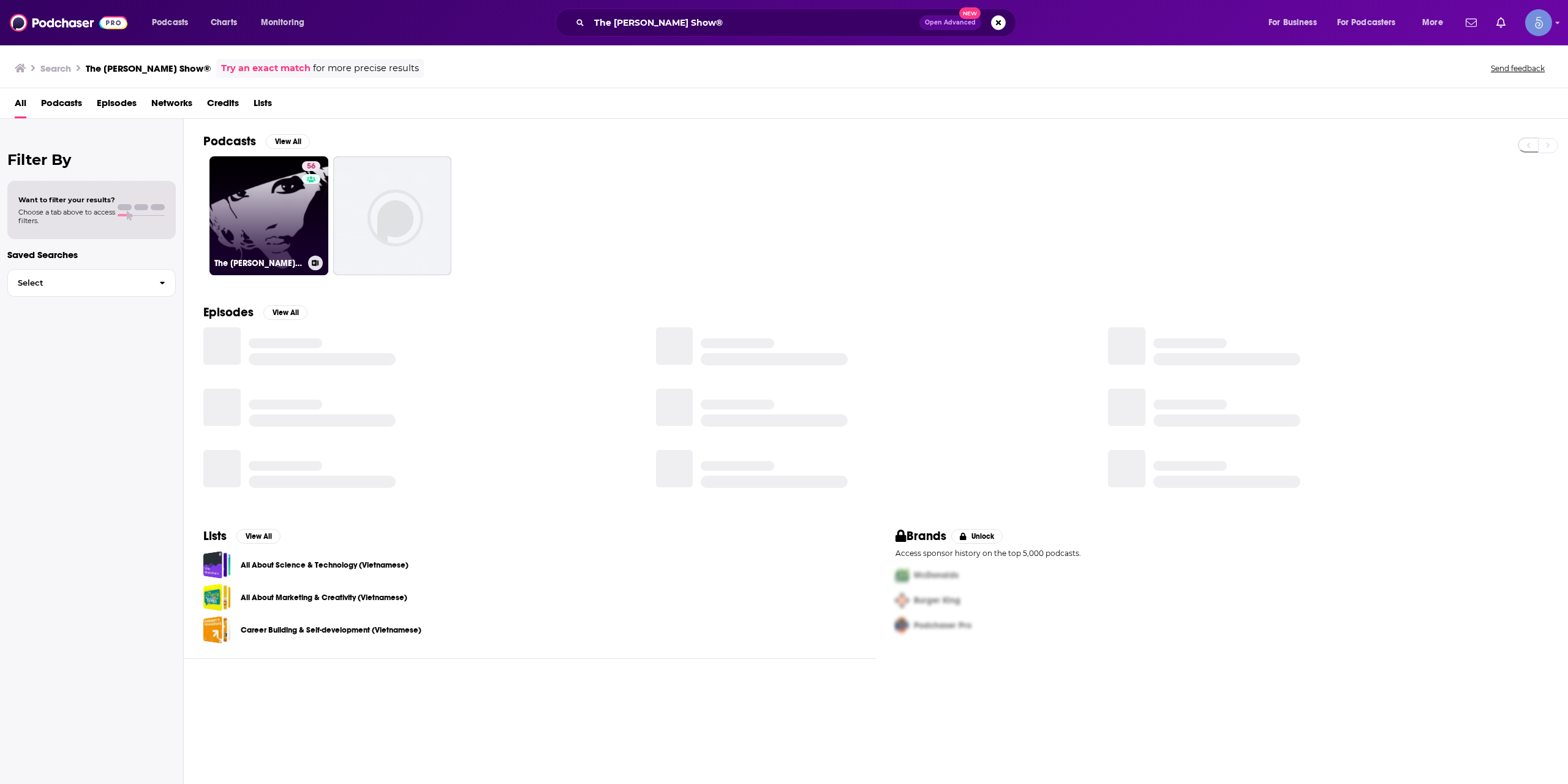
click at [241, 215] on link "56 The Sheila Zilinsky Show®" at bounding box center [269, 216] width 119 height 119
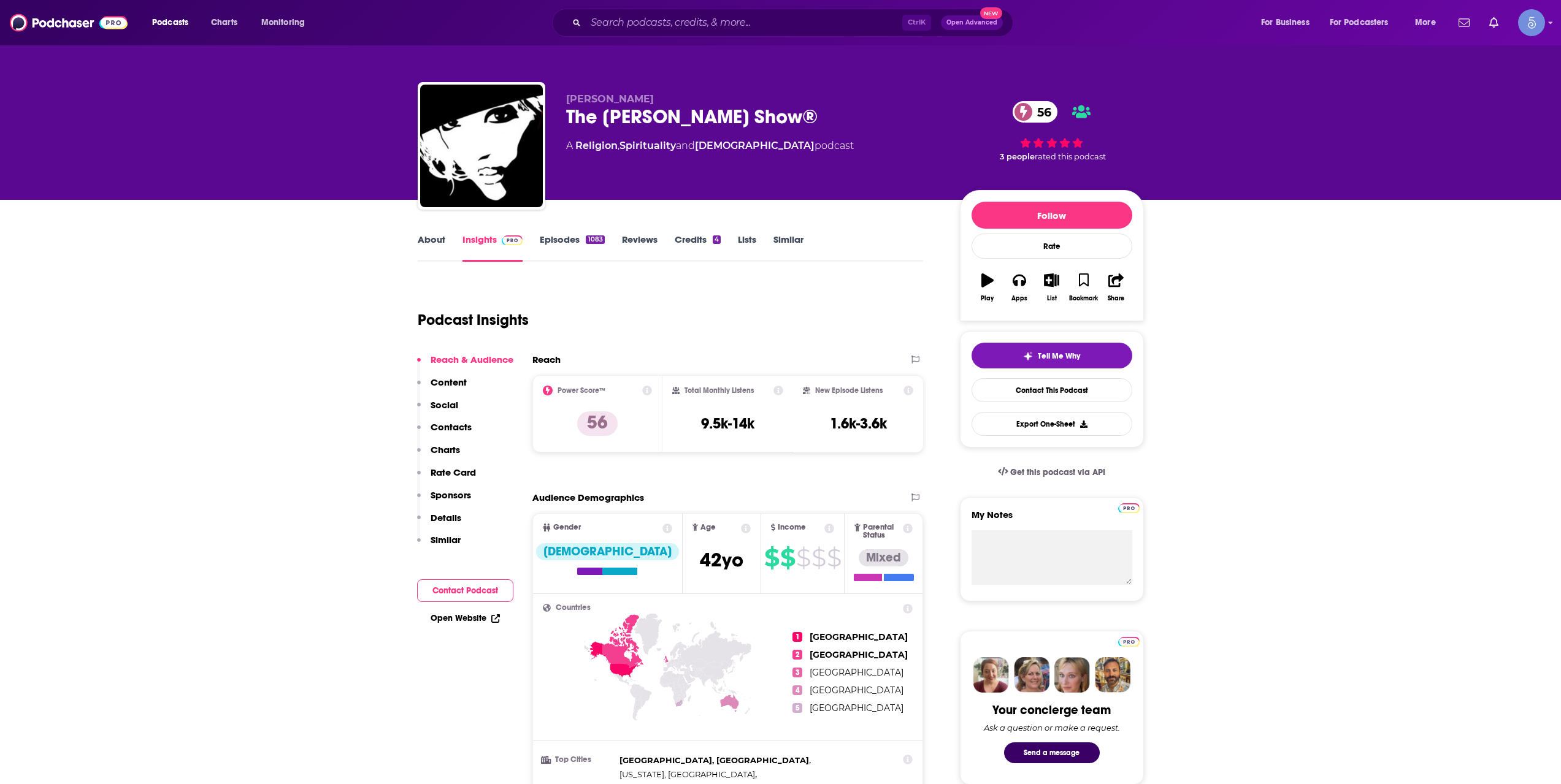
drag, startPoint x: 803, startPoint y: 116, endPoint x: 557, endPoint y: 110, distance: 246.1
click at [557, 110] on div "Sheila Zilinsky The Sheila Zilinsky Show® 56 A Religion , Spirituality and Chri…" at bounding box center [781, 149] width 726 height 133
copy h2 "The Sheila Zilinsky Show®"
click at [693, 12] on div "Ctrl K Open Advanced New" at bounding box center [782, 23] width 461 height 28
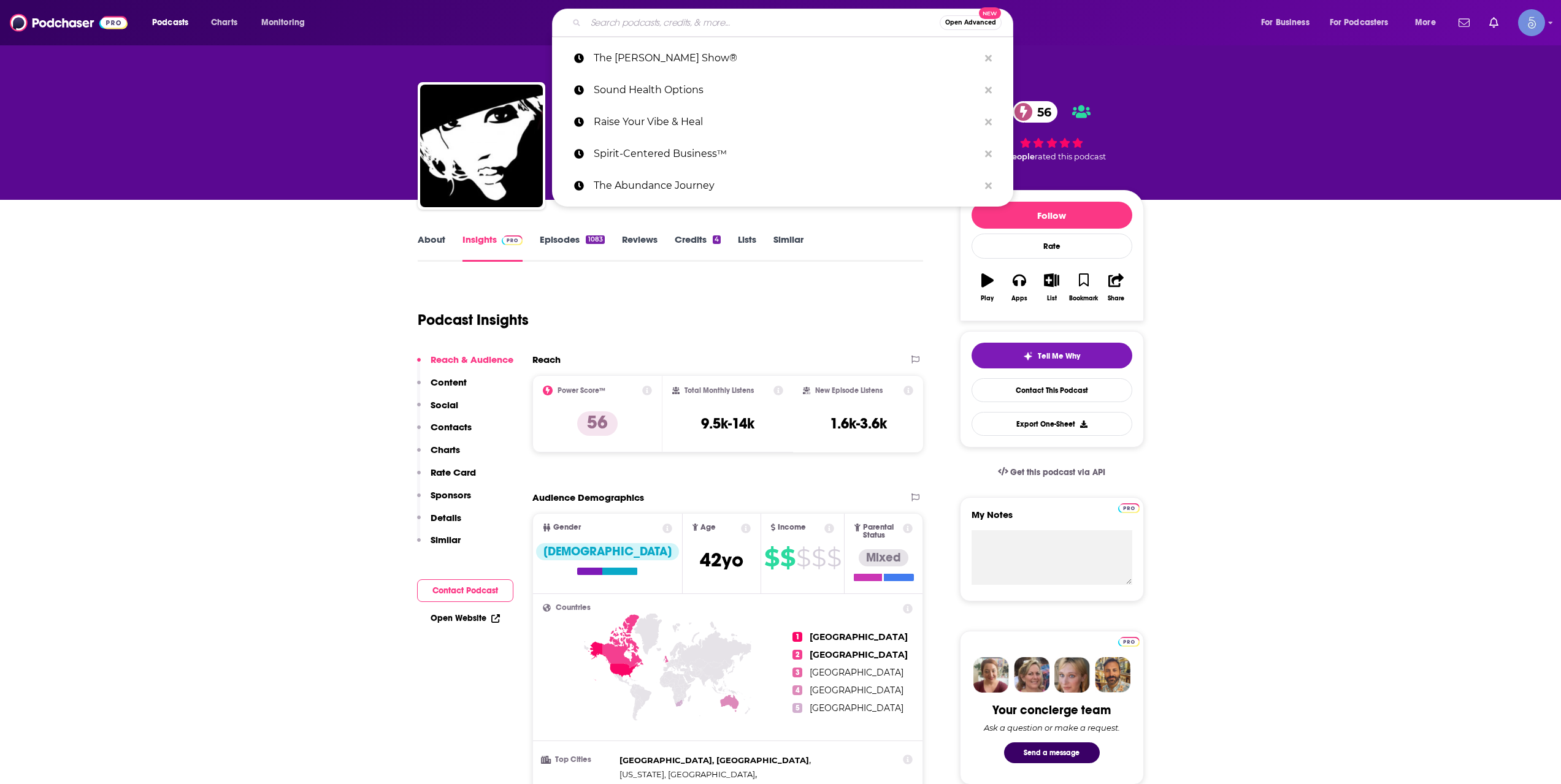
click at [698, 27] on input "Search podcasts, credits, & more..." at bounding box center [762, 23] width 354 height 19
paste input "The Sheila Zilinsky Show®"
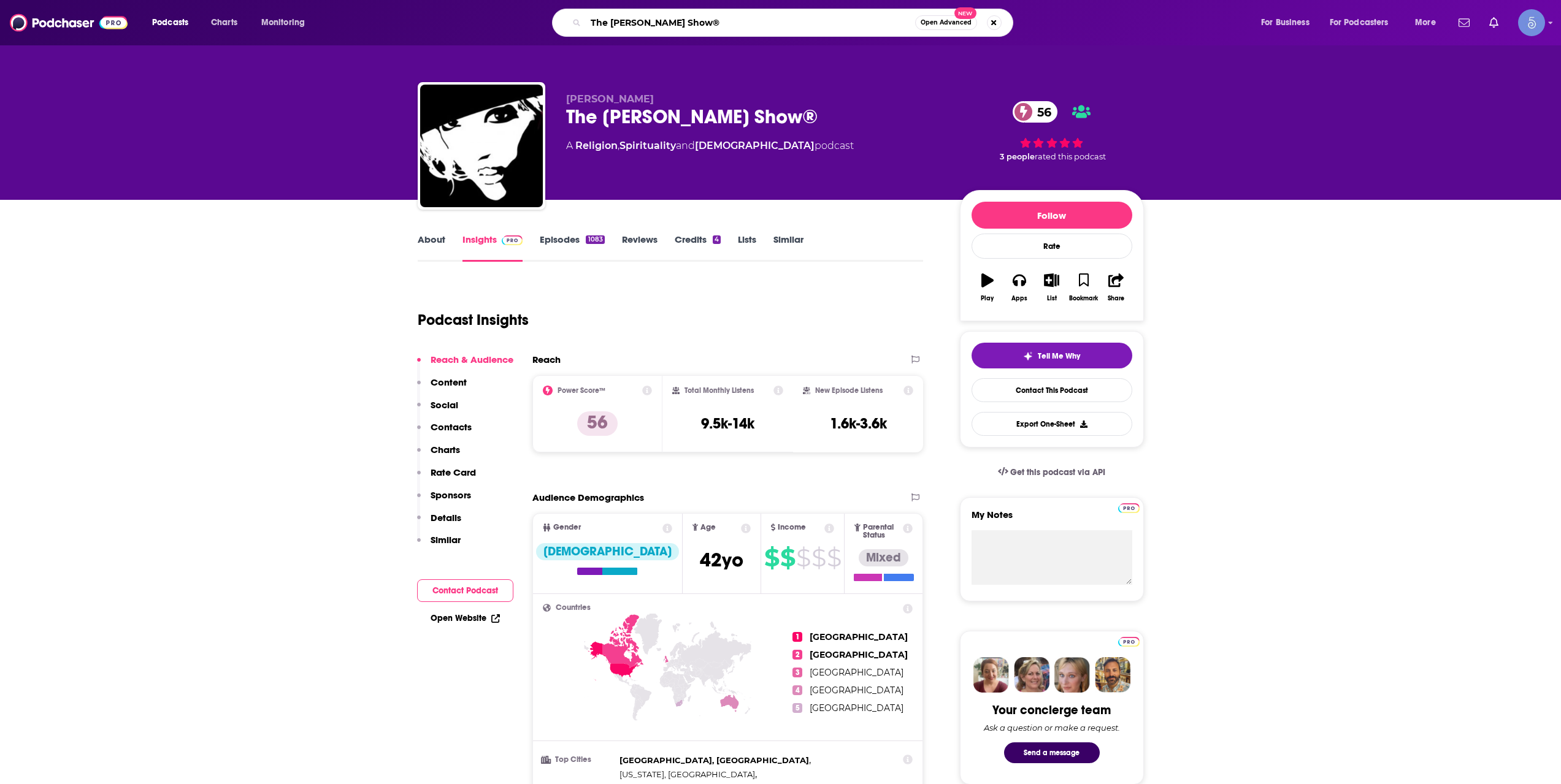
click at [695, 25] on input "The Sheila Zilinsky Show®" at bounding box center [750, 23] width 329 height 19
paste input "JBU Chapel"
type input "JBU Chapel"
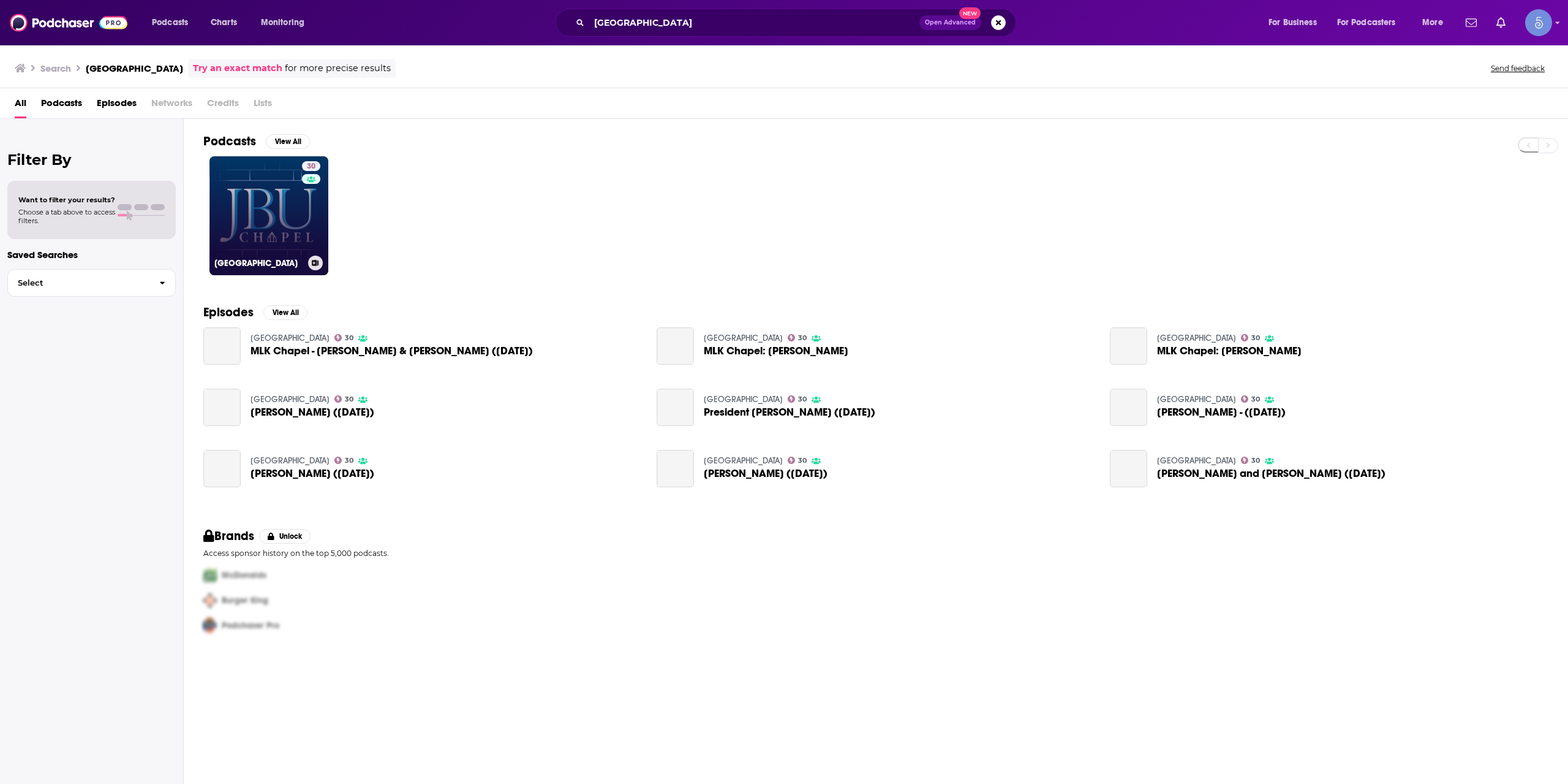
click at [291, 212] on link "30 JBU Chapel" at bounding box center [269, 216] width 119 height 119
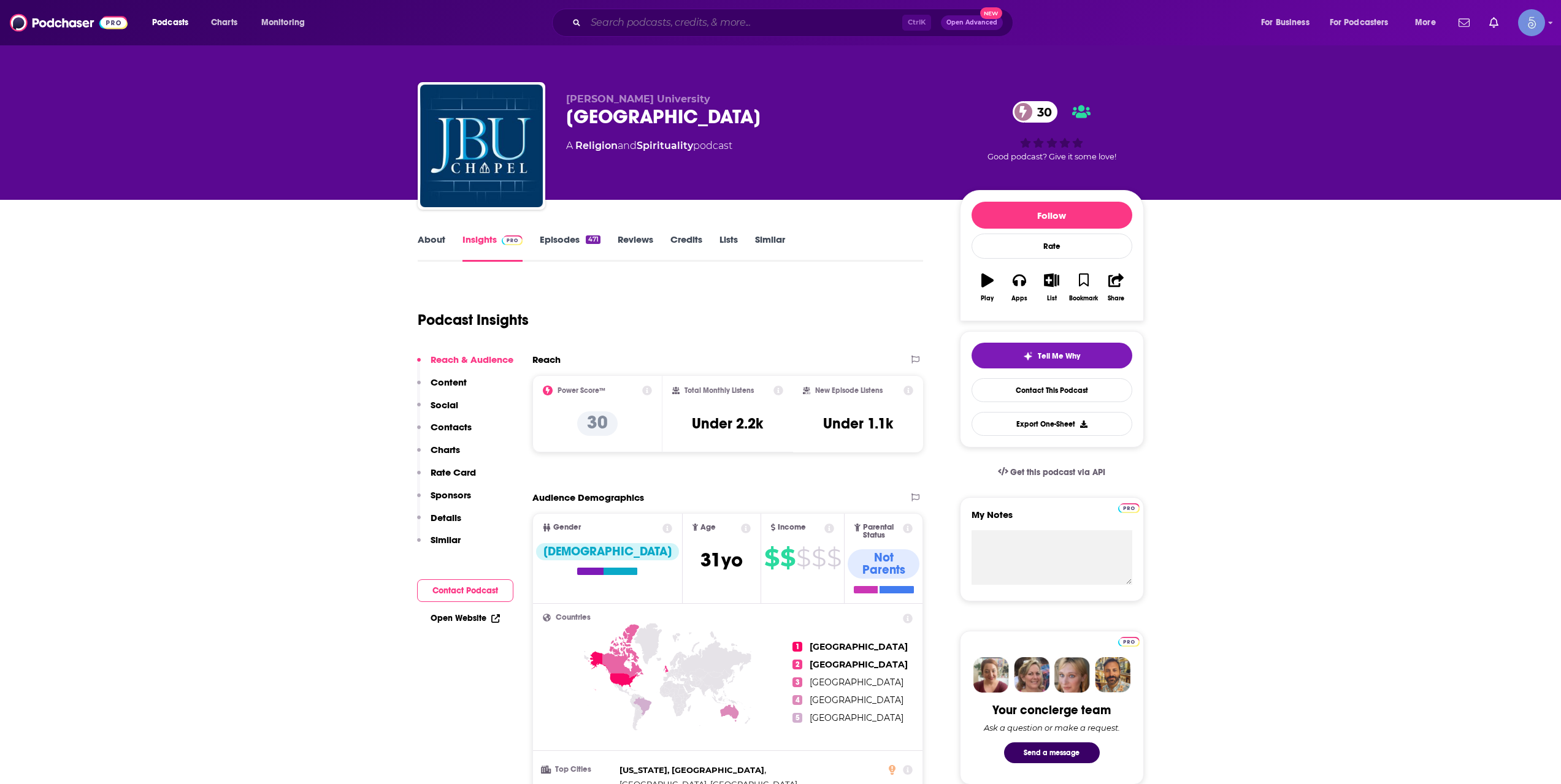
click at [676, 27] on input "Search podcasts, credits, & more..." at bounding box center [743, 23] width 316 height 19
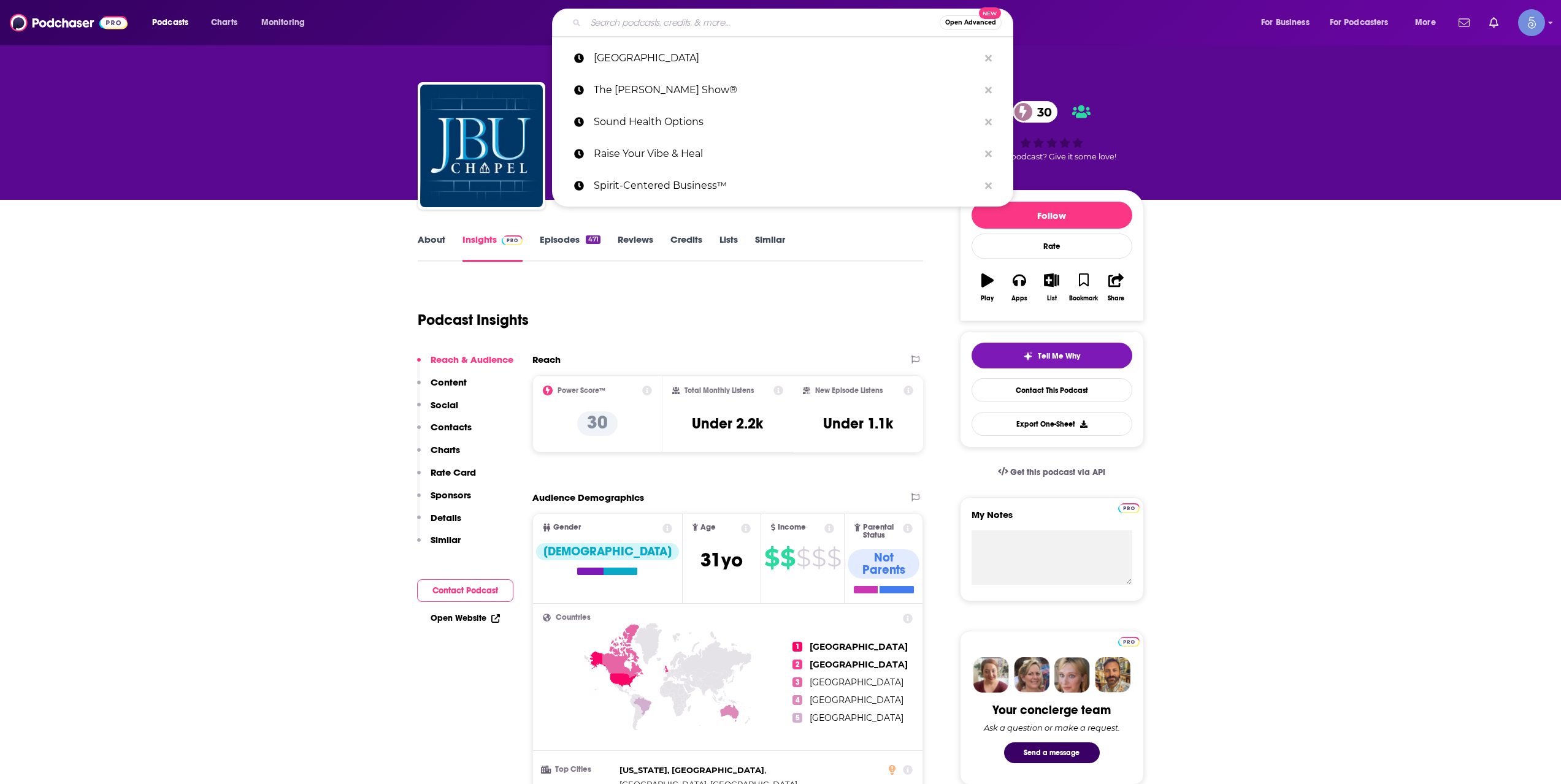
paste input "Consciousness of The Way 126 Podcast"
type input "Consciousness of The Way 126 Podcast"
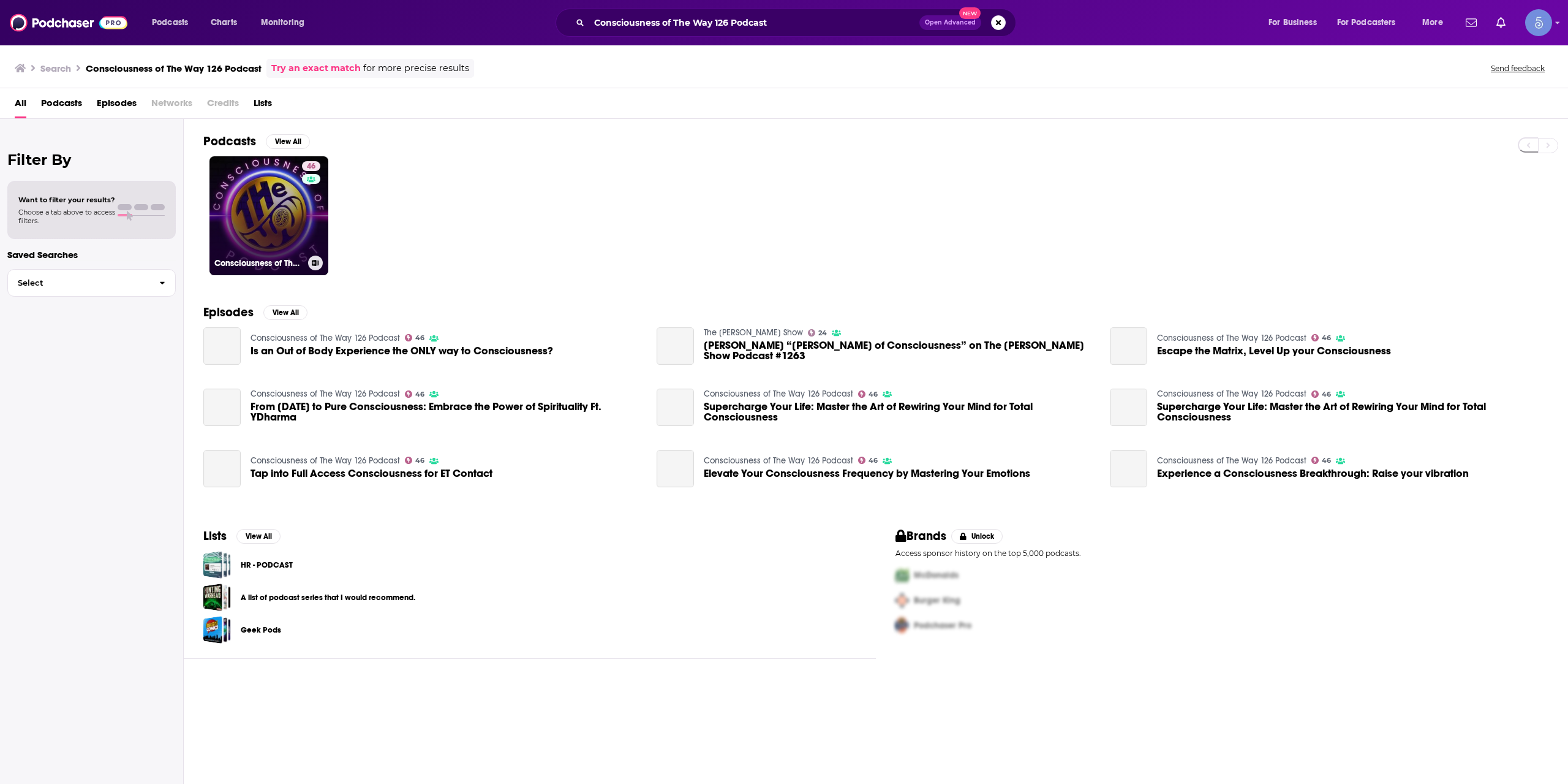
click at [301, 208] on link "46 Consciousness of The Way 126 Podcast" at bounding box center [269, 216] width 119 height 119
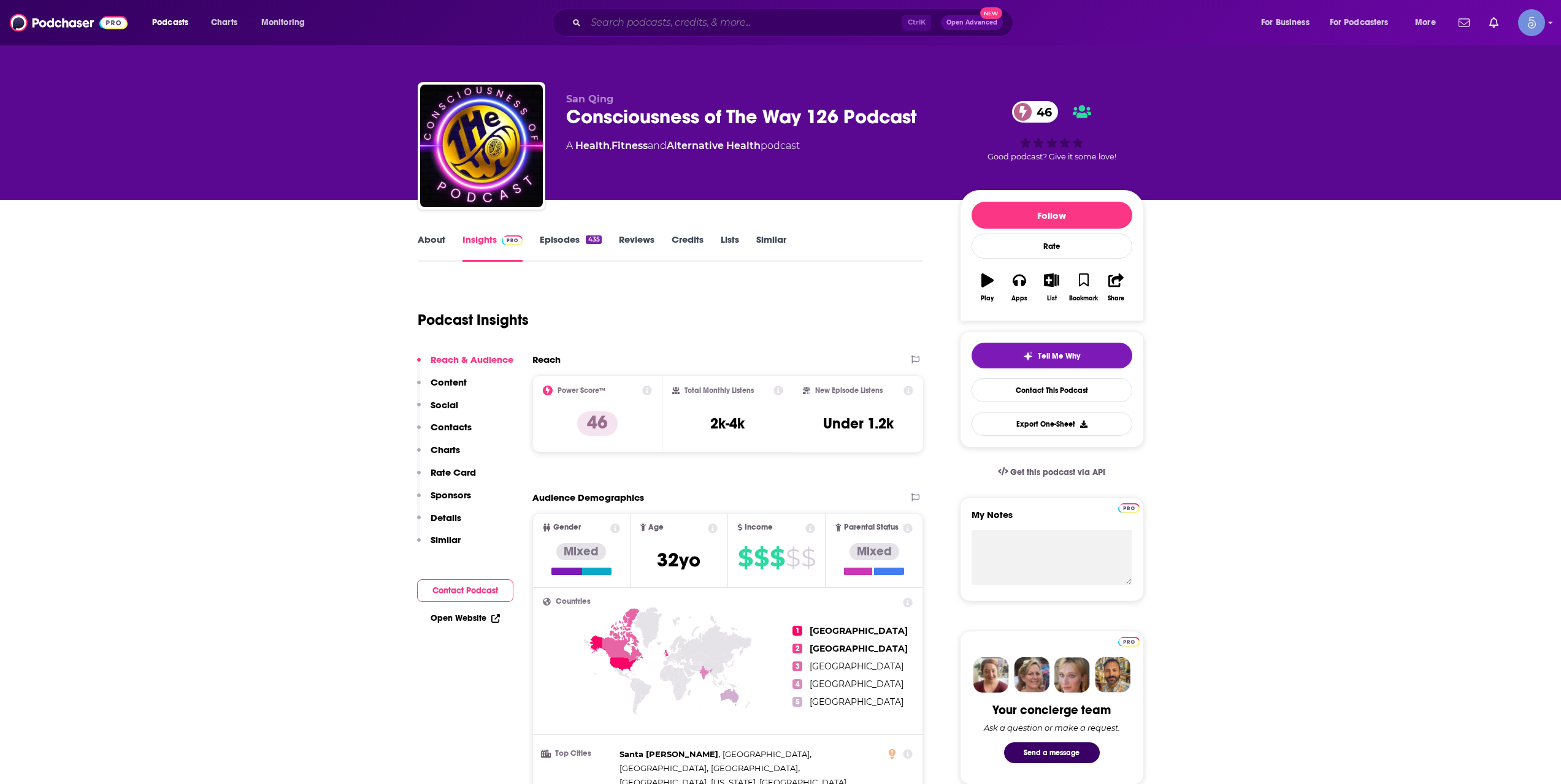
click at [669, 22] on input "Search podcasts, credits, & more..." at bounding box center [743, 23] width 316 height 19
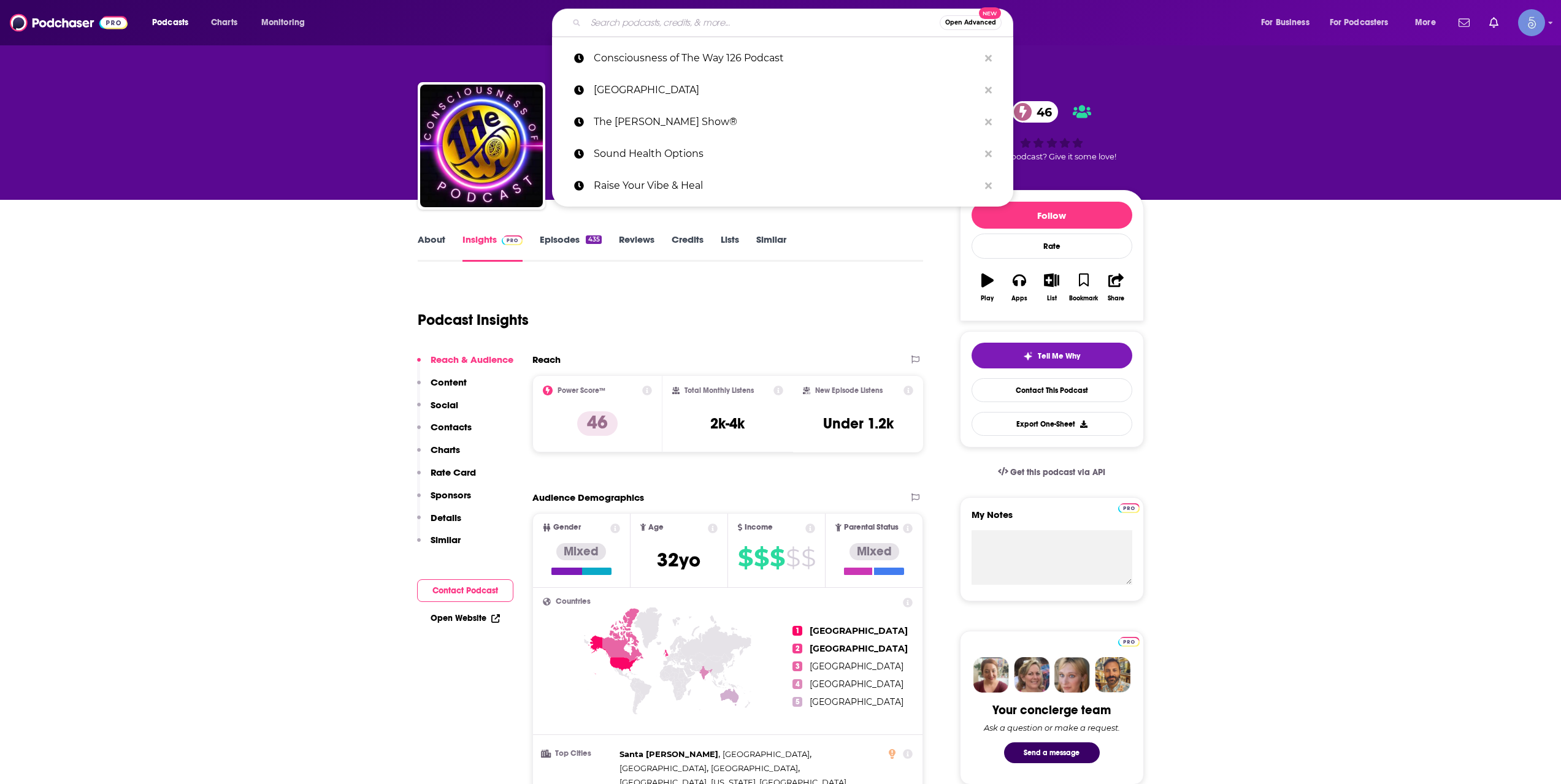
paste input "Plant Cunning Podcast"
type input "Plant Cunning Podcast"
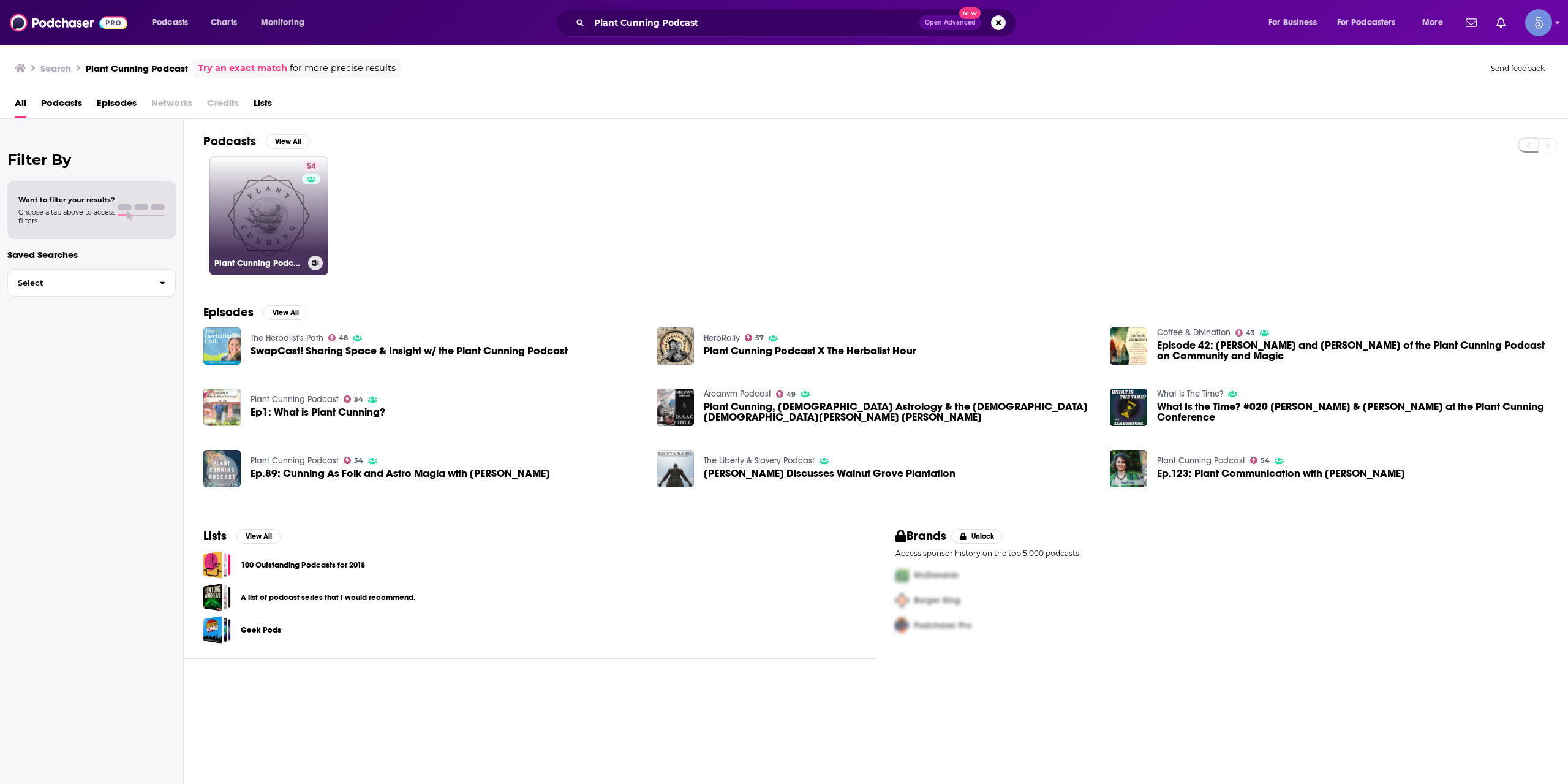
click at [300, 208] on link "54 Plant Cunning Podcast" at bounding box center [269, 216] width 119 height 119
